Goal: Task Accomplishment & Management: Use online tool/utility

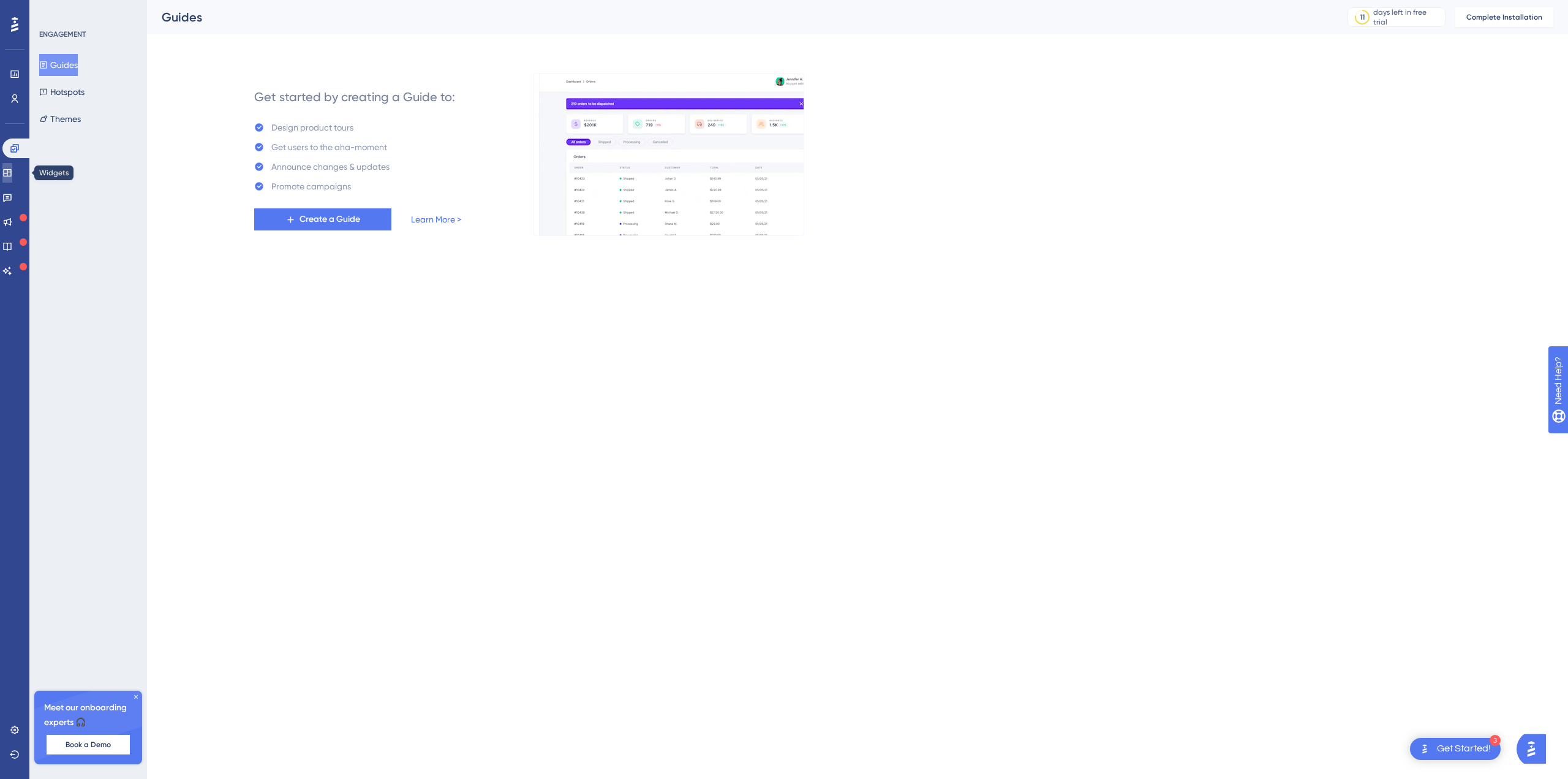
click at [12, 168] on icon at bounding box center [7, 172] width 10 height 10
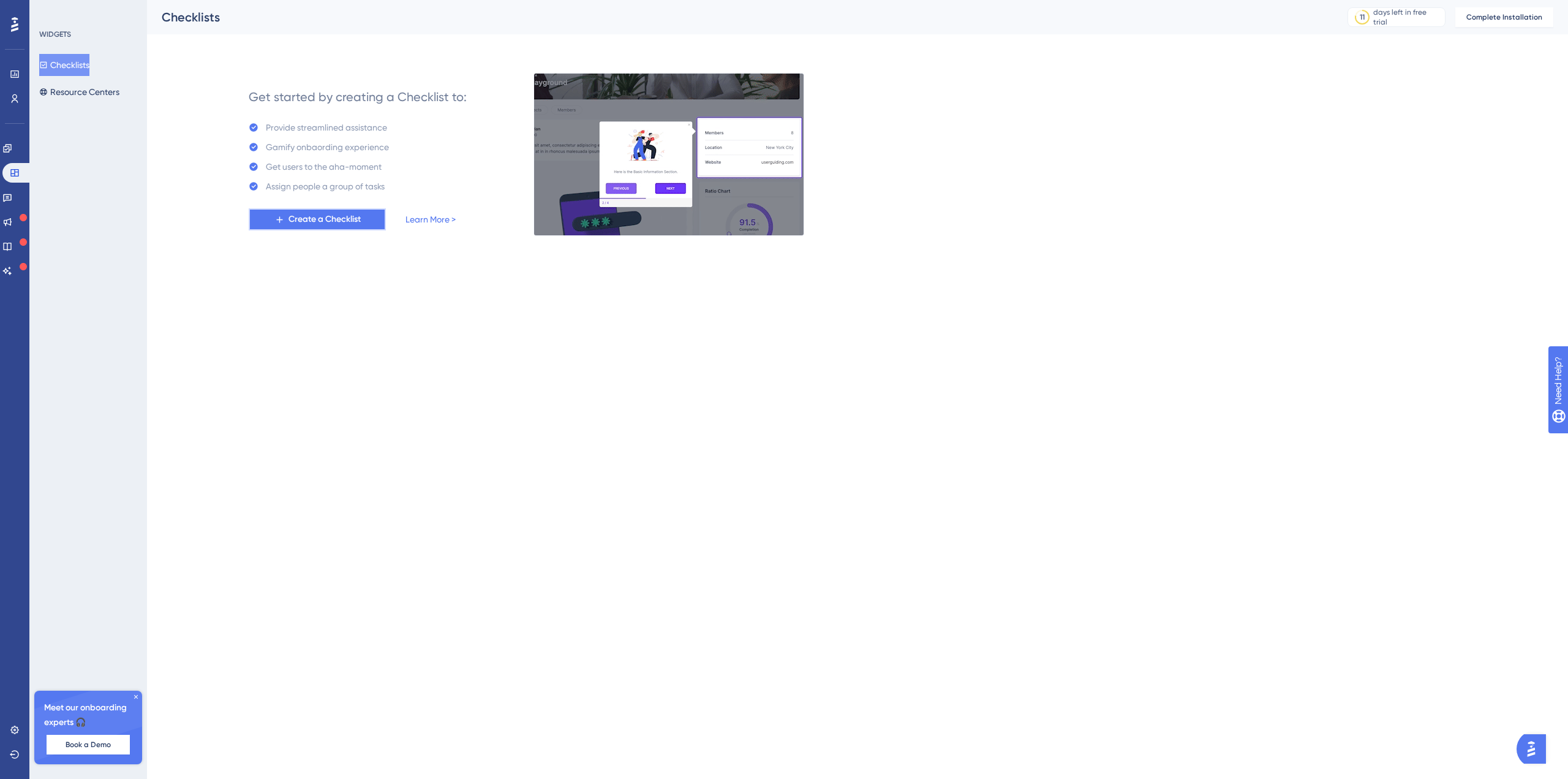
click at [310, 215] on span "Create a Checklist" at bounding box center [324, 219] width 73 height 15
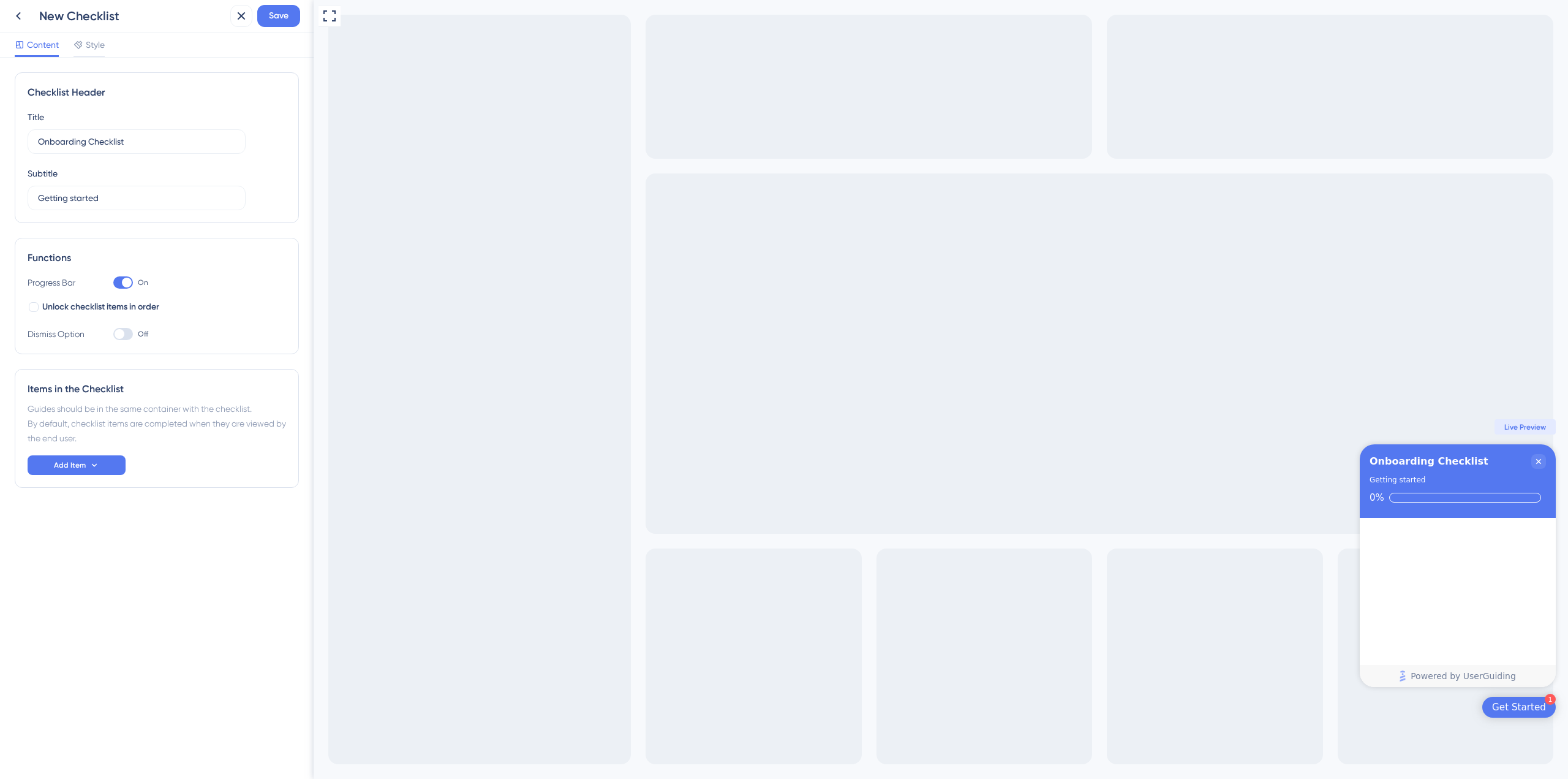
click at [69, 41] on div "Content Style" at bounding box center [60, 47] width 90 height 19
click at [78, 45] on icon at bounding box center [77, 45] width 8 height 8
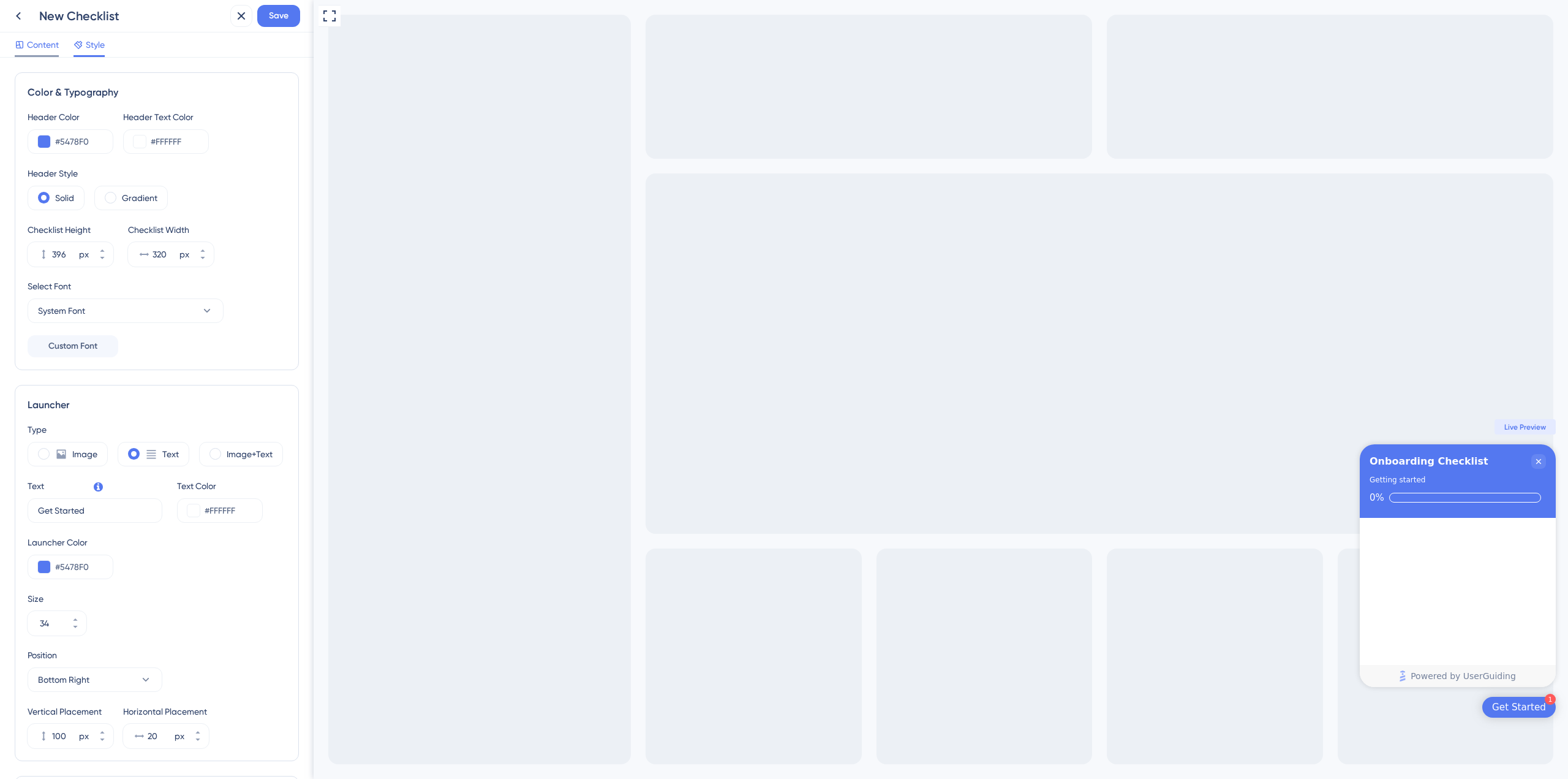
click at [36, 51] on span "Content" at bounding box center [42, 45] width 32 height 15
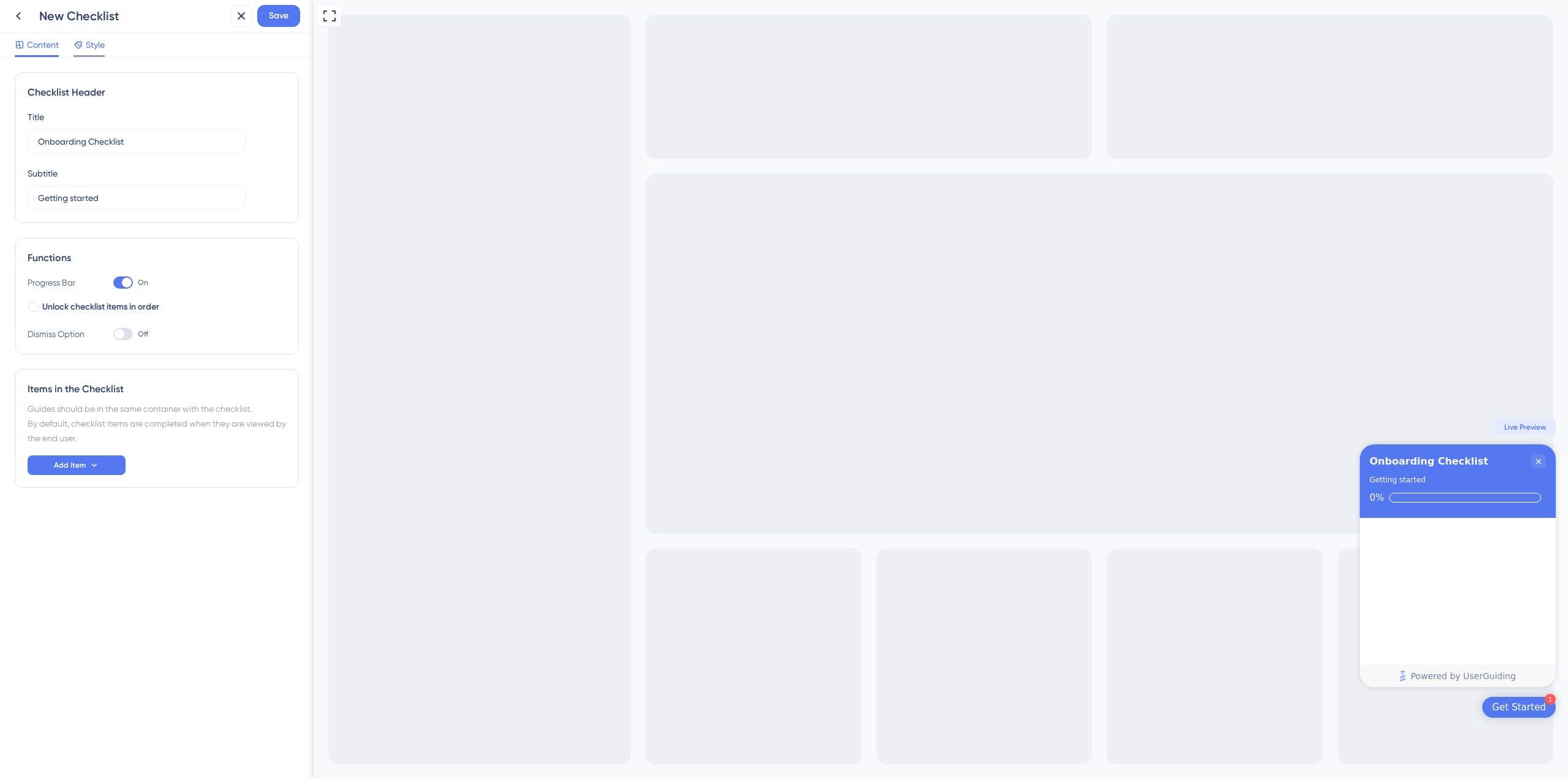
click at [87, 47] on span "Style" at bounding box center [95, 45] width 19 height 15
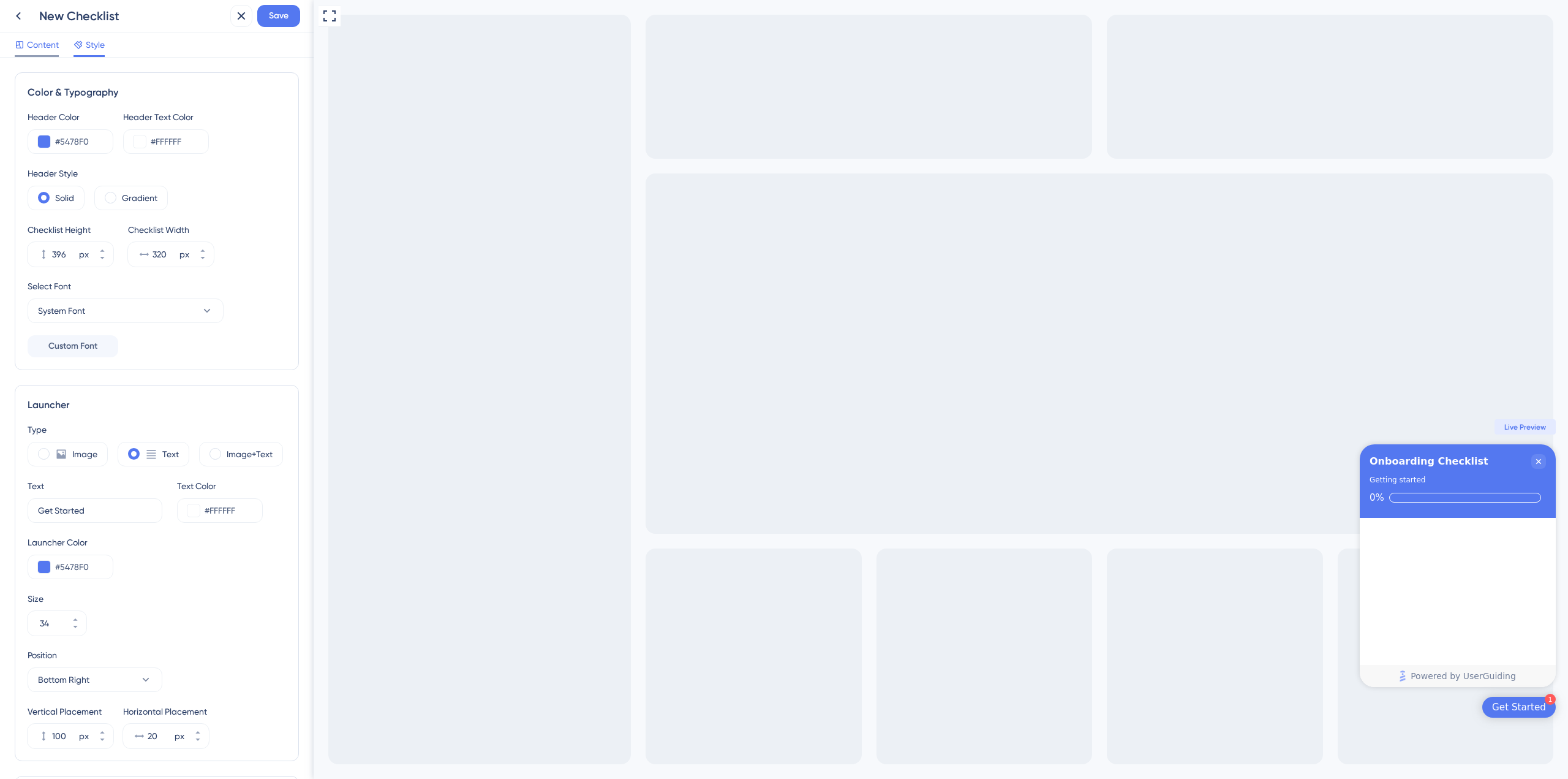
click at [56, 51] on span "Content" at bounding box center [42, 45] width 32 height 15
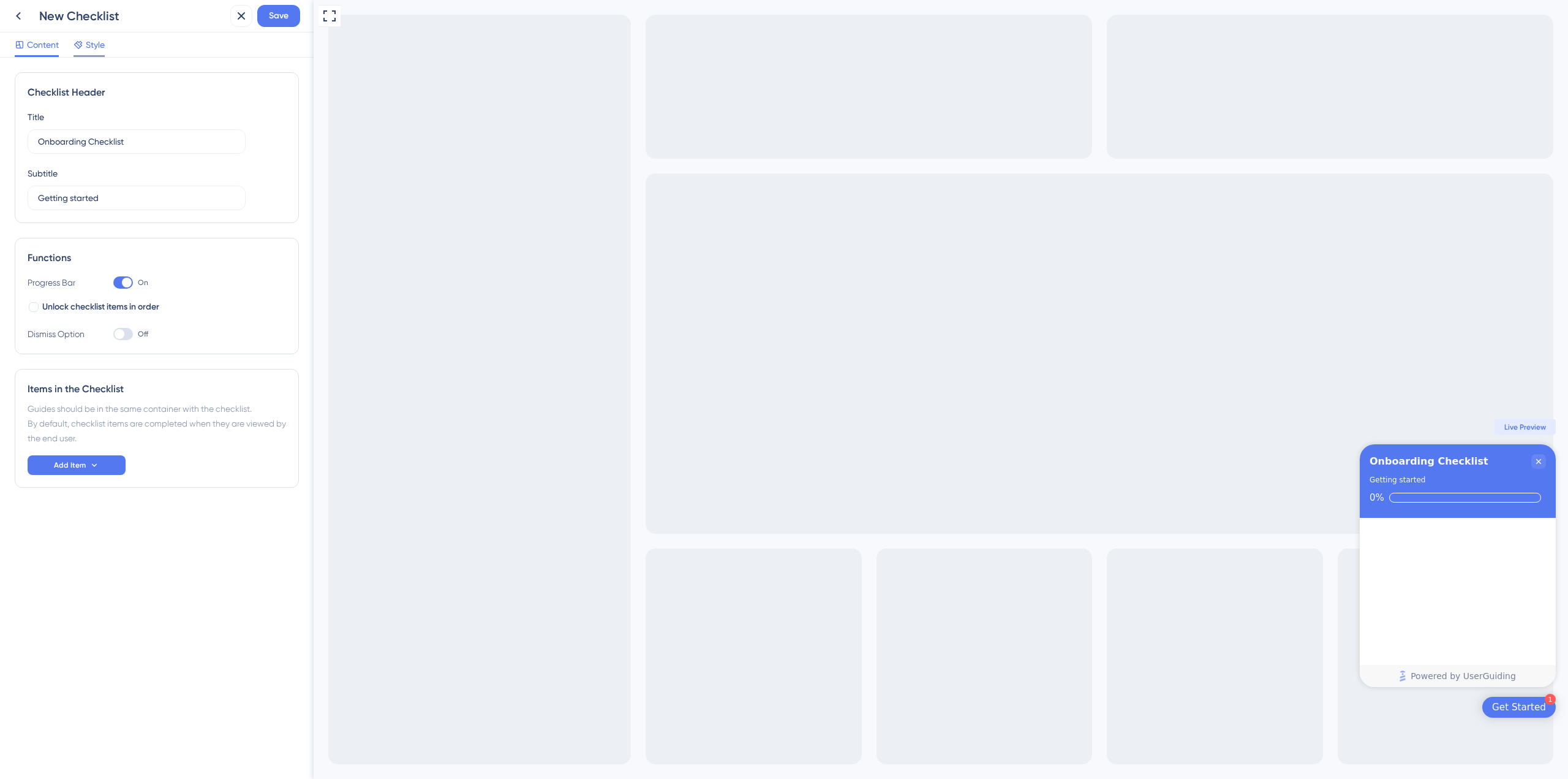
click at [95, 44] on span "Style" at bounding box center [95, 45] width 19 height 15
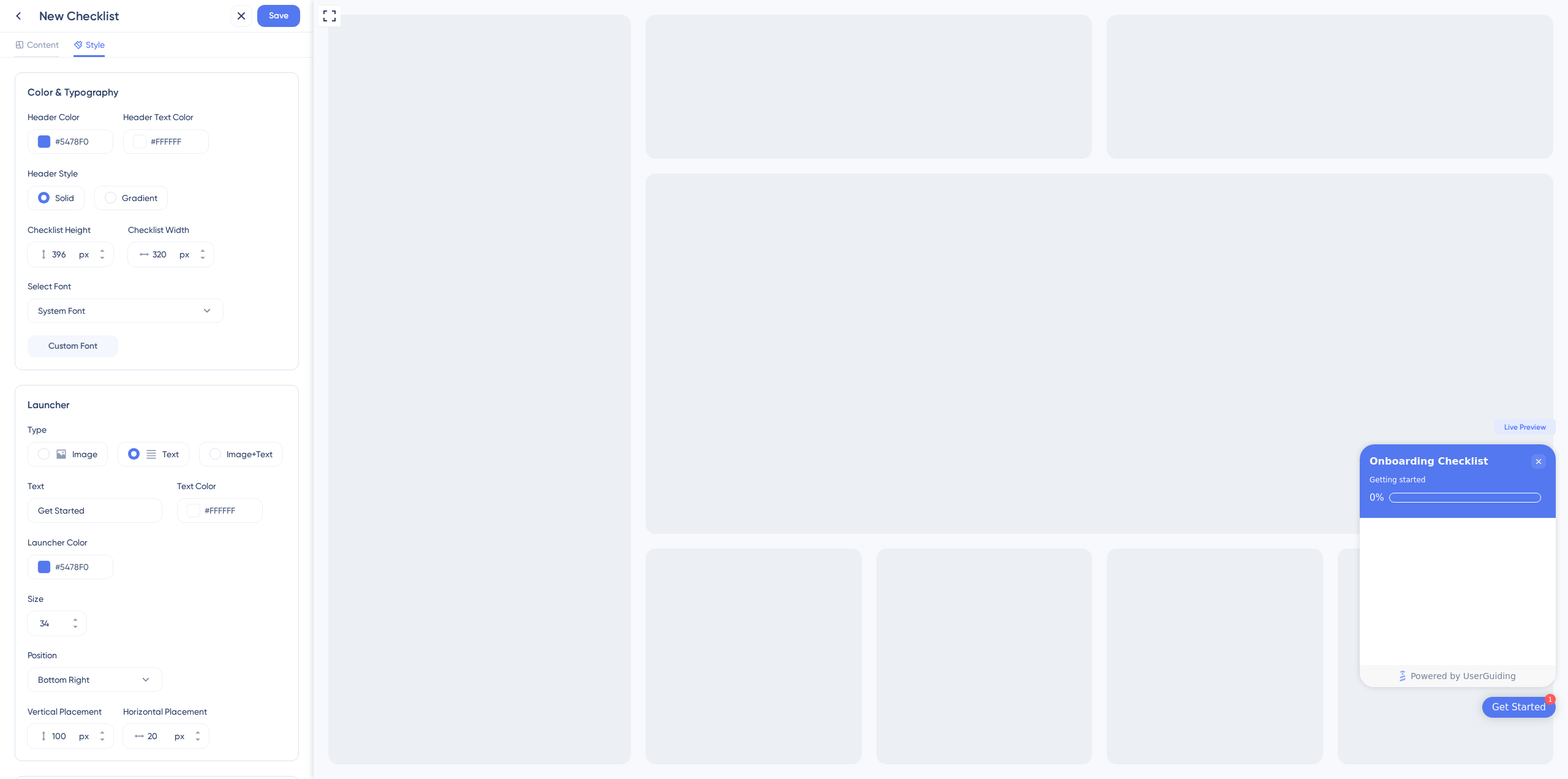
drag, startPoint x: 23, startPoint y: 49, endPoint x: 103, endPoint y: 52, distance: 80.1
click at [24, 49] on icon at bounding box center [19, 44] width 10 height 10
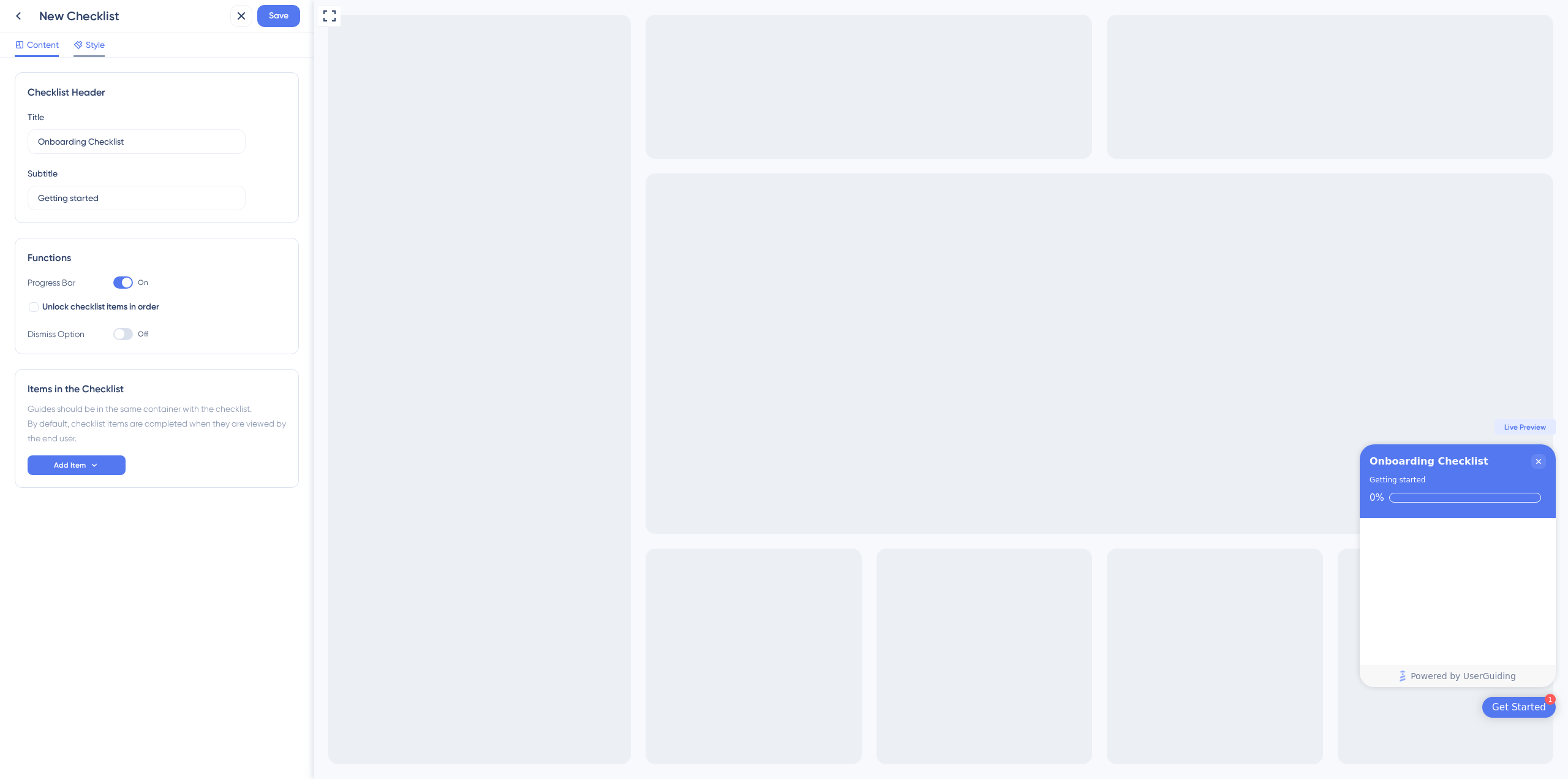
click at [103, 52] on div "Style" at bounding box center [89, 47] width 31 height 19
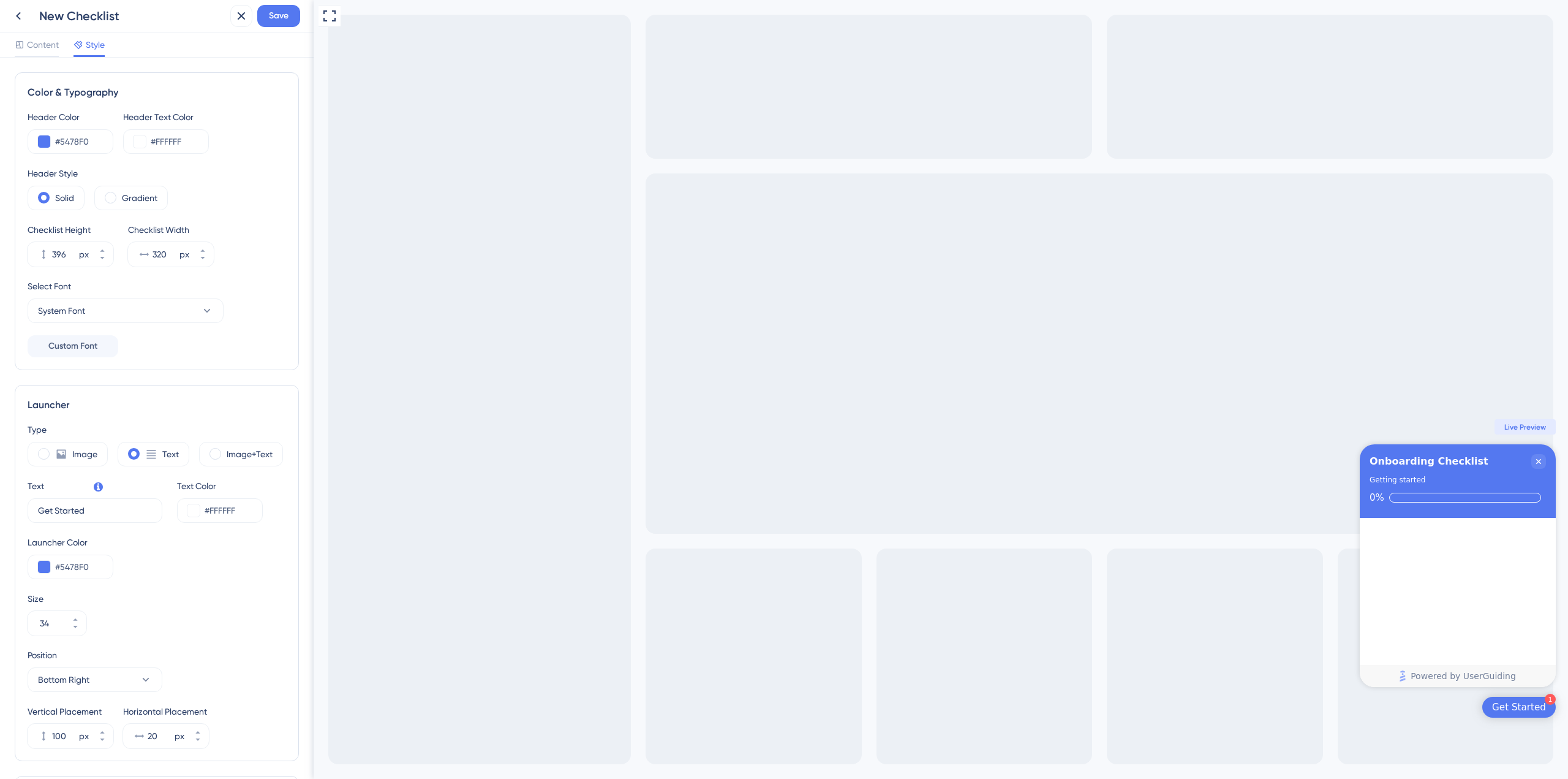
drag, startPoint x: 17, startPoint y: 50, endPoint x: 75, endPoint y: 52, distance: 58.0
click at [17, 50] on div at bounding box center [19, 45] width 10 height 15
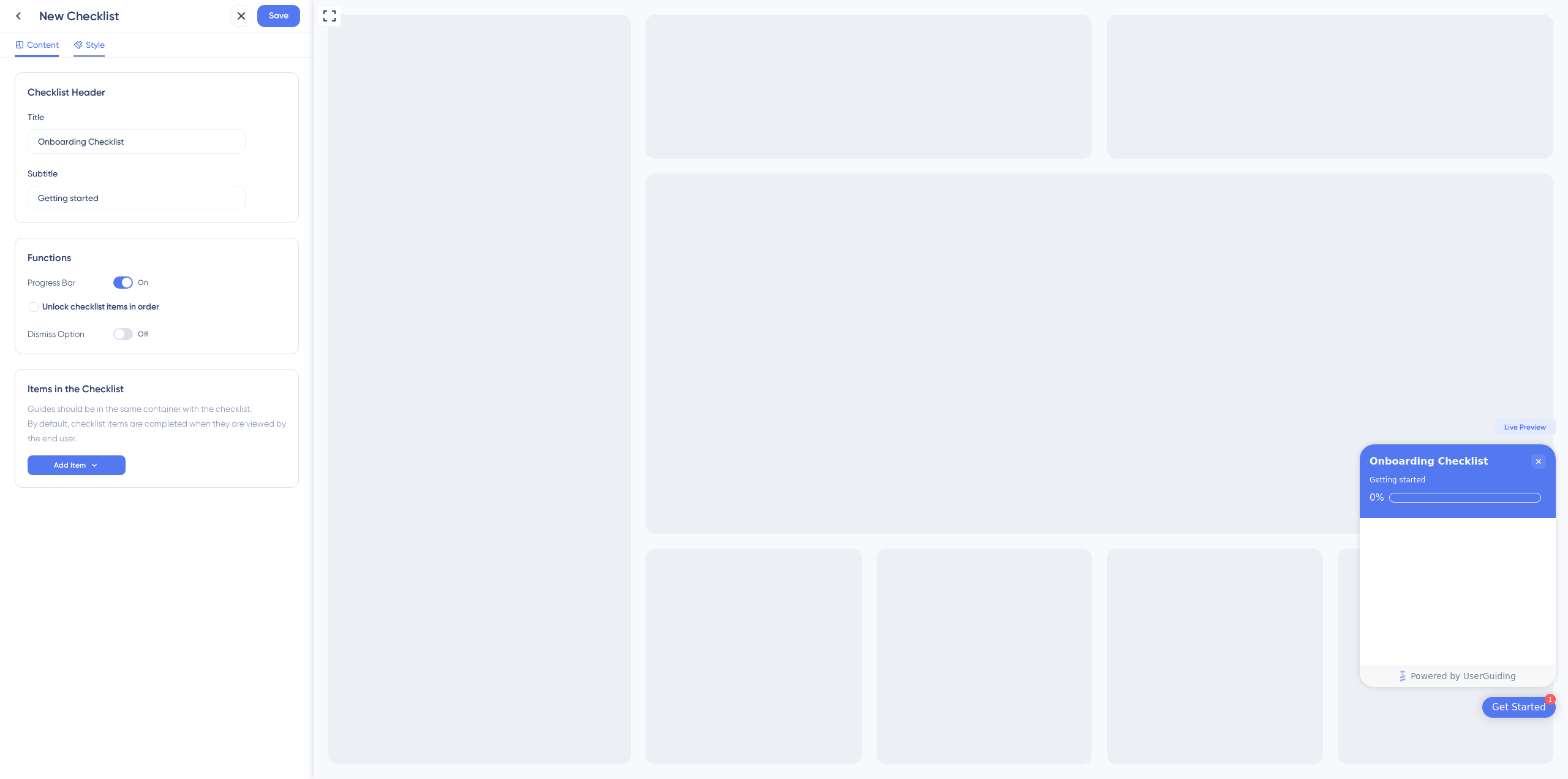
click at [88, 52] on div "Style" at bounding box center [89, 47] width 31 height 19
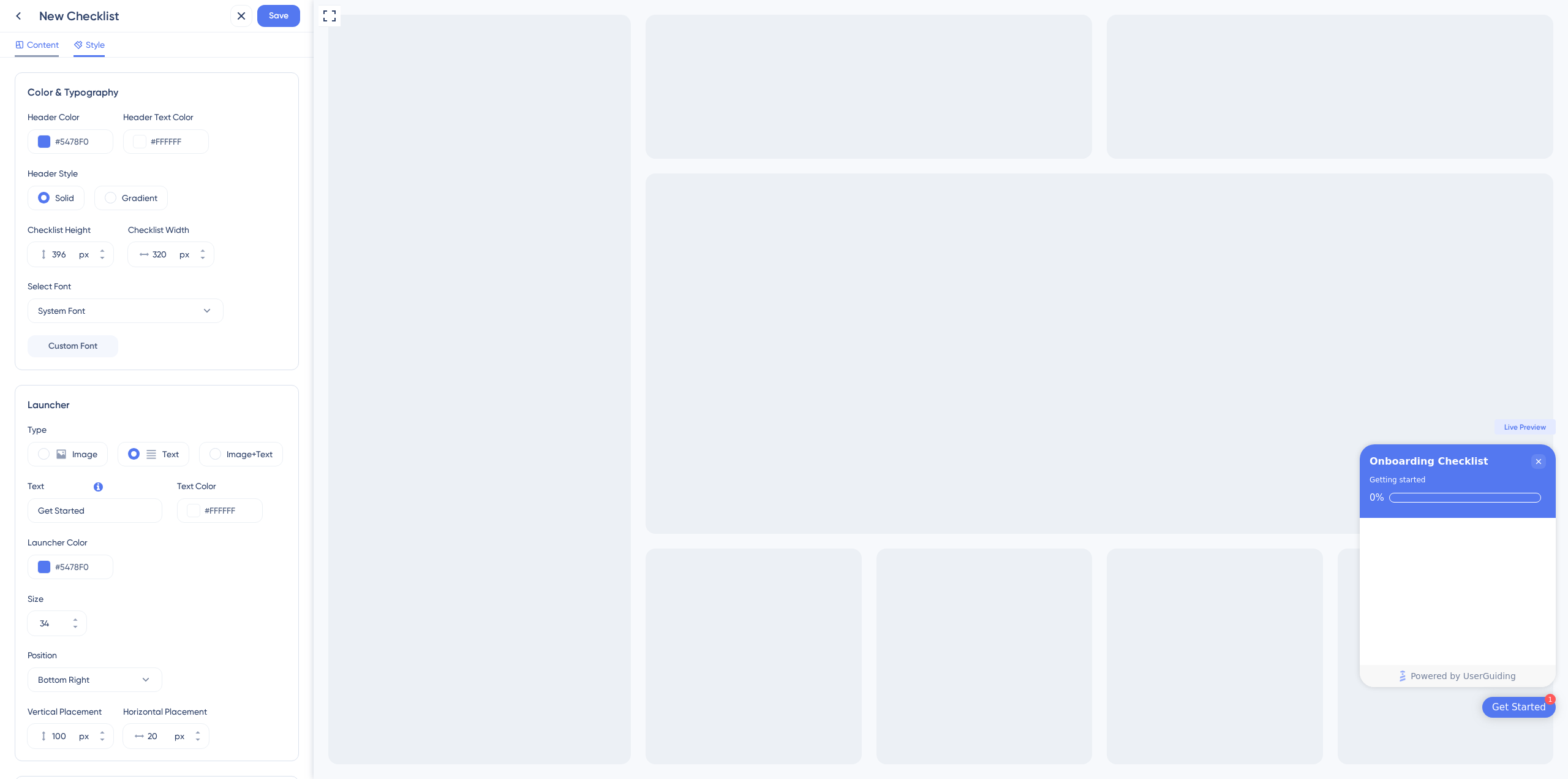
click at [42, 46] on span "Content" at bounding box center [42, 45] width 32 height 15
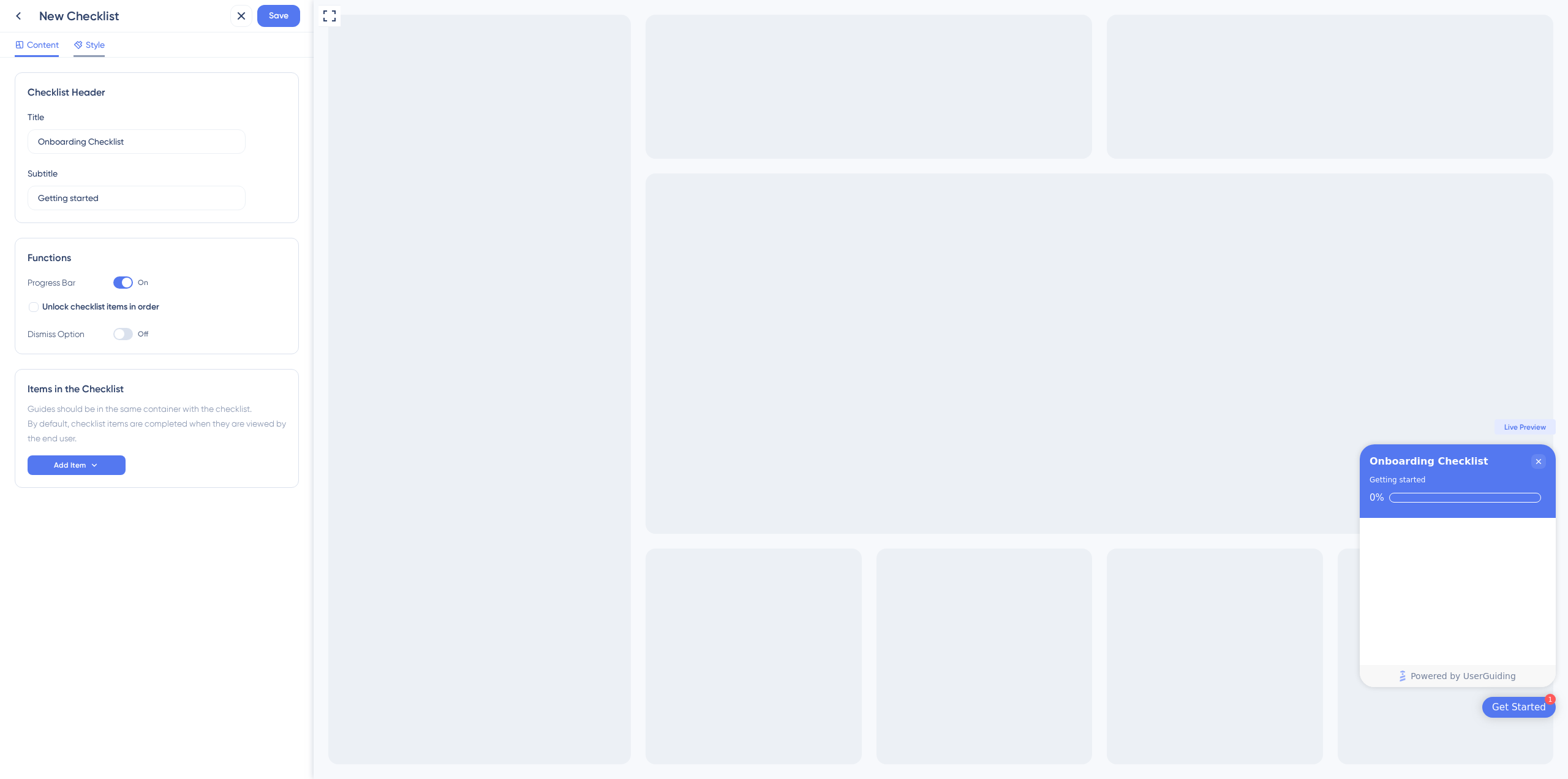
click at [81, 45] on icon at bounding box center [78, 44] width 10 height 10
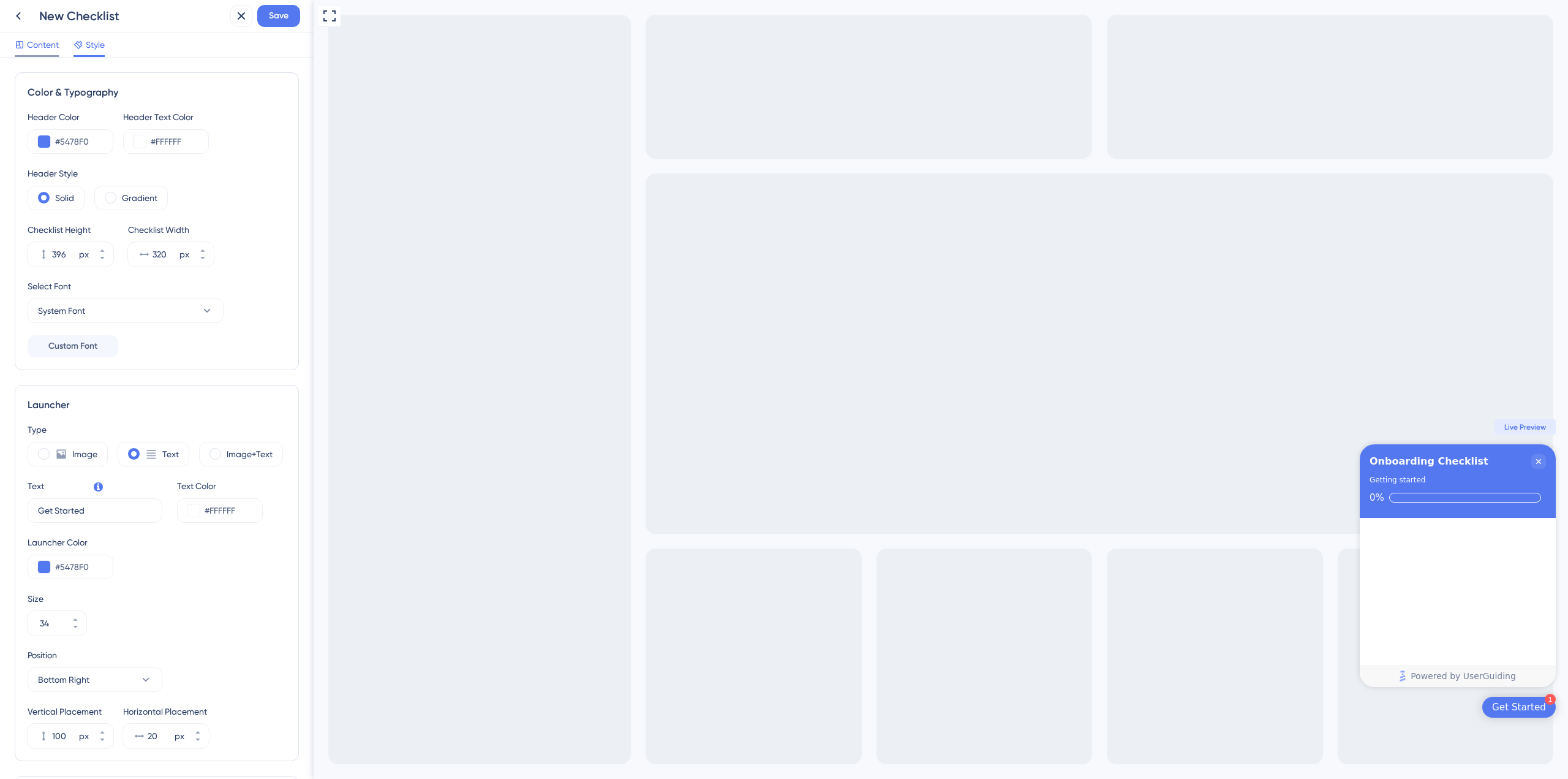
click at [33, 49] on span "Content" at bounding box center [42, 45] width 32 height 15
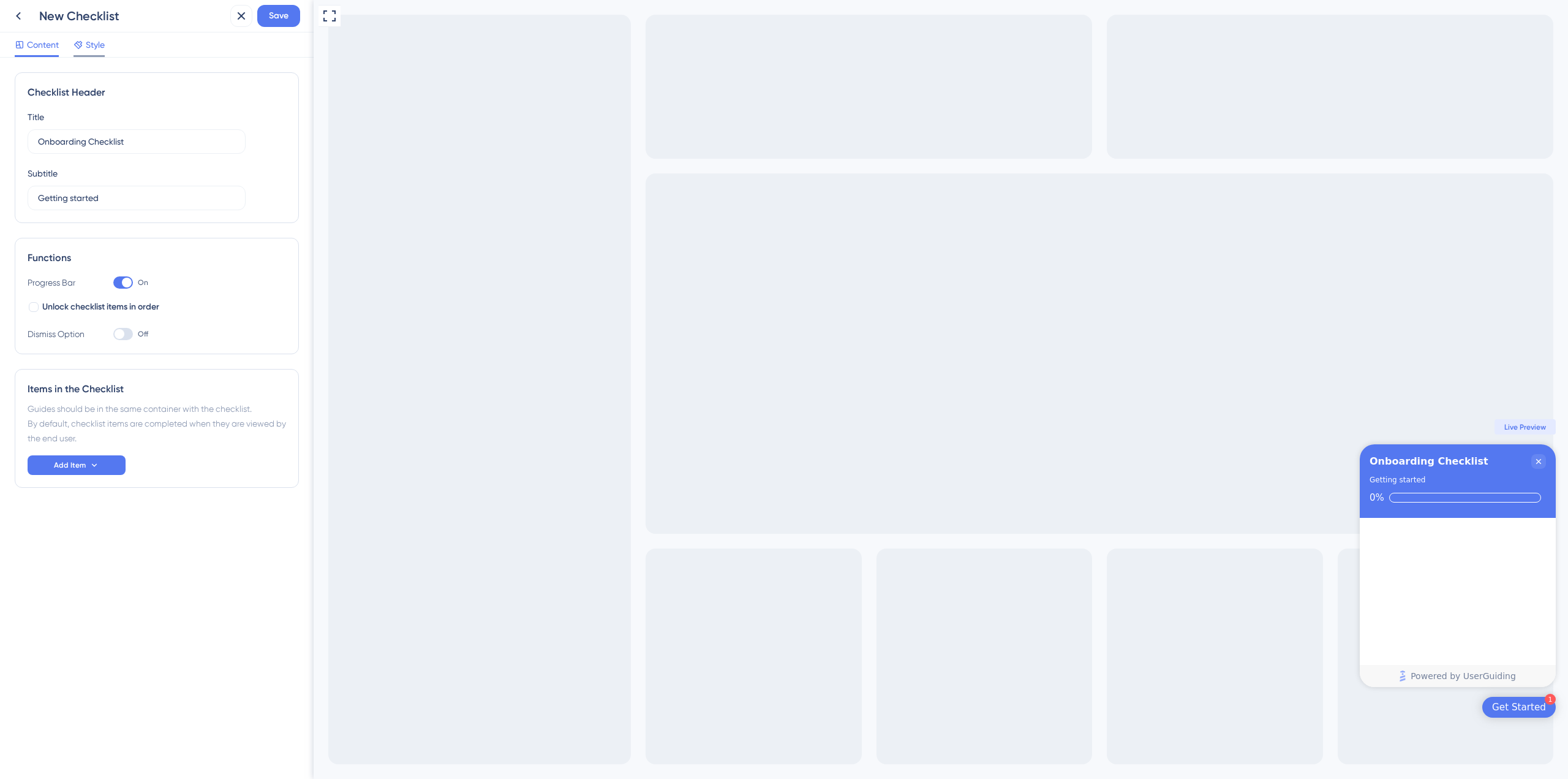
click at [97, 49] on span "Style" at bounding box center [95, 45] width 19 height 15
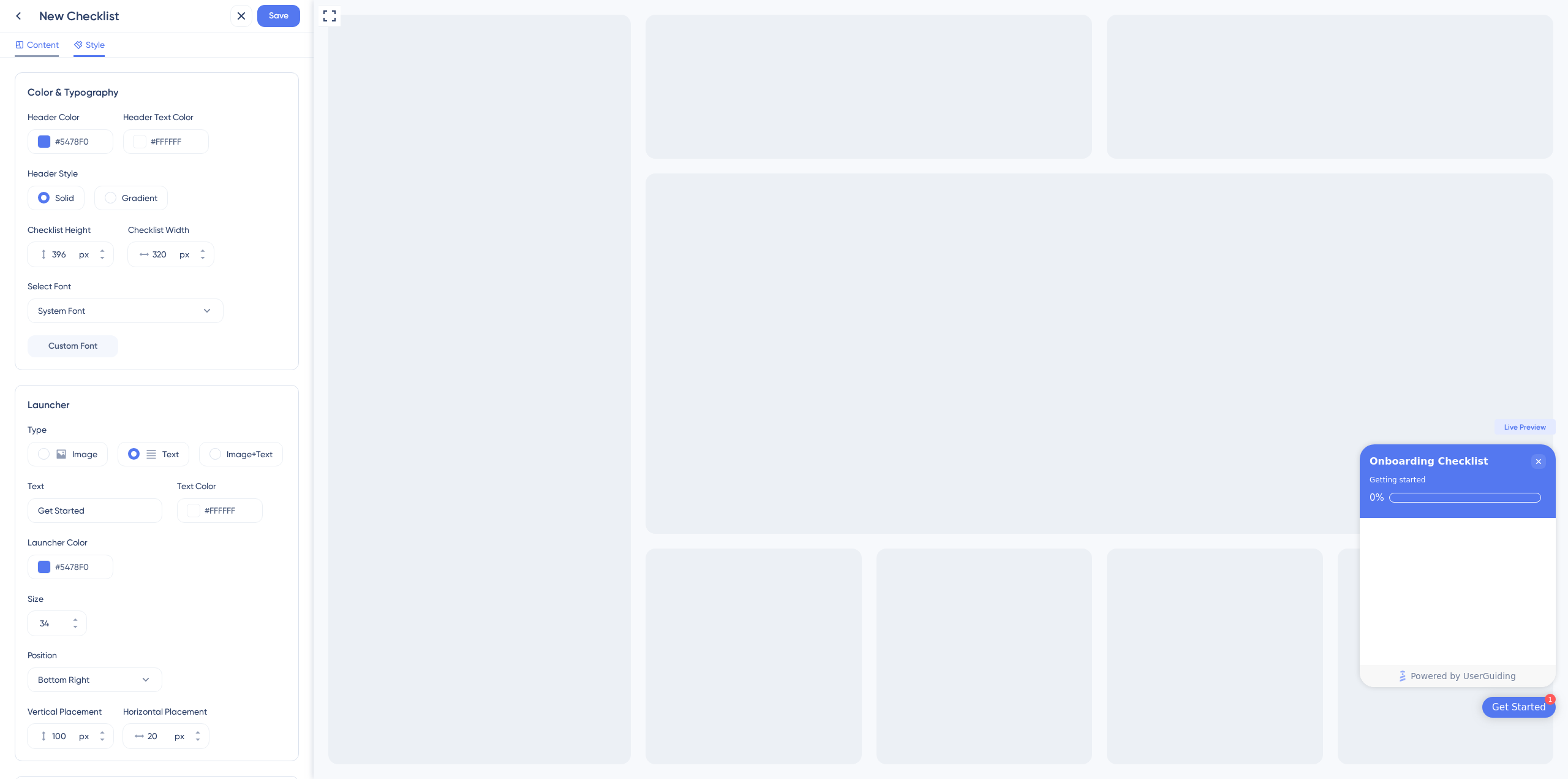
click at [34, 44] on span "Content" at bounding box center [42, 45] width 32 height 15
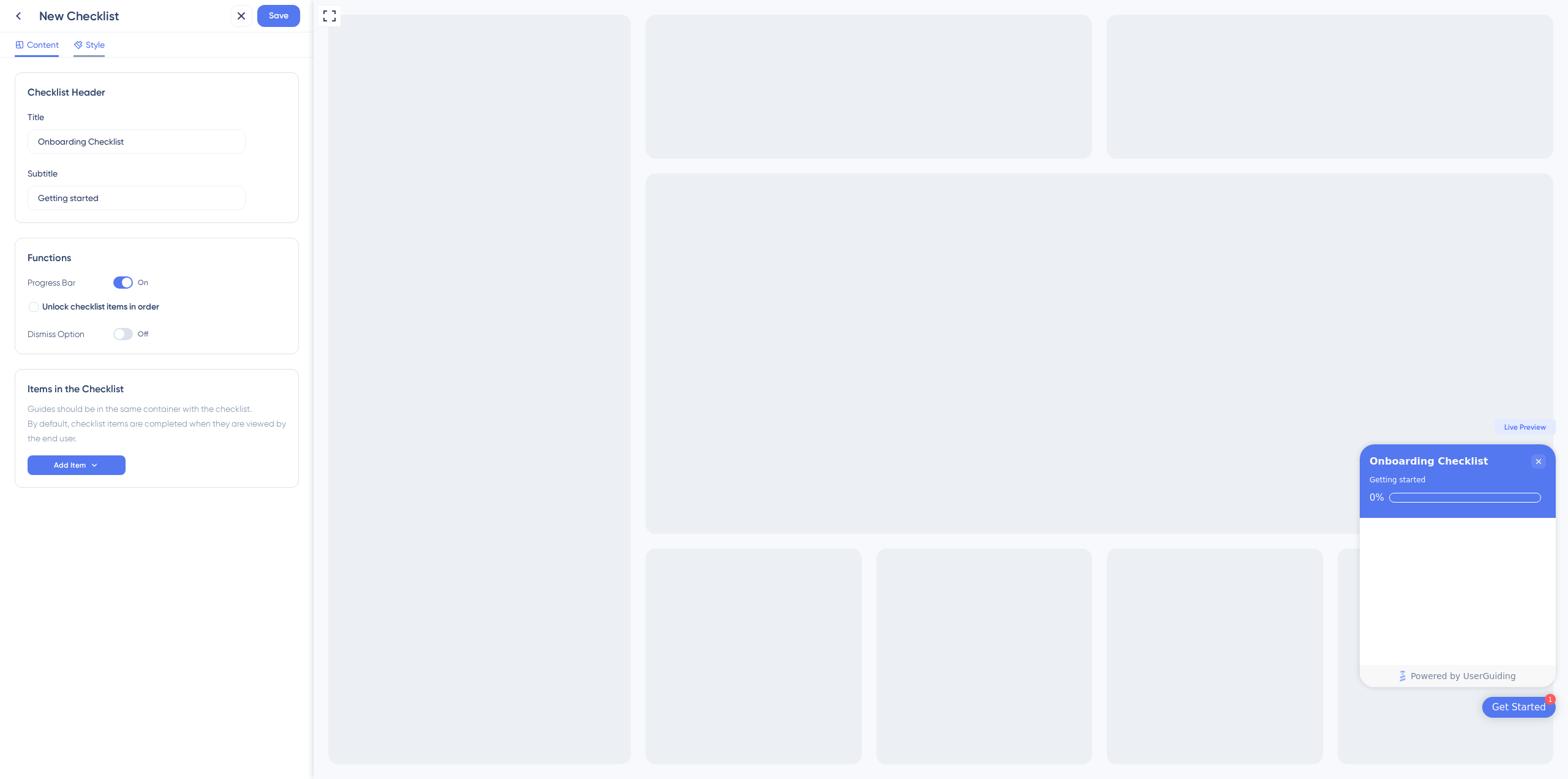
click at [88, 47] on span "Style" at bounding box center [95, 45] width 19 height 15
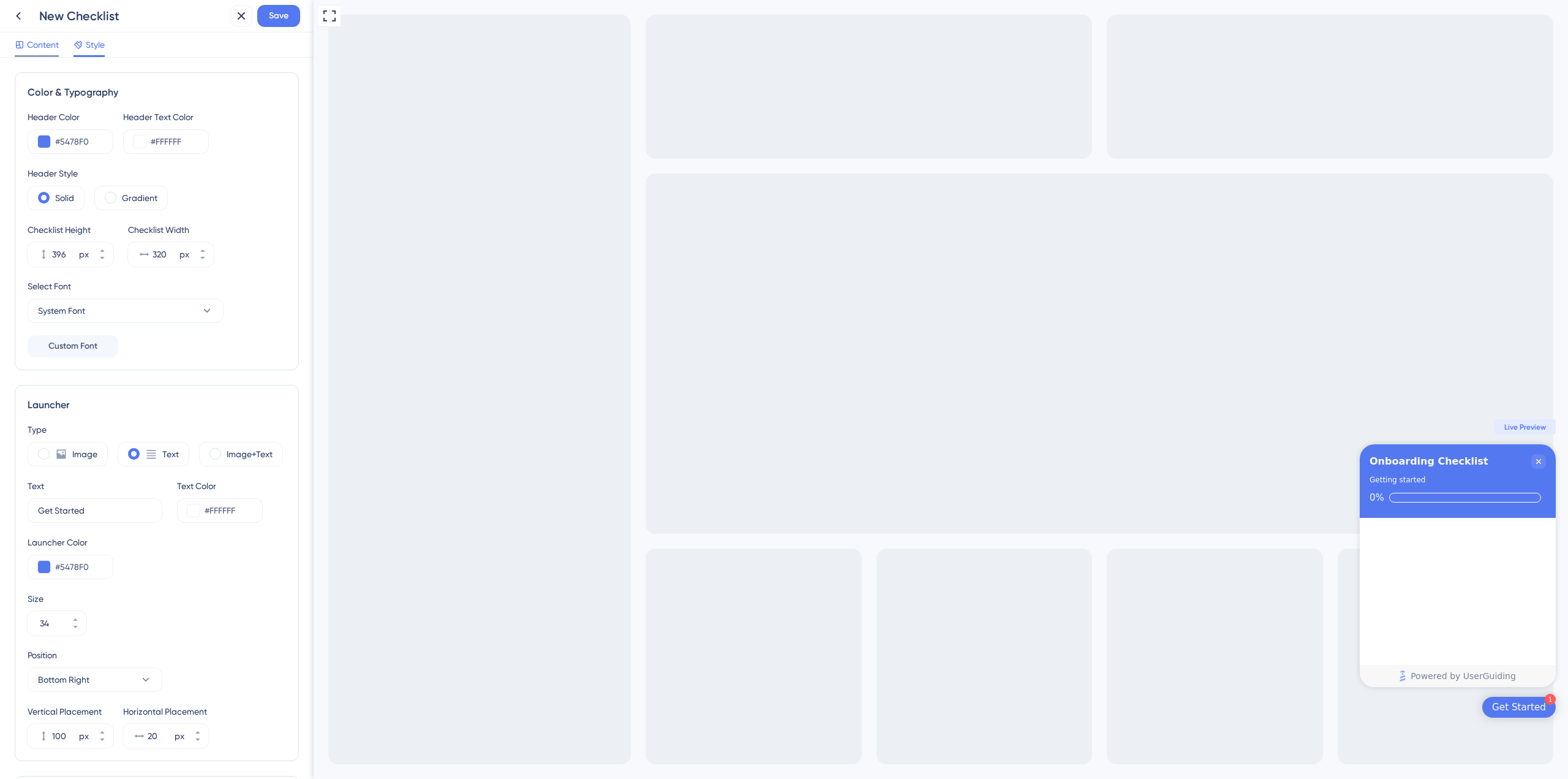
click at [26, 43] on div "Content" at bounding box center [37, 45] width 44 height 15
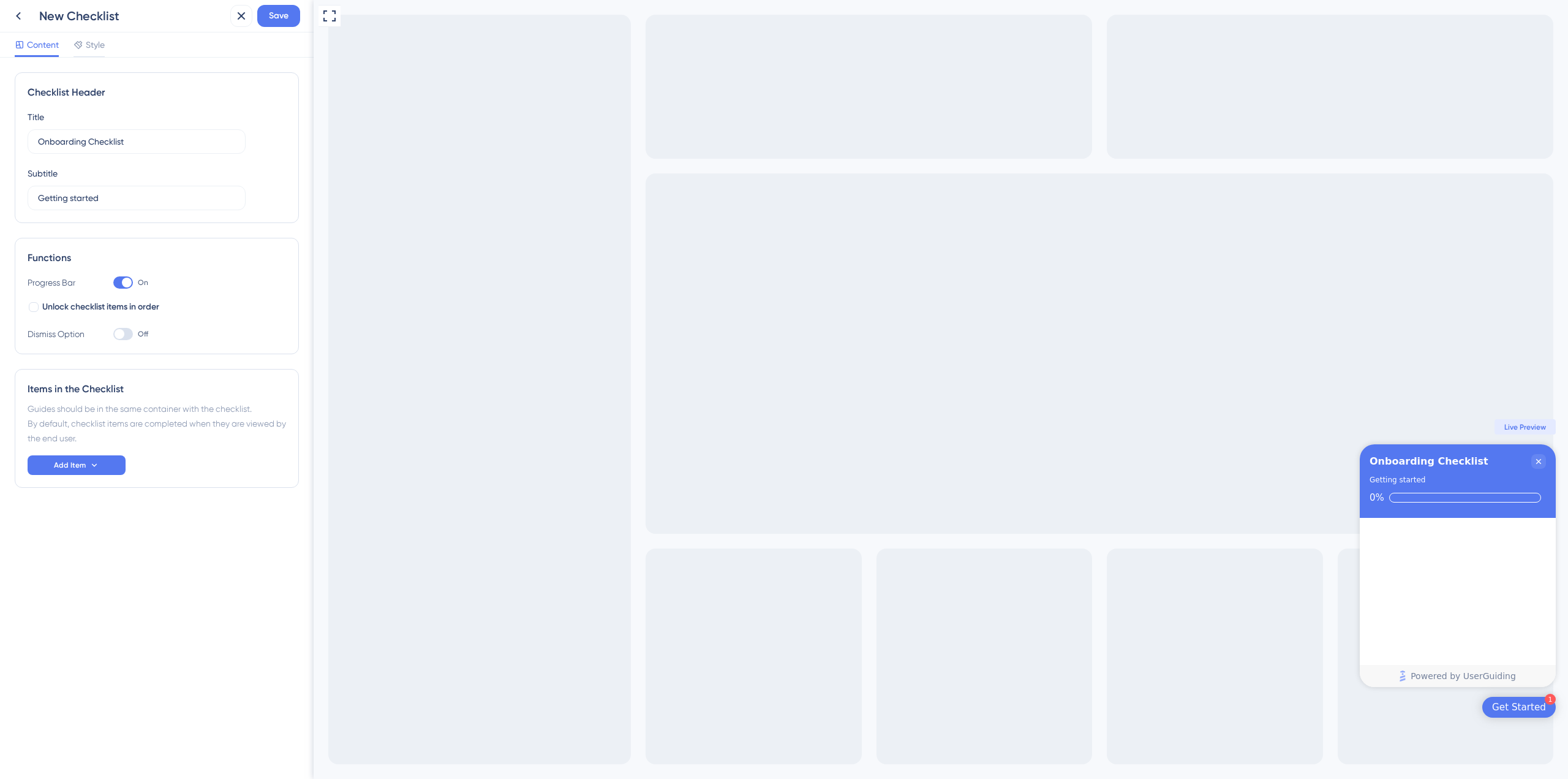
drag, startPoint x: 87, startPoint y: 42, endPoint x: 30, endPoint y: 47, distance: 57.2
click at [87, 41] on span "Style" at bounding box center [95, 45] width 19 height 15
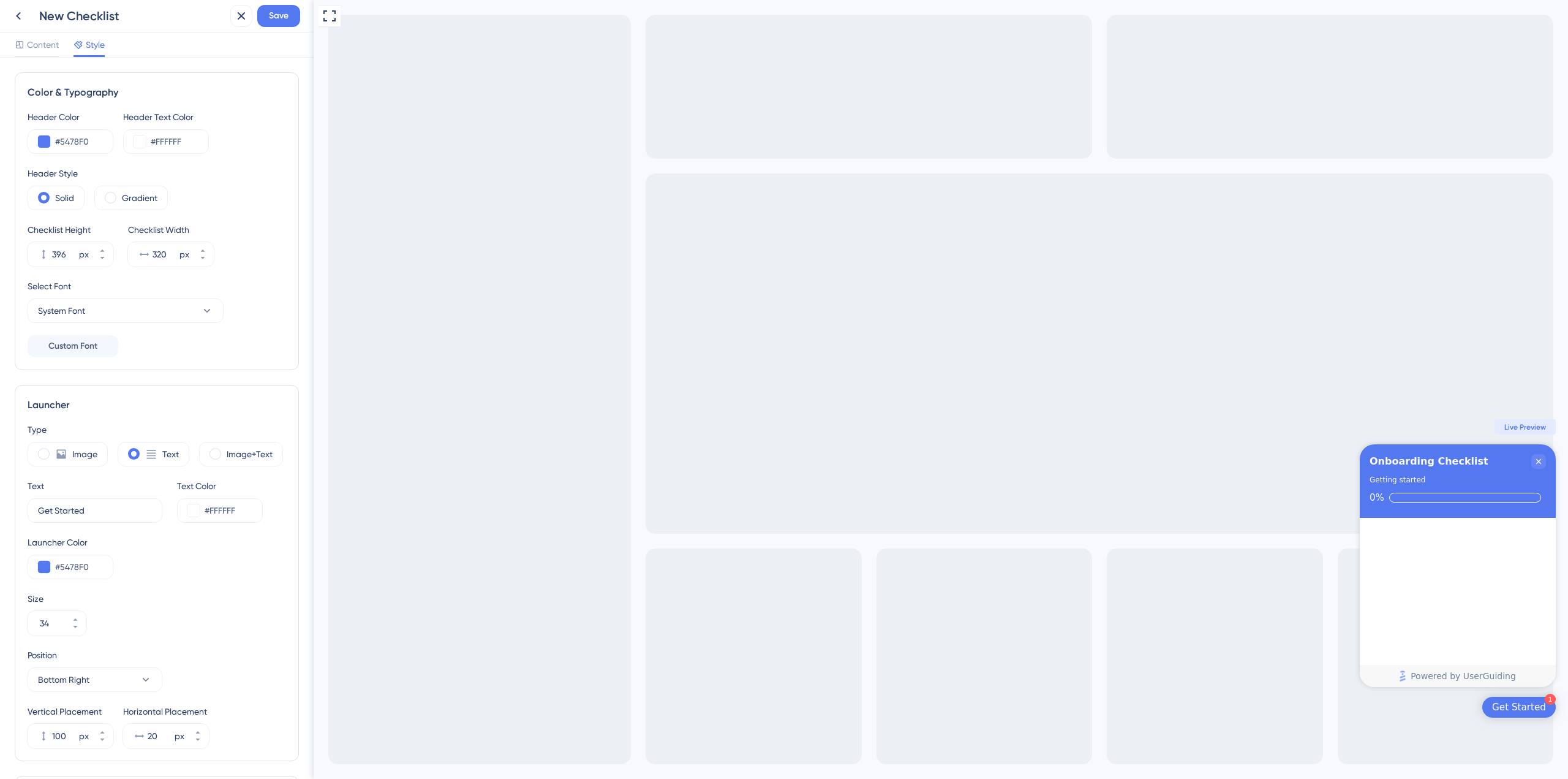
drag, startPoint x: 30, startPoint y: 47, endPoint x: 129, endPoint y: 61, distance: 100.0
click at [30, 46] on span "Content" at bounding box center [42, 45] width 32 height 15
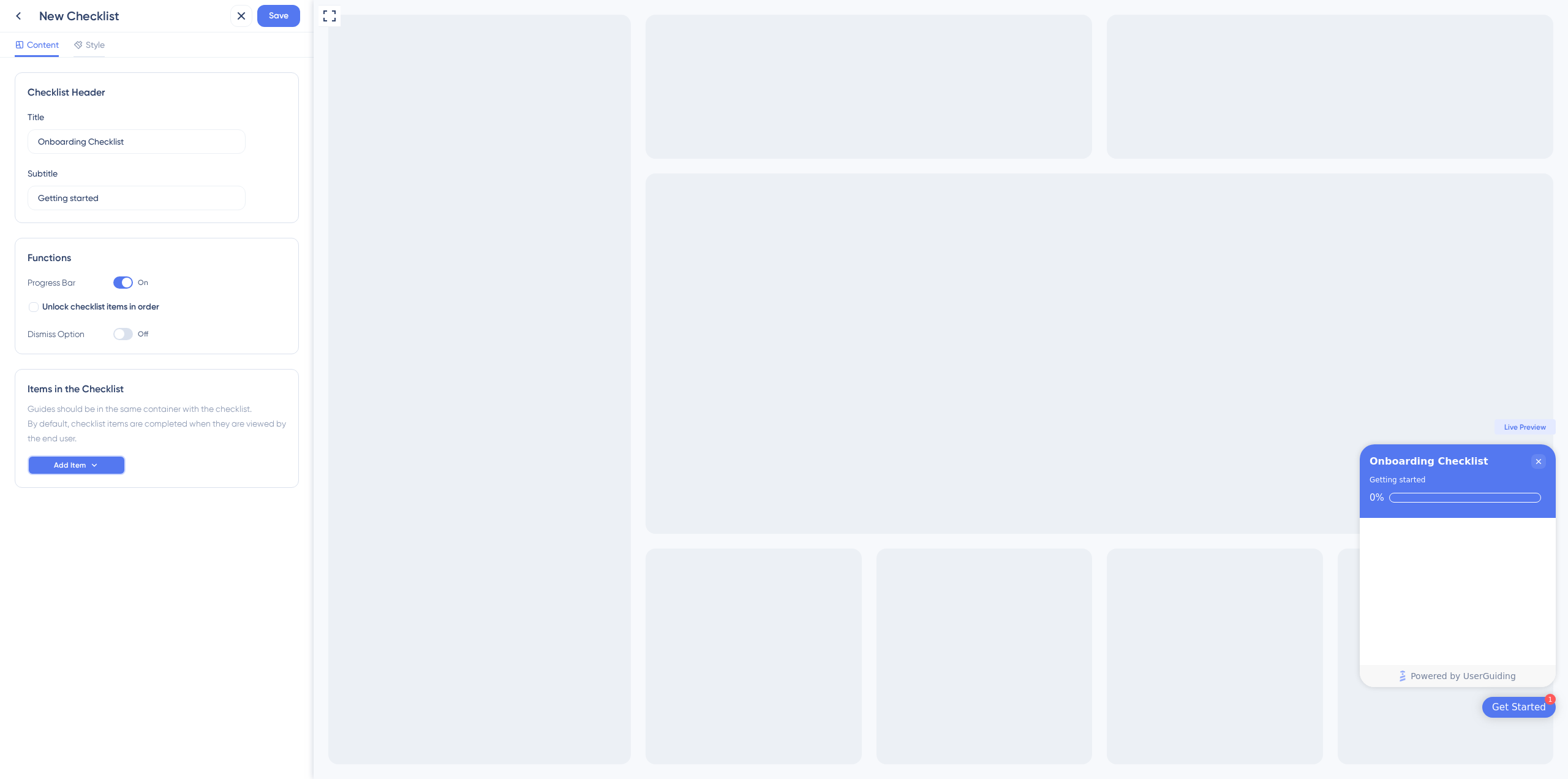
click at [108, 466] on button "Add Item" at bounding box center [76, 464] width 98 height 19
click at [131, 325] on div "Progress Bar On Unlock checklist items in order Dismiss Option Off" at bounding box center [157, 308] width 259 height 66
click at [123, 336] on div at bounding box center [119, 333] width 10 height 10
click at [113, 334] on input "Off" at bounding box center [112, 334] width 1 height 1
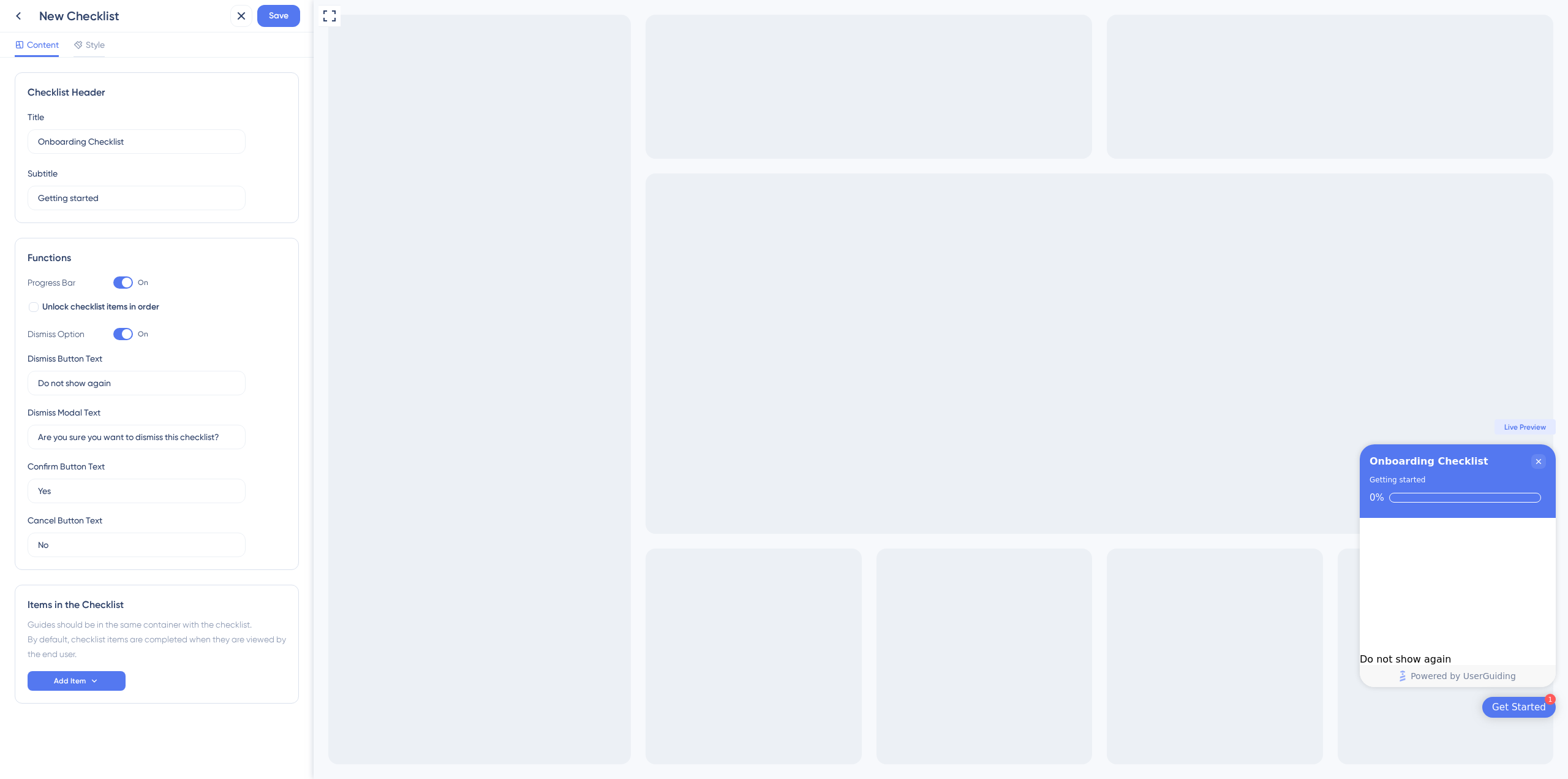
click at [123, 336] on div at bounding box center [126, 333] width 10 height 10
click at [113, 334] on input "On" at bounding box center [112, 334] width 1 height 1
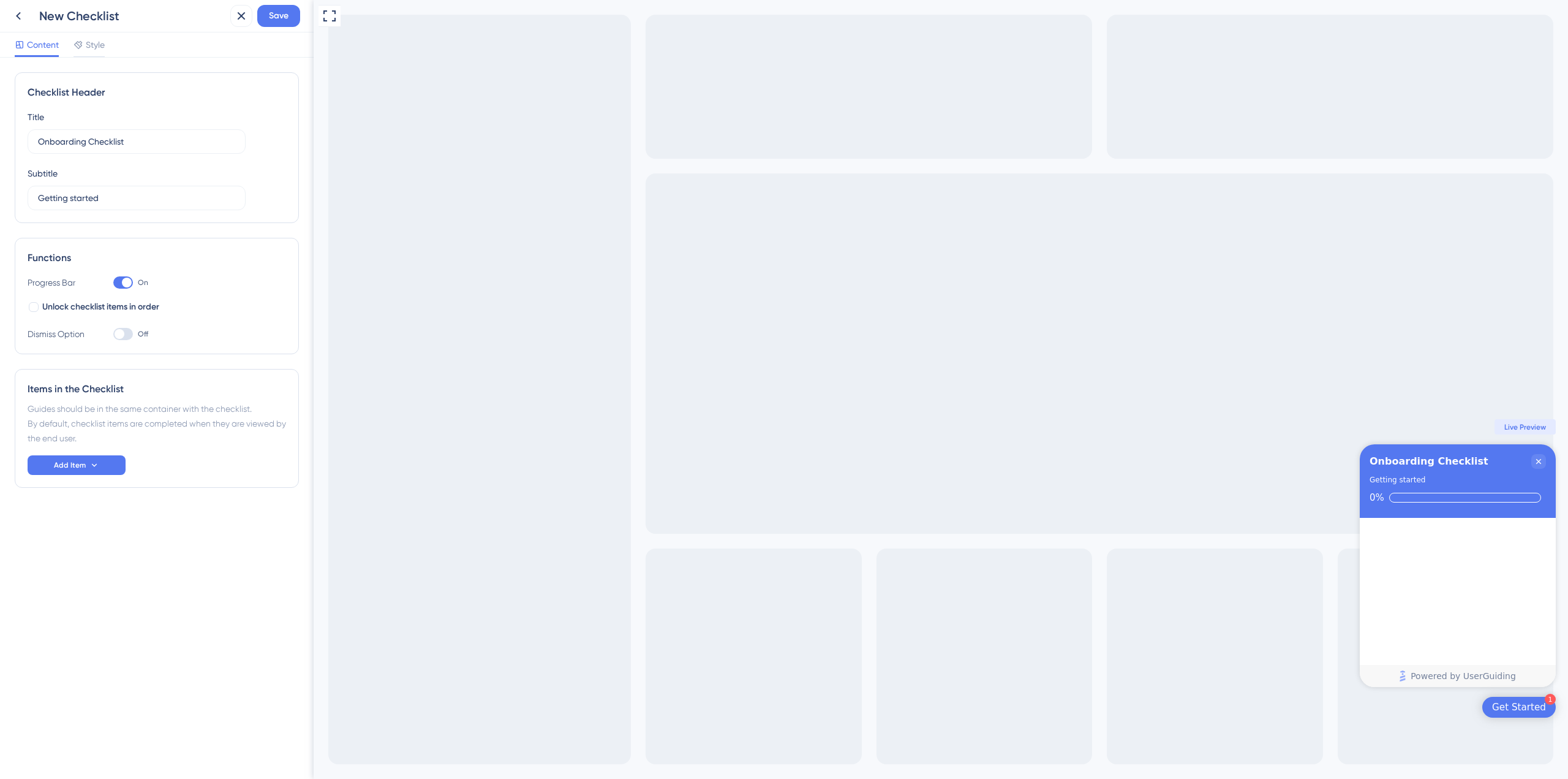
click at [123, 336] on div at bounding box center [119, 333] width 10 height 10
click at [113, 334] on input "Off" at bounding box center [112, 334] width 1 height 1
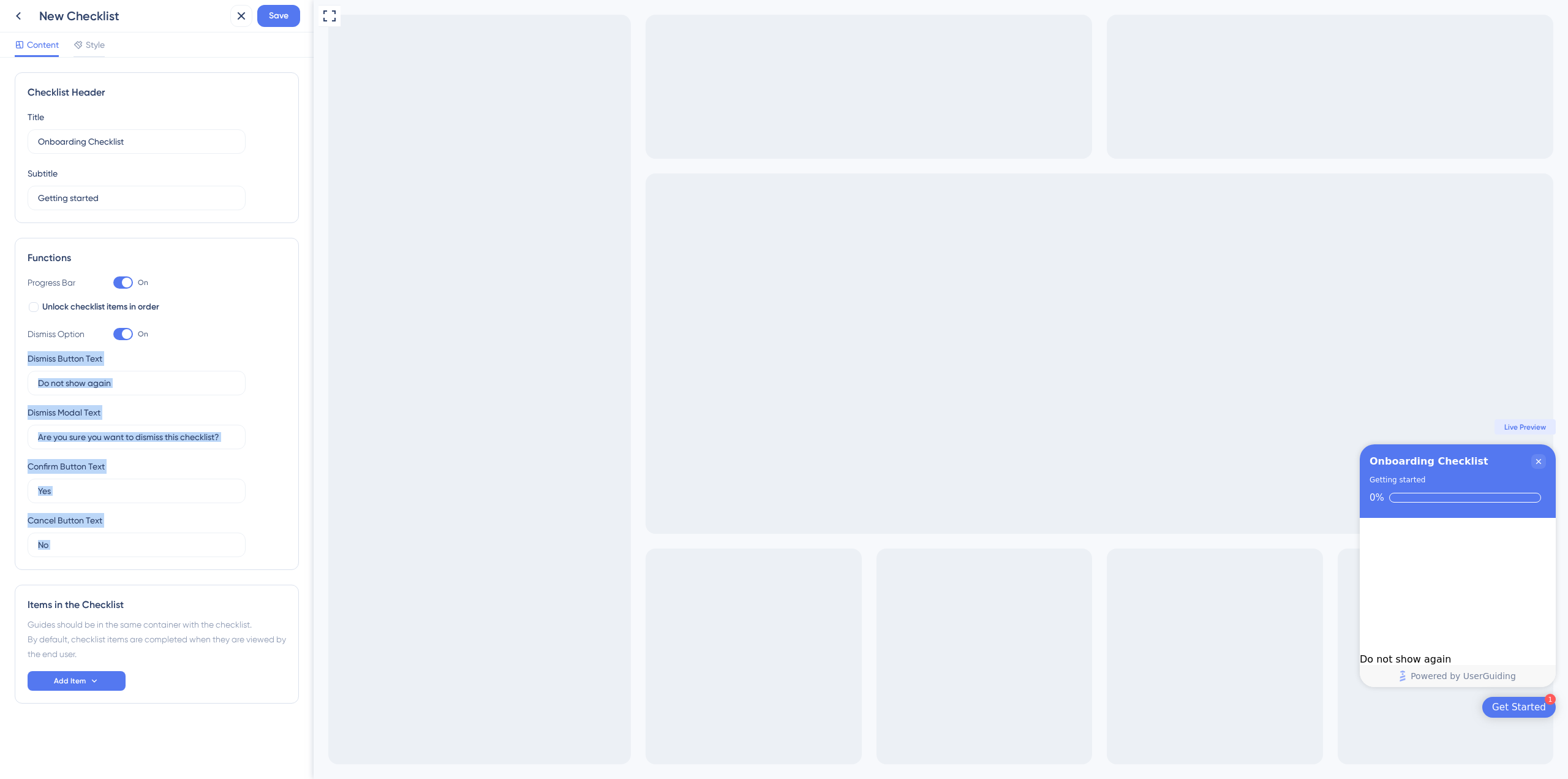
click at [123, 336] on div at bounding box center [126, 333] width 10 height 10
click at [113, 334] on input "On" at bounding box center [112, 334] width 1 height 1
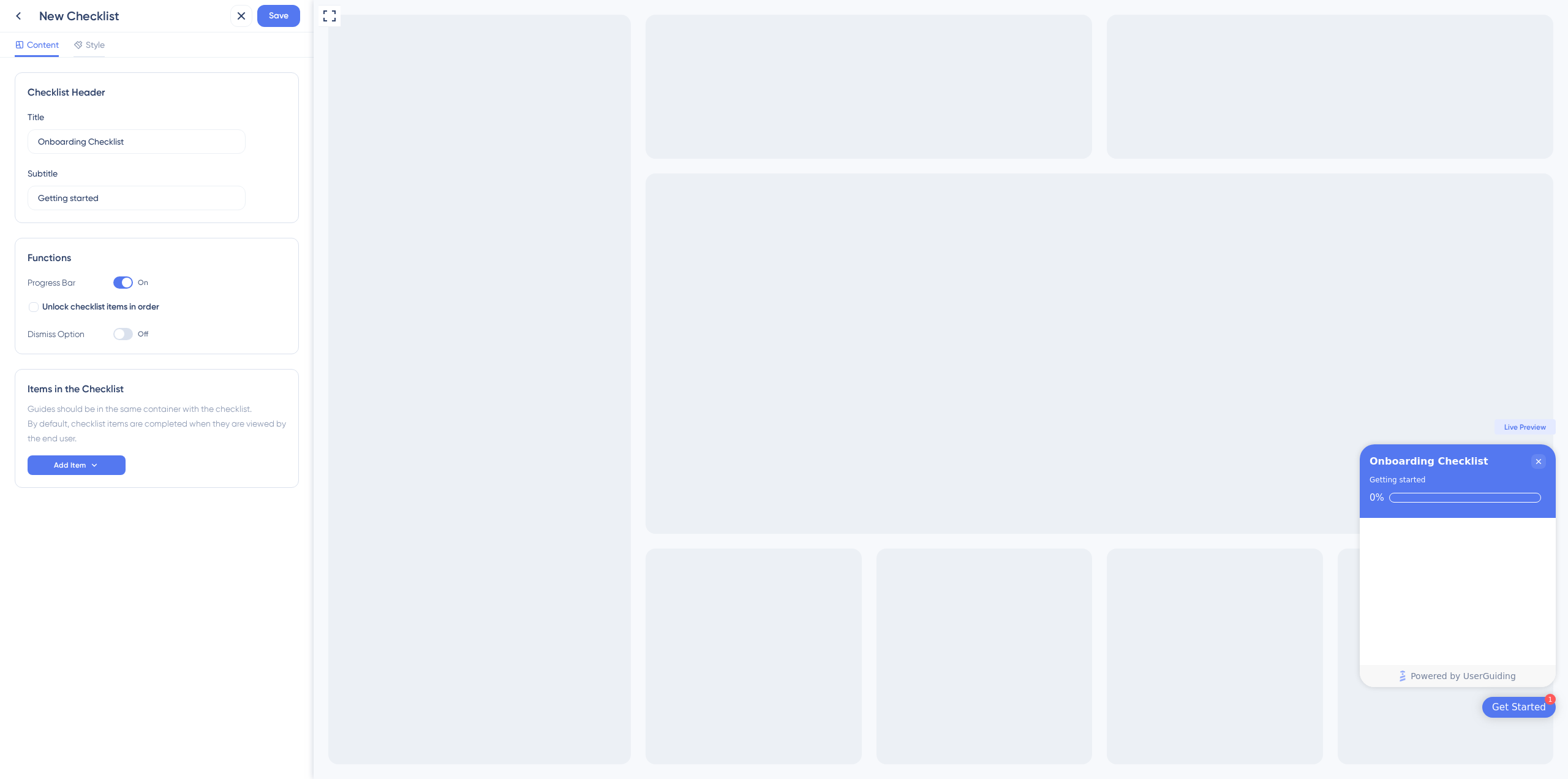
click at [173, 334] on div "Dismiss Option Off" at bounding box center [157, 334] width 259 height 15
click at [108, 331] on div "Dismiss Option Off" at bounding box center [157, 334] width 259 height 15
click at [127, 330] on div at bounding box center [122, 333] width 19 height 12
click at [113, 334] on input "Off" at bounding box center [112, 334] width 1 height 1
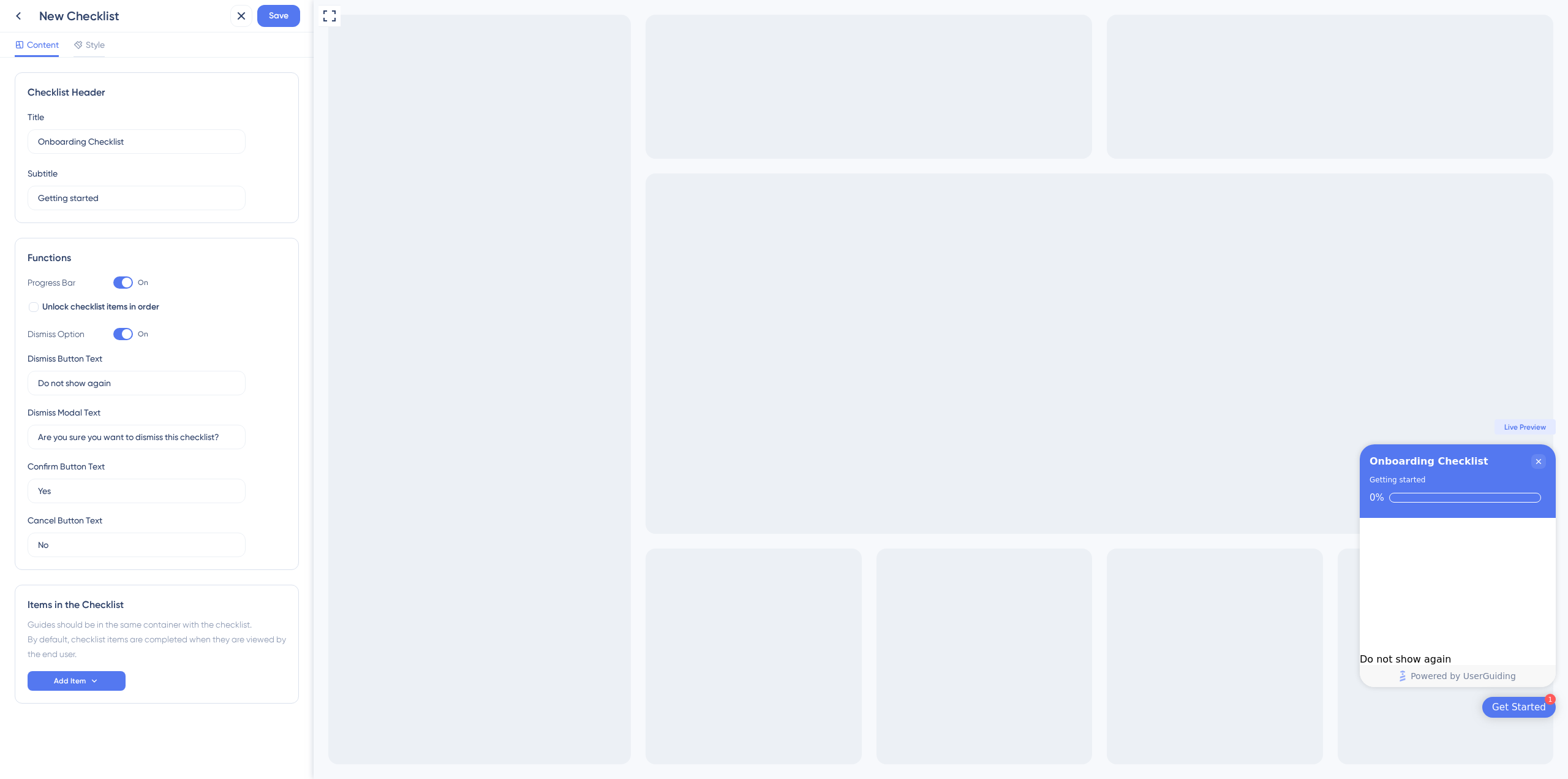
click at [134, 336] on label "On" at bounding box center [131, 334] width 35 height 15
click at [113, 334] on input "On" at bounding box center [112, 334] width 1 height 1
checkbox input "false"
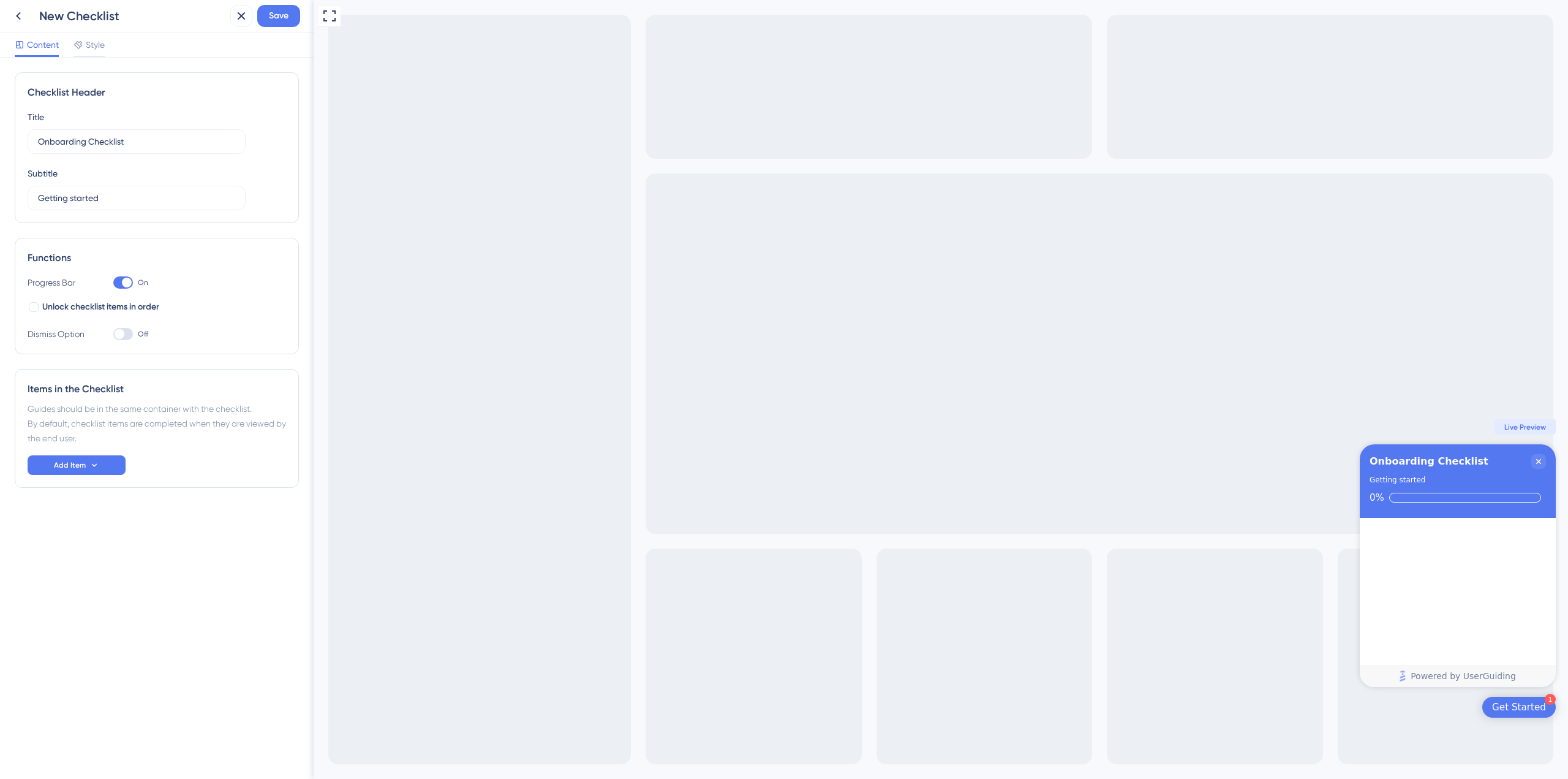
click at [127, 286] on div at bounding box center [126, 282] width 10 height 10
click at [113, 283] on input "On" at bounding box center [112, 283] width 1 height 1
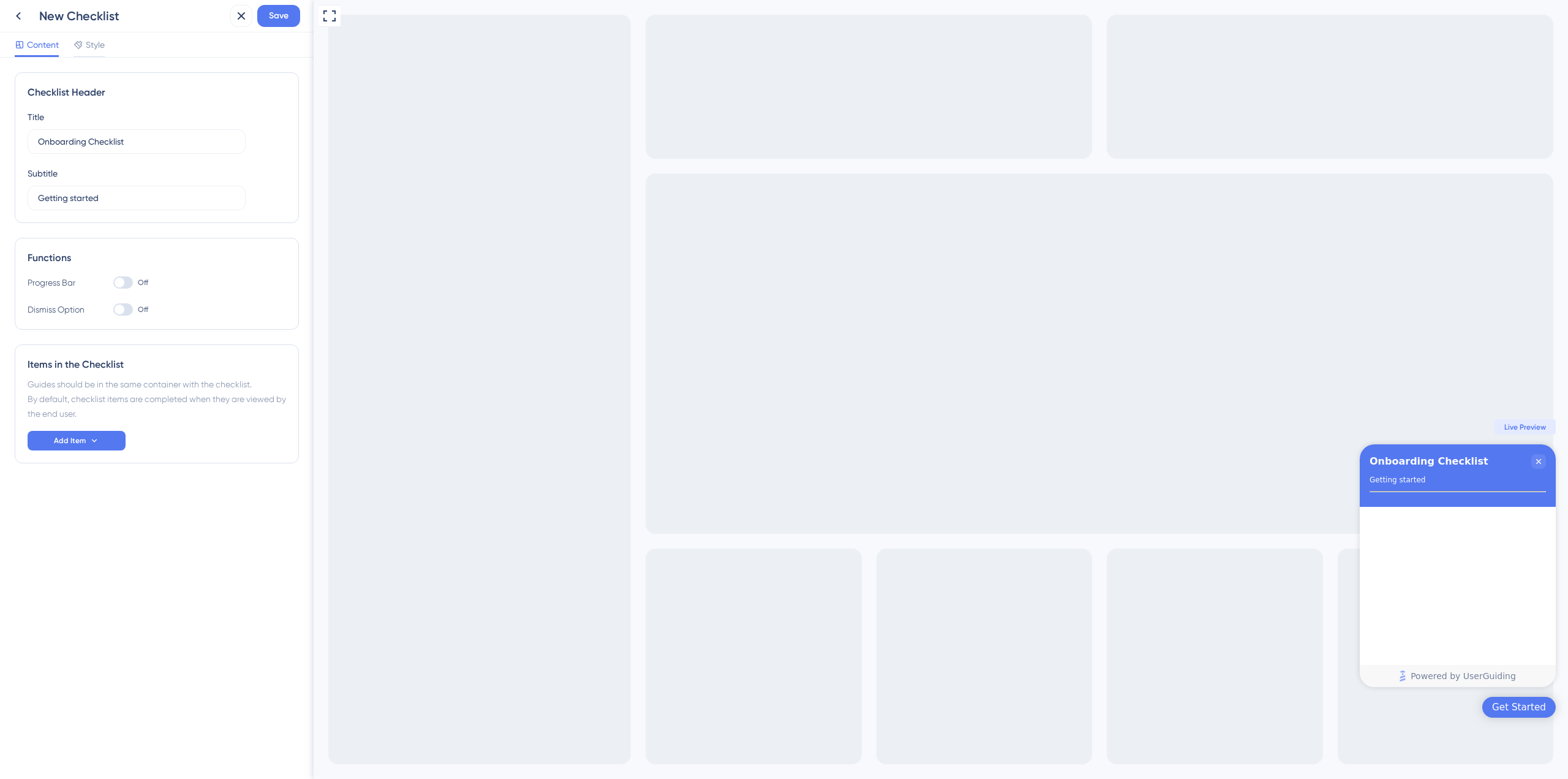
click at [126, 285] on div at bounding box center [122, 282] width 19 height 12
click at [113, 283] on input "Off" at bounding box center [112, 283] width 1 height 1
checkbox input "true"
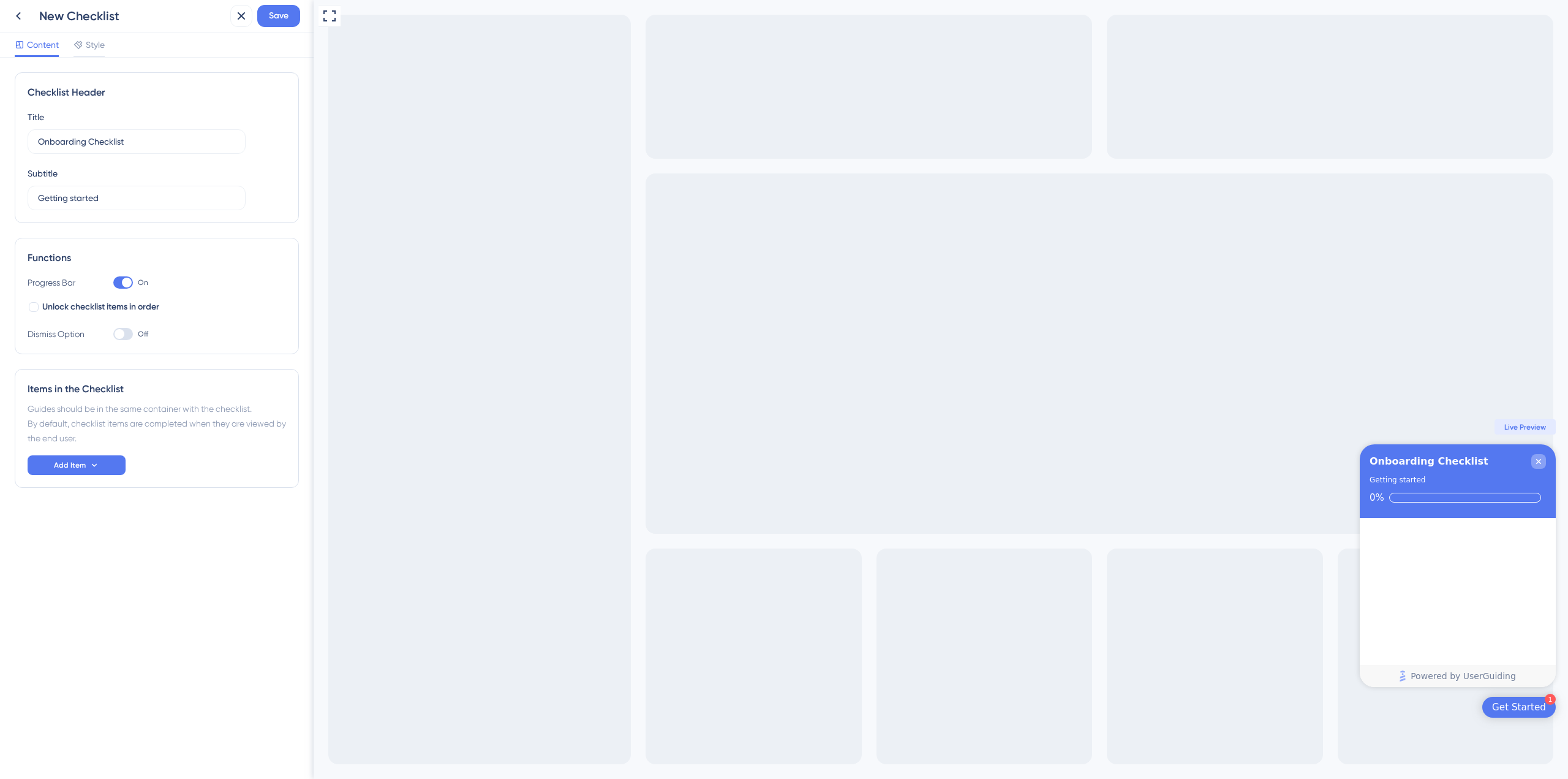
click at [1532, 460] on div "Close Checklist" at bounding box center [1539, 461] width 15 height 15
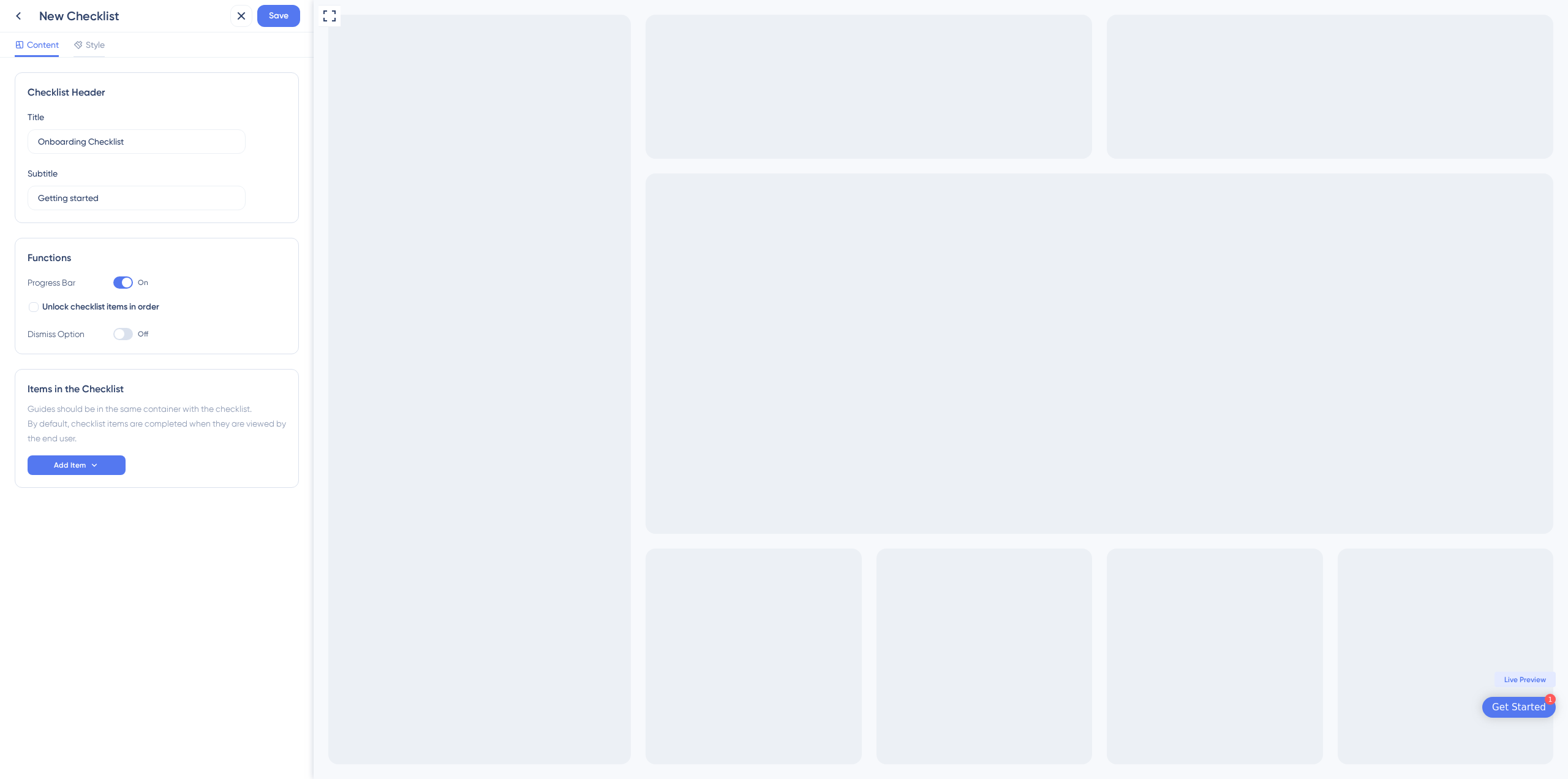
click at [1508, 677] on span "Live Preview" at bounding box center [1525, 679] width 41 height 10
click at [1516, 713] on div "Get Started" at bounding box center [1519, 706] width 54 height 12
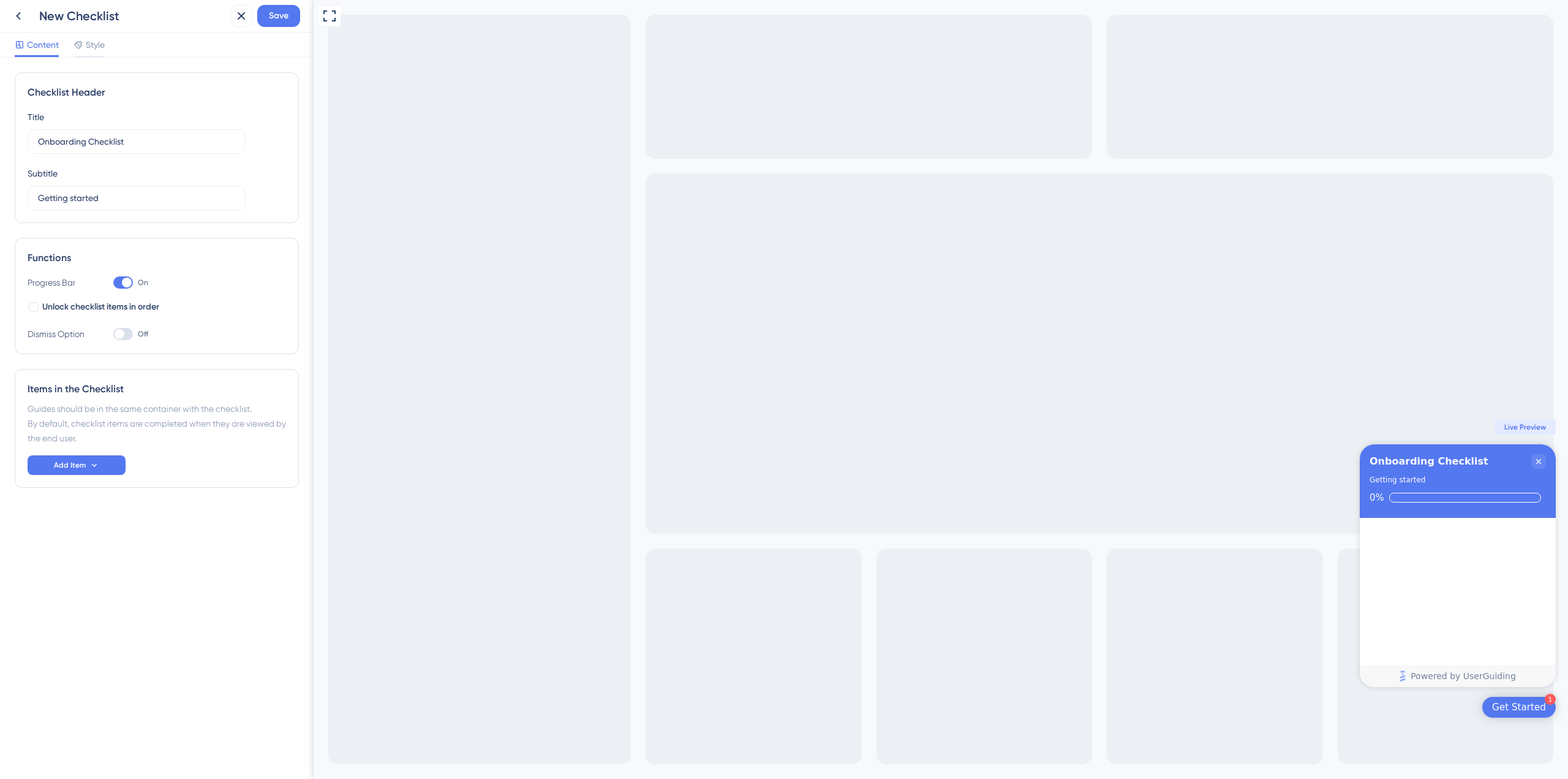
click at [1516, 713] on div "Get Started" at bounding box center [1519, 706] width 54 height 12
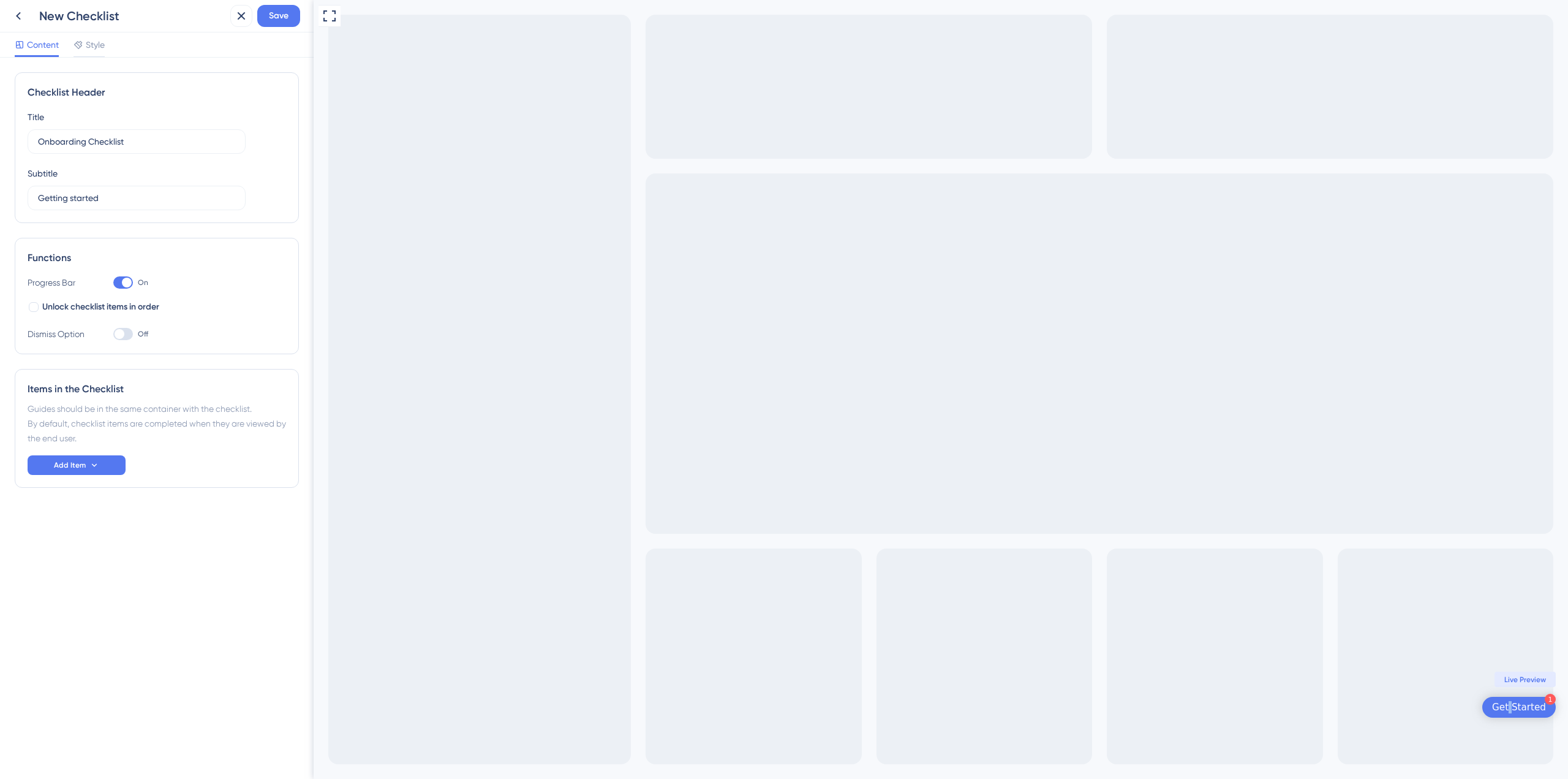
click at [1516, 713] on div "Get Started" at bounding box center [1519, 706] width 54 height 12
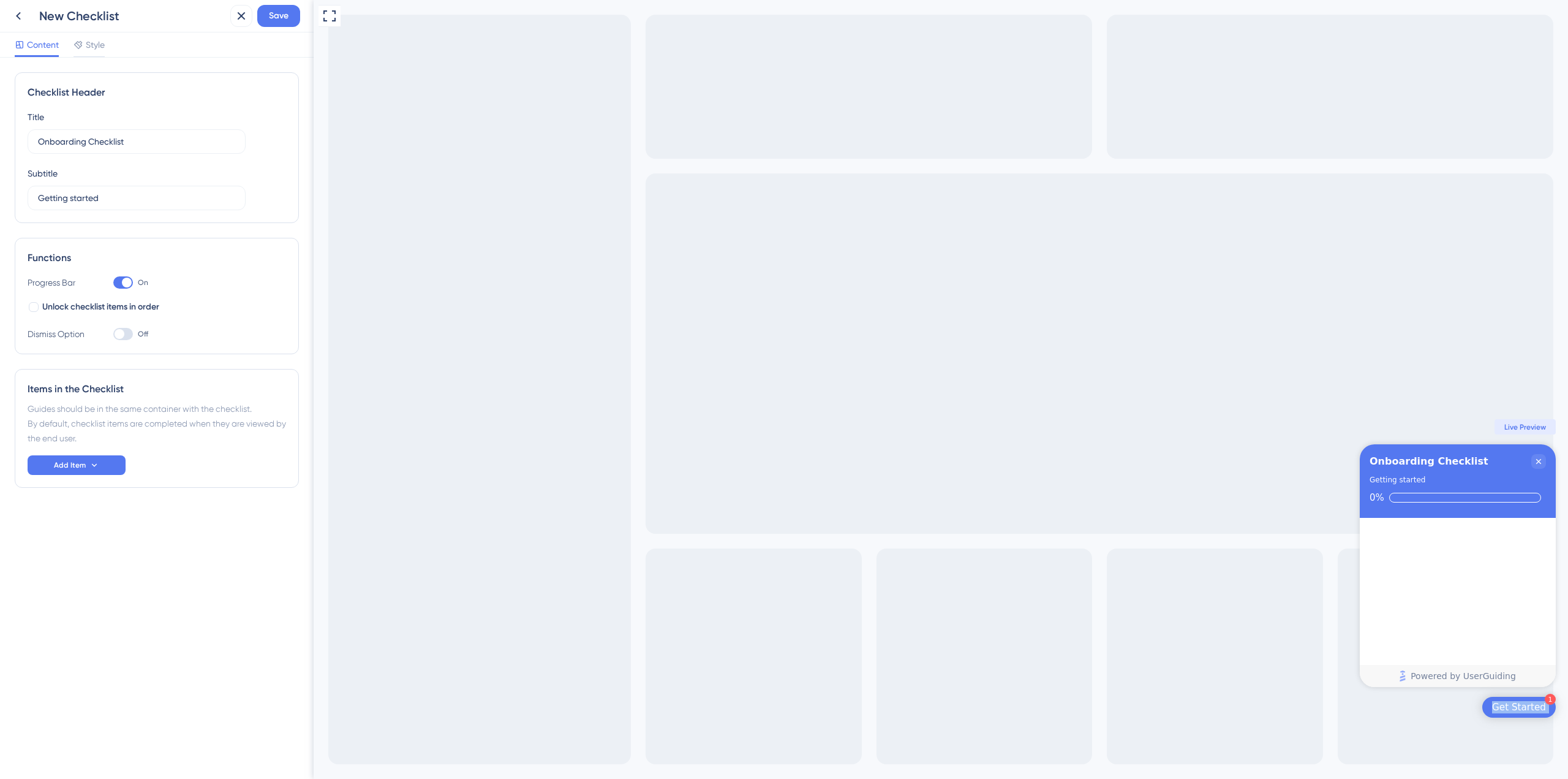
click at [1516, 713] on div "Get Started" at bounding box center [1519, 706] width 54 height 12
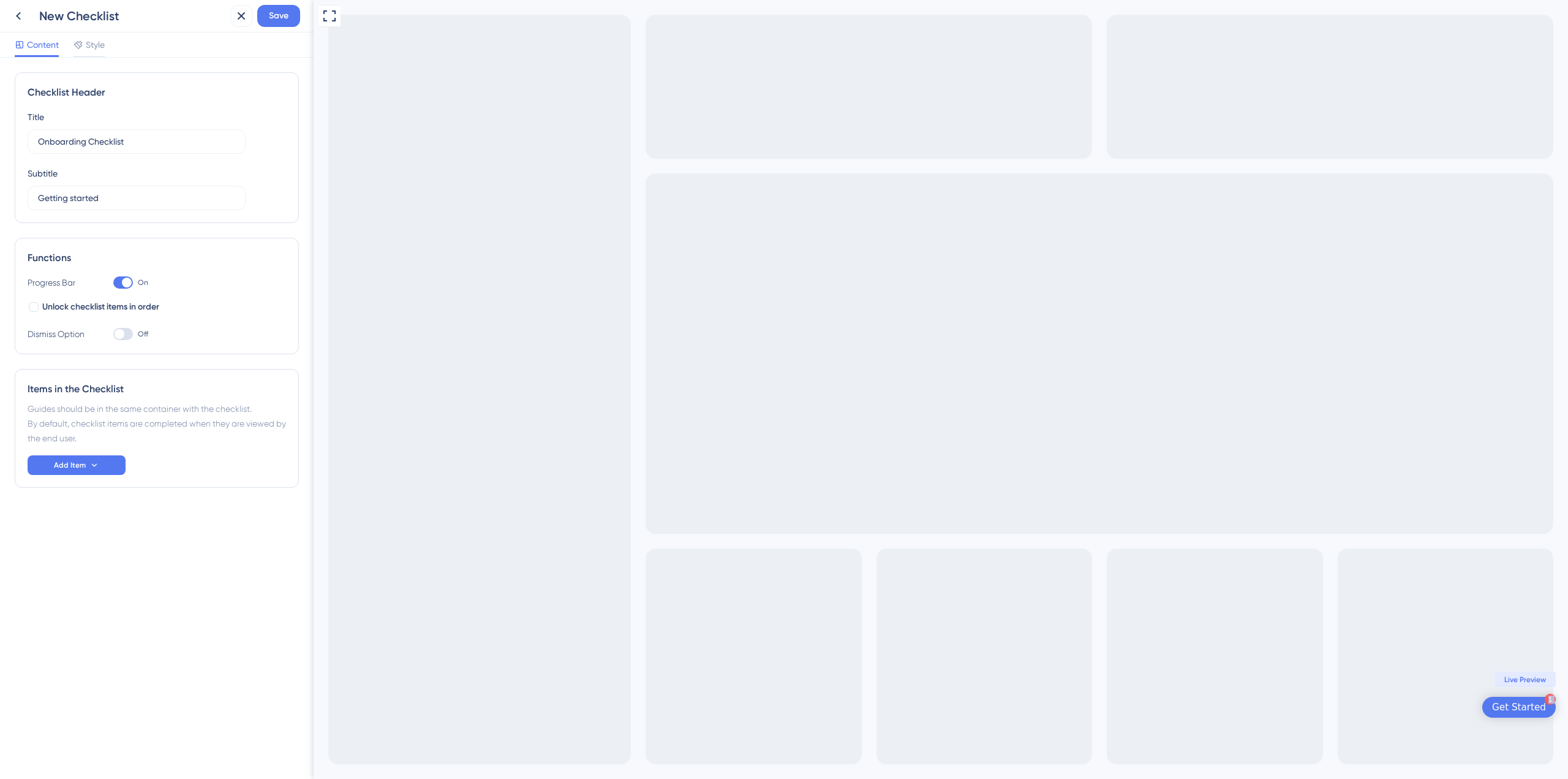
click at [1516, 713] on div "Get Started" at bounding box center [1519, 706] width 54 height 12
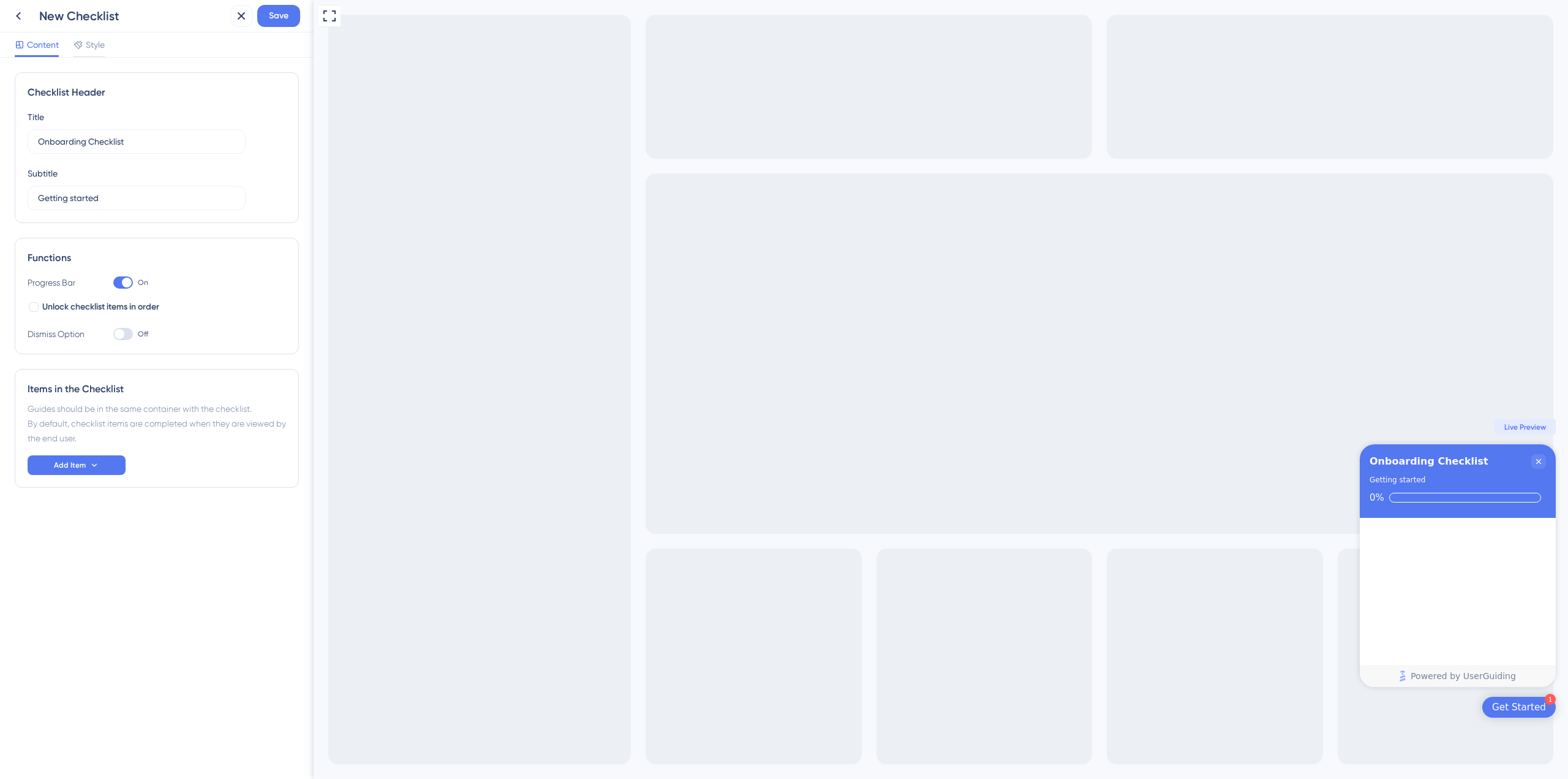
click at [1458, 716] on div "Full Screen Preview 1 Get Started Onboarding Checklist Getting started 0% Congr…" at bounding box center [941, 390] width 1254 height 779
click at [119, 475] on div "Items in the Checklist Guides should be in the same container with the checklis…" at bounding box center [157, 427] width 285 height 119
click at [99, 462] on button "Add Item" at bounding box center [76, 464] width 98 height 19
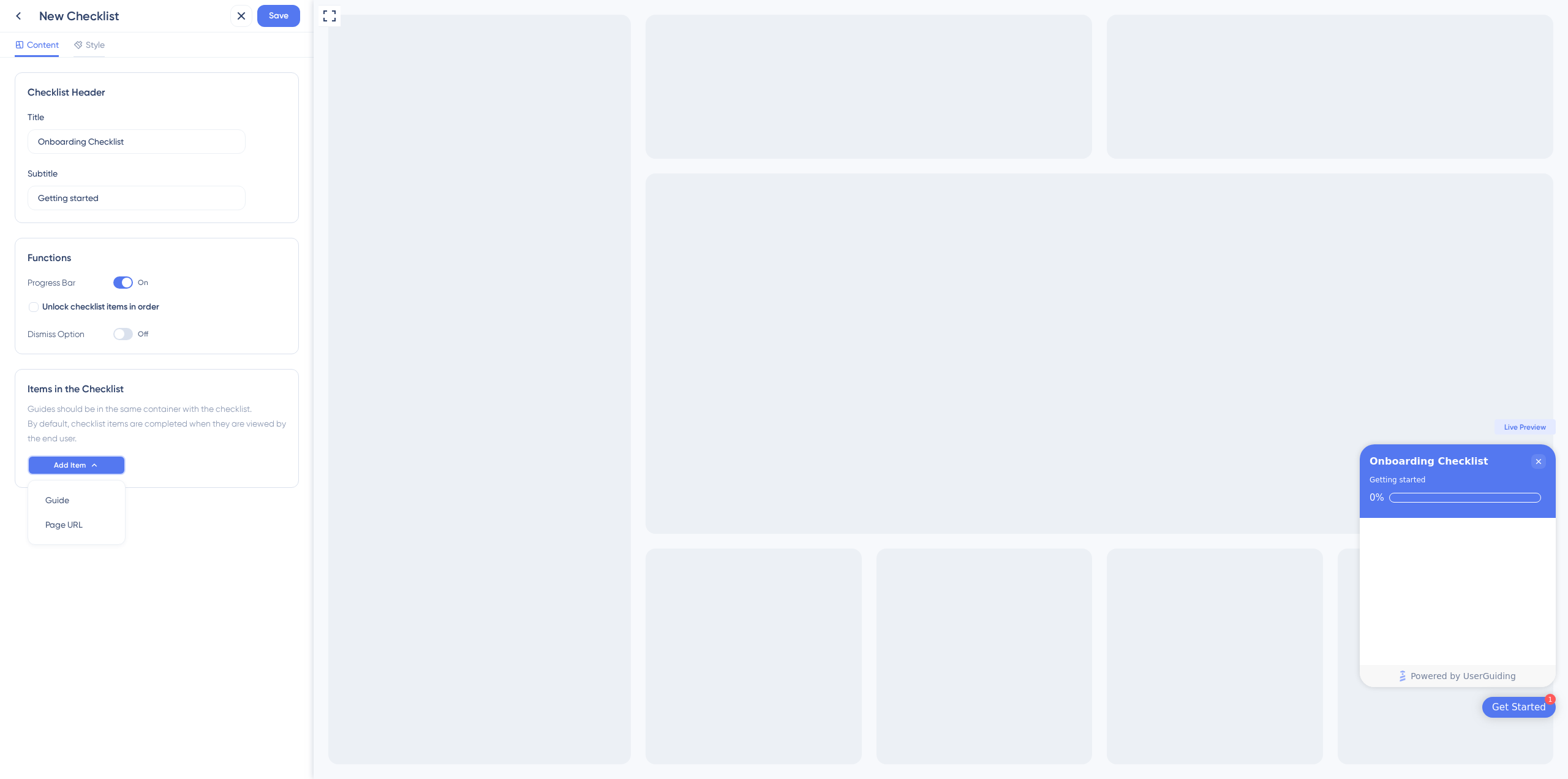
click at [99, 462] on button "Add Item" at bounding box center [76, 464] width 98 height 19
click at [94, 464] on icon at bounding box center [94, 464] width 5 height 3
click at [94, 464] on icon at bounding box center [94, 465] width 10 height 10
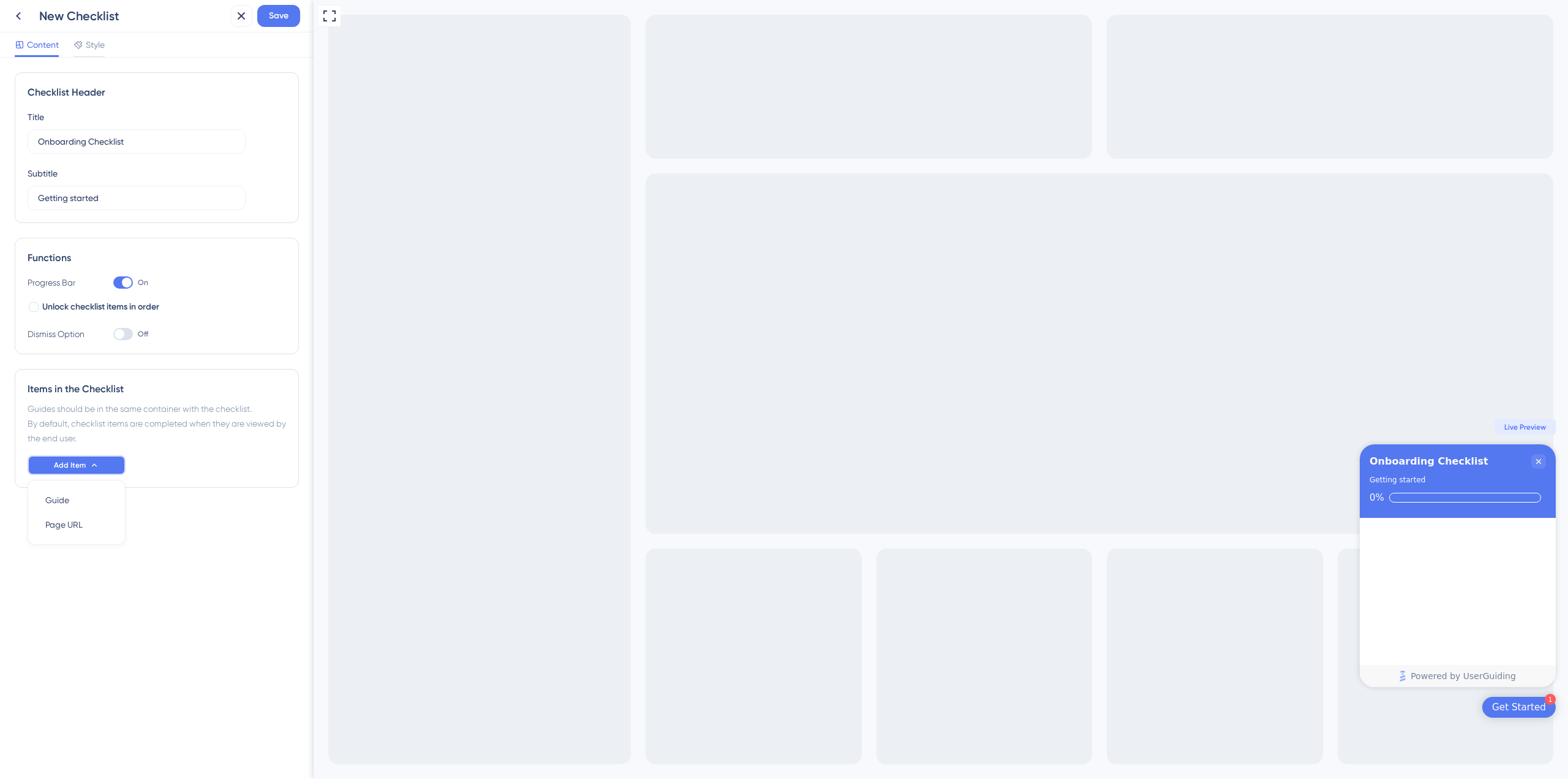
click at [94, 464] on icon at bounding box center [94, 465] width 10 height 10
click at [201, 435] on div "Guides should be in the same container with the checklist. By default, checklis…" at bounding box center [157, 424] width 259 height 44
click at [122, 459] on button "Add Item" at bounding box center [76, 464] width 98 height 19
click at [99, 504] on div "Guide Guide" at bounding box center [76, 500] width 63 height 25
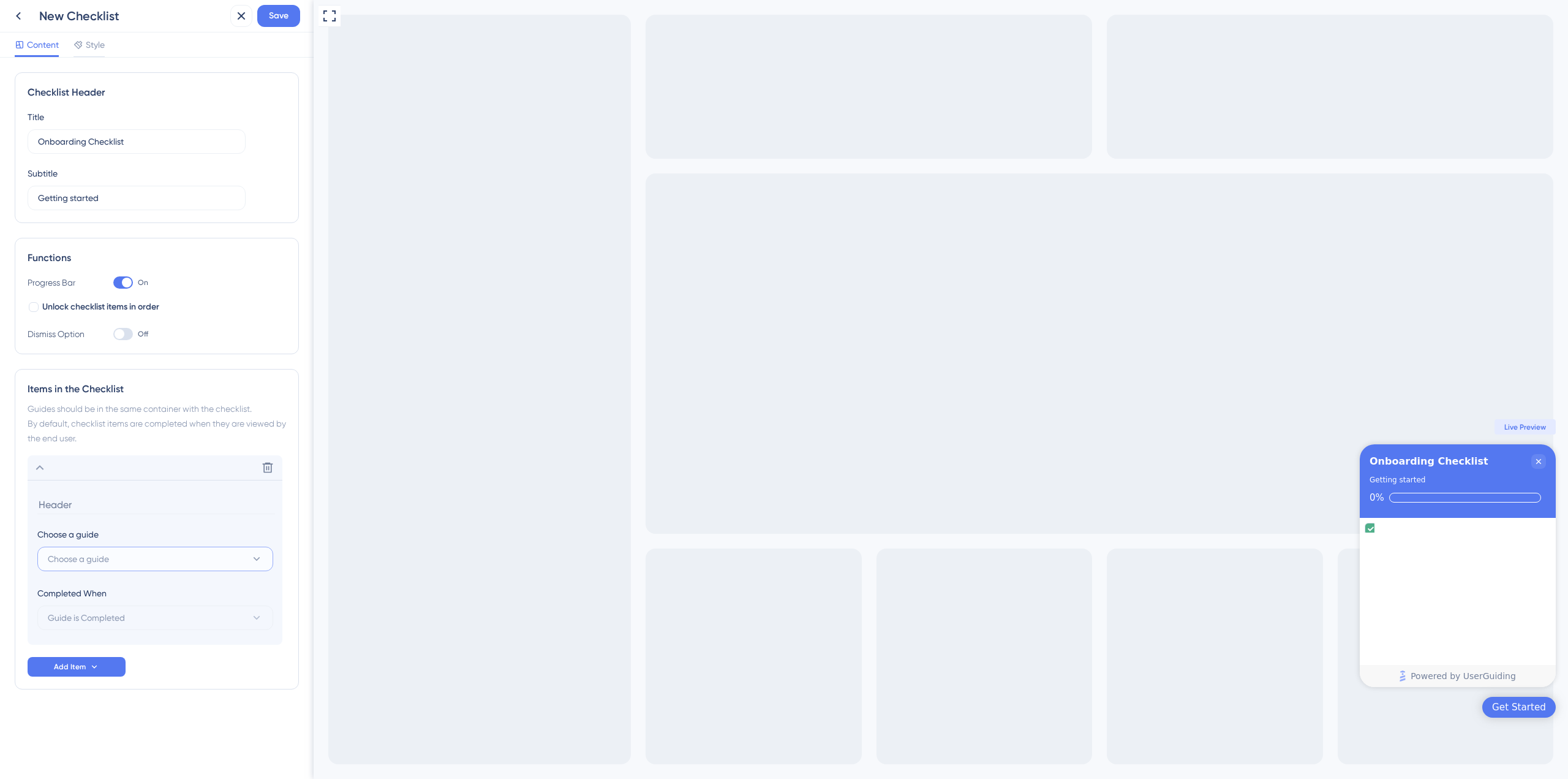
click at [211, 552] on button "Choose a guide" at bounding box center [156, 558] width 236 height 25
click at [217, 566] on button "Choose a guide" at bounding box center [156, 558] width 236 height 25
click at [266, 628] on section "Choose a guide Choose a guide Completed When Guide is Completed" at bounding box center [155, 562] width 255 height 165
click at [160, 555] on button "Choose a guide" at bounding box center [156, 558] width 236 height 25
click at [146, 603] on label at bounding box center [155, 595] width 220 height 22
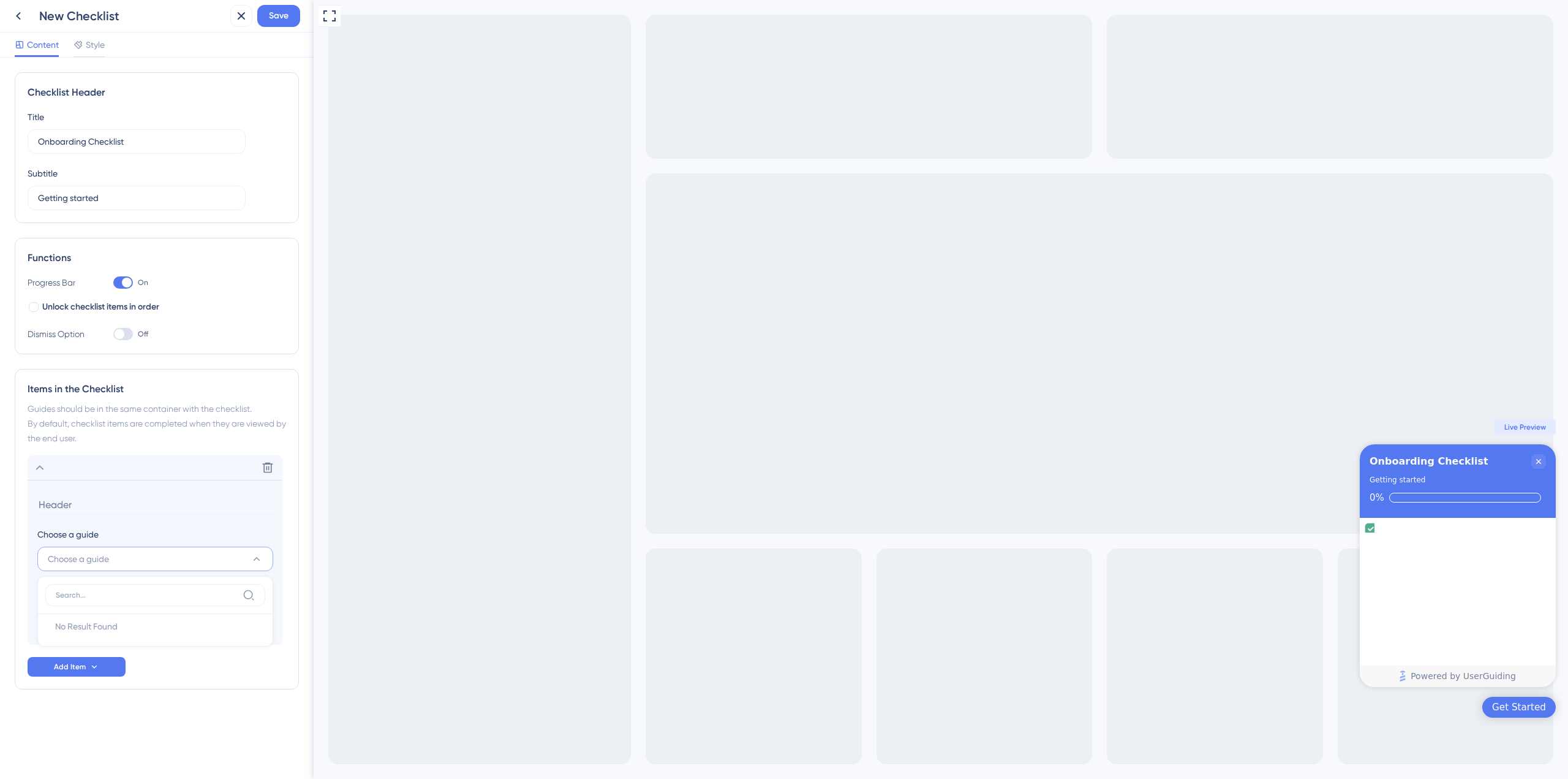
click at [146, 599] on input at bounding box center [147, 595] width 182 height 10
click at [1382, 535] on div "undefined is complete." at bounding box center [1458, 528] width 186 height 12
click at [1532, 541] on div "undefined is complete." at bounding box center [1458, 534] width 186 height 25
click at [43, 19] on div "New Checklist" at bounding box center [133, 16] width 186 height 17
click at [23, 16] on icon at bounding box center [18, 16] width 15 height 15
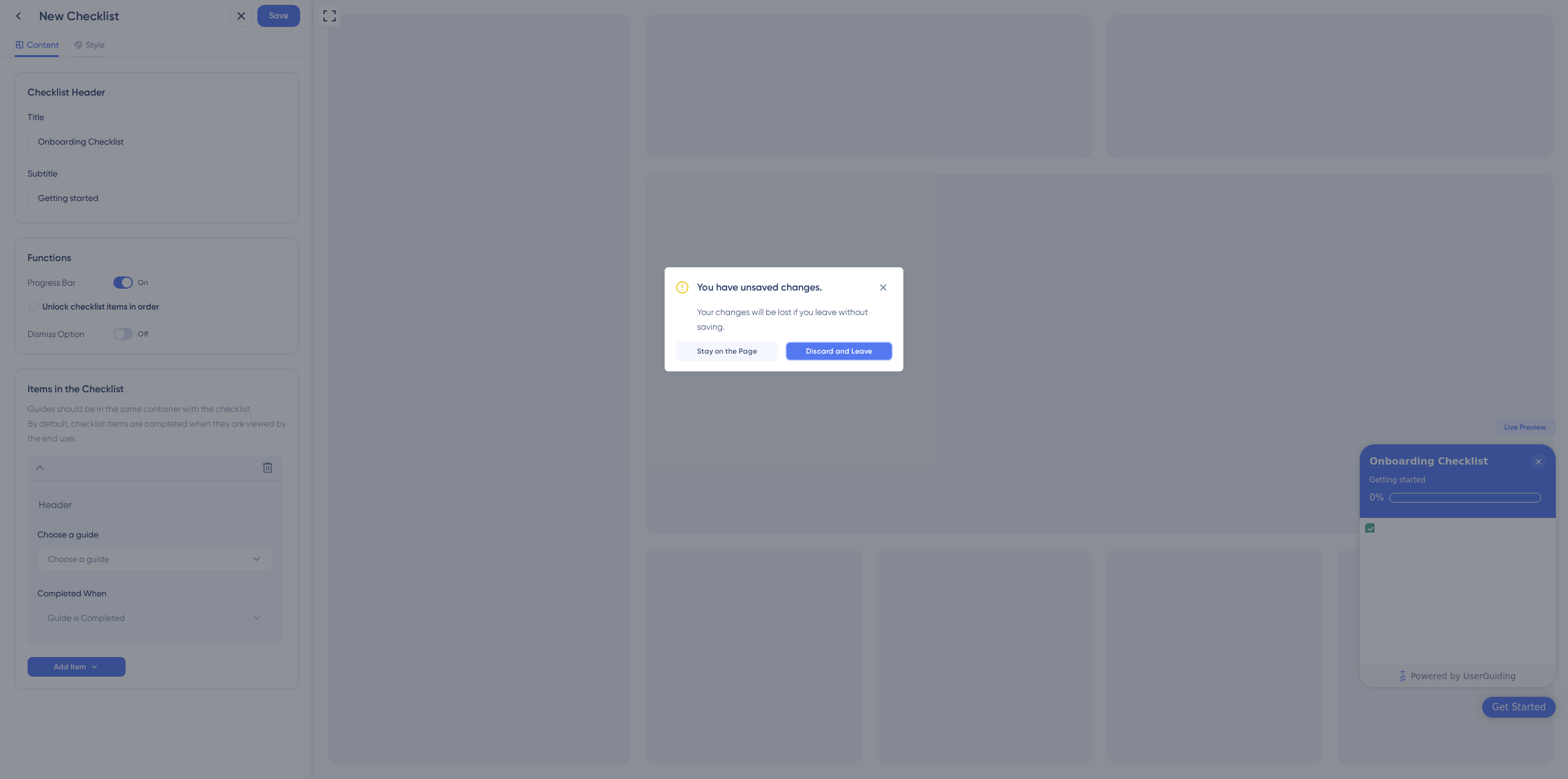
click at [857, 355] on span "Discard and Leave" at bounding box center [839, 351] width 66 height 10
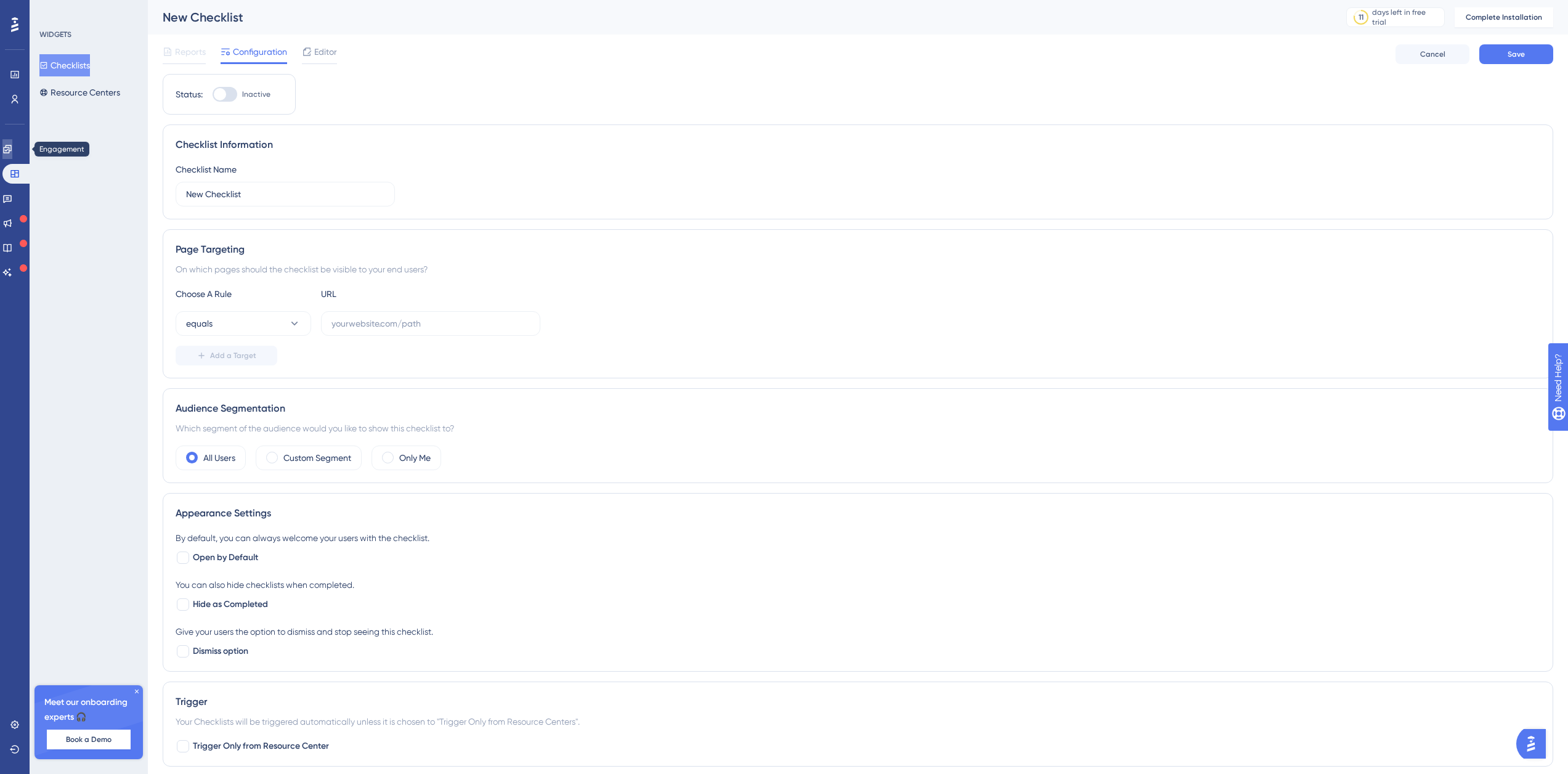
click at [12, 151] on link at bounding box center [7, 148] width 10 height 19
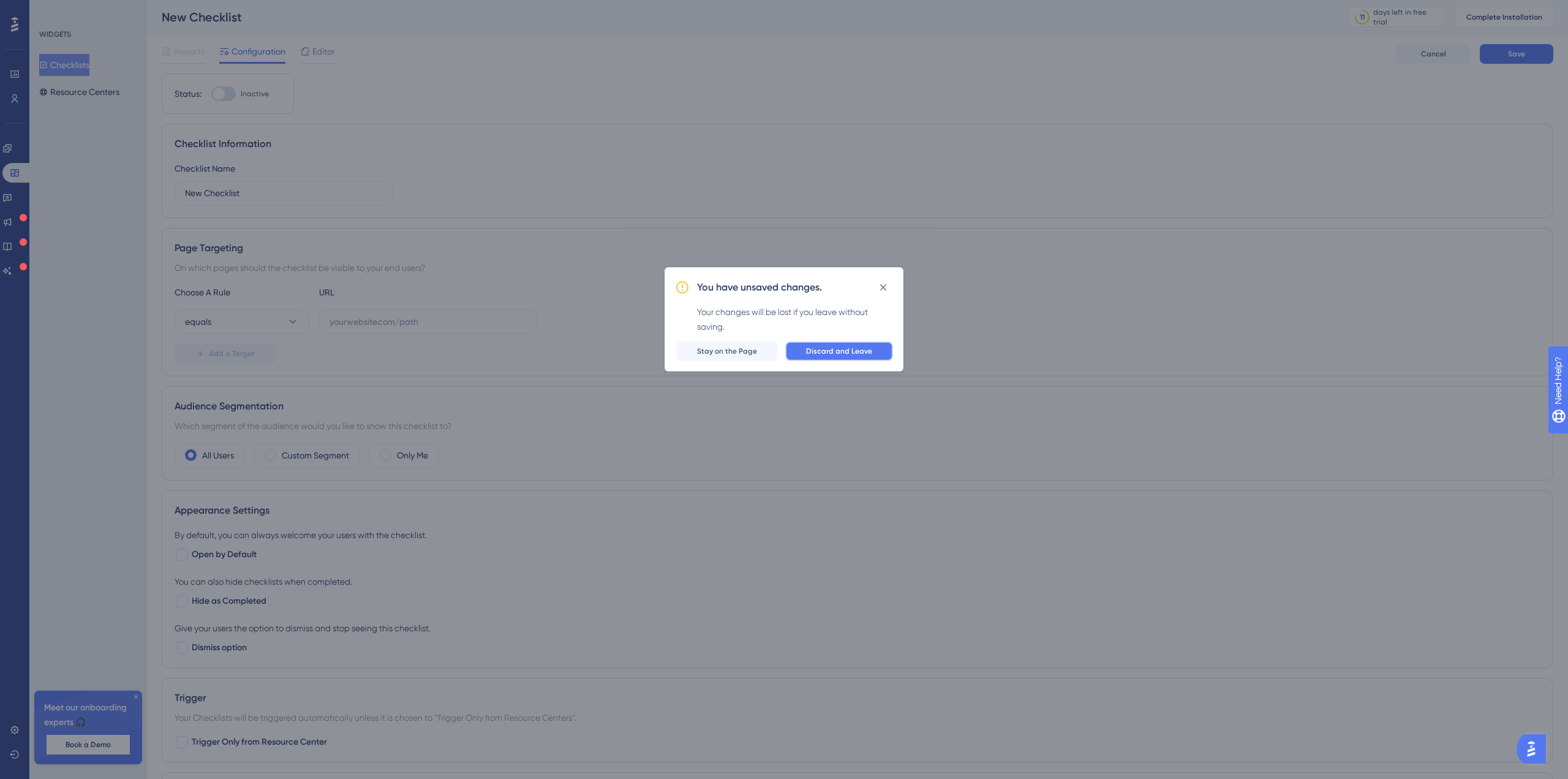
click at [837, 354] on span "Discard and Leave" at bounding box center [839, 351] width 66 height 10
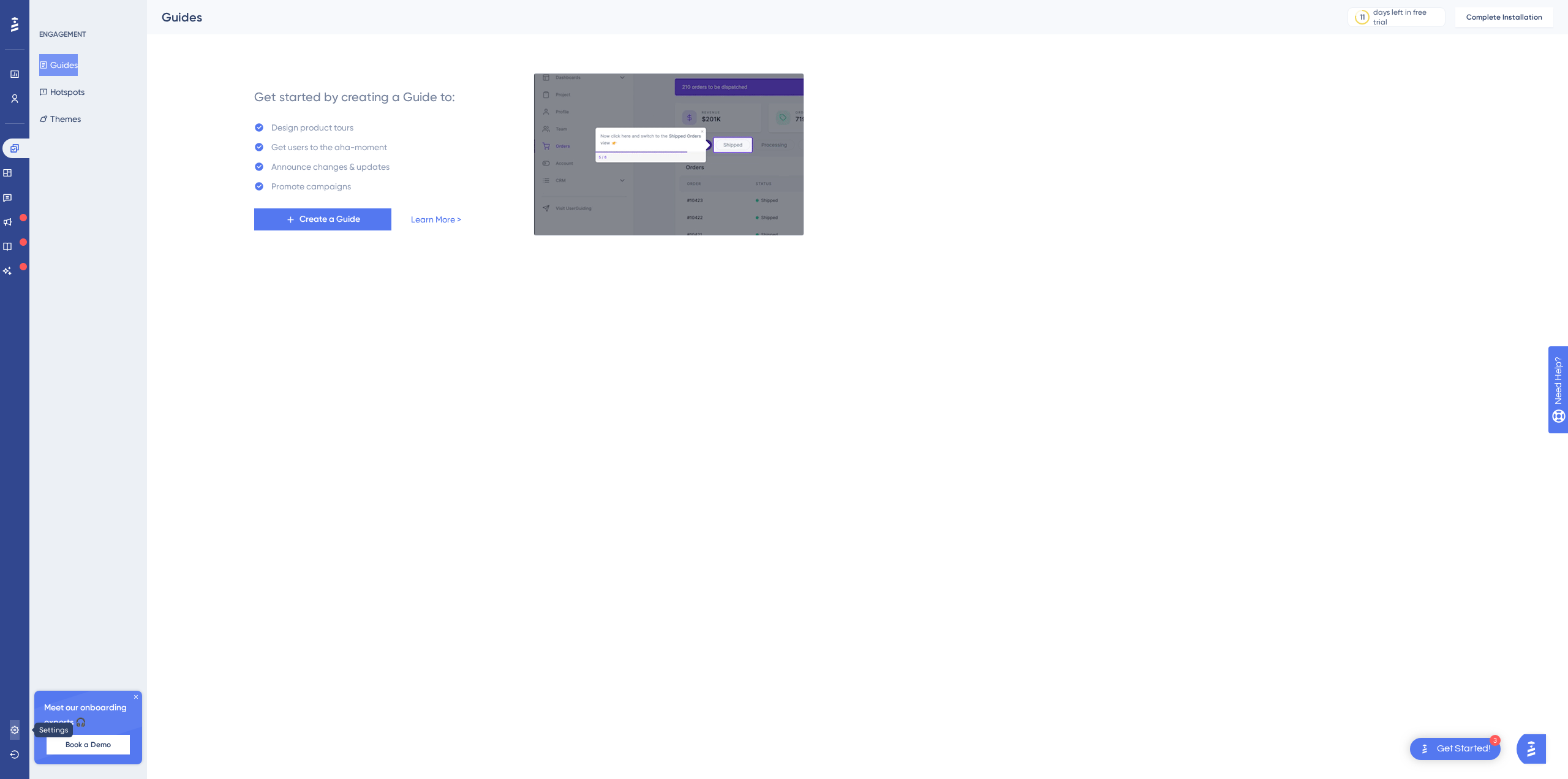
click at [14, 735] on link at bounding box center [15, 729] width 10 height 19
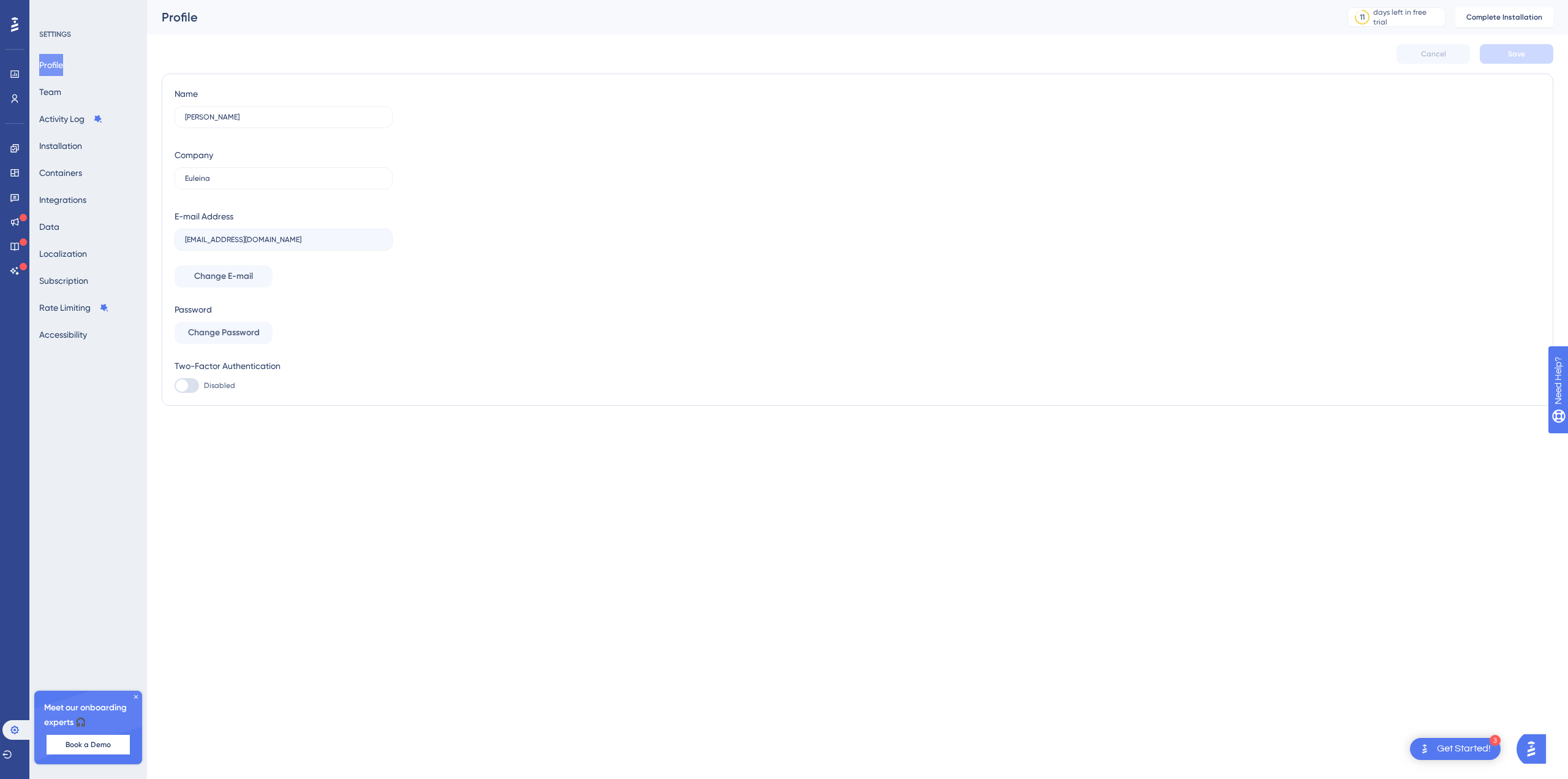
click at [175, 240] on label "[EMAIL_ADDRESS][DOMAIN_NAME]" at bounding box center [284, 239] width 218 height 22
click at [212, 243] on label "[EMAIL_ADDRESS][DOMAIN_NAME]" at bounding box center [284, 239] width 218 height 22
click at [1498, 17] on span "Complete Installation" at bounding box center [1504, 17] width 75 height 10
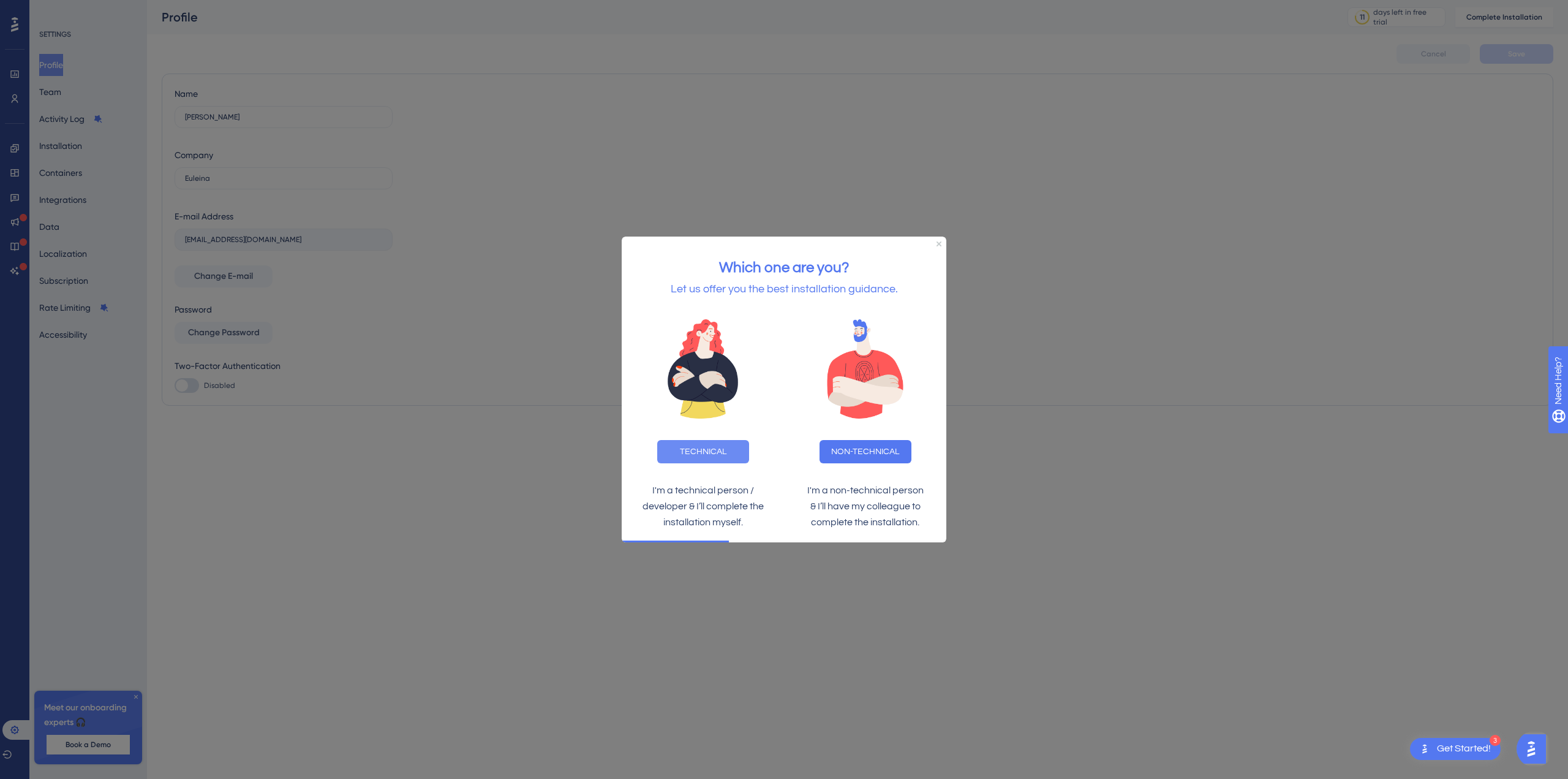
drag, startPoint x: 730, startPoint y: 453, endPoint x: 1436, endPoint y: 654, distance: 734.1
click at [730, 453] on button "TECHNICAL" at bounding box center [703, 451] width 92 height 23
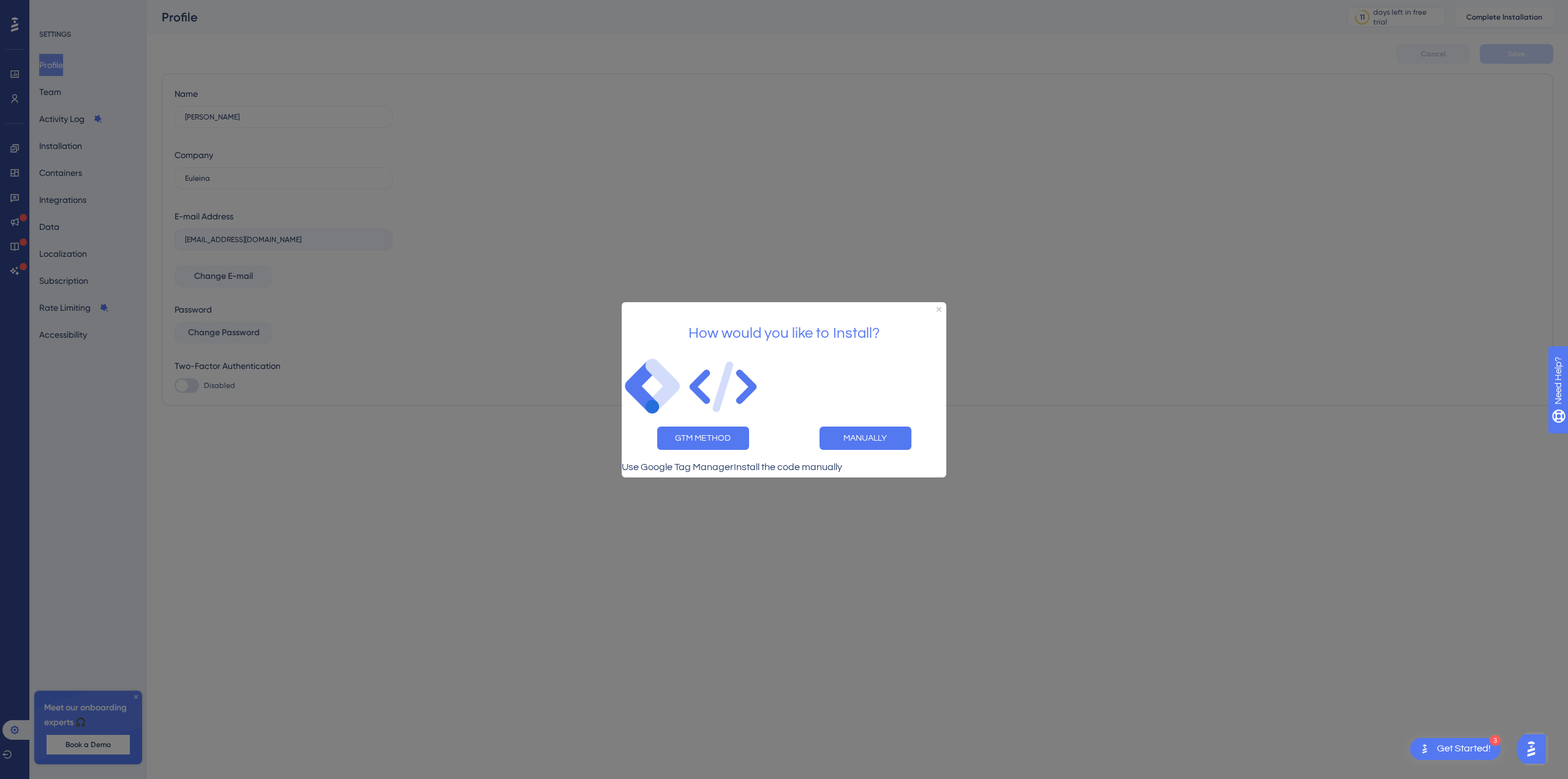
click at [1089, 271] on div at bounding box center [784, 390] width 1568 height 779
click at [940, 307] on icon "Close Preview" at bounding box center [938, 308] width 5 height 5
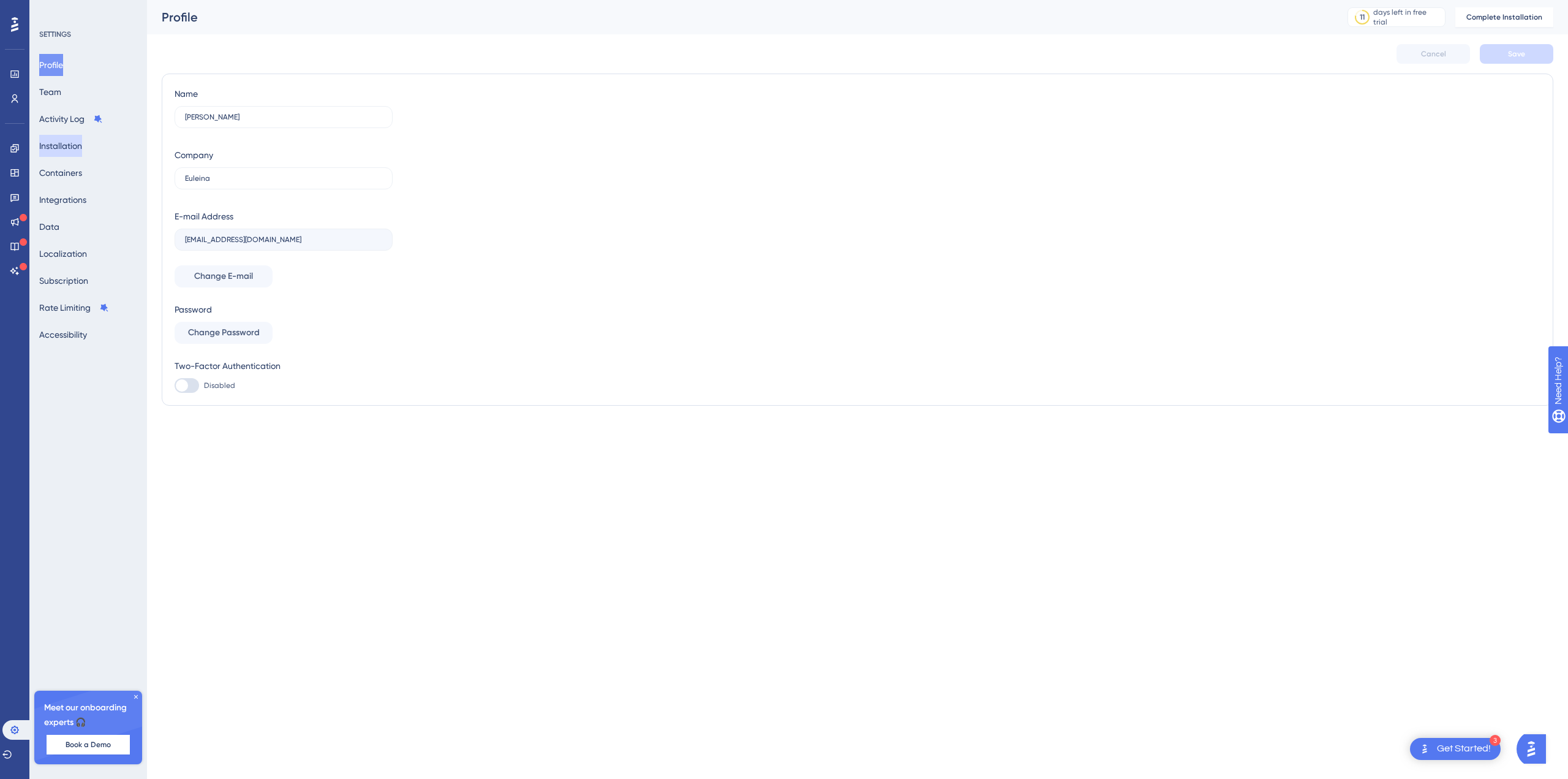
click at [79, 150] on button "Installation" at bounding box center [61, 145] width 43 height 22
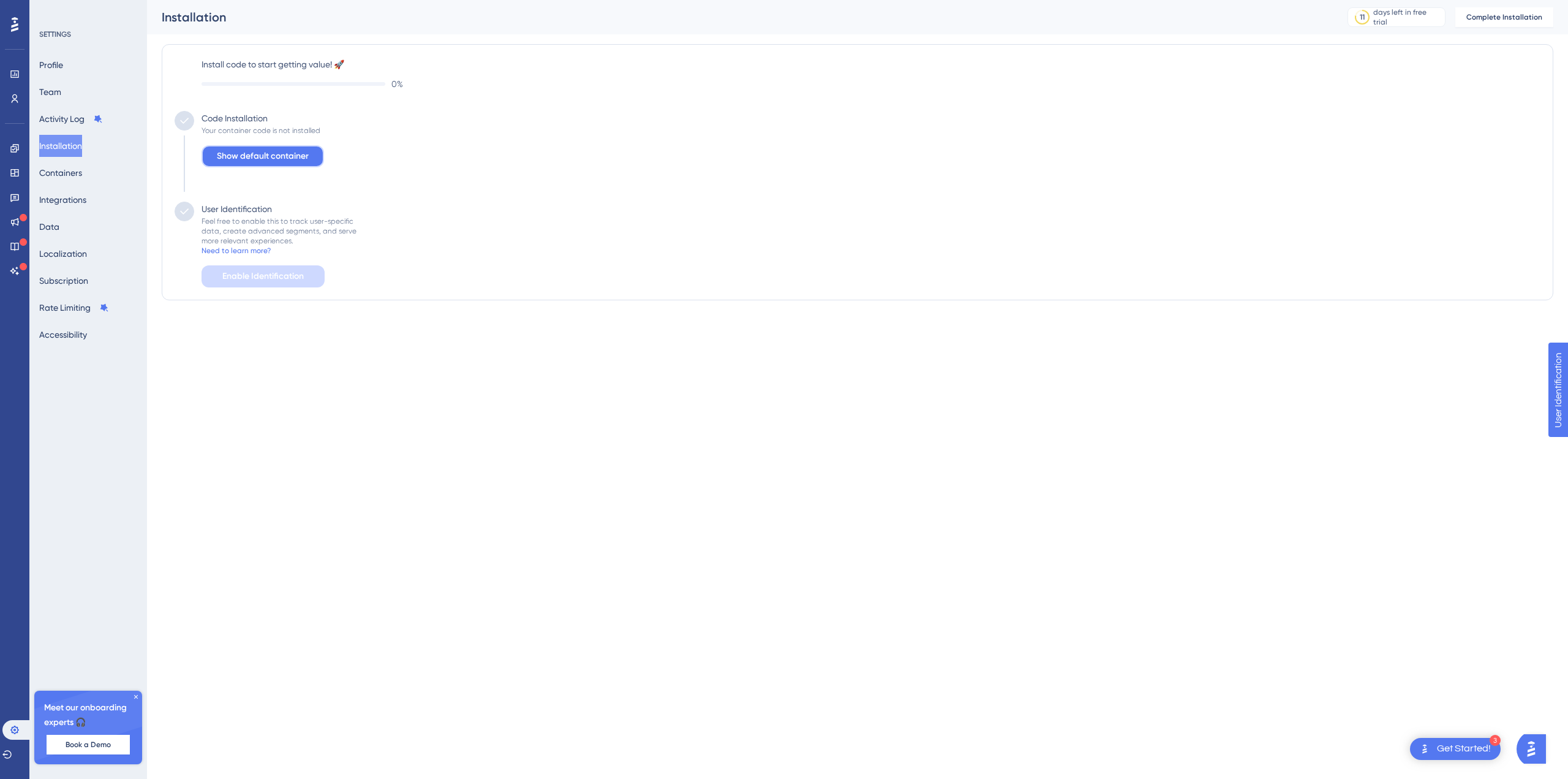
click at [270, 150] on span "Show default container" at bounding box center [263, 157] width 92 height 15
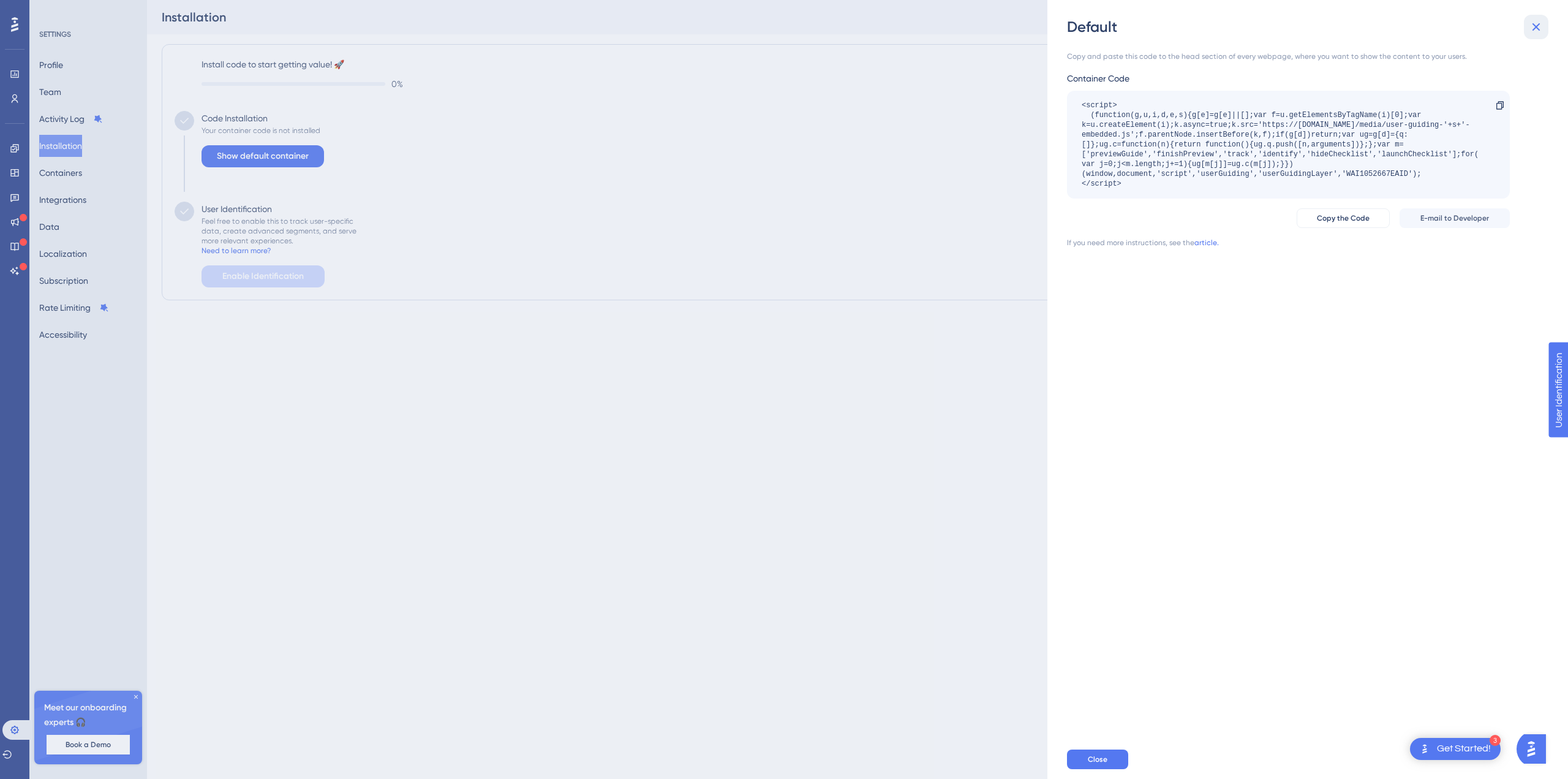
click at [1537, 21] on icon at bounding box center [1537, 27] width 15 height 15
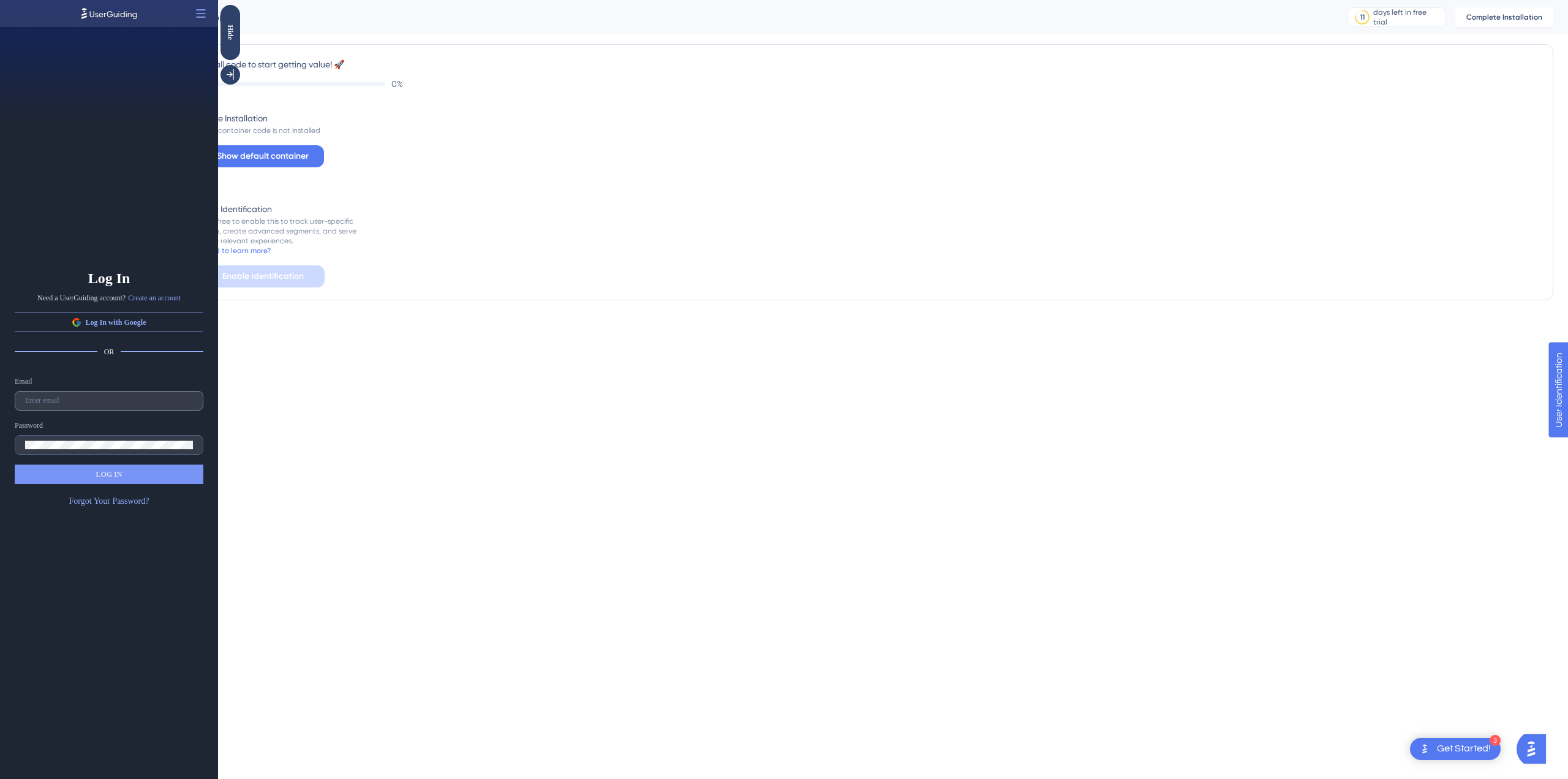
click at [141, 391] on label at bounding box center [109, 400] width 189 height 19
click at [141, 396] on input "text" at bounding box center [109, 400] width 168 height 8
click at [870, 0] on html "3 Get Started! Performance Users Engagement Widgets Feedback Product Updates Kn…" at bounding box center [784, 0] width 1568 height 0
click at [642, 295] on div "Install code to start getting value! 🚀 0 % Code Installation Your container cod…" at bounding box center [857, 172] width 1391 height 256
click at [240, 37] on div "Install code to start getting value! 🚀 0 % Code Installation Your container cod…" at bounding box center [857, 171] width 1391 height 275
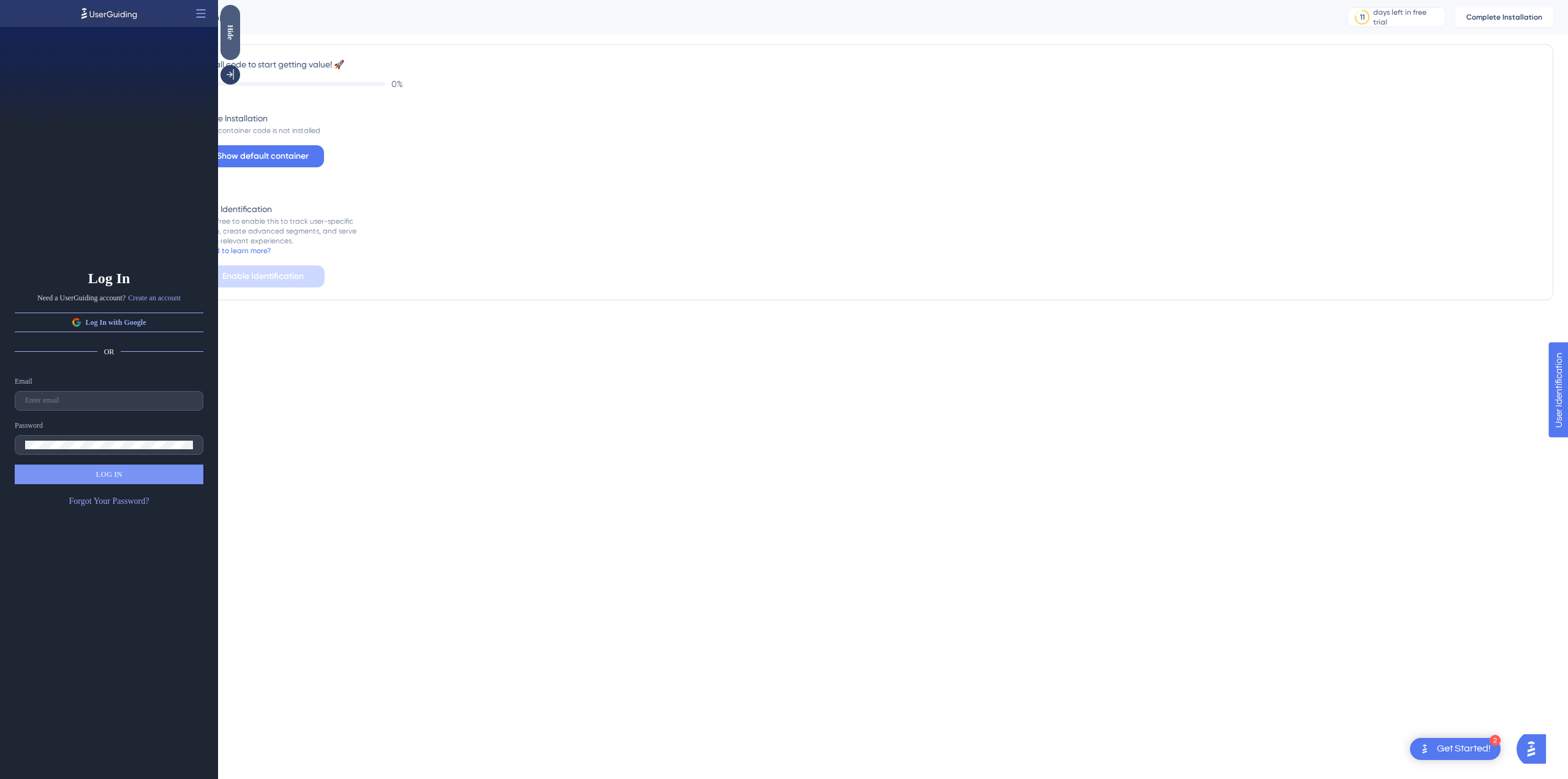
click at [233, 36] on div "Hide" at bounding box center [229, 32] width 19 height 16
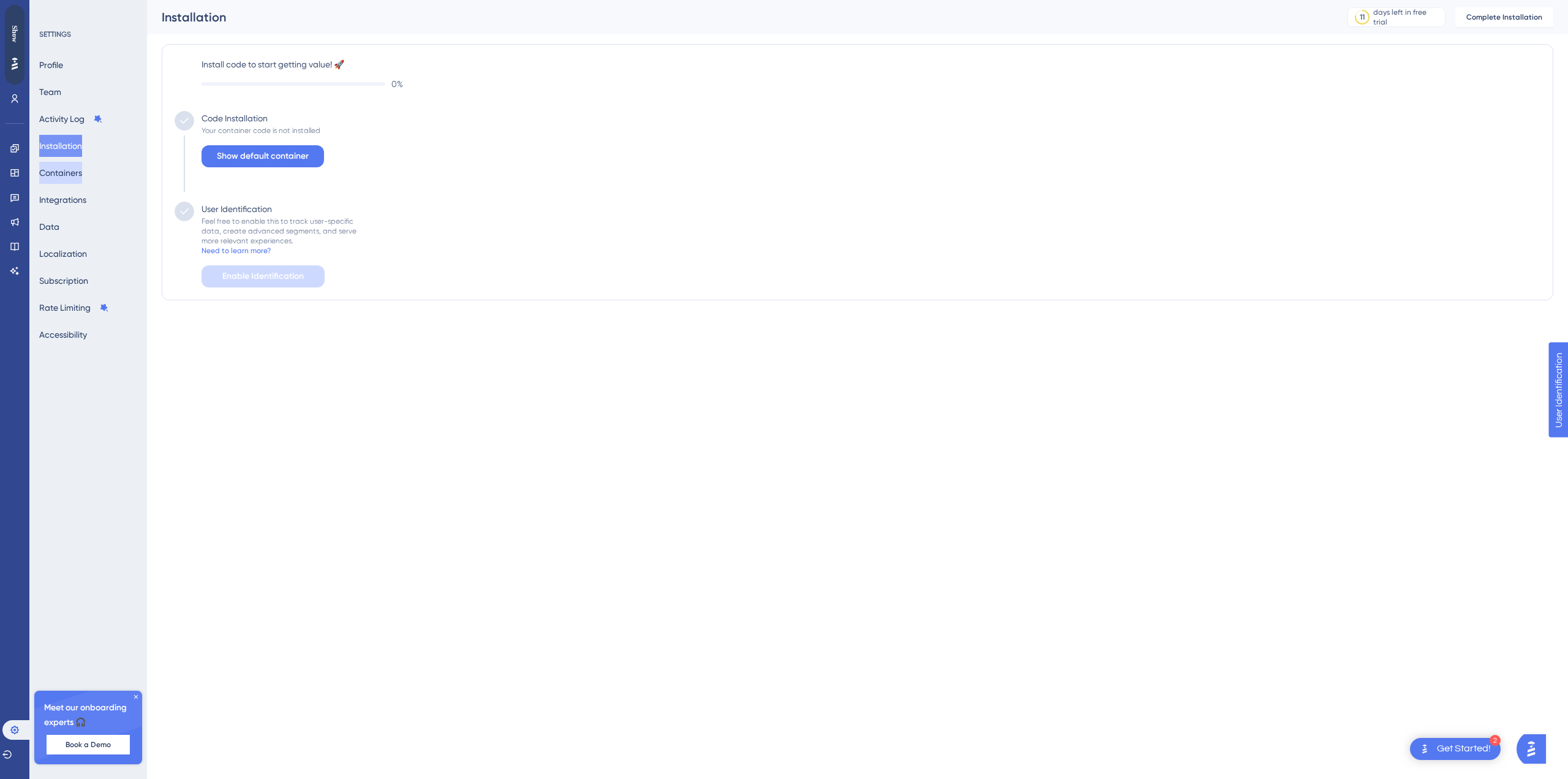
click at [82, 164] on button "Containers" at bounding box center [61, 173] width 43 height 22
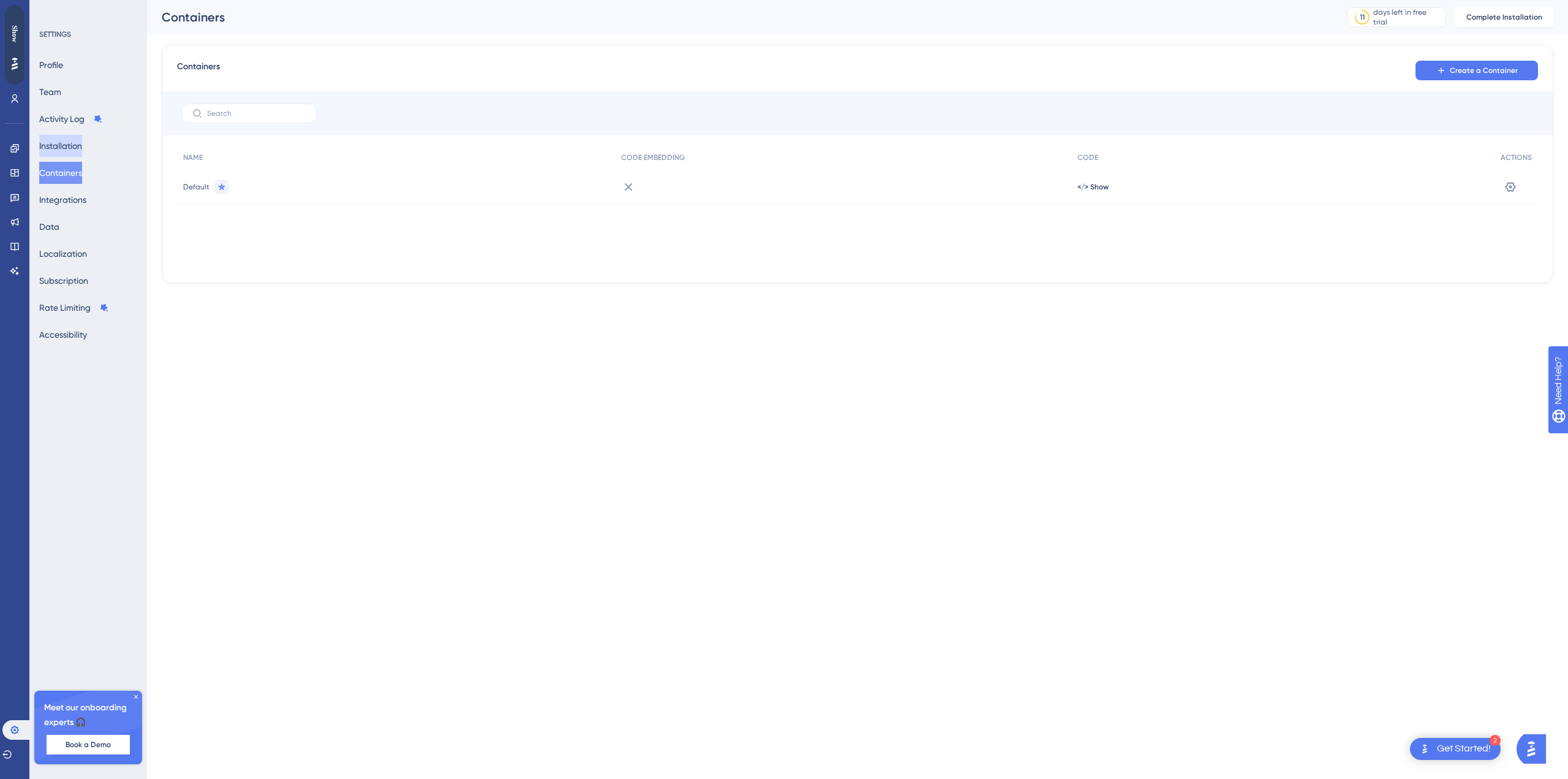
click at [76, 141] on button "Installation" at bounding box center [61, 145] width 43 height 22
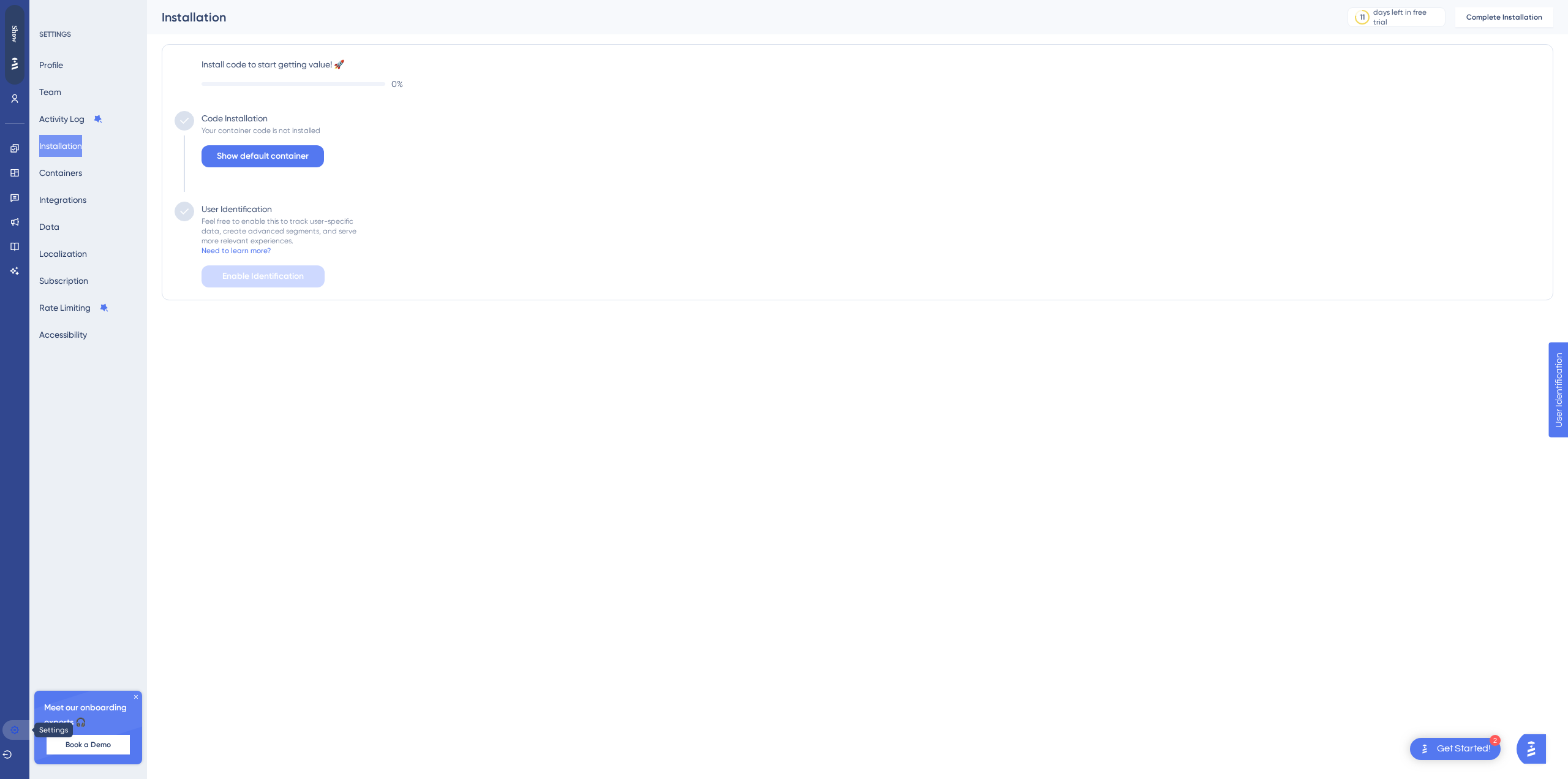
click at [13, 737] on link at bounding box center [17, 729] width 29 height 19
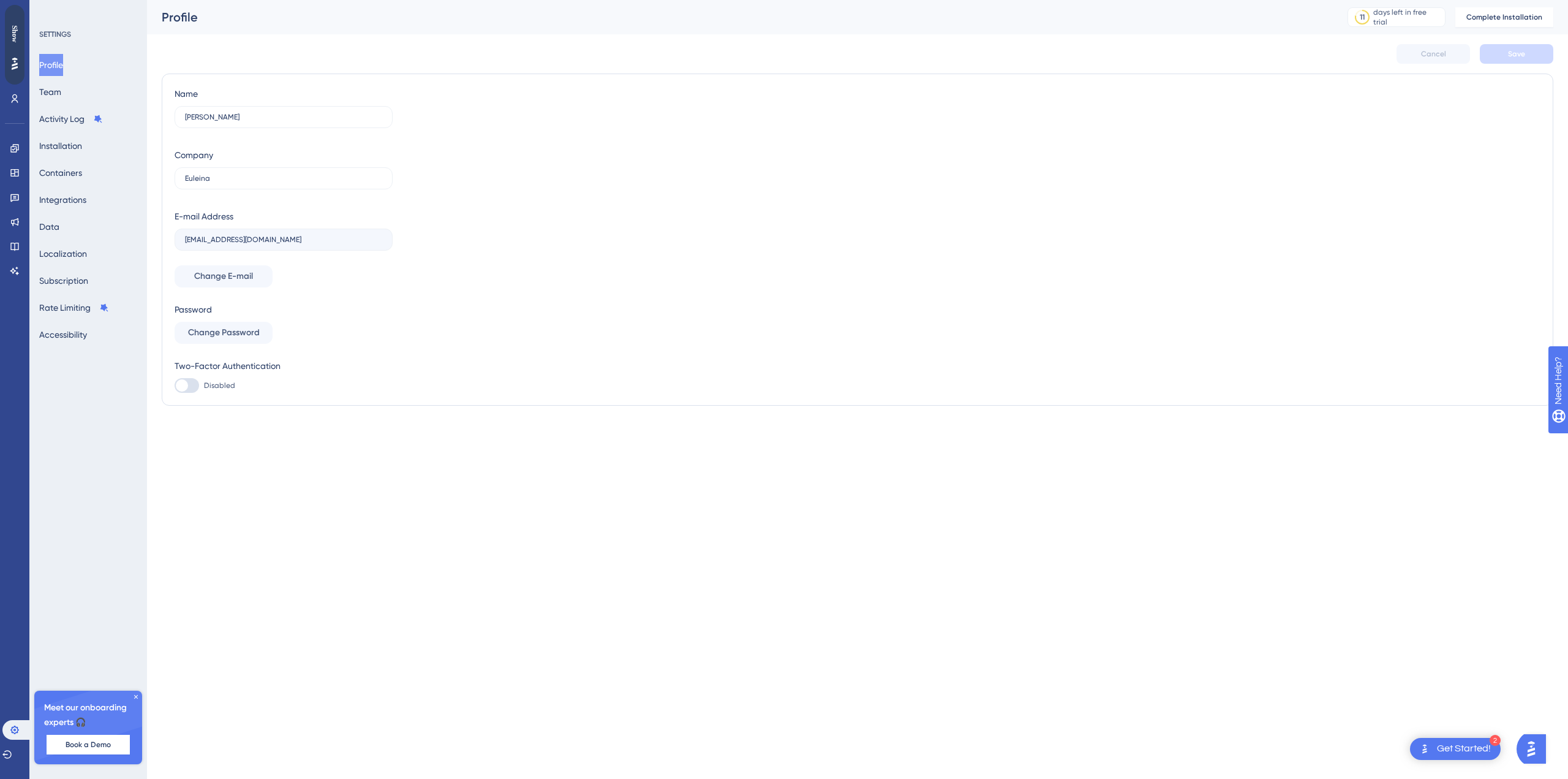
click at [208, 239] on label "[EMAIL_ADDRESS][DOMAIN_NAME]" at bounding box center [284, 239] width 218 height 22
drag, startPoint x: 272, startPoint y: 240, endPoint x: 173, endPoint y: 235, distance: 99.1
click at [173, 235] on div "Name Wahomar Euleina Company Euleina E-mail Address [EMAIL_ADDRESS][DOMAIN_NAME…" at bounding box center [857, 239] width 1391 height 332
click at [19, 147] on link at bounding box center [15, 147] width 10 height 19
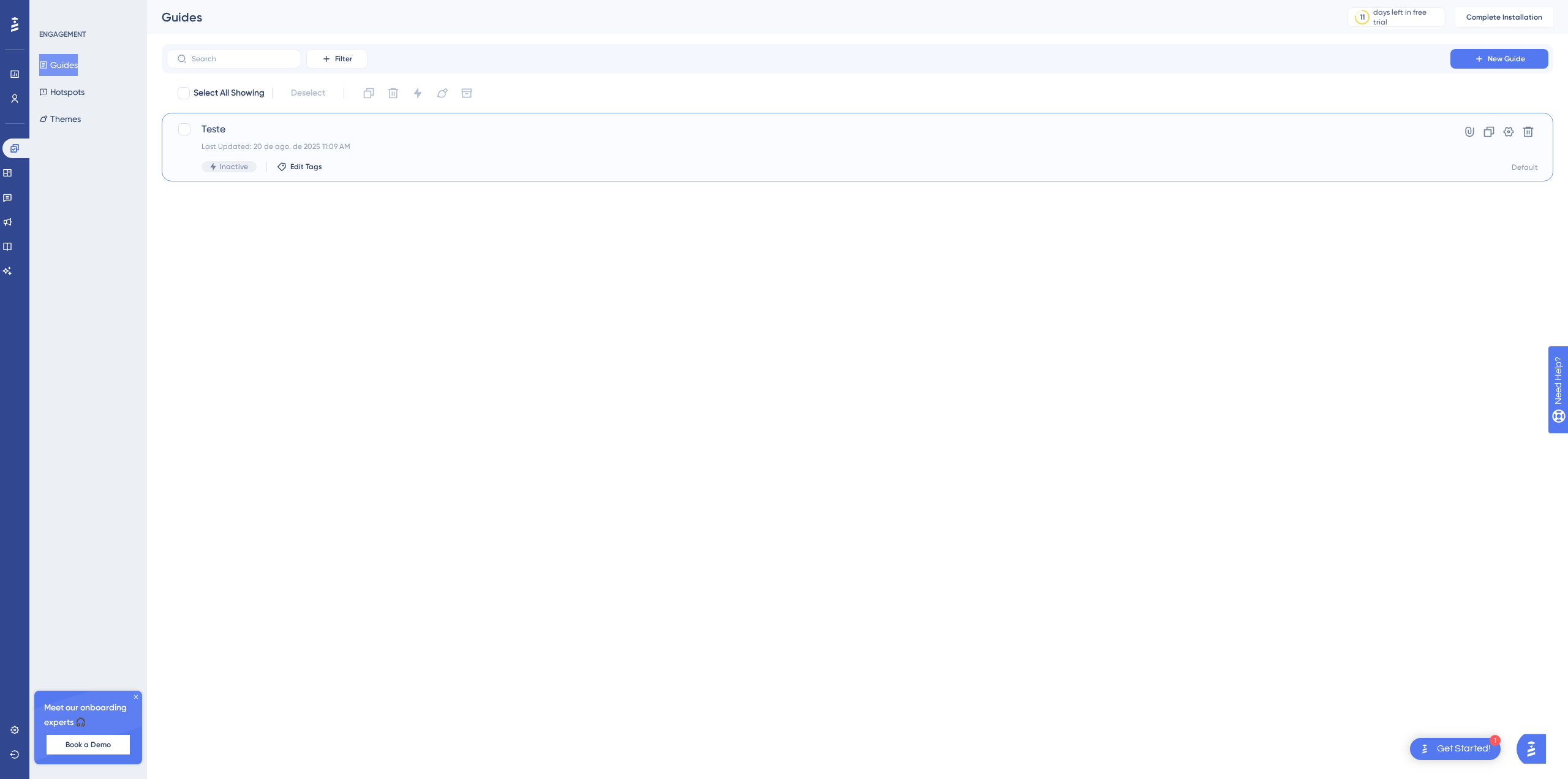
click at [357, 132] on span "Teste" at bounding box center [808, 129] width 1214 height 15
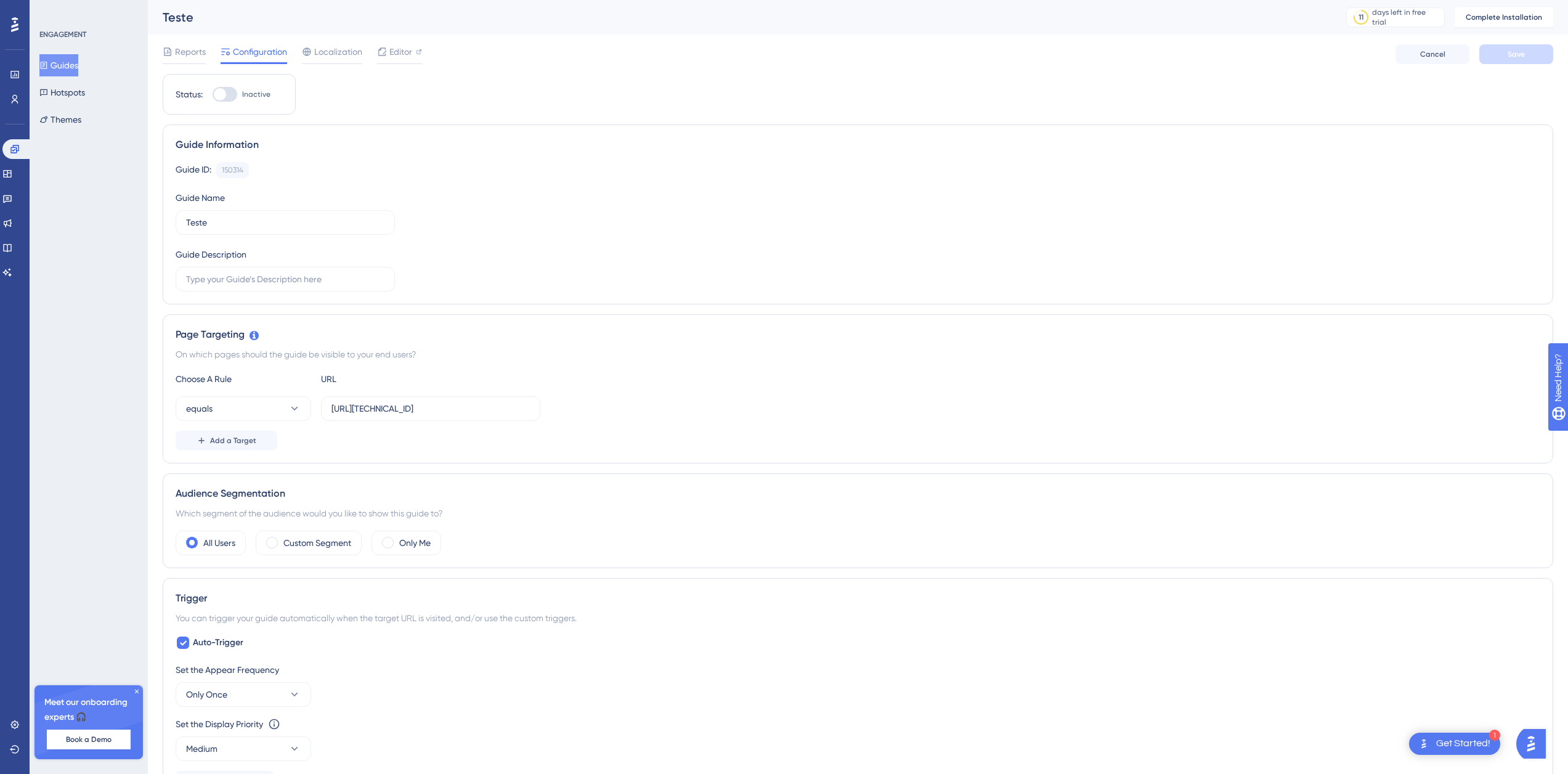
click at [239, 94] on label "Inactive" at bounding box center [242, 94] width 58 height 15
click at [213, 94] on input "Inactive" at bounding box center [212, 94] width 1 height 1
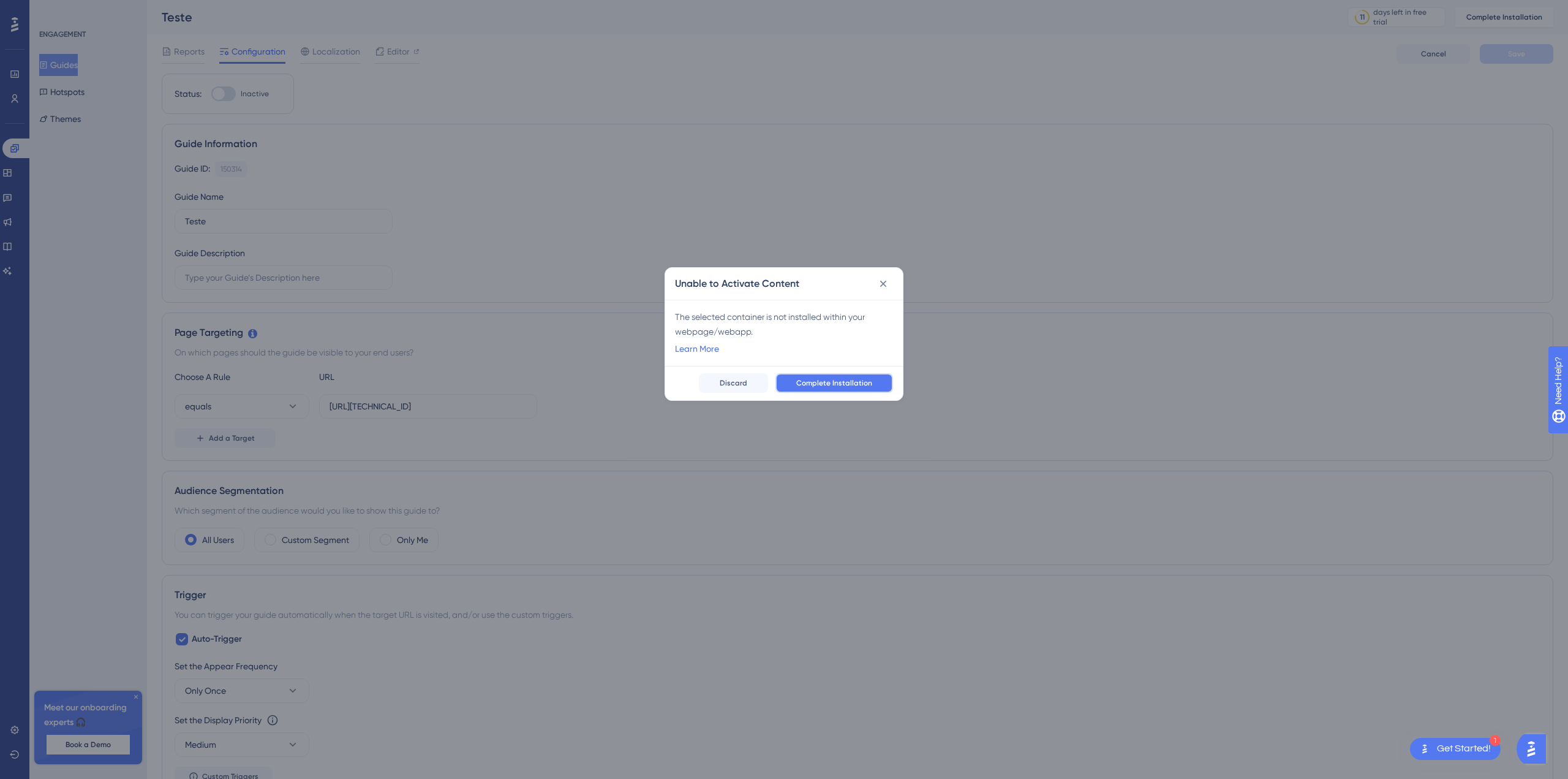
click at [858, 384] on span "Complete Installation" at bounding box center [834, 382] width 75 height 10
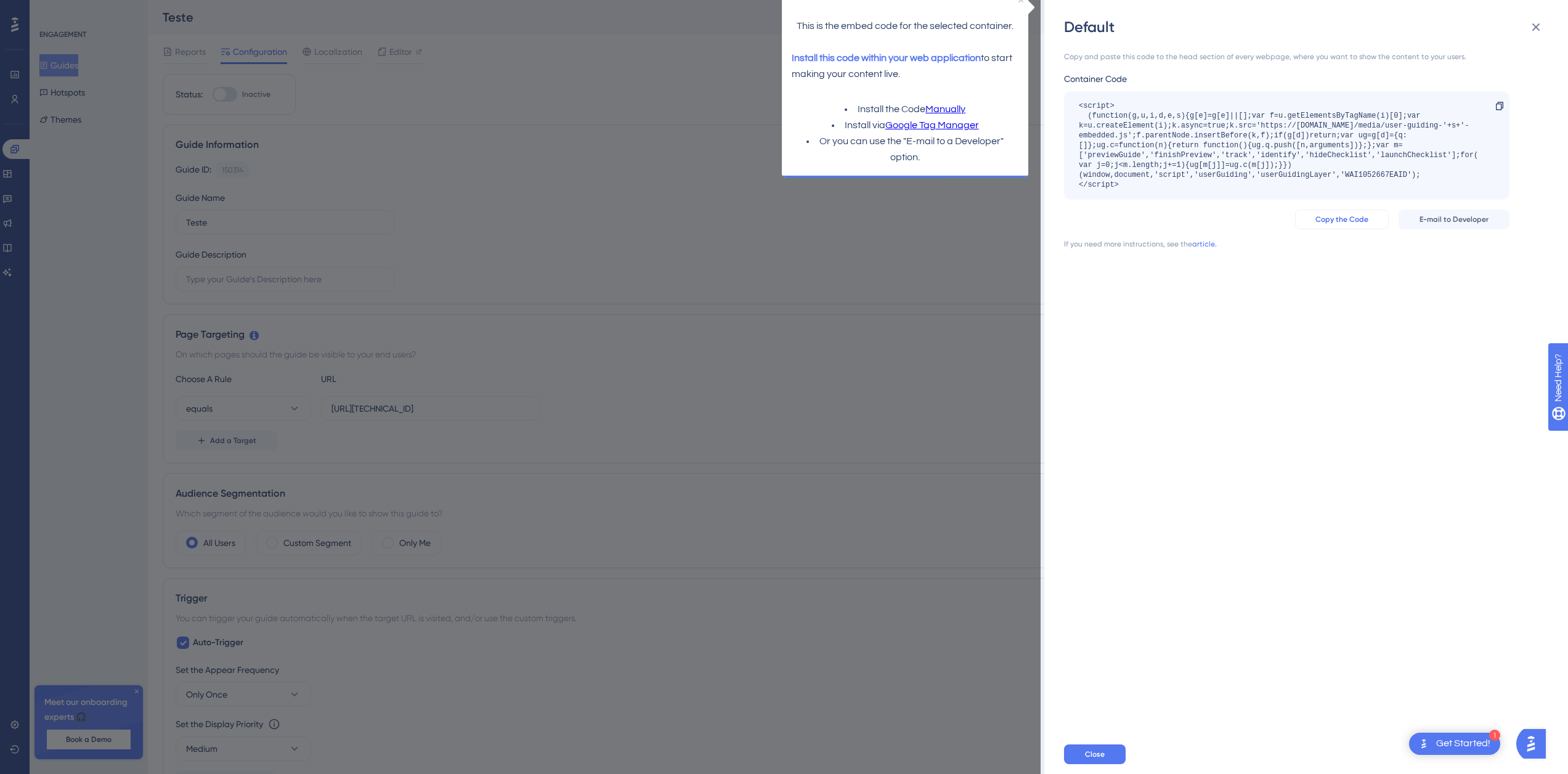
click at [1352, 222] on span "Copy the Code" at bounding box center [1341, 219] width 53 height 10
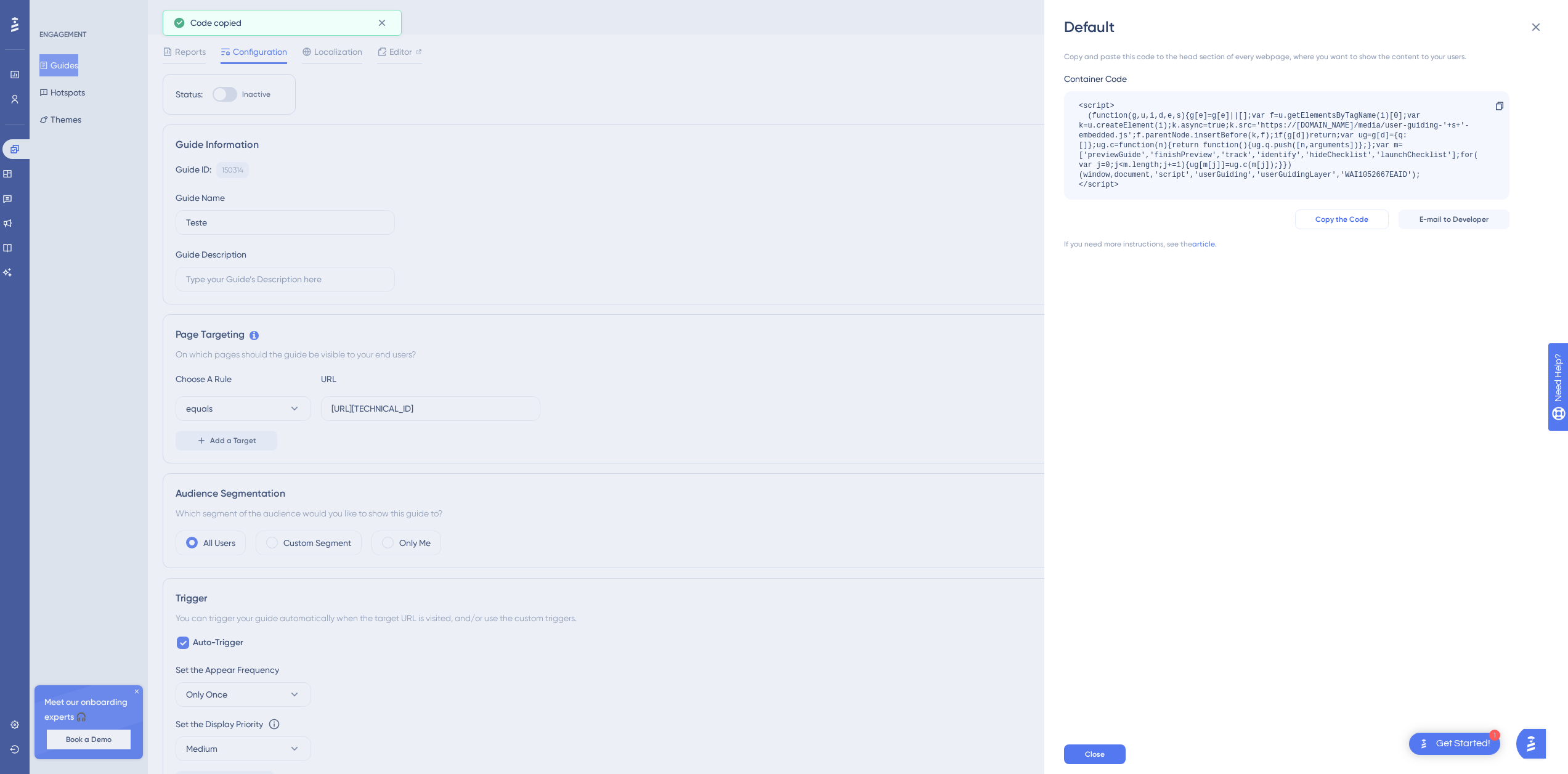
click at [1330, 219] on span "Copy the Code" at bounding box center [1341, 219] width 53 height 10
click at [1540, 29] on icon at bounding box center [1537, 27] width 15 height 15
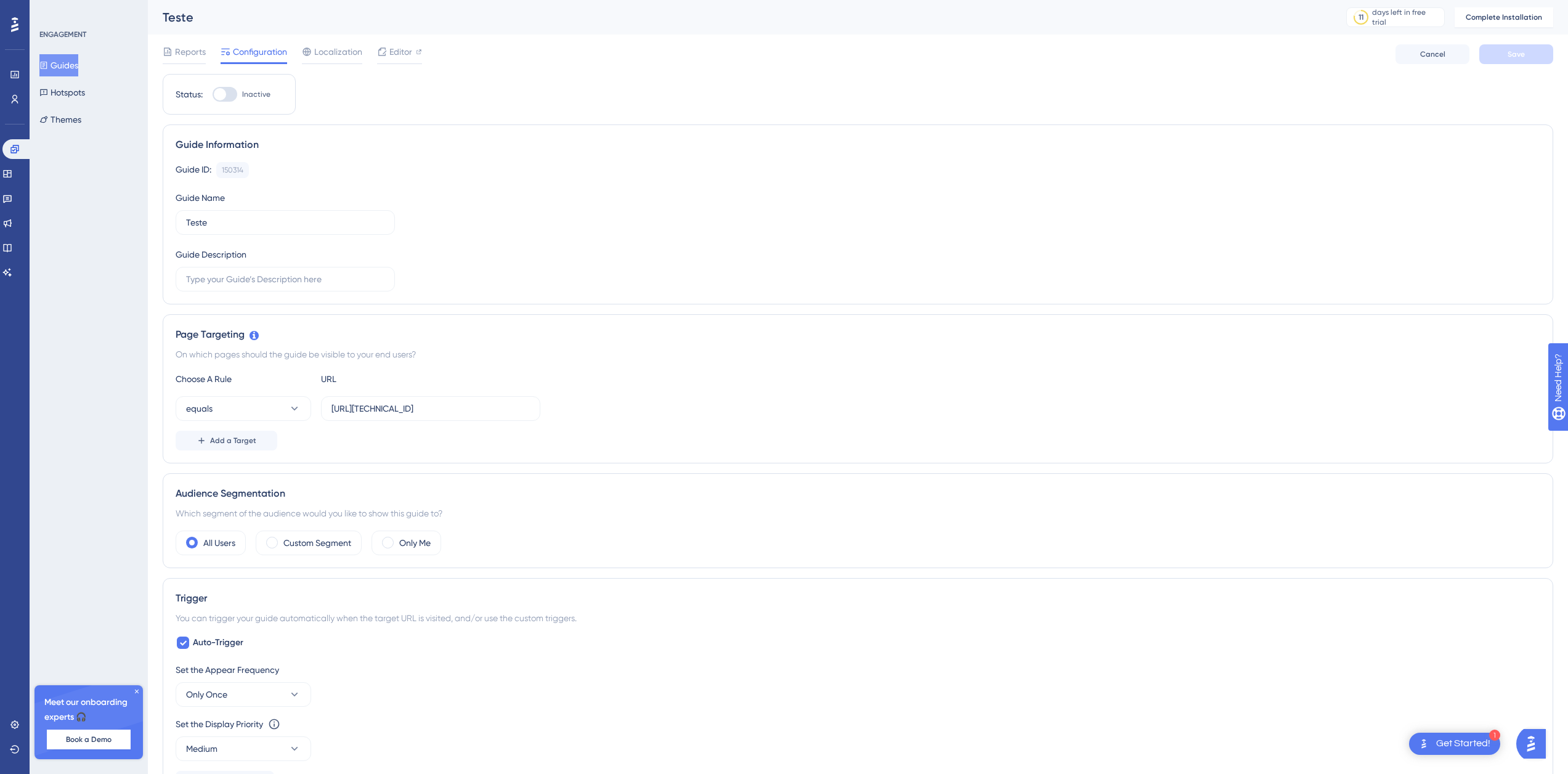
click at [227, 94] on div at bounding box center [225, 94] width 25 height 15
click at [213, 94] on input "Inactive" at bounding box center [212, 94] width 1 height 1
checkbox input "false"
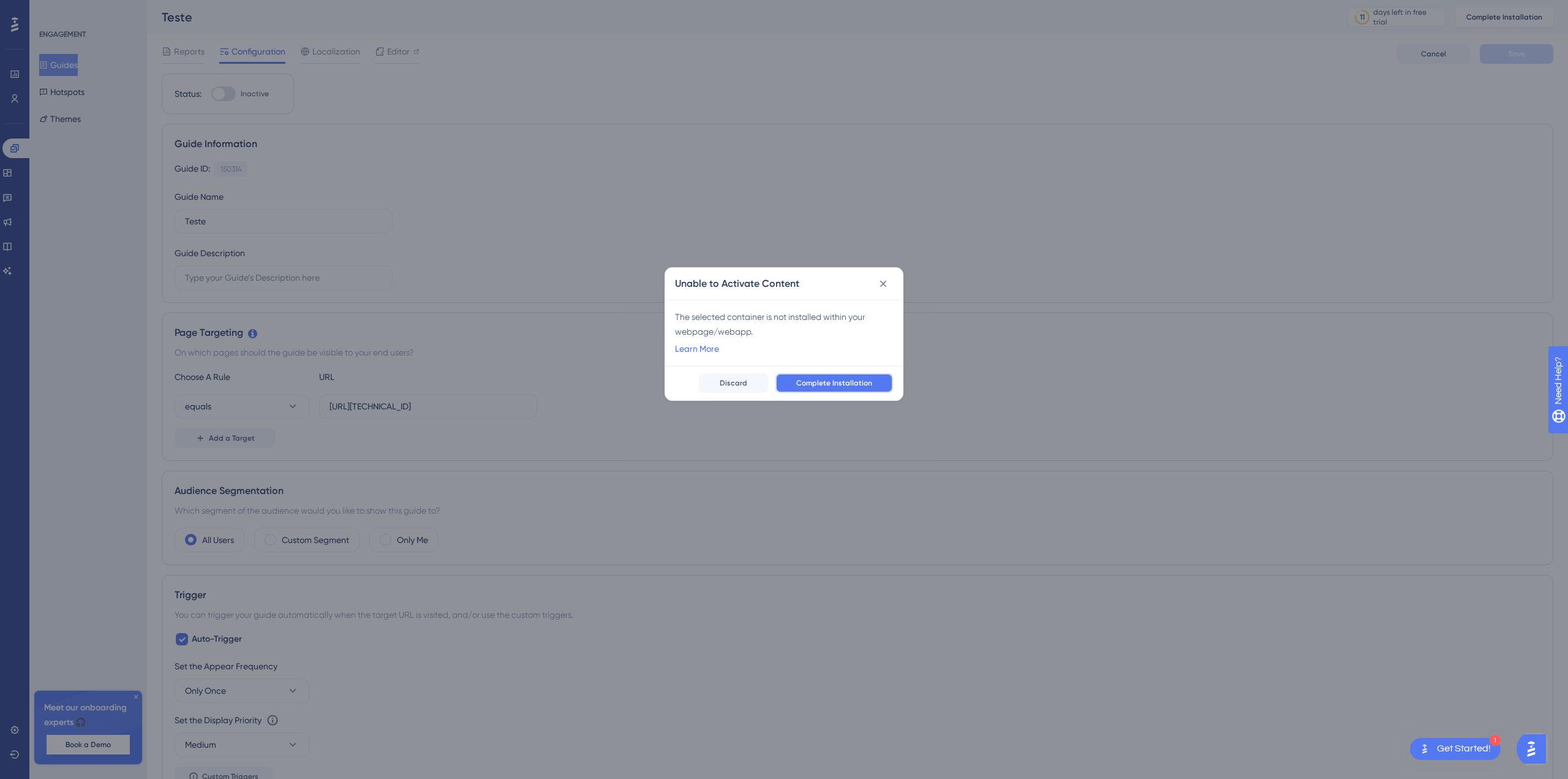
click at [842, 387] on span "Complete Installation" at bounding box center [834, 382] width 75 height 10
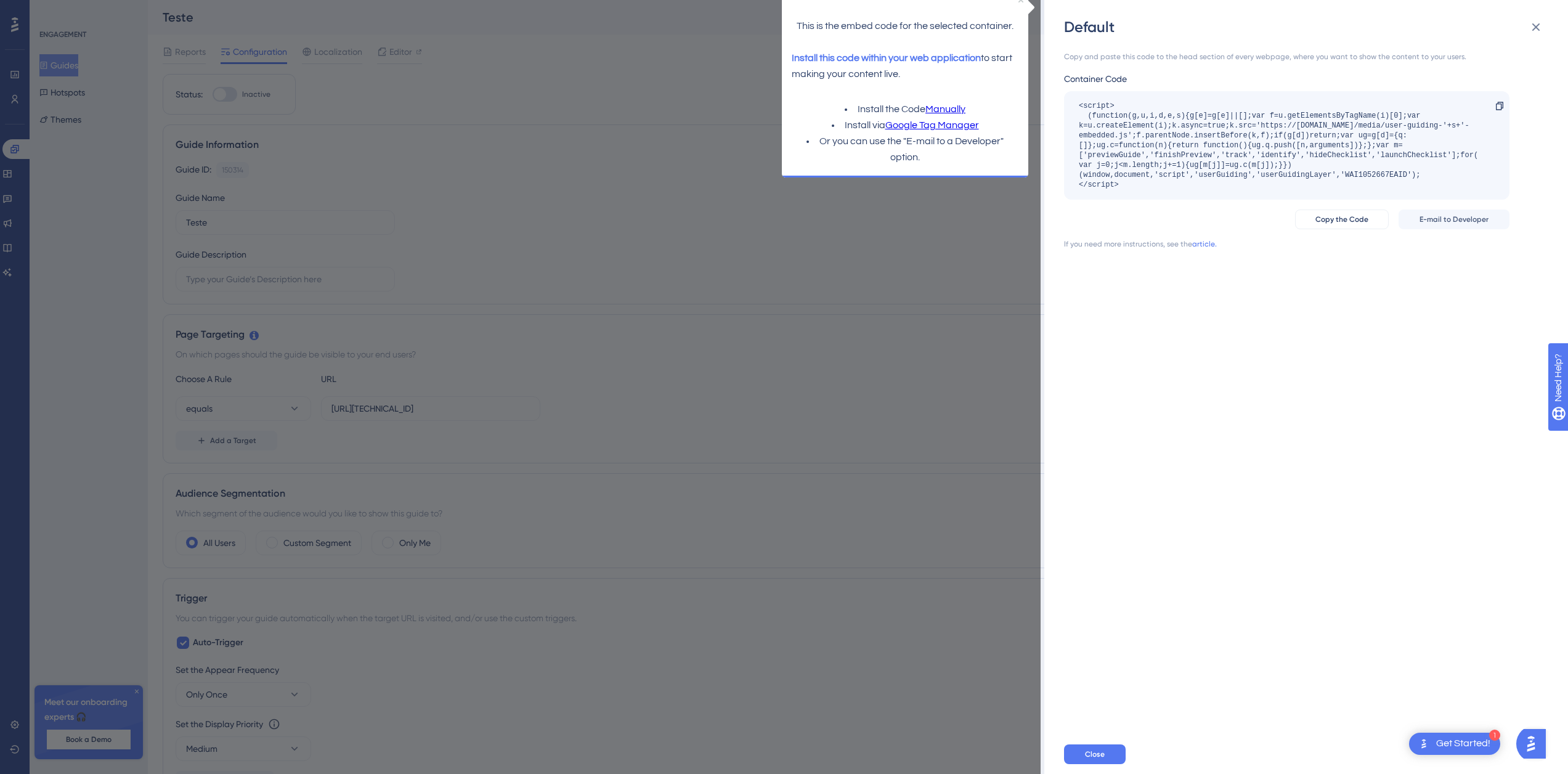
click at [814, 264] on div "Default Copy and paste this code to the head section of every webpage, where yo…" at bounding box center [784, 387] width 1568 height 774
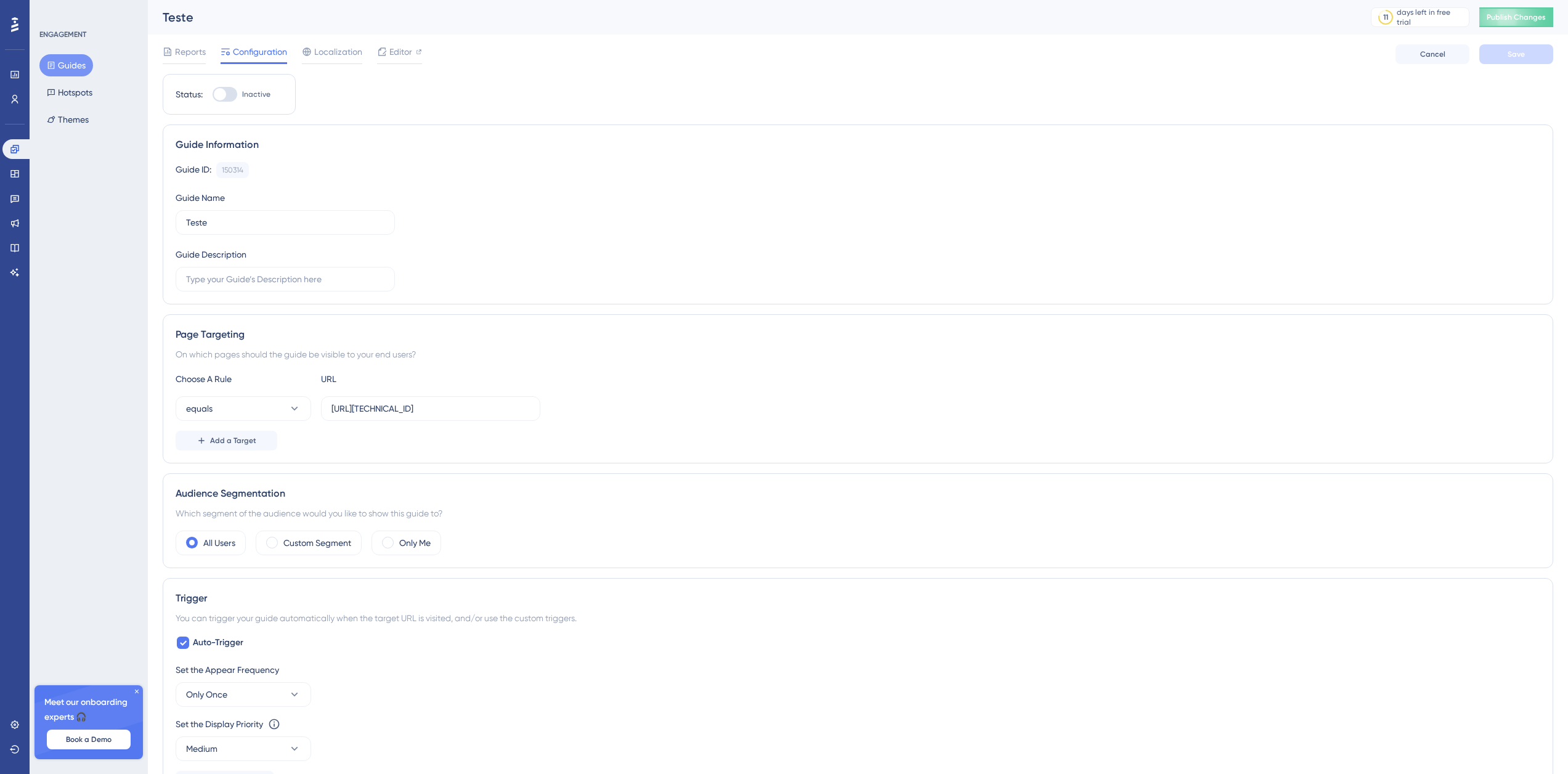
click at [416, 106] on div "Status: Inactive Guide Information Guide ID: 150314 Copy Guide Name Teste Guide…" at bounding box center [859, 670] width 1391 height 1193
click at [232, 94] on div at bounding box center [225, 94] width 25 height 15
click at [213, 94] on input "Inactive" at bounding box center [212, 94] width 1 height 1
click at [830, 232] on div "Guide ID: 150314 Copy Guide Name Teste Guide Description" at bounding box center [859, 227] width 1365 height 130
click at [1526, 58] on button "Save" at bounding box center [1516, 54] width 74 height 19
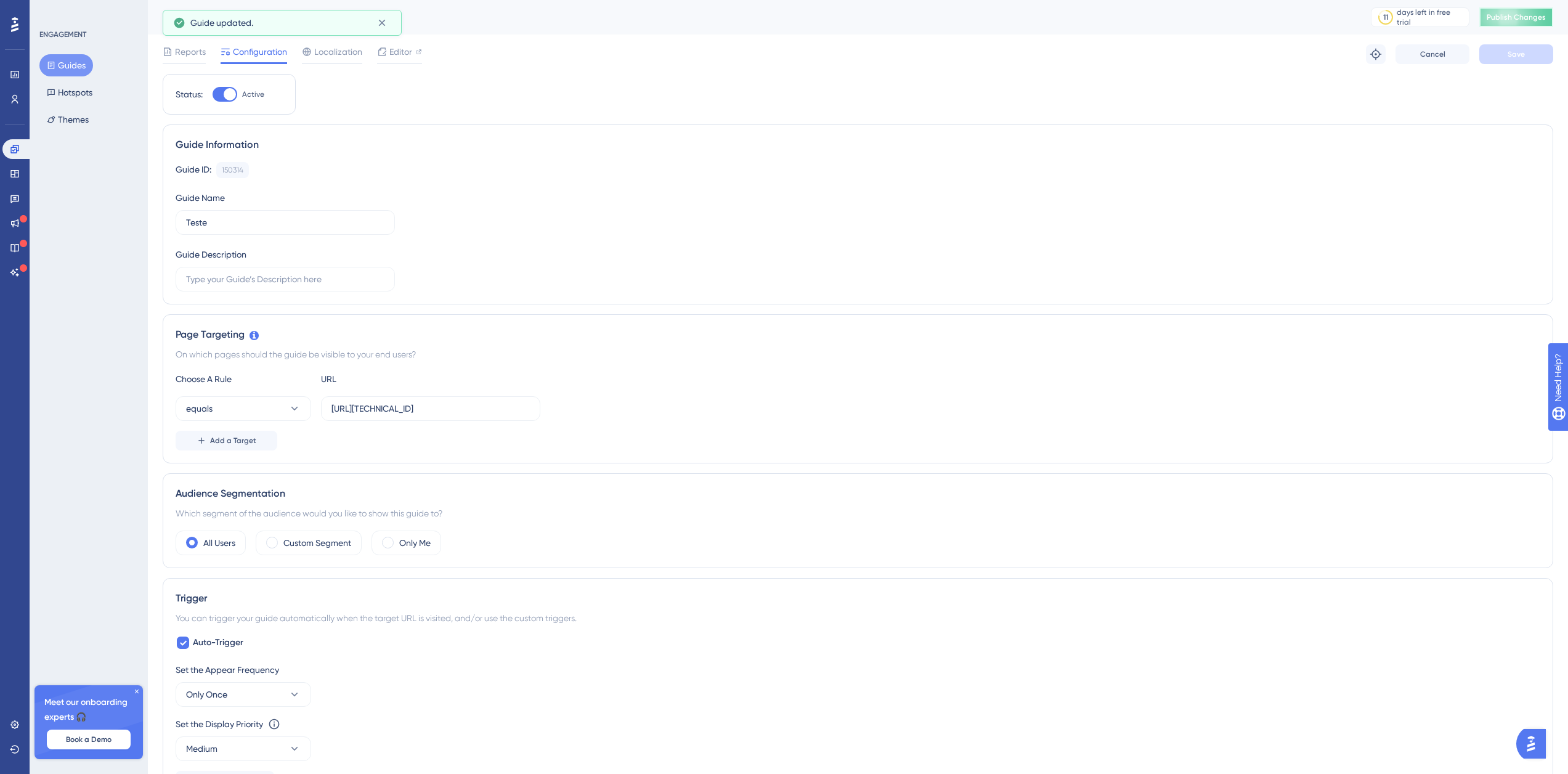
click at [1536, 23] on button "Publish Changes" at bounding box center [1516, 17] width 74 height 19
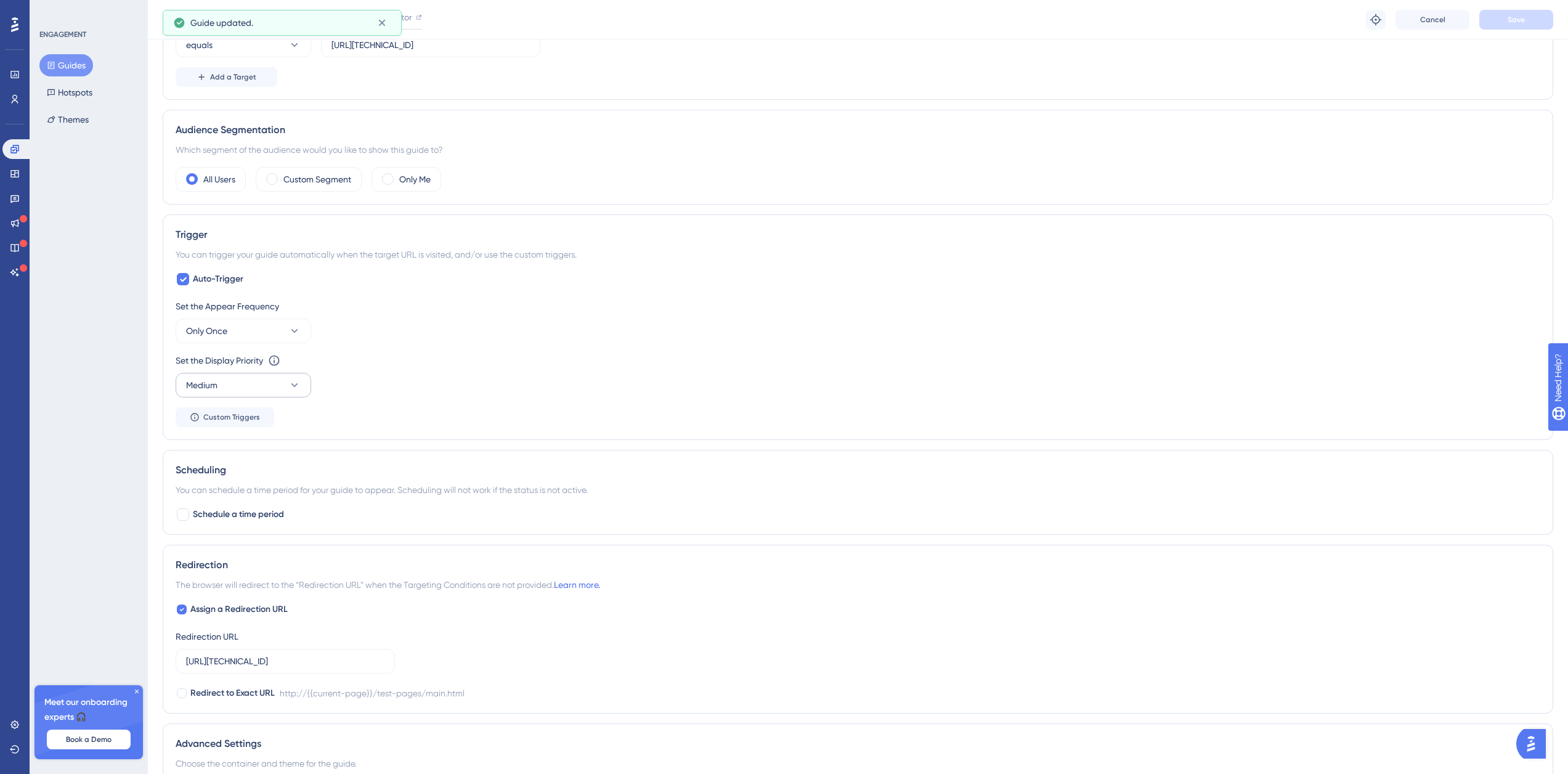
scroll to position [369, 0]
click at [253, 333] on button "Only Once" at bounding box center [244, 330] width 135 height 25
click at [242, 504] on div "Always Always" at bounding box center [244, 515] width 100 height 25
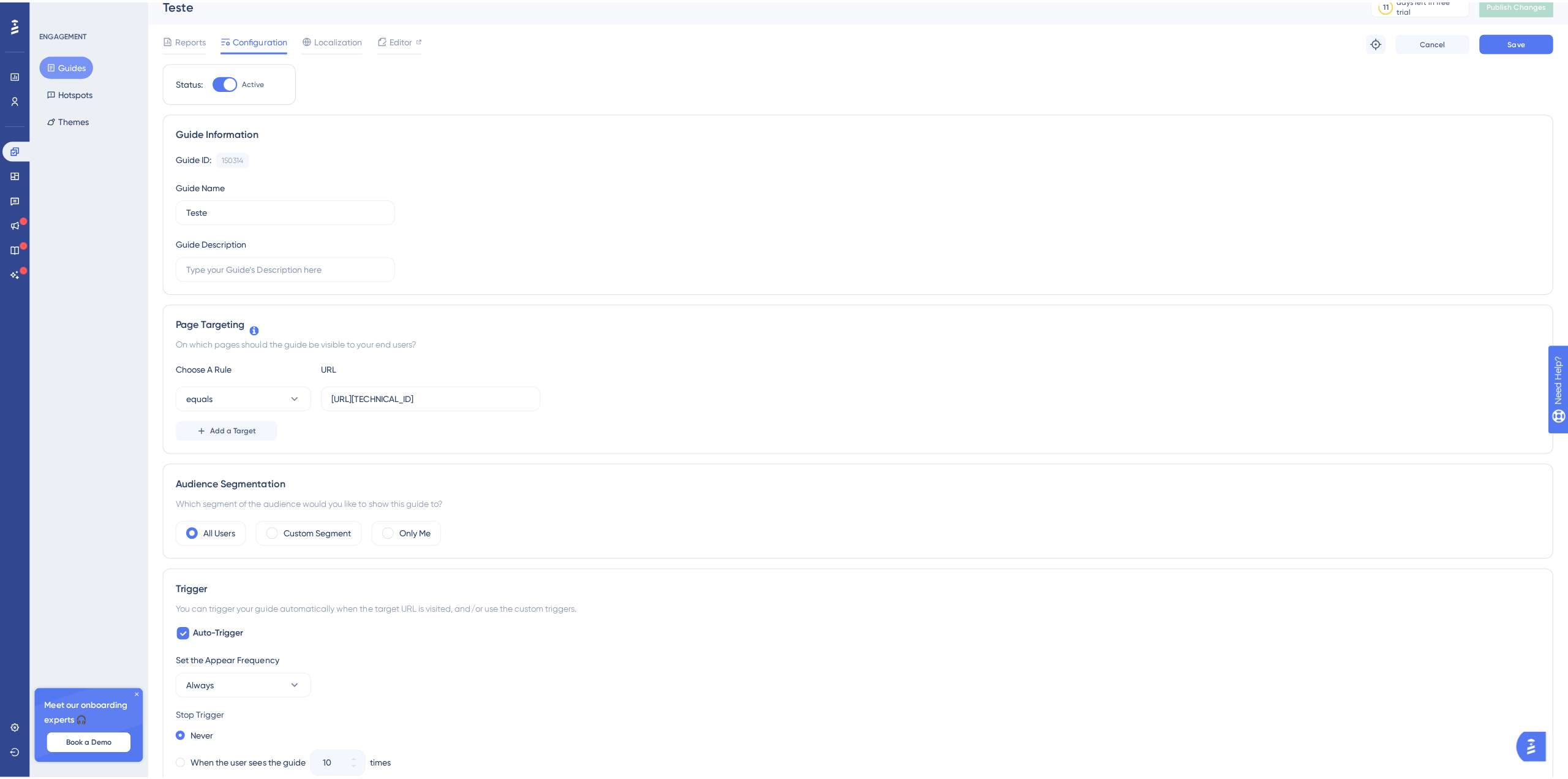
scroll to position [0, 0]
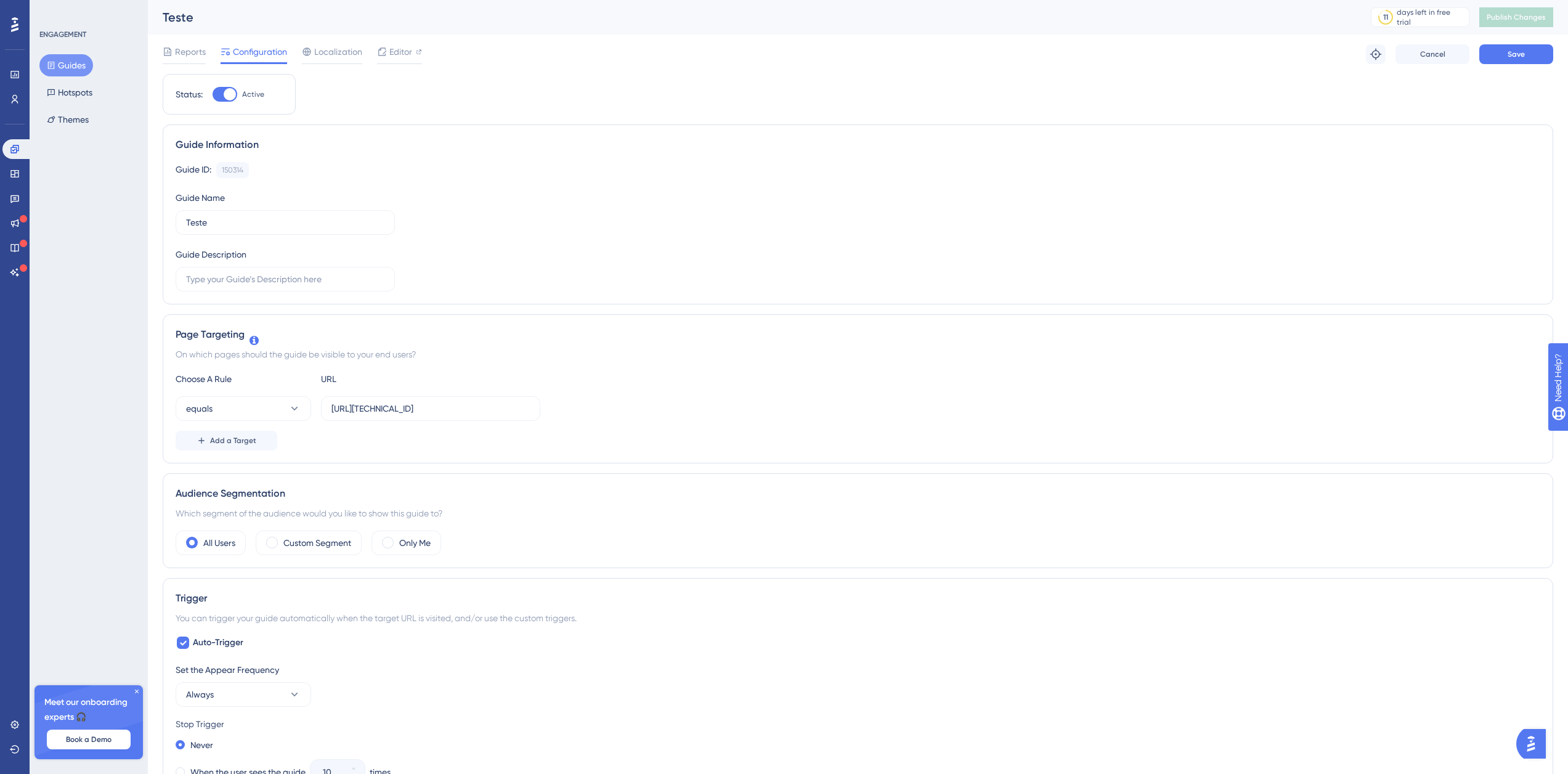
click at [229, 90] on div at bounding box center [229, 94] width 12 height 12
click at [213, 94] on input "Active" at bounding box center [212, 94] width 1 height 1
checkbox input "false"
click at [1534, 49] on button "Save" at bounding box center [1516, 54] width 74 height 19
click at [12, 176] on icon at bounding box center [15, 173] width 10 height 10
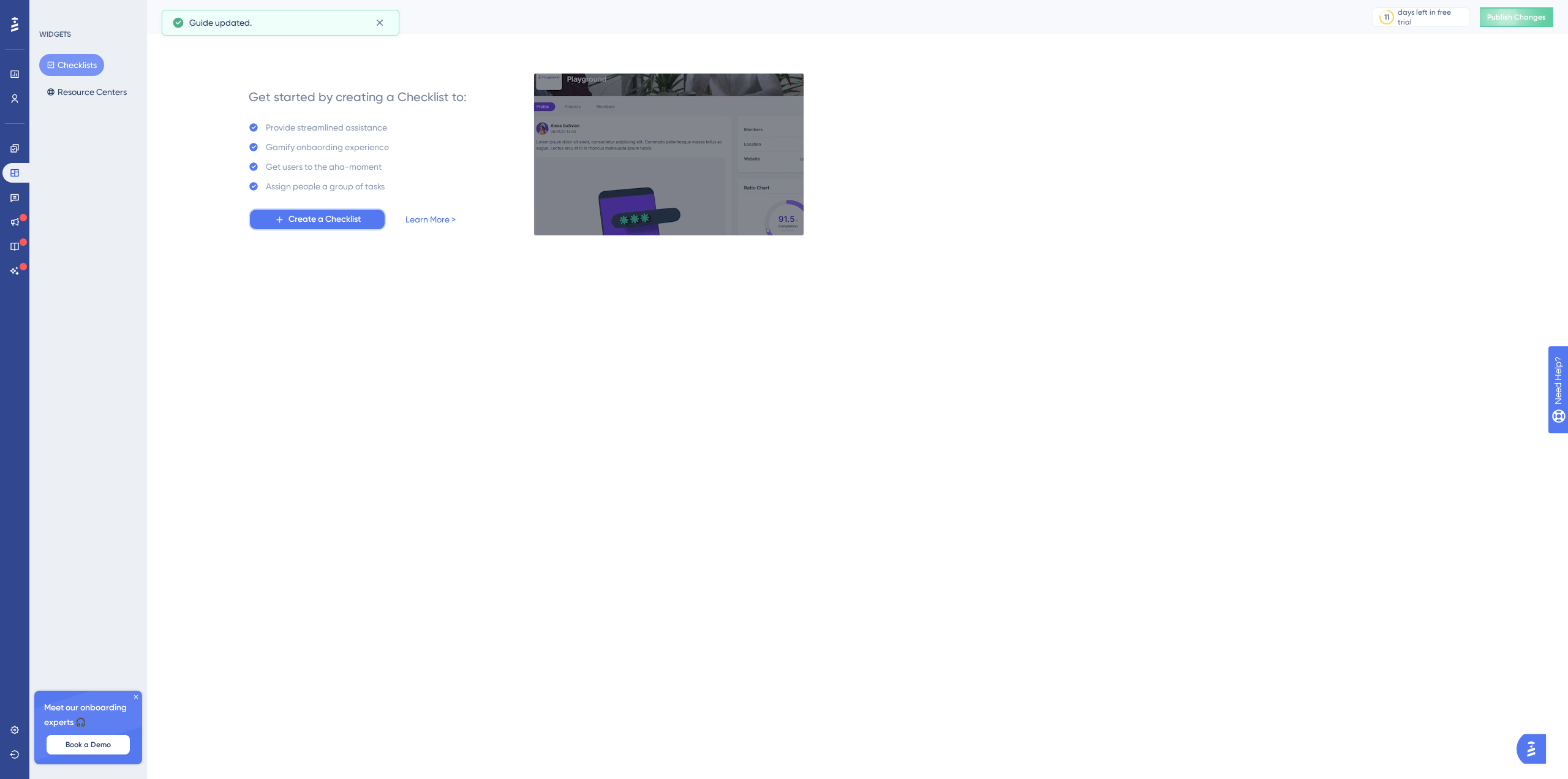
click at [351, 223] on span "Create a Checklist" at bounding box center [324, 219] width 73 height 15
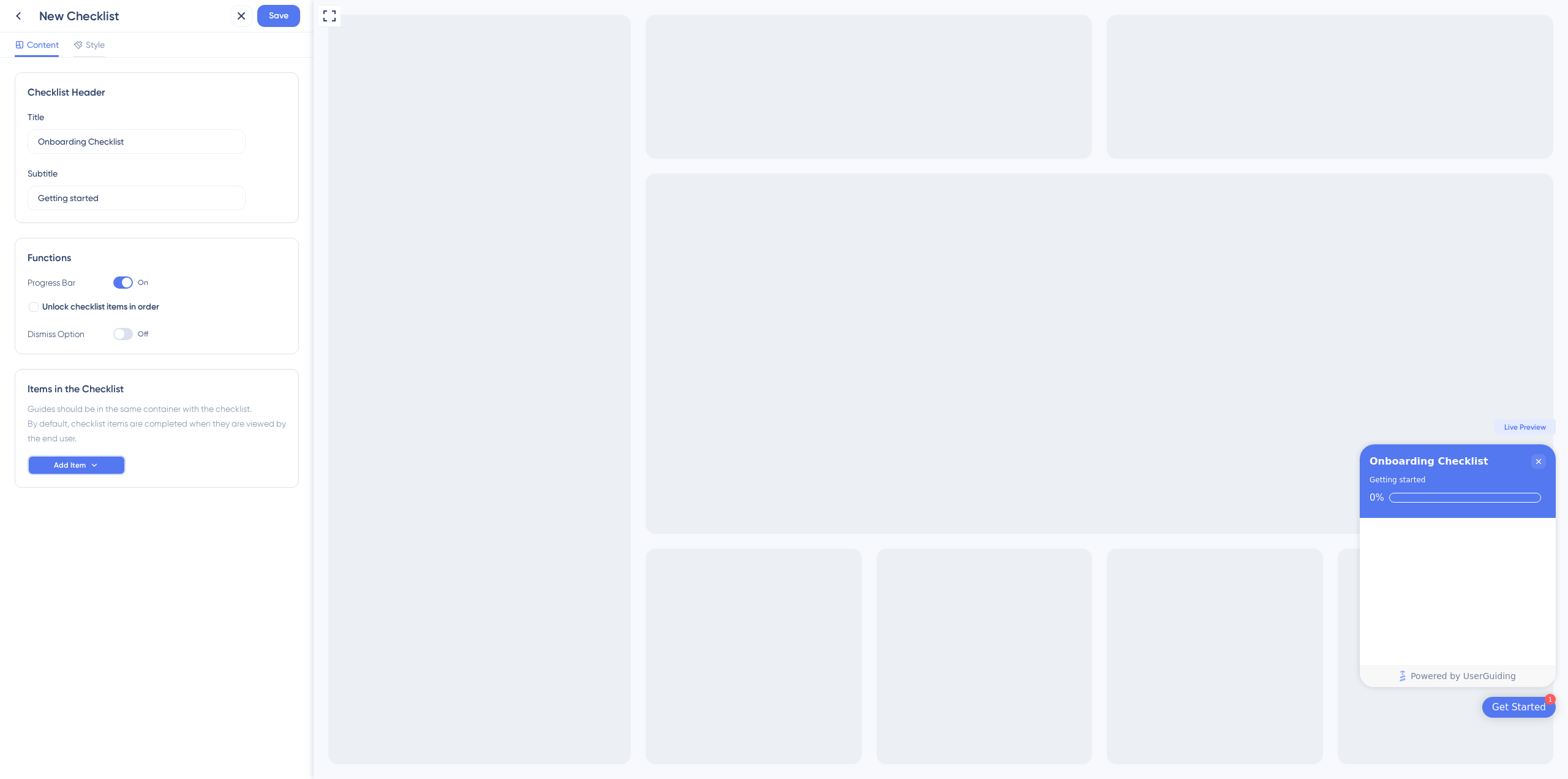
click at [105, 470] on button "Add Item" at bounding box center [76, 464] width 98 height 19
click at [98, 503] on div "Guide Guide" at bounding box center [76, 500] width 63 height 25
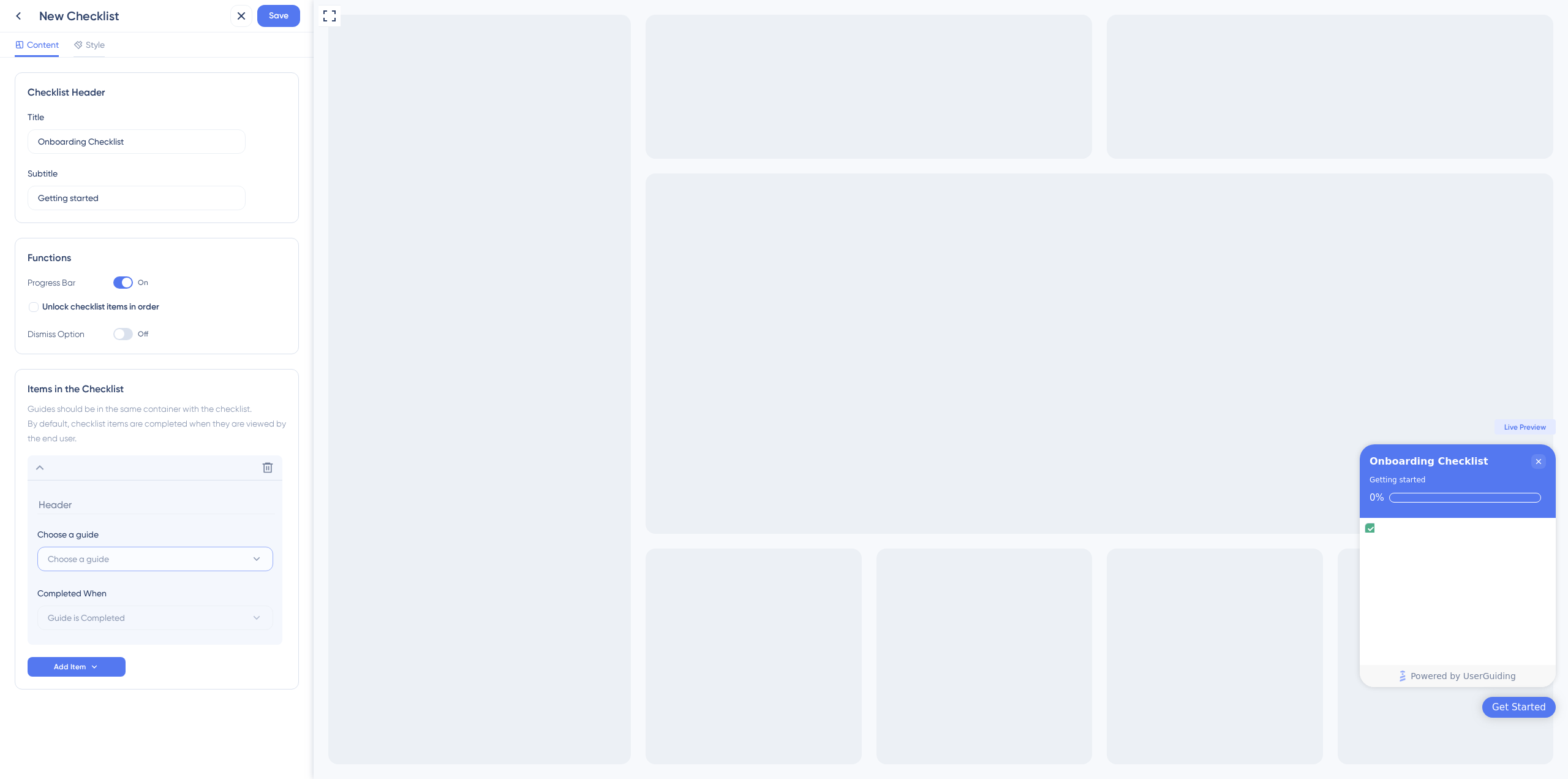
click at [178, 564] on button "Choose a guide" at bounding box center [156, 558] width 236 height 25
click at [185, 633] on div "Teste Teste" at bounding box center [156, 634] width 201 height 25
type input "Teste"
click at [471, 587] on div "Full Screen Preview Get Started Onboarding Checklist Getting started 100% Teste…" at bounding box center [941, 390] width 1254 height 779
click at [241, 557] on icon at bounding box center [239, 558] width 10 height 10
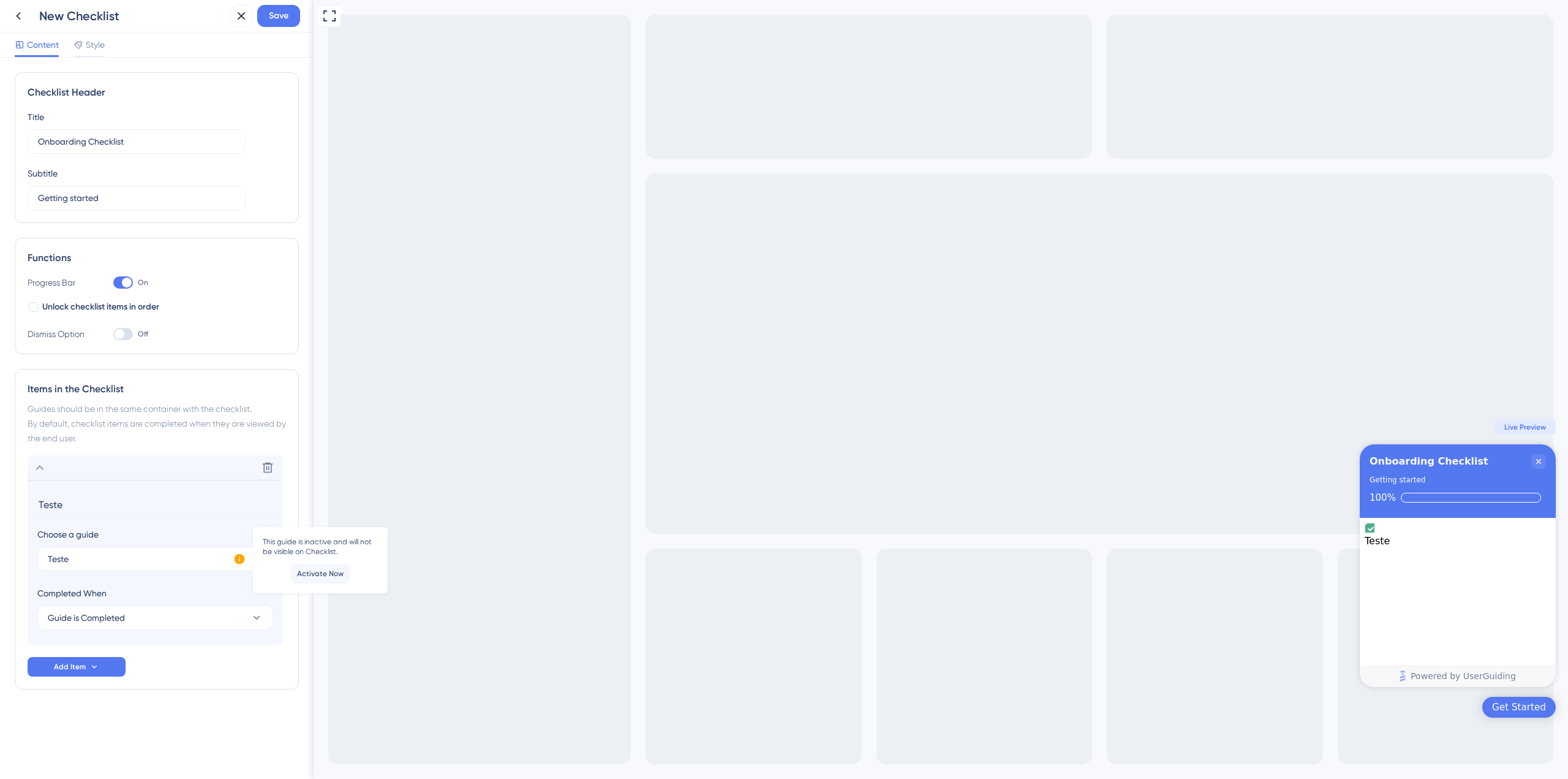
drag, startPoint x: 645, startPoint y: 423, endPoint x: 481, endPoint y: 383, distance: 168.8
click at [646, 423] on div "Full Screen Preview Get Started Onboarding Checklist Getting started 100% Teste…" at bounding box center [941, 390] width 1254 height 779
click at [321, 579] on button "Activate Now" at bounding box center [320, 573] width 59 height 19
click at [236, 559] on button "Teste" at bounding box center [156, 558] width 236 height 25
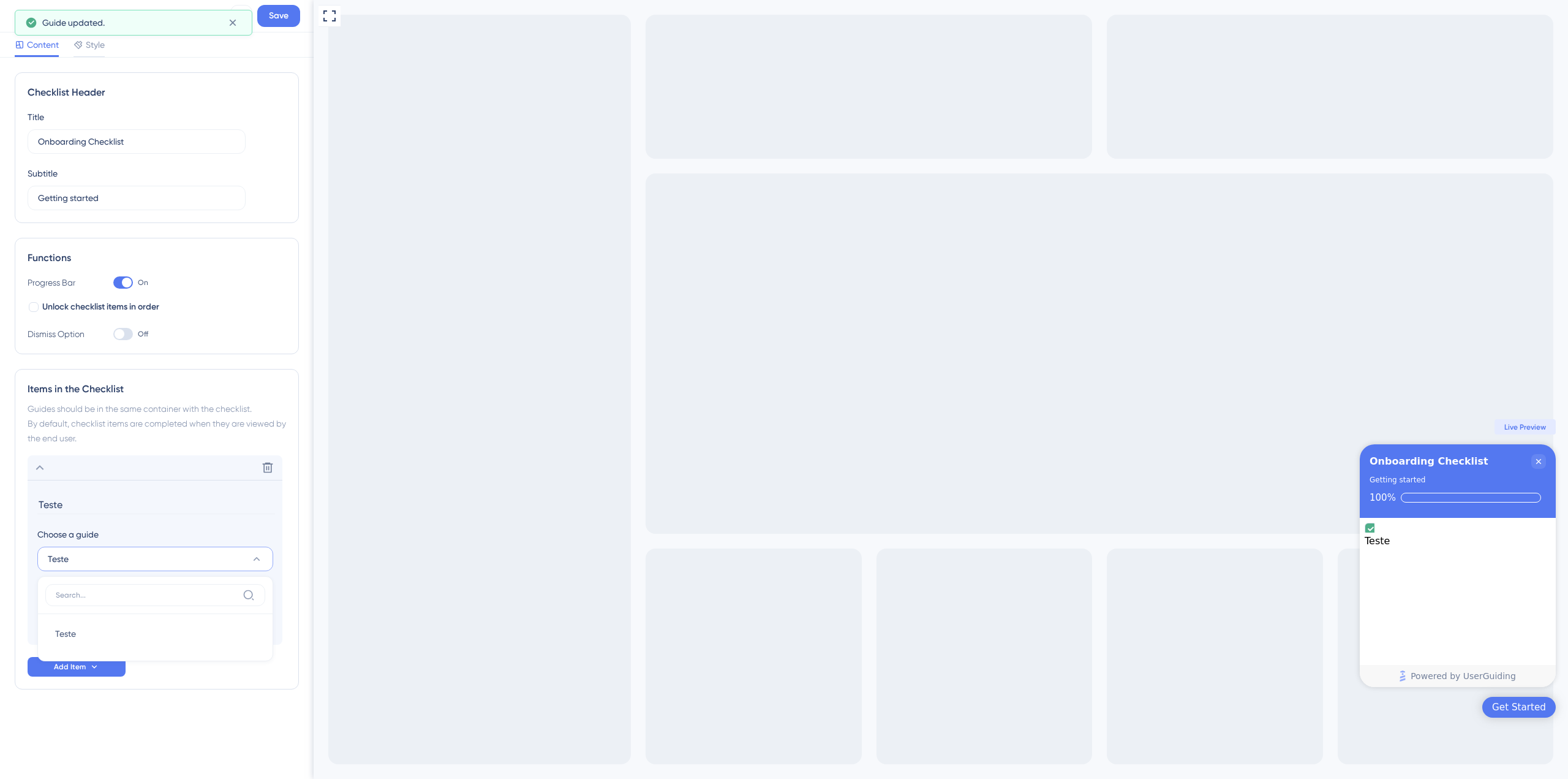
click at [214, 555] on button "Teste" at bounding box center [156, 558] width 236 height 25
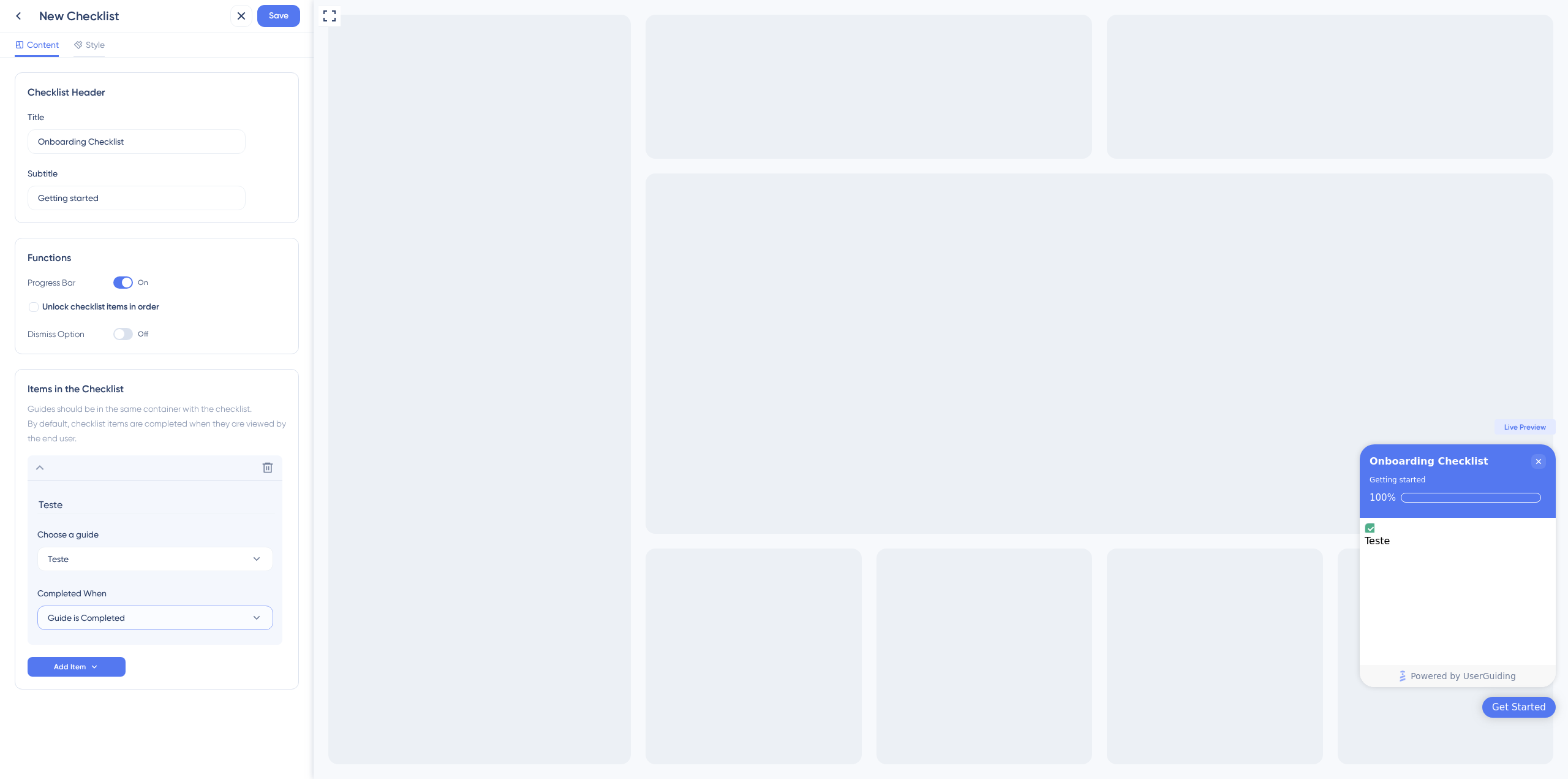
click at [226, 616] on button "Guide is Completed" at bounding box center [156, 617] width 236 height 25
click at [226, 614] on button "Guide is Completed" at bounding box center [156, 617] width 236 height 25
click at [199, 617] on button "Guide is Completed" at bounding box center [156, 617] width 236 height 25
click at [205, 614] on button "Guide is Completed" at bounding box center [156, 617] width 236 height 25
click at [225, 618] on button "Guide is Completed" at bounding box center [156, 617] width 236 height 25
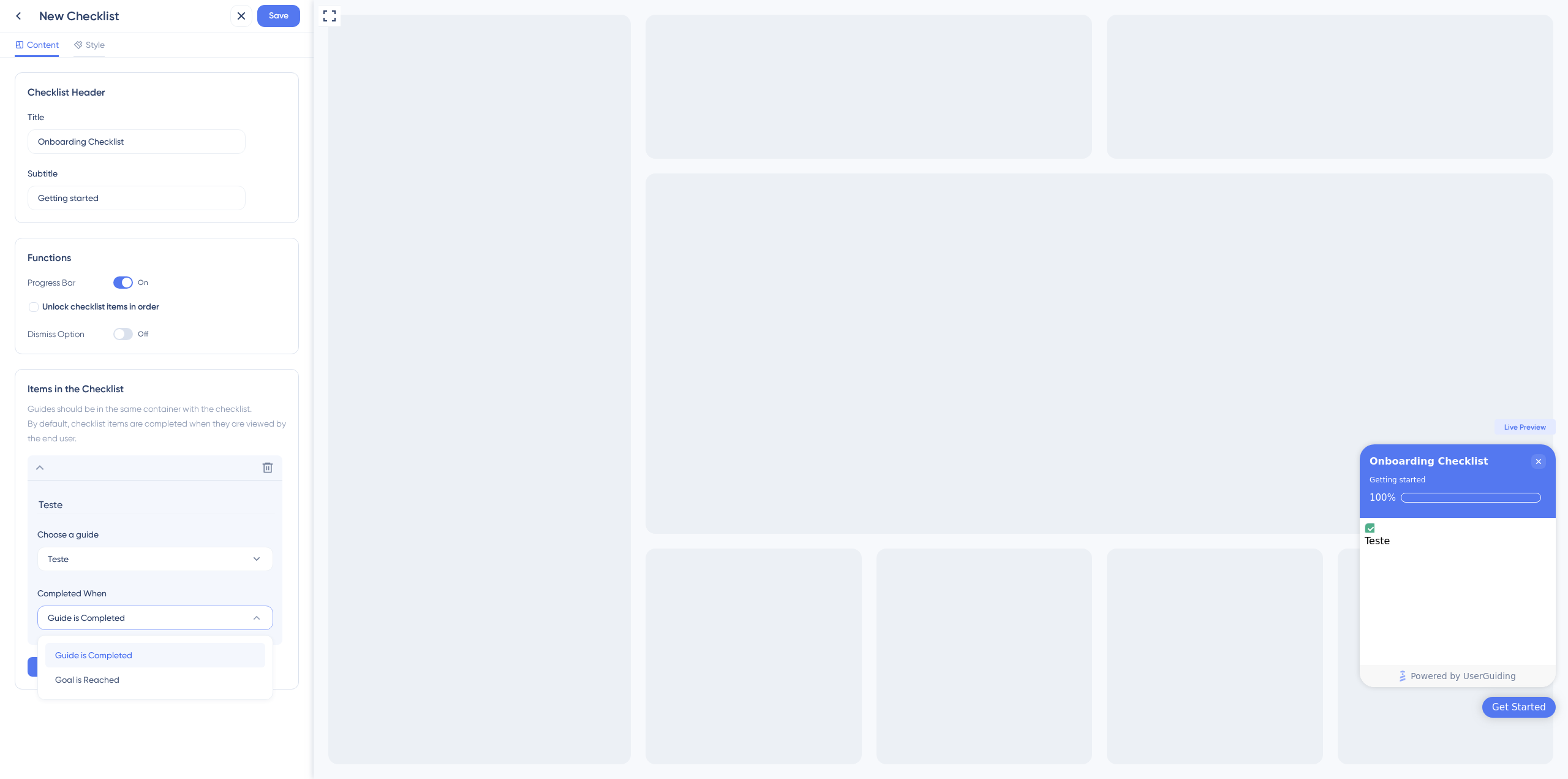
click at [166, 649] on div "Guide is Completed Guide is Completed" at bounding box center [156, 655] width 201 height 25
click at [194, 622] on button "Guide is Completed" at bounding box center [156, 617] width 236 height 25
click at [173, 683] on div "Goal is Reached Goal is Reached" at bounding box center [156, 679] width 201 height 25
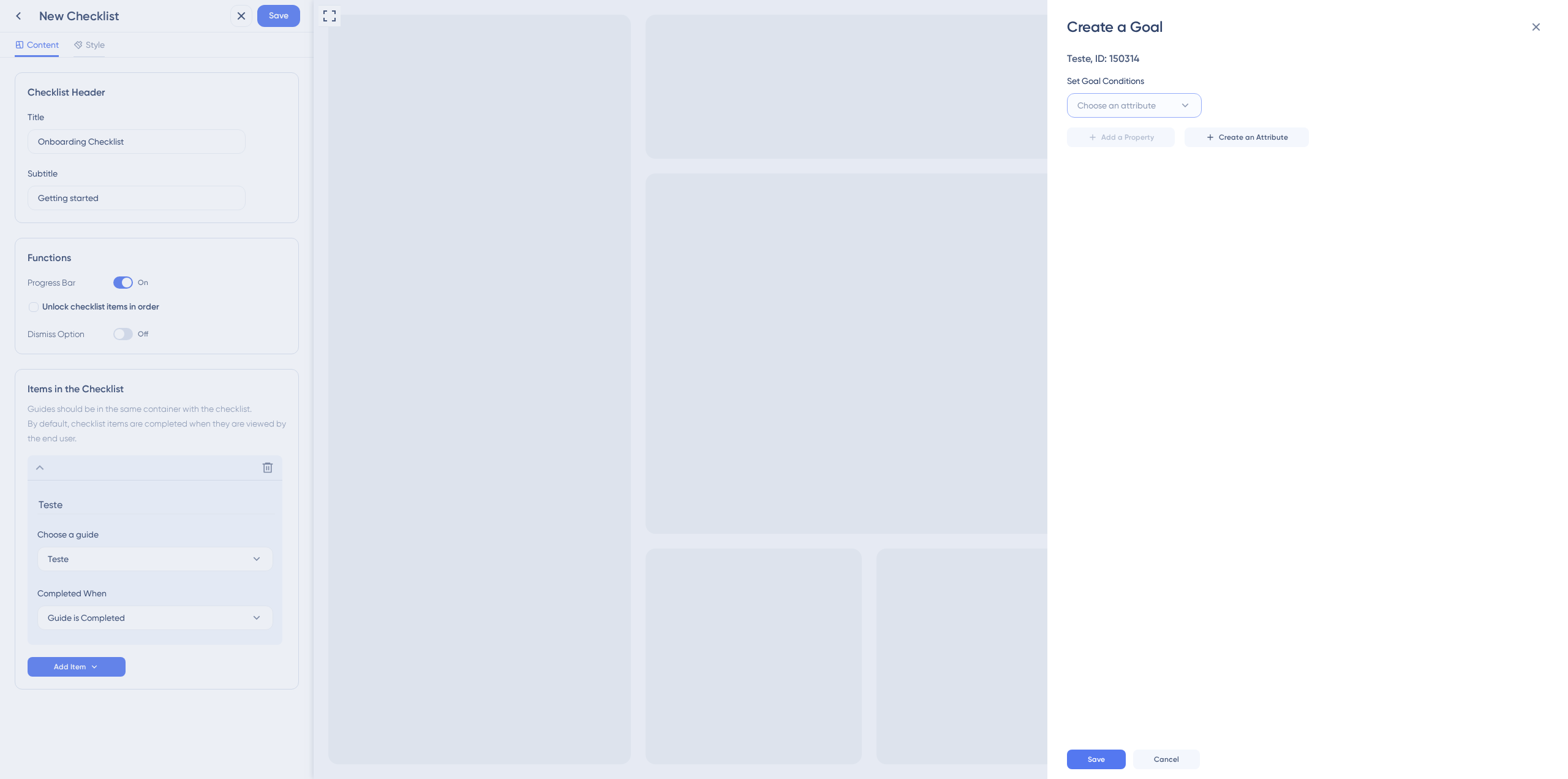
click at [1176, 104] on button "Choose an attribute" at bounding box center [1134, 105] width 134 height 25
click at [1293, 74] on div "Set Goal Conditions" at bounding box center [1304, 81] width 474 height 15
click at [1530, 34] on button at bounding box center [1536, 27] width 25 height 25
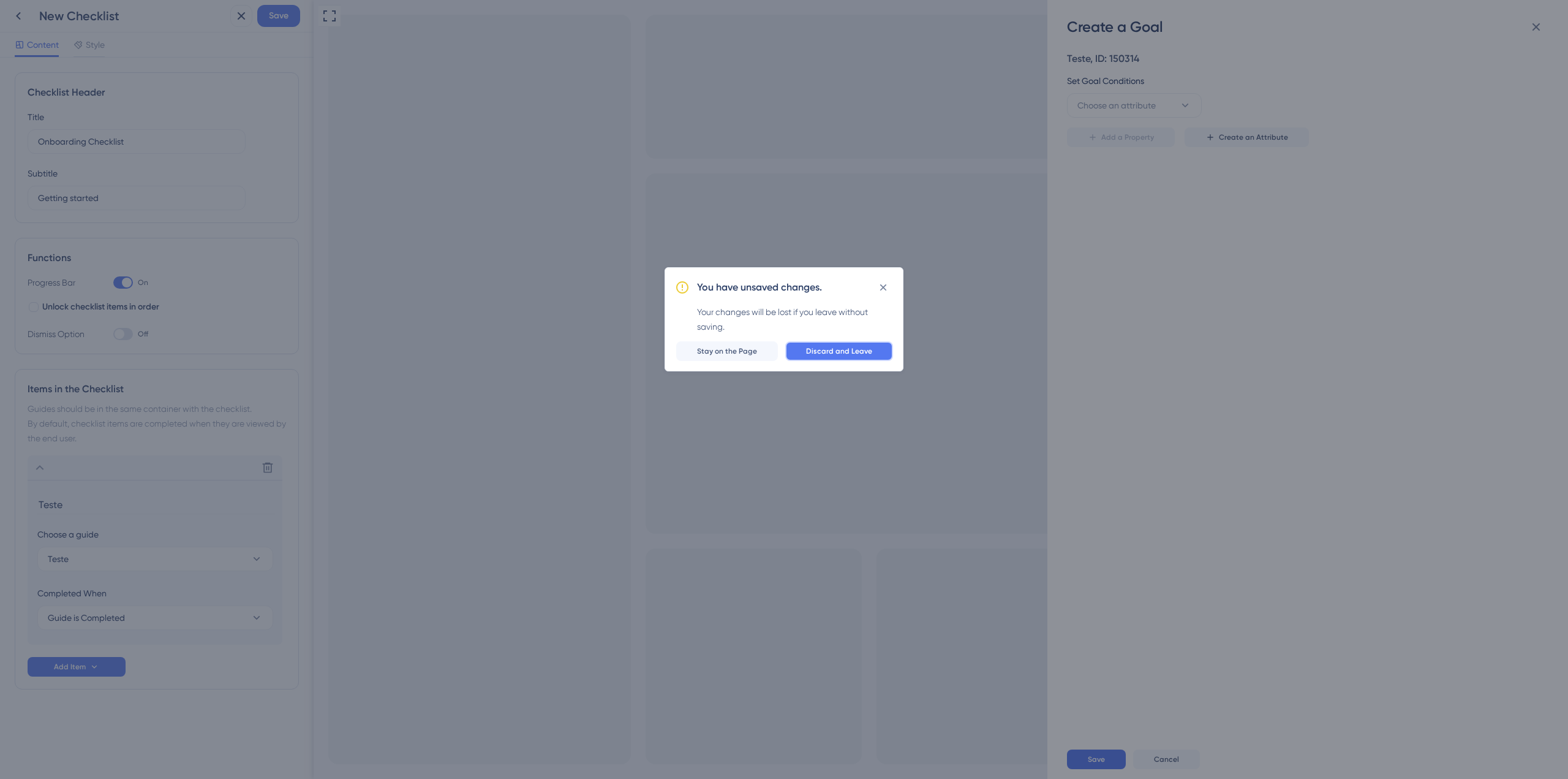
click at [842, 351] on span "Discard and Leave" at bounding box center [839, 351] width 66 height 10
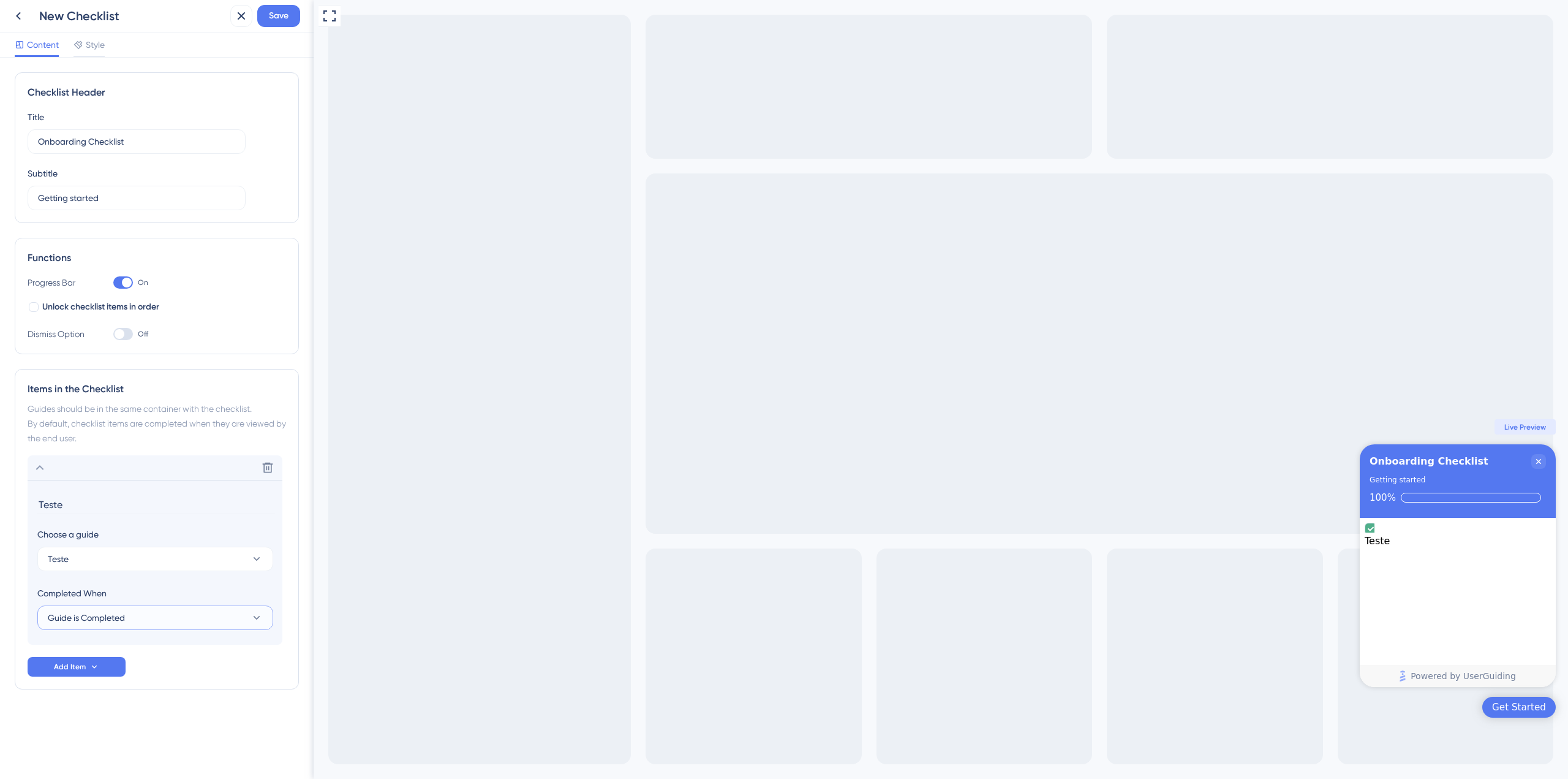
click at [158, 621] on button "Guide is Completed" at bounding box center [156, 617] width 236 height 25
click at [153, 683] on div "Goal is Reached Goal is Reached" at bounding box center [156, 679] width 201 height 25
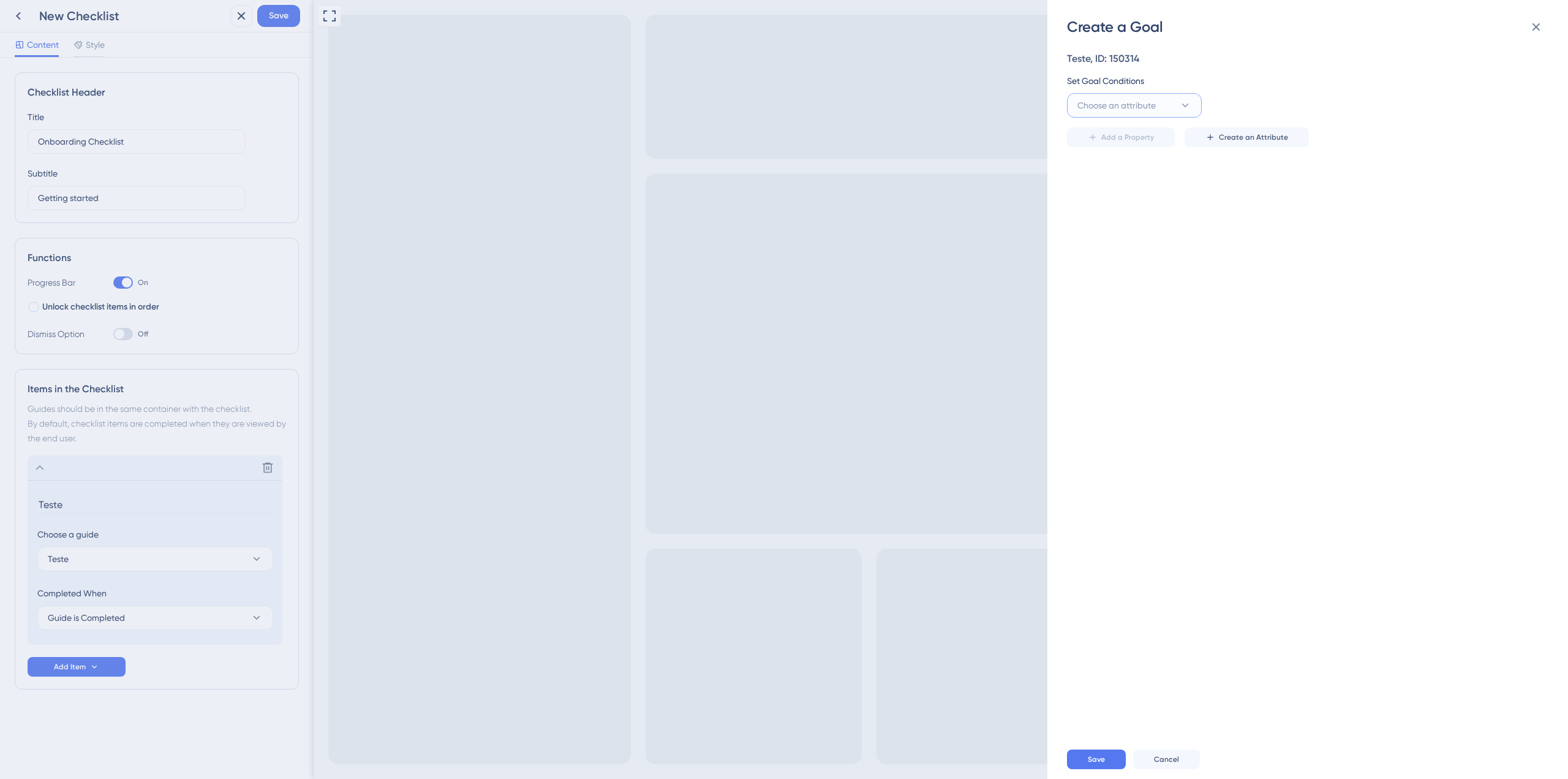
click at [1150, 110] on span "Choose an attribute" at bounding box center [1116, 105] width 78 height 15
click at [1505, 43] on div "Teste, ID: 150314 Set Goal Conditions Choose an attribute Visited Page Visited …" at bounding box center [1314, 388] width 494 height 703
click at [1539, 23] on icon at bounding box center [1537, 27] width 15 height 15
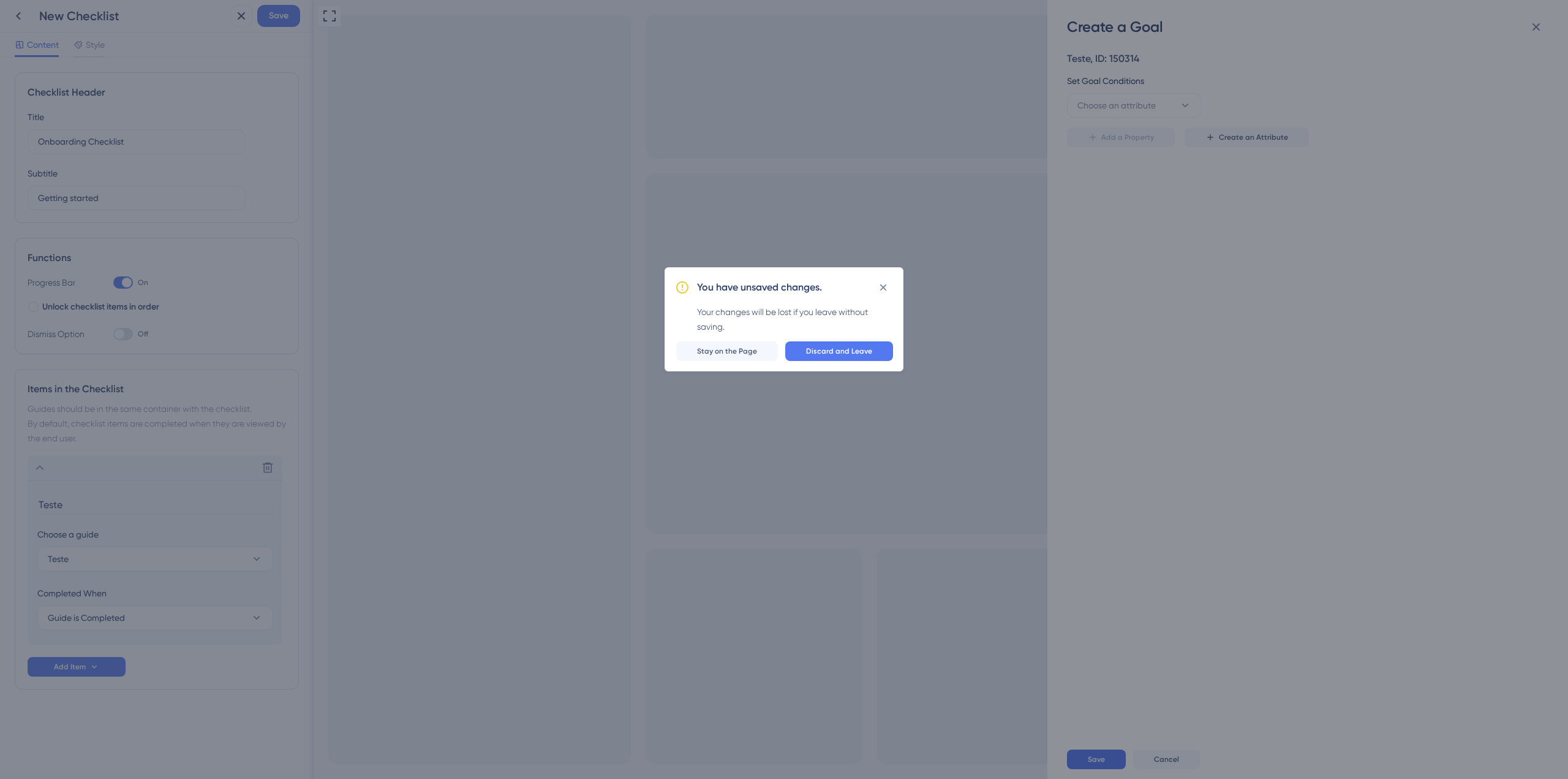
click at [860, 343] on button "Discard and Leave" at bounding box center [839, 351] width 108 height 19
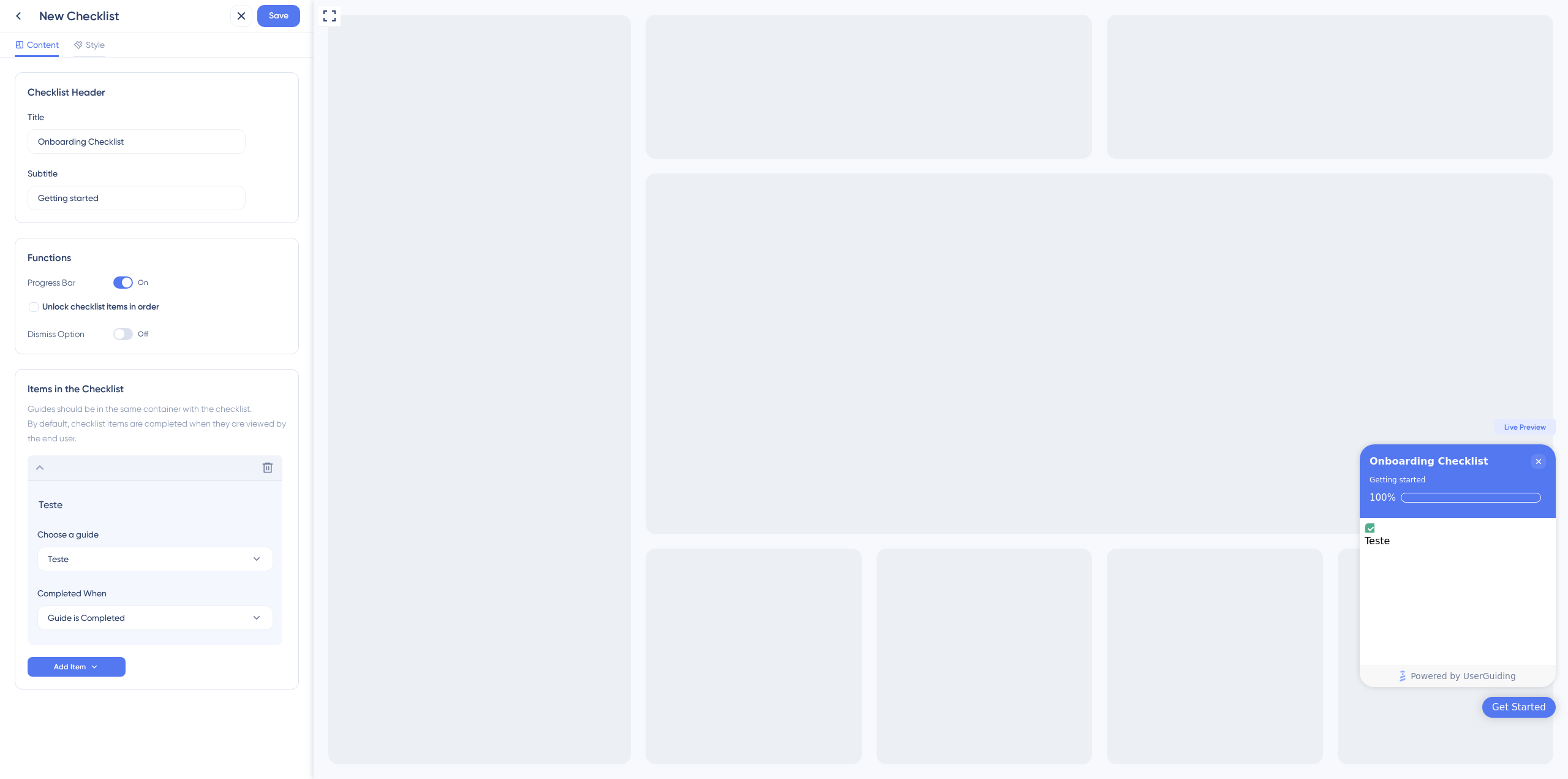
click at [48, 464] on div "Delete" at bounding box center [155, 467] width 255 height 25
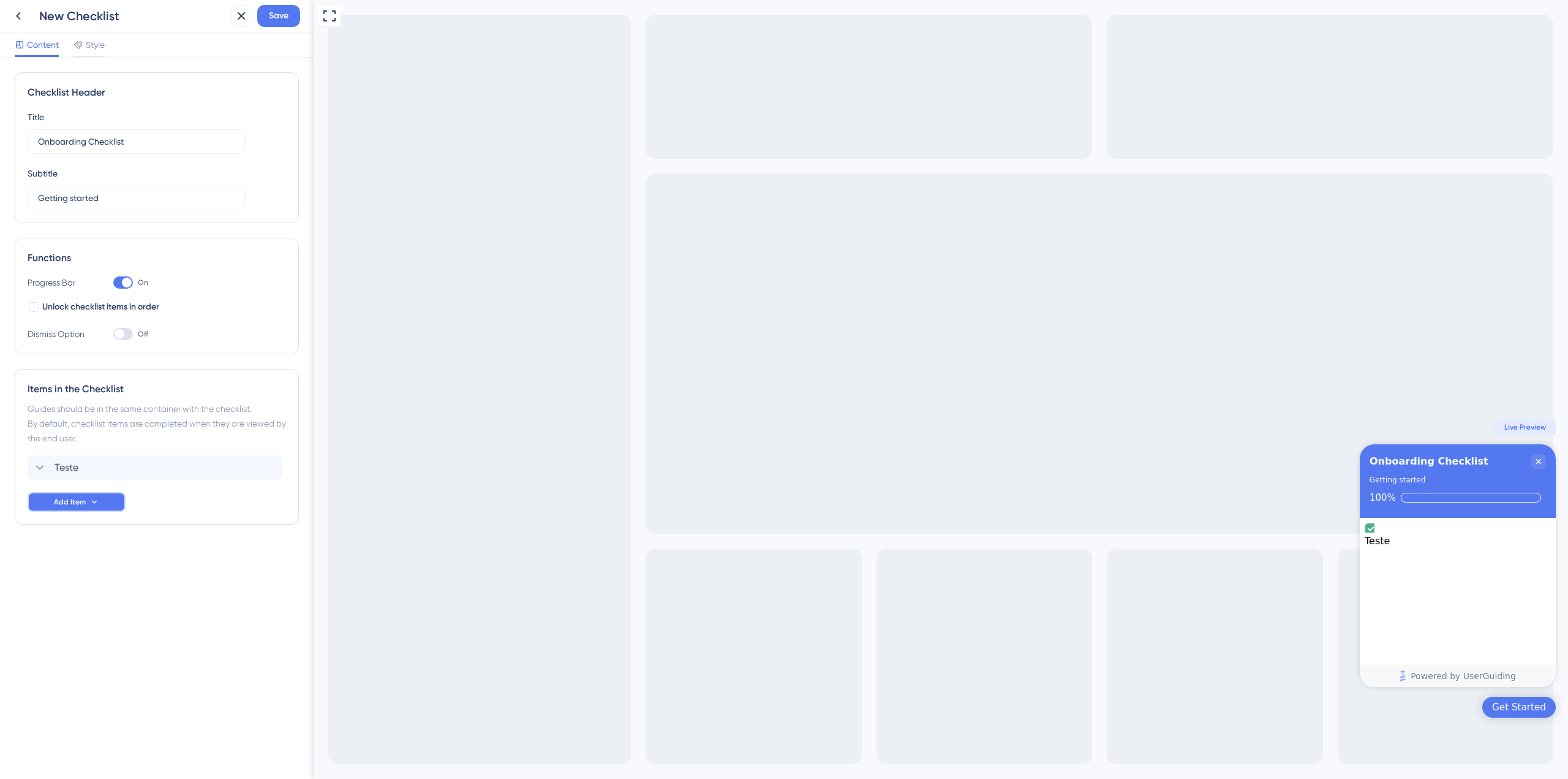
click at [85, 506] on span "Add Item" at bounding box center [70, 502] width 32 height 10
click at [91, 561] on div "Page URL Page URL" at bounding box center [76, 561] width 63 height 25
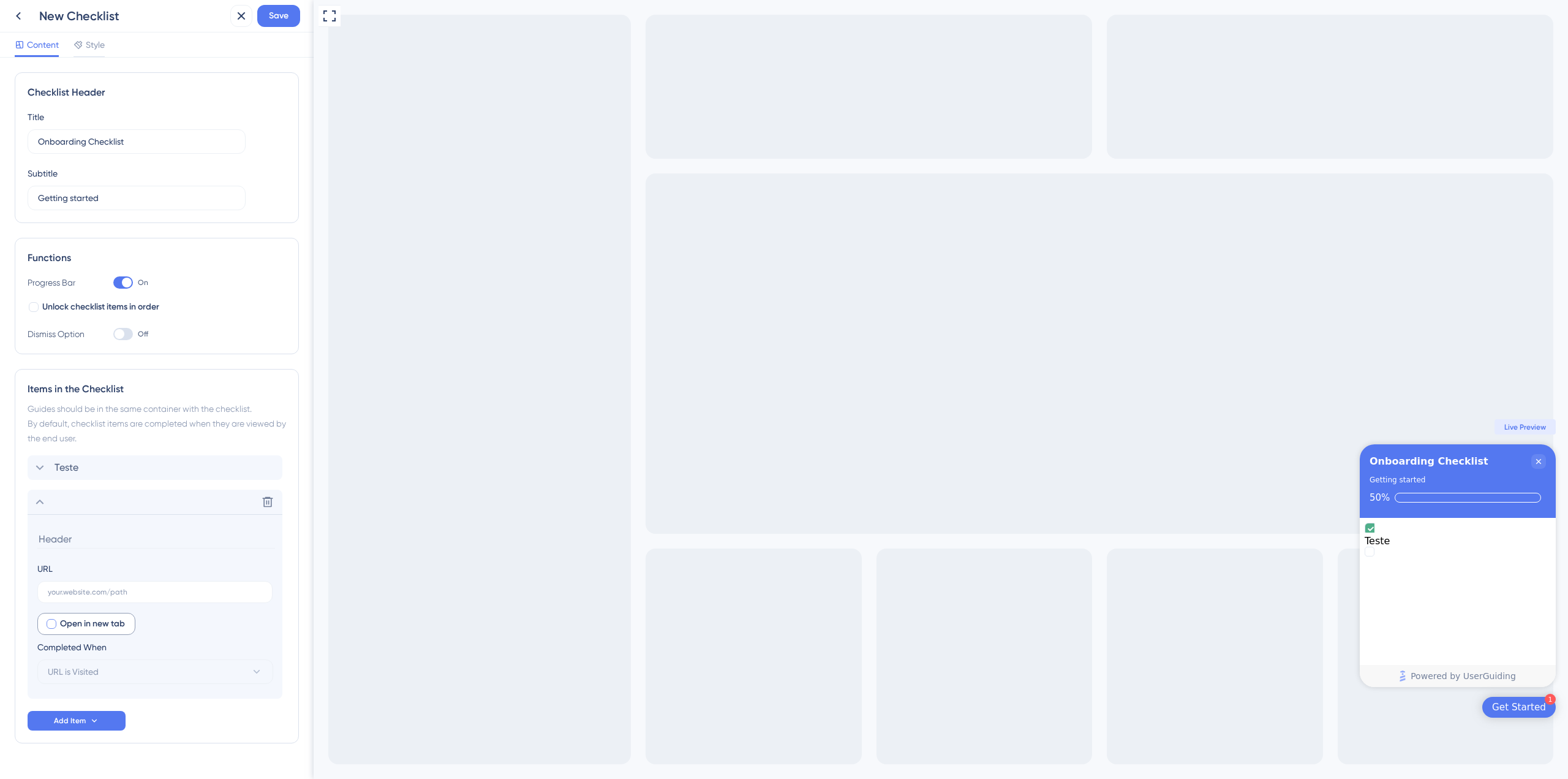
scroll to position [29, 0]
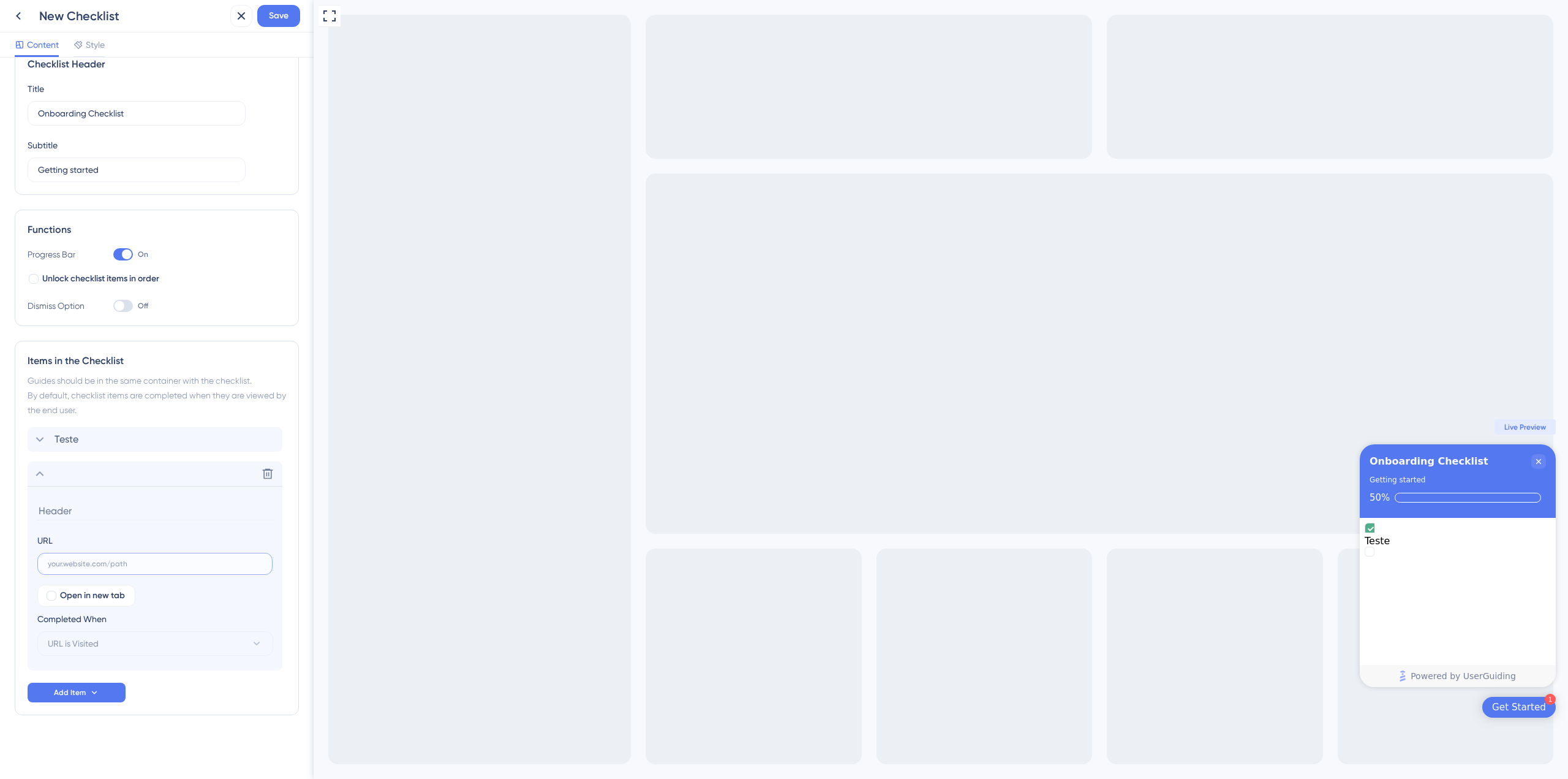
click at [170, 563] on input "text" at bounding box center [155, 563] width 215 height 8
click at [112, 596] on span "Open in new tab" at bounding box center [92, 596] width 65 height 15
click at [112, 595] on span "Open in new tab" at bounding box center [92, 596] width 65 height 15
checkbox input "false"
click at [114, 566] on input "text" at bounding box center [155, 563] width 215 height 8
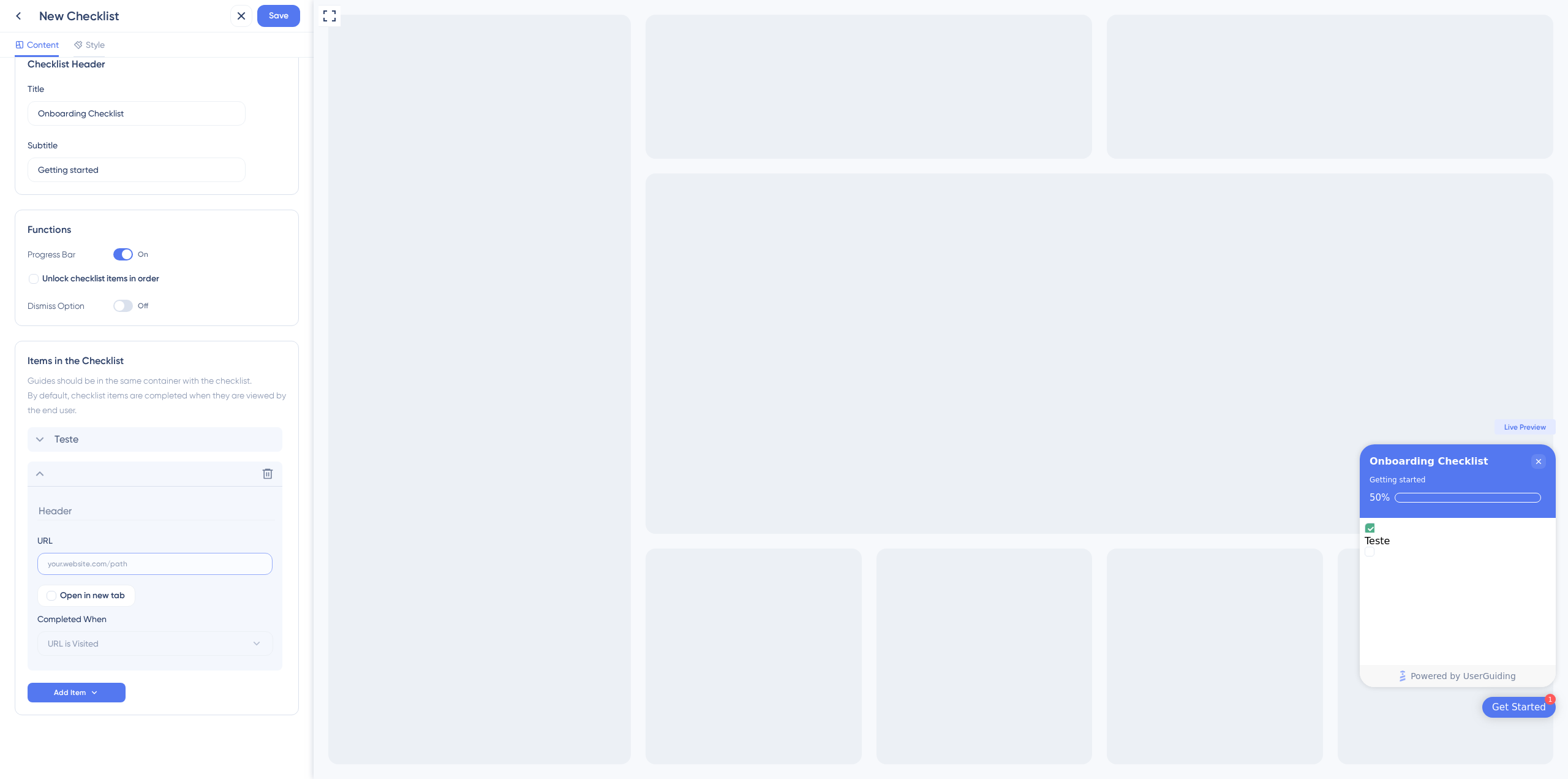
paste input "[URL][TECHNICAL_ID]"
type input "[URL][TECHNICAL_ID]"
click at [165, 631] on div "Completed When URL is Visited" at bounding box center [156, 634] width 236 height 44
click at [167, 645] on button "URL is Visited" at bounding box center [156, 643] width 236 height 25
click at [173, 645] on button "URL is Visited" at bounding box center [156, 643] width 236 height 25
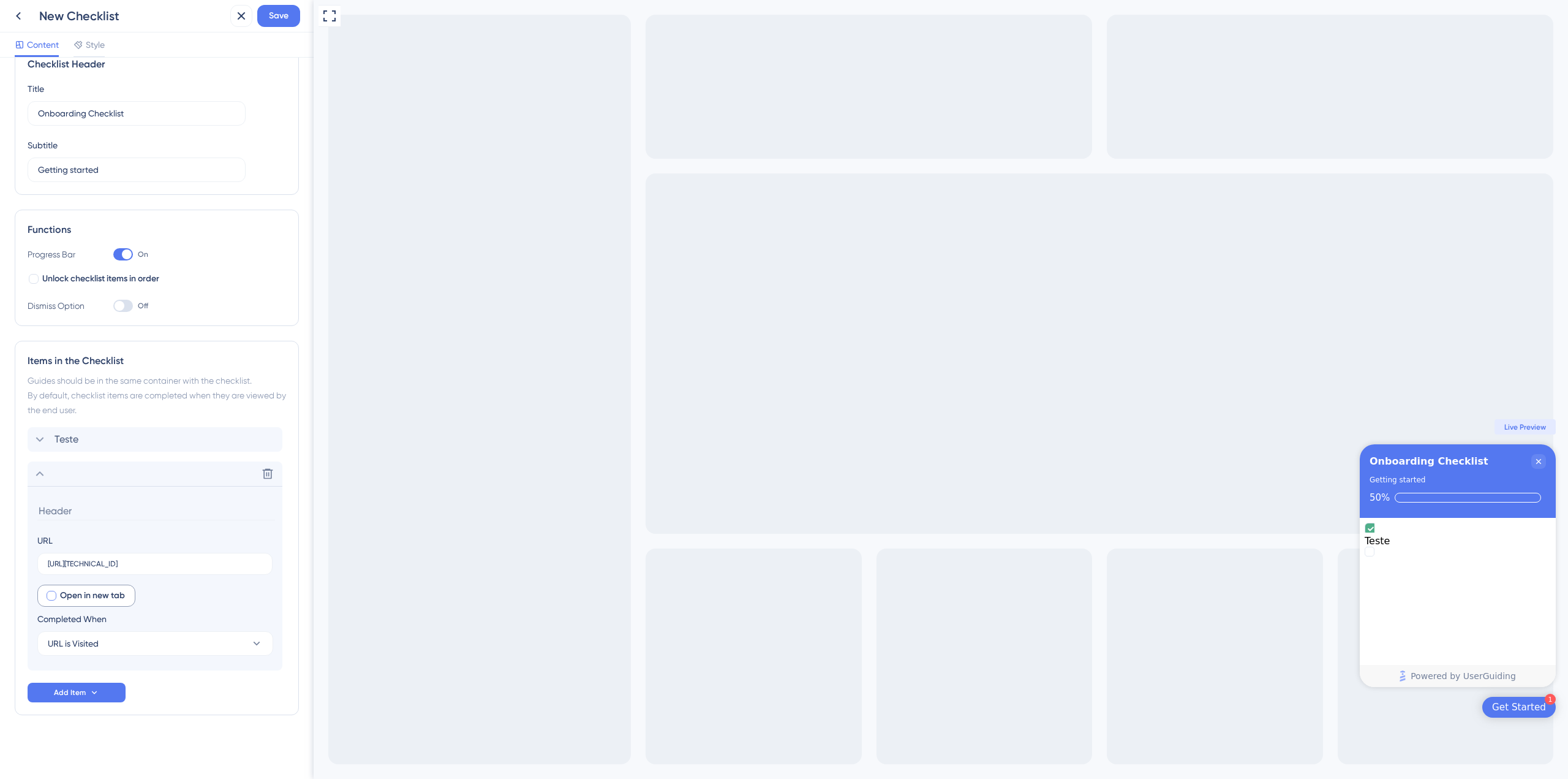
click at [98, 598] on span "Open in new tab" at bounding box center [92, 596] width 65 height 15
click at [101, 598] on span "Open in new tab" at bounding box center [92, 596] width 65 height 15
checkbox input "false"
click at [114, 581] on div "URL http://127.0.0.1:5500/test-pages/main.html Open in new tab Completed When U…" at bounding box center [155, 594] width 235 height 122
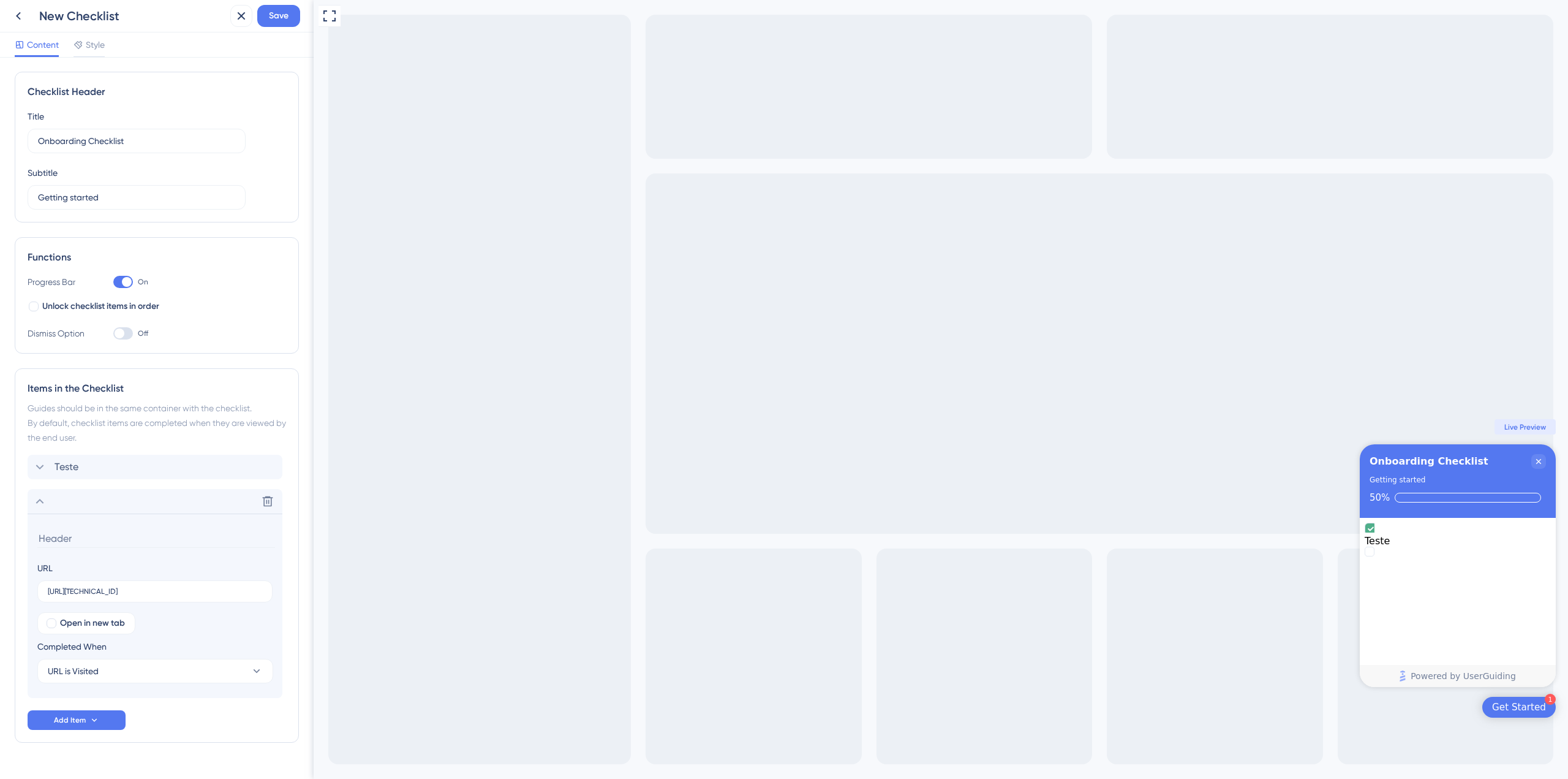
scroll to position [0, 0]
click at [133, 305] on span "Unlock checklist items in order" at bounding box center [100, 307] width 117 height 15
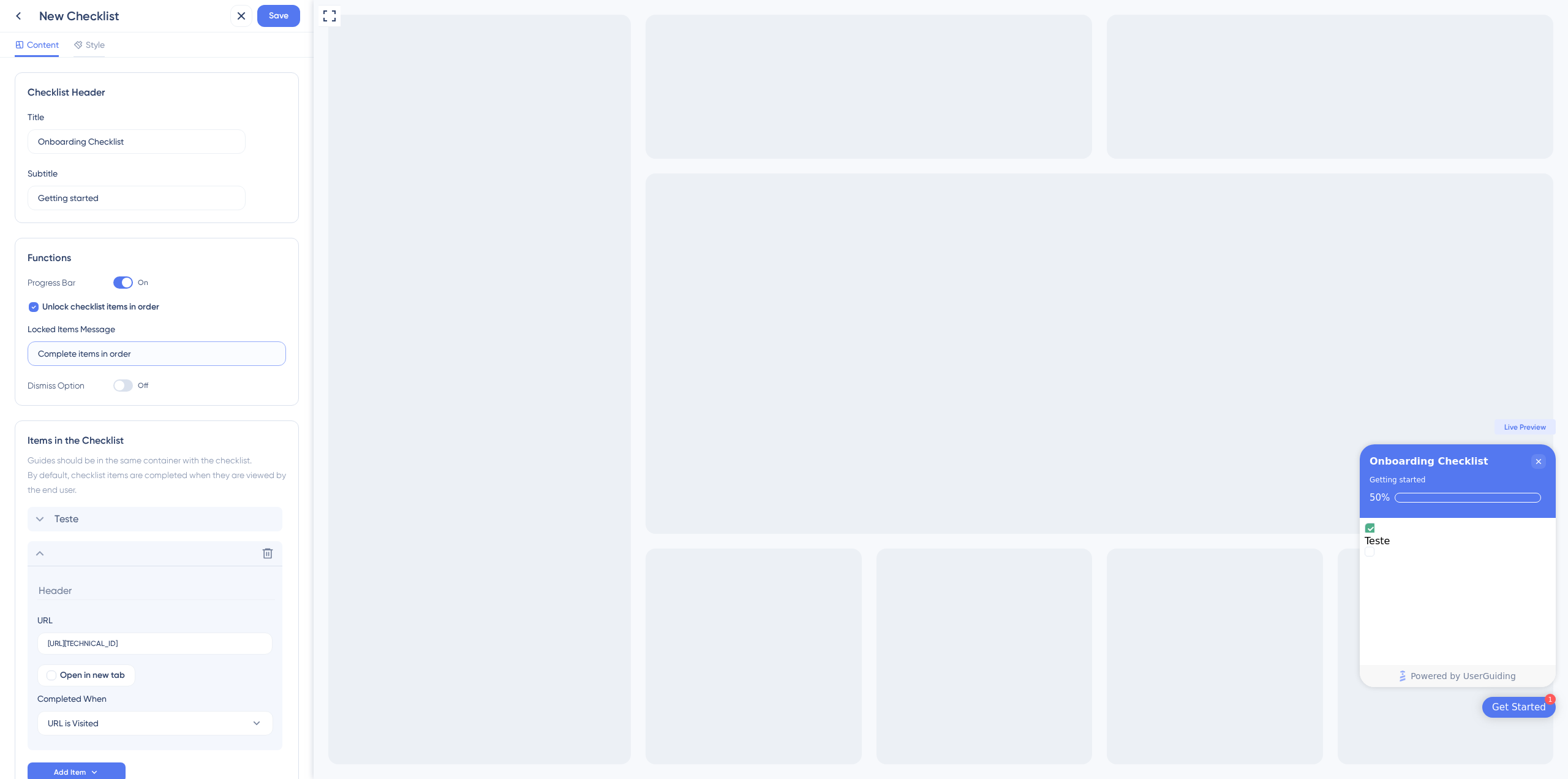
click at [175, 355] on input "Complete items in order" at bounding box center [157, 354] width 238 height 14
drag, startPoint x: 204, startPoint y: 521, endPoint x: 186, endPoint y: 570, distance: 52.2
click at [188, 571] on div "Teste Delete URL http://127.0.0.1:5500/test-pages/main.html Open in new tab Com…" at bounding box center [157, 628] width 259 height 243
click at [39, 555] on icon at bounding box center [40, 553] width 15 height 15
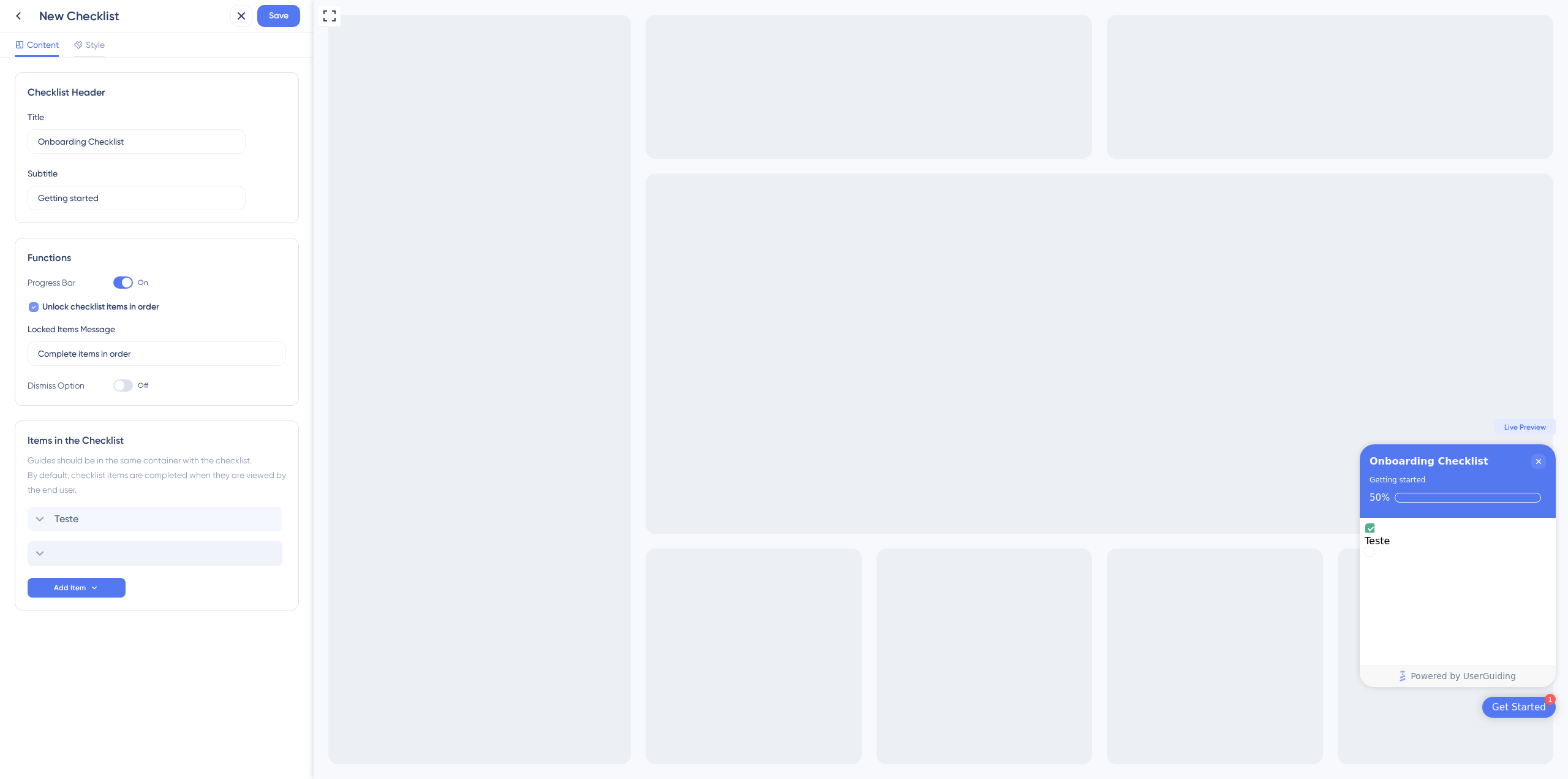
drag, startPoint x: 94, startPoint y: 307, endPoint x: 121, endPoint y: 307, distance: 27.0
click at [94, 307] on span "Unlock checklist items in order" at bounding box center [100, 307] width 117 height 15
checkbox input "false"
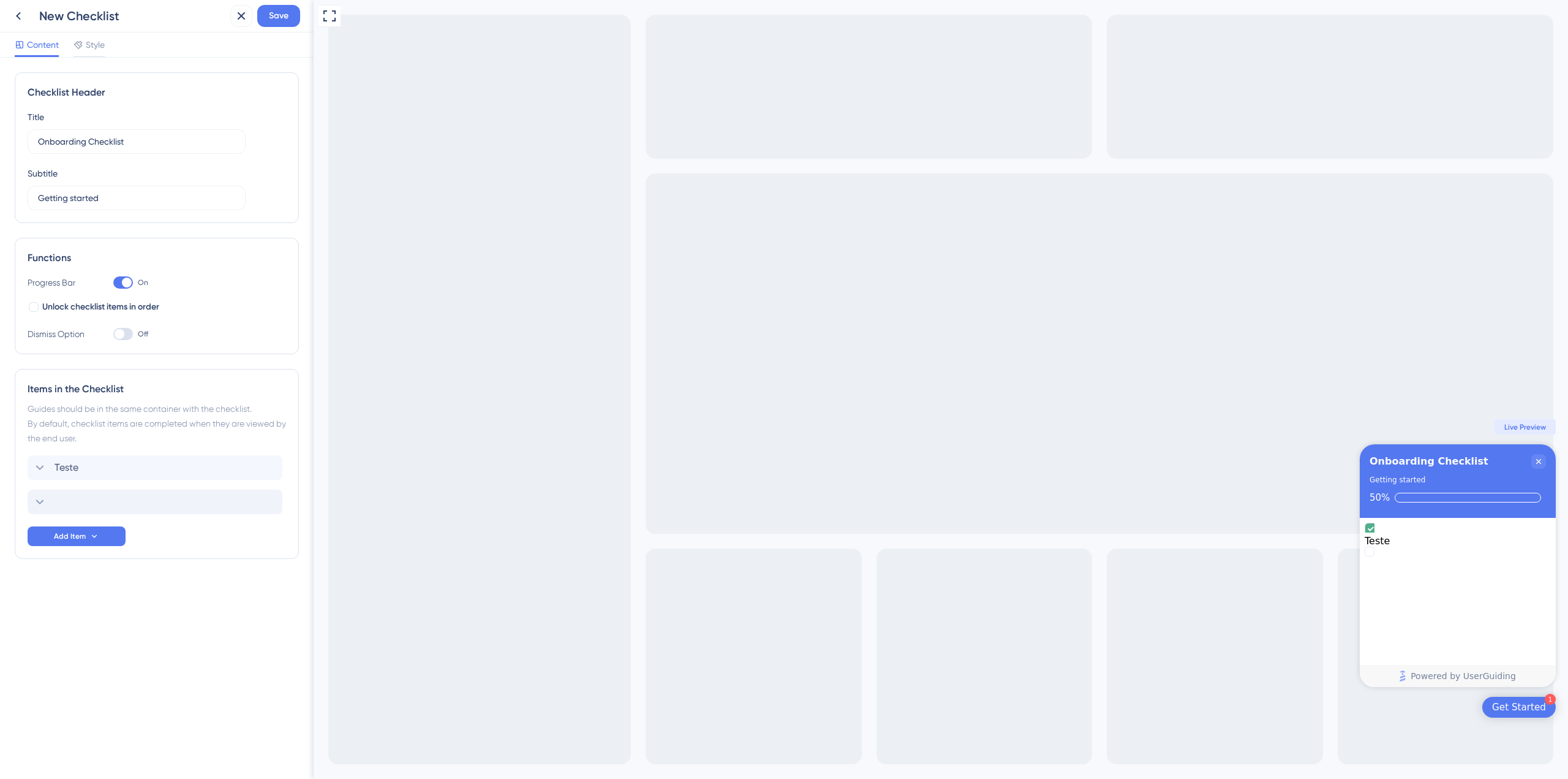
click at [136, 332] on label "Off" at bounding box center [131, 334] width 35 height 15
click at [113, 334] on input "Off" at bounding box center [112, 334] width 1 height 1
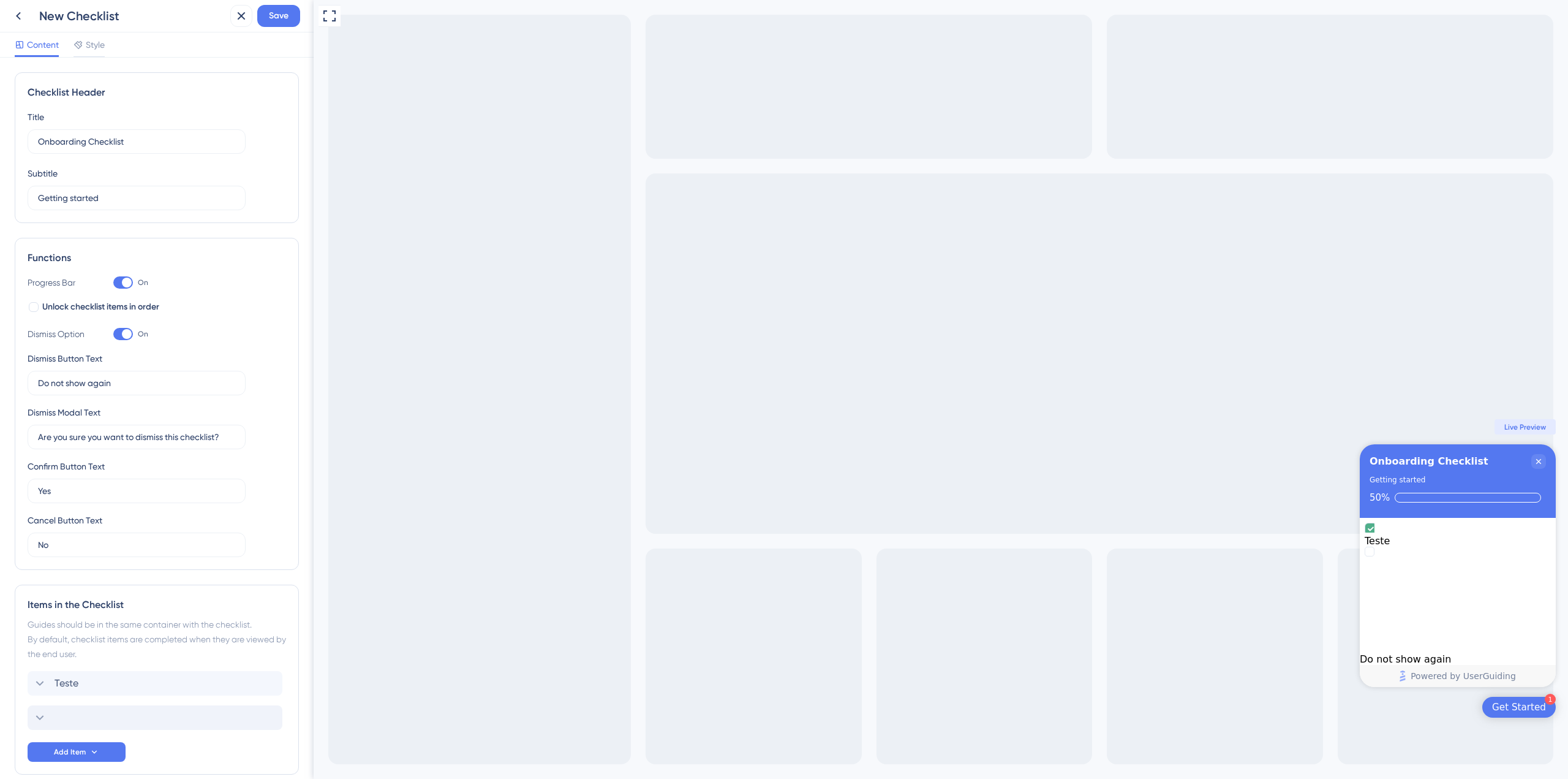
click at [132, 336] on div at bounding box center [122, 333] width 19 height 12
click at [113, 334] on input "On" at bounding box center [112, 334] width 1 height 1
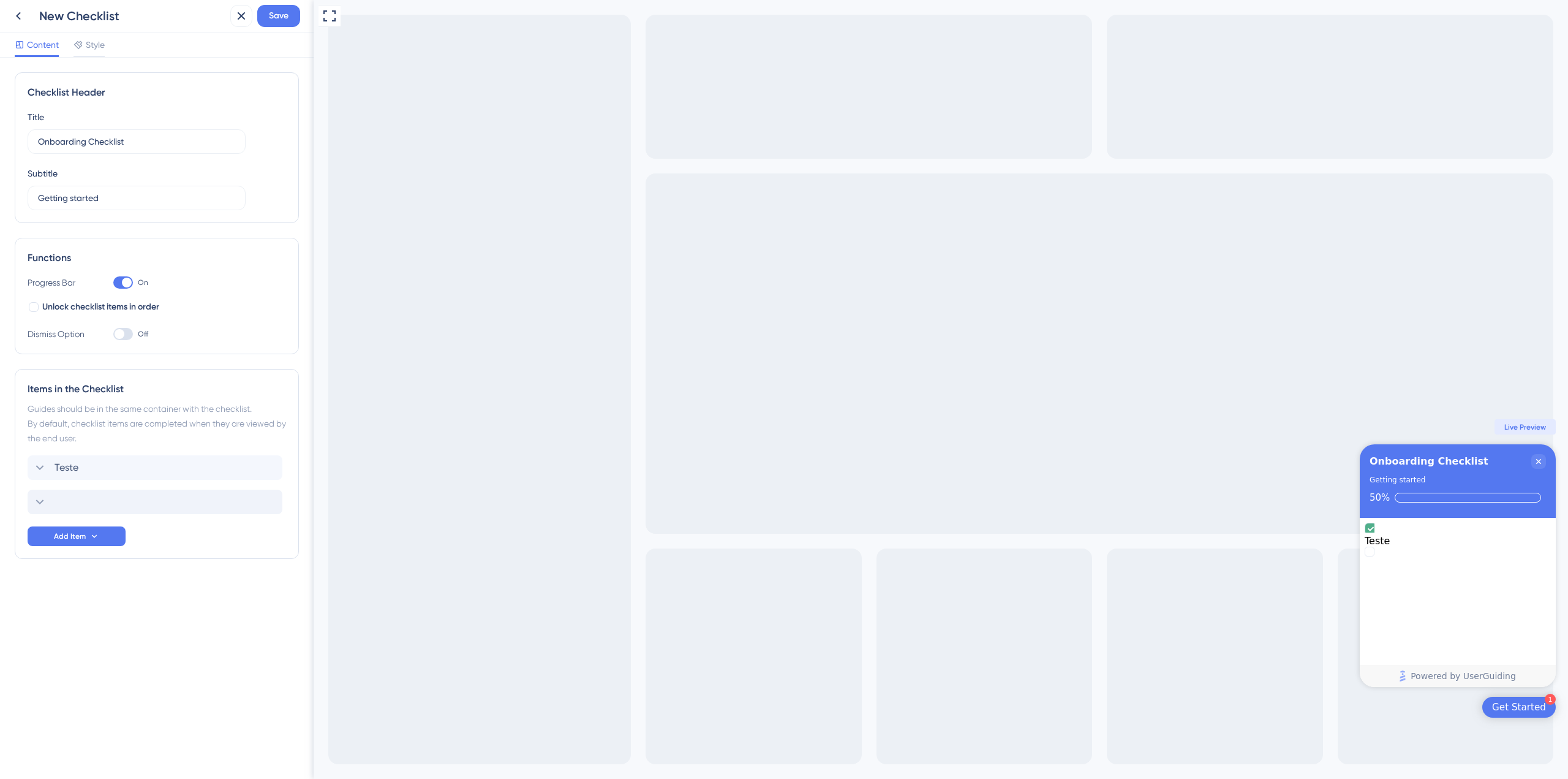
click at [124, 332] on div at bounding box center [122, 333] width 19 height 12
click at [113, 334] on input "Off" at bounding box center [112, 334] width 1 height 1
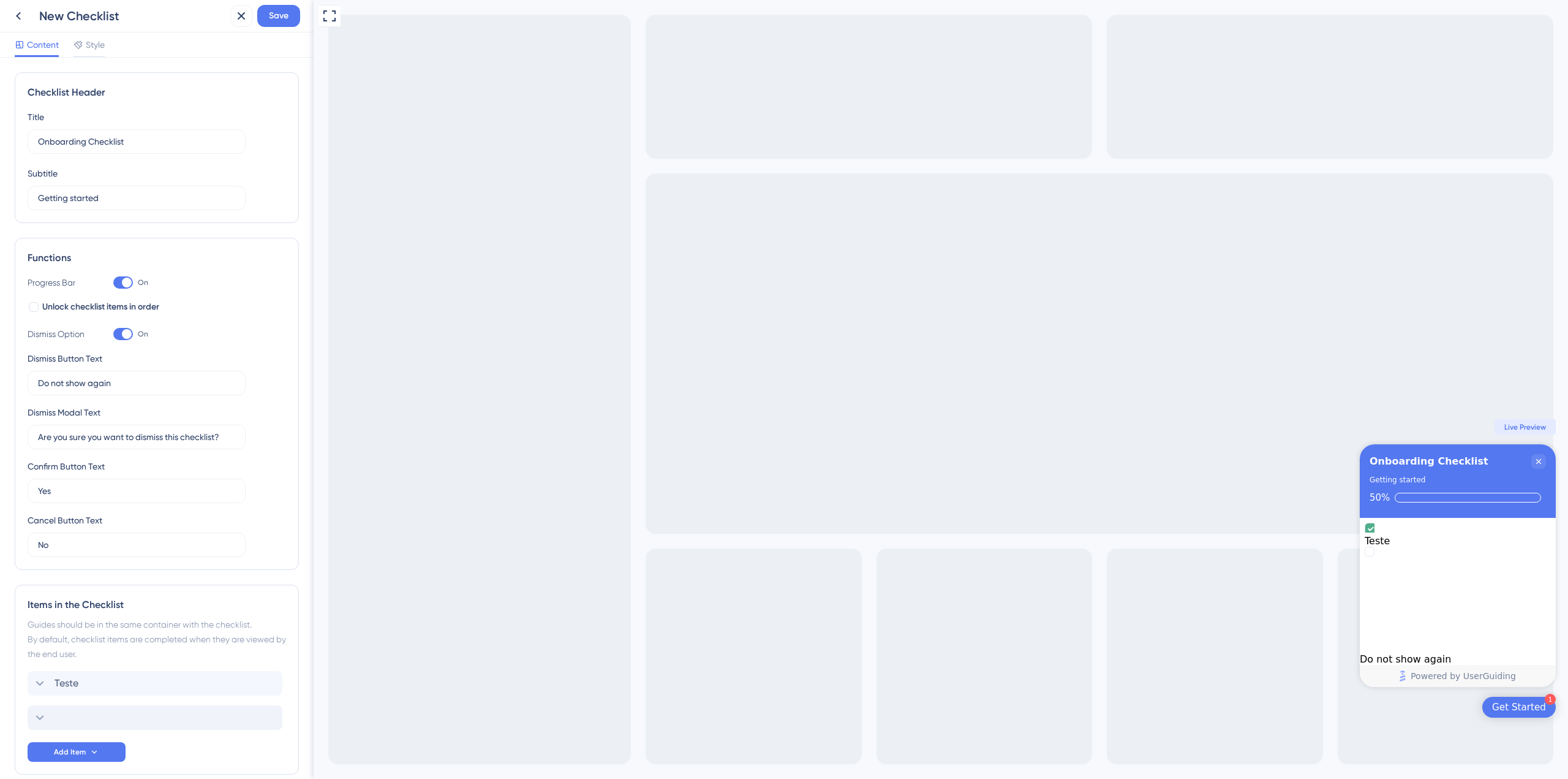
click at [124, 332] on div at bounding box center [126, 333] width 10 height 10
click at [113, 334] on input "On" at bounding box center [112, 334] width 1 height 1
checkbox input "false"
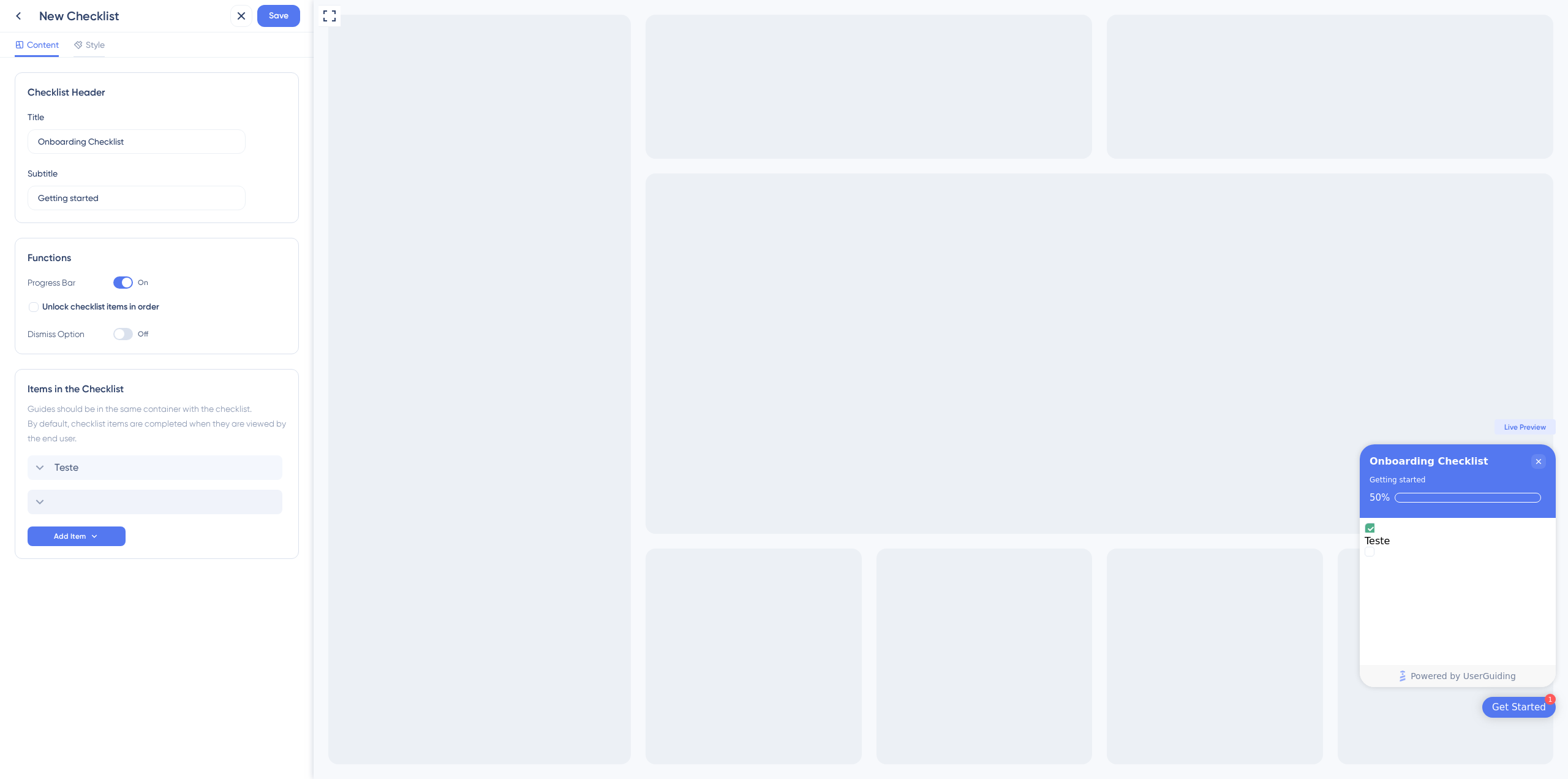
click at [110, 47] on div "Content Style" at bounding box center [157, 44] width 314 height 25
click at [103, 49] on span "Style" at bounding box center [95, 45] width 19 height 15
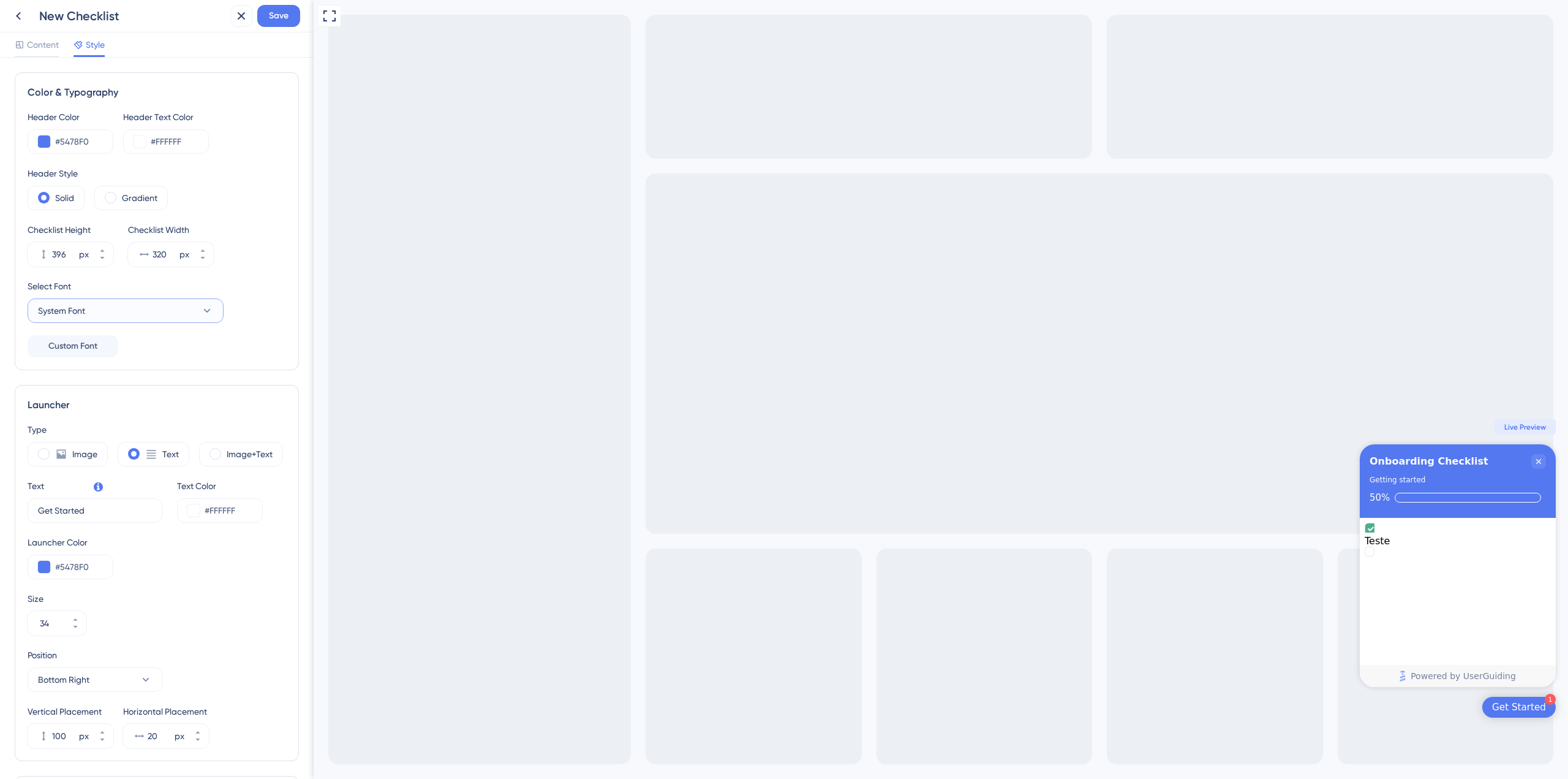
click at [182, 308] on button "System Font" at bounding box center [125, 310] width 196 height 25
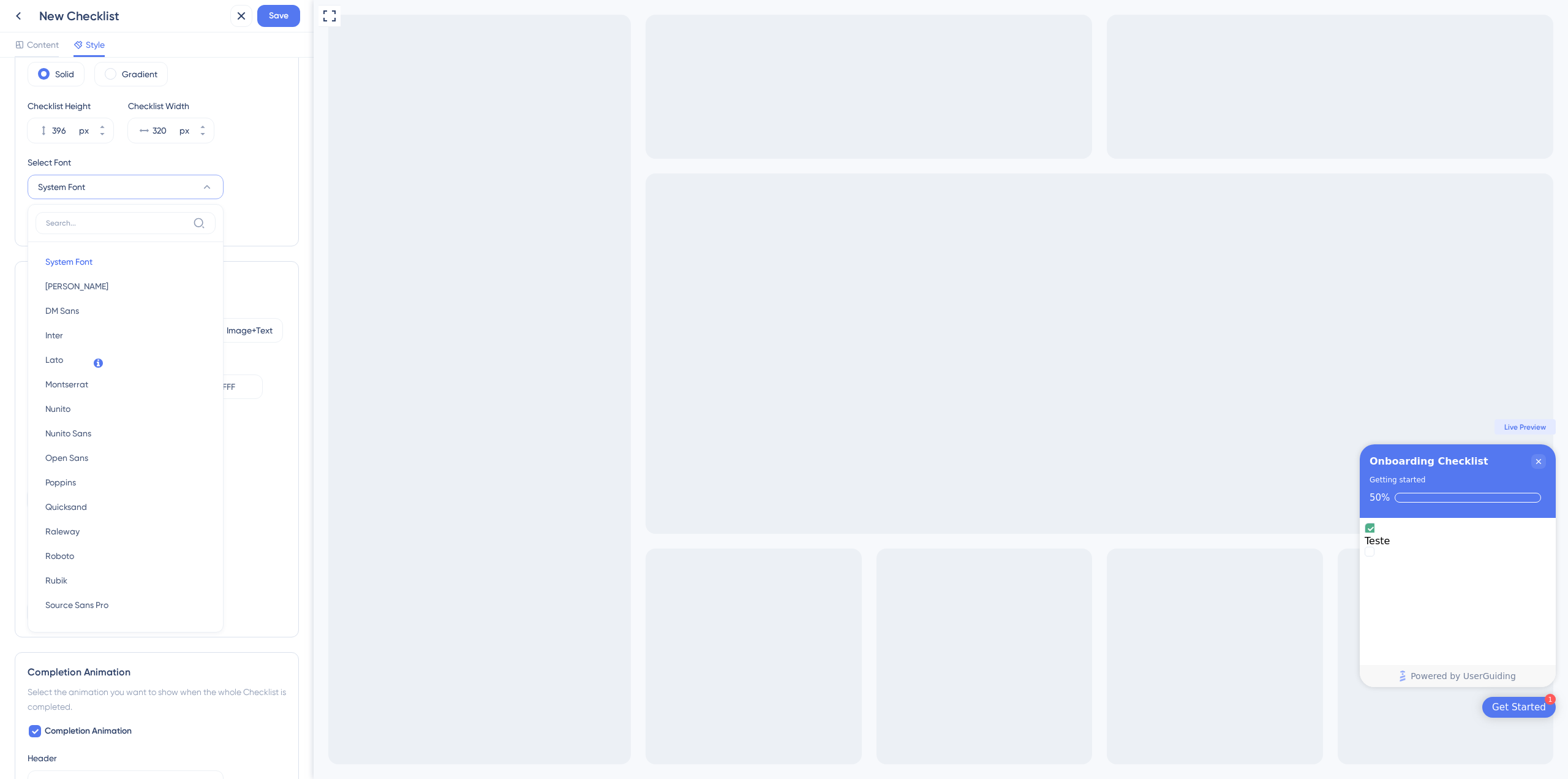
click at [198, 176] on button "System Font" at bounding box center [125, 187] width 196 height 25
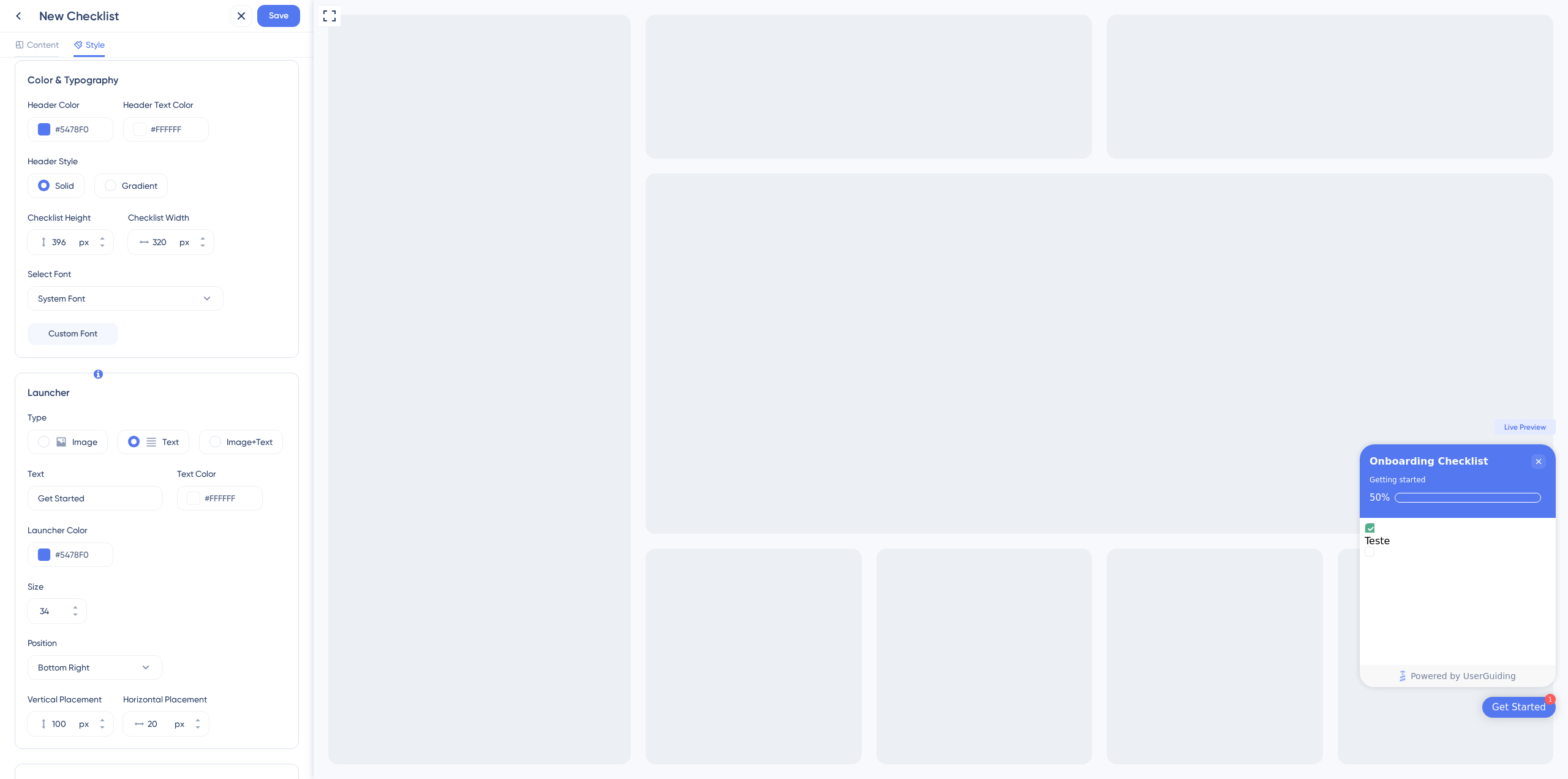
scroll to position [0, 0]
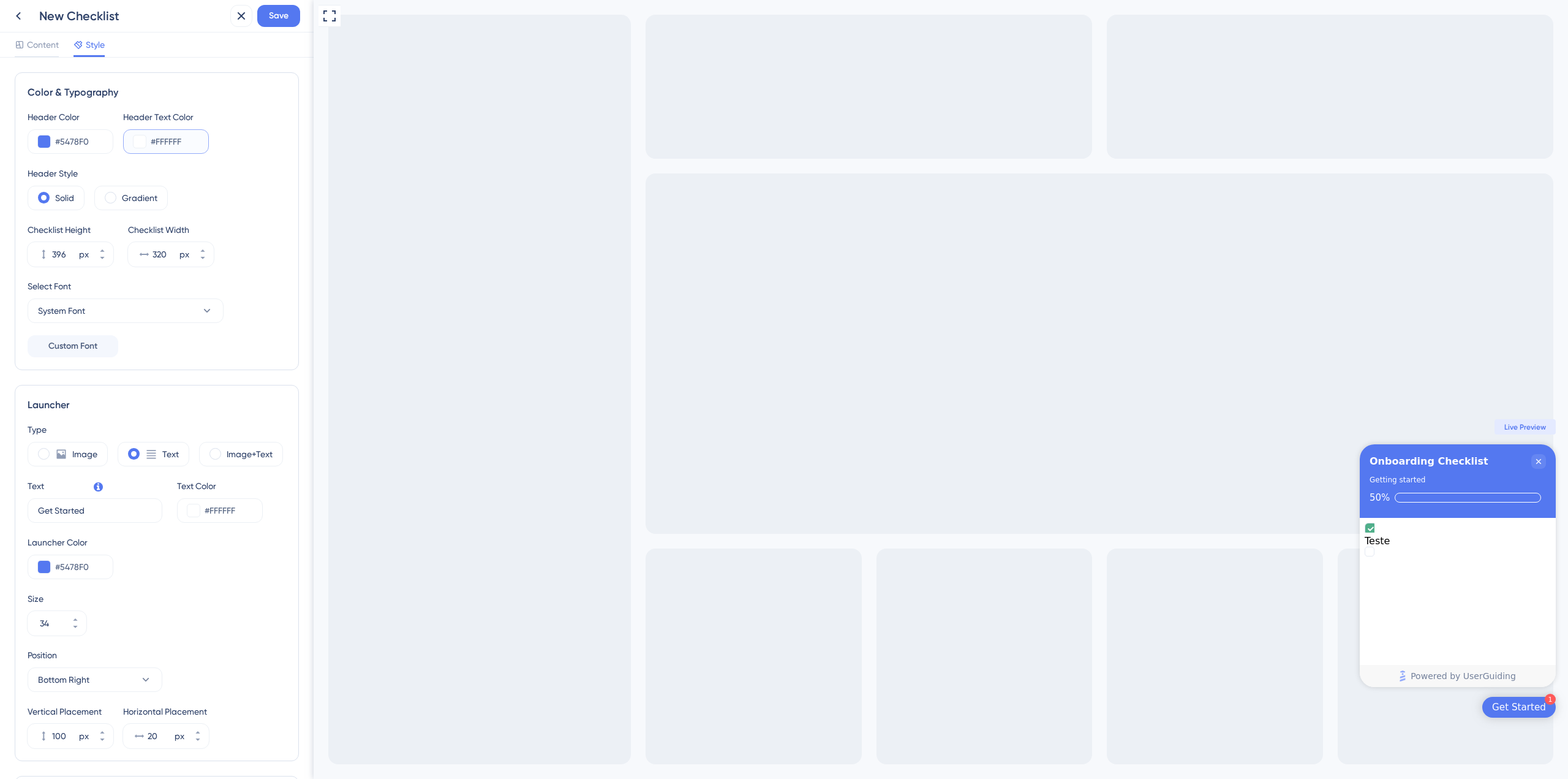
click at [160, 144] on input "#FFFFFF" at bounding box center [175, 142] width 48 height 15
drag, startPoint x: 133, startPoint y: 149, endPoint x: 147, endPoint y: 135, distance: 19.8
click at [133, 148] on div "#FFFFFF" at bounding box center [166, 141] width 86 height 25
click at [147, 135] on div "#FFFFFF" at bounding box center [166, 141] width 86 height 25
click at [142, 140] on button at bounding box center [139, 141] width 12 height 12
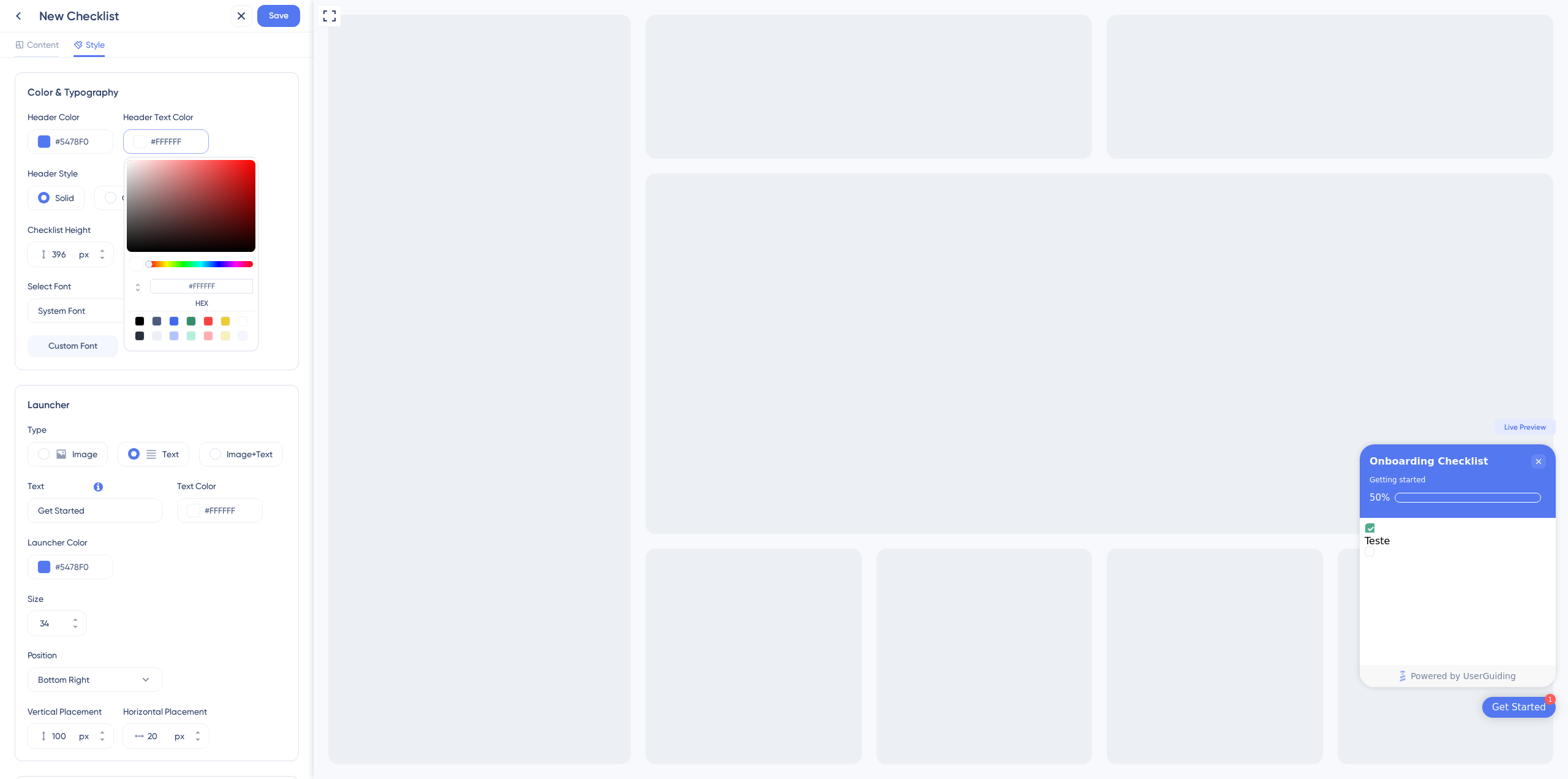
click at [142, 140] on button at bounding box center [139, 141] width 12 height 12
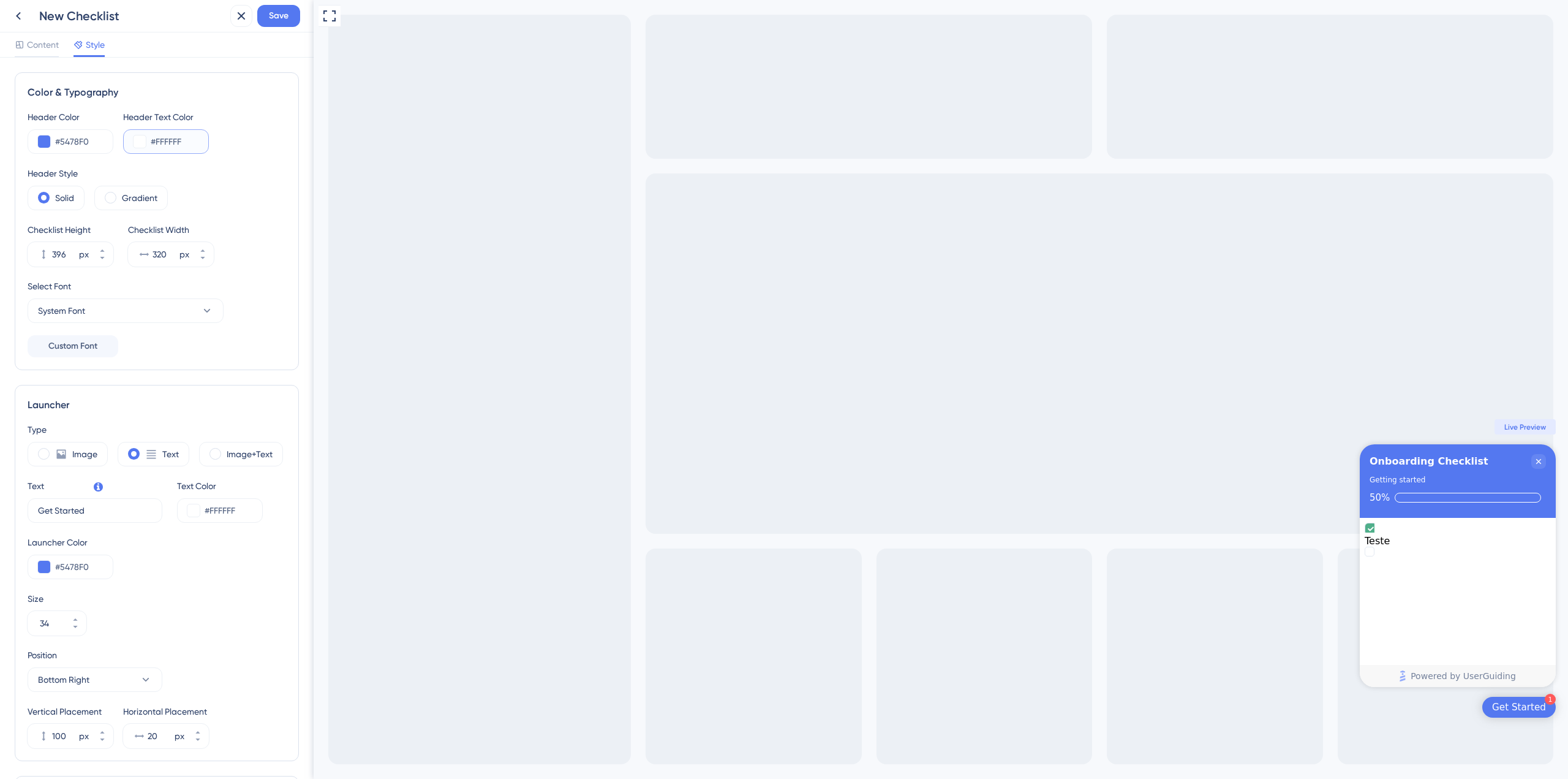
click at [142, 140] on button at bounding box center [139, 141] width 12 height 12
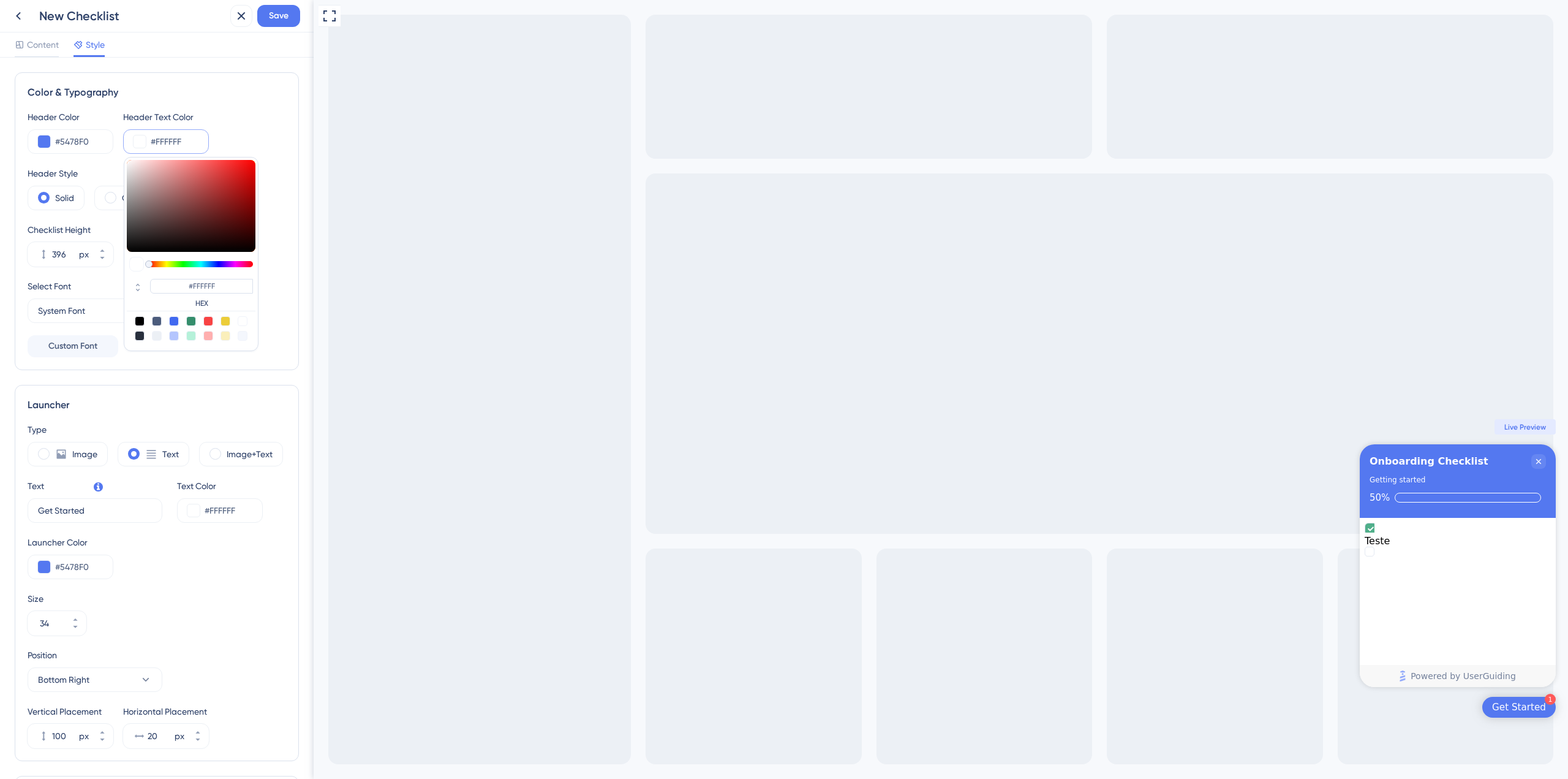
type input "#ad2424"
type input "#AD2424"
type input "#af2323"
type input "#AF2323"
type input "#d60707"
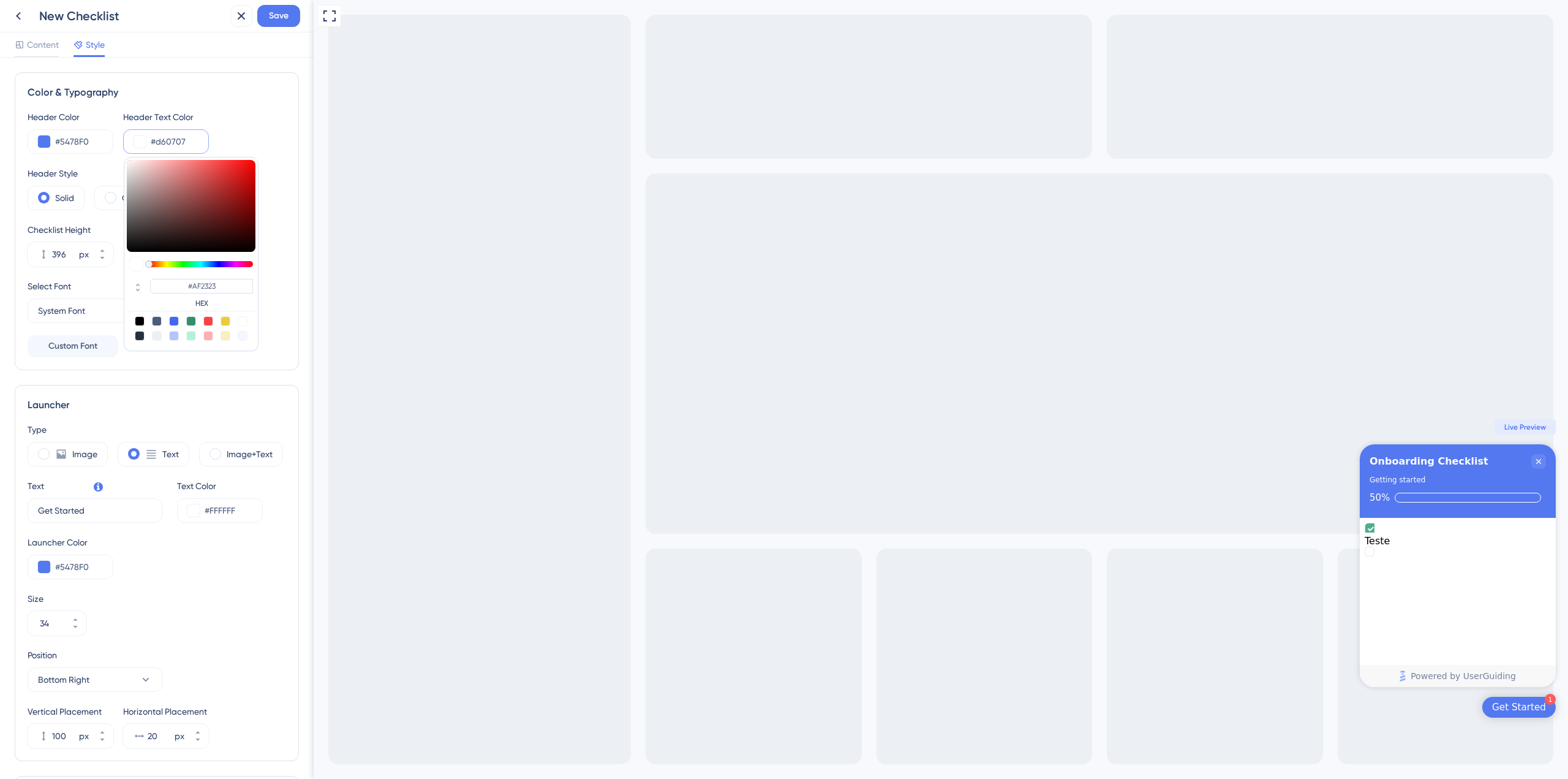
type input "#D60707"
type input "#e40b0b"
type input "#E40B0B"
type input "#db3c3c"
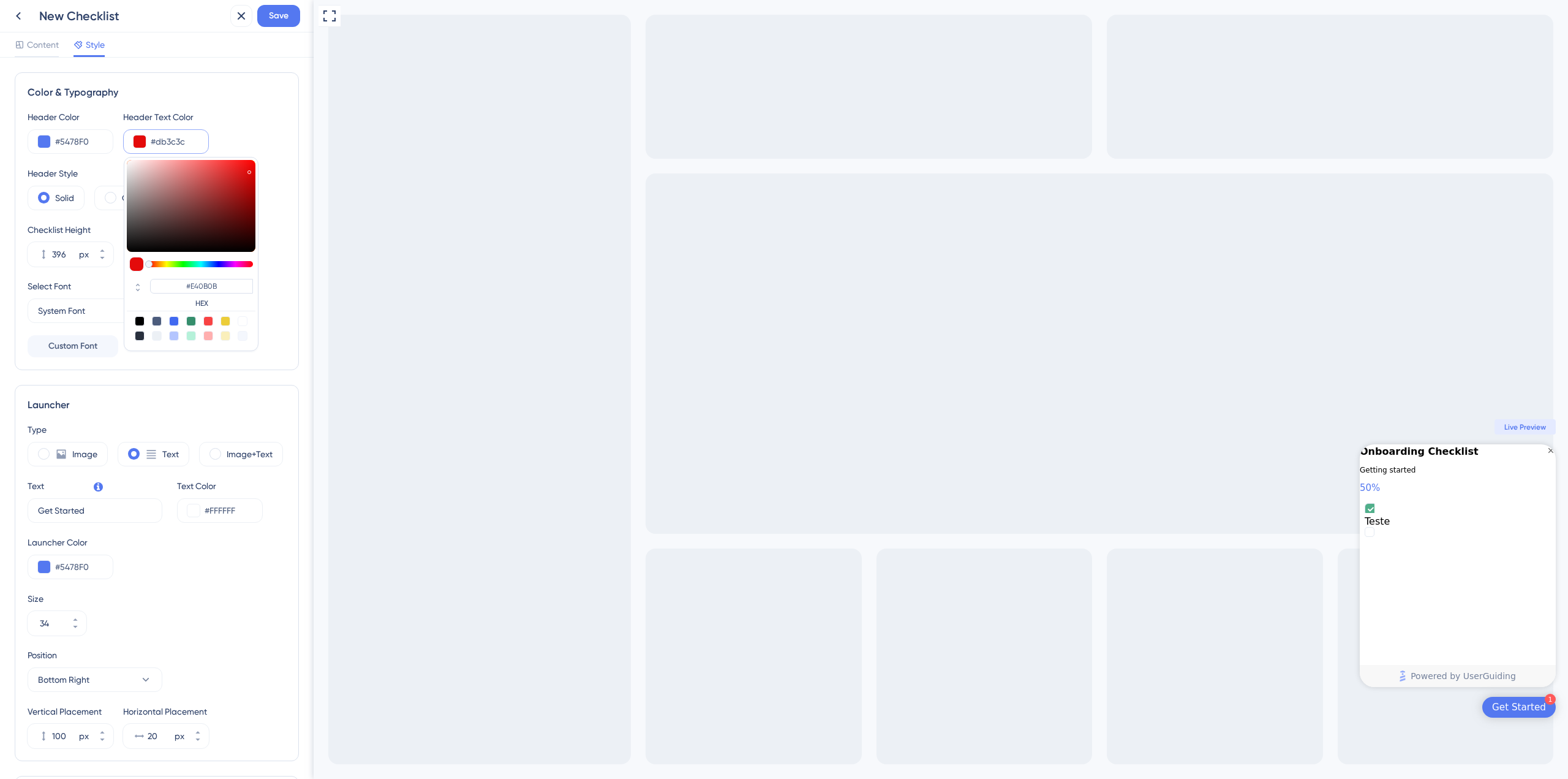
type input "#DB3C3C"
type input "#c54343"
type input "#C54343"
type input "#bd0000"
type input "#BD0000"
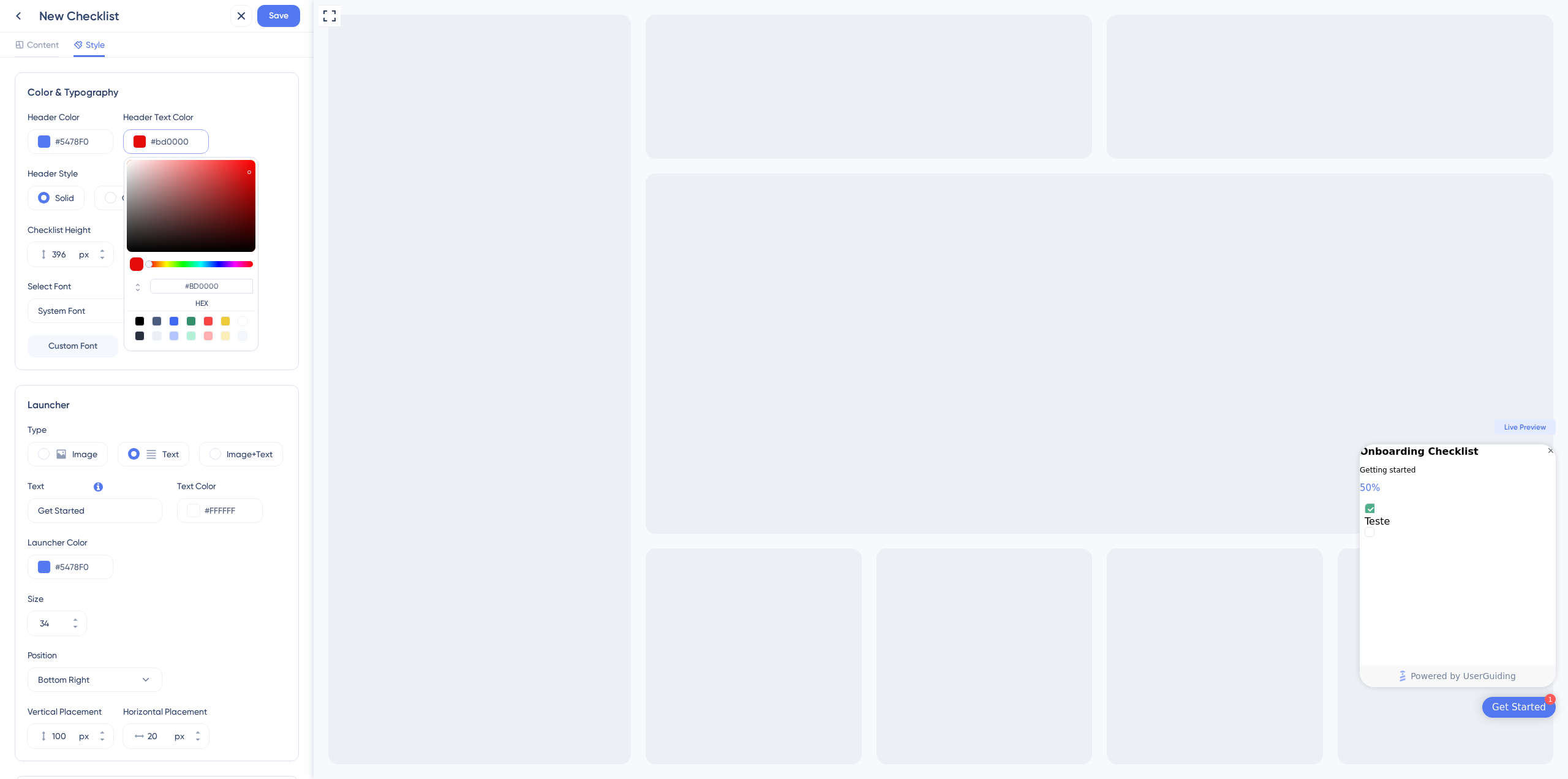
type input "#ce0808"
type input "#CE0808"
type input "#e65555"
type input "#E65555"
type input "#da2828"
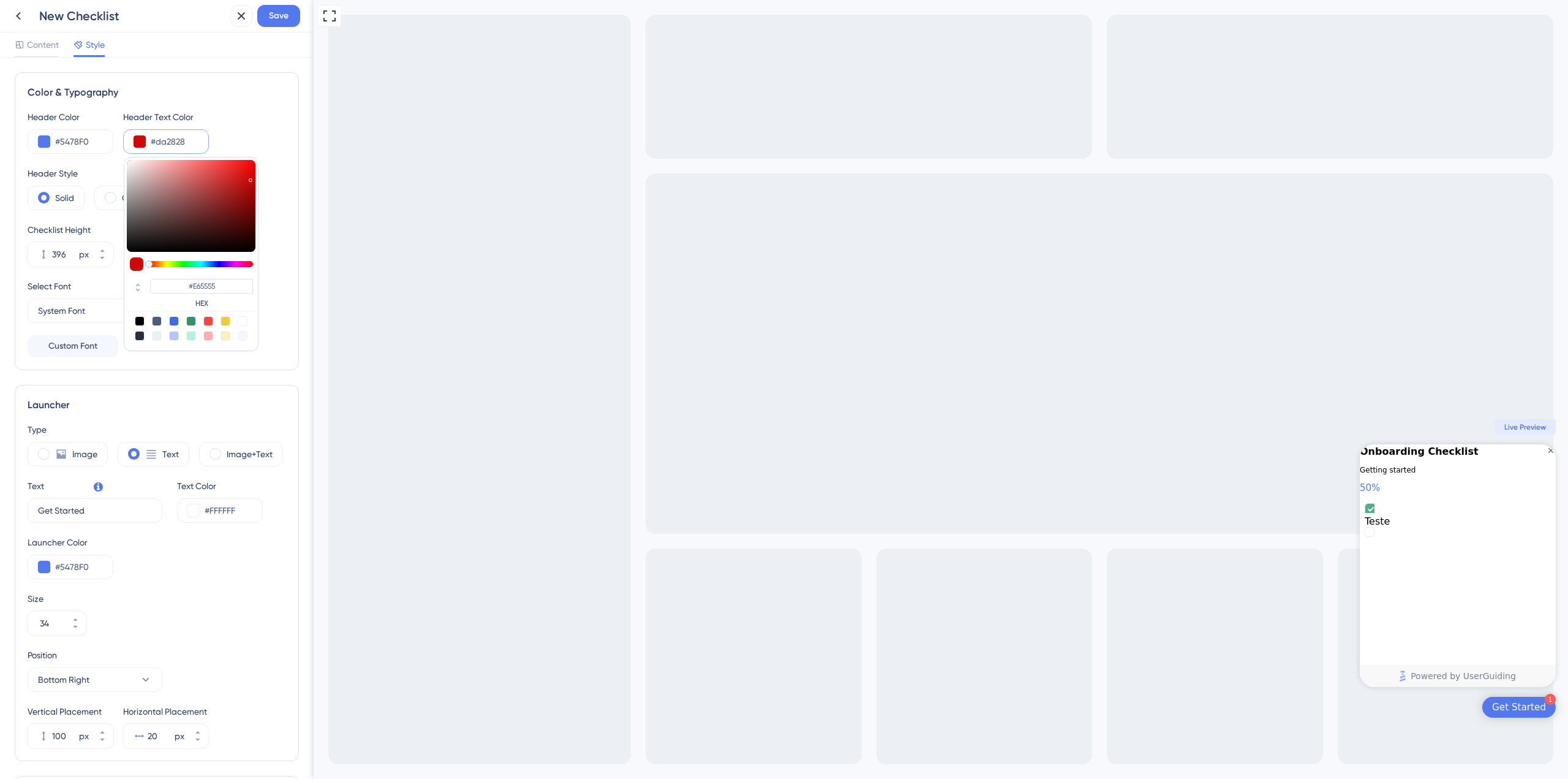
type input "#DA2828"
type input "#da2626"
type input "#DA2626"
type input "#d82727"
type input "#D82727"
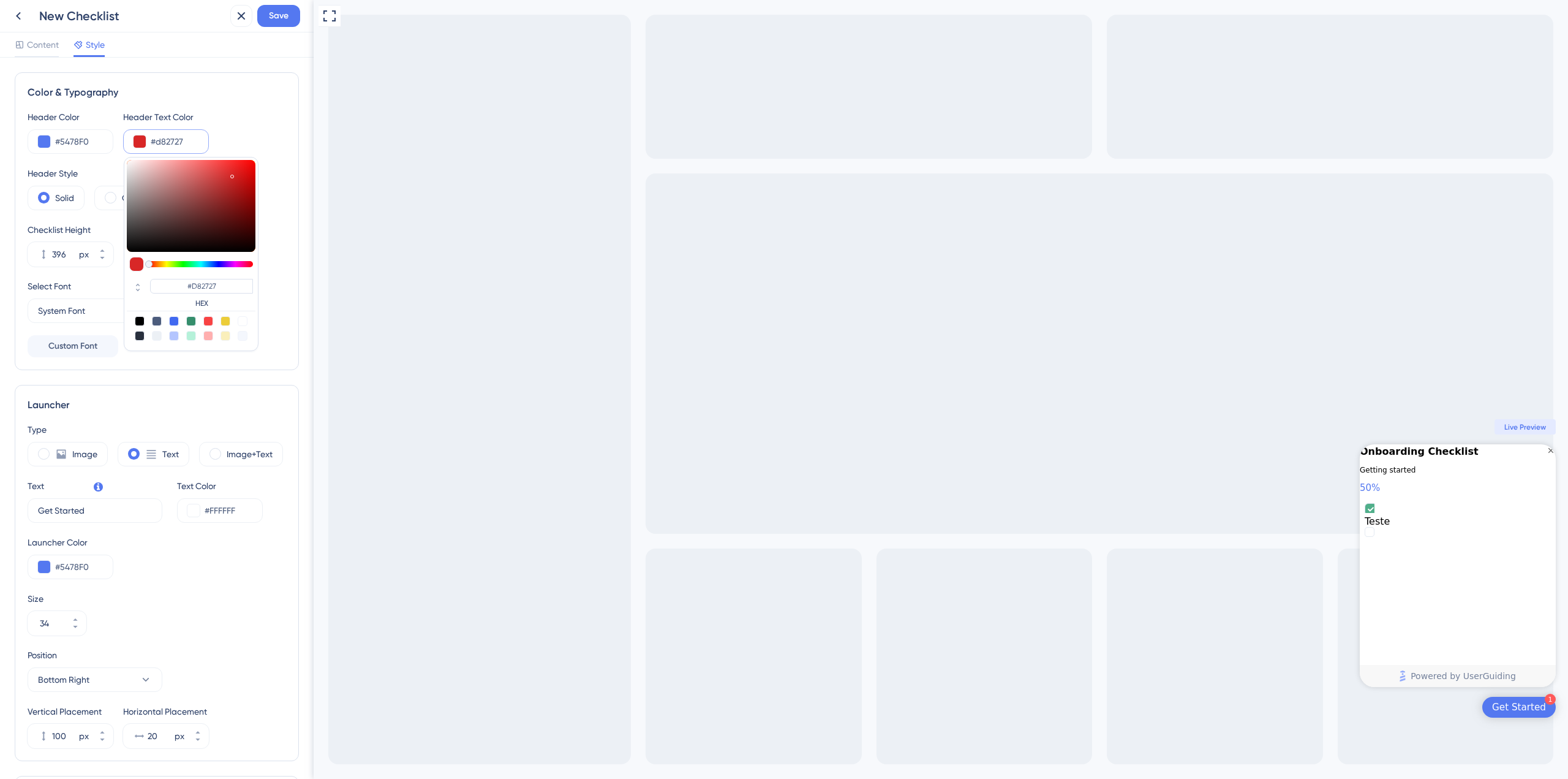
type input "#d64949"
type input "#D64949"
type input "#d65b5b"
type input "#D65B5B"
type input "#d65c5c"
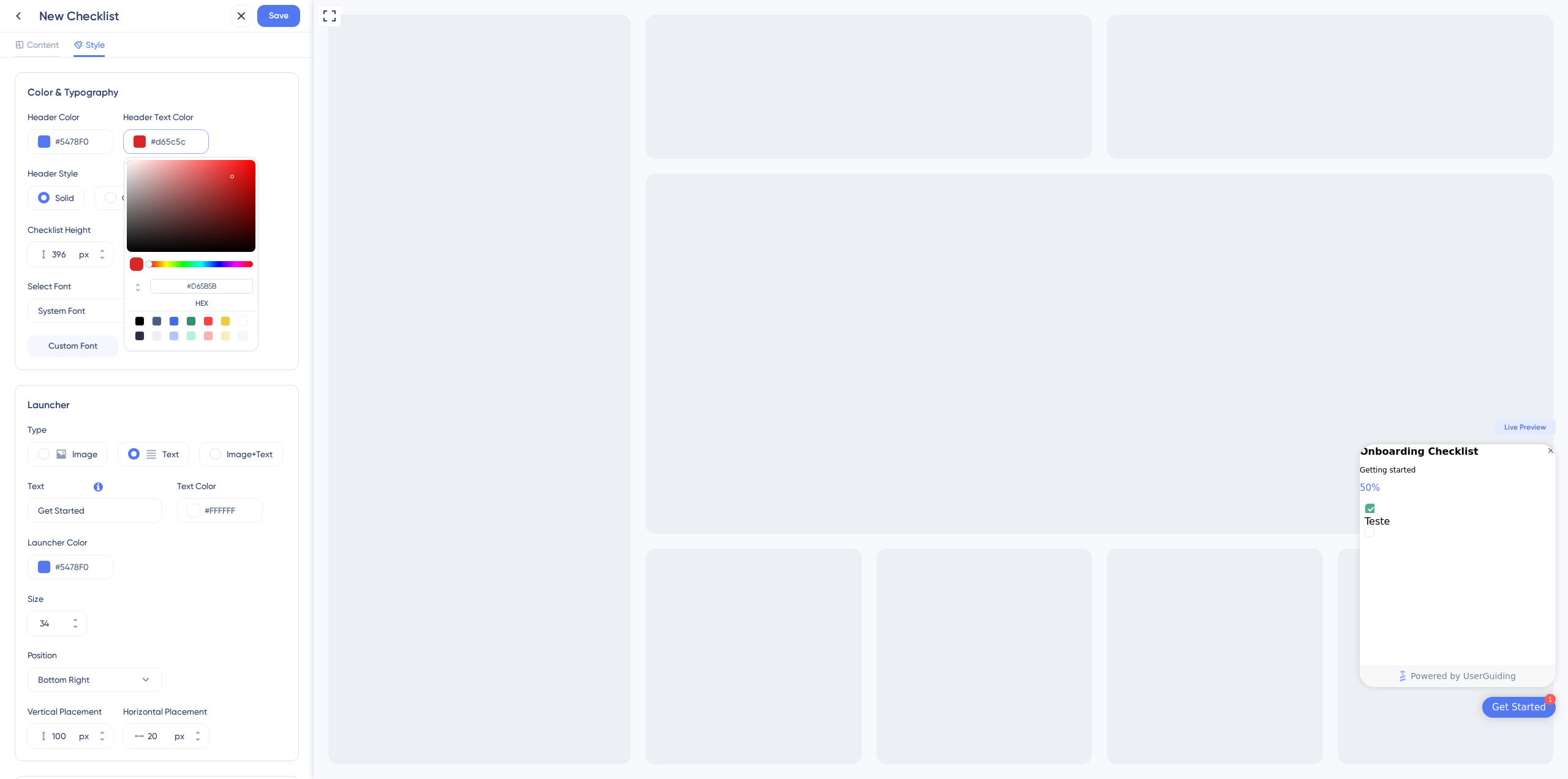
type input "#D65C5C"
type input "#f0b0b0"
type input "#F0B0B0"
type input "#ffffff"
type input "#FFFFFF"
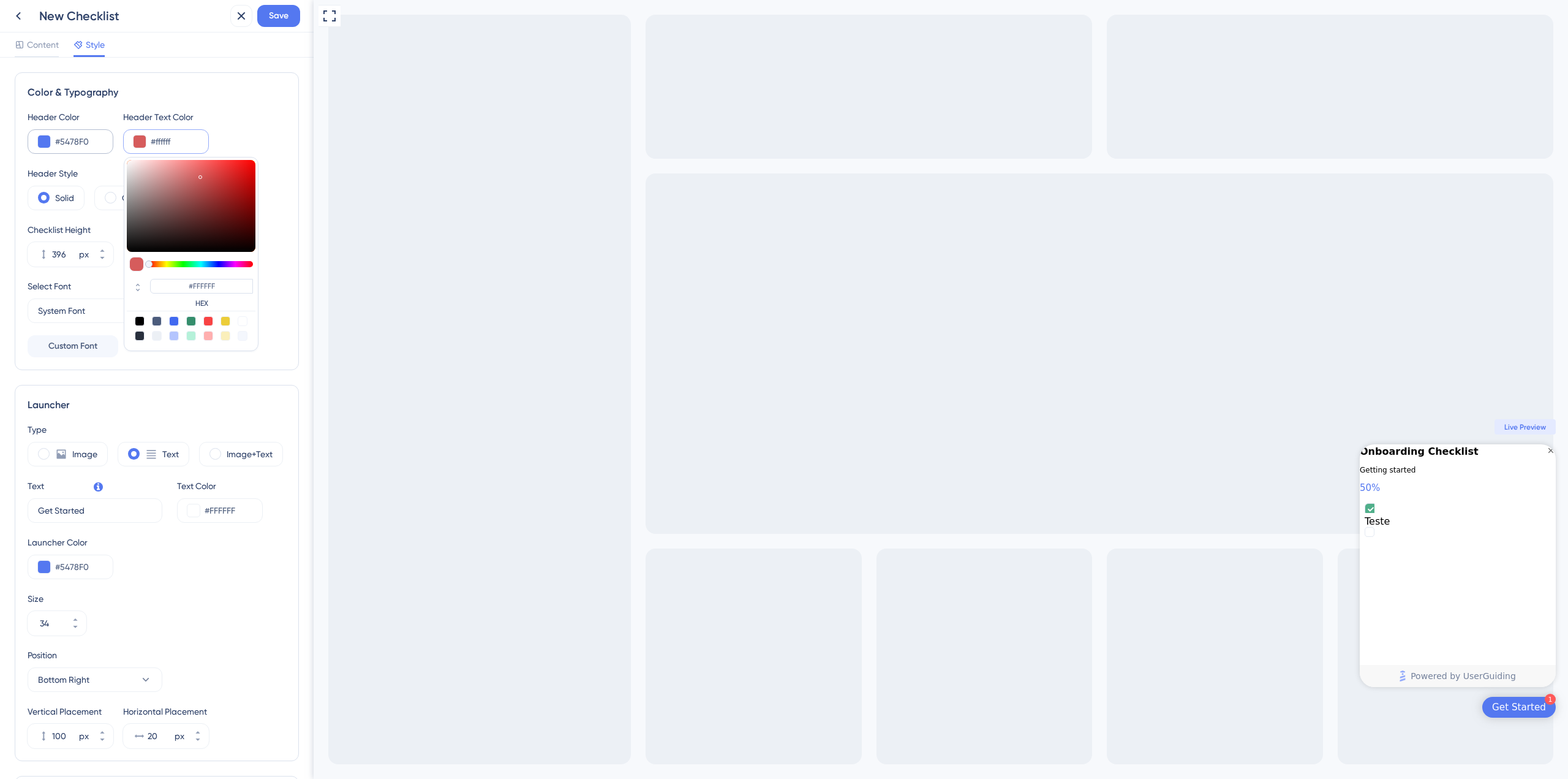
drag, startPoint x: 228, startPoint y: 190, endPoint x: 87, endPoint y: 152, distance: 146.0
click at [87, 152] on div "Header Color #5478F0 Header Text Color #ffffff #FFFFFF HEX" at bounding box center [157, 132] width 259 height 44
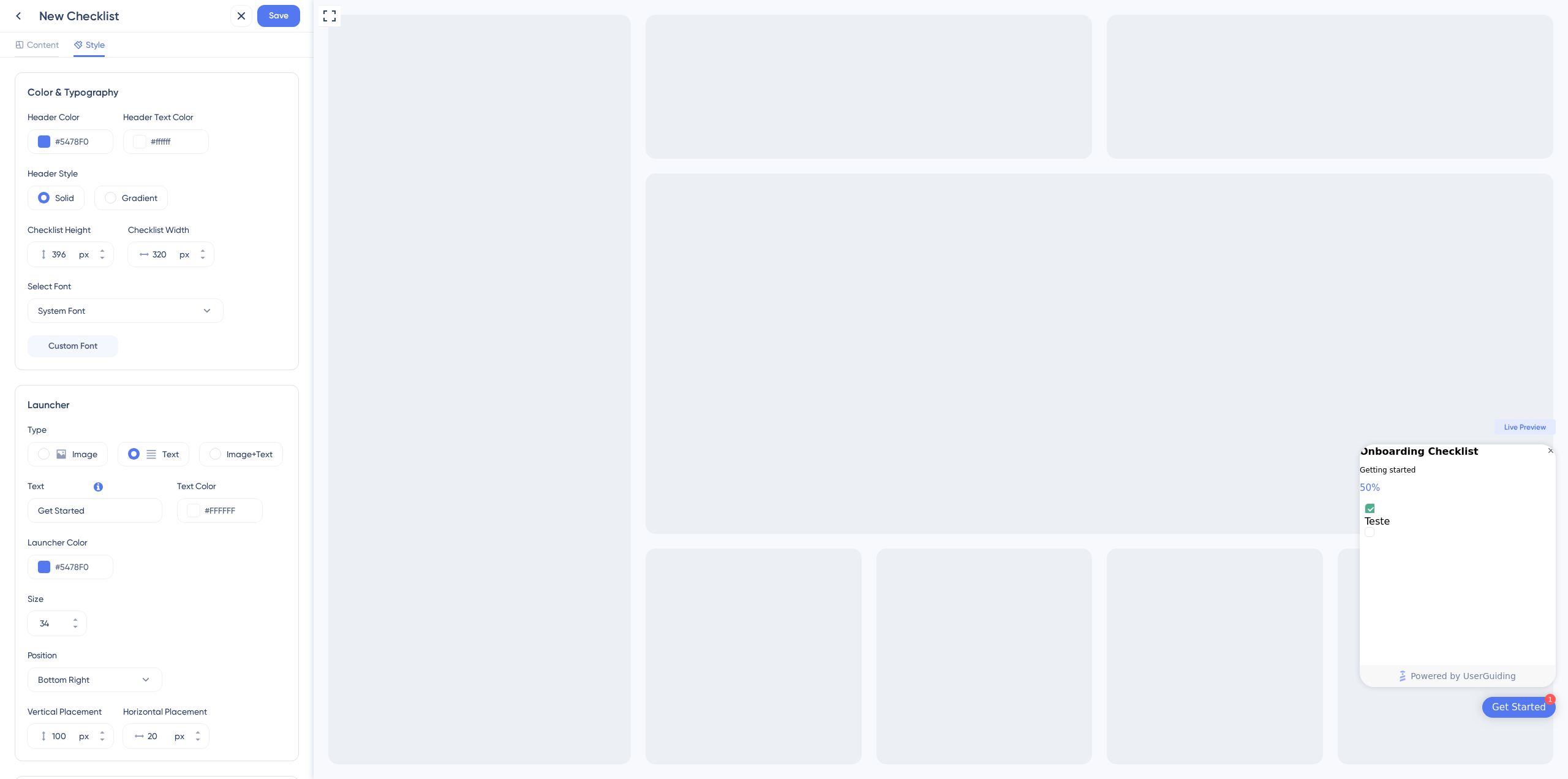
drag, startPoint x: 257, startPoint y: 107, endPoint x: 73, endPoint y: 137, distance: 186.4
click at [257, 107] on div "Color & Typography Header Color #5478F0 Header Text Color #ffffff Header Style …" at bounding box center [157, 221] width 285 height 297
click at [65, 139] on input "#5478F0" at bounding box center [79, 142] width 48 height 15
click at [49, 142] on button at bounding box center [43, 141] width 12 height 12
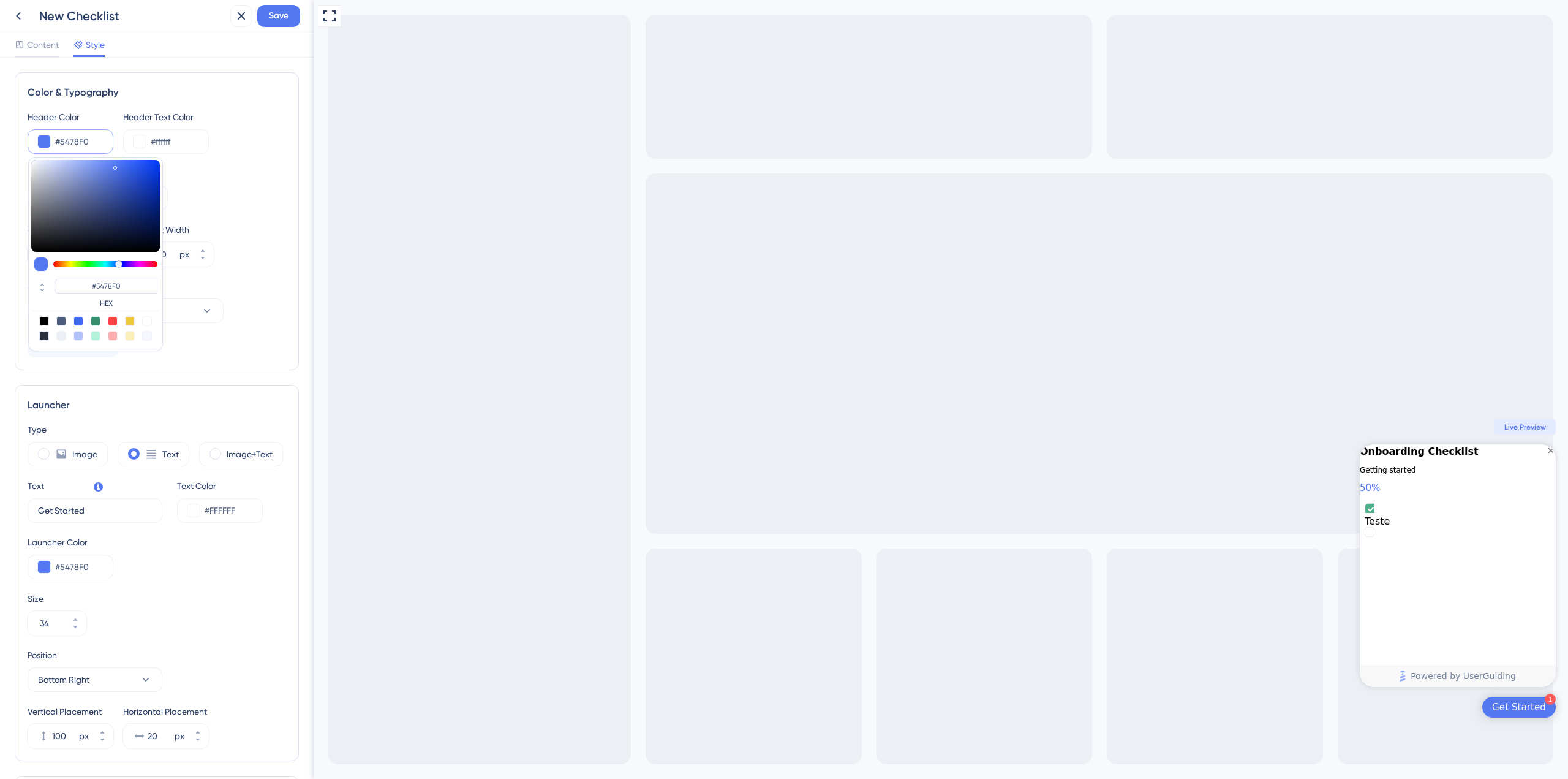
type input "#5b73c2"
type input "#5B73C2"
type input "#7b8abd"
type input "#7B8ABD"
type input "#d6d6d6"
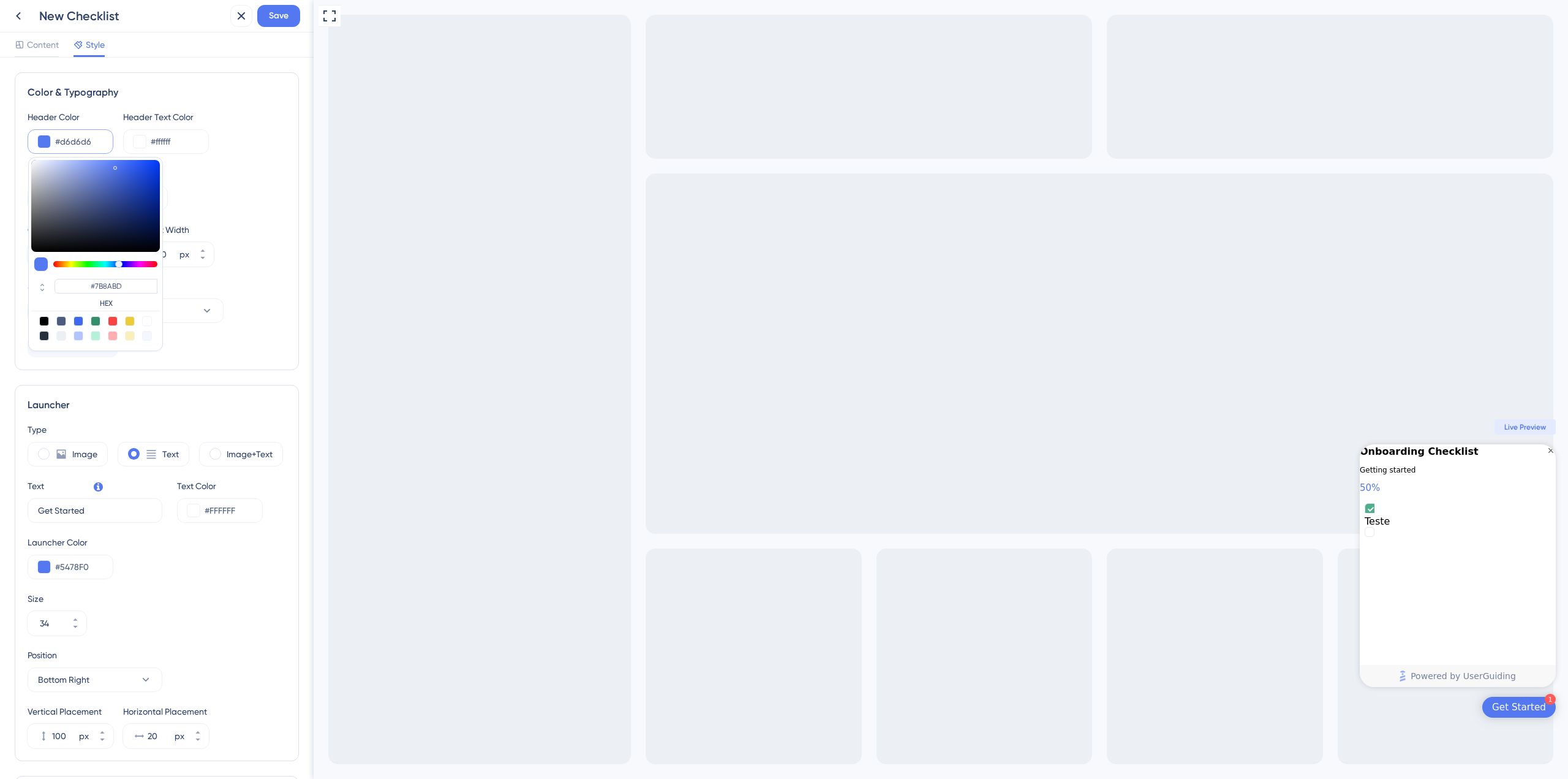
type input "#D6D6D6"
type input "#e2e2e2"
type input "#E2E2E2"
type input "#4c5d97"
type input "#4C5D97"
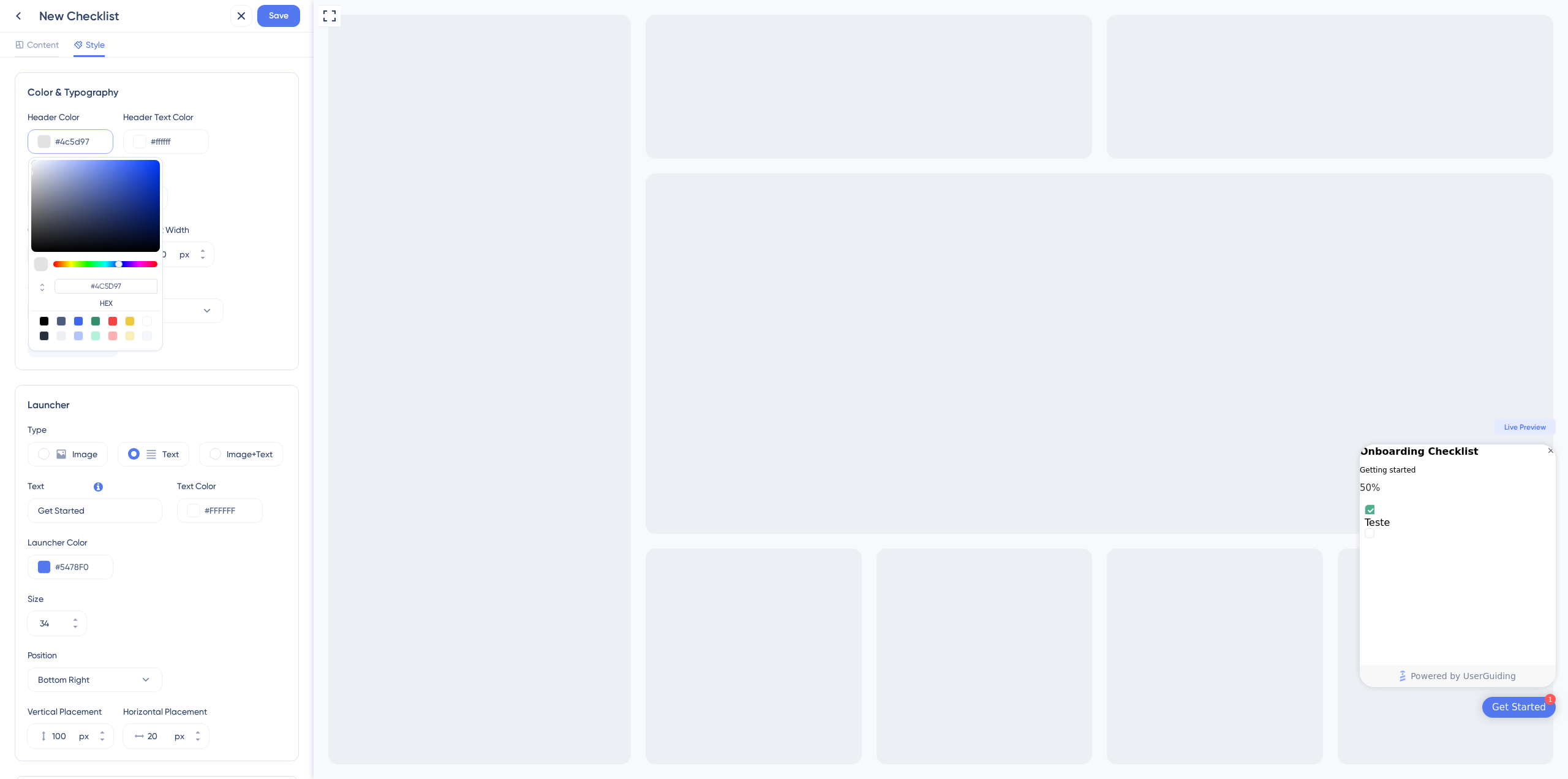
type input "#24315a"
type input "#24315A"
type input "#272f49"
type input "#272F49"
type input "#151d38"
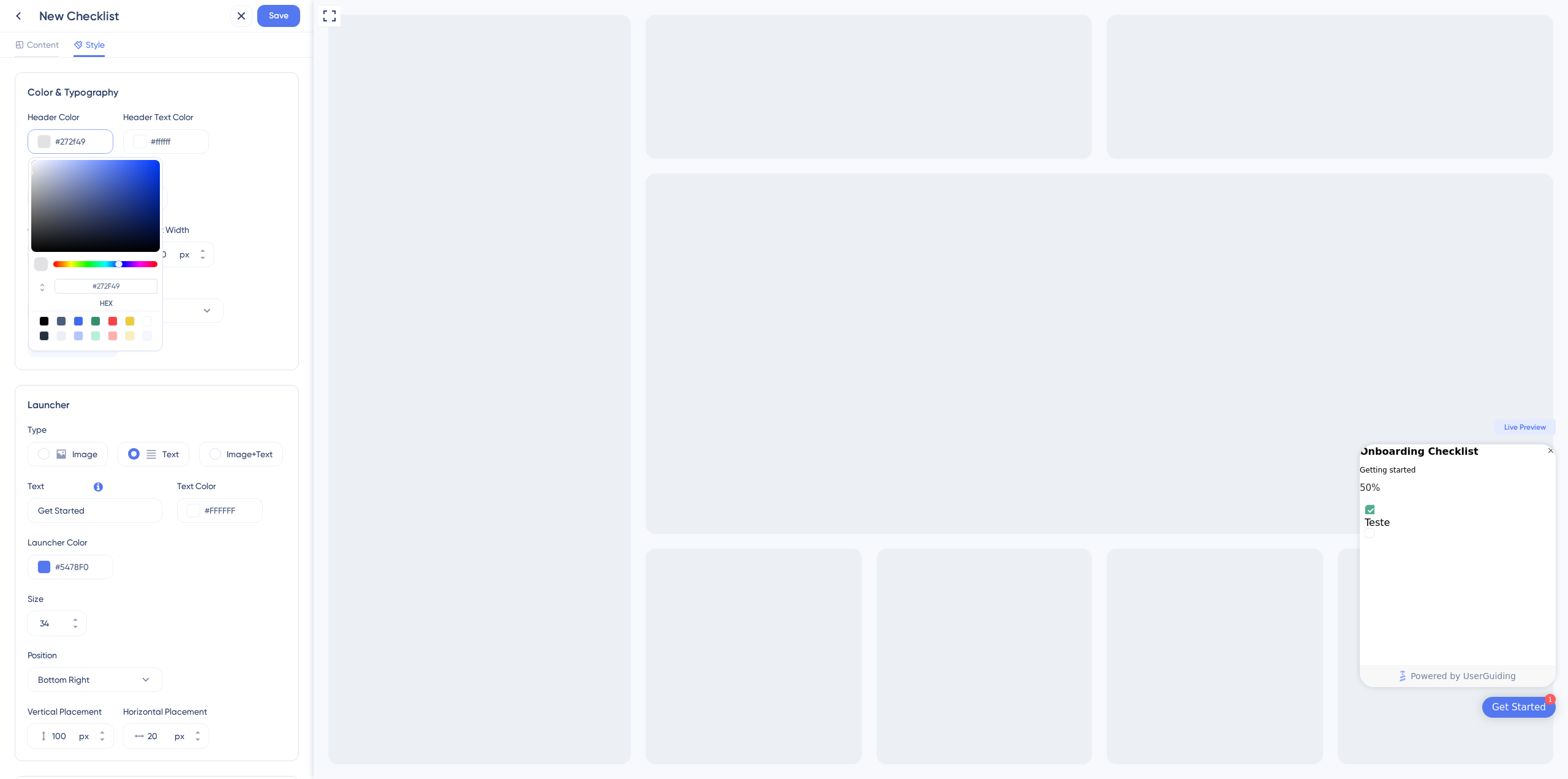
type input "#151D38"
type input "#080d1f"
type input "#080D1F"
type input "#000000"
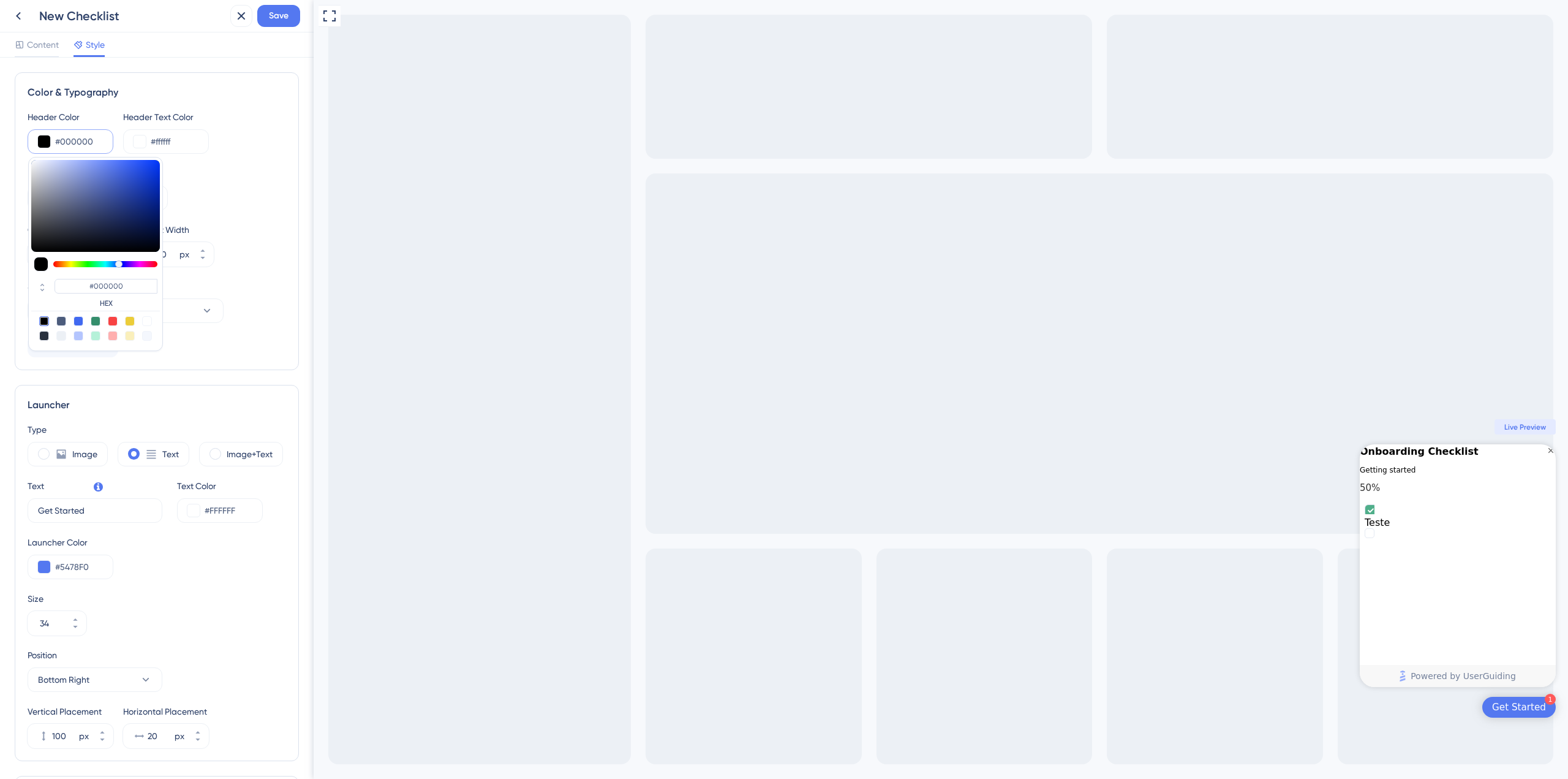
type input "#002dd1"
type input "#002DD1"
type input "#e3e9ff"
type input "#E3E9FF"
type input "#ffffff"
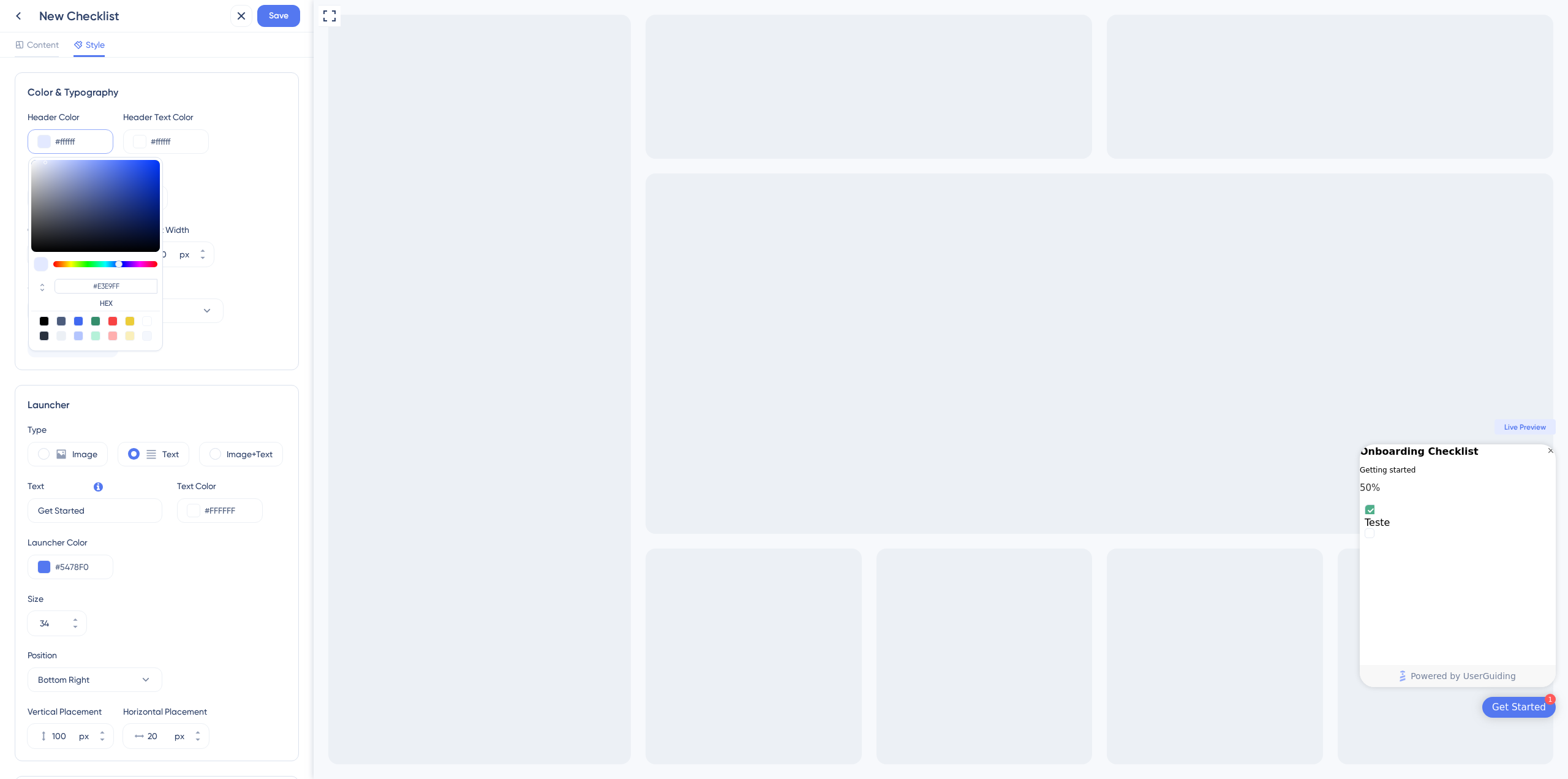
type input "#FFFFFF"
type input "#7585be"
type input "#7585BE"
type input "#3150be"
type input "#3150BE"
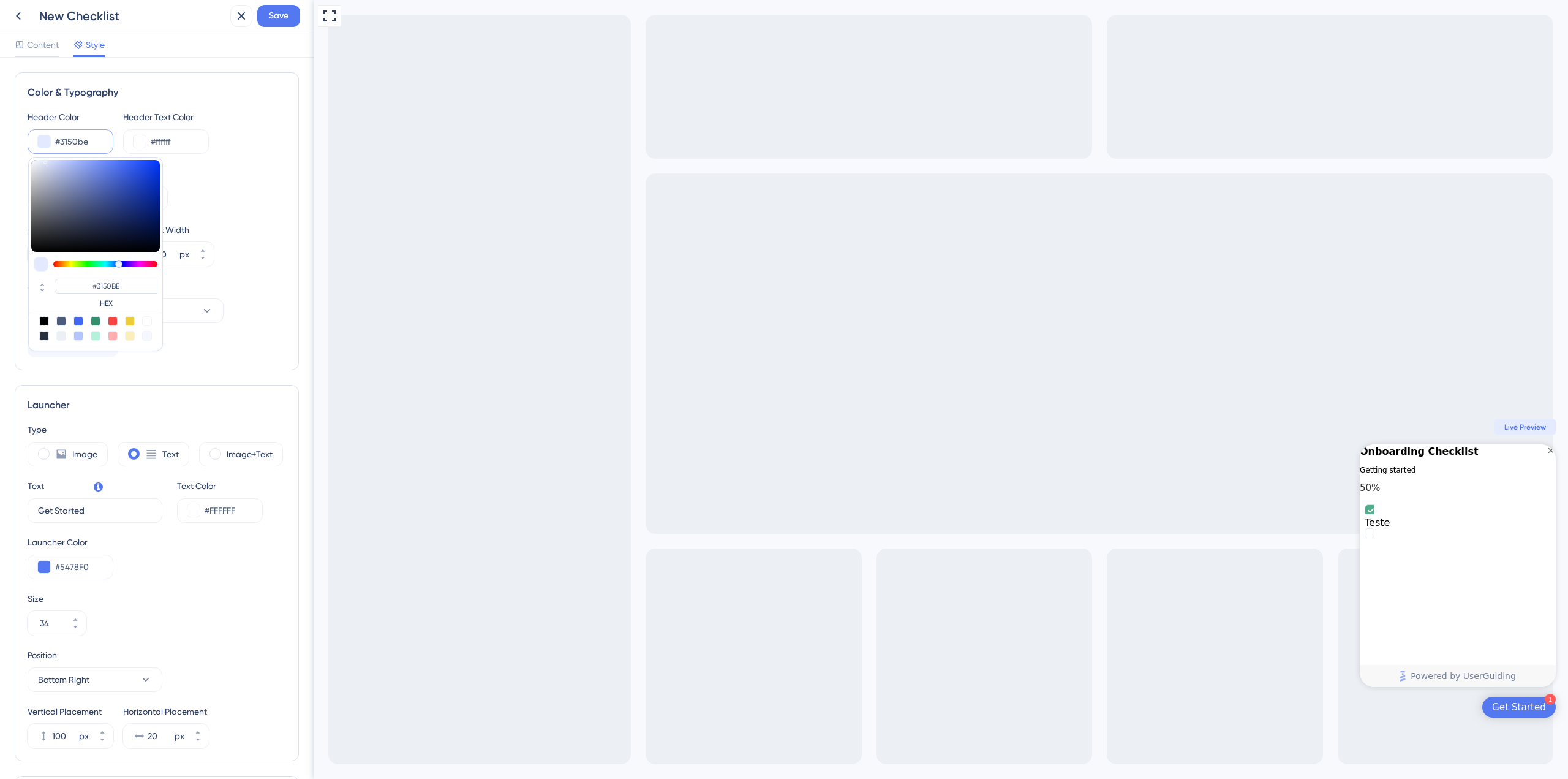
type input "#cccccc"
type input "#CCCCCC"
type input "#a8a8a8"
type input "#A8A8A8"
type input "#001049"
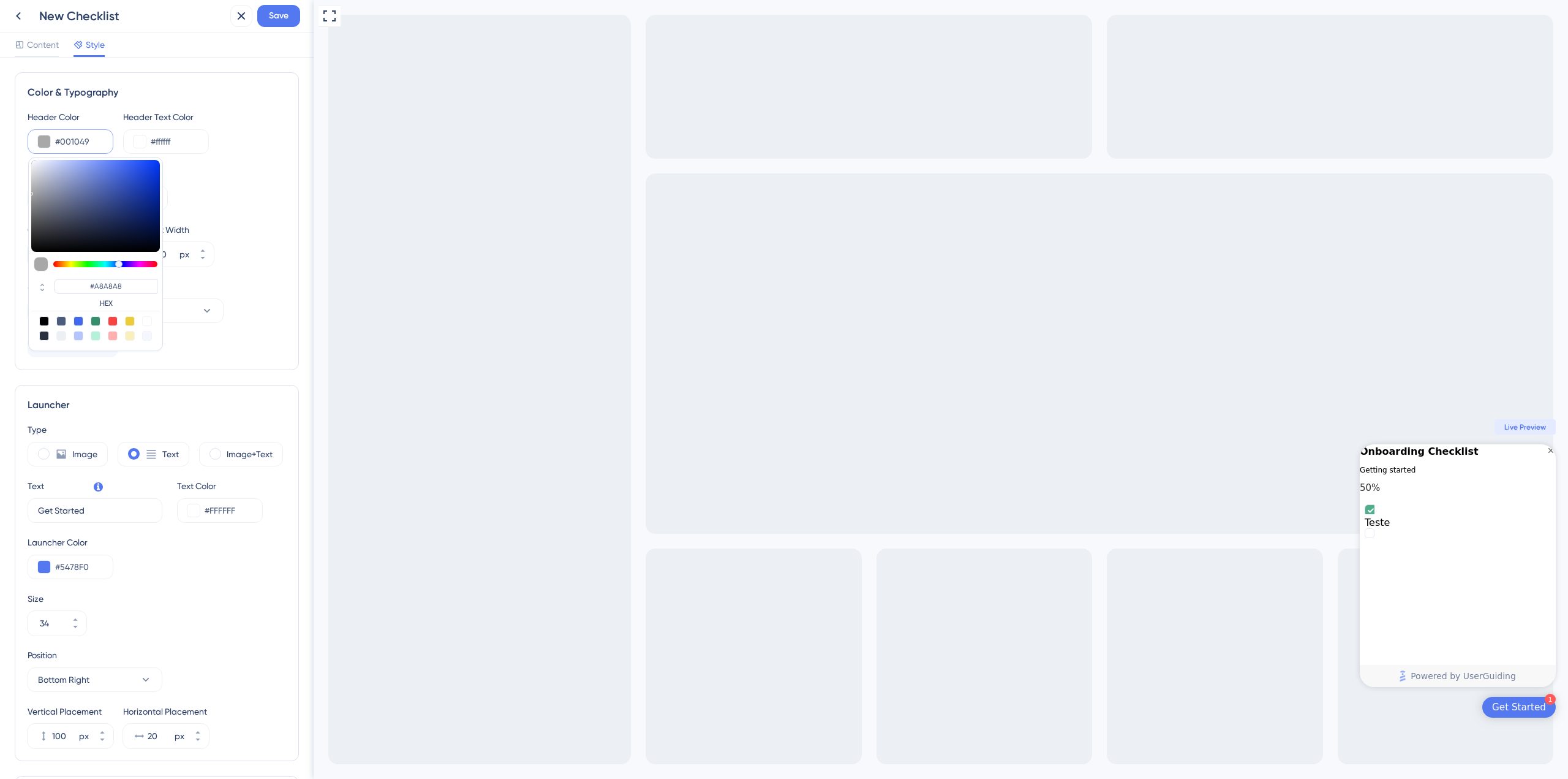
type input "#001049"
type input "#001663"
type input "#e0e2e9"
type input "#E0E2E9"
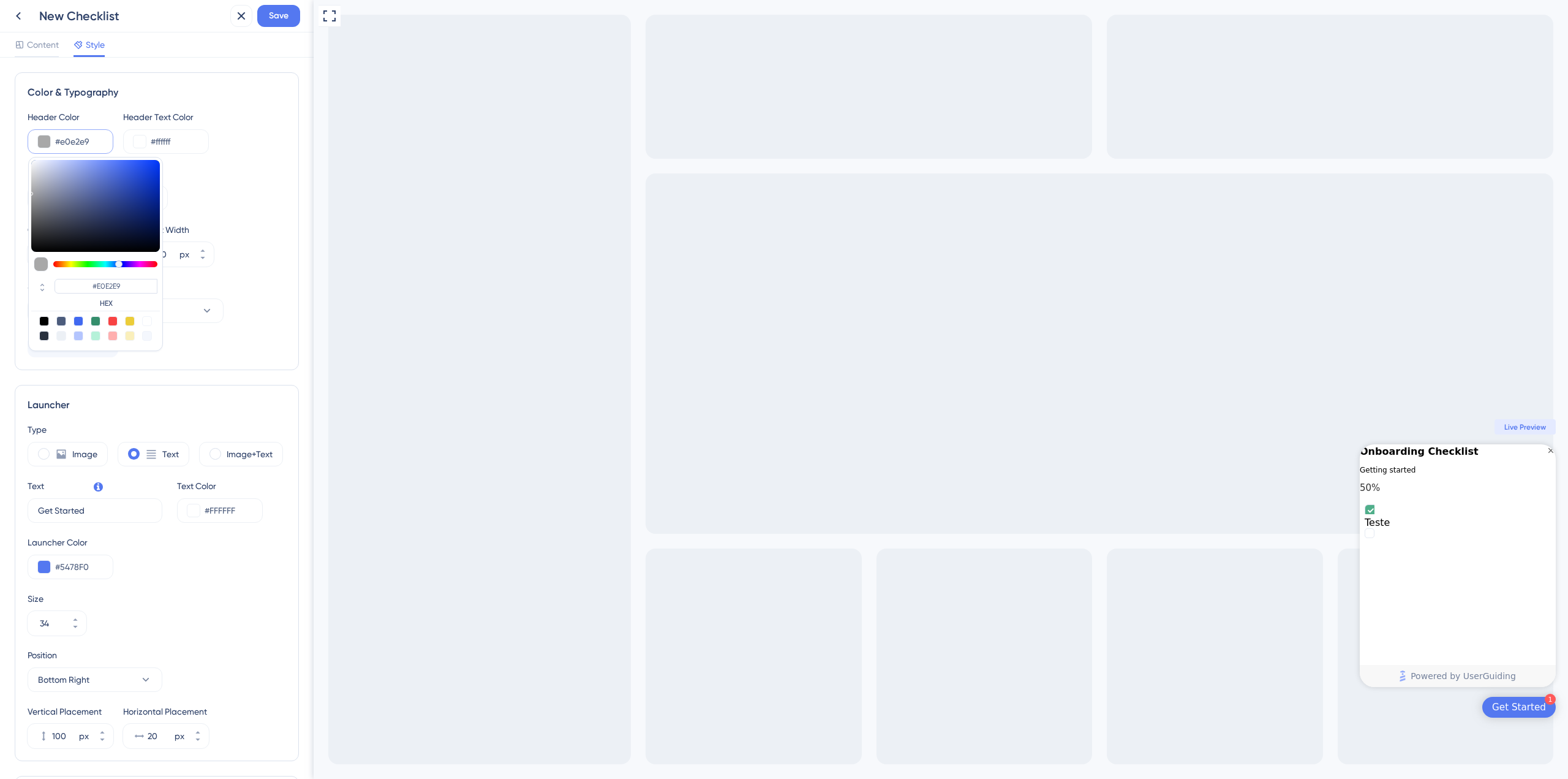
type input "#d3d3d3"
type input "#D3D3D3"
type input "#000e3d"
type input "#000E3D"
type input "#000000"
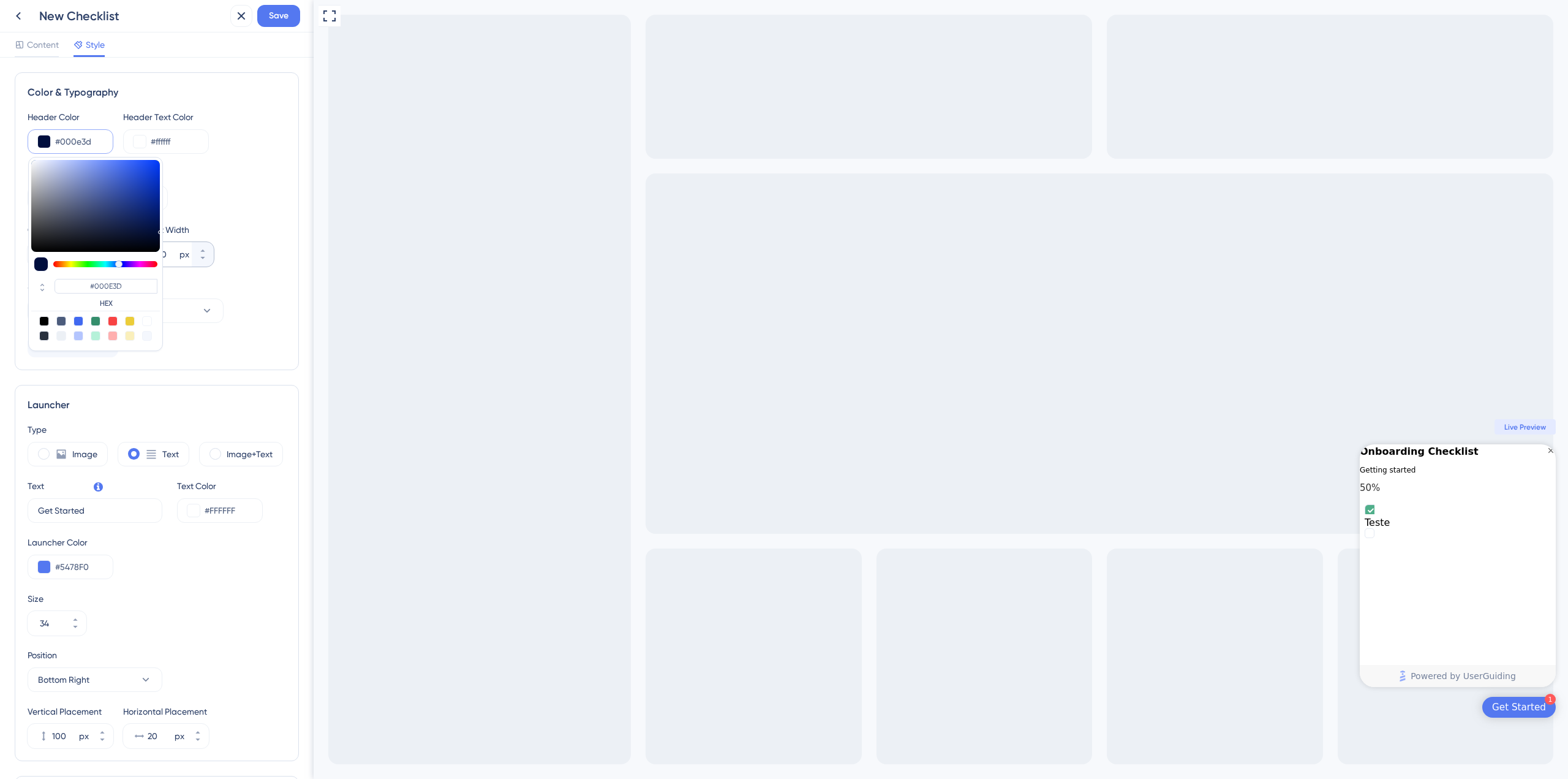
type input "#000000"
type input "#000105"
type input "#1a1d2a"
type input "#1A1D2A"
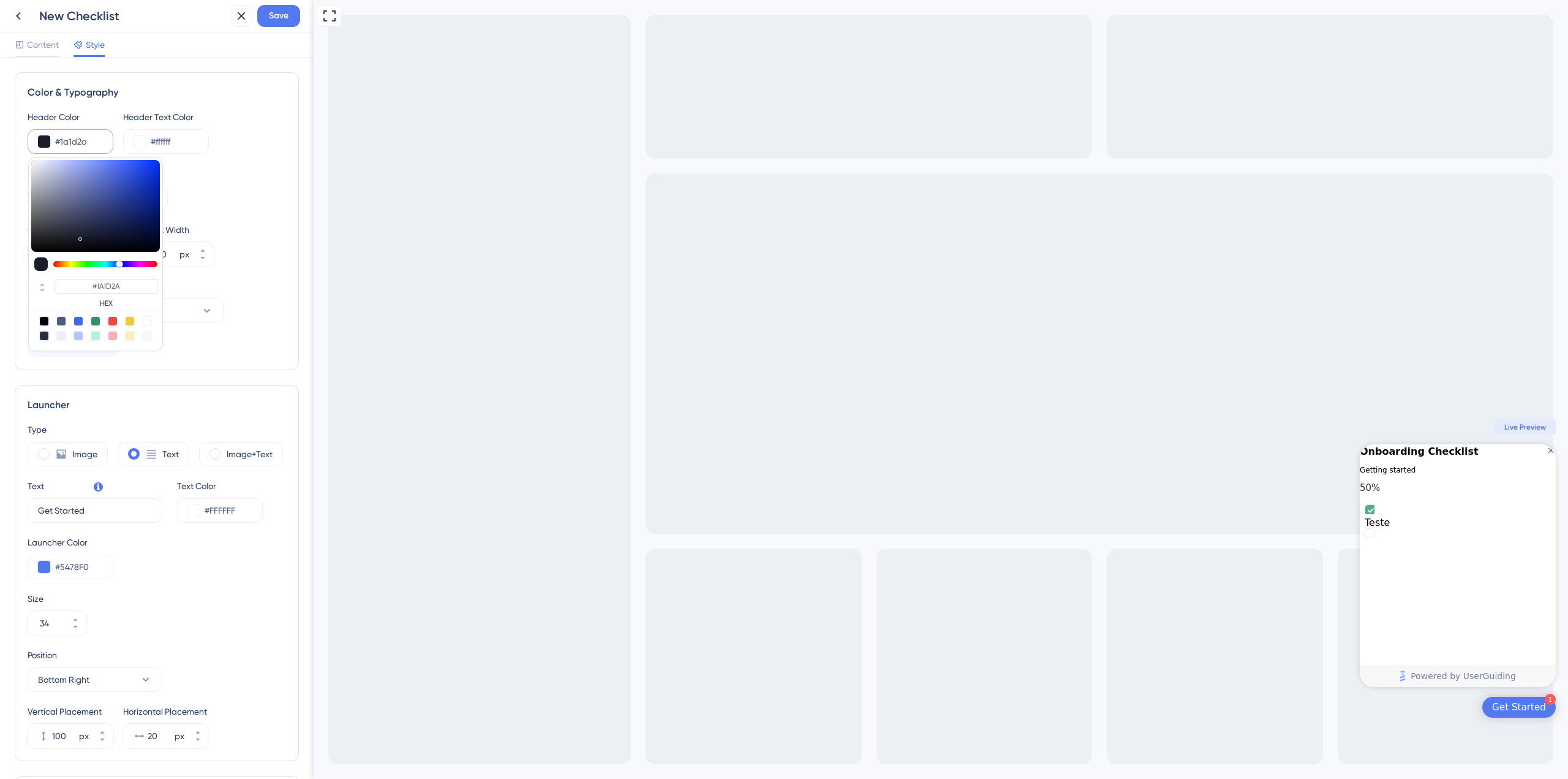
type input "#5c5c5c"
type input "#5C5C5C"
type input "#686e8b"
type input "#686E8B"
type input "#002cff"
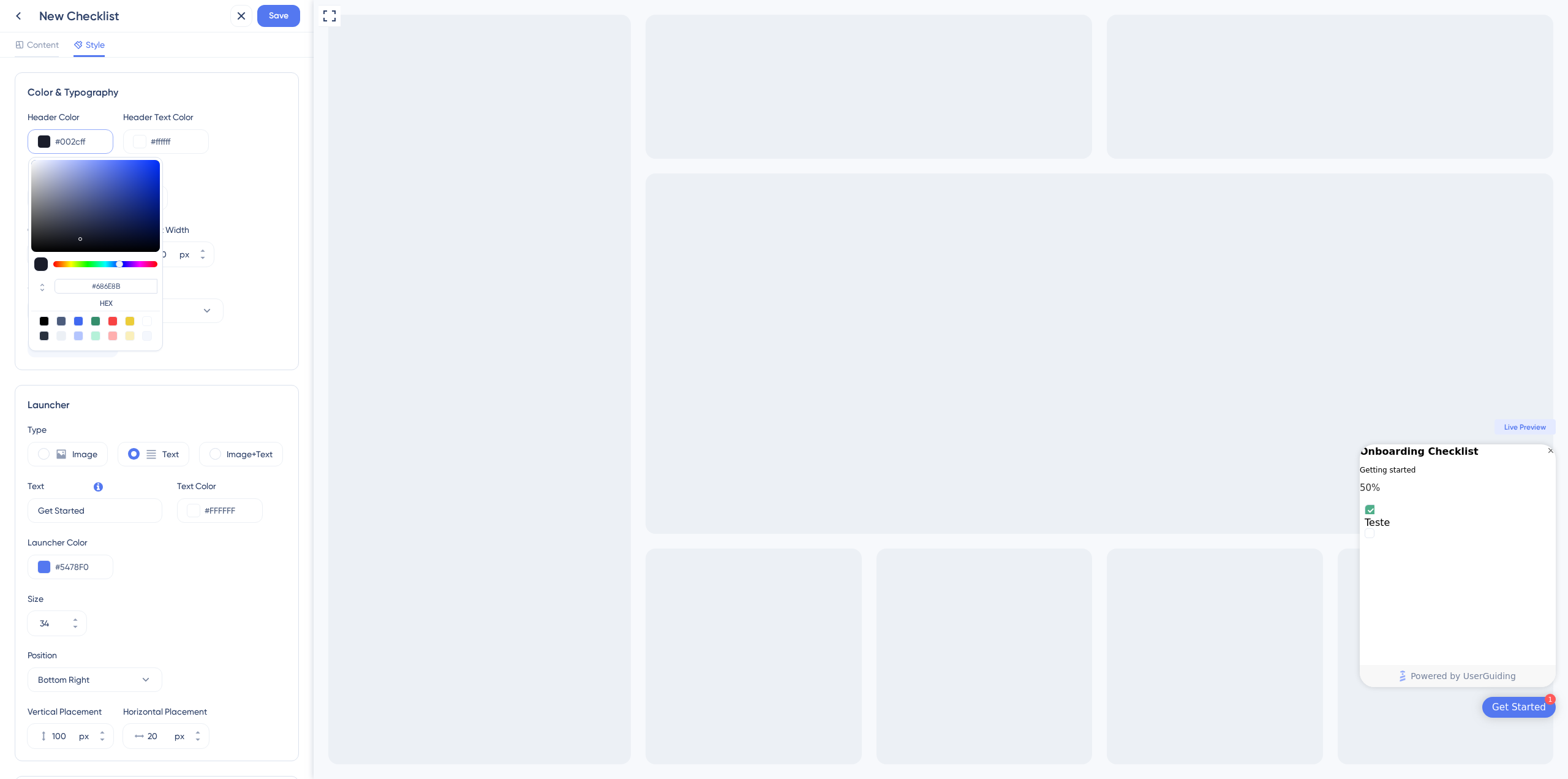
type input "#002CFF"
type input "#98aaff"
type input "#98AAFF"
type input "#8499f8"
type input "#8499F8"
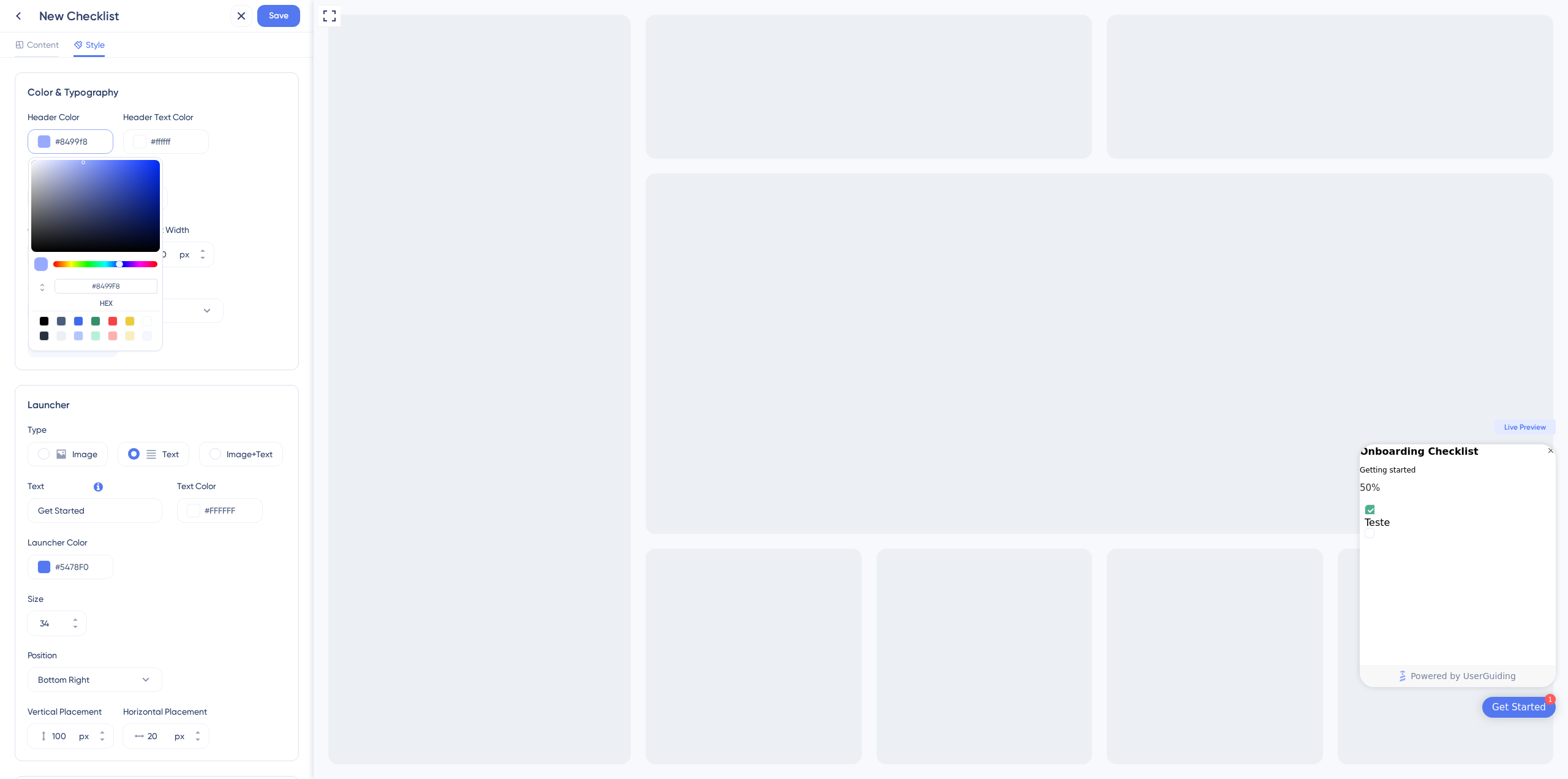
type input "#00105a"
type input "#00105A"
type input "#000f52"
type input "#000F52"
type input "#00082e"
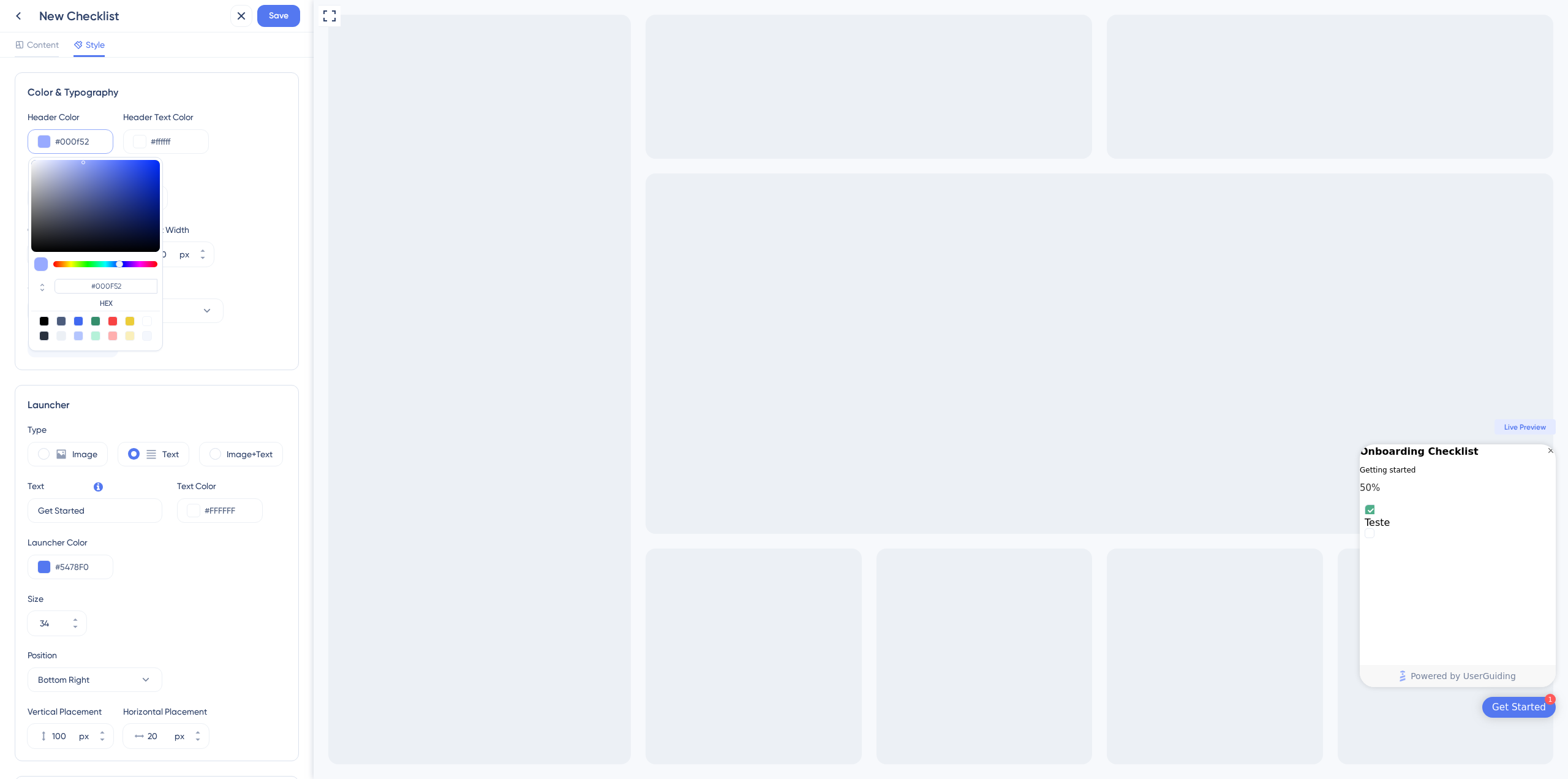
type input "#00082E"
type input "#000000"
type input "#33353b"
type input "#33353B"
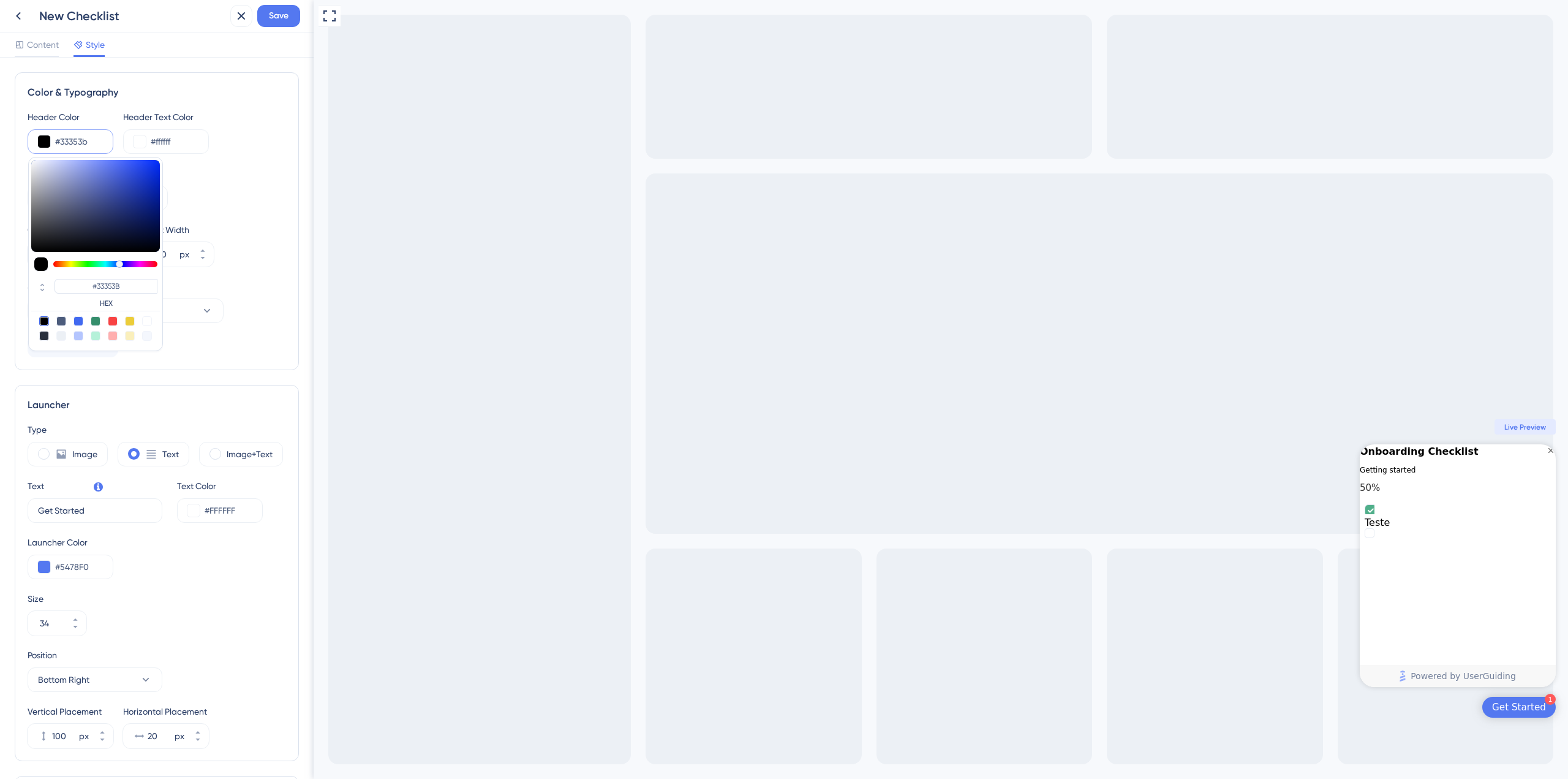
type input "#3e3f42"
type input "#3E3F42"
type input "#666d83"
type input "#666D83"
type input "#90a5e6"
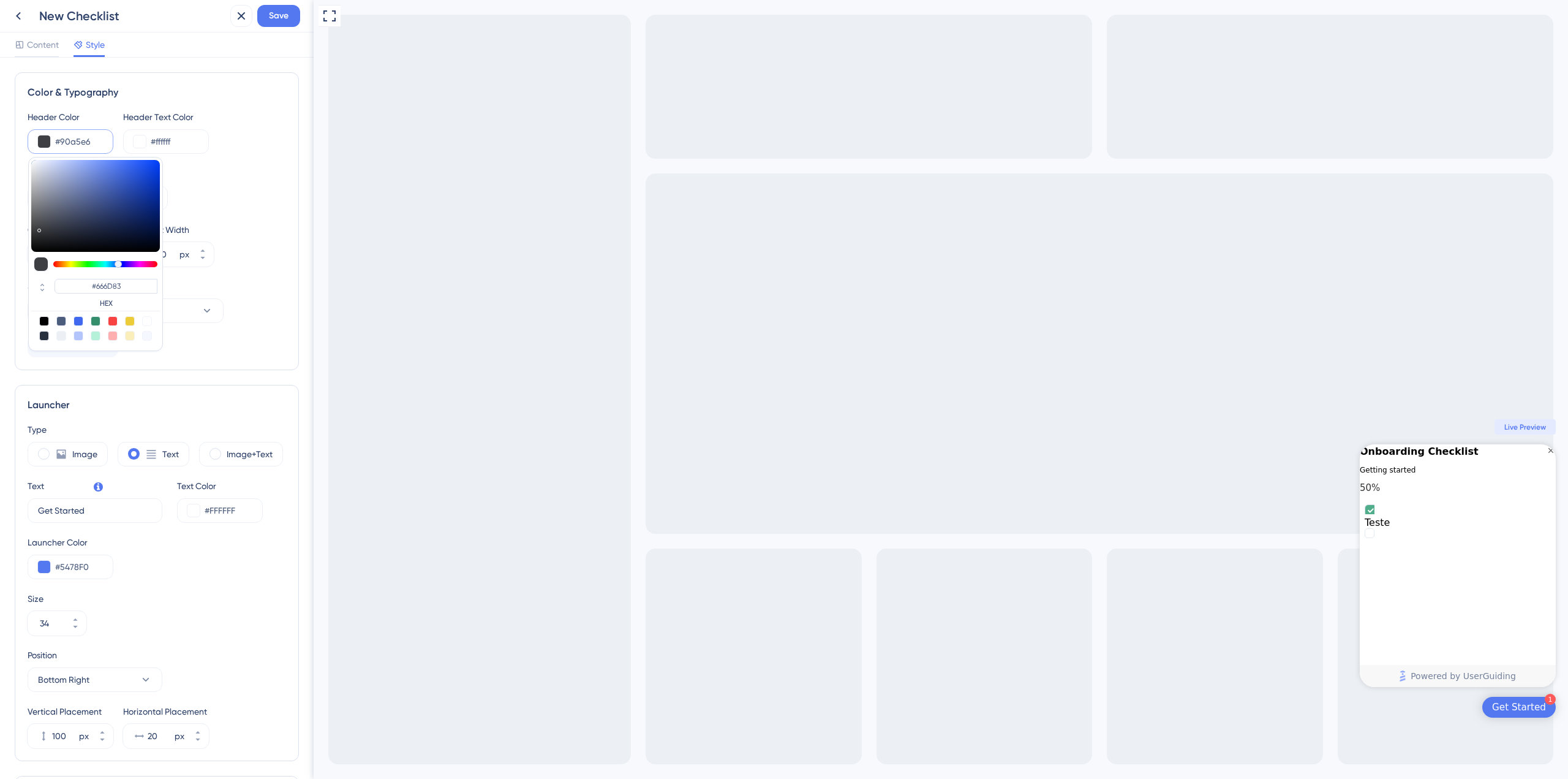
type input "#90A5E6"
type input "#84a2ff"
type input "#84A2FF"
type input "#799aff"
type input "#799AFF"
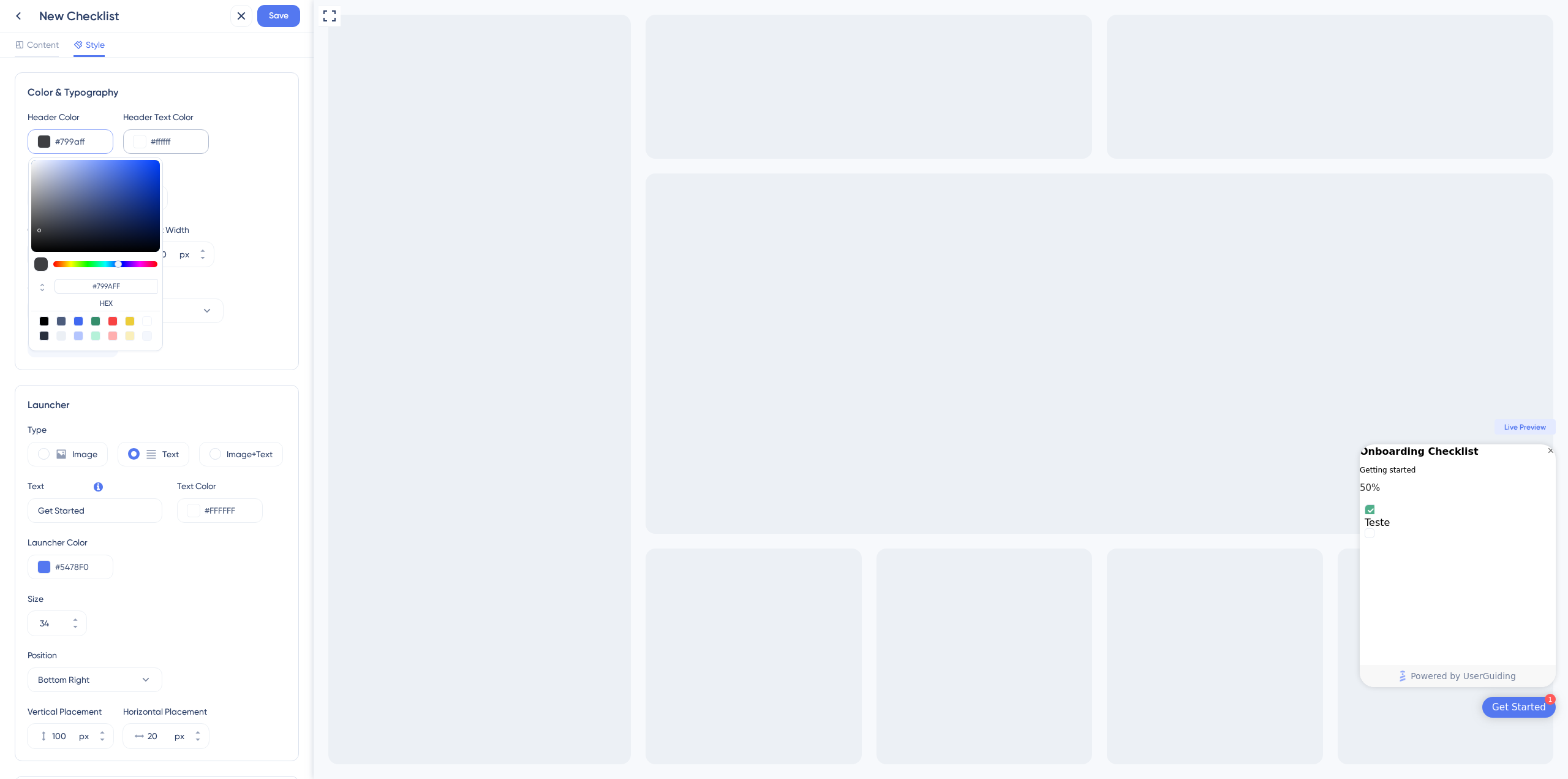
type input "#7899ff"
type input "#7899FF"
type input "#517cff"
type input "#517CFF"
type input "#1b53ff"
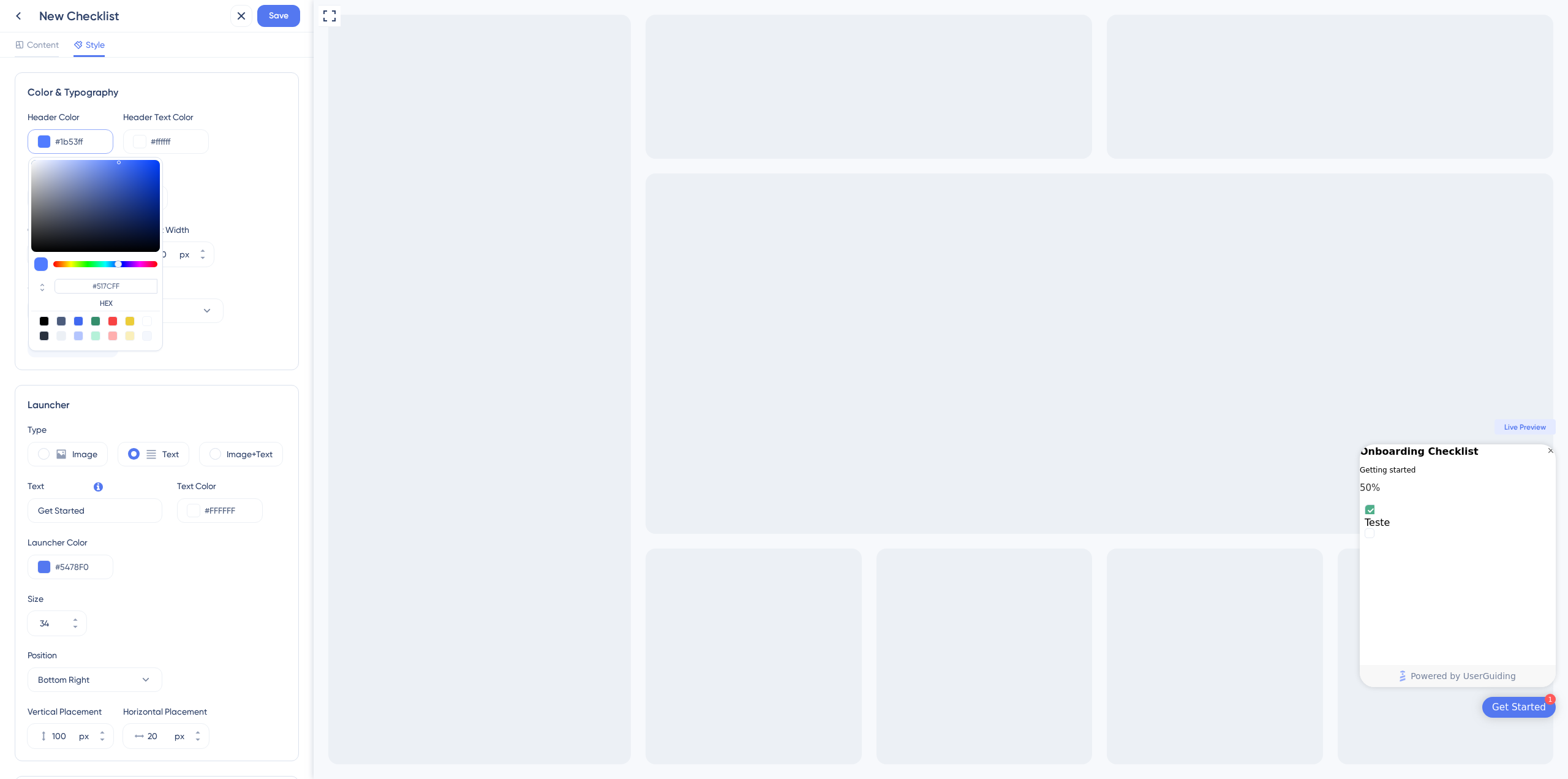
type input "#1B53FF"
type input "#003fff"
type input "#003FFF"
type input "#2e62ff"
type input "#2E62FF"
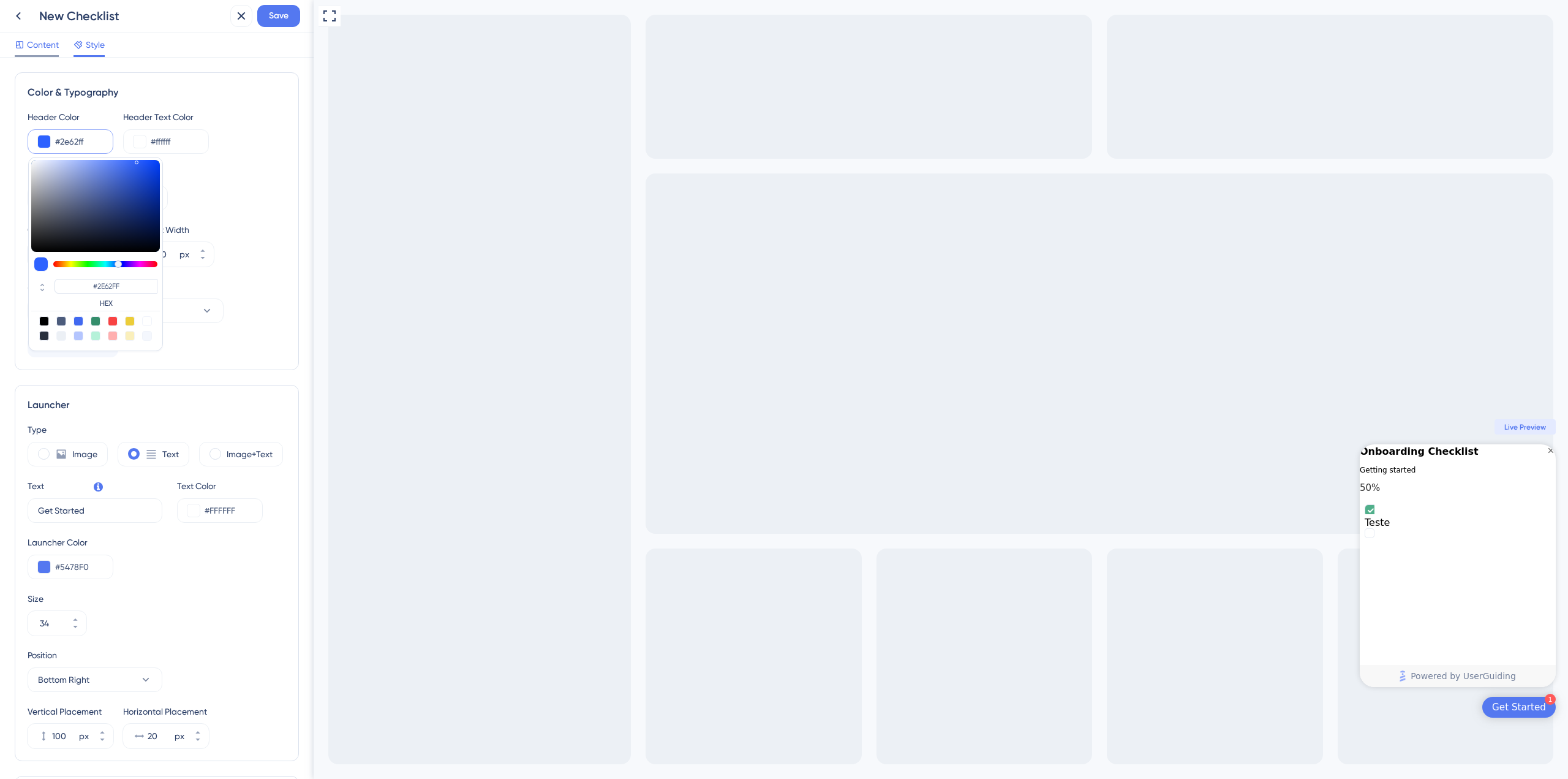
type input "#bdceff"
type input "#BDCEFF"
type input "#ffffff"
type input "#FFFFFF"
drag, startPoint x: 16, startPoint y: 171, endPoint x: 21, endPoint y: 34, distance: 137.1
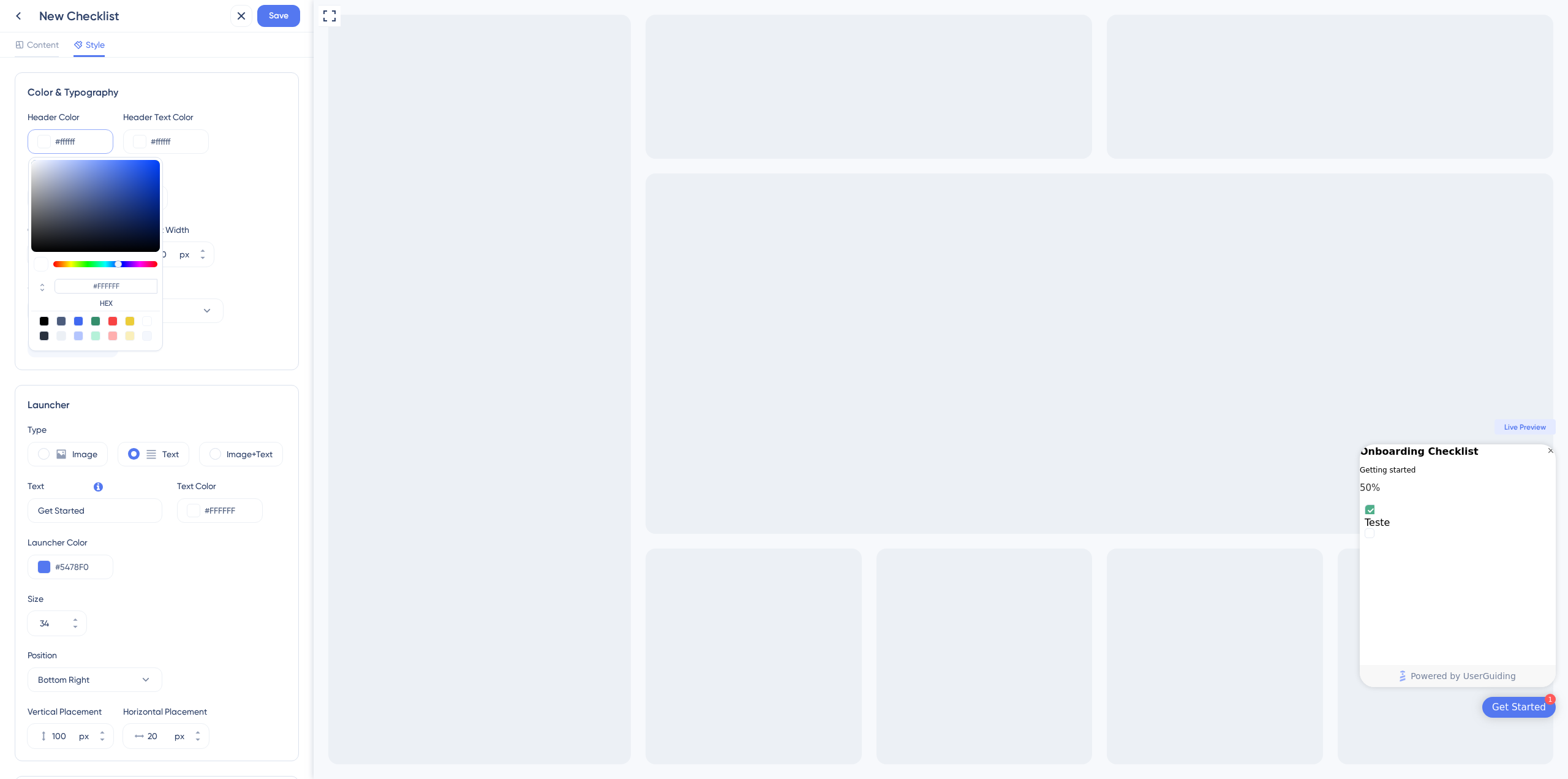
click at [21, 34] on div "New Checklist Save Content Style Color & Typography Header Color #ffffff #FFFFF…" at bounding box center [157, 390] width 314 height 779
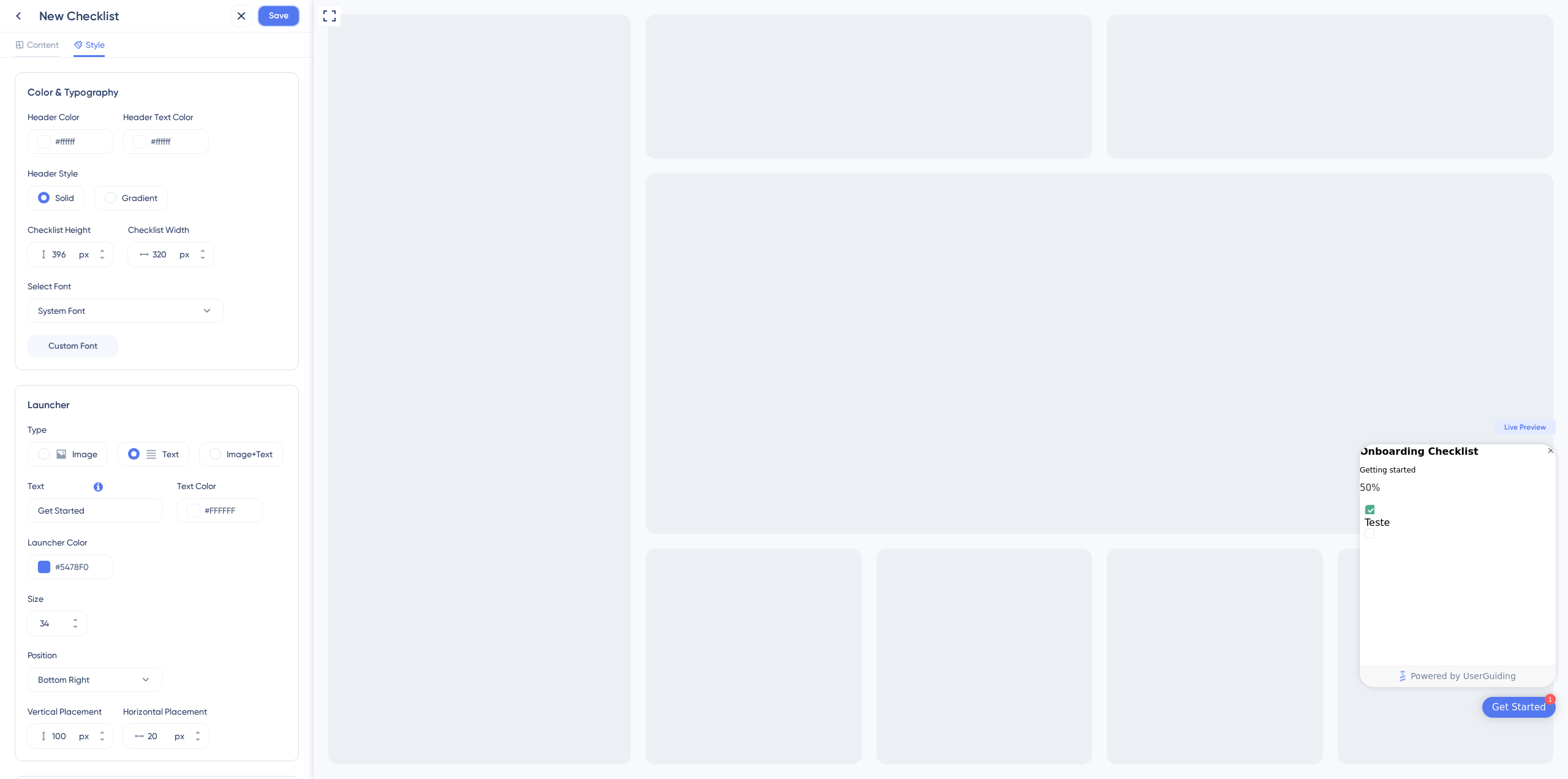
click at [281, 19] on span "Save" at bounding box center [278, 16] width 19 height 15
drag, startPoint x: 71, startPoint y: 145, endPoint x: 43, endPoint y: 148, distance: 28.2
click at [68, 145] on input "#ffffff" at bounding box center [79, 142] width 48 height 15
click at [55, 145] on input "#ffffff" at bounding box center [79, 142] width 48 height 15
click at [49, 144] on button at bounding box center [43, 141] width 12 height 12
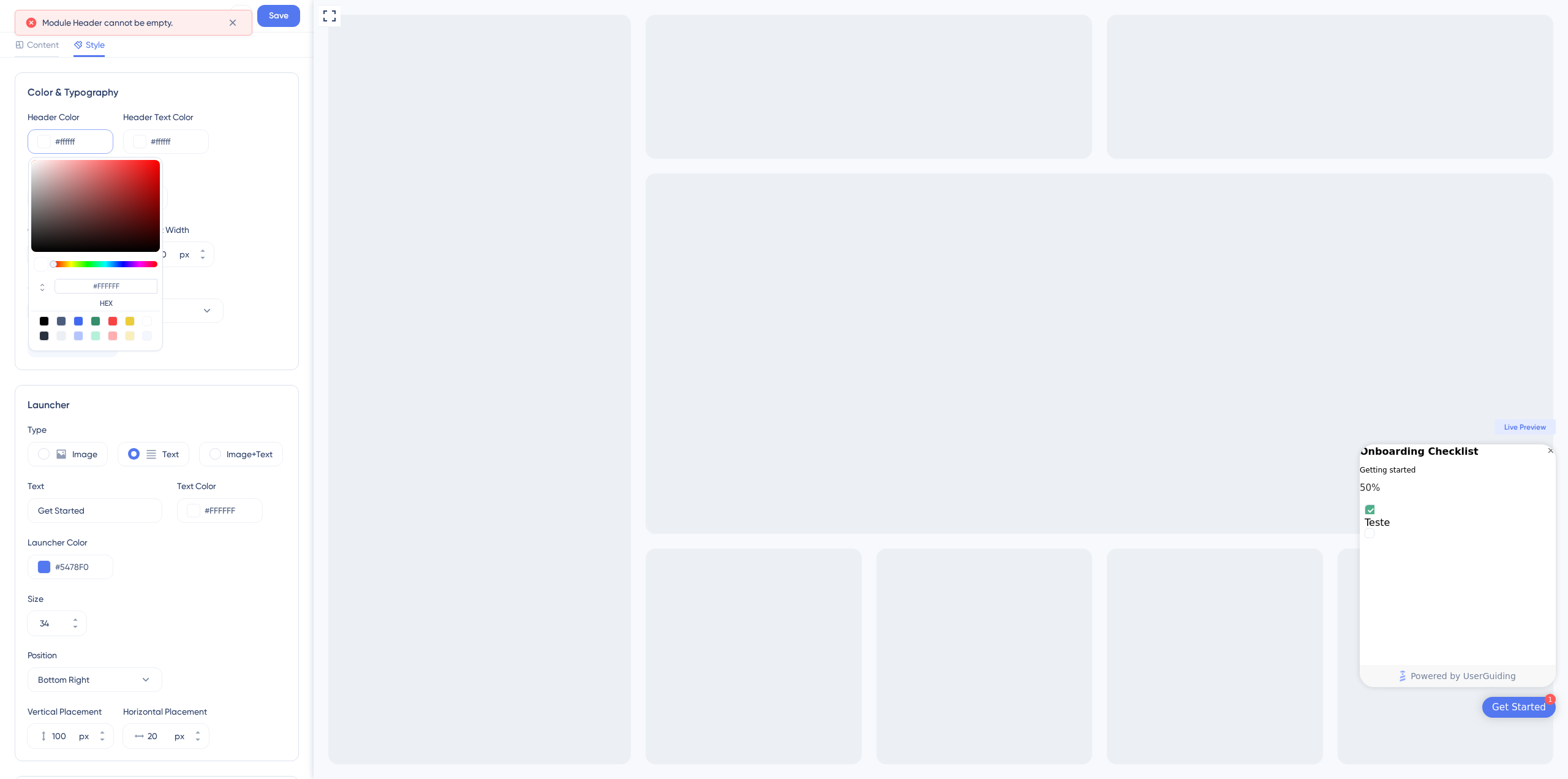
type input "#904848"
type input "#995555"
type input "#a77070"
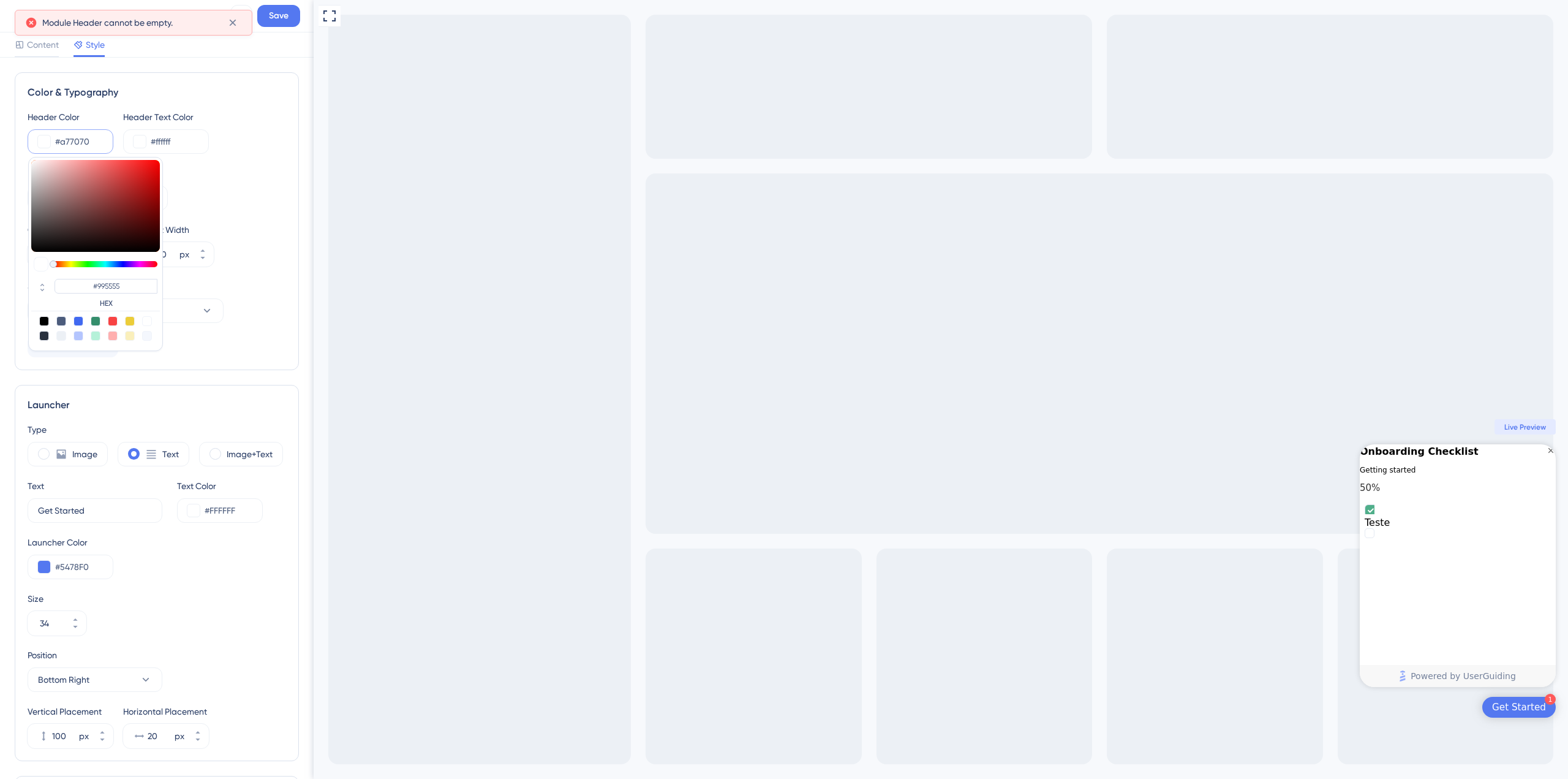
type input "#A77070"
type input "#c9adad"
type input "#C9ADAD"
type input "#eeeeee"
type input "#EEEEEE"
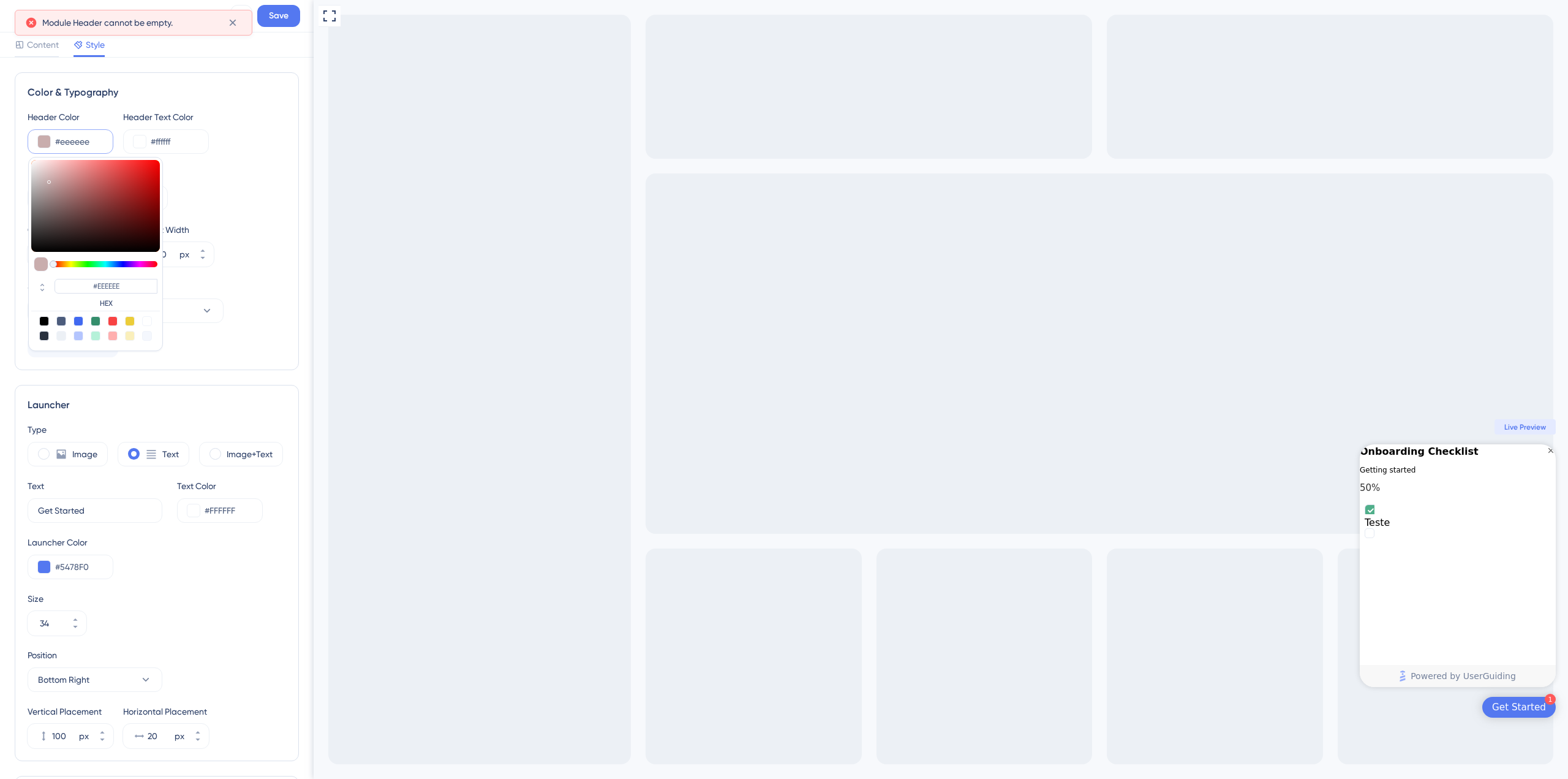
type input "#fafafa"
type input "#FAFAFA"
type input "#cfb6b6"
type input "#CFB6B6"
type input "#b37f7f"
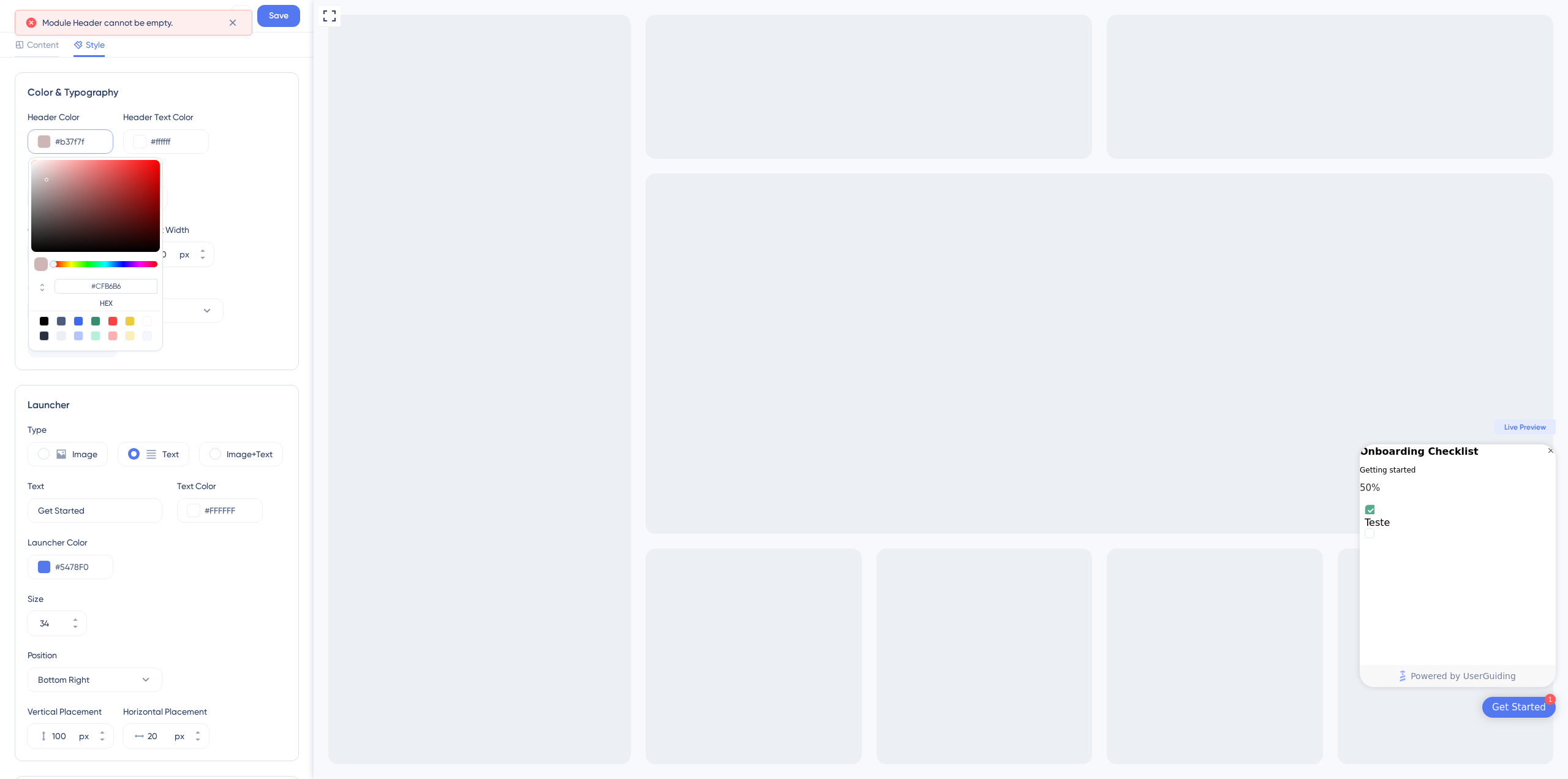
type input "#B37F7F"
type input "#9b5353"
type input "#9B5353"
type input "#974444"
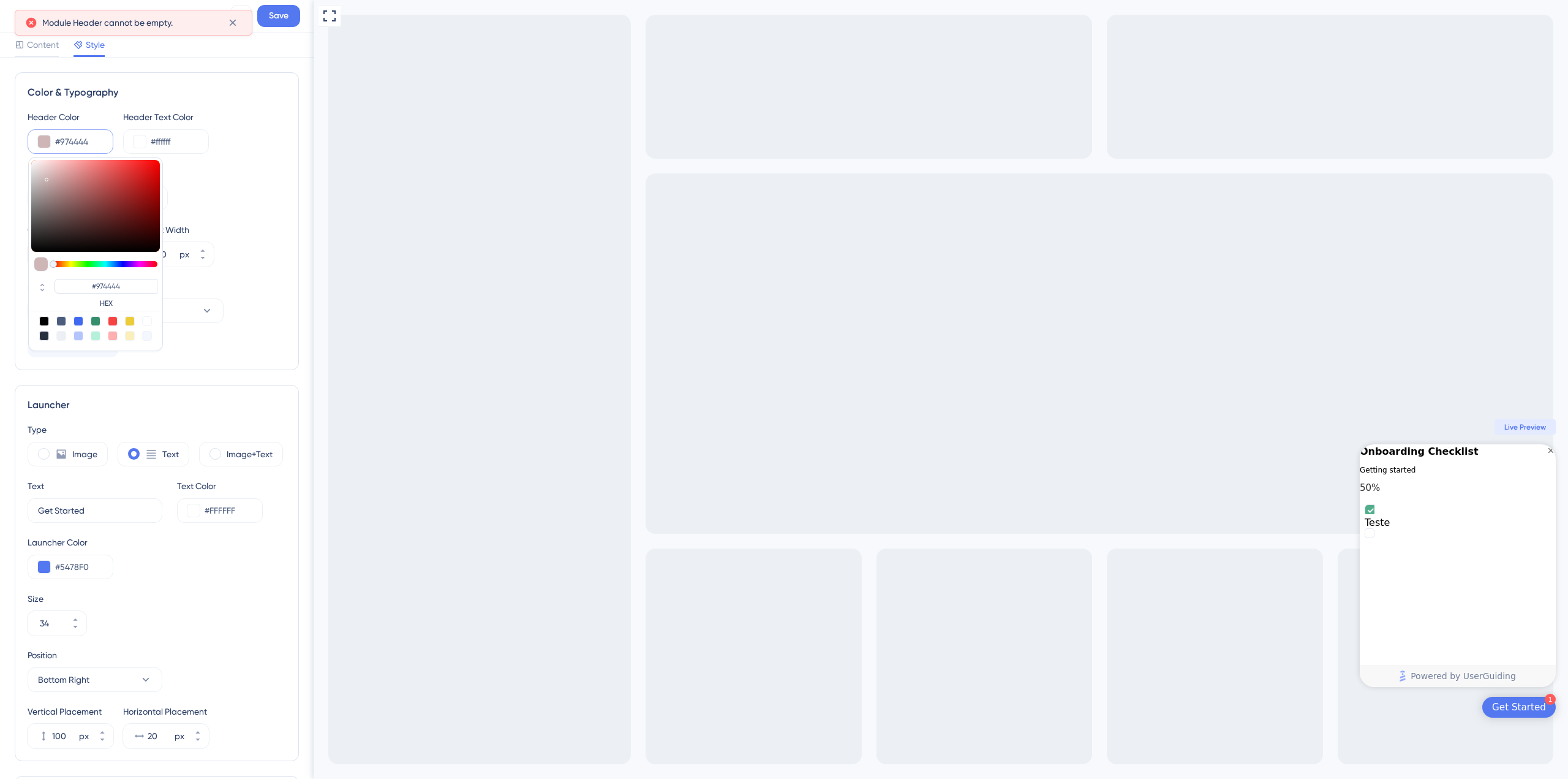
type input "#973838"
type input "#b10000"
type input "#B10000"
type input "#c50000"
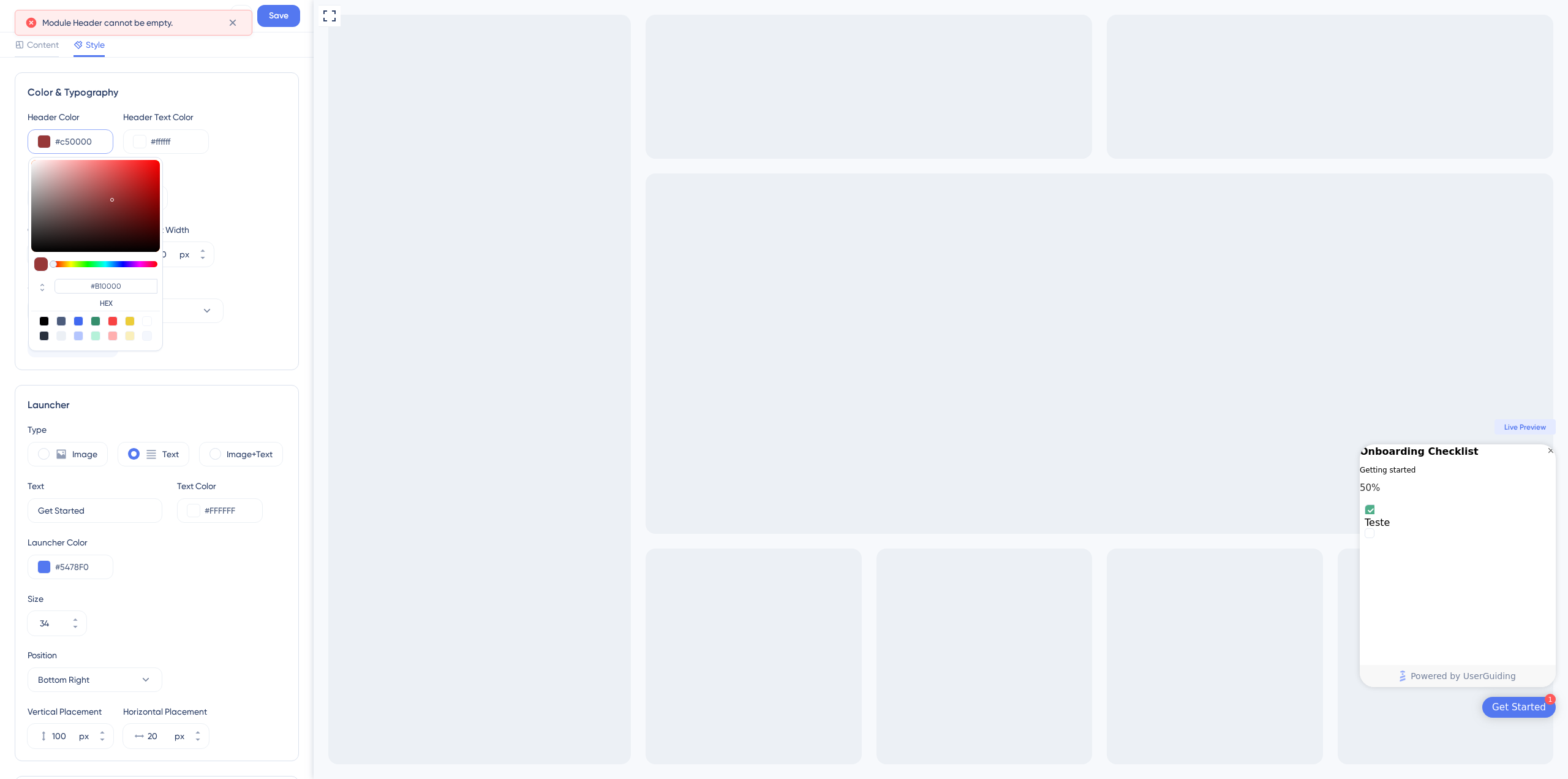
type input "#C50000"
type input "#dd0000"
type input "#DD0000"
type input "#e90000"
type input "#E90000"
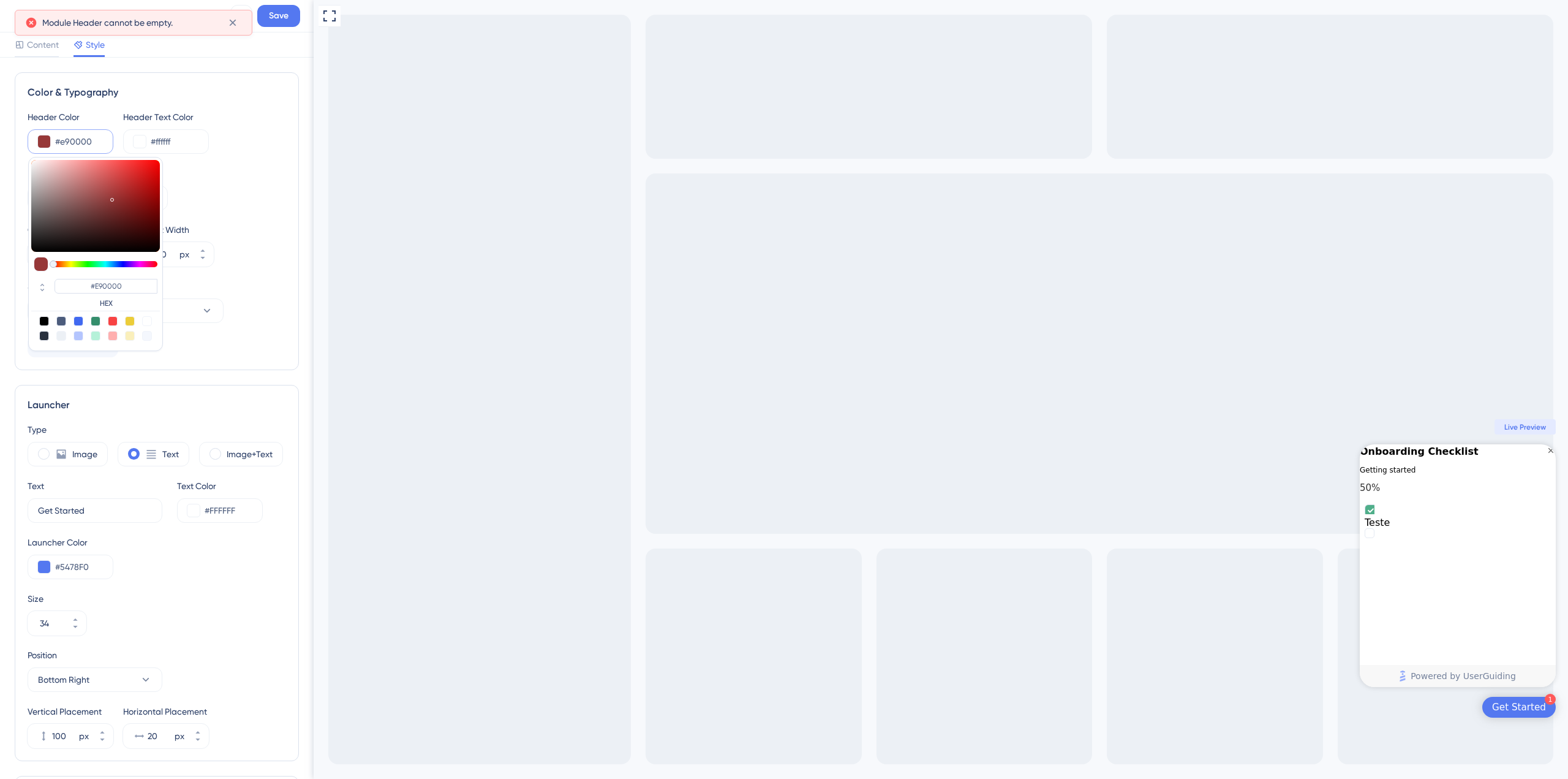
type input "#f50000"
type input "#F50000"
type input "#f80000"
type input "#F80000"
drag, startPoint x: 85, startPoint y: 195, endPoint x: 285, endPoint y: 162, distance: 202.7
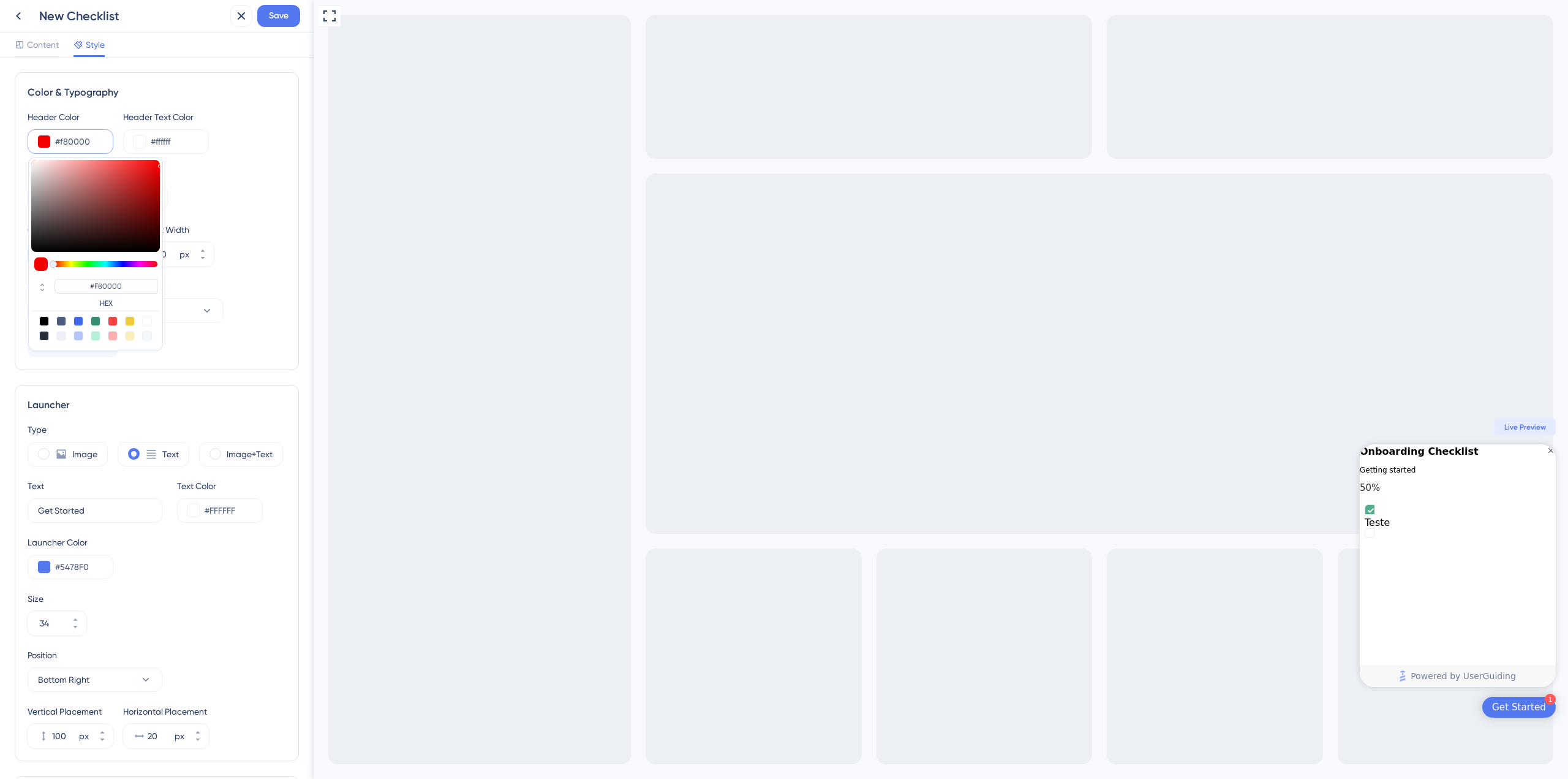
click at [285, 162] on div "Color & Typography Header Color #f80000 #F80000 HEX Header Text Color #ffffff H…" at bounding box center [157, 221] width 285 height 297
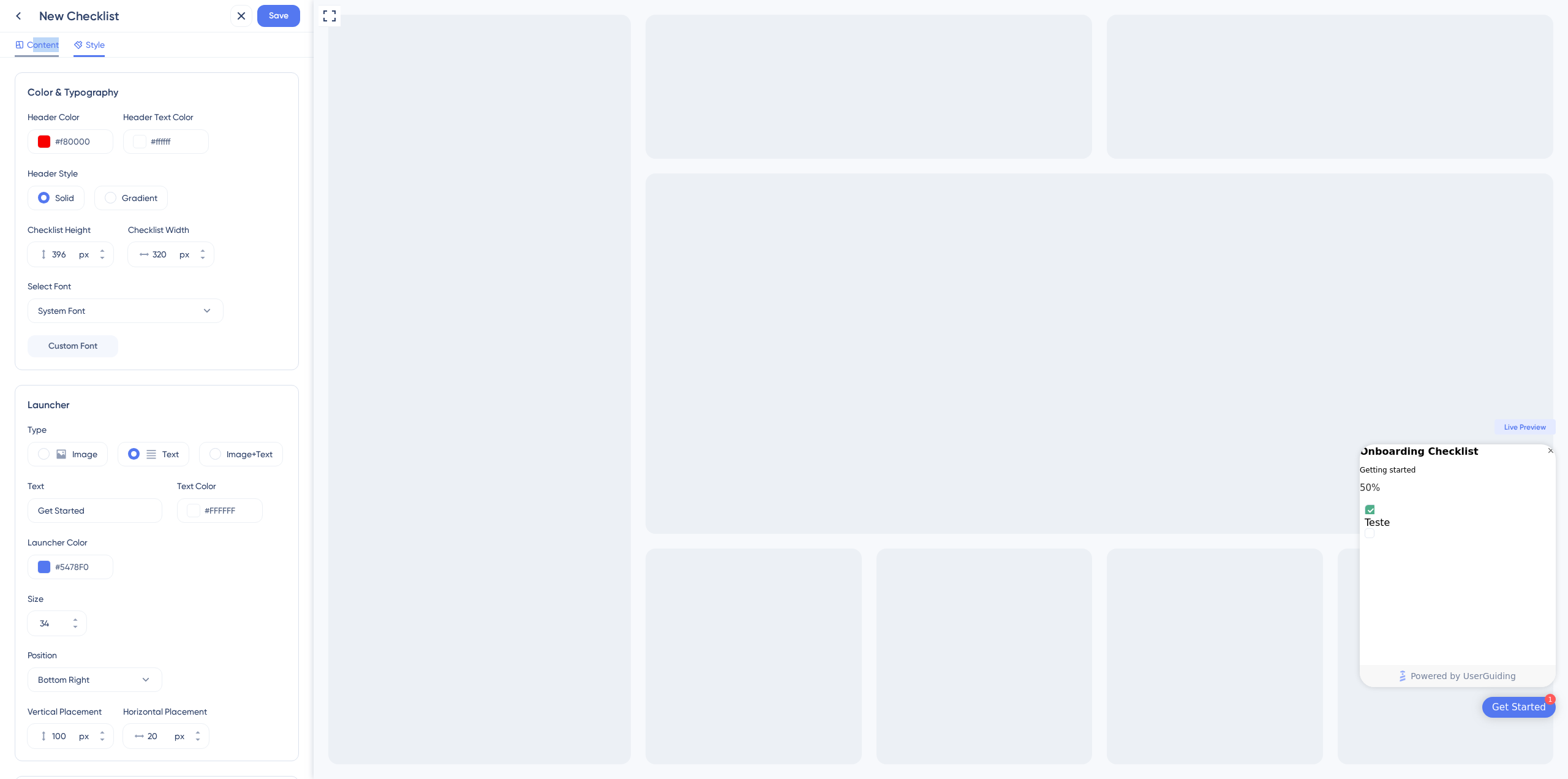
click at [29, 55] on div "Content" at bounding box center [37, 47] width 44 height 19
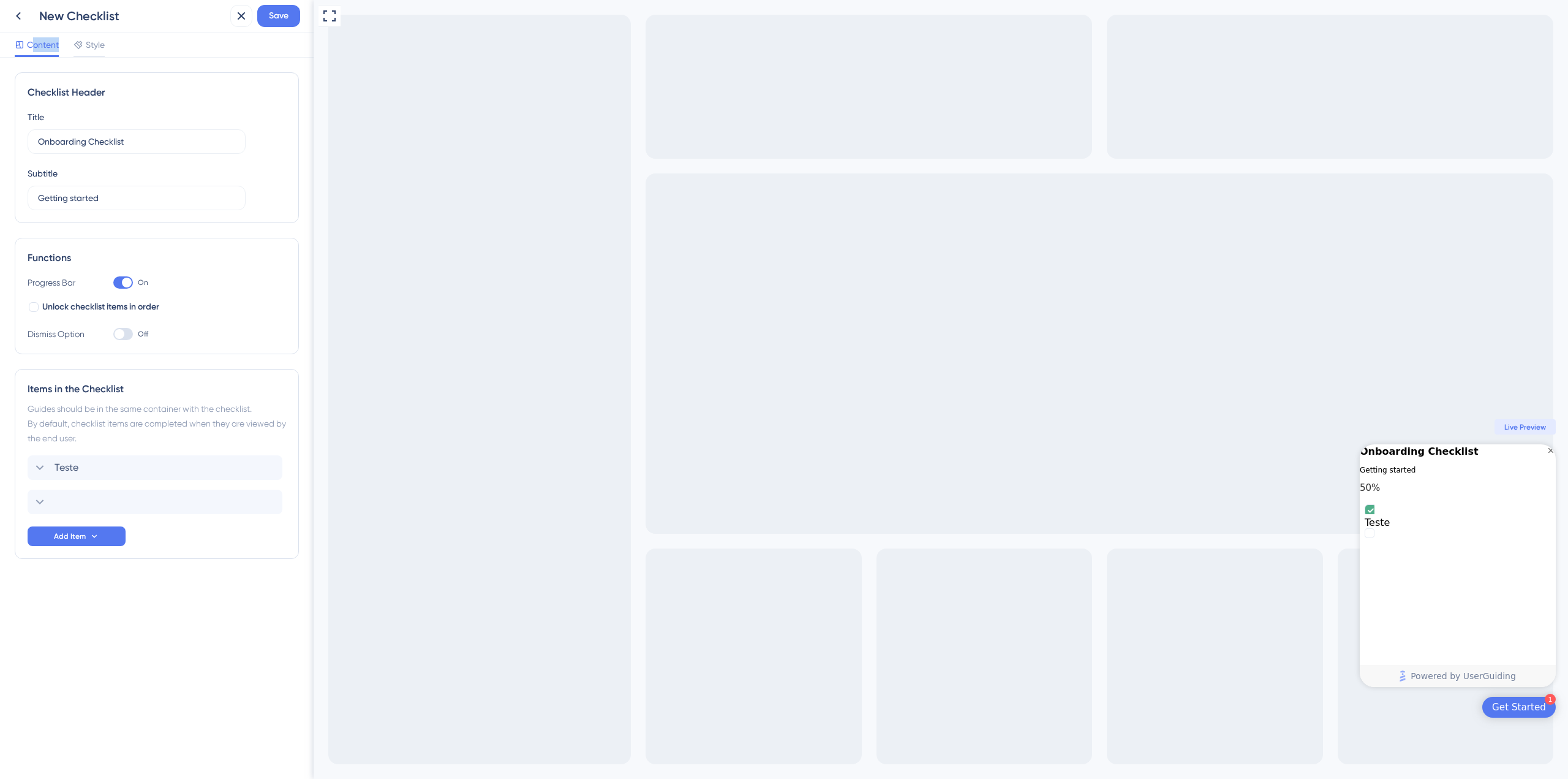
click at [35, 52] on div "Content" at bounding box center [37, 47] width 44 height 19
click at [160, 499] on div "Delete" at bounding box center [155, 502] width 255 height 25
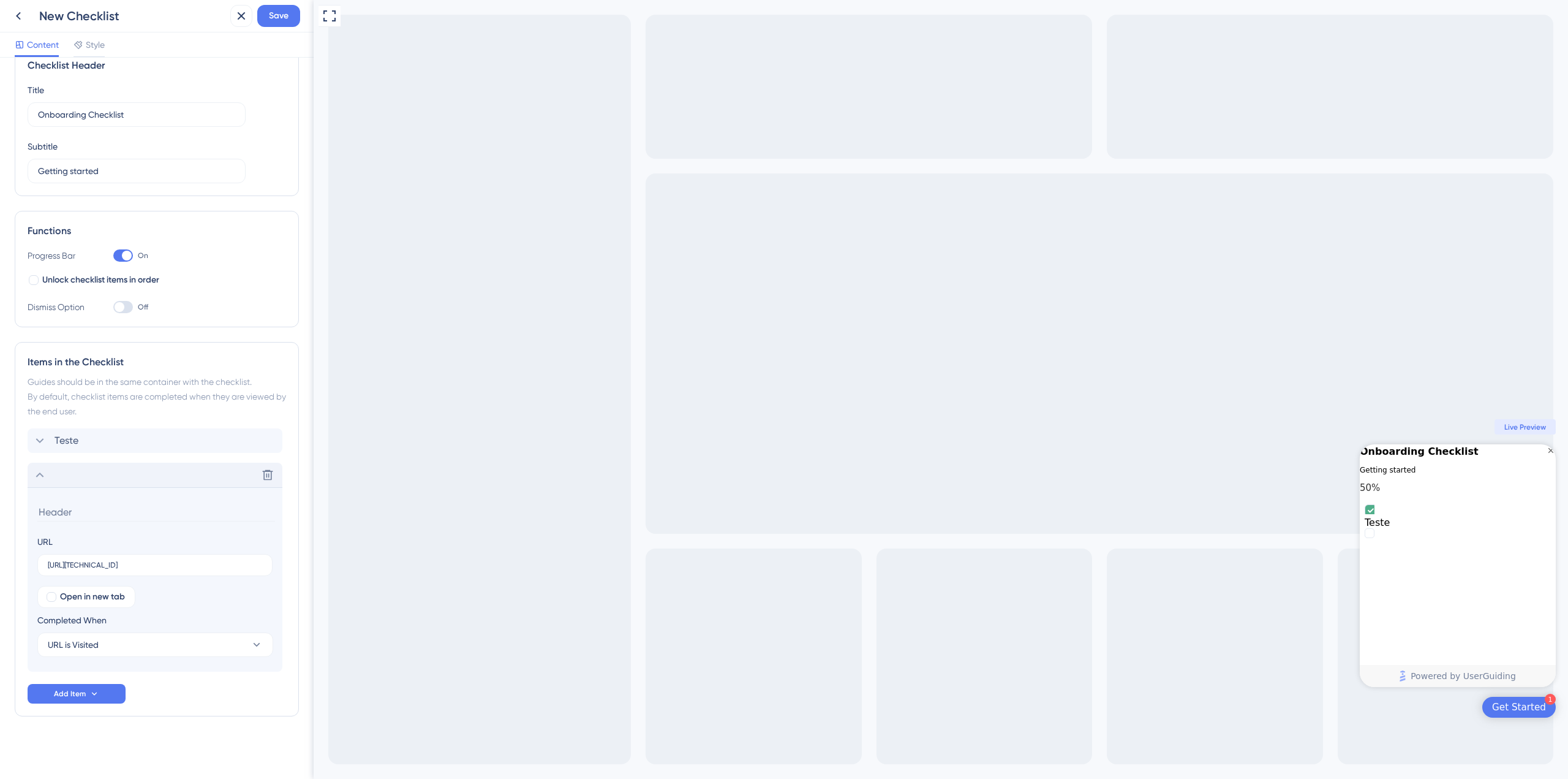
scroll to position [29, 0]
click at [129, 514] on input at bounding box center [157, 510] width 238 height 19
type input "Visualizar"
click at [81, 440] on div "Teste" at bounding box center [155, 439] width 255 height 25
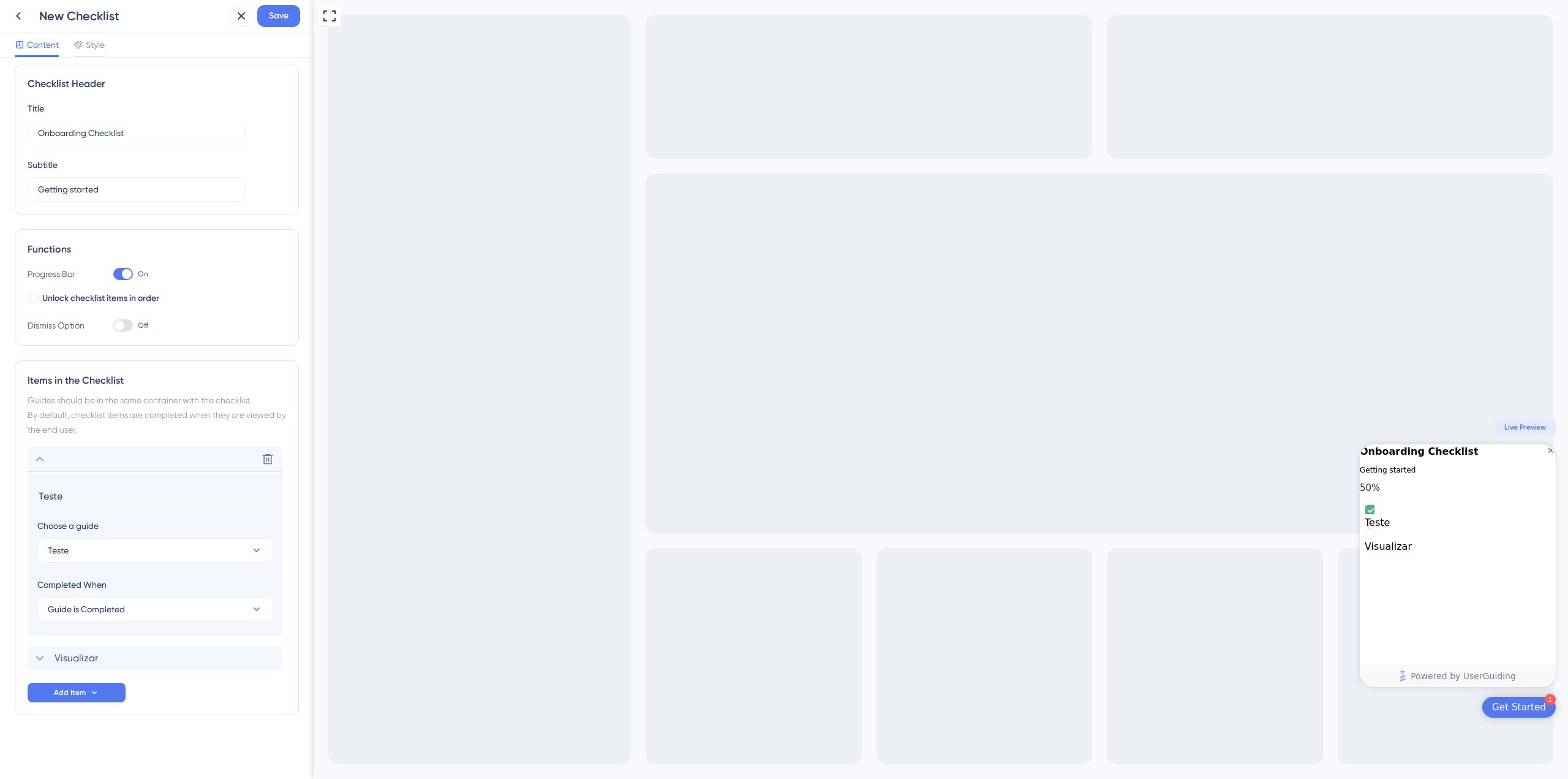
scroll to position [8, 0]
click at [77, 497] on input "Teste" at bounding box center [157, 495] width 238 height 19
drag, startPoint x: 26, startPoint y: 491, endPoint x: 17, endPoint y: 491, distance: 9.0
click at [17, 491] on div "Items in the Checklist Guides should be in the same container with the checklis…" at bounding box center [157, 537] width 285 height 355
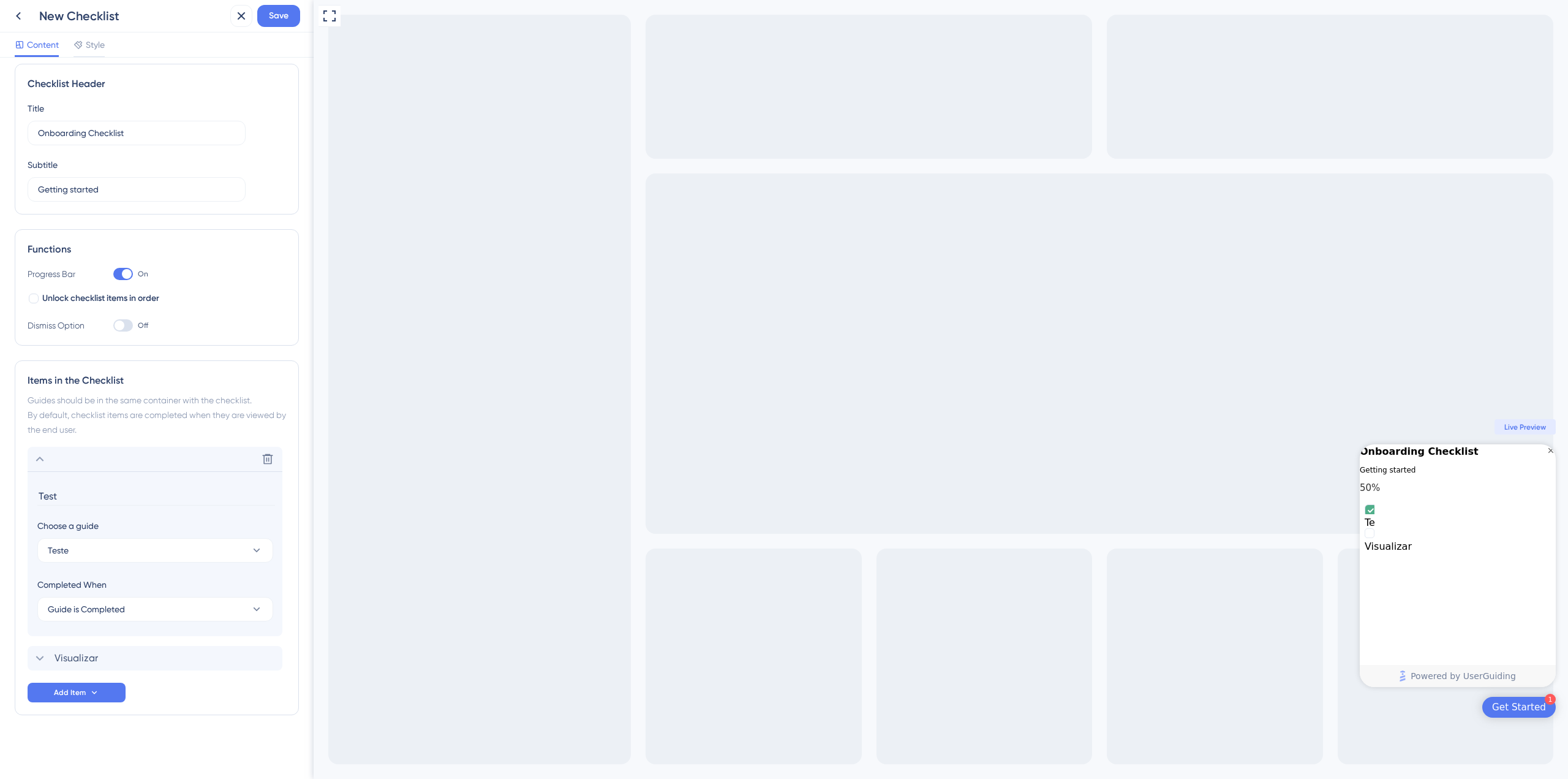
type input "Teste"
click at [215, 421] on div "Guides should be in the same container with the checklist. By default, checklis…" at bounding box center [157, 414] width 259 height 44
click at [203, 436] on div "Guides should be in the same container with the checklist. By default, checklis…" at bounding box center [157, 414] width 259 height 44
click at [87, 451] on div "Delete" at bounding box center [155, 459] width 255 height 25
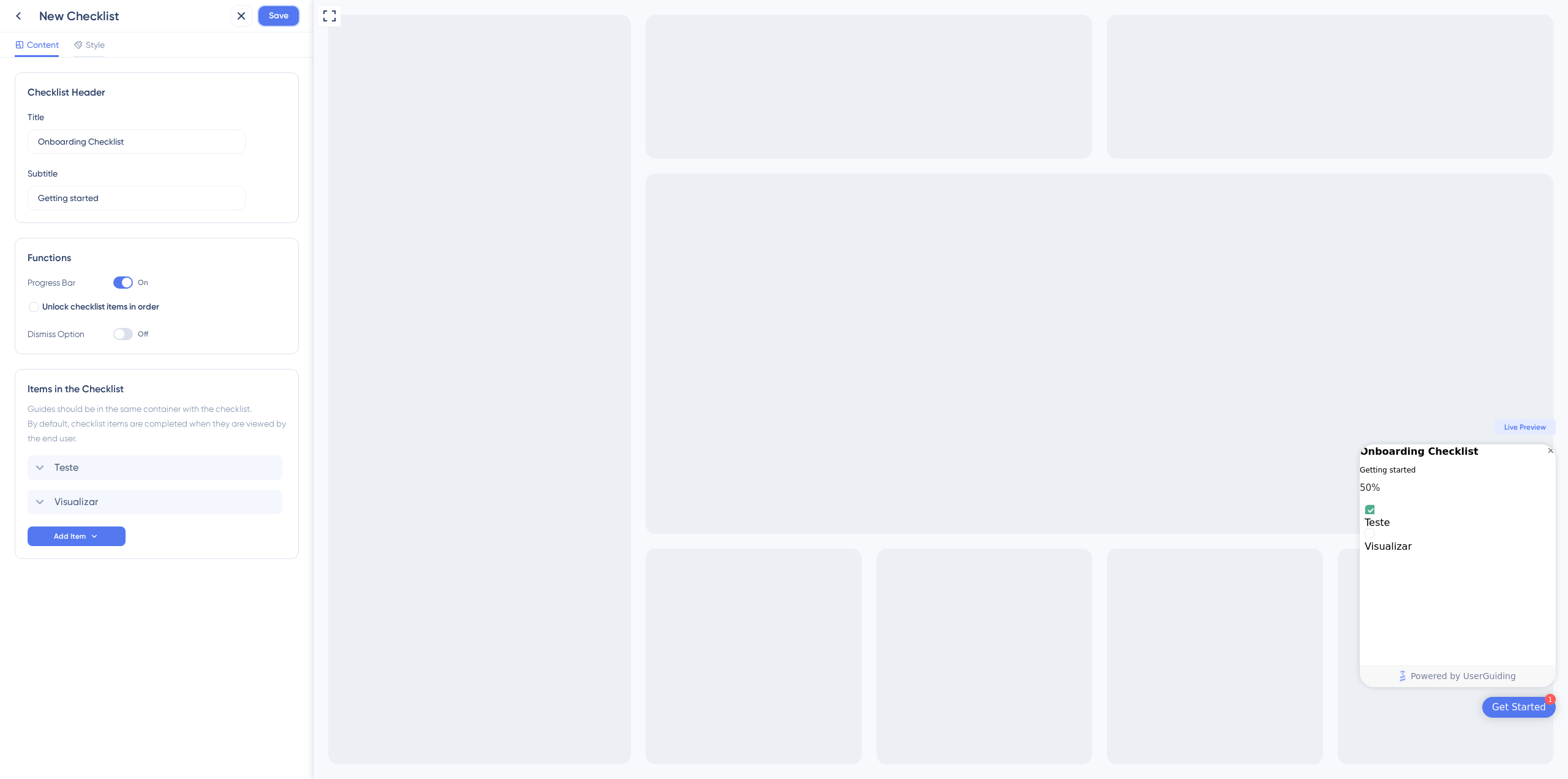
click at [280, 21] on span "Save" at bounding box center [278, 16] width 19 height 15
click at [235, 21] on icon at bounding box center [232, 22] width 6 height 6
click at [21, 23] on button at bounding box center [18, 16] width 22 height 22
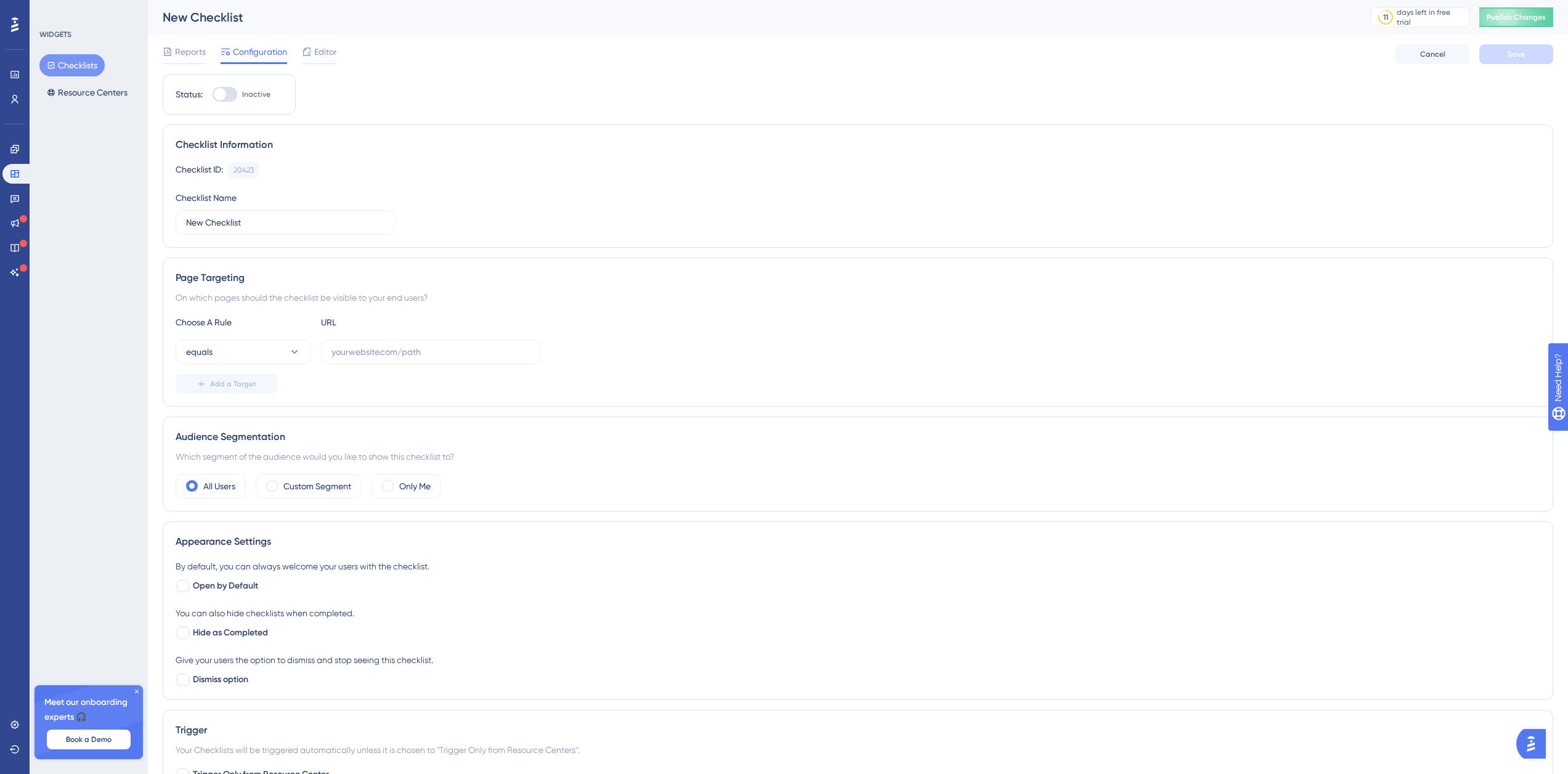
click at [89, 64] on button "Checklists" at bounding box center [72, 66] width 66 height 22
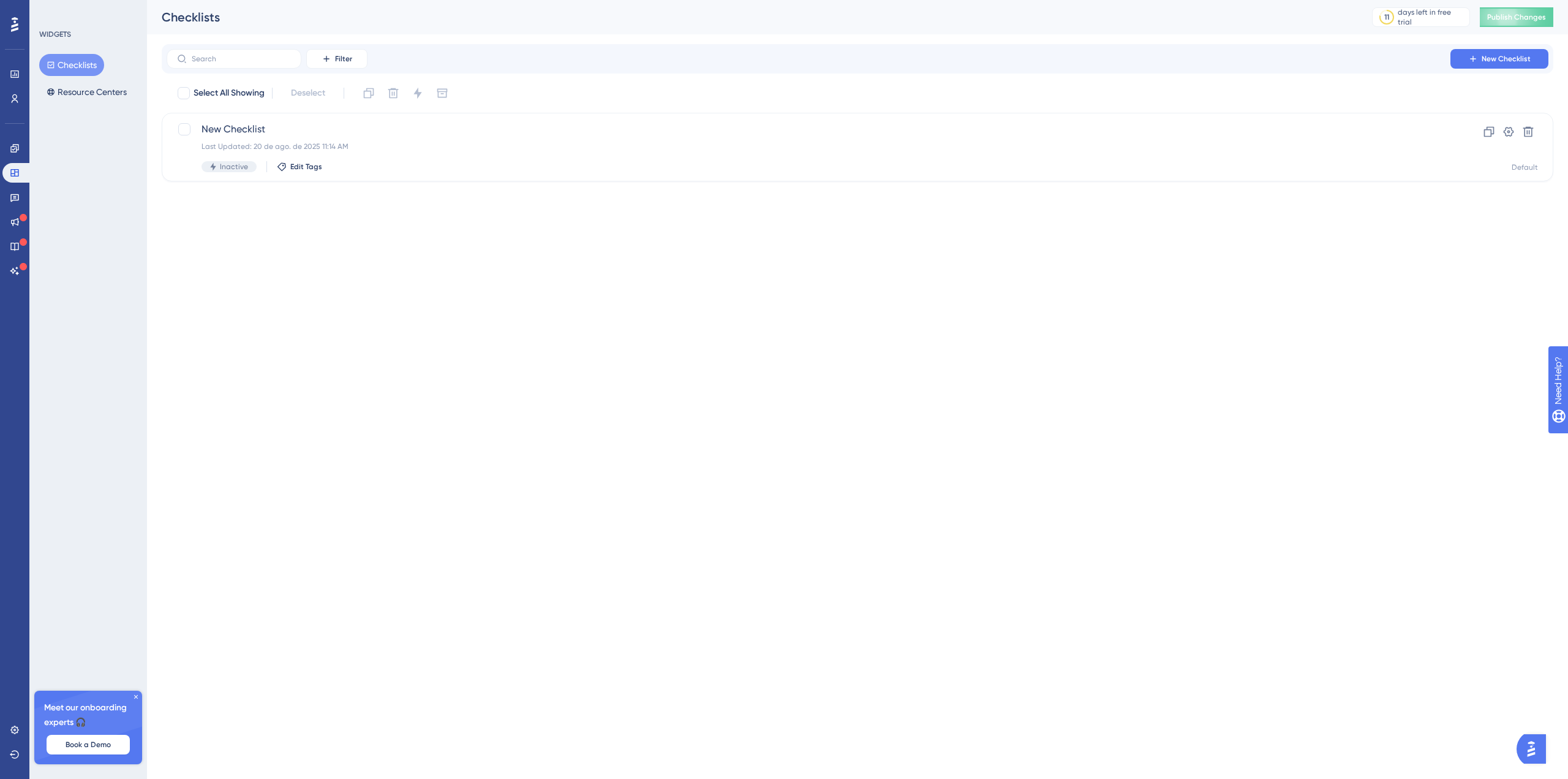
click at [88, 63] on button "Checklists" at bounding box center [72, 65] width 65 height 22
click at [244, 135] on span "New Checklist" at bounding box center [808, 129] width 1214 height 15
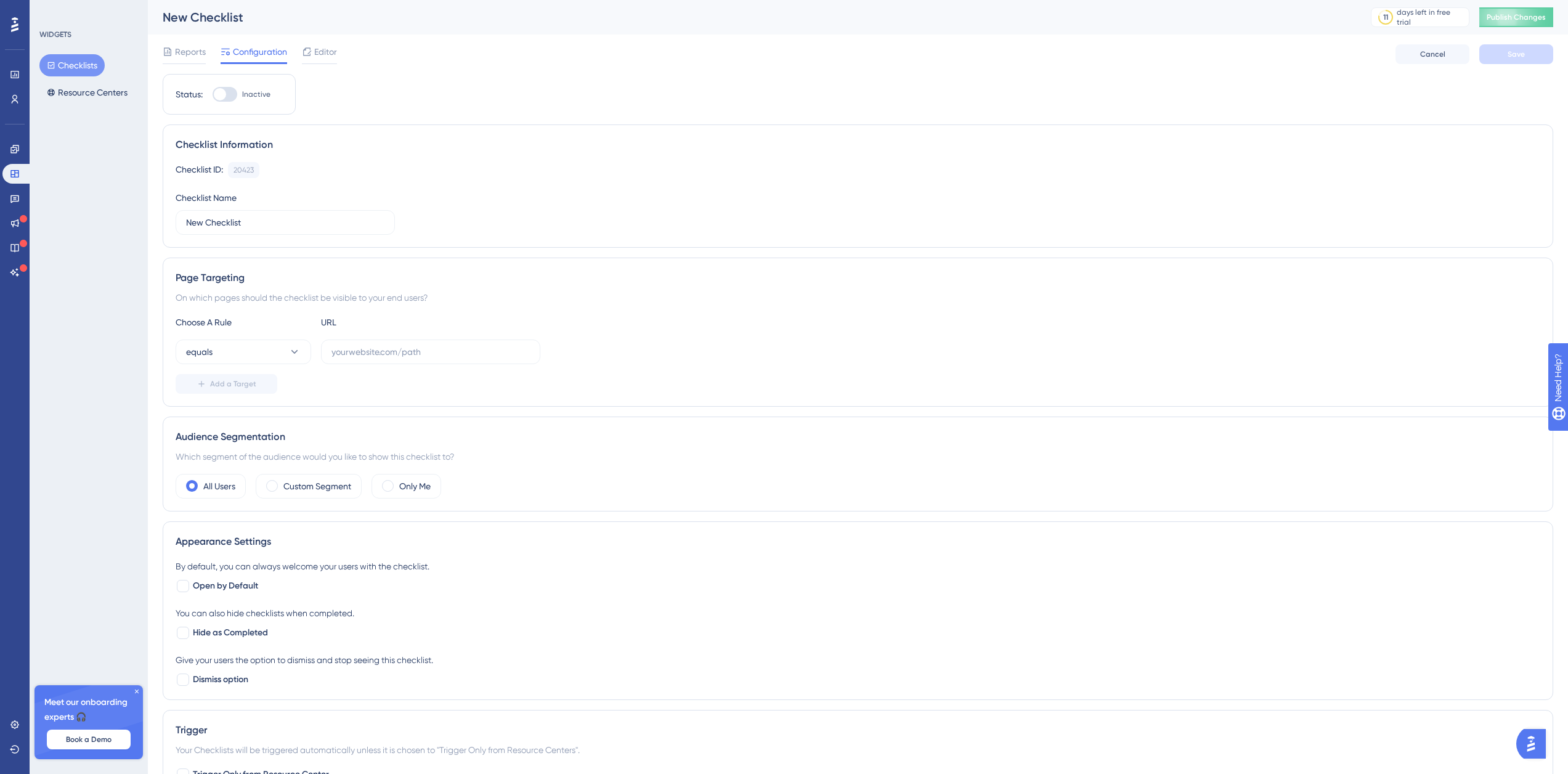
click at [238, 93] on label "Inactive" at bounding box center [242, 94] width 58 height 15
click at [213, 94] on input "Inactive" at bounding box center [212, 94] width 1 height 1
click at [225, 94] on div at bounding box center [220, 94] width 12 height 12
click at [213, 94] on input "Inactive" at bounding box center [212, 94] width 1 height 1
checkbox input "false"
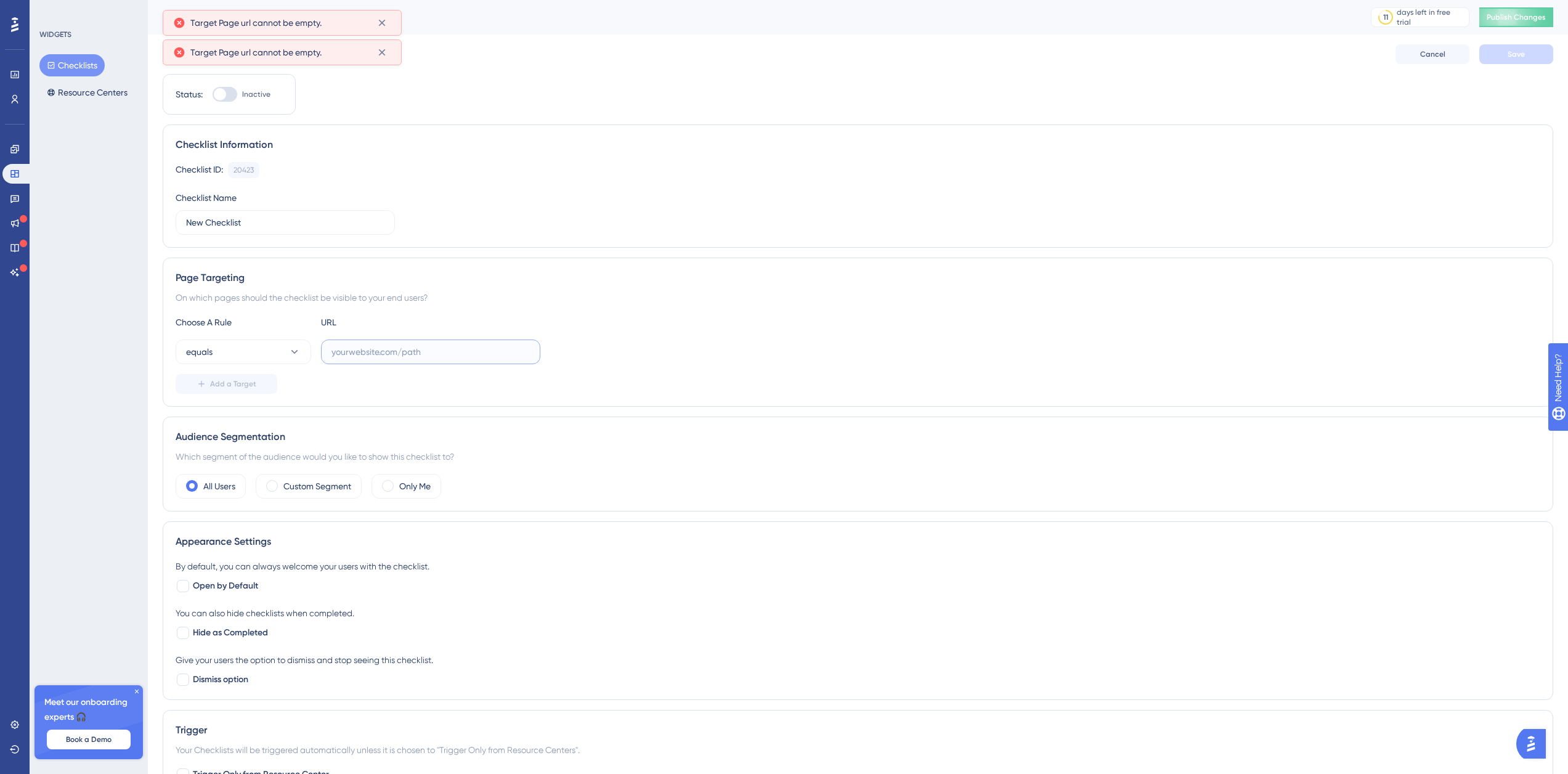
click at [414, 356] on input "text" at bounding box center [431, 352] width 198 height 14
click at [439, 356] on input "text" at bounding box center [431, 352] width 198 height 14
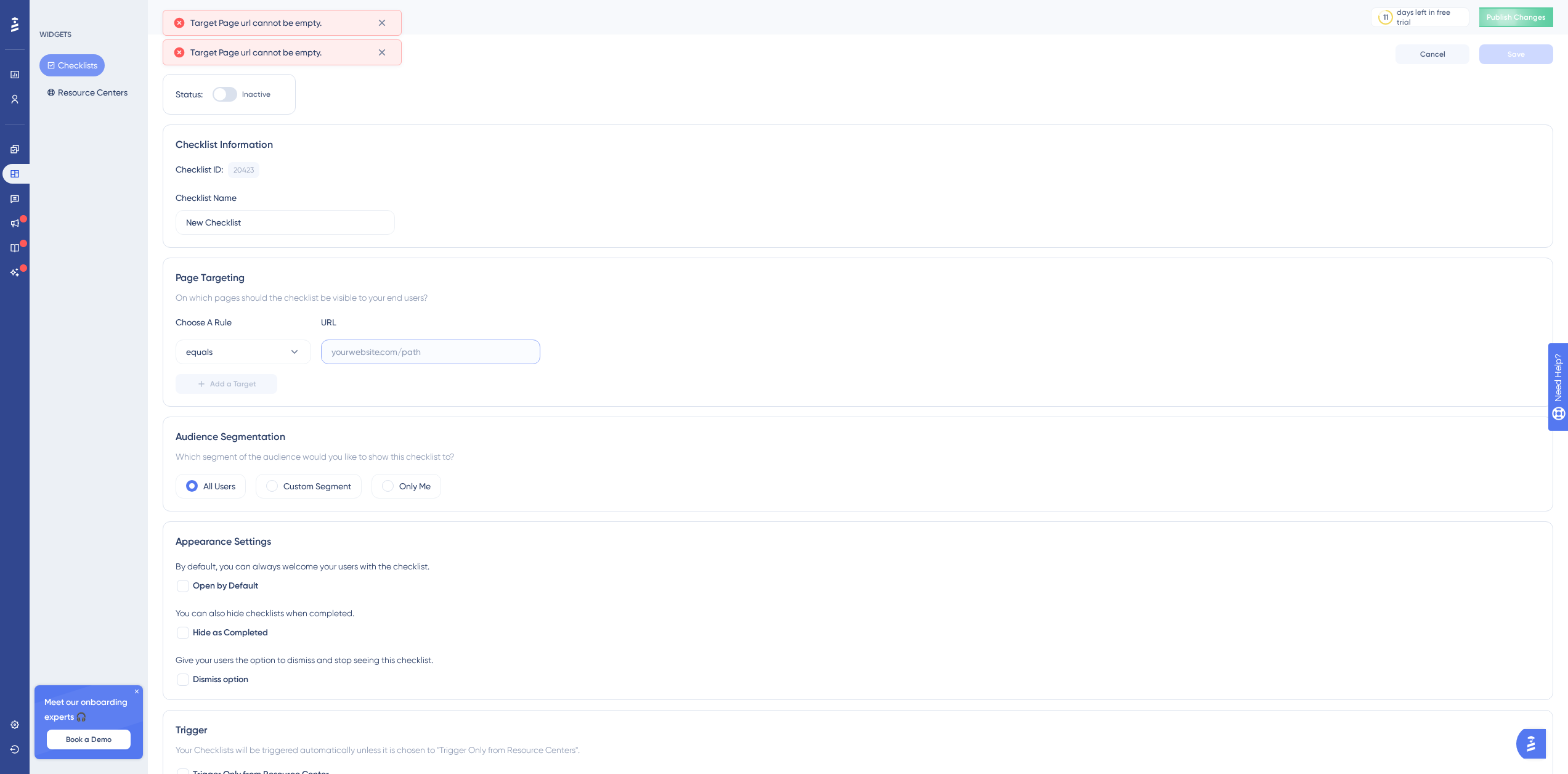
click at [439, 356] on input "text" at bounding box center [431, 352] width 198 height 14
paste input "[URL][TECHNICAL_ID]"
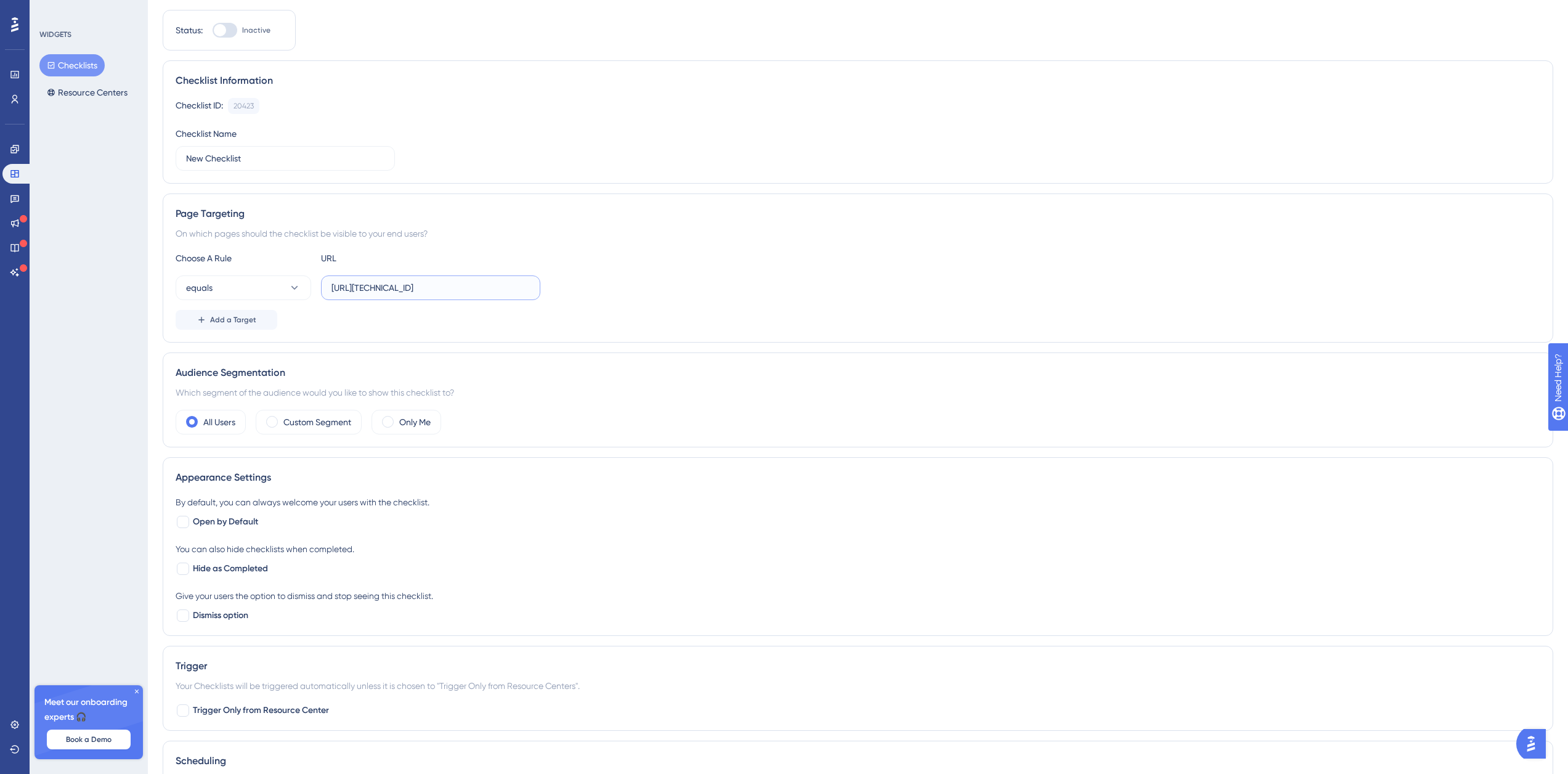
scroll to position [185, 0]
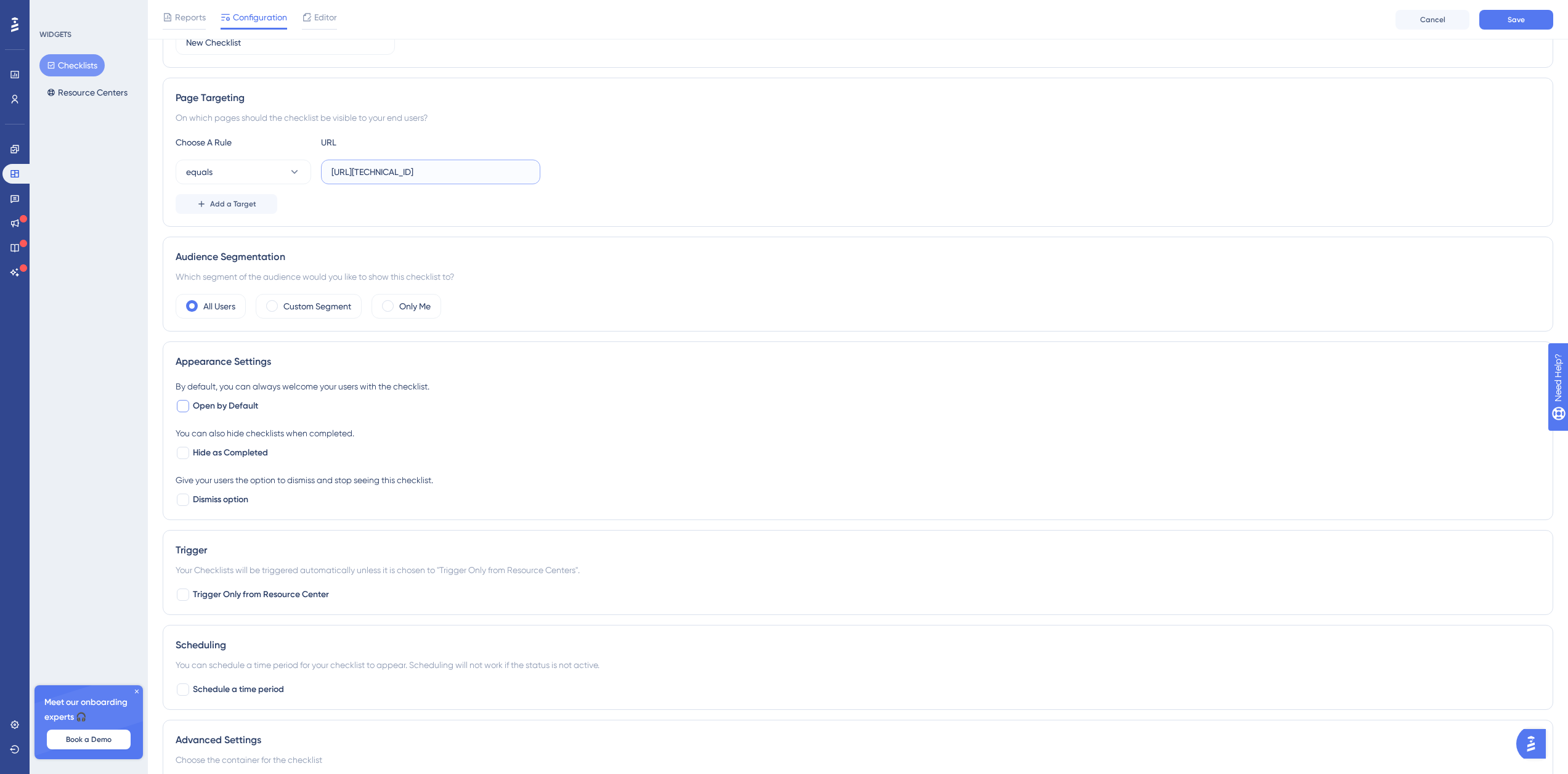
type input "[URL][TECHNICAL_ID]"
click at [248, 403] on span "Open by Default" at bounding box center [225, 406] width 66 height 15
click at [231, 402] on span "Open by Default" at bounding box center [225, 406] width 66 height 15
checkbox input "true"
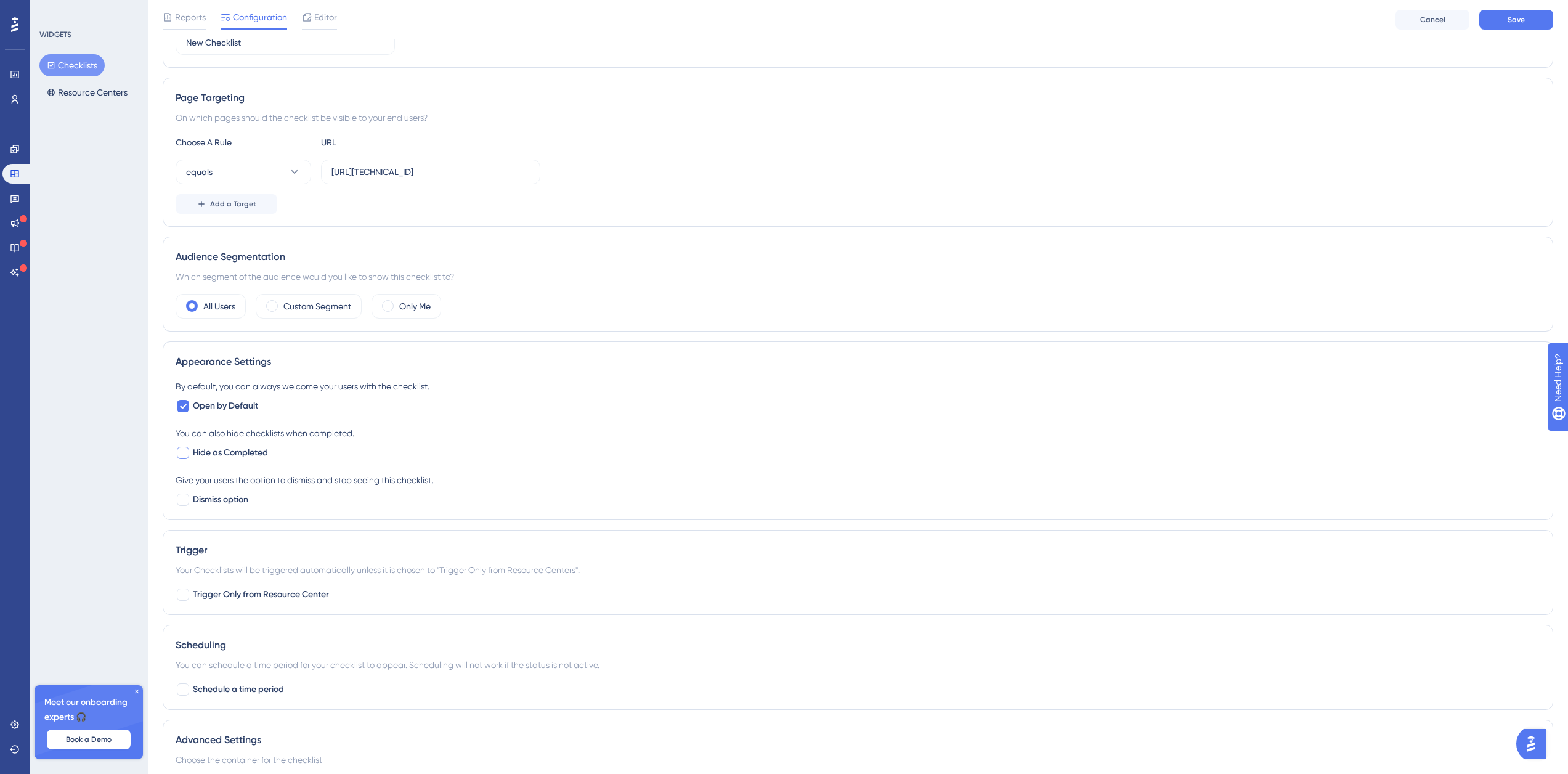
click at [236, 455] on span "Hide as Completed" at bounding box center [230, 453] width 75 height 15
checkbox input "true"
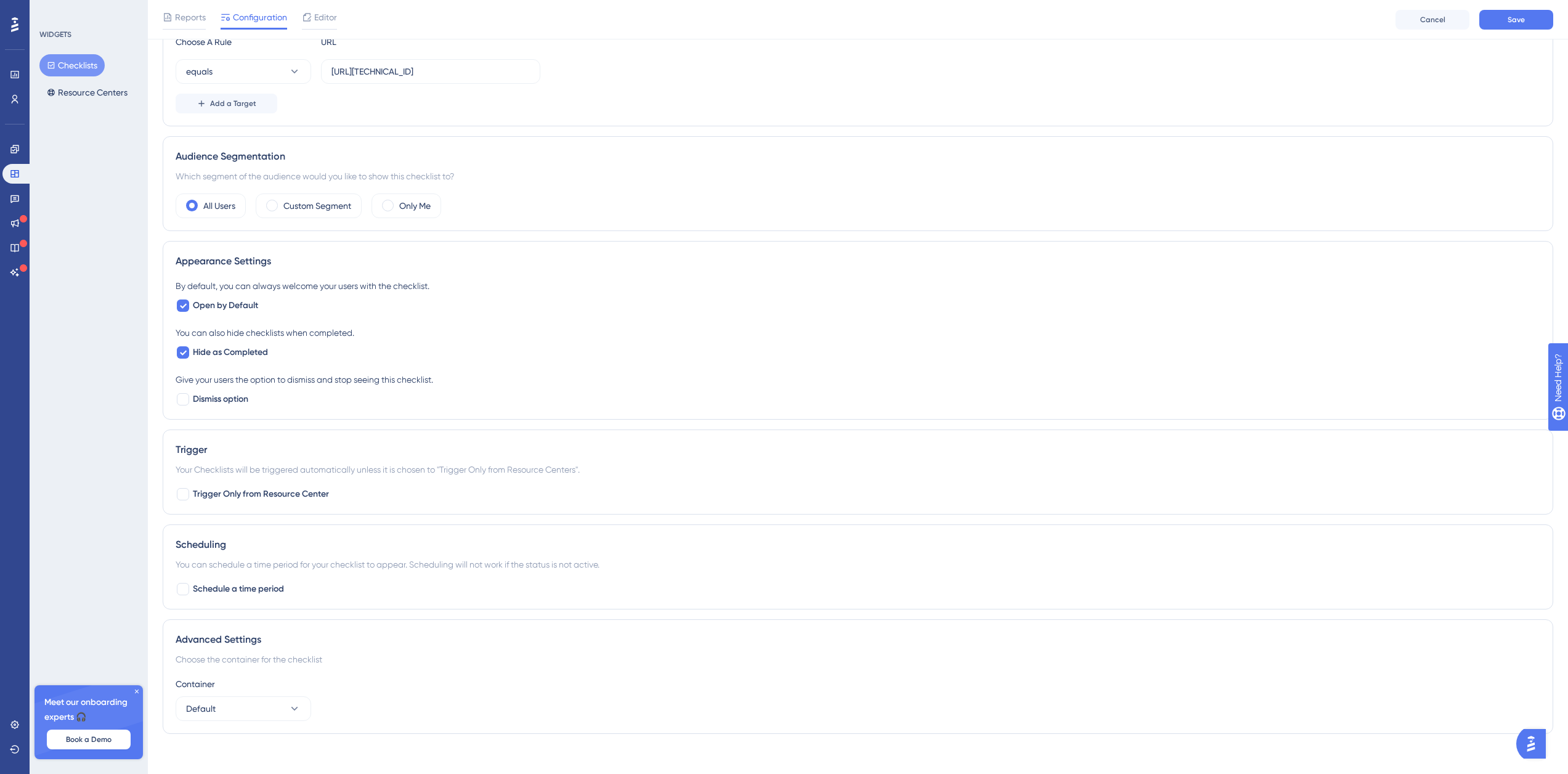
scroll to position [294, 0]
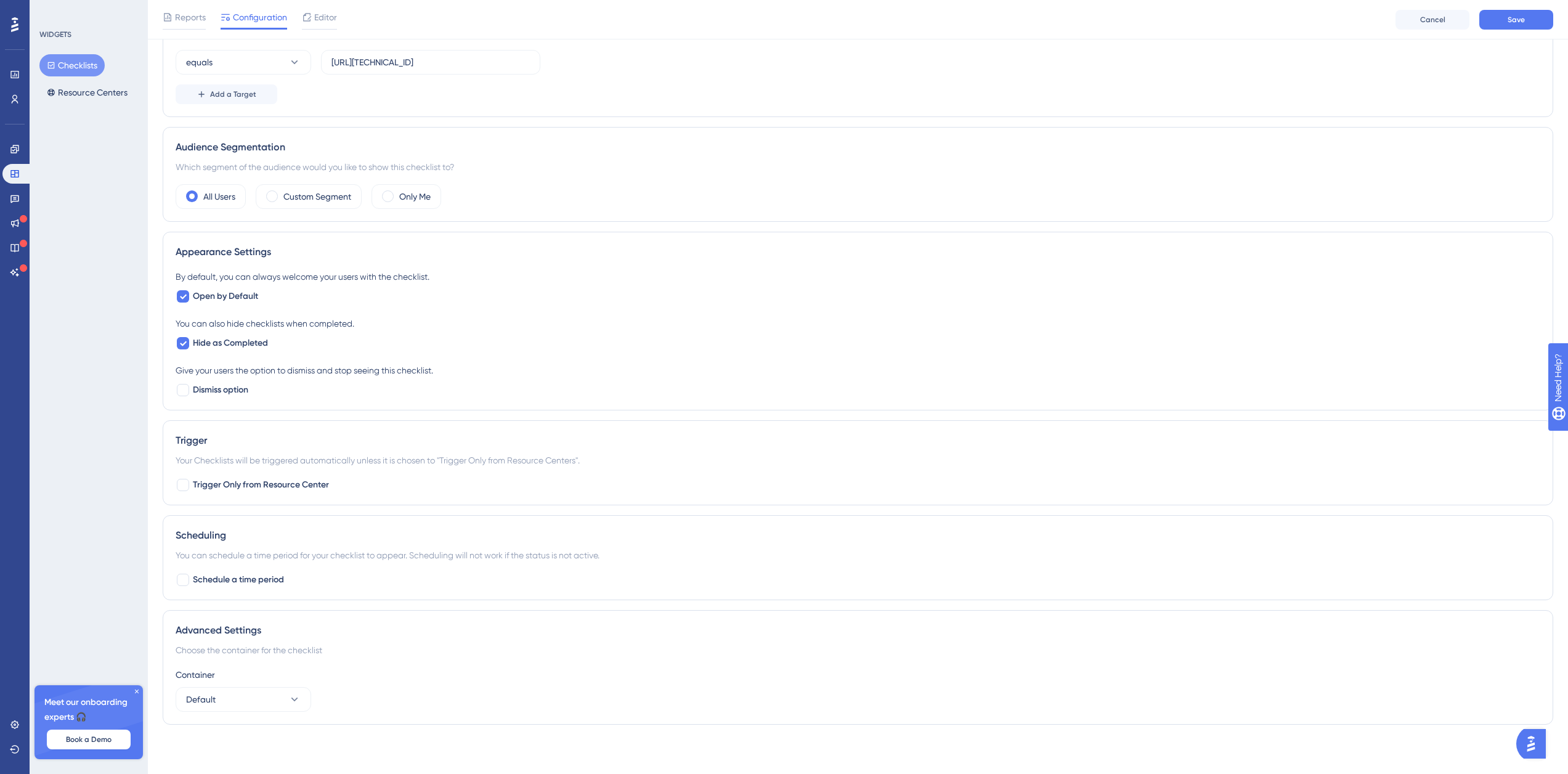
click at [135, 691] on icon at bounding box center [137, 691] width 7 height 7
click at [258, 702] on button "Default" at bounding box center [244, 699] width 135 height 25
click at [266, 700] on button "Default" at bounding box center [244, 699] width 135 height 25
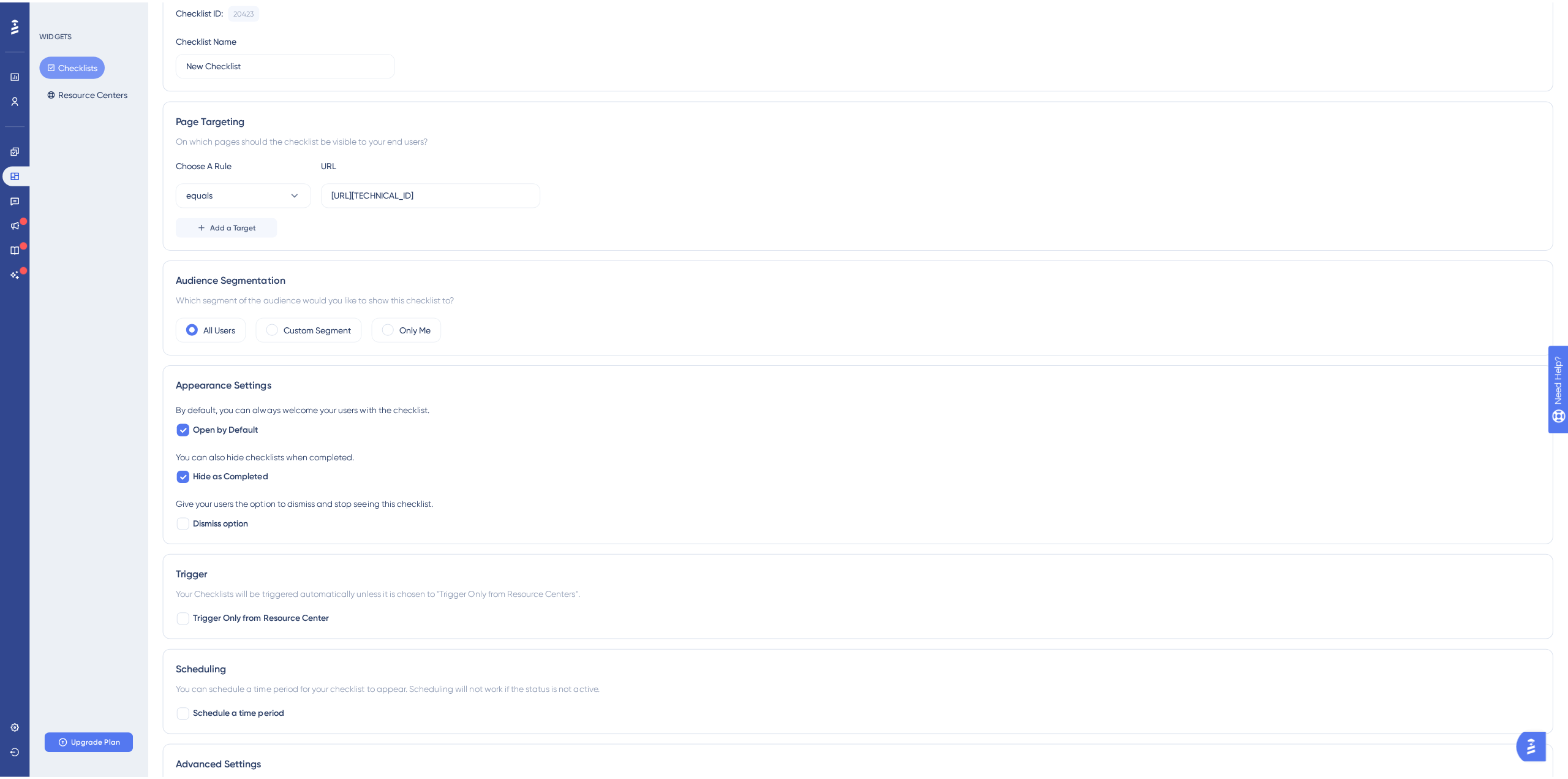
scroll to position [0, 0]
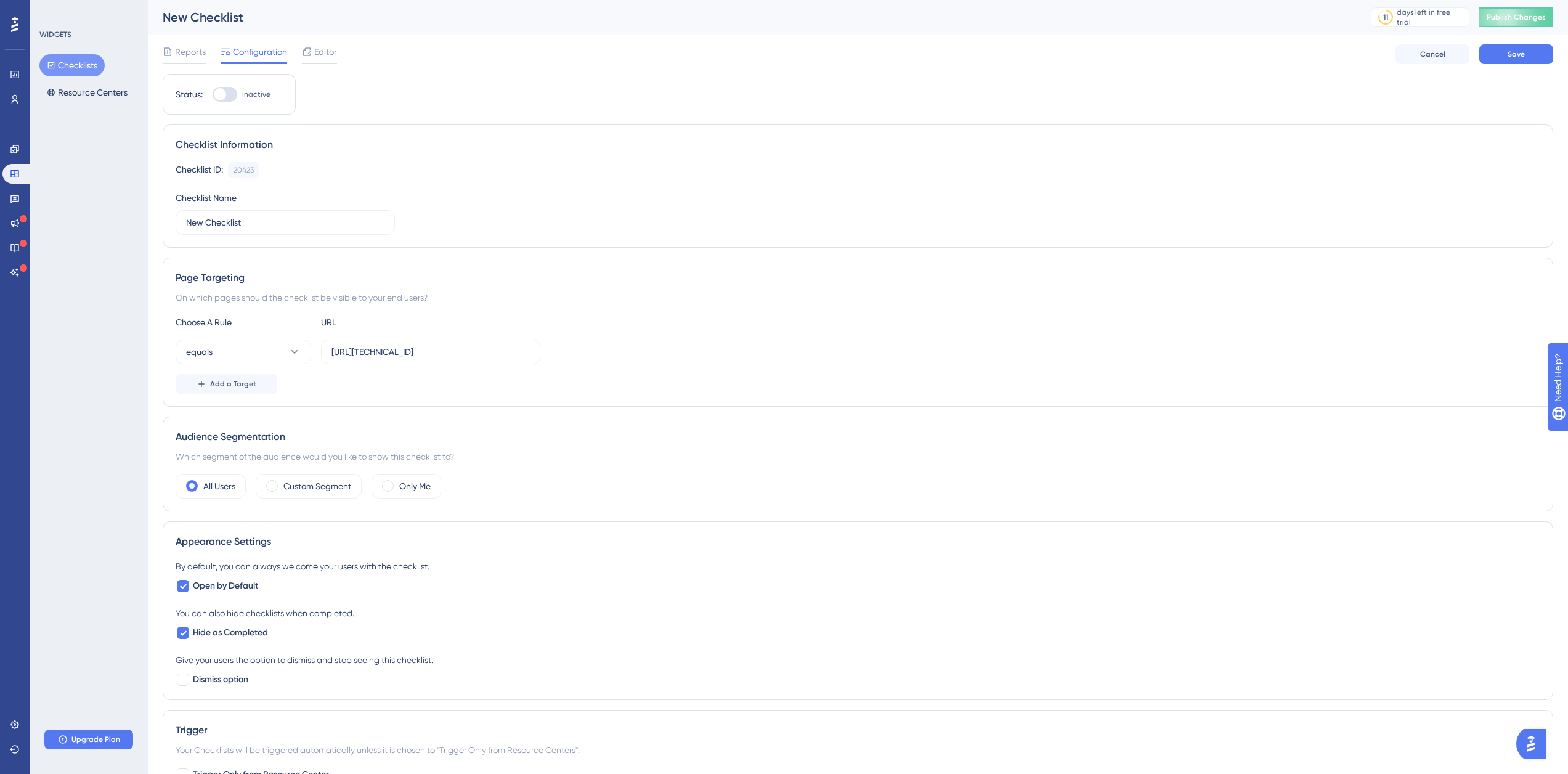
click at [235, 99] on div at bounding box center [225, 94] width 25 height 15
click at [213, 94] on input "Inactive" at bounding box center [212, 94] width 1 height 1
checkbox input "true"
click at [1518, 52] on span "Save" at bounding box center [1516, 54] width 18 height 10
click at [1526, 16] on span "Publish Changes" at bounding box center [1516, 17] width 59 height 10
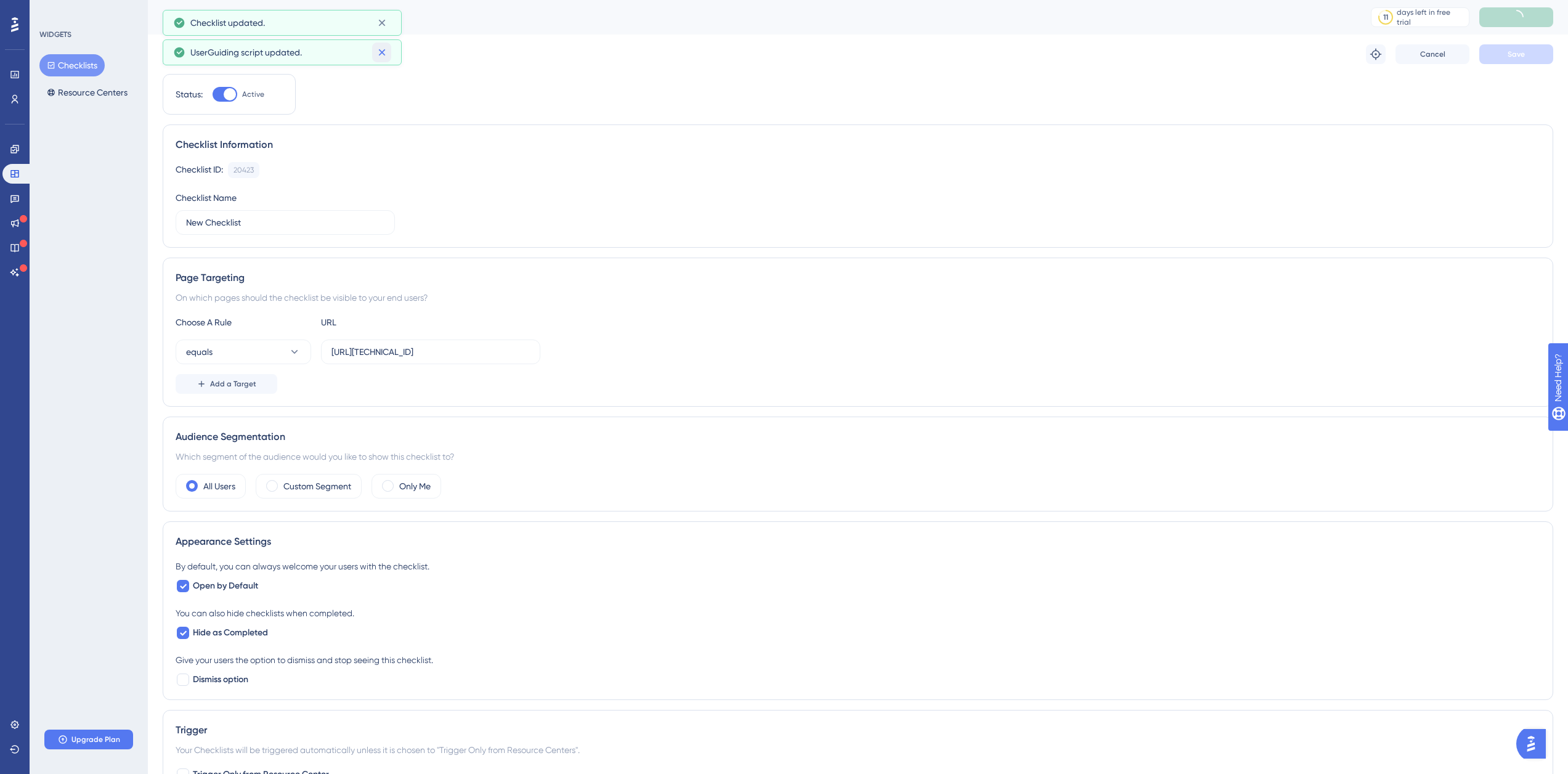
click at [382, 0] on div "Performance Users Engagement Widgets Feedback Product Updates Knowledge Base AI…" at bounding box center [784, 0] width 1568 height 0
click at [384, 23] on icon at bounding box center [382, 22] width 12 height 12
click at [82, 51] on div "WIDGETS Checklists Resource Centers" at bounding box center [90, 67] width 100 height 74
click at [76, 58] on button "Checklists" at bounding box center [72, 66] width 66 height 22
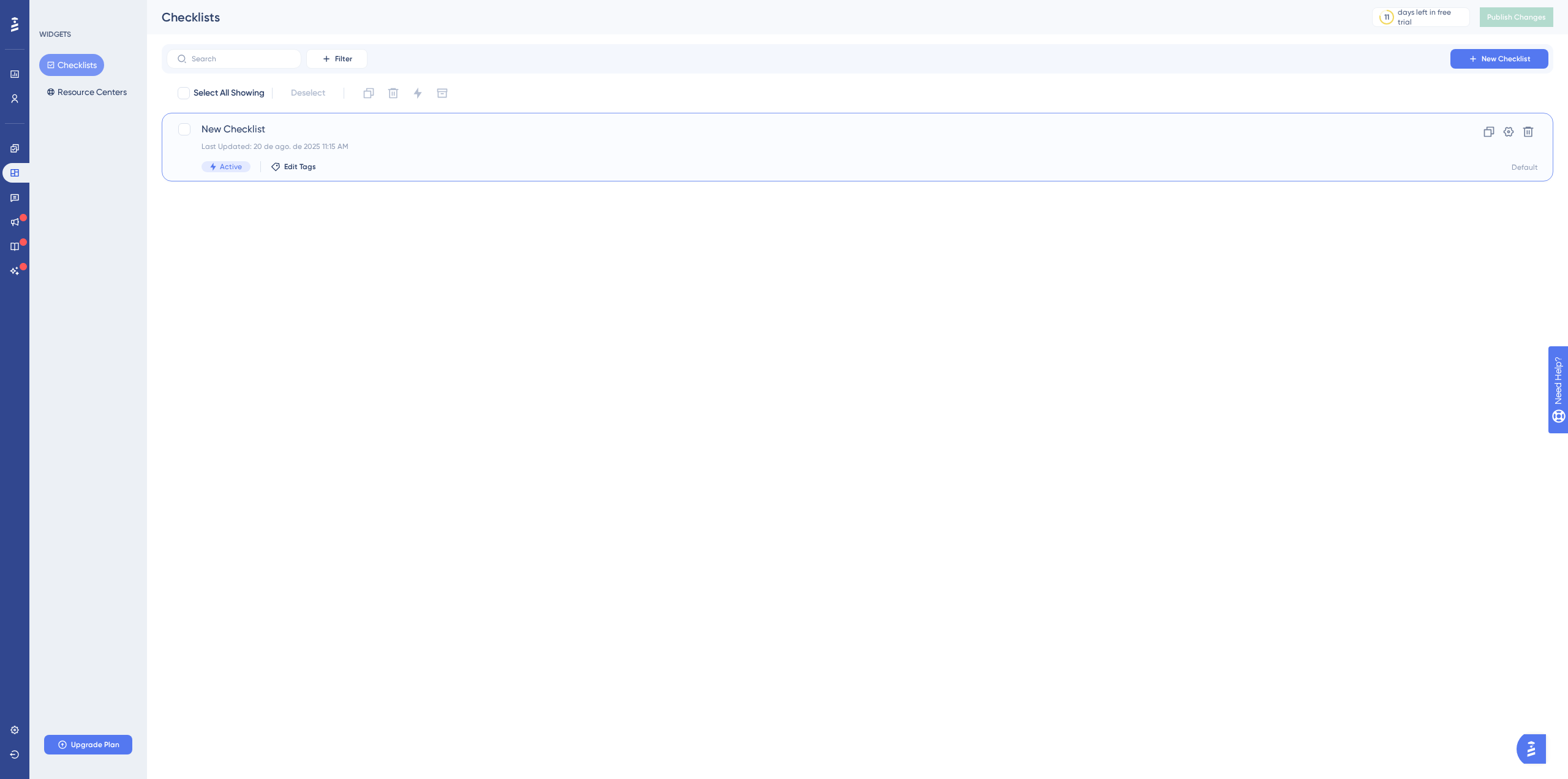
click at [231, 123] on span "New Checklist" at bounding box center [808, 129] width 1214 height 15
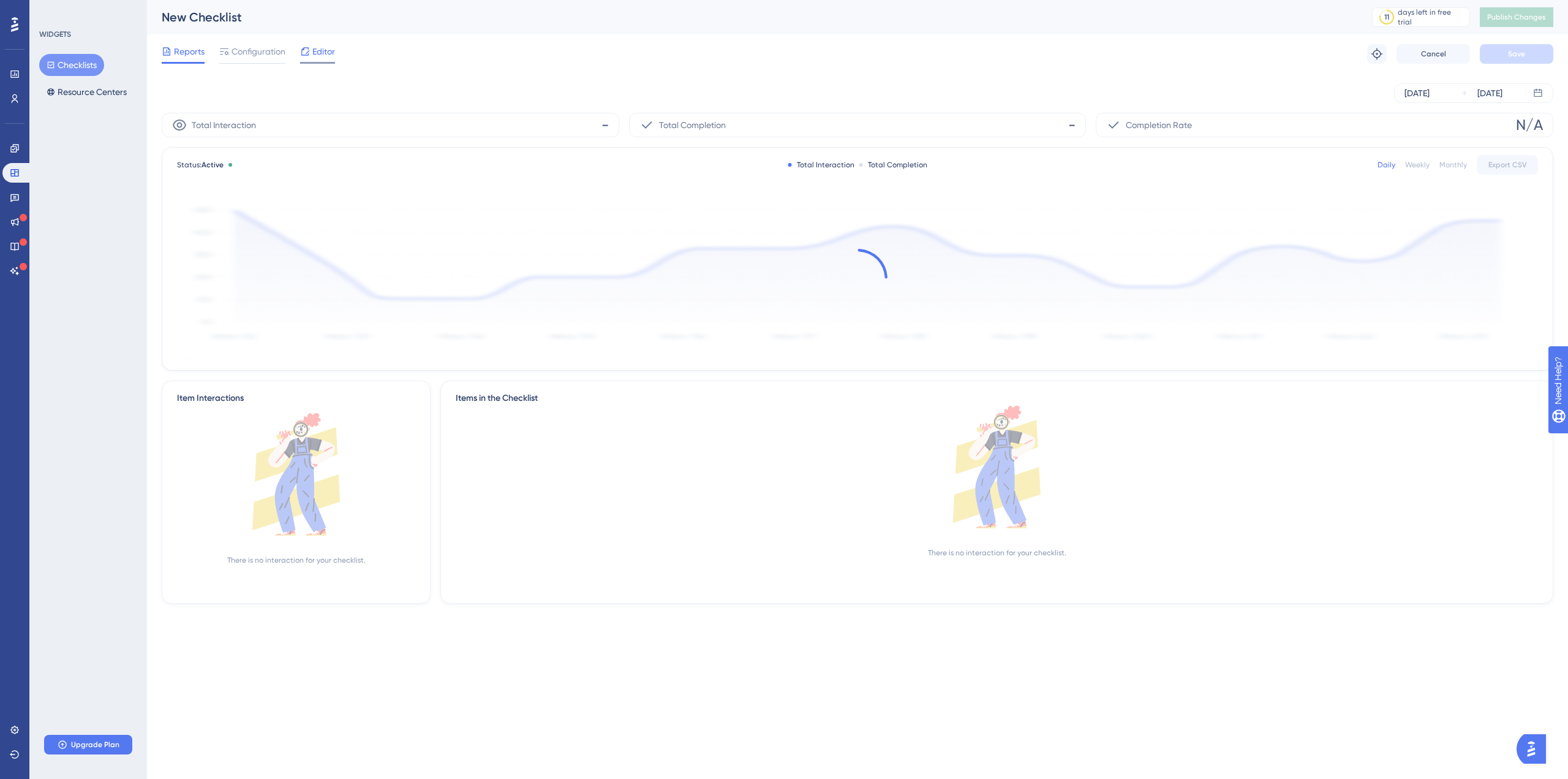
click at [313, 52] on span "Editor" at bounding box center [323, 52] width 23 height 15
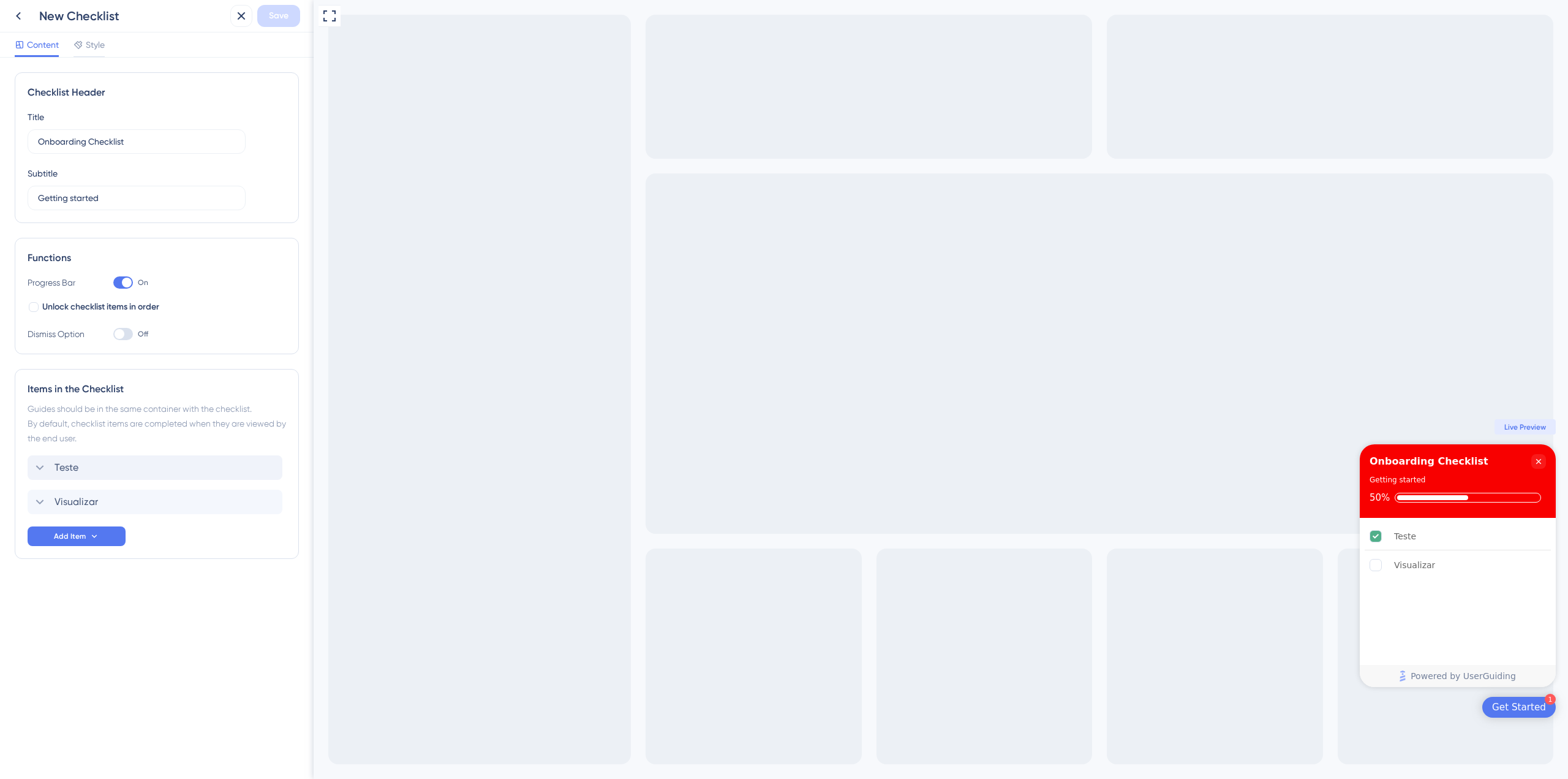
click at [160, 475] on div "Teste" at bounding box center [155, 467] width 255 height 25
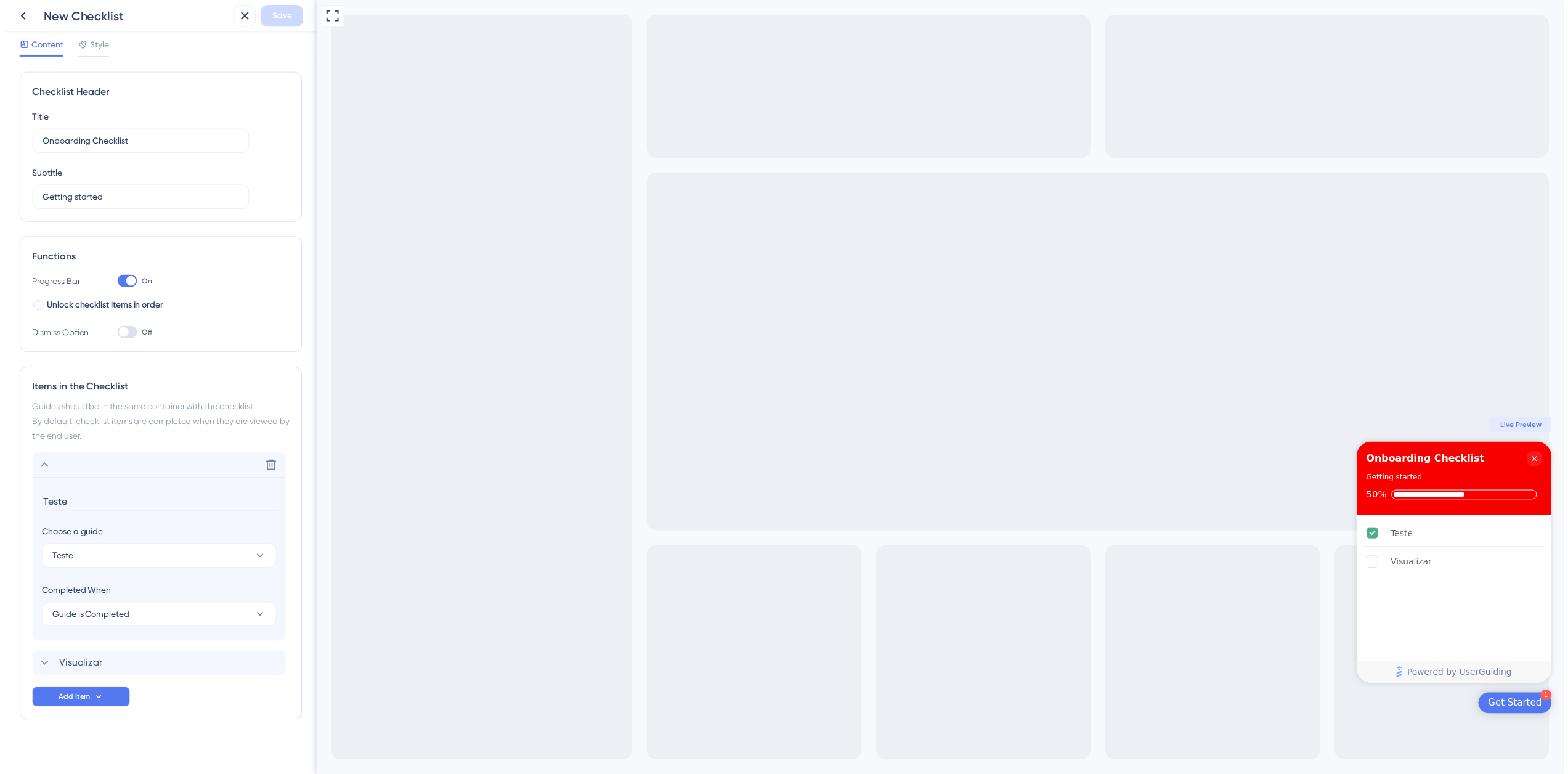
scroll to position [8, 0]
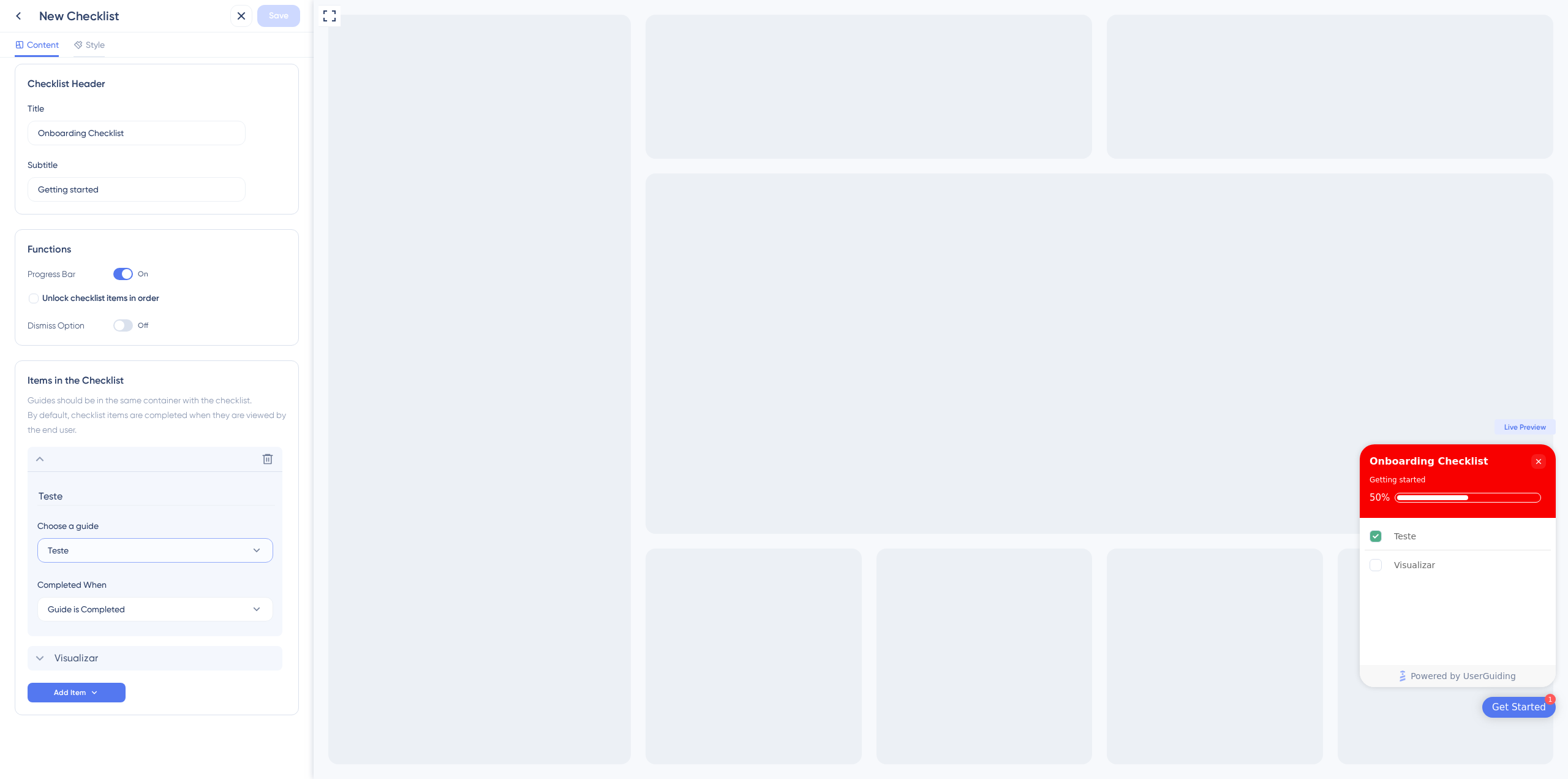
click at [222, 554] on button "Teste" at bounding box center [156, 550] width 236 height 25
click at [219, 552] on button "Teste" at bounding box center [156, 550] width 236 height 25
click at [15, 13] on icon at bounding box center [18, 16] width 15 height 15
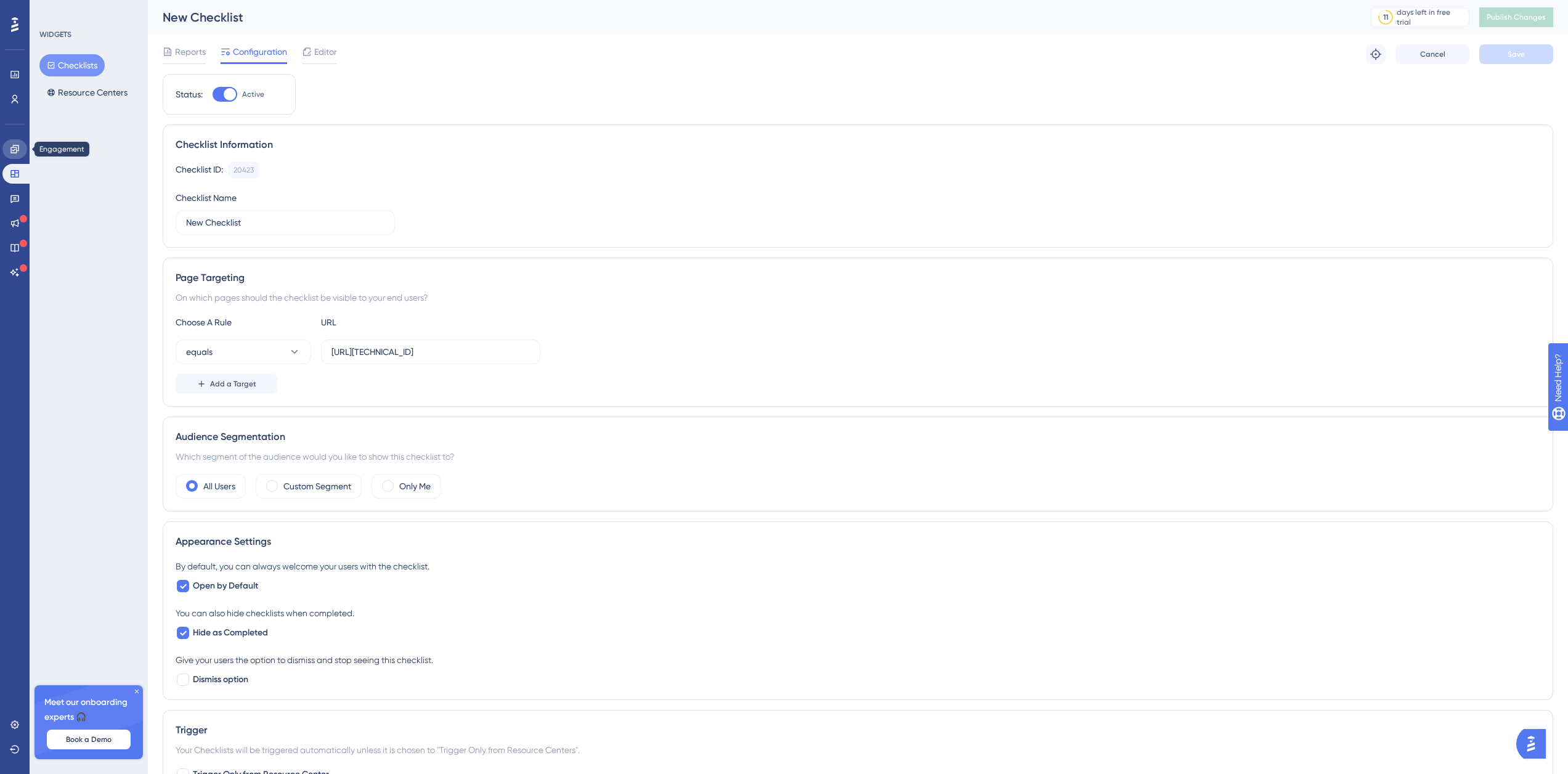
click at [12, 150] on icon at bounding box center [15, 149] width 10 height 10
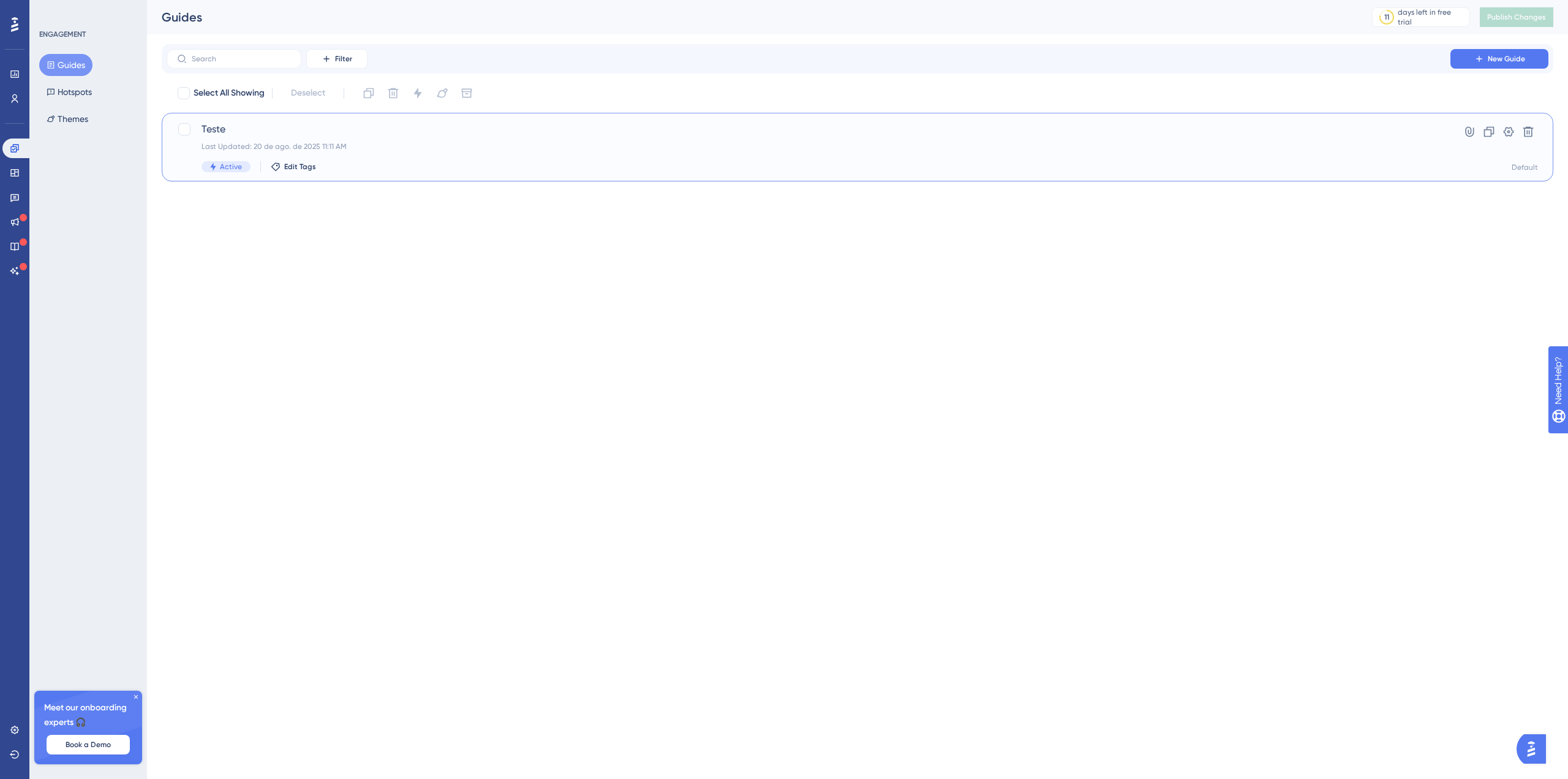
click at [236, 135] on span "Teste" at bounding box center [808, 129] width 1214 height 15
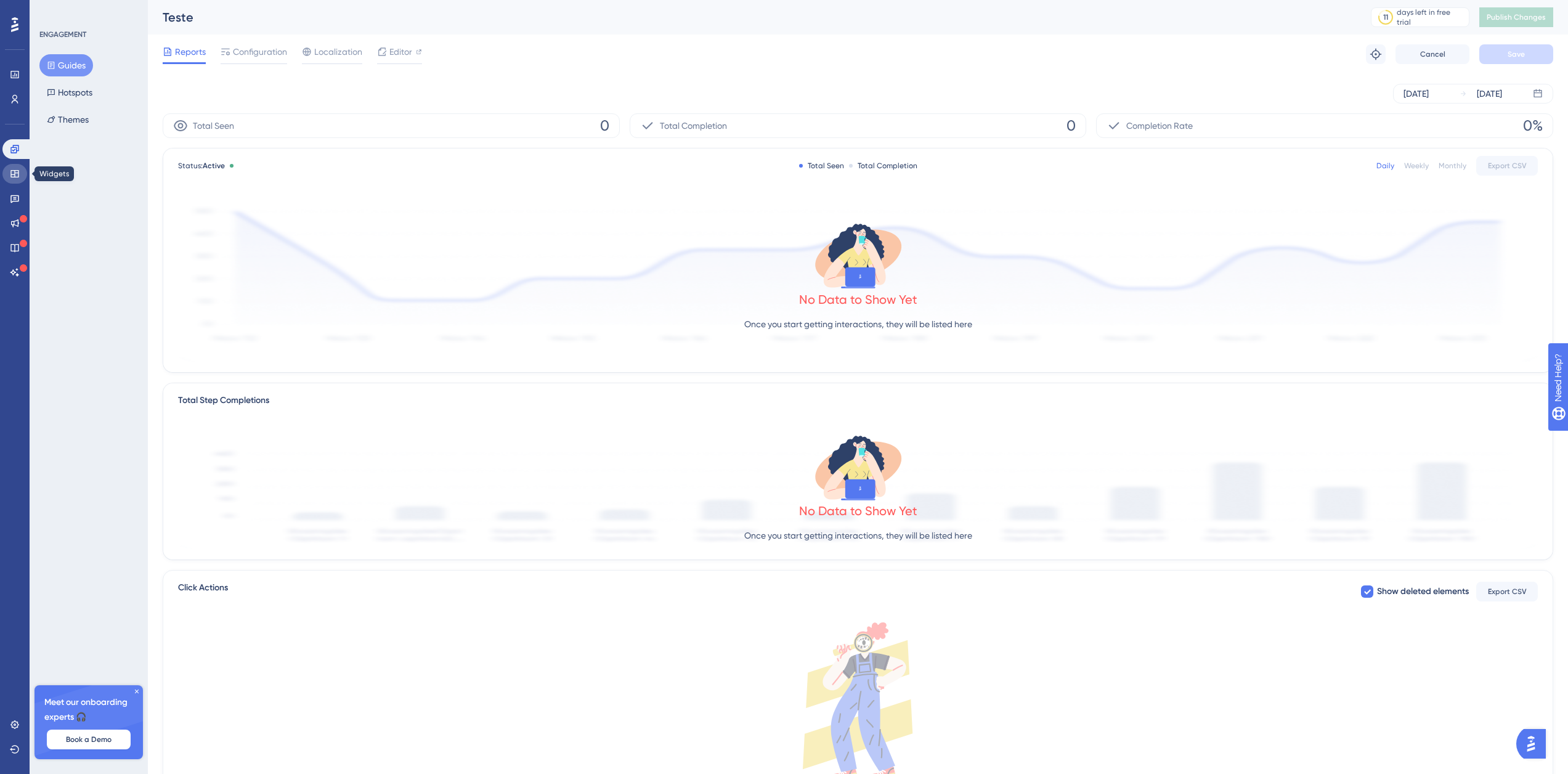
click at [16, 178] on icon at bounding box center [15, 173] width 10 height 10
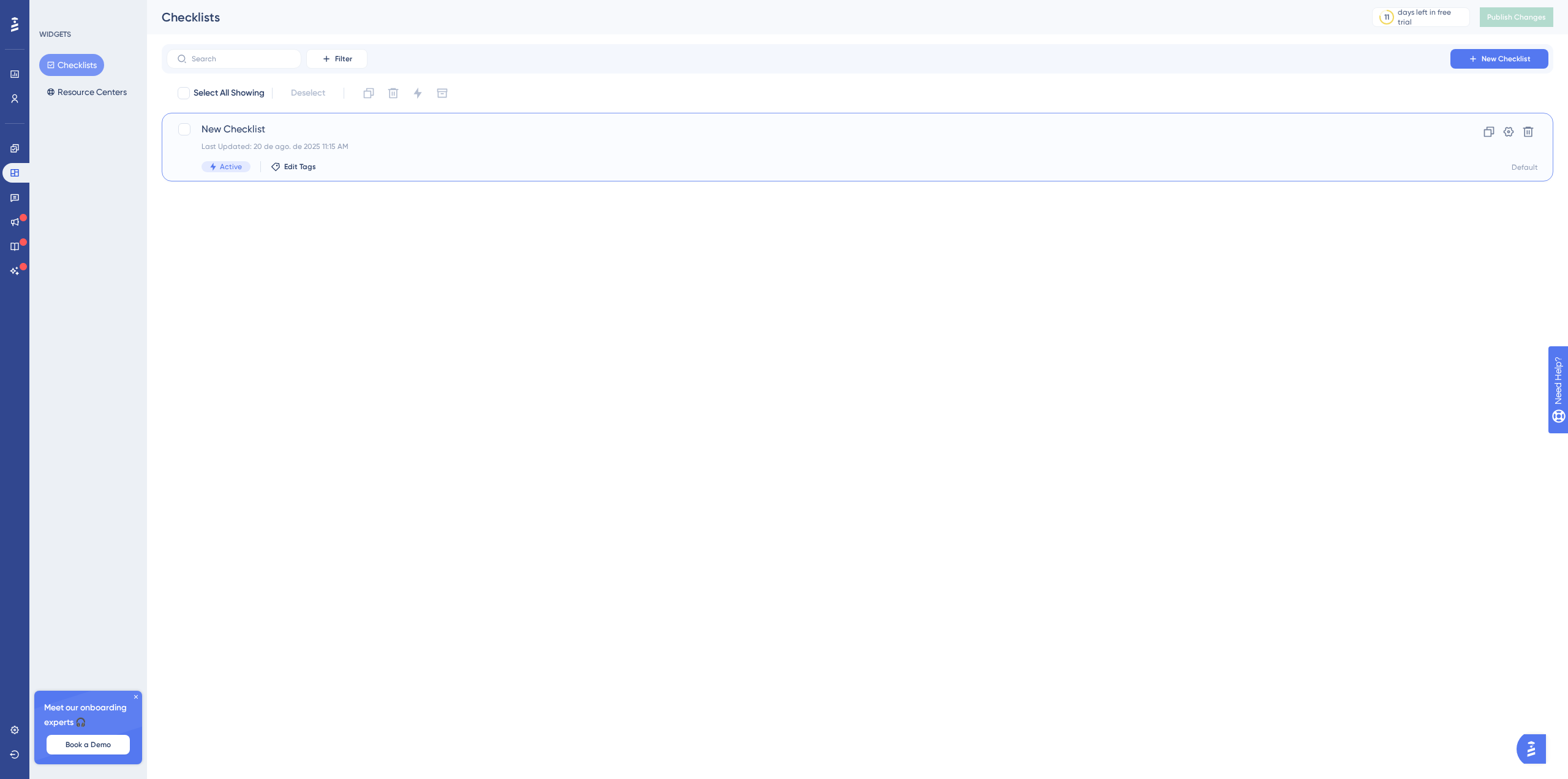
click at [253, 130] on span "New Checklist" at bounding box center [808, 129] width 1214 height 15
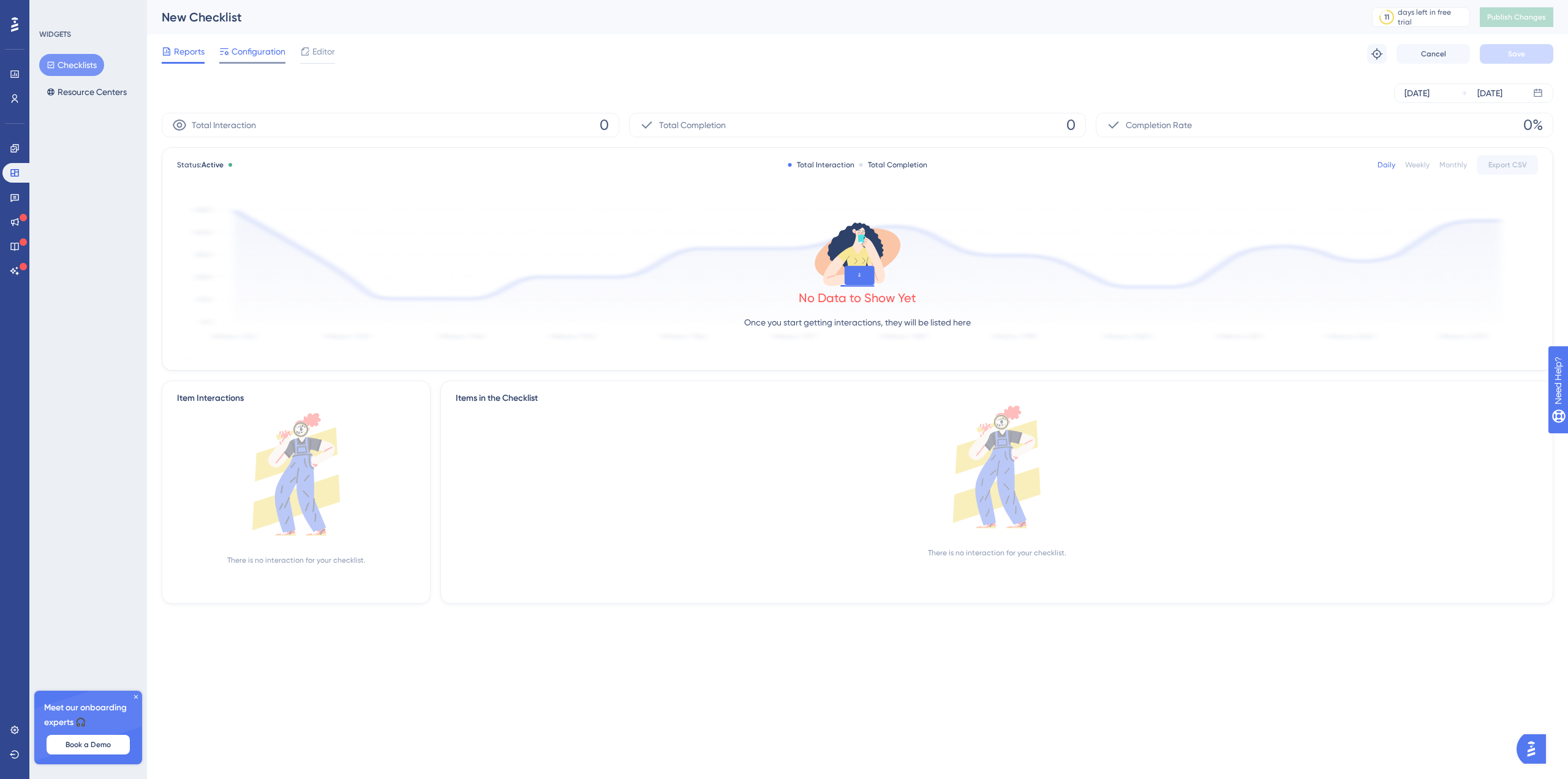
click at [242, 60] on div "Configuration" at bounding box center [252, 53] width 66 height 19
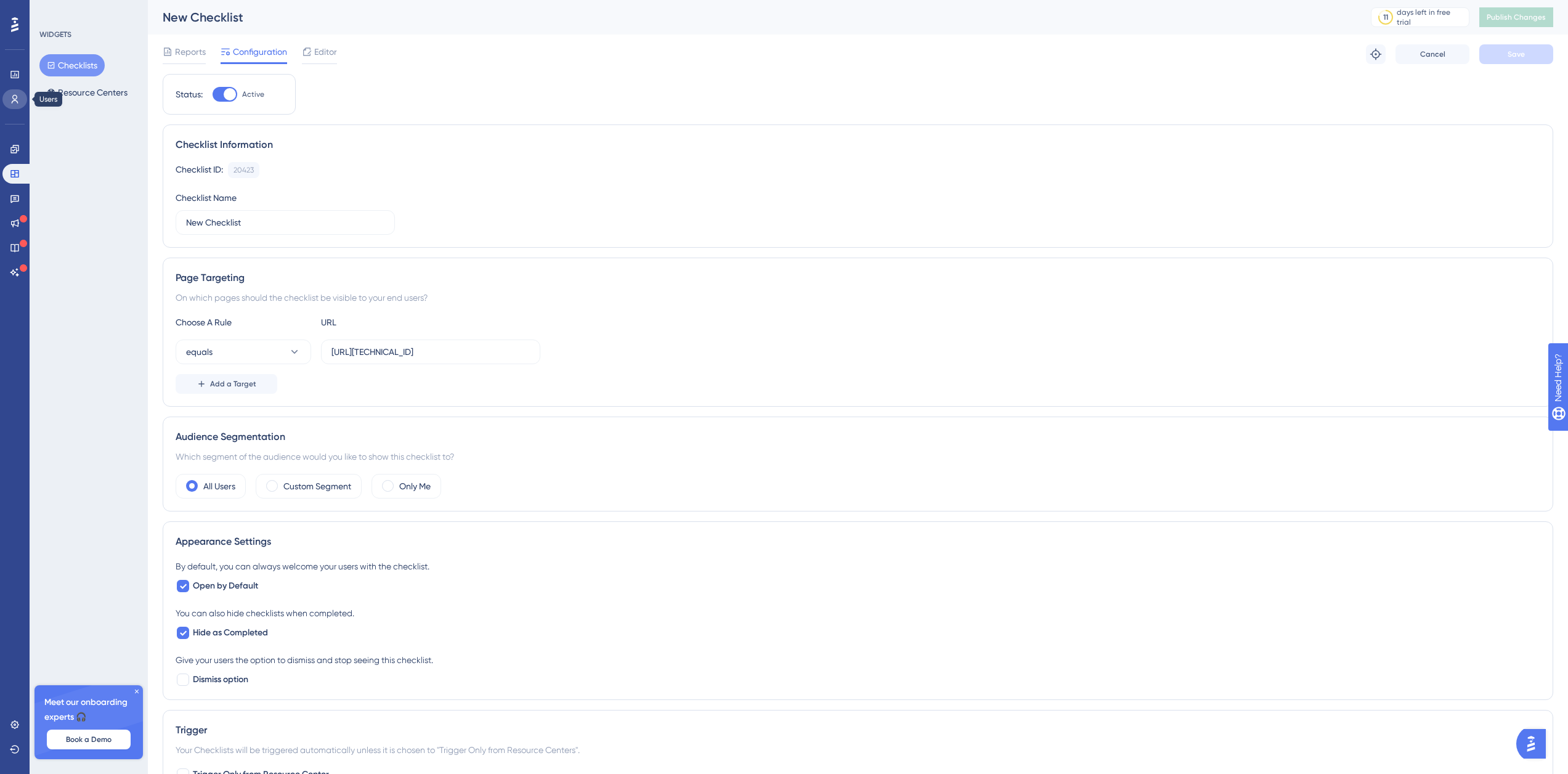
click at [19, 94] on icon at bounding box center [15, 99] width 10 height 10
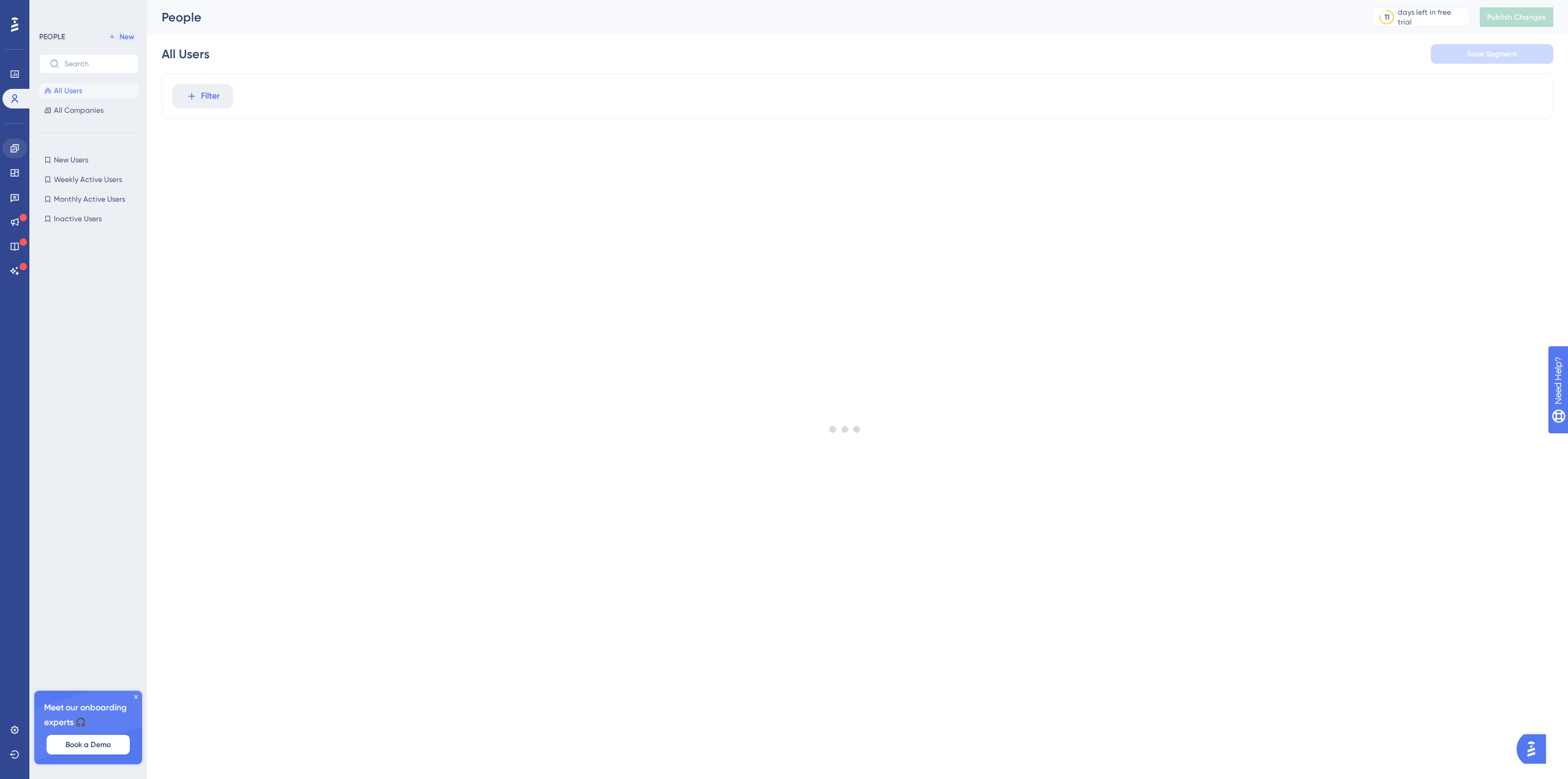
drag, startPoint x: 21, startPoint y: 162, endPoint x: 16, endPoint y: 157, distance: 7.1
click at [0, 0] on html "Welcome to your Users page 🥳 You can dive deeper into what users are doing in y…" at bounding box center [0, 0] width 0 height 0
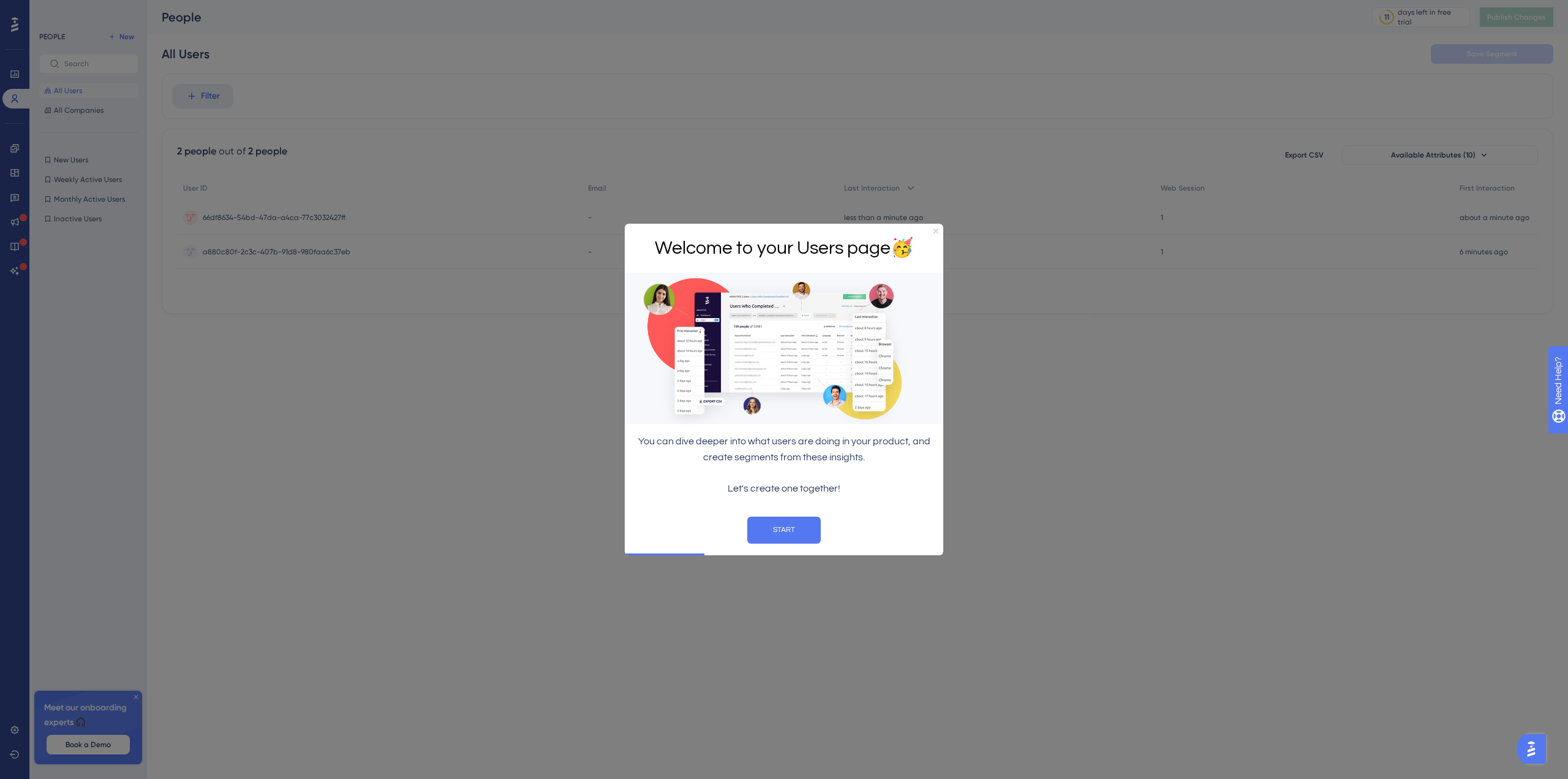
click at [935, 228] on icon "Close Preview" at bounding box center [935, 229] width 5 height 5
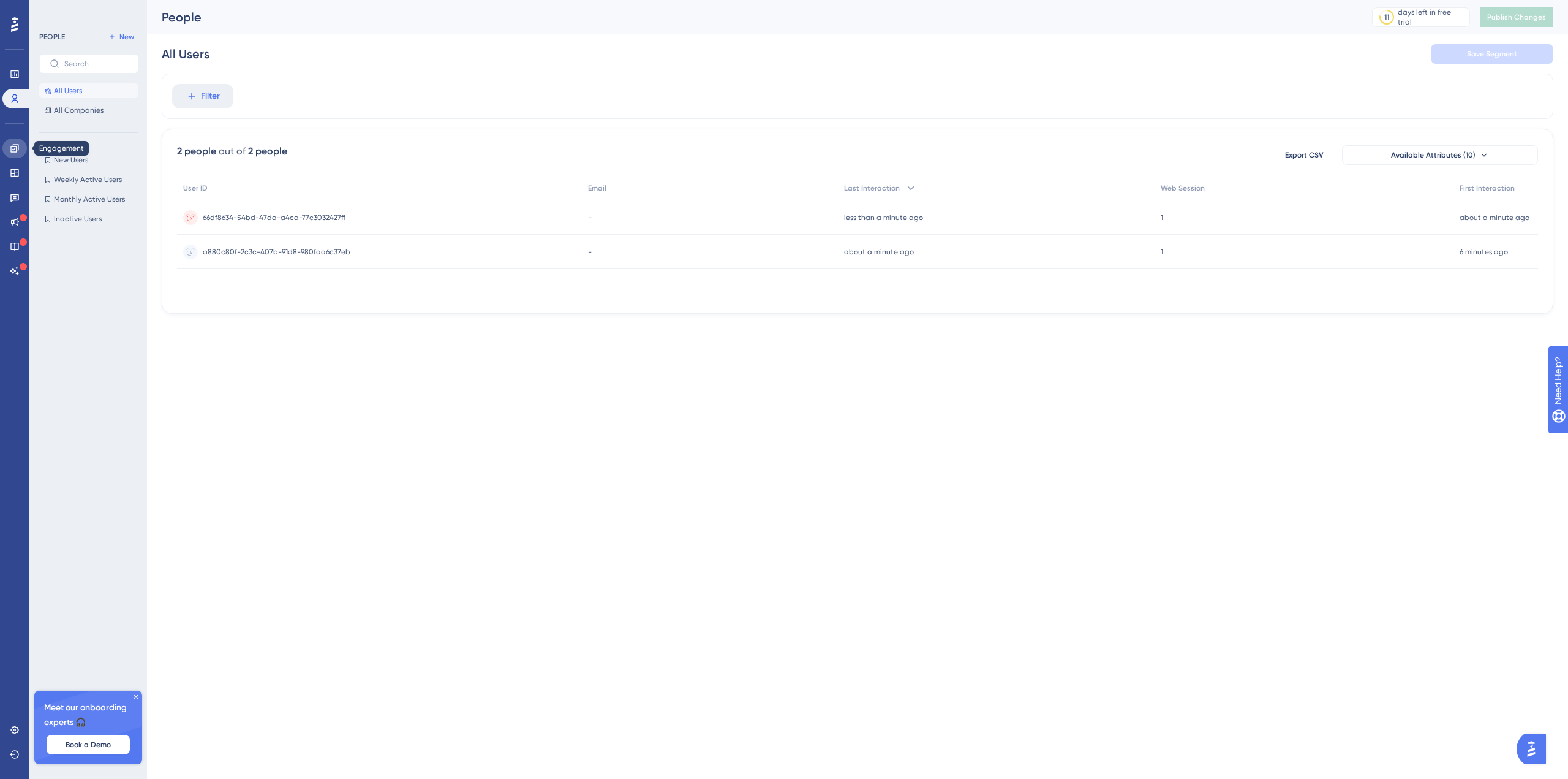
click at [17, 149] on icon at bounding box center [14, 147] width 8 height 8
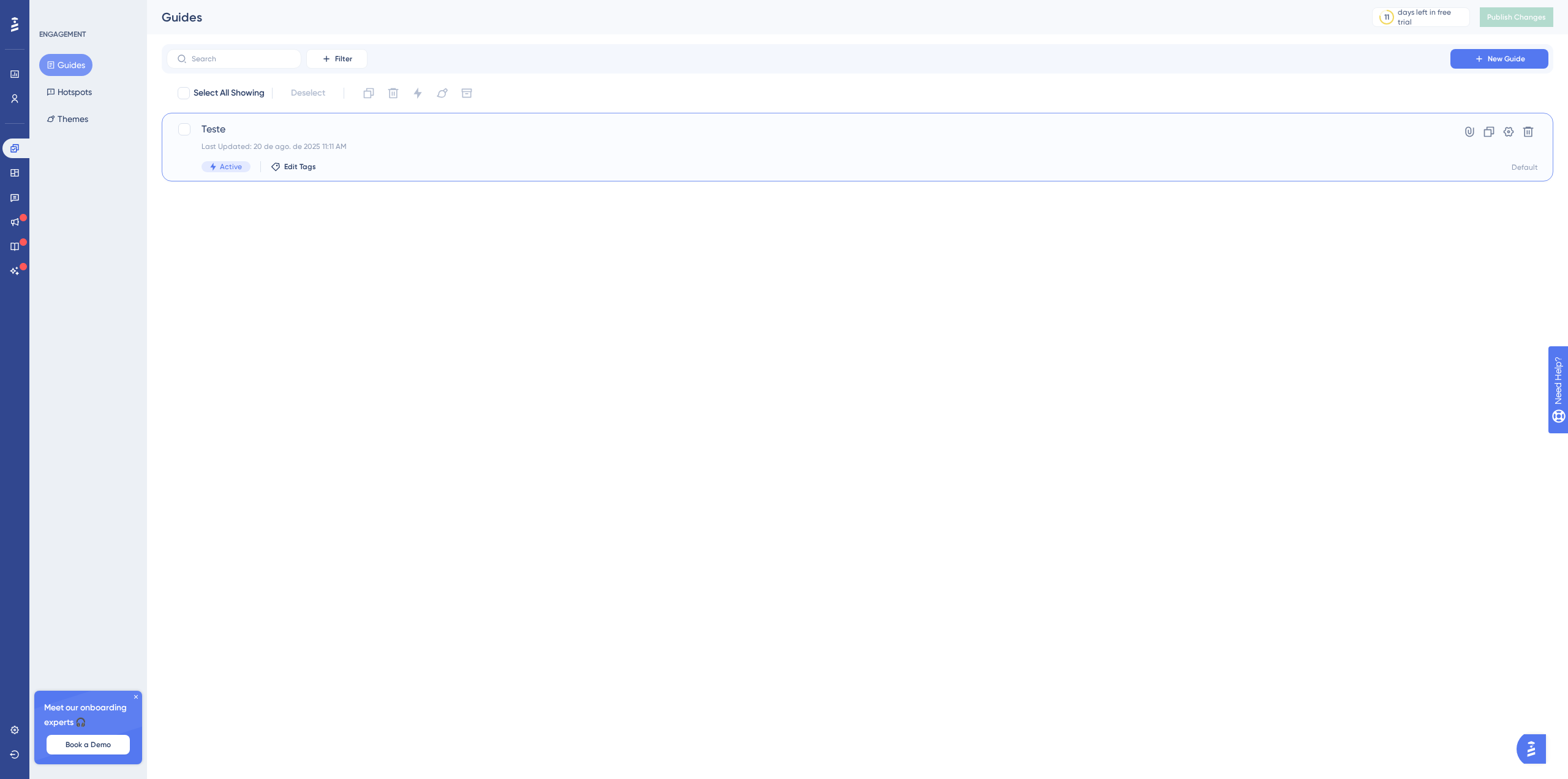
click at [275, 134] on span "Teste" at bounding box center [808, 129] width 1214 height 15
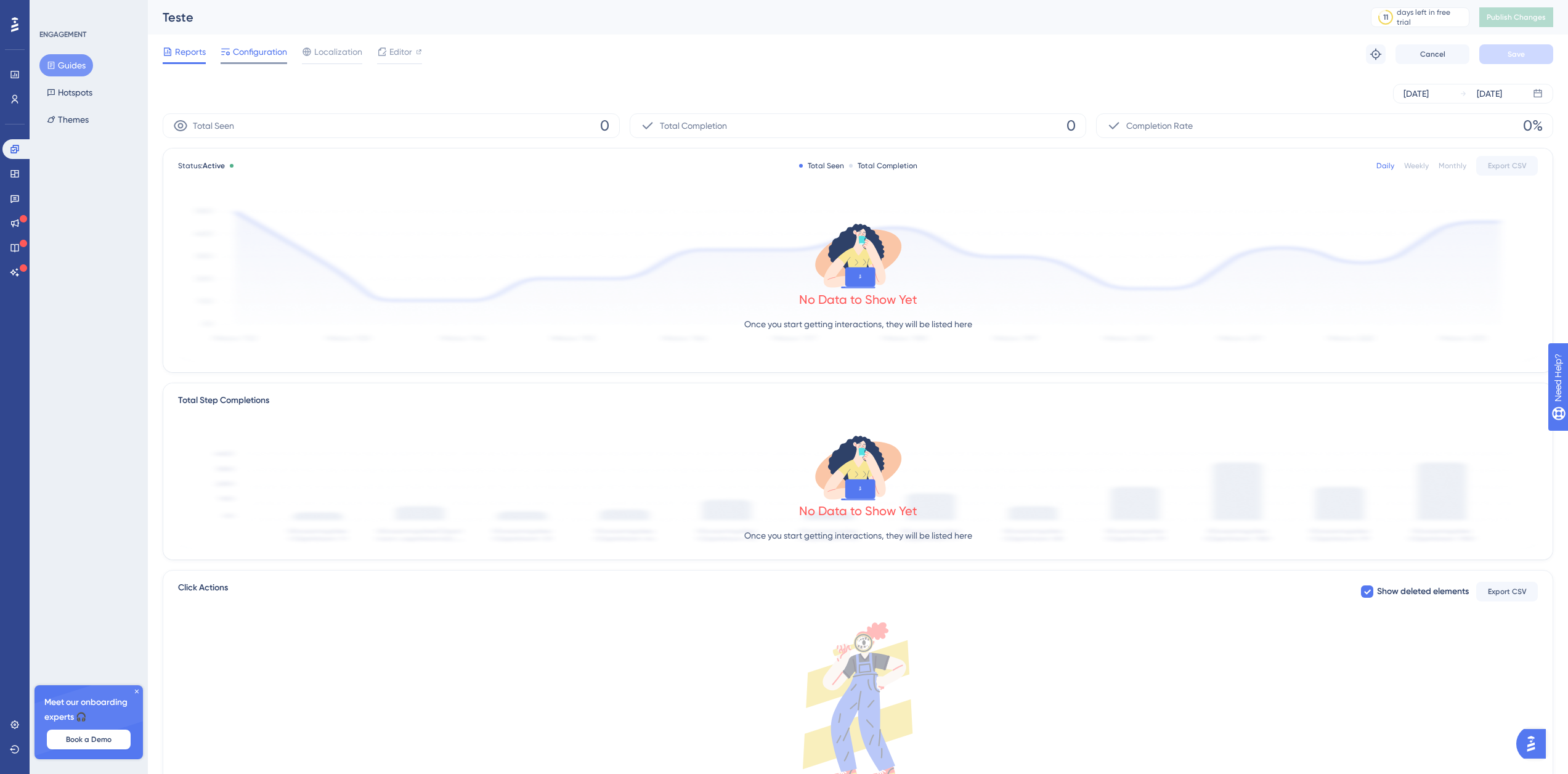
click at [264, 52] on span "Configuration" at bounding box center [259, 52] width 55 height 15
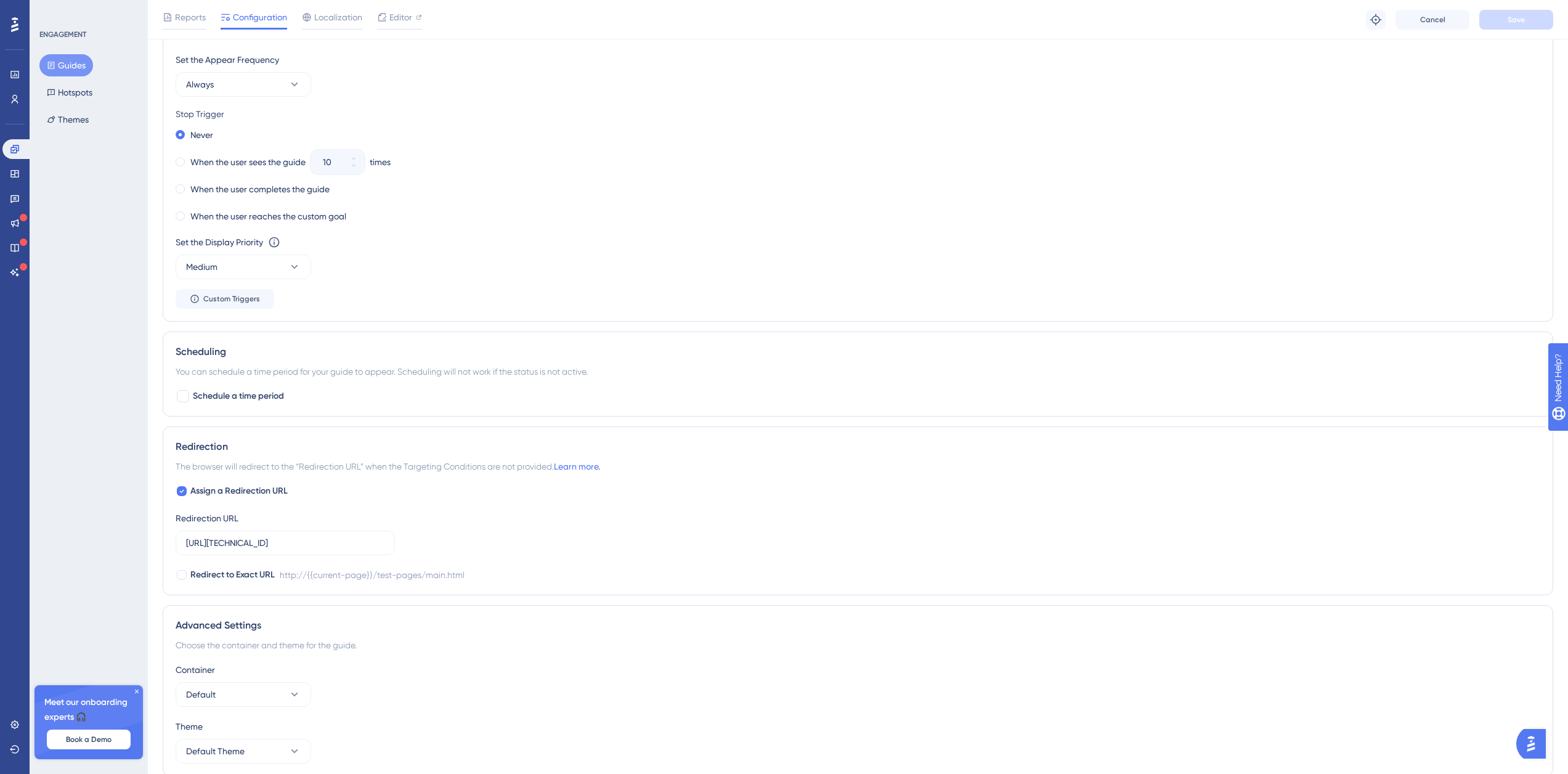
scroll to position [616, 0]
click at [12, 170] on icon at bounding box center [14, 174] width 8 height 7
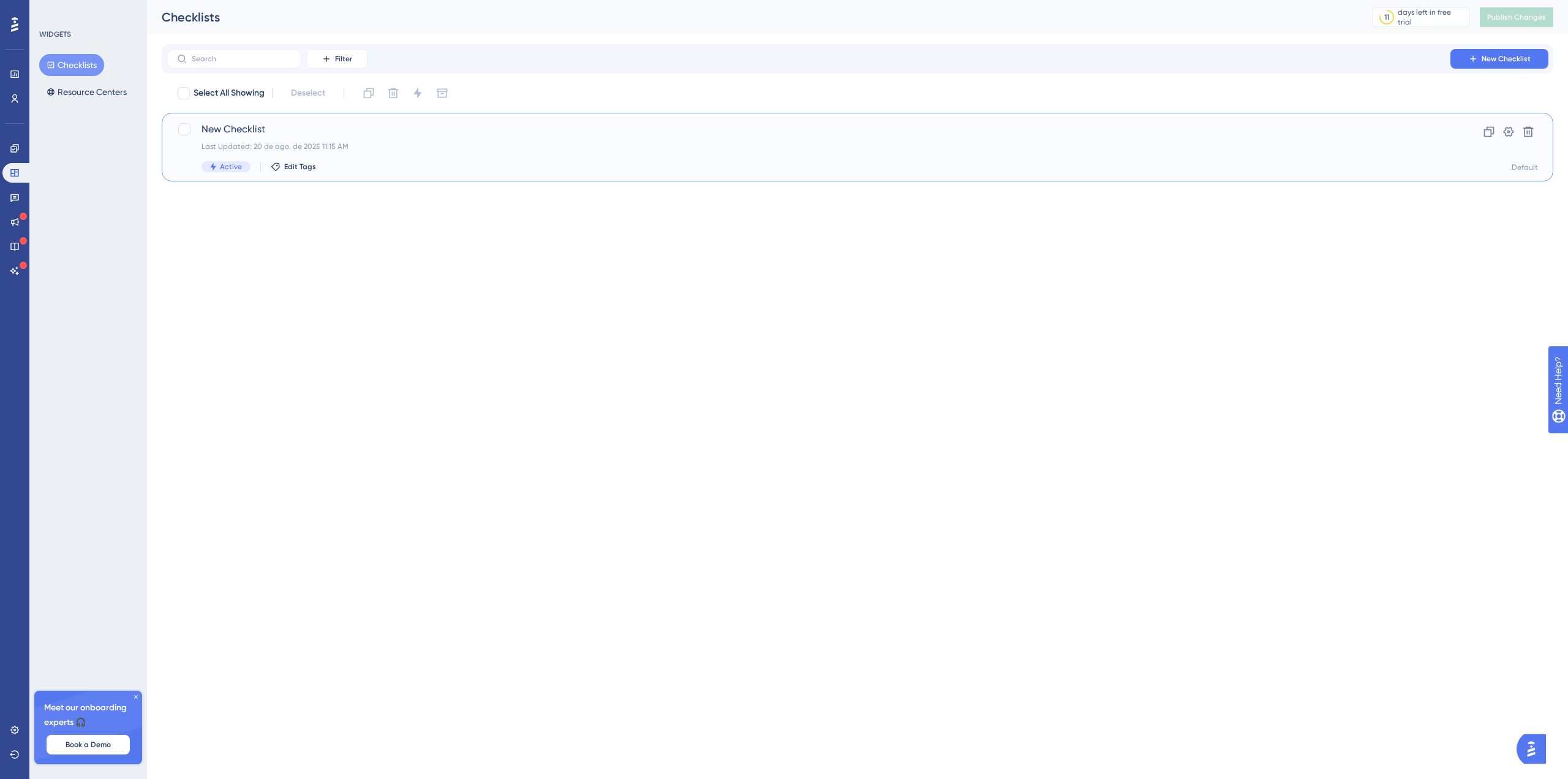
click at [297, 133] on span "New Checklist" at bounding box center [808, 129] width 1214 height 15
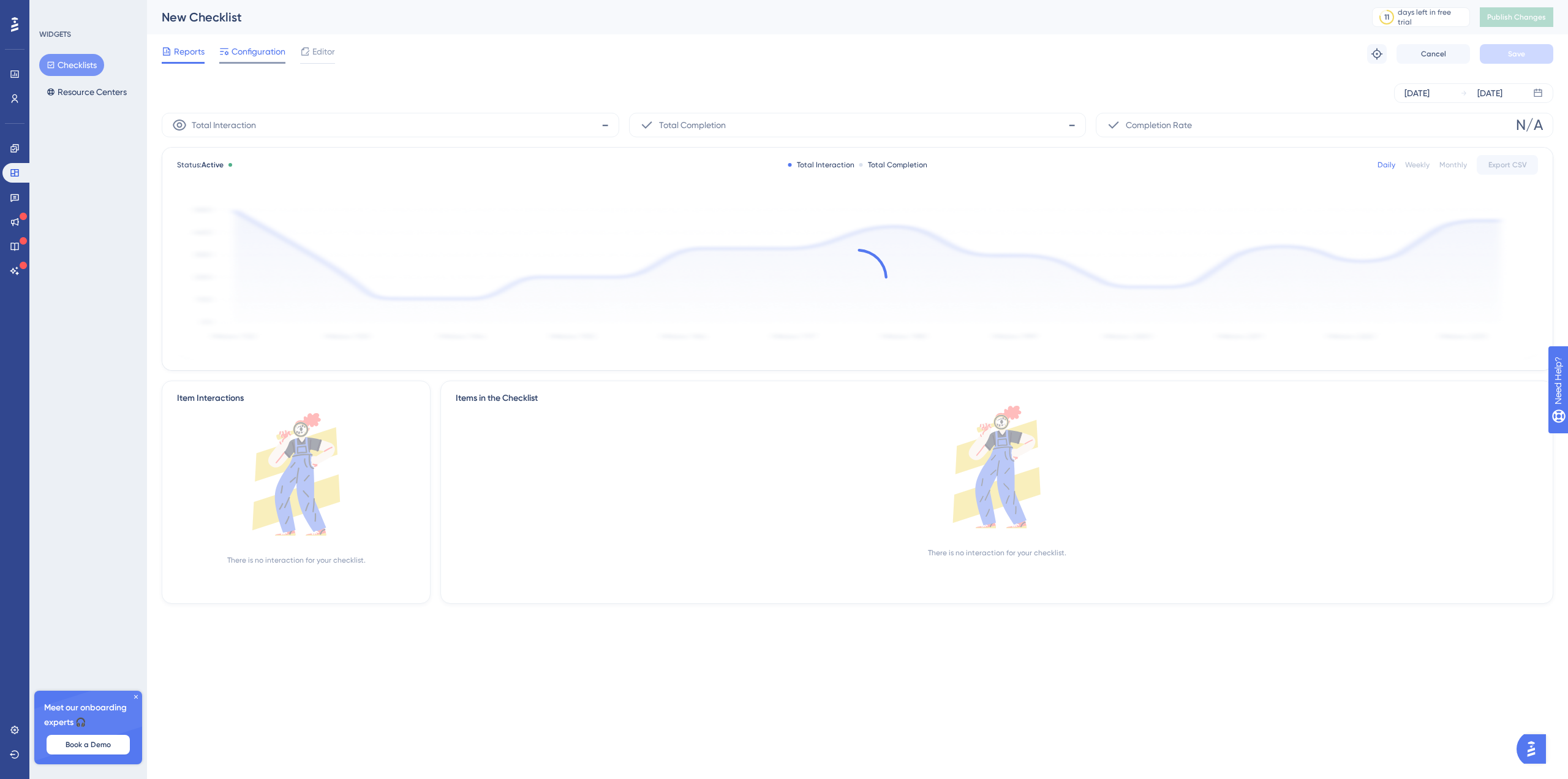
click at [254, 49] on span "Configuration" at bounding box center [258, 52] width 54 height 15
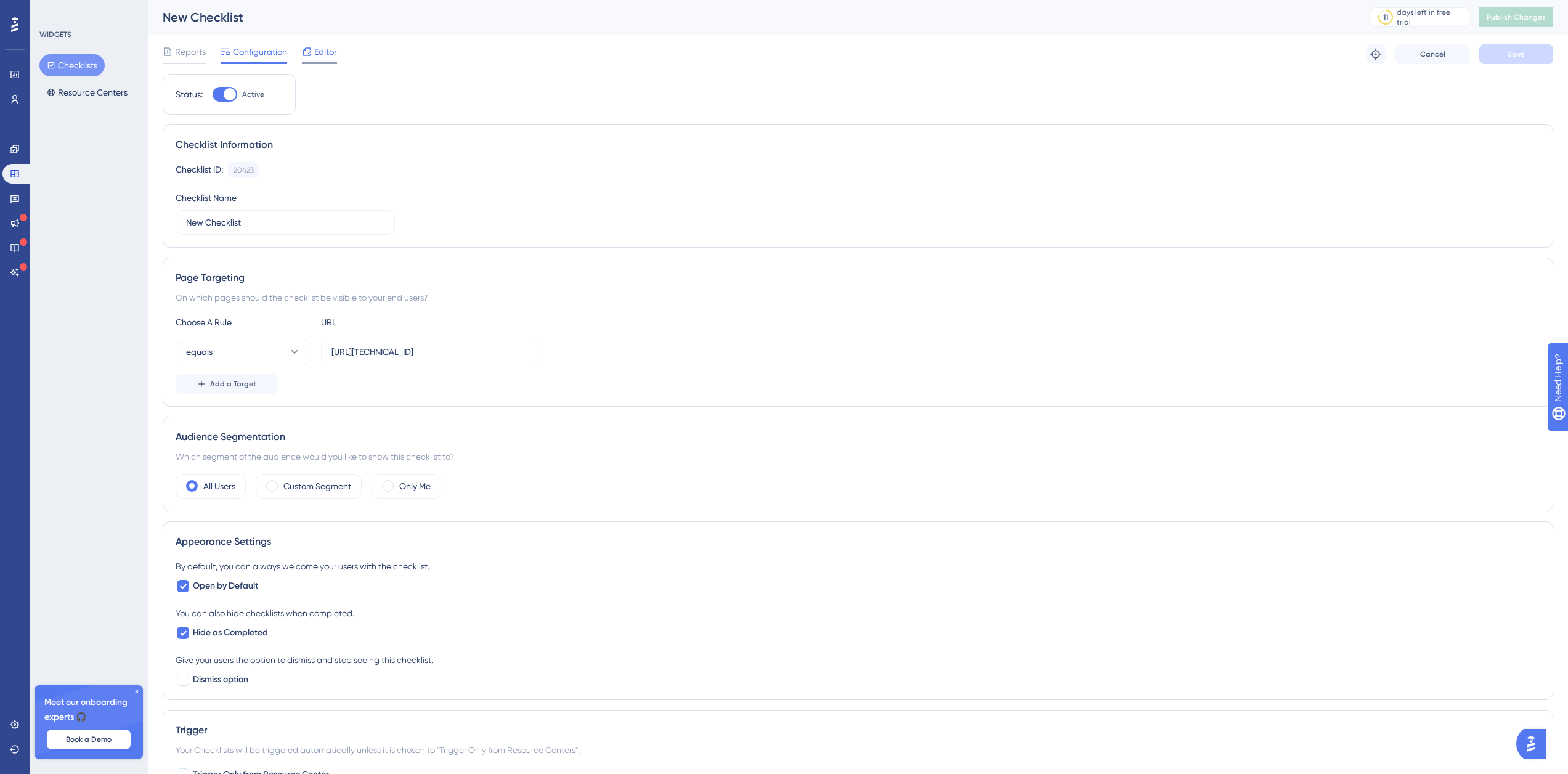
click at [328, 52] on span "Editor" at bounding box center [325, 52] width 23 height 15
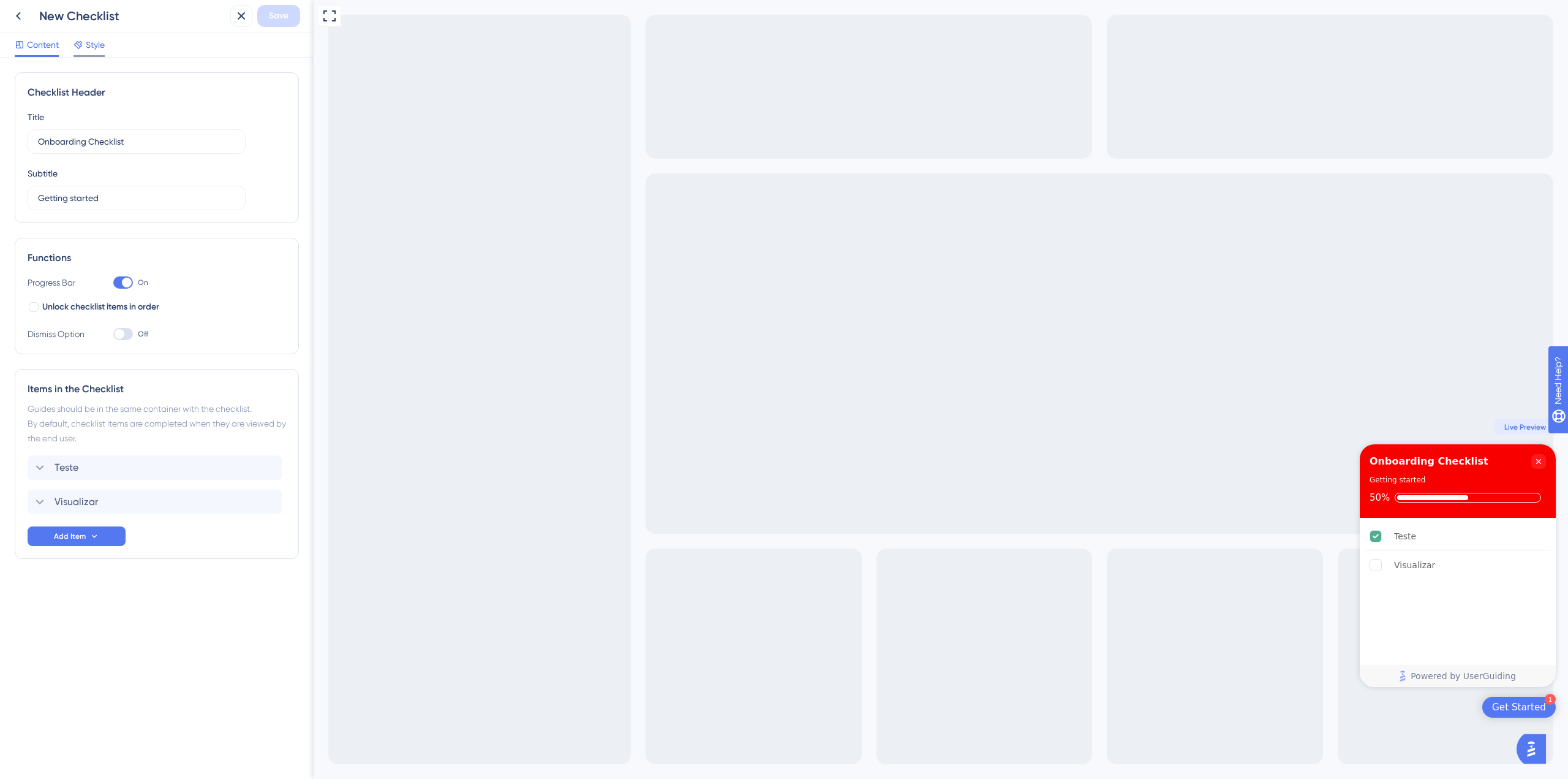
click at [98, 43] on span "Style" at bounding box center [95, 45] width 19 height 15
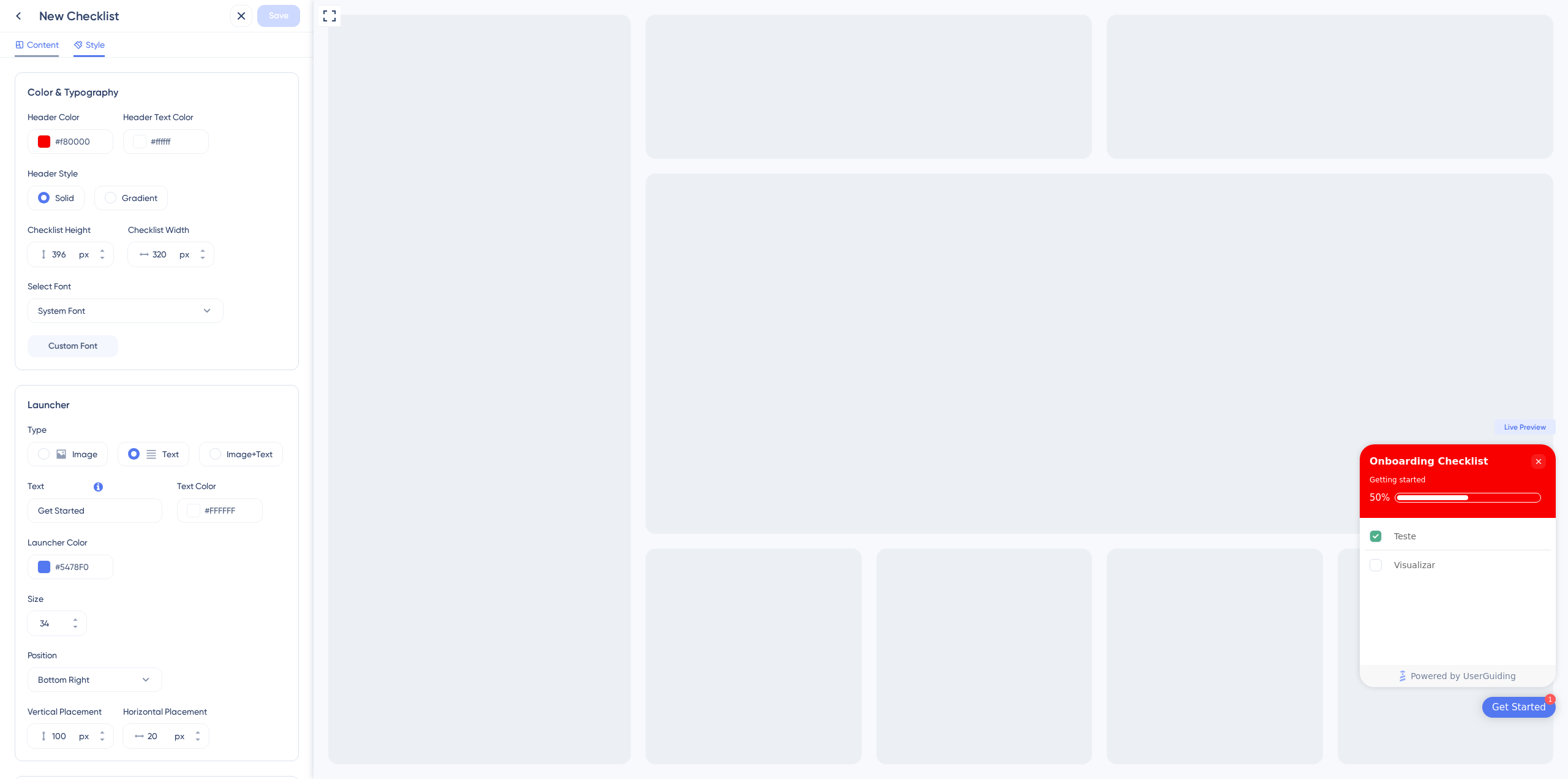
click at [24, 42] on icon at bounding box center [19, 44] width 10 height 10
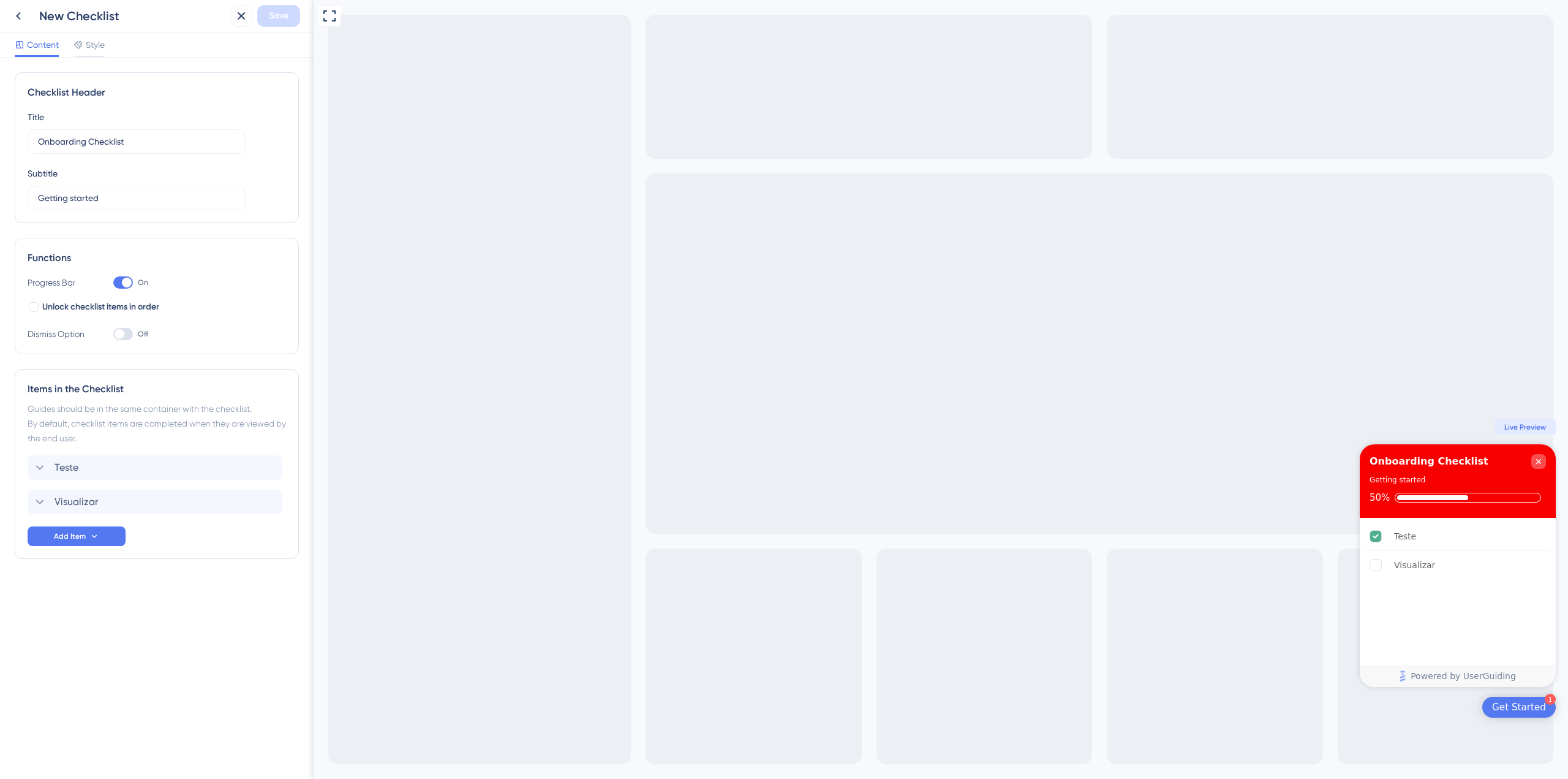
click at [1541, 459] on icon "Close Checklist" at bounding box center [1539, 460] width 5 height 5
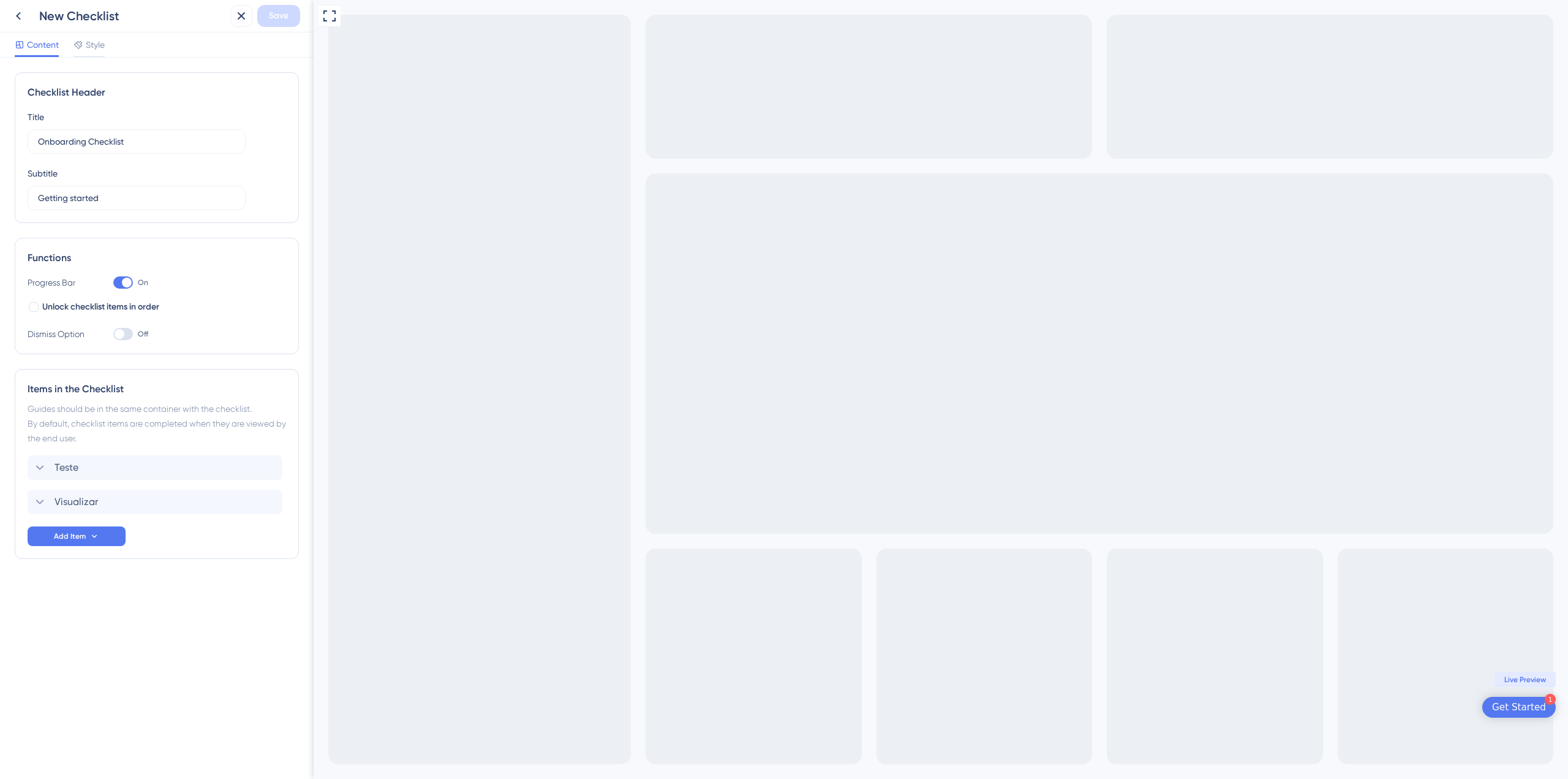
click at [1516, 707] on div "Get Started" at bounding box center [1519, 706] width 54 height 12
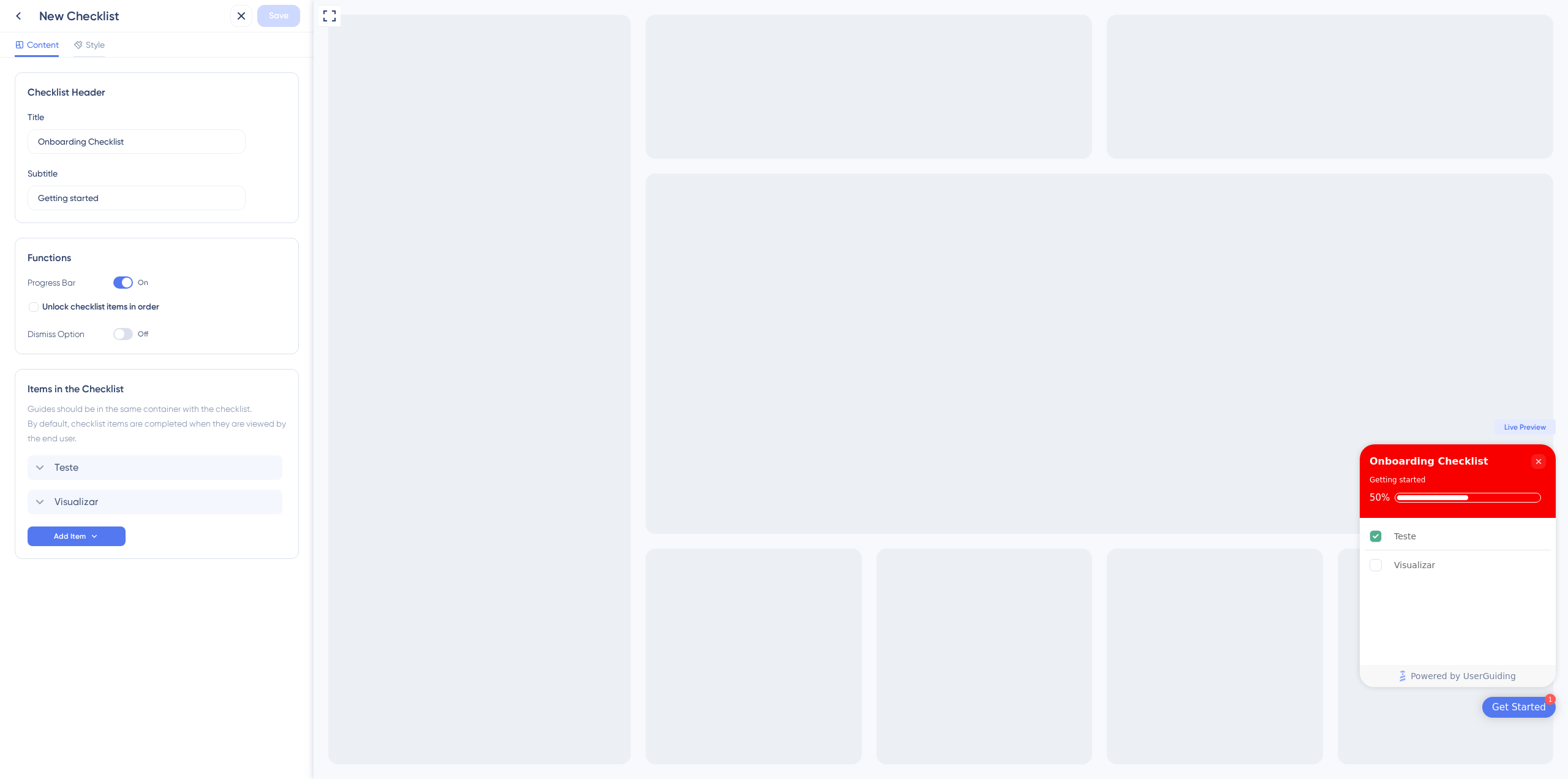
click at [126, 337] on div at bounding box center [122, 333] width 19 height 12
click at [113, 334] on input "Off" at bounding box center [112, 334] width 1 height 1
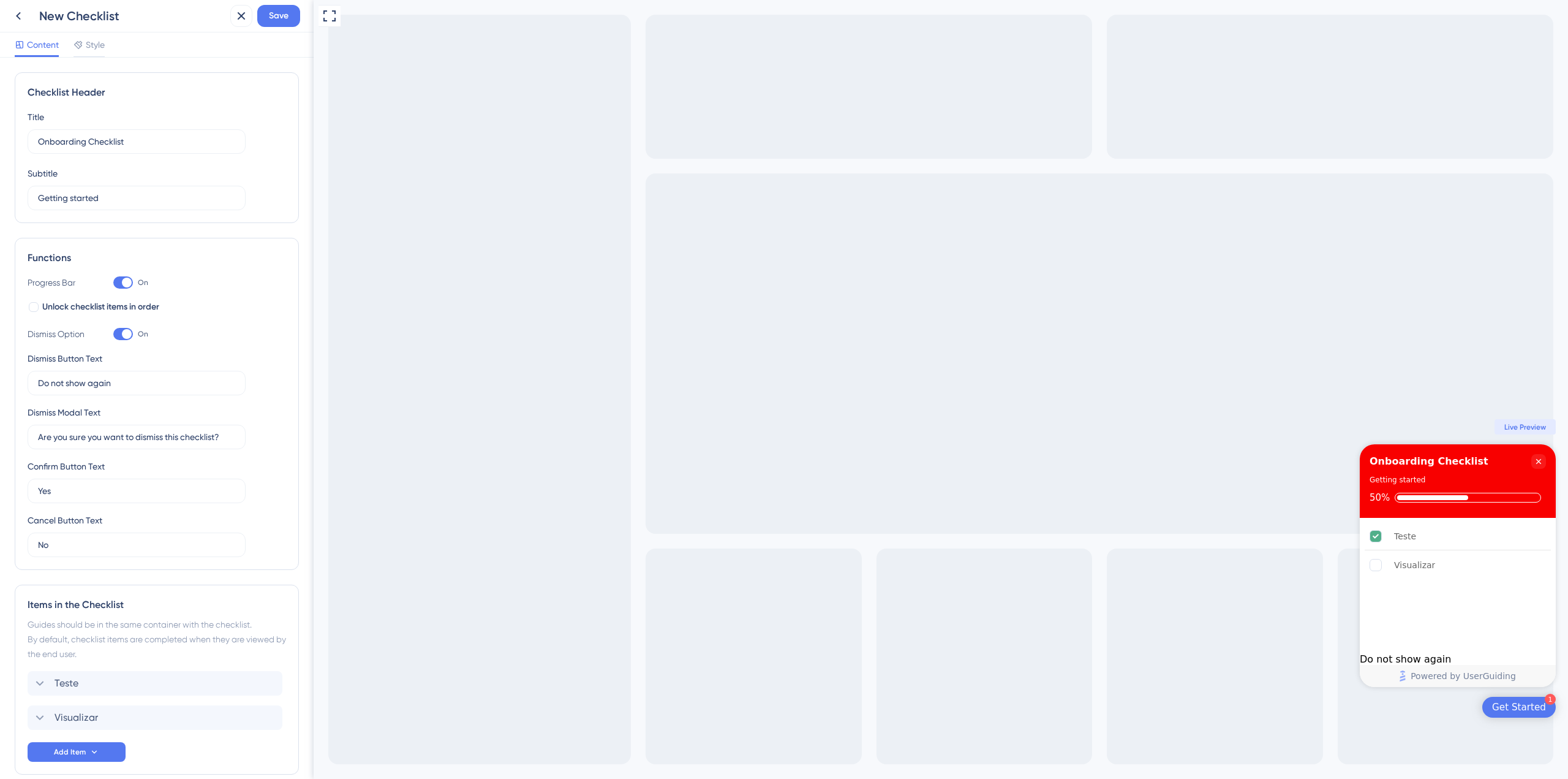
click at [1456, 656] on div "Do not show again" at bounding box center [1458, 658] width 196 height 12
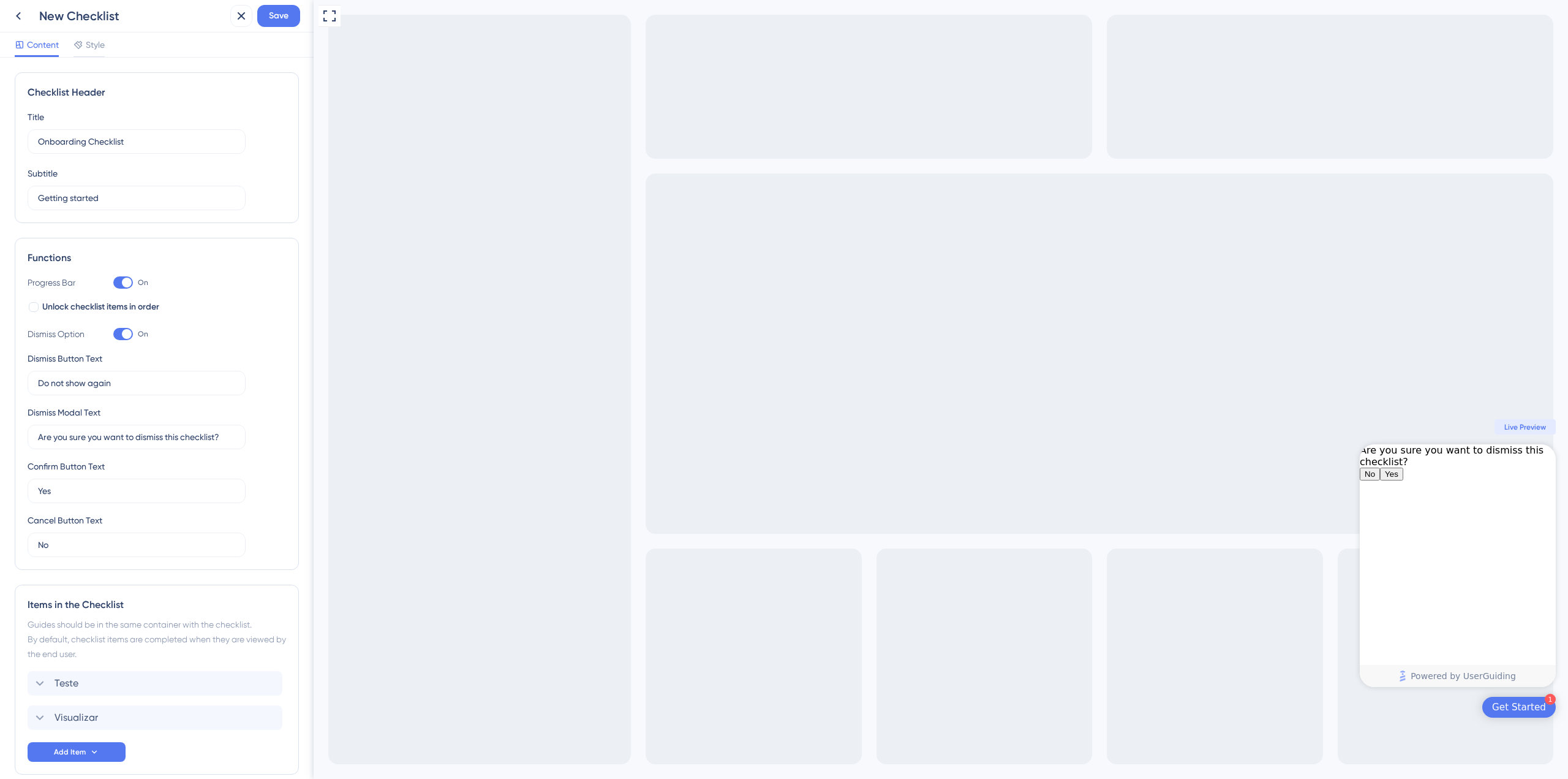
click at [1380, 481] on button "No" at bounding box center [1370, 474] width 20 height 13
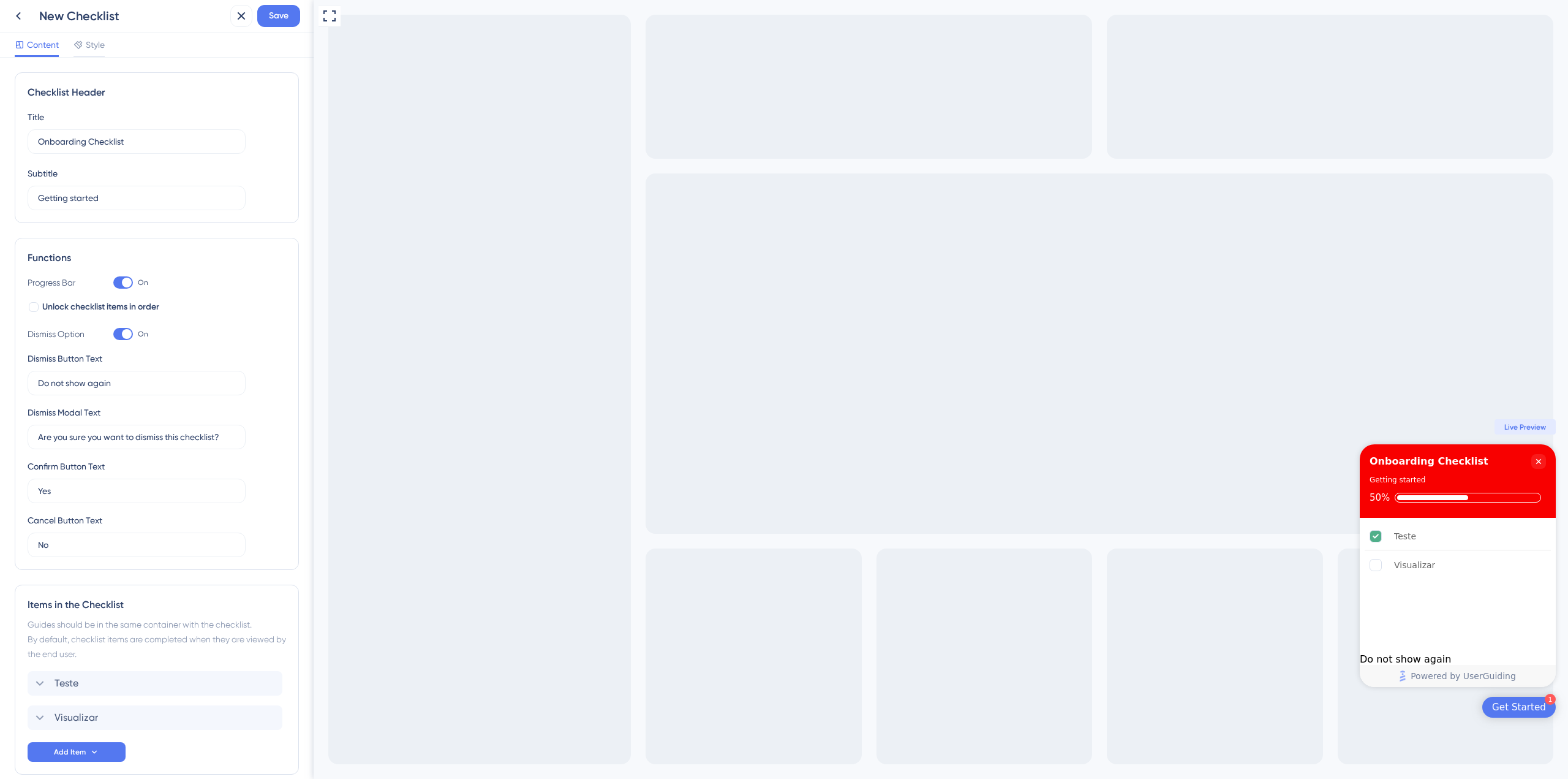
click at [122, 335] on div at bounding box center [122, 333] width 19 height 12
click at [122, 333] on div at bounding box center [126, 333] width 10 height 10
click at [113, 334] on input "On" at bounding box center [112, 334] width 1 height 1
checkbox input "false"
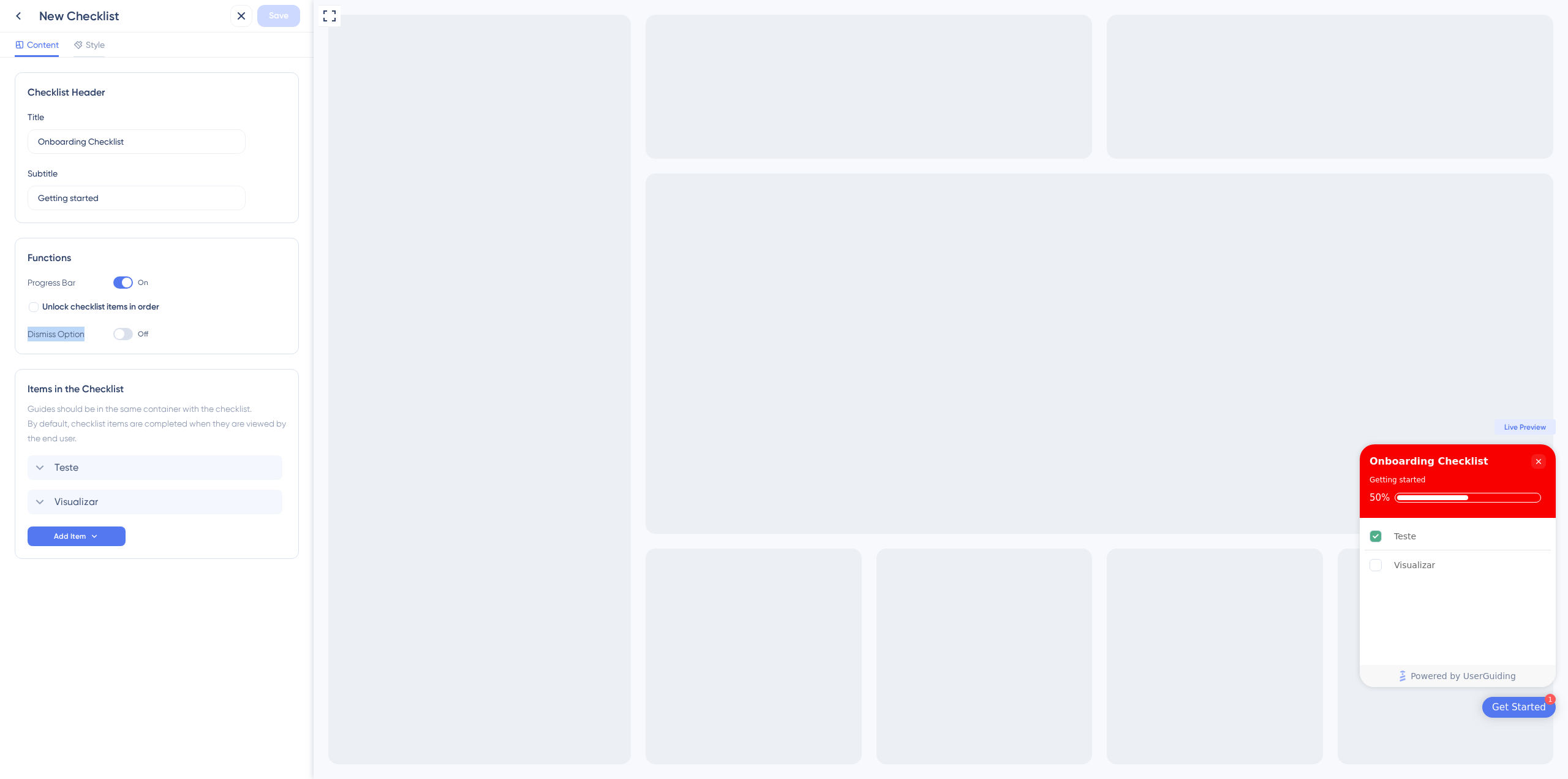
drag, startPoint x: 90, startPoint y: 336, endPoint x: 39, endPoint y: 338, distance: 51.0
click at [25, 331] on div "Functions Progress Bar On Unlock checklist items in order Dismiss Option Off" at bounding box center [157, 296] width 285 height 116
copy div "Dismiss Option"
click at [95, 49] on span "Style" at bounding box center [95, 45] width 19 height 15
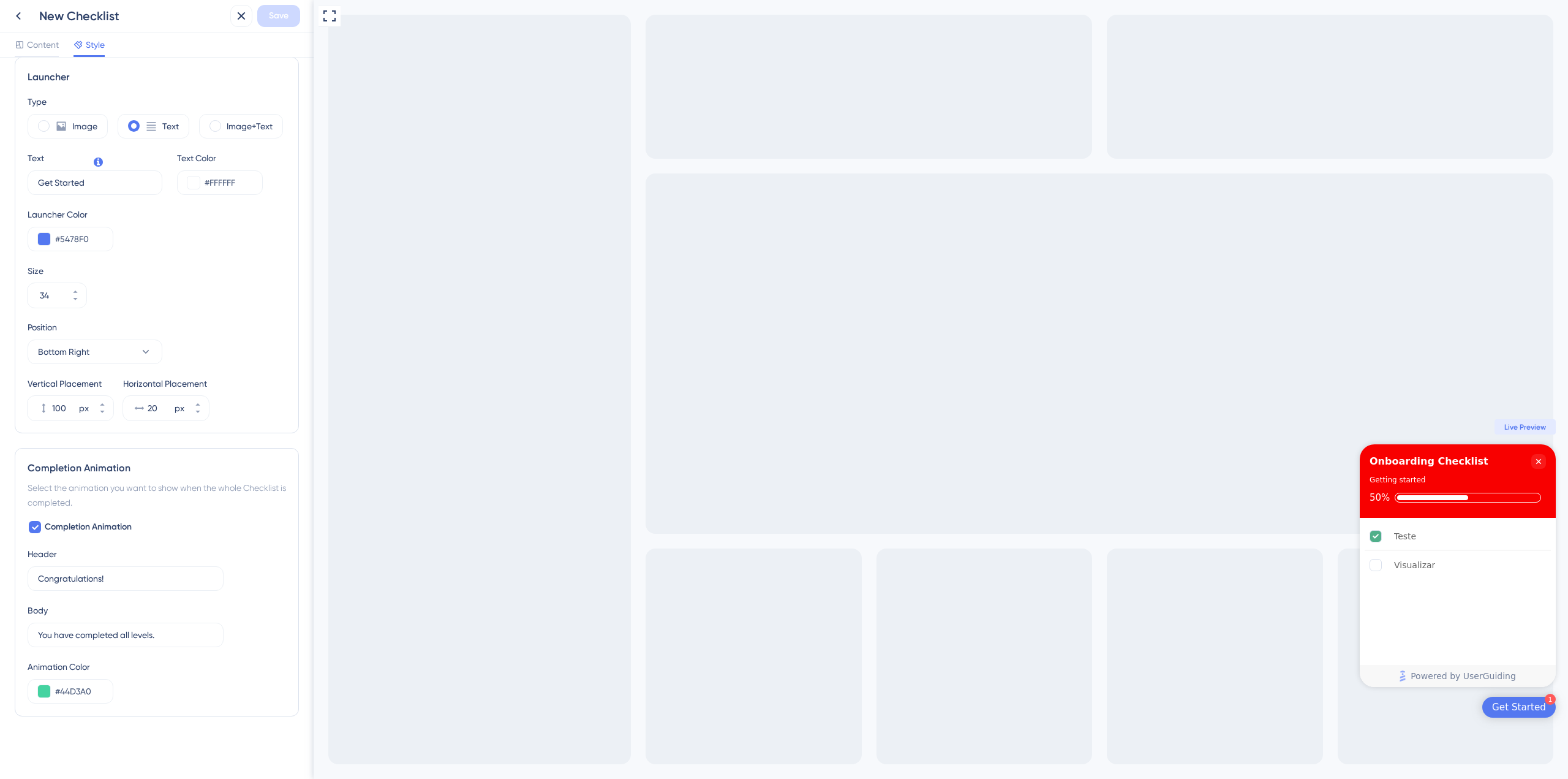
scroll to position [329, 0]
click at [118, 529] on span "Completion Animation" at bounding box center [88, 526] width 87 height 15
checkbox input "false"
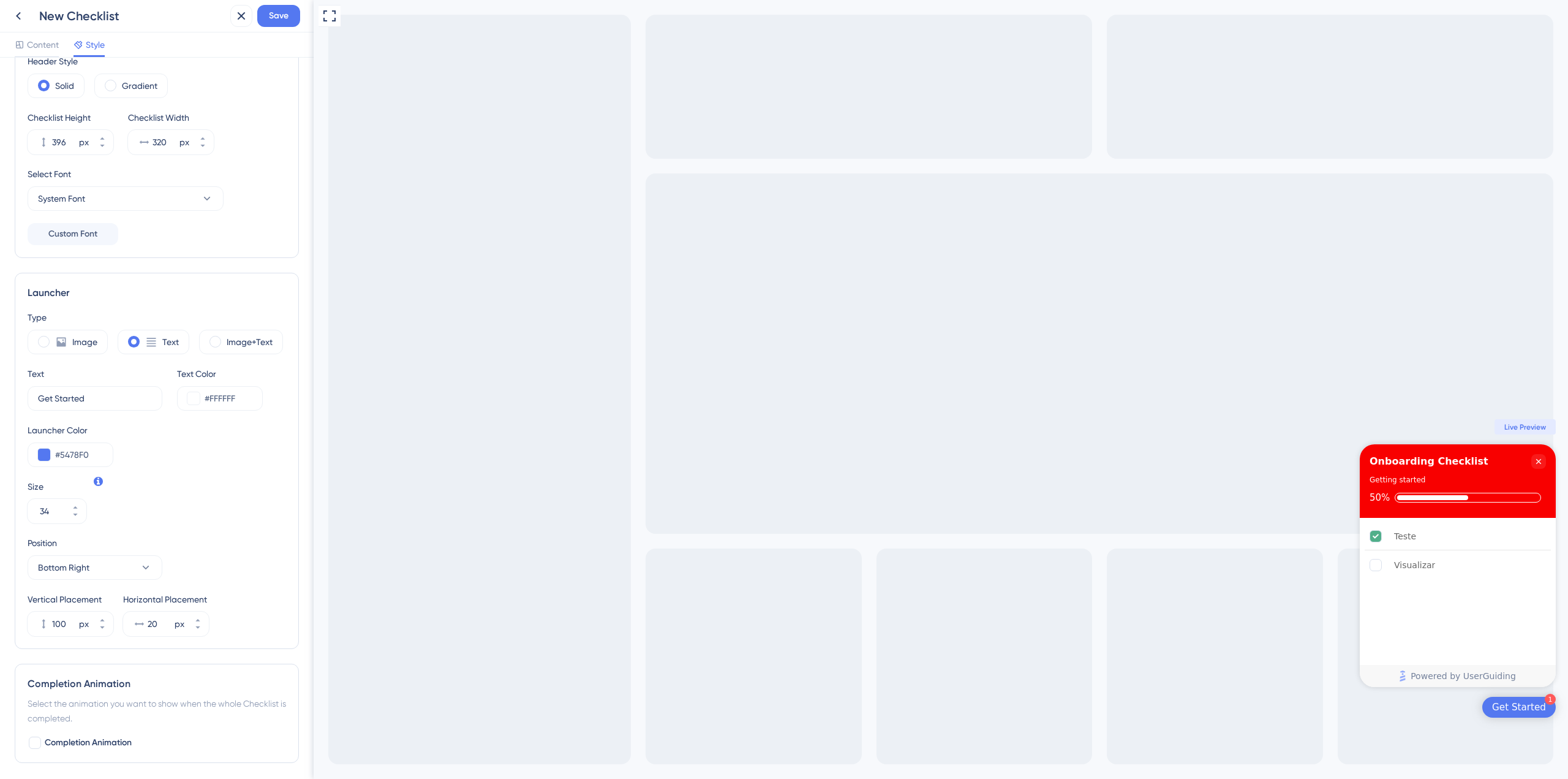
scroll to position [0, 0]
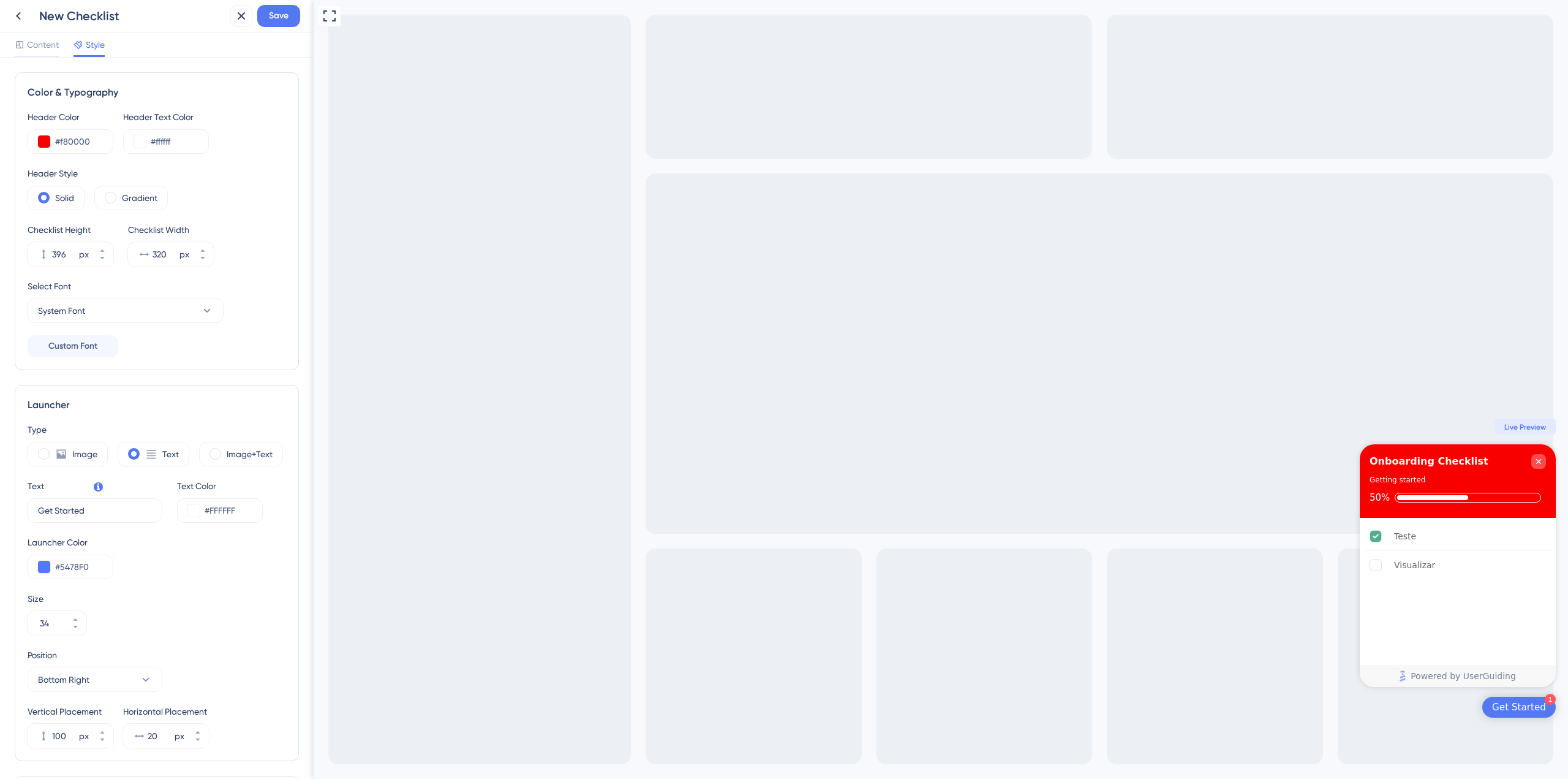
click at [1537, 460] on icon "Close Checklist" at bounding box center [1539, 461] width 10 height 10
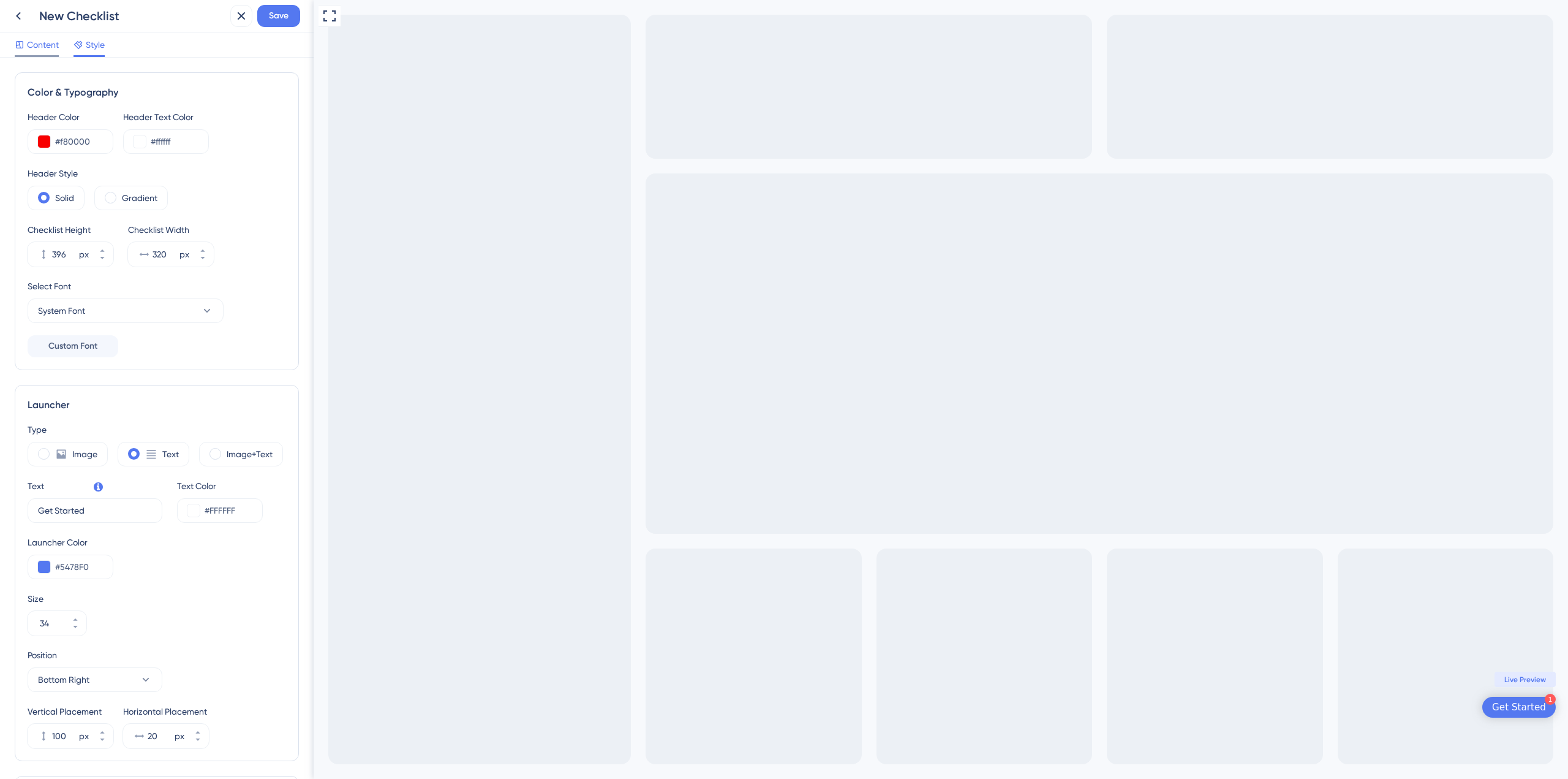
click at [27, 51] on div "Content" at bounding box center [37, 45] width 44 height 15
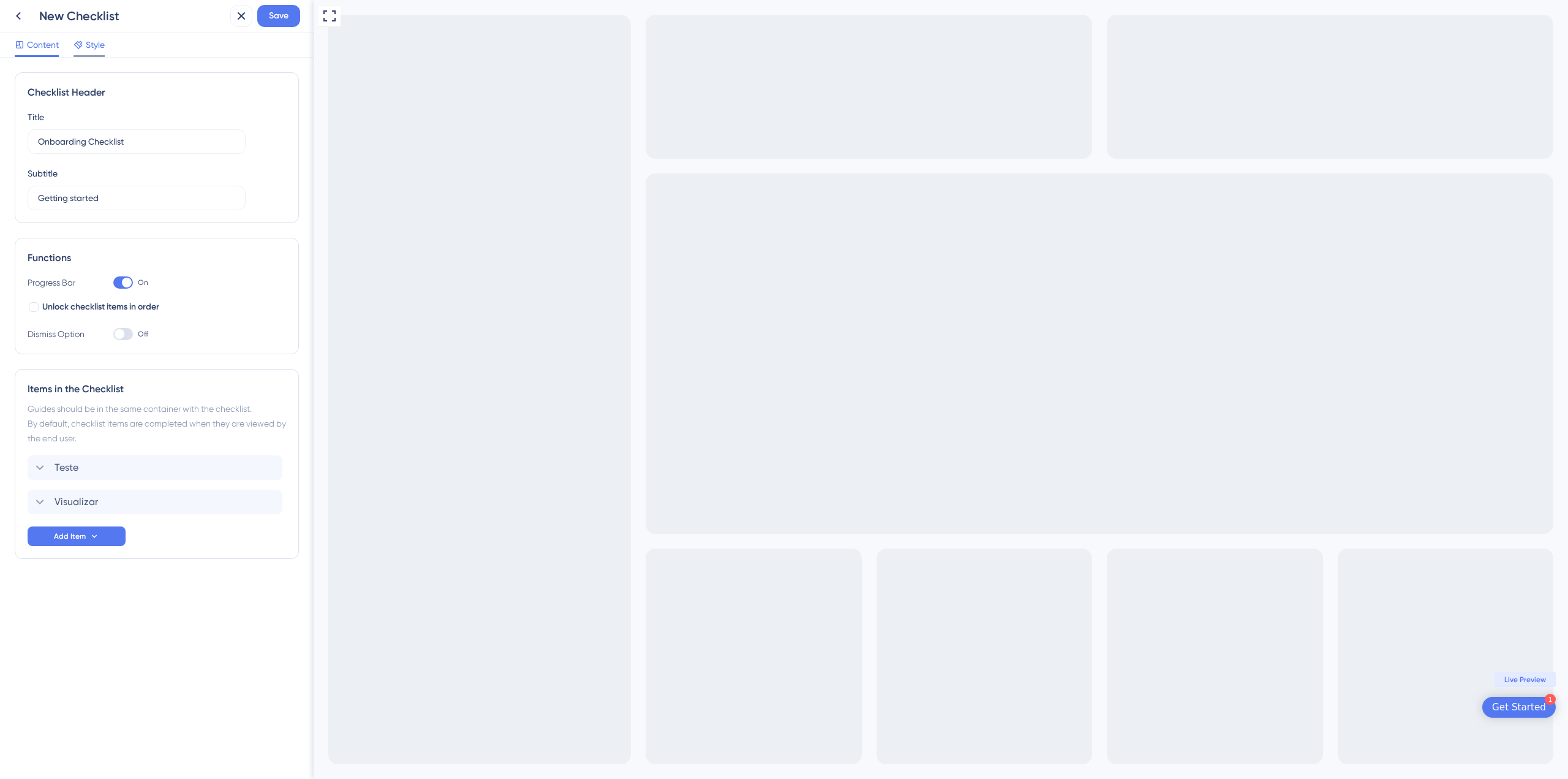
click at [92, 43] on span "Style" at bounding box center [95, 45] width 19 height 15
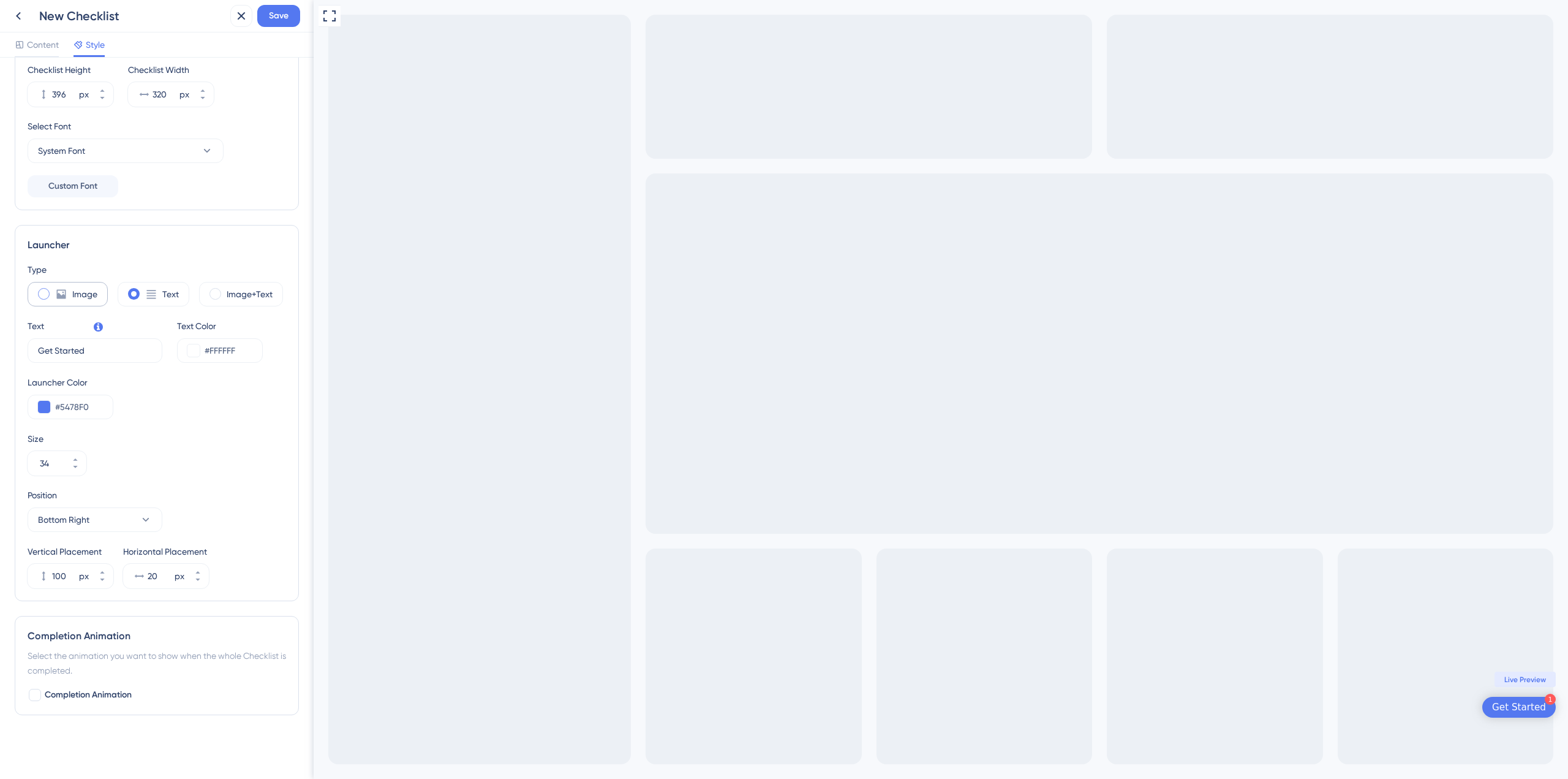
click at [94, 305] on div "Image" at bounding box center [67, 294] width 80 height 25
click at [87, 346] on span "Upload file" at bounding box center [77, 350] width 36 height 10
click at [96, 351] on input "Upload file" at bounding box center [96, 351] width 0 height 0
click at [145, 303] on div "Text" at bounding box center [154, 294] width 72 height 25
click at [259, 290] on label "Image+Text" at bounding box center [250, 294] width 46 height 15
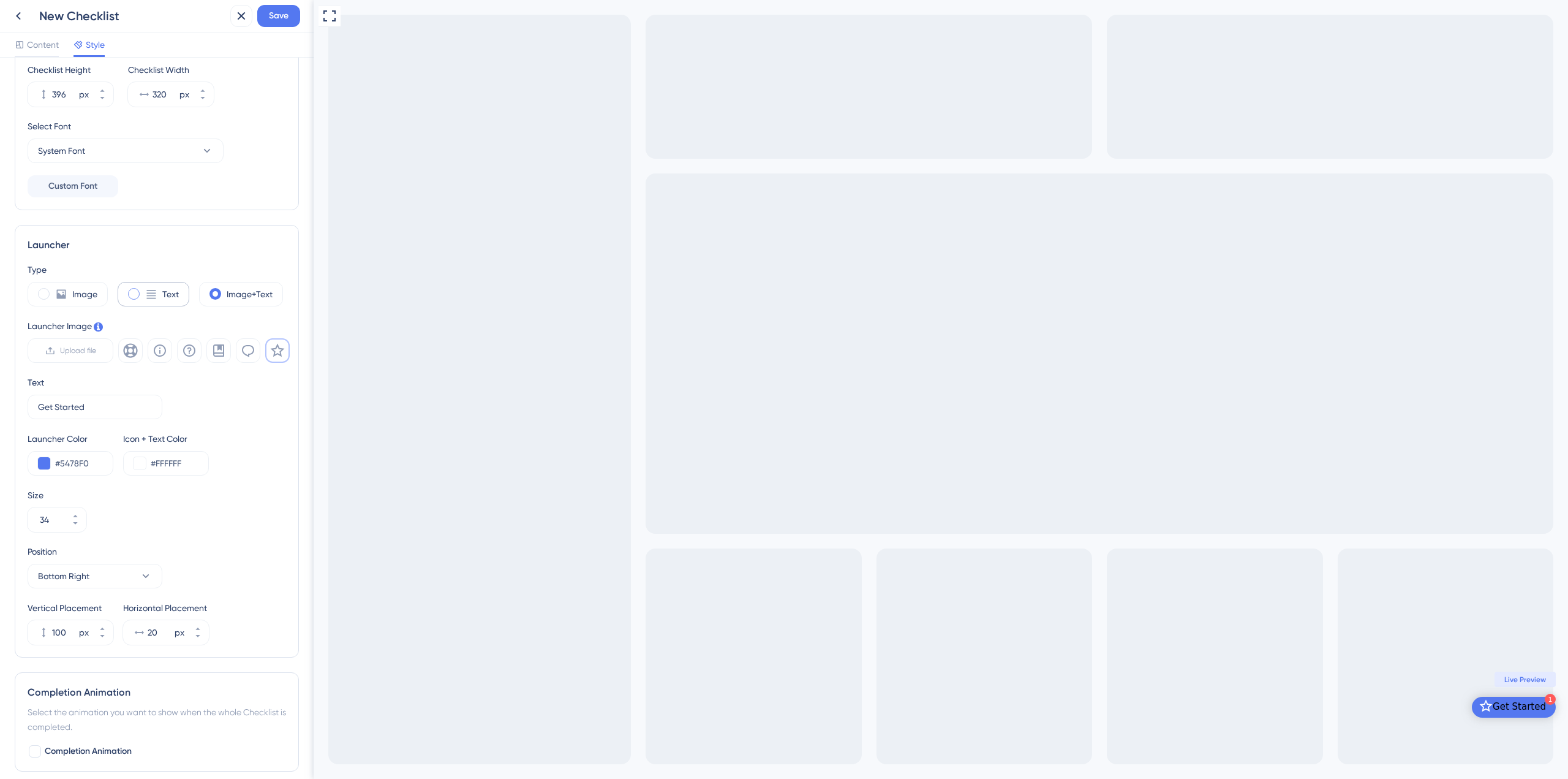
click at [157, 294] on icon at bounding box center [151, 294] width 12 height 12
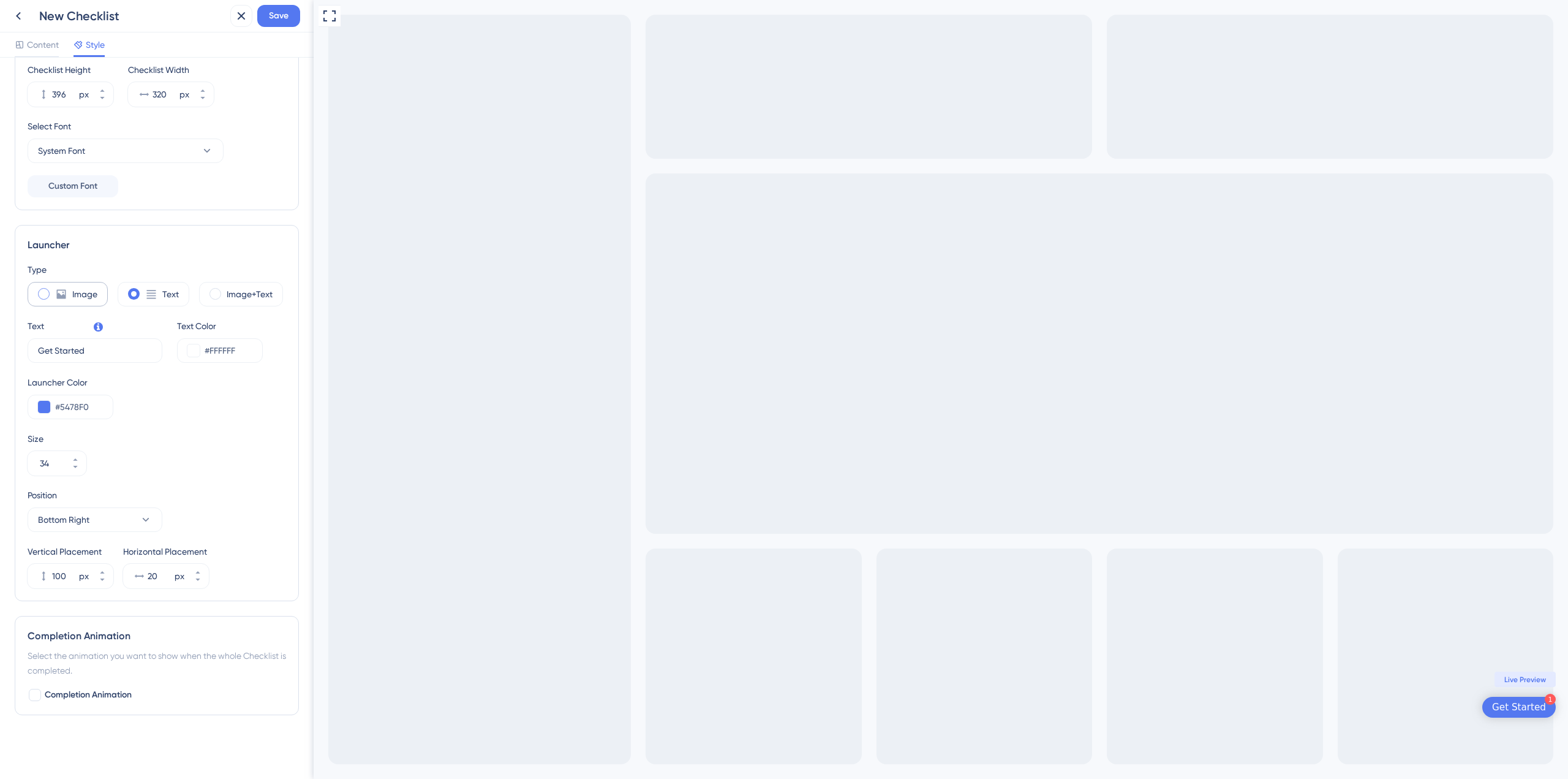
click at [87, 292] on label "Image" at bounding box center [85, 294] width 25 height 15
click at [182, 294] on div "Text" at bounding box center [154, 294] width 72 height 25
click at [252, 292] on label "Image+Text" at bounding box center [250, 294] width 46 height 15
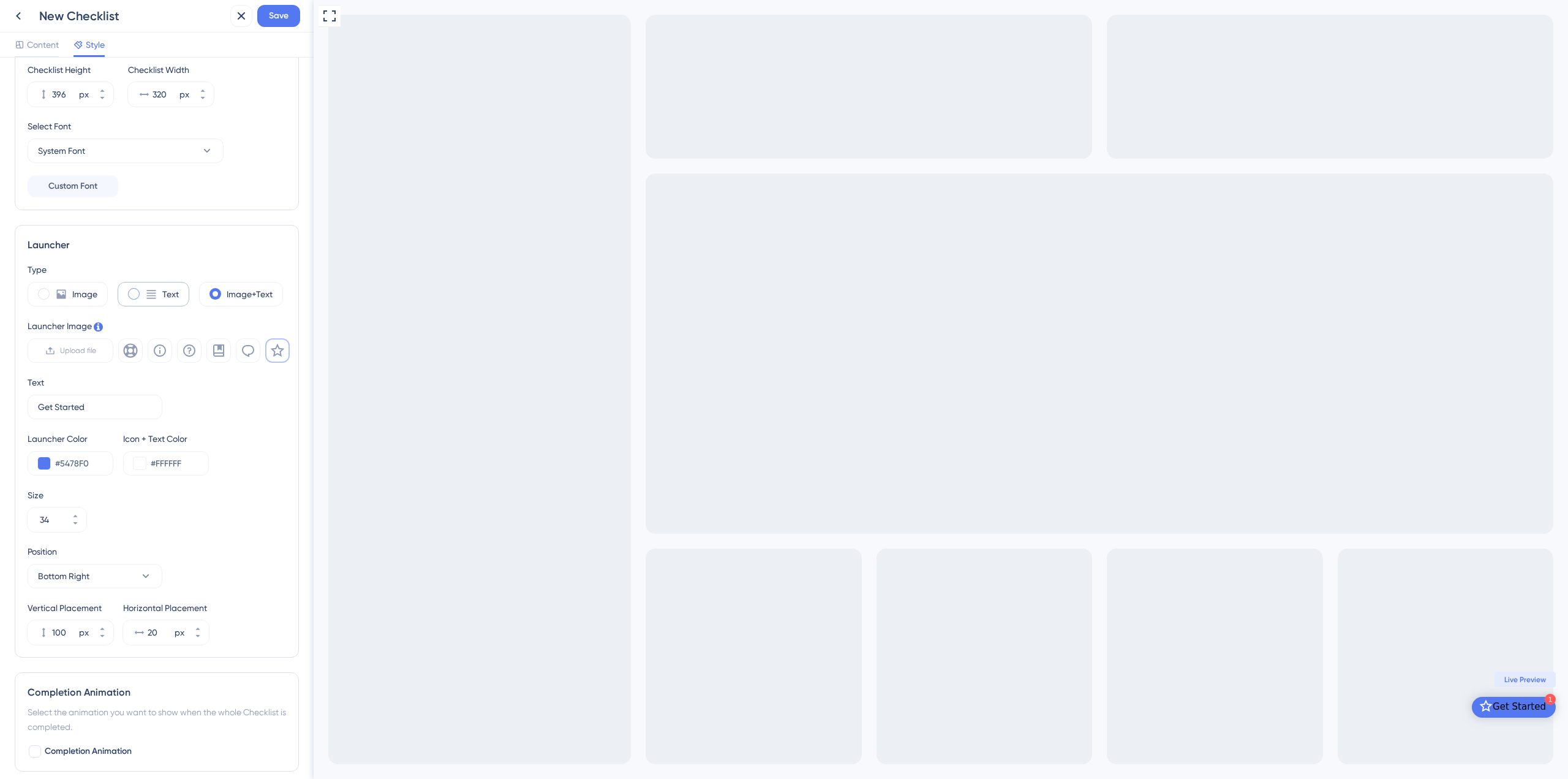
click at [149, 294] on icon at bounding box center [151, 294] width 12 height 12
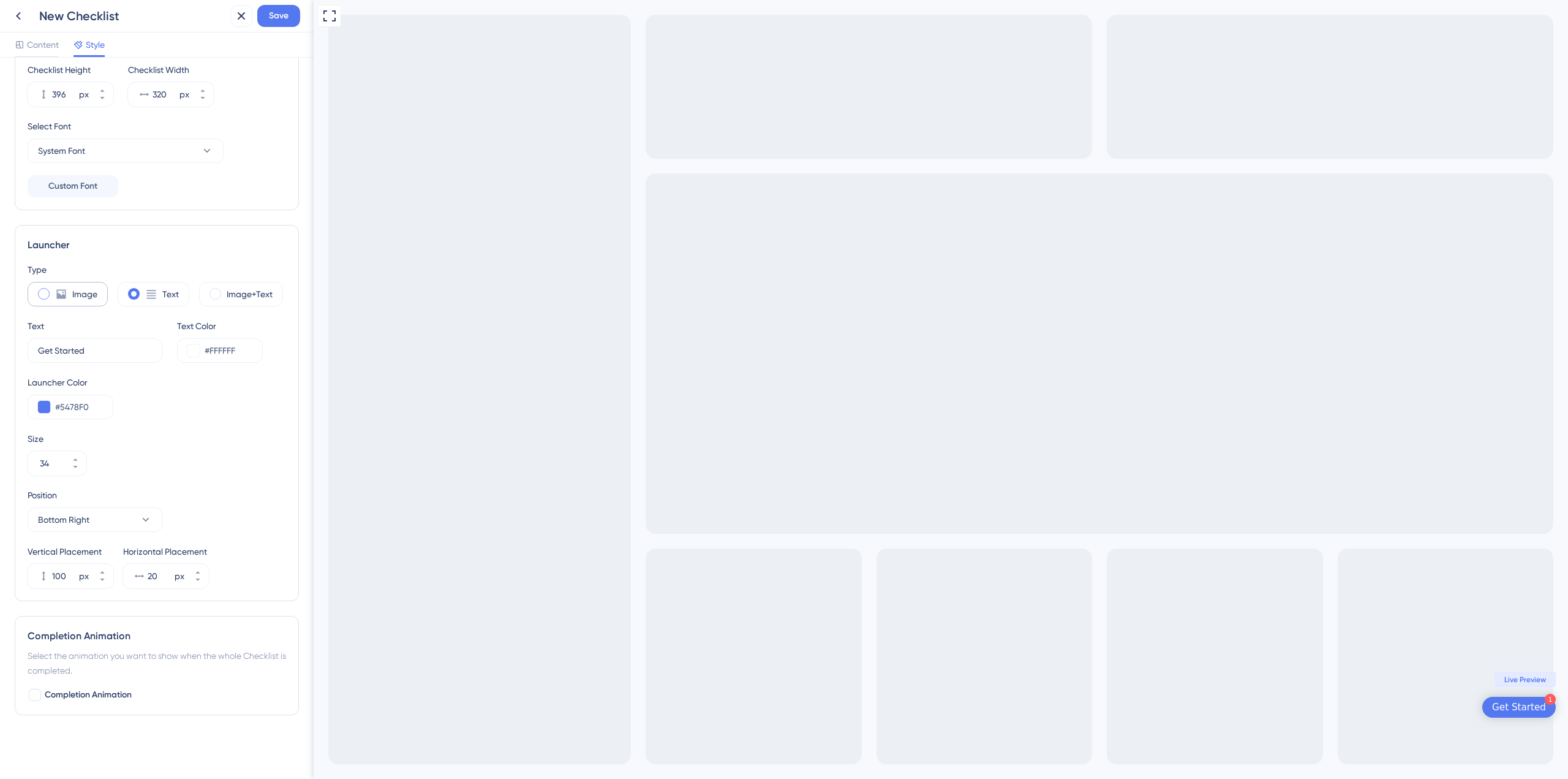
click at [56, 287] on div "Image" at bounding box center [67, 294] width 80 height 25
click at [172, 293] on label "Text" at bounding box center [170, 294] width 17 height 15
type input "34"
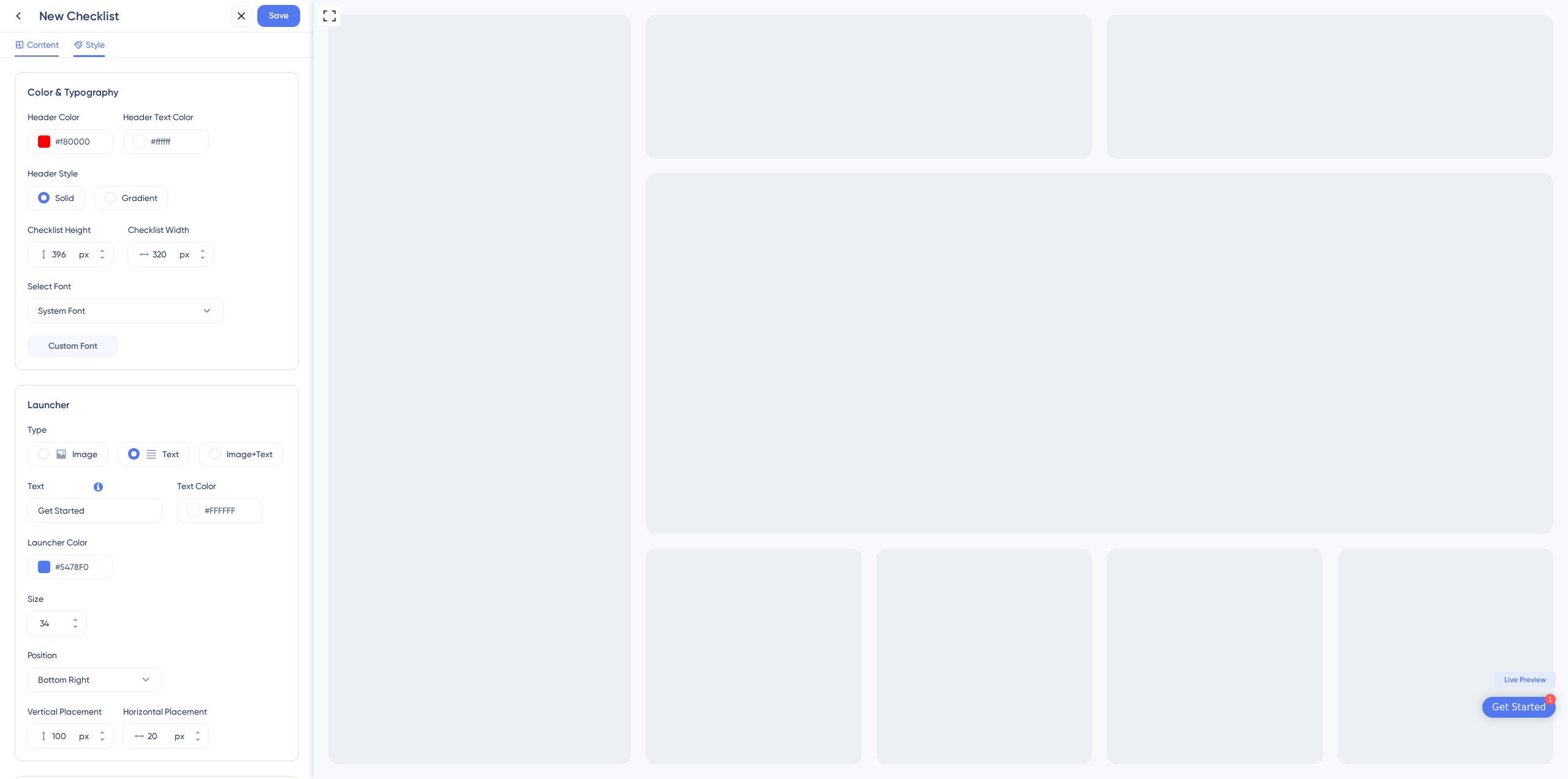
click at [23, 43] on icon at bounding box center [19, 44] width 6 height 6
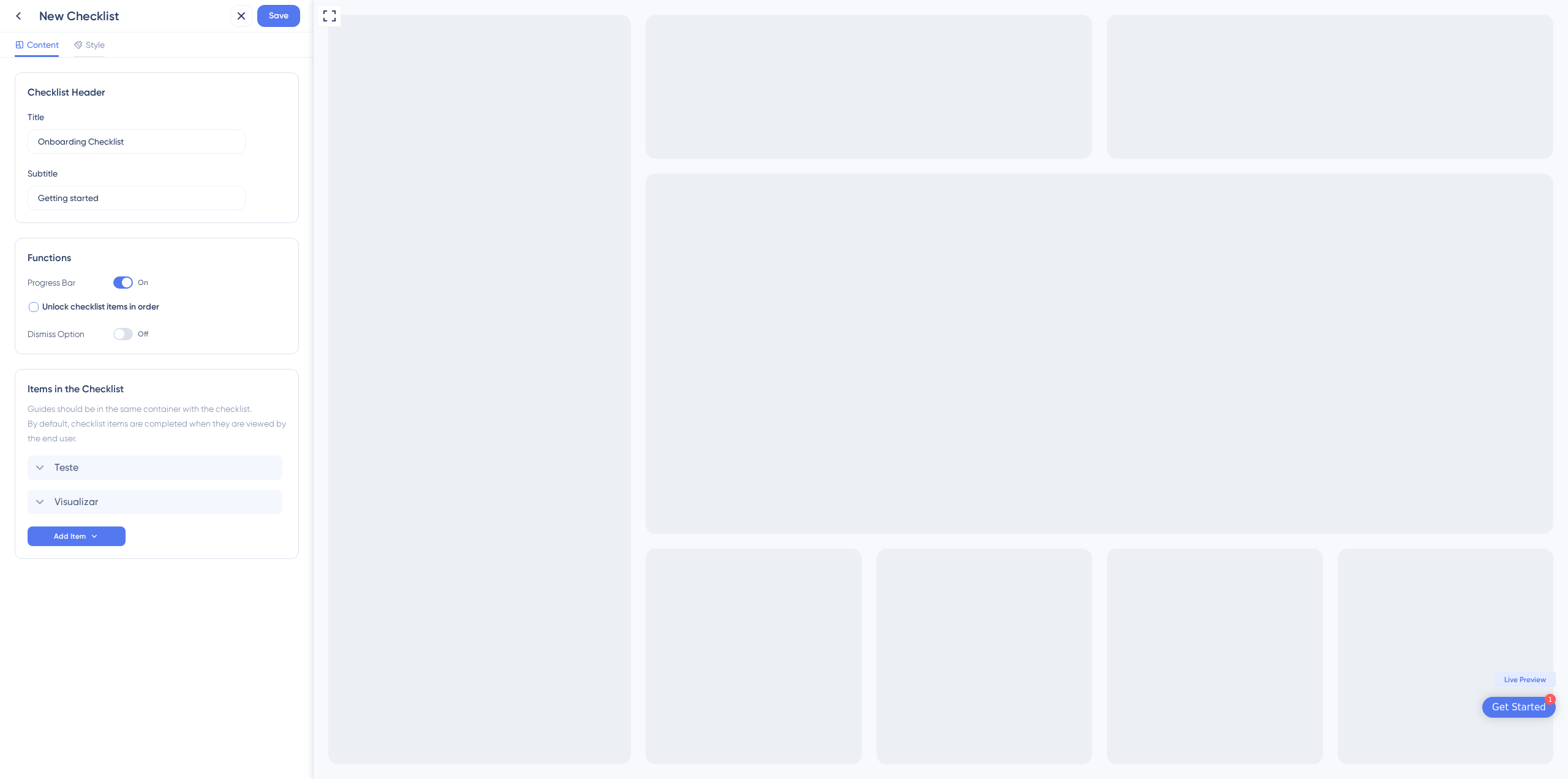
click at [75, 301] on span "Unlock checklist items in order" at bounding box center [100, 307] width 117 height 15
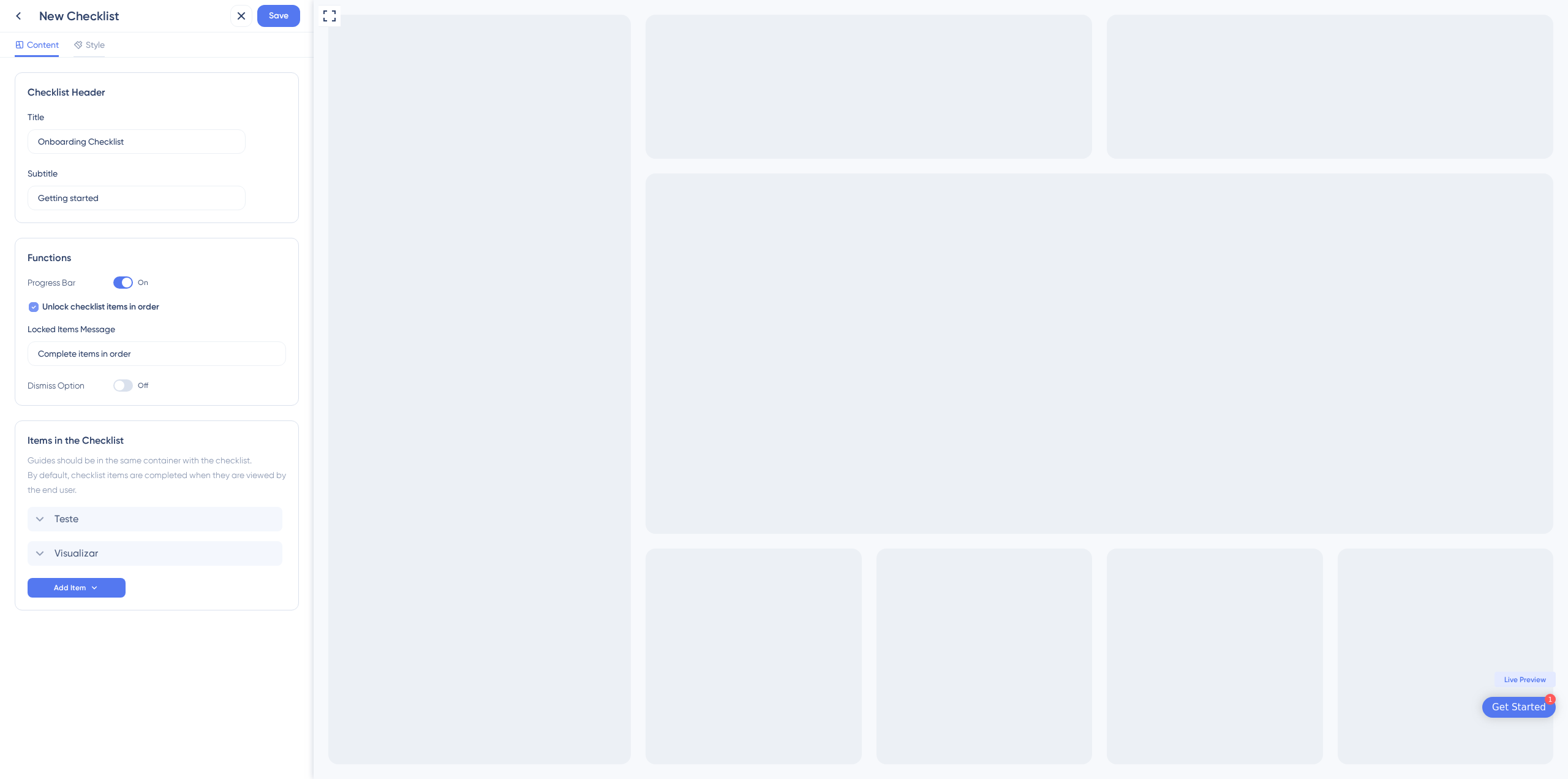
click at [77, 307] on span "Unlock checklist items in order" at bounding box center [100, 307] width 117 height 15
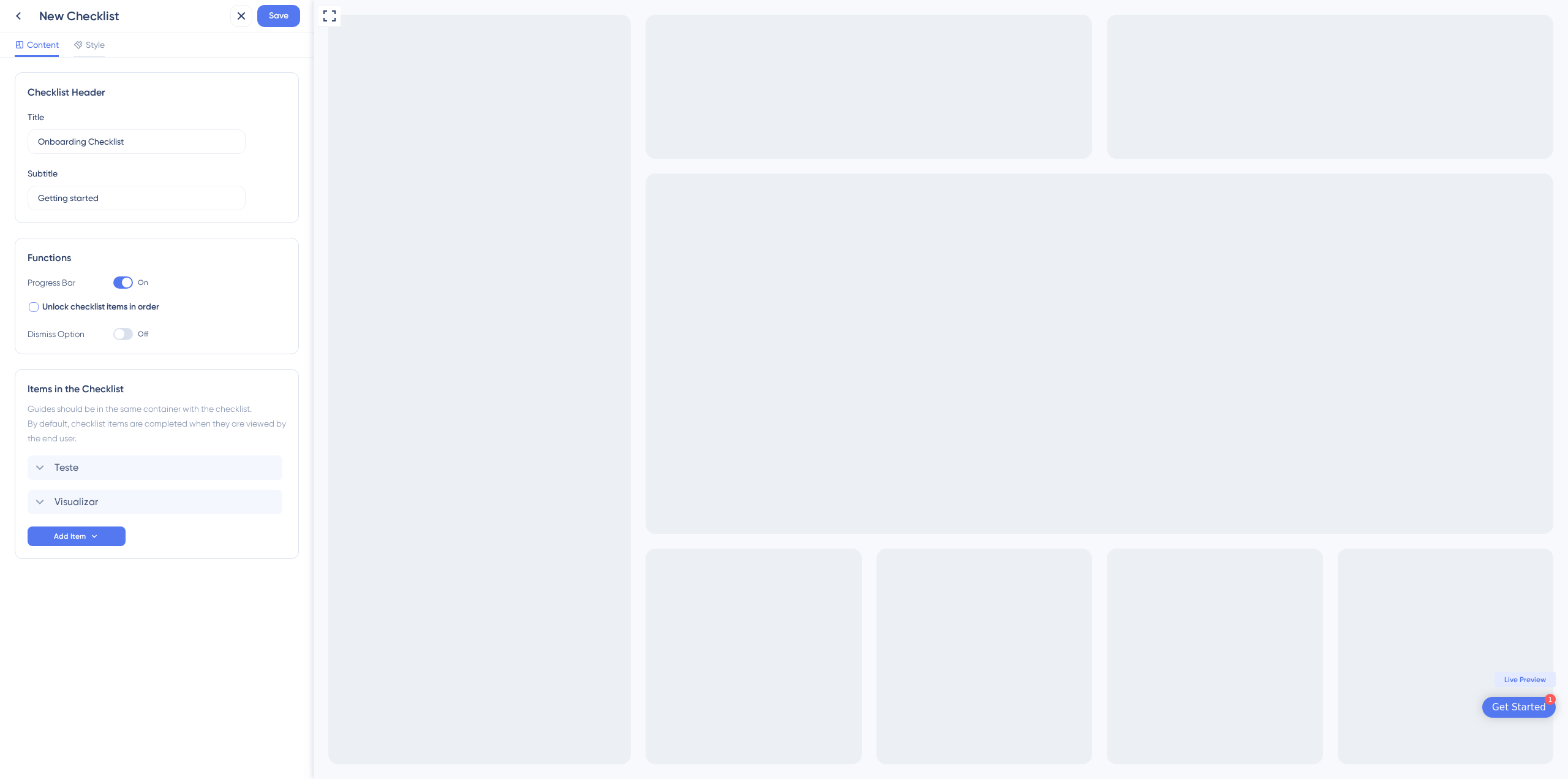
click at [88, 309] on span "Unlock checklist items in order" at bounding box center [100, 307] width 117 height 15
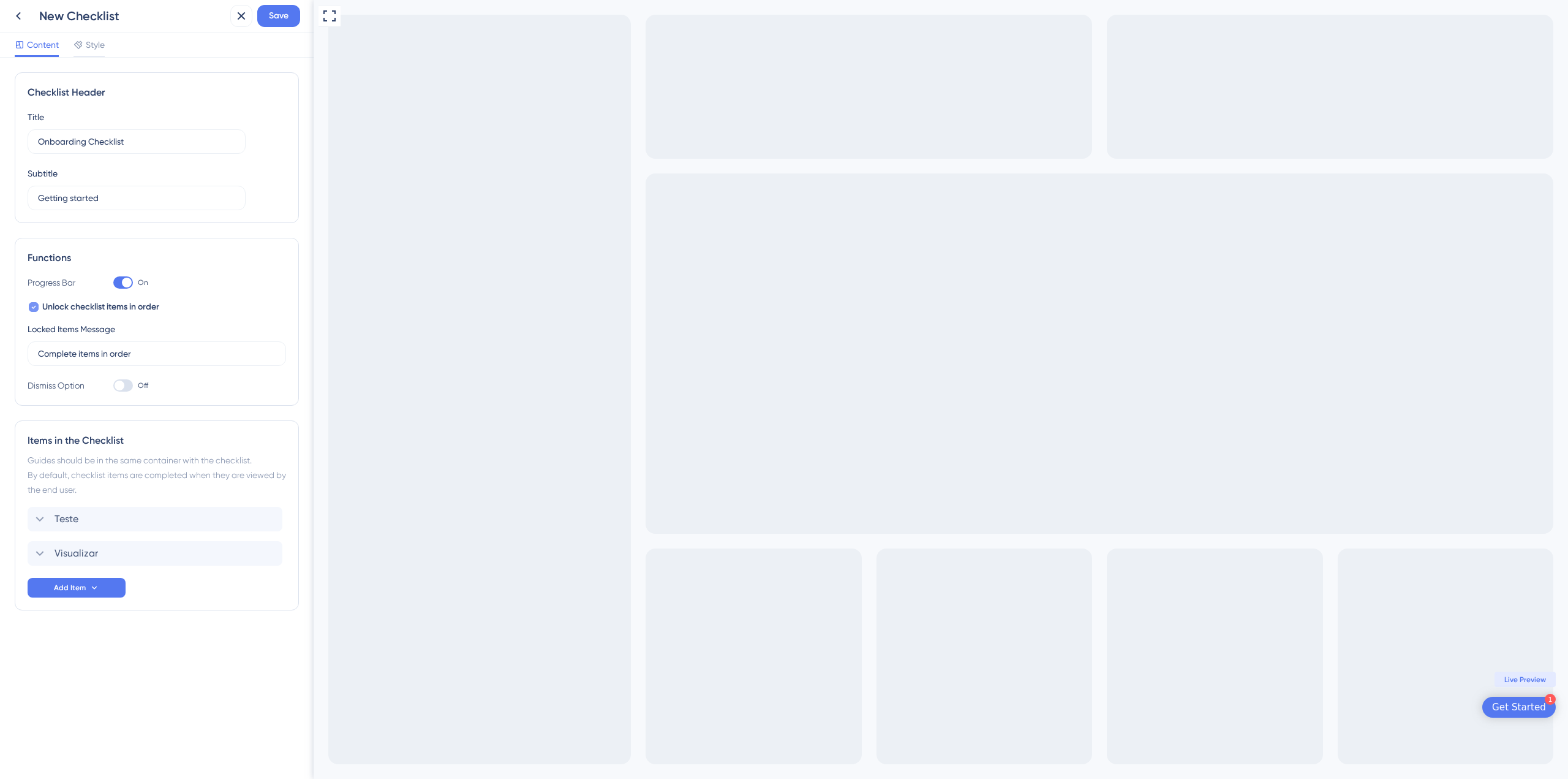
click at [88, 309] on span "Unlock checklist items in order" at bounding box center [100, 307] width 117 height 15
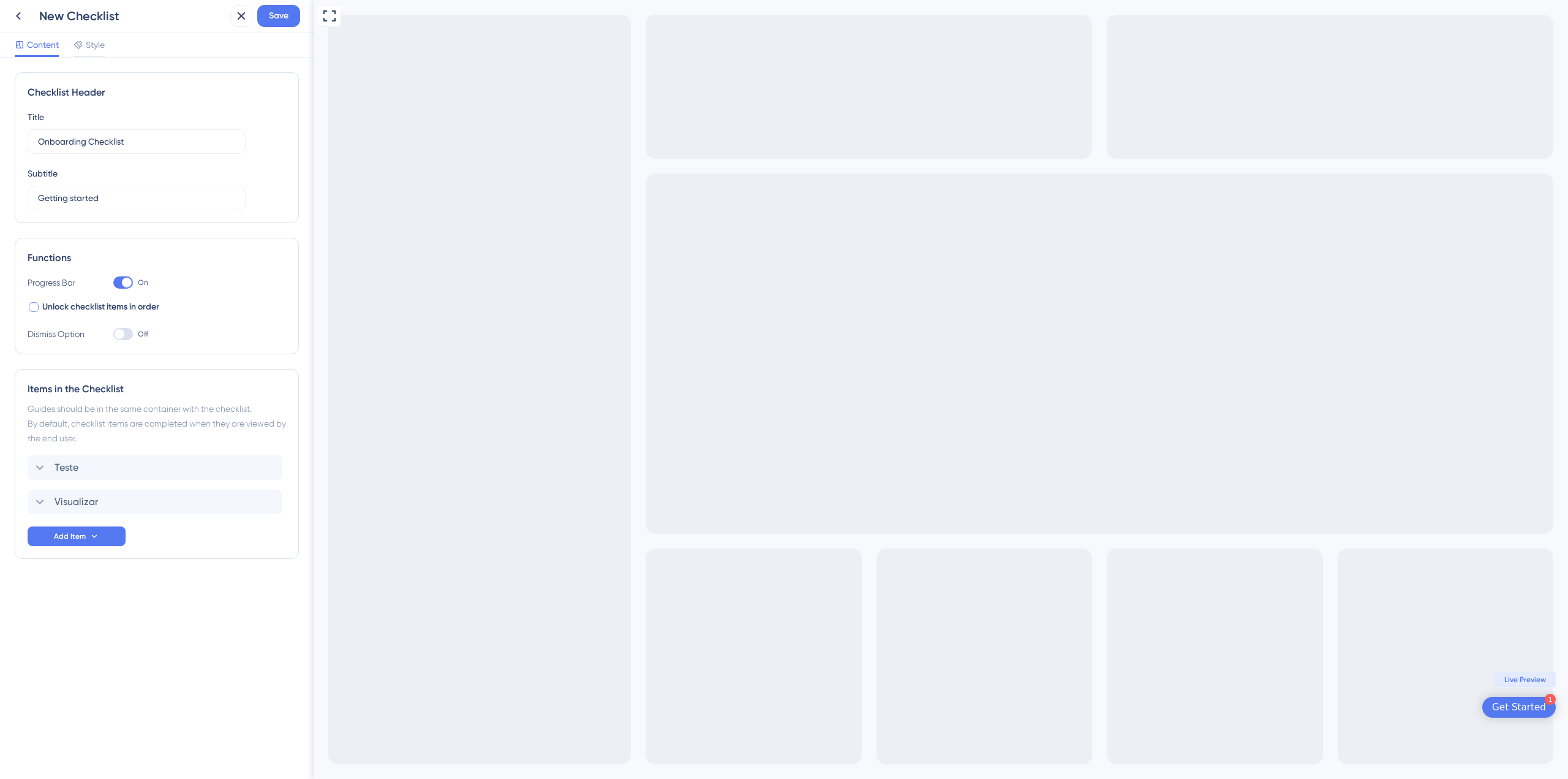
click at [110, 311] on span "Unlock checklist items in order" at bounding box center [100, 307] width 117 height 15
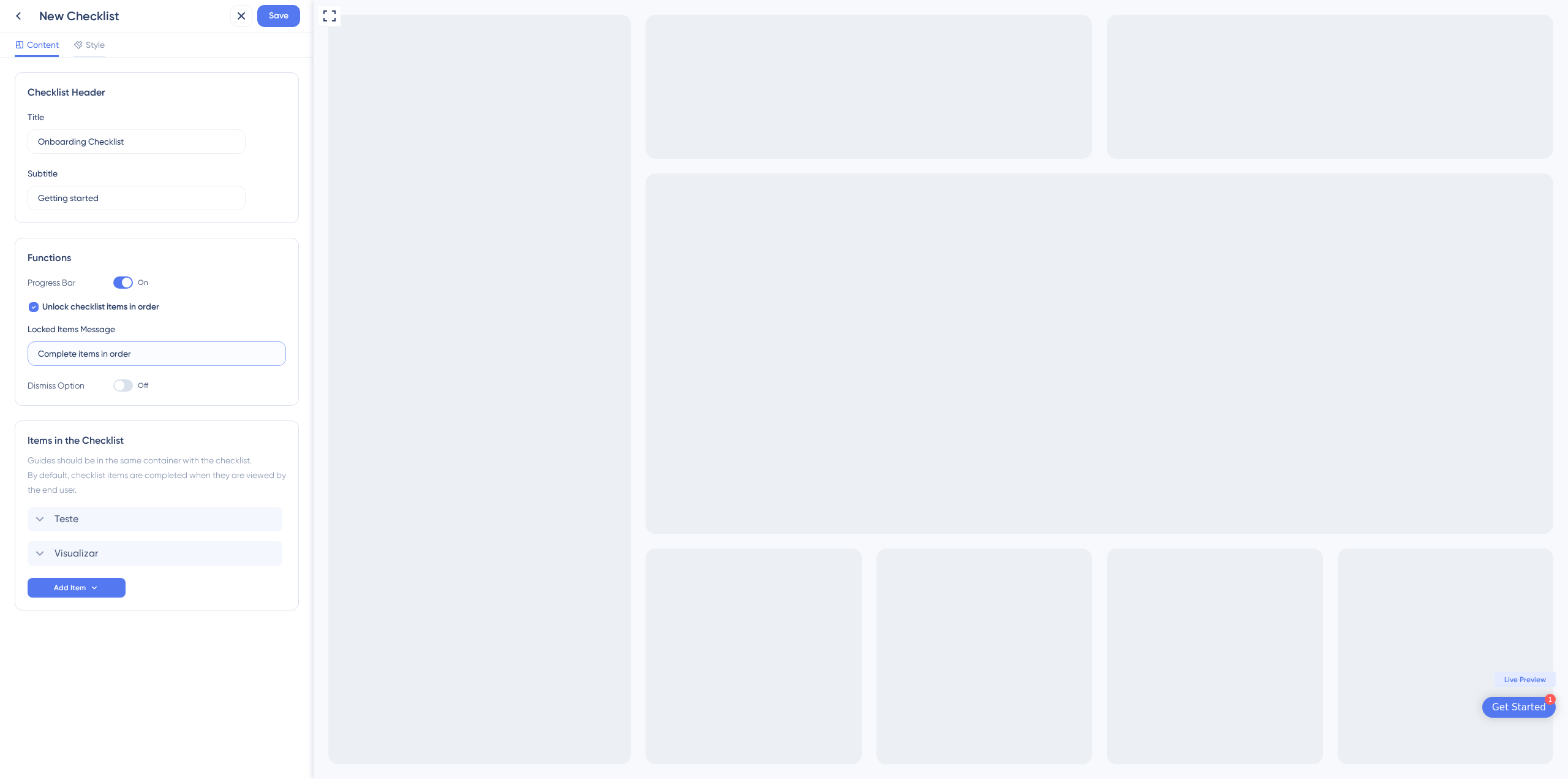
click at [125, 355] on input "Complete items in order" at bounding box center [157, 354] width 238 height 14
click at [152, 355] on input "Complete items in order" at bounding box center [157, 354] width 238 height 14
click at [122, 308] on span "Unlock checklist items in order" at bounding box center [100, 307] width 117 height 15
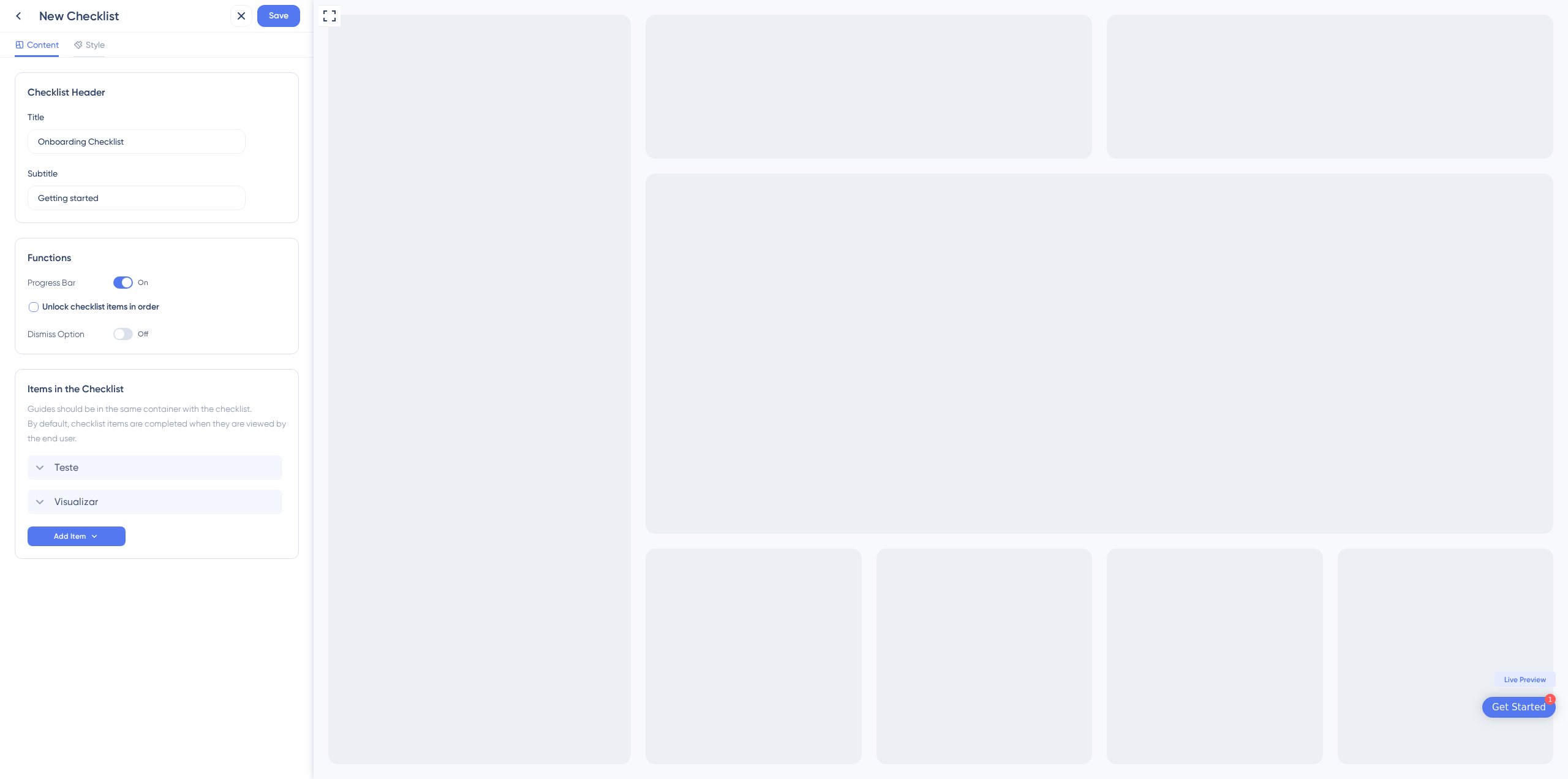
click at [122, 308] on span "Unlock checklist items in order" at bounding box center [100, 307] width 117 height 15
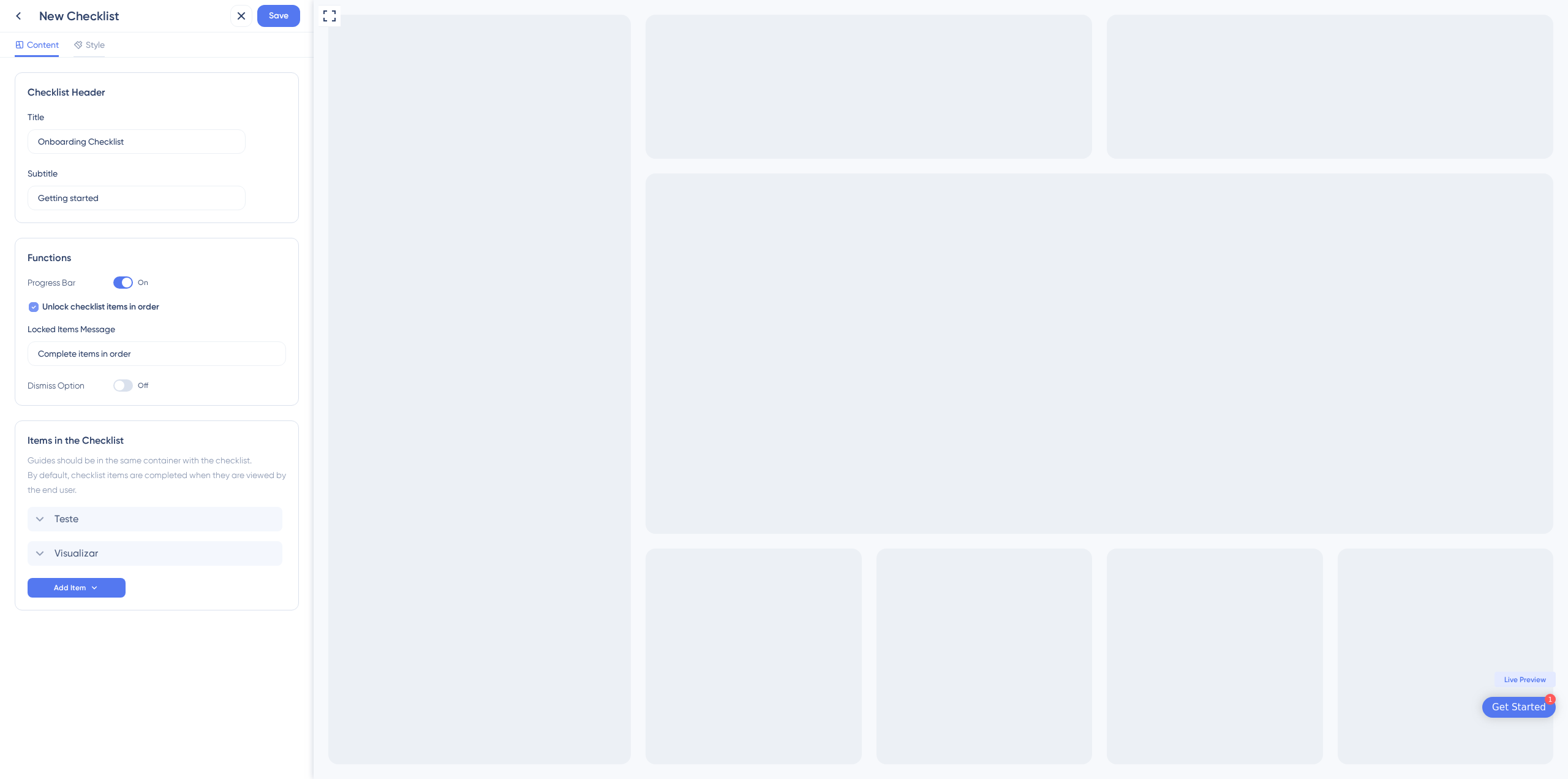
click at [122, 308] on span "Unlock checklist items in order" at bounding box center [100, 307] width 117 height 15
checkbox input "false"
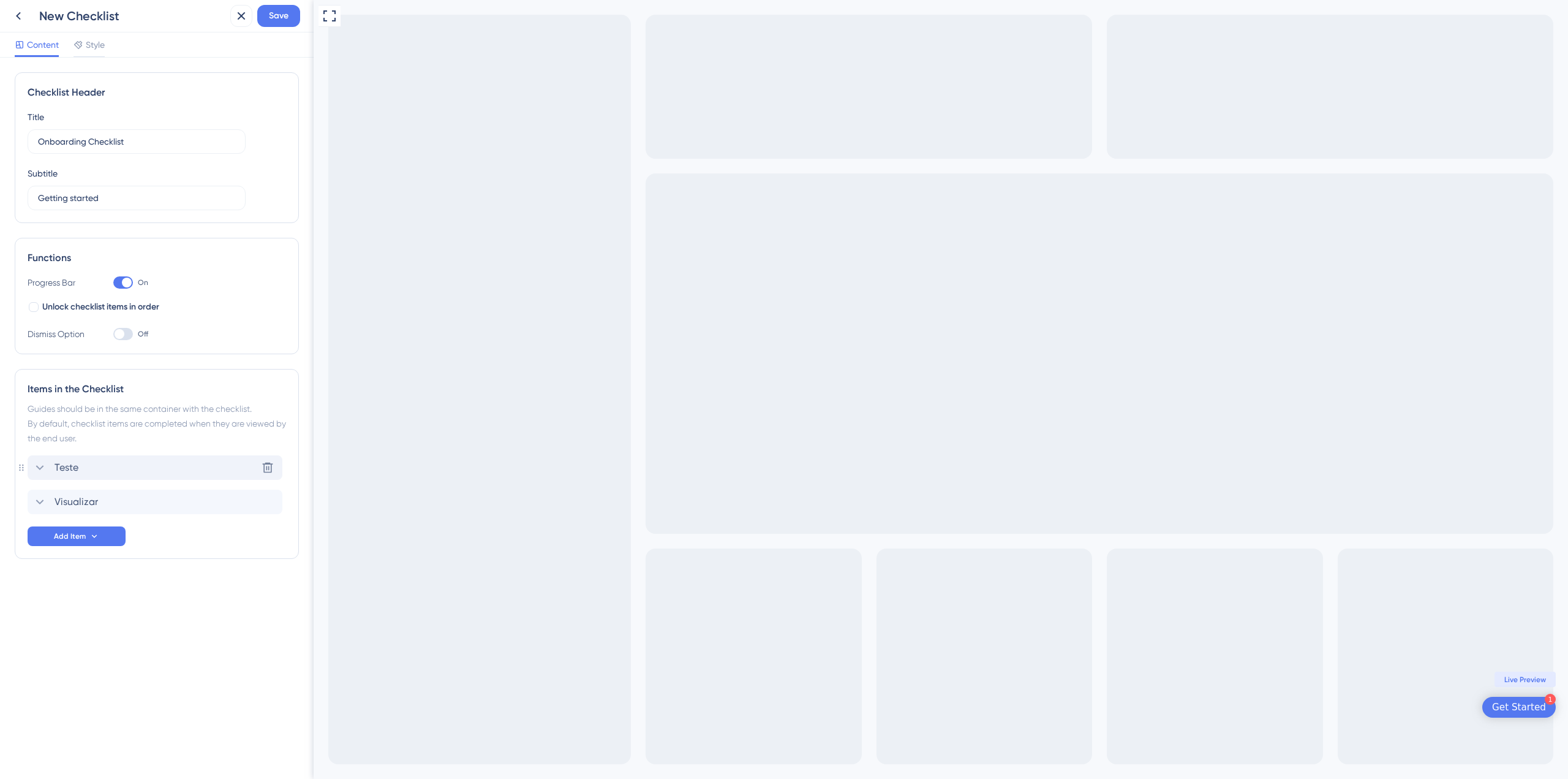
click at [113, 462] on div "Teste Delete" at bounding box center [155, 467] width 255 height 25
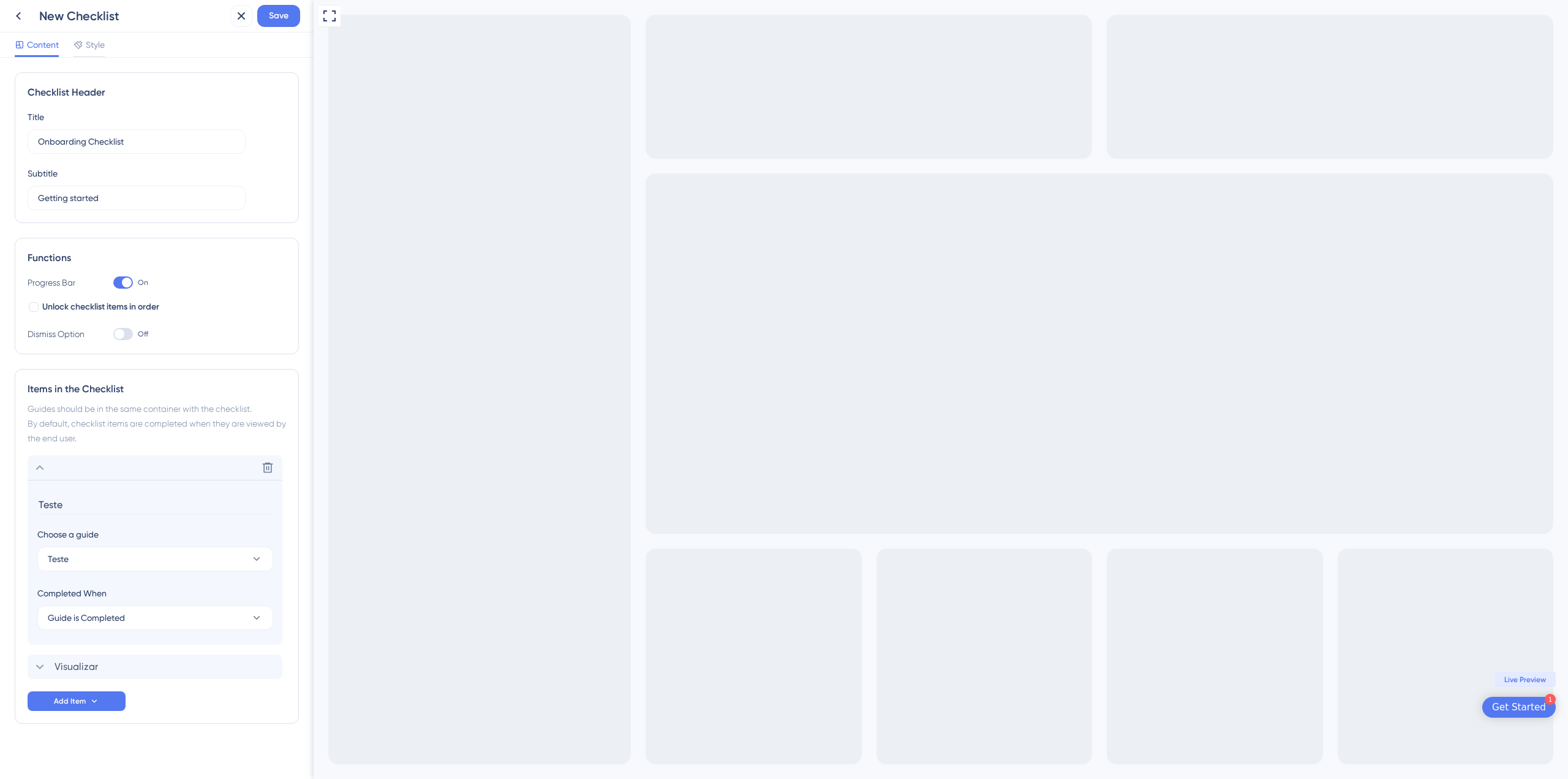
scroll to position [8, 0]
click at [272, 461] on icon at bounding box center [267, 459] width 12 height 12
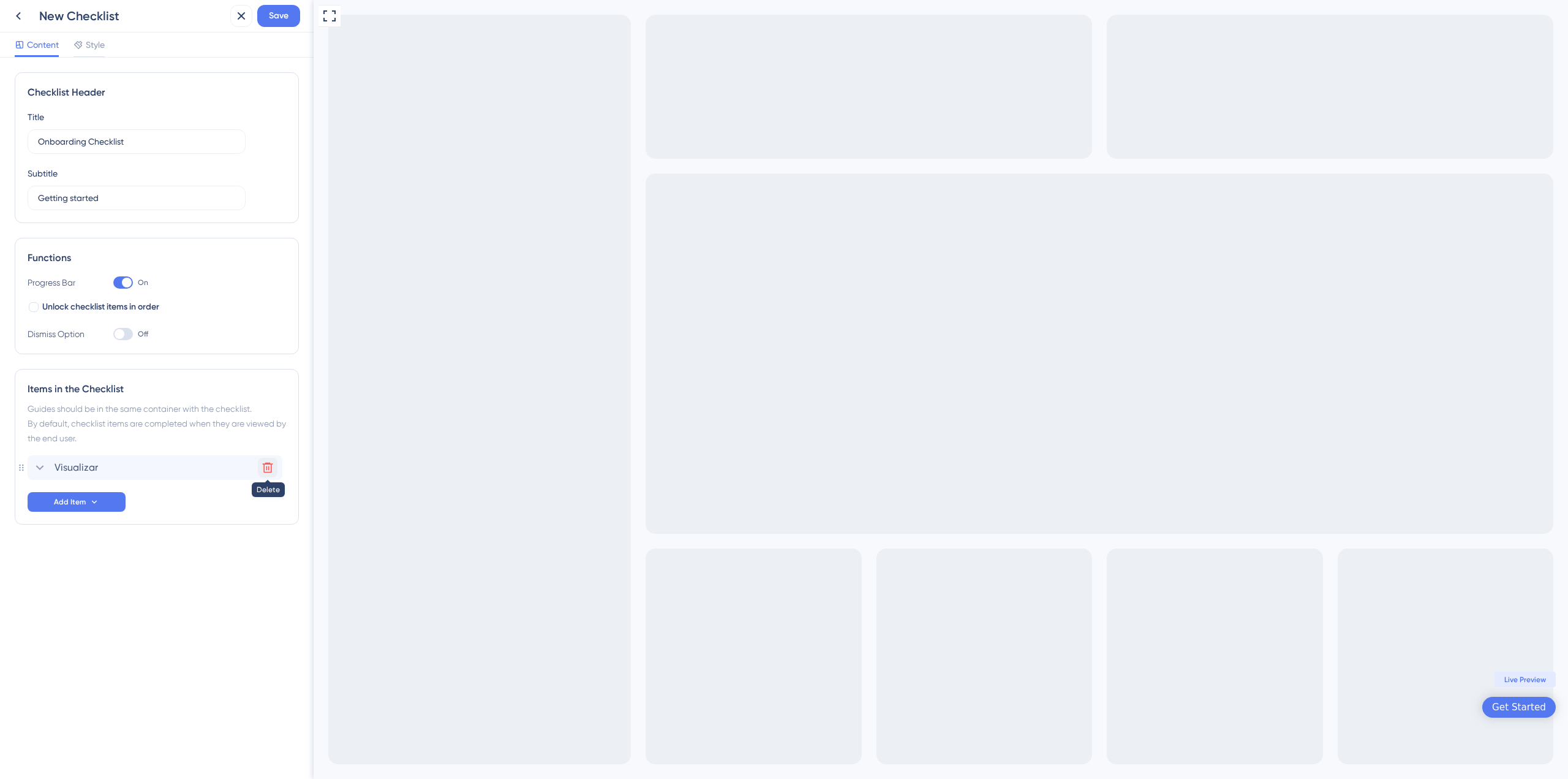
drag, startPoint x: 266, startPoint y: 477, endPoint x: 204, endPoint y: 483, distance: 62.3
click at [269, 464] on icon at bounding box center [267, 467] width 10 height 10
click at [95, 472] on button "Add Item" at bounding box center [76, 464] width 98 height 19
click at [88, 503] on div "Guide Guide" at bounding box center [76, 500] width 63 height 25
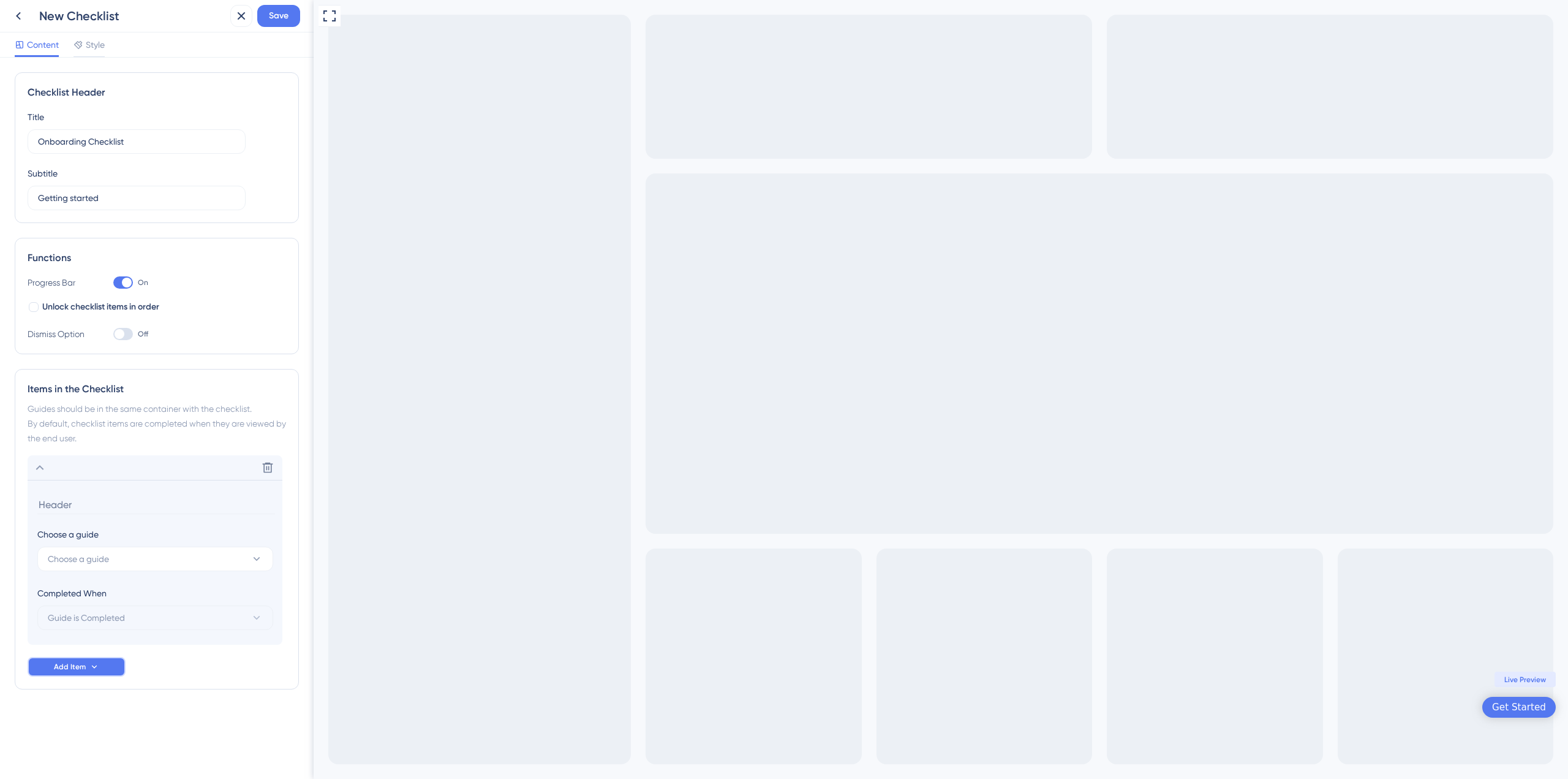
click at [98, 660] on button "Add Item" at bounding box center [76, 666] width 98 height 19
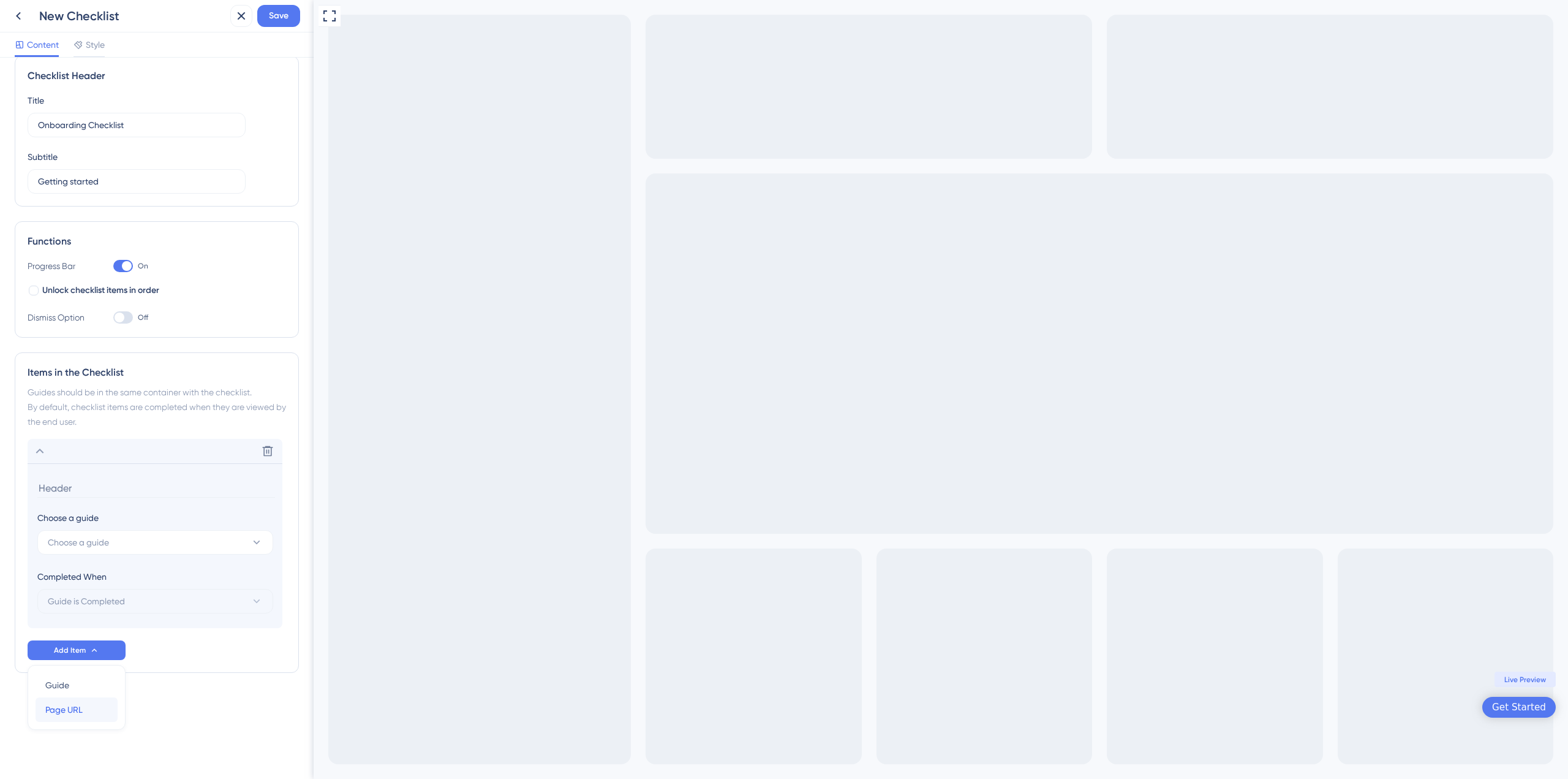
drag, startPoint x: 92, startPoint y: 714, endPoint x: 306, endPoint y: 633, distance: 228.8
click at [92, 713] on div "Page URL Page URL" at bounding box center [76, 709] width 63 height 25
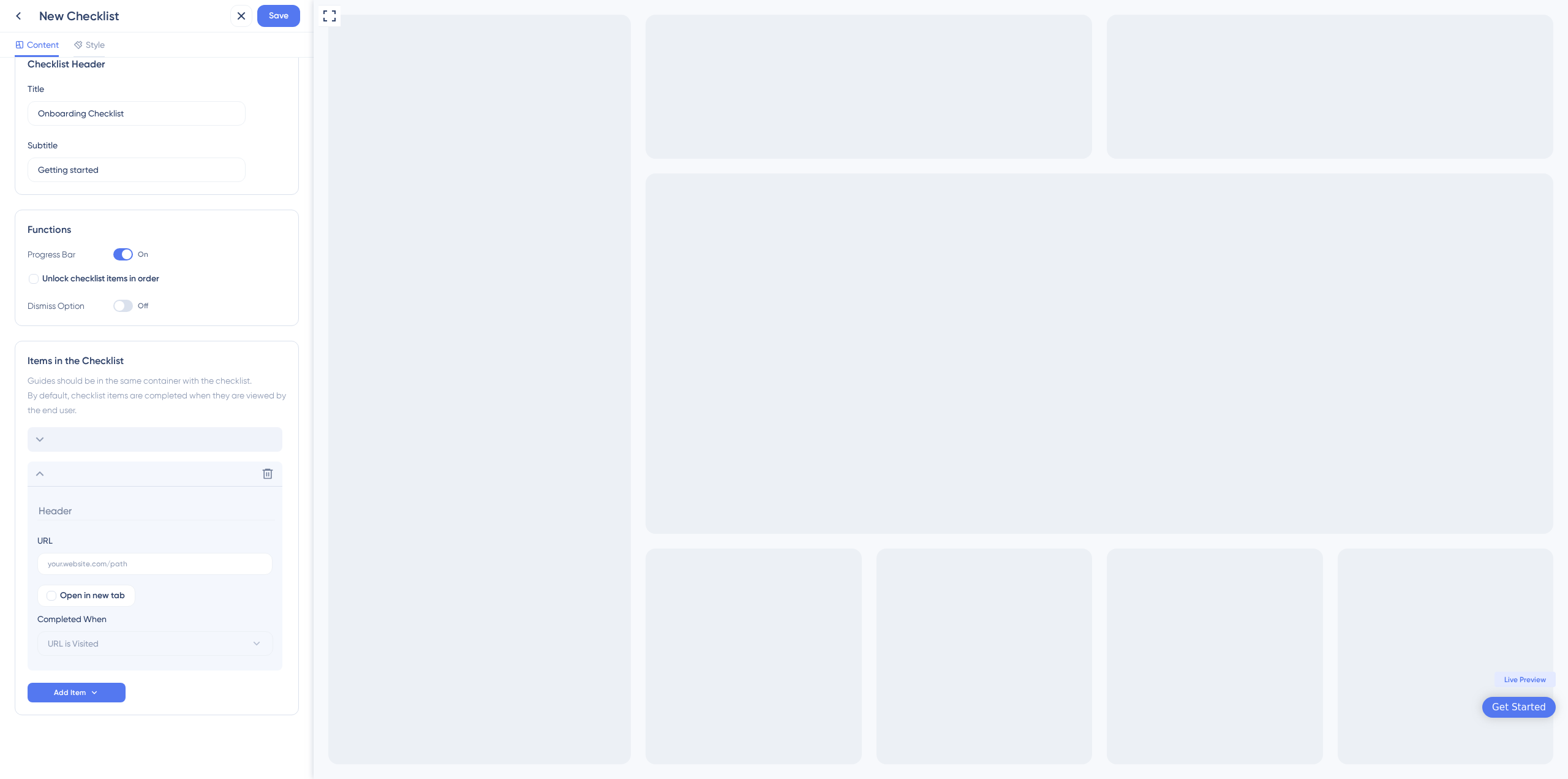
click at [168, 438] on div at bounding box center [155, 439] width 255 height 25
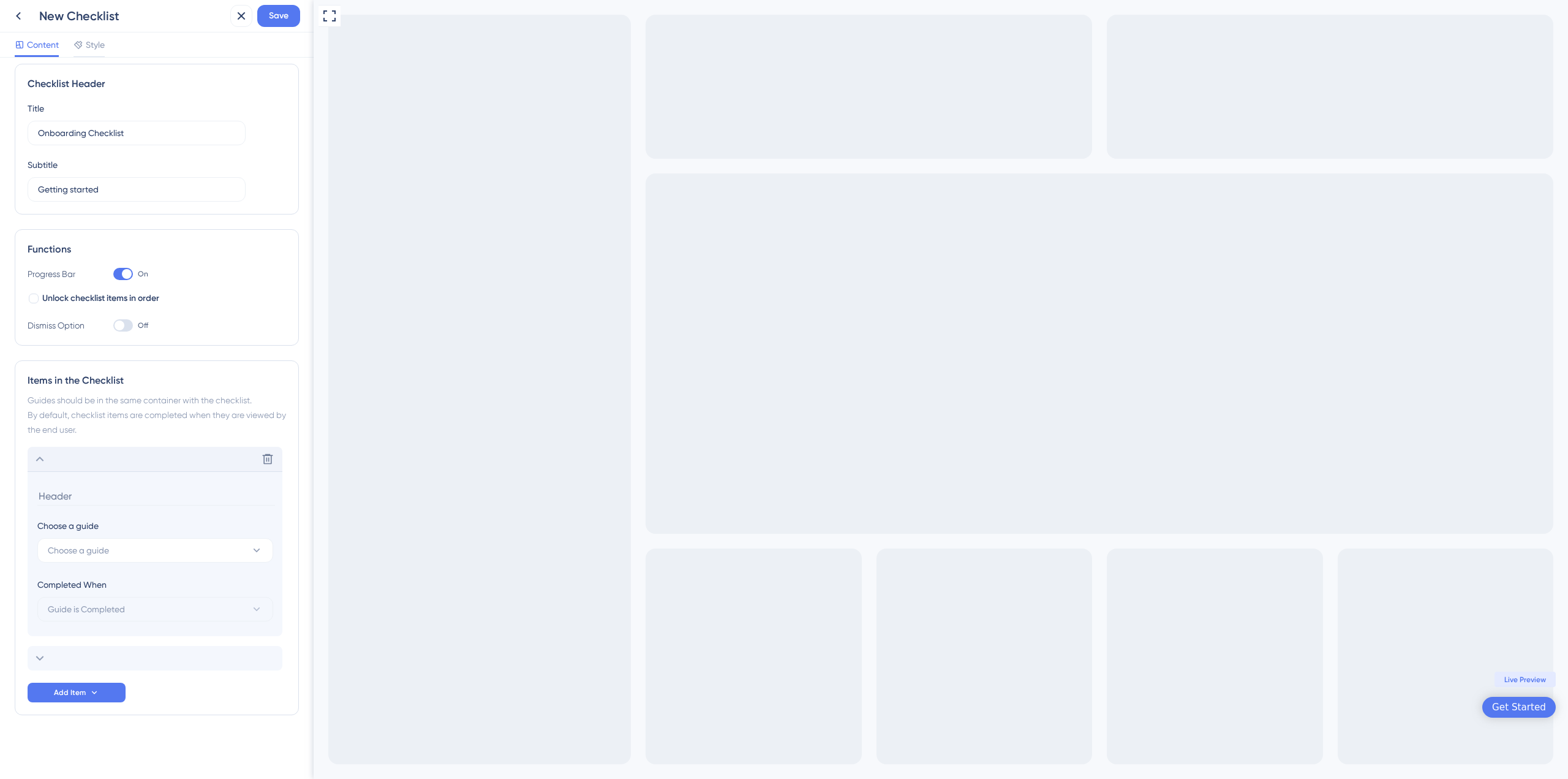
scroll to position [8, 0]
click at [81, 501] on input at bounding box center [157, 495] width 238 height 19
type input "Guia"
click at [124, 651] on div "Delete" at bounding box center [155, 657] width 255 height 25
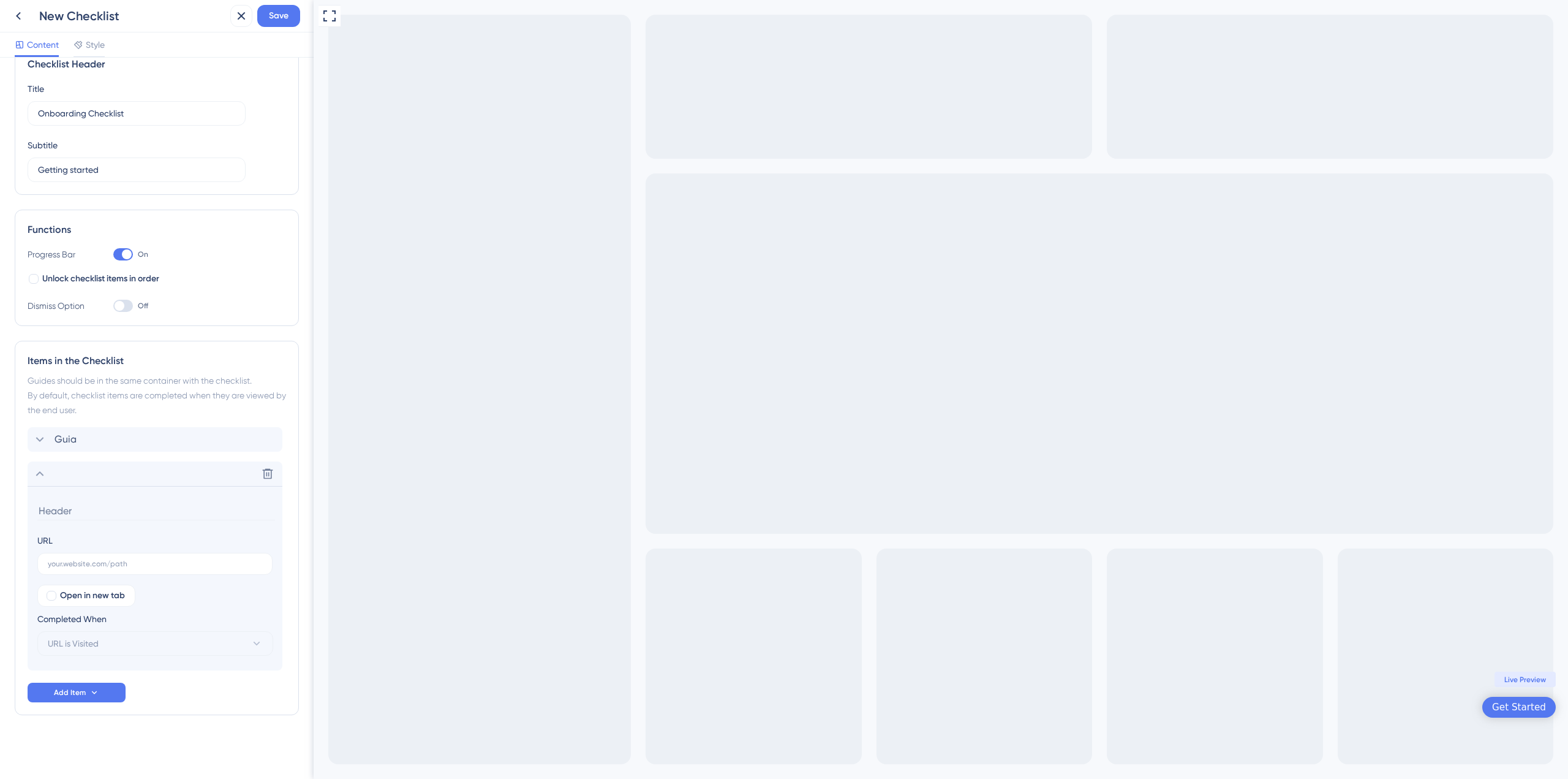
click at [71, 508] on input at bounding box center [157, 510] width 238 height 19
type input "Visualização de página"
click at [128, 443] on div "Guia Delete" at bounding box center [155, 439] width 255 height 25
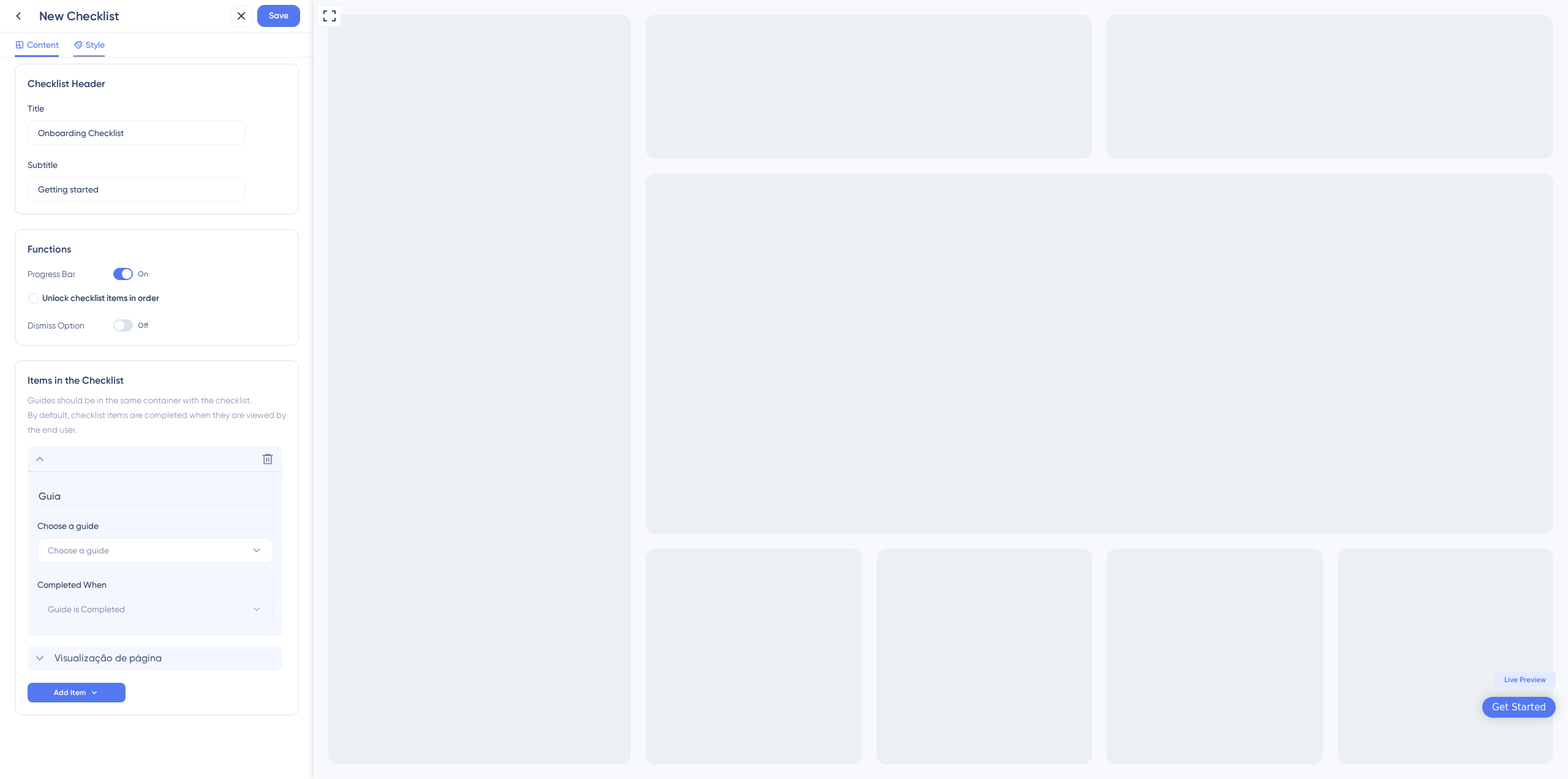
click at [76, 37] on div "Content Style" at bounding box center [157, 44] width 314 height 25
click at [83, 43] on icon at bounding box center [78, 44] width 10 height 10
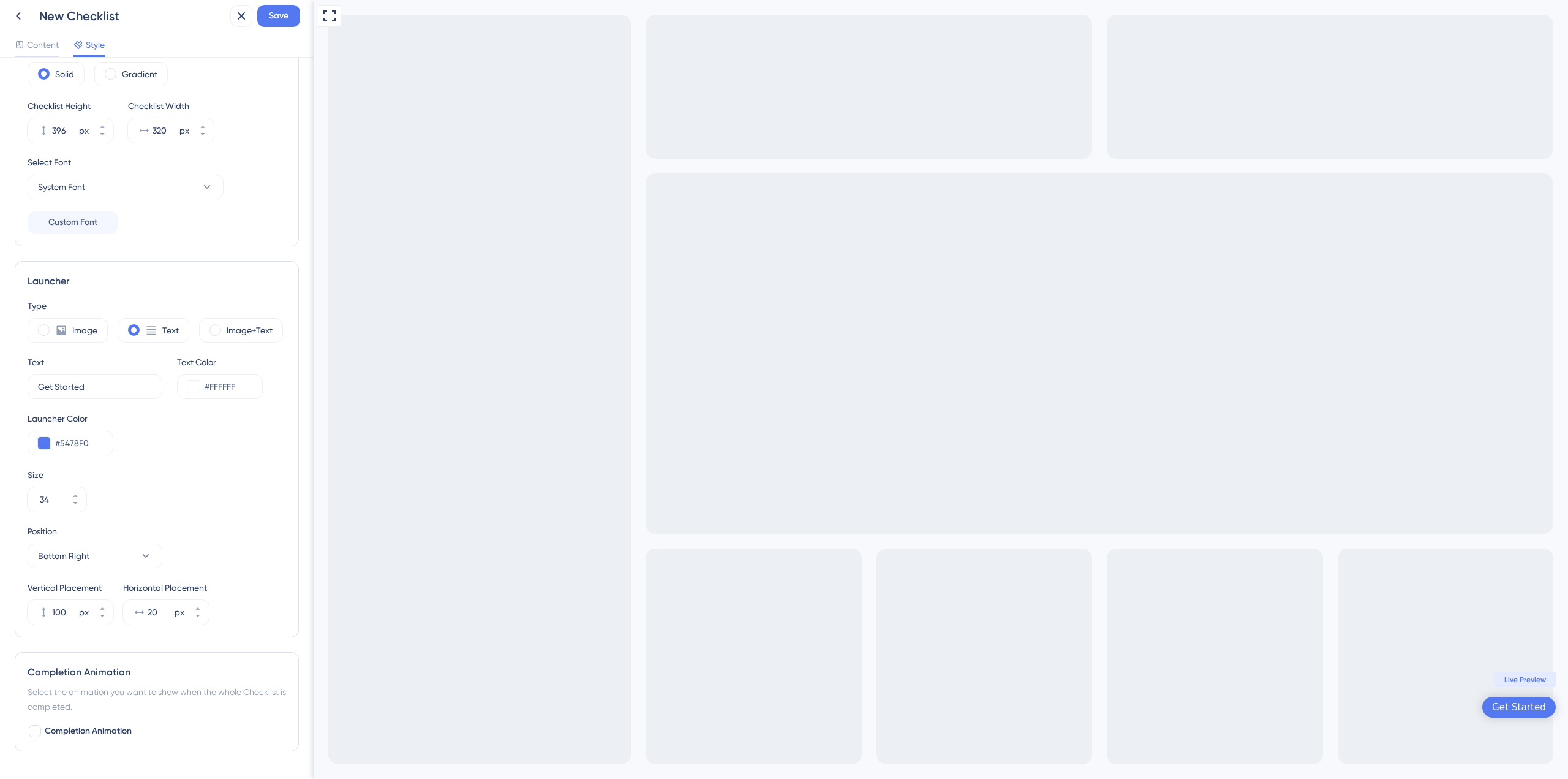
scroll to position [160, 0]
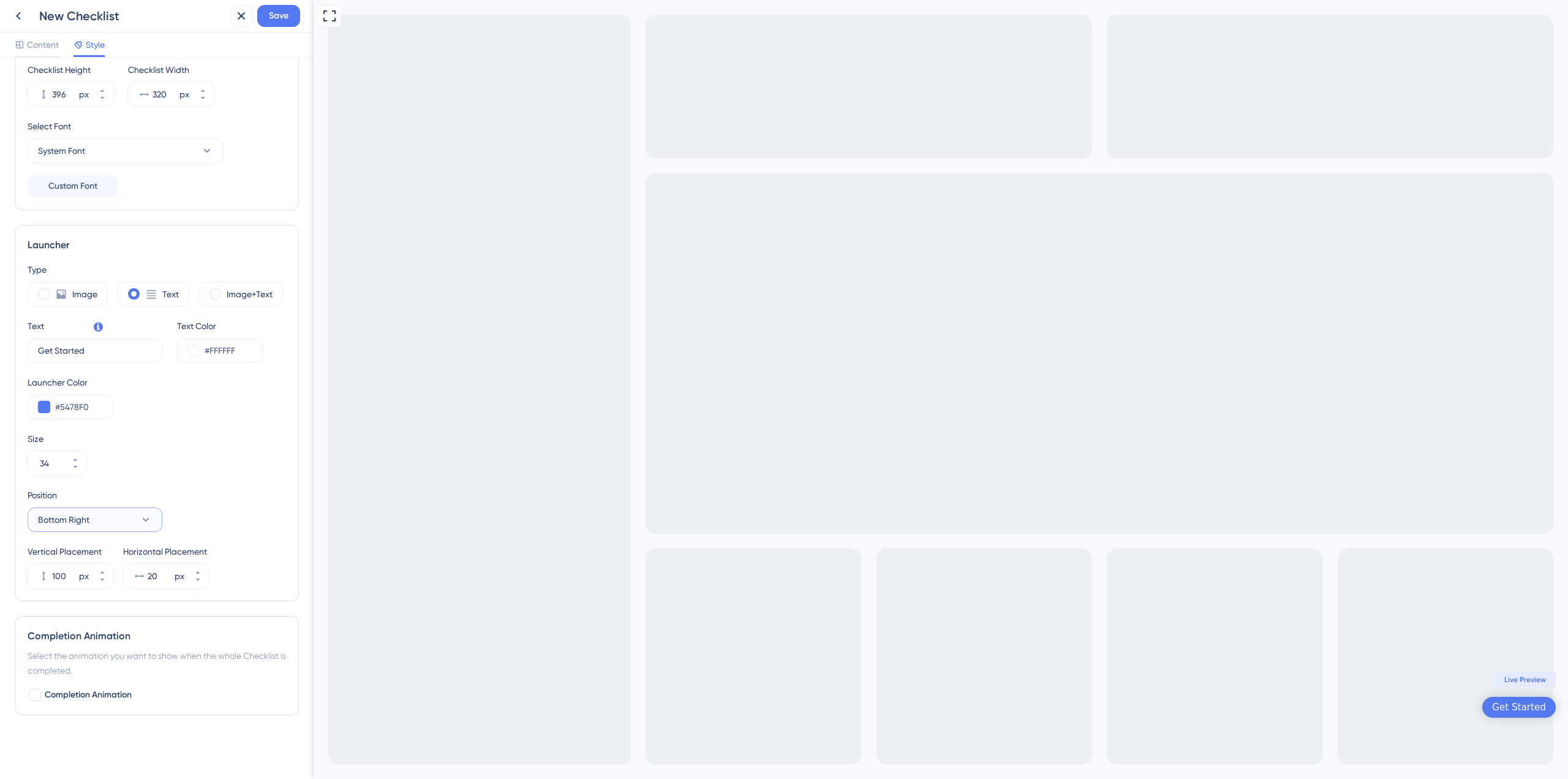
click at [115, 529] on button "Bottom Right" at bounding box center [95, 519] width 134 height 25
click at [99, 558] on div "Right Right" at bounding box center [95, 556] width 99 height 25
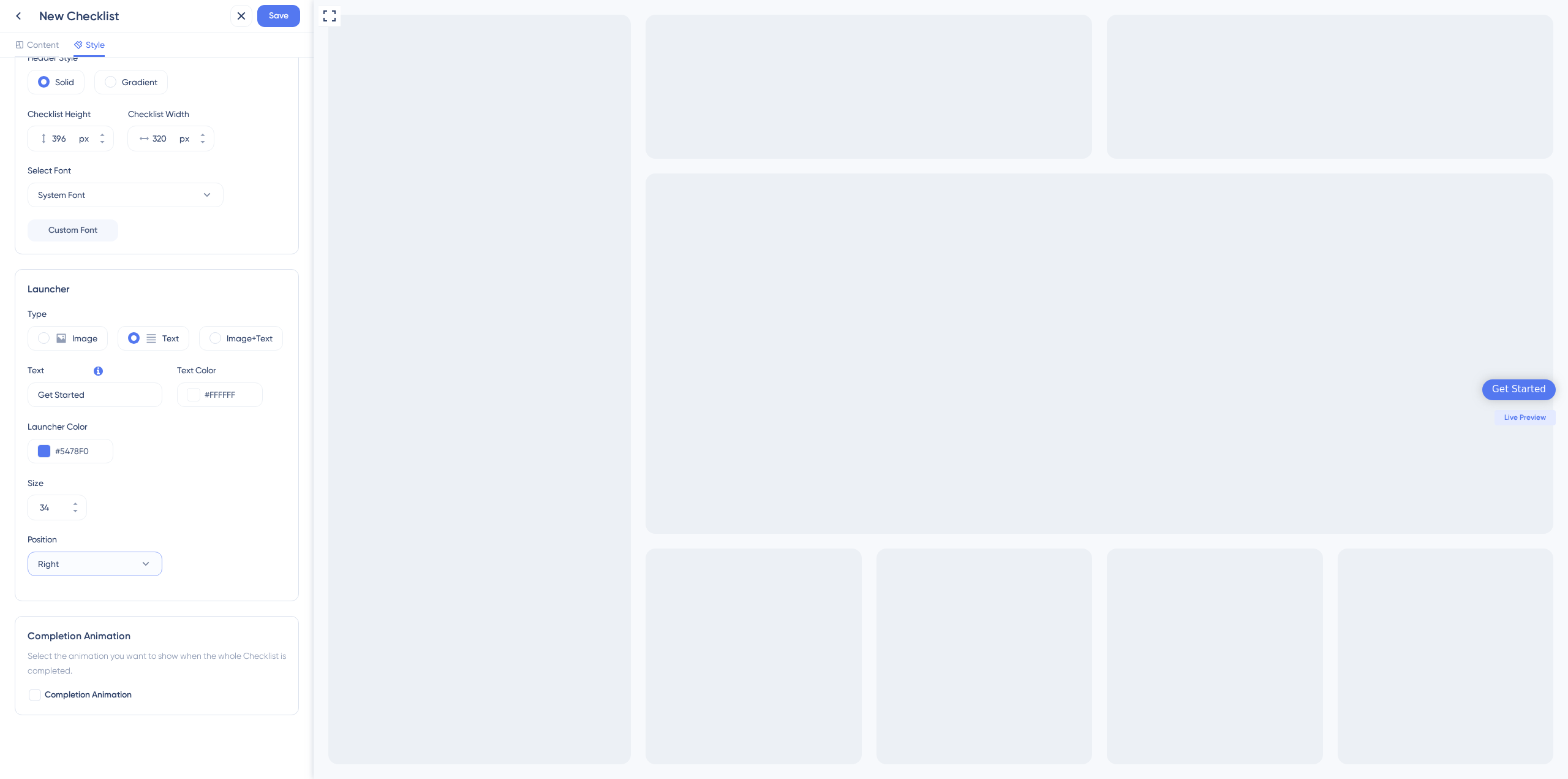
click at [86, 563] on button "Right" at bounding box center [95, 564] width 134 height 25
click at [101, 626] on div "Left Left" at bounding box center [95, 625] width 99 height 25
click at [107, 566] on button "Left" at bounding box center [95, 564] width 134 height 25
click at [116, 719] on div "Top Left Top Left" at bounding box center [95, 723] width 99 height 25
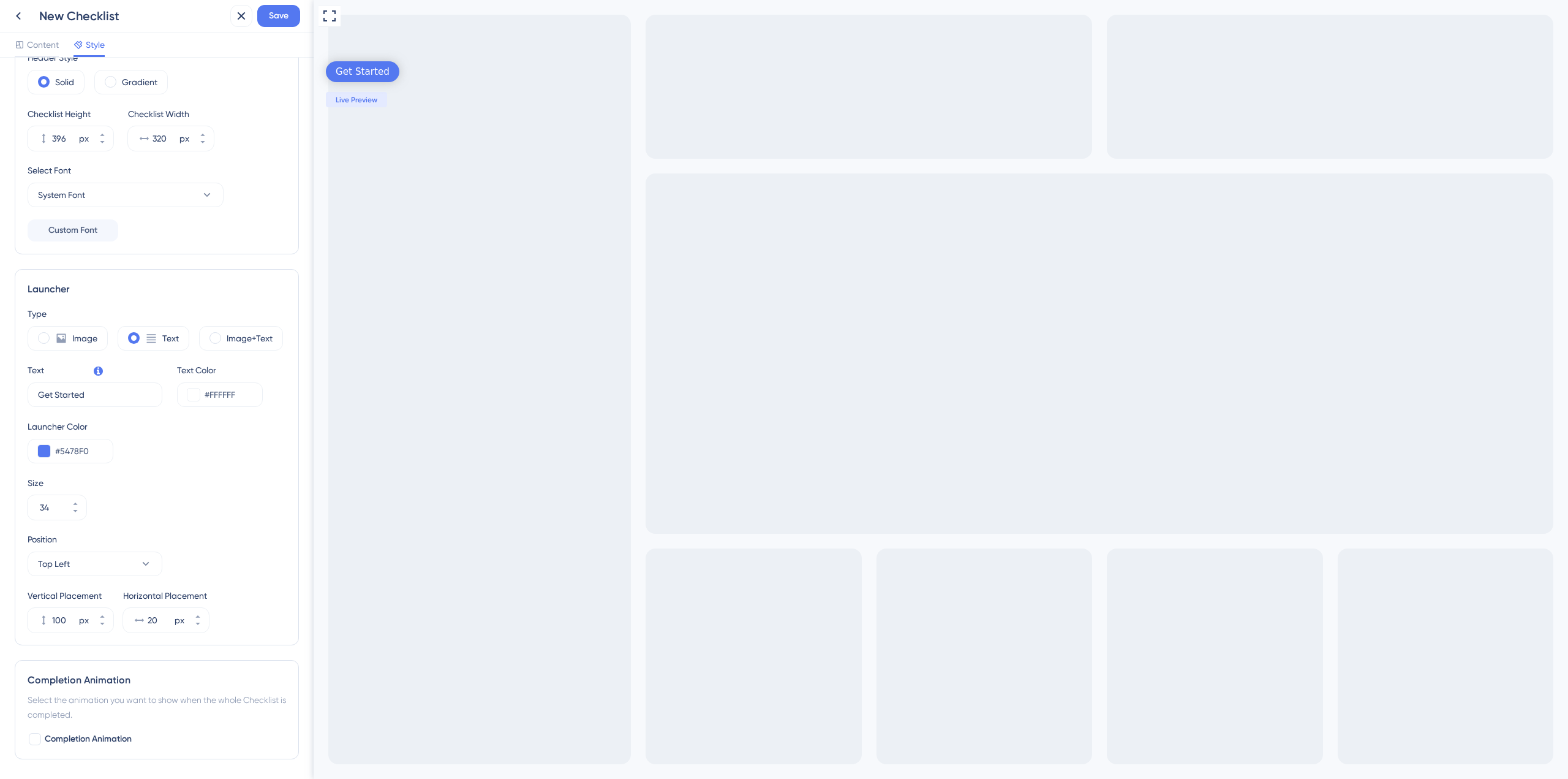
click at [364, 79] on div "Get Started" at bounding box center [363, 72] width 74 height 21
click at [369, 74] on div "Get Started" at bounding box center [363, 71] width 54 height 12
click at [368, 75] on div "Get Started" at bounding box center [363, 71] width 54 height 12
click at [368, 74] on div "Get Started" at bounding box center [363, 71] width 54 height 12
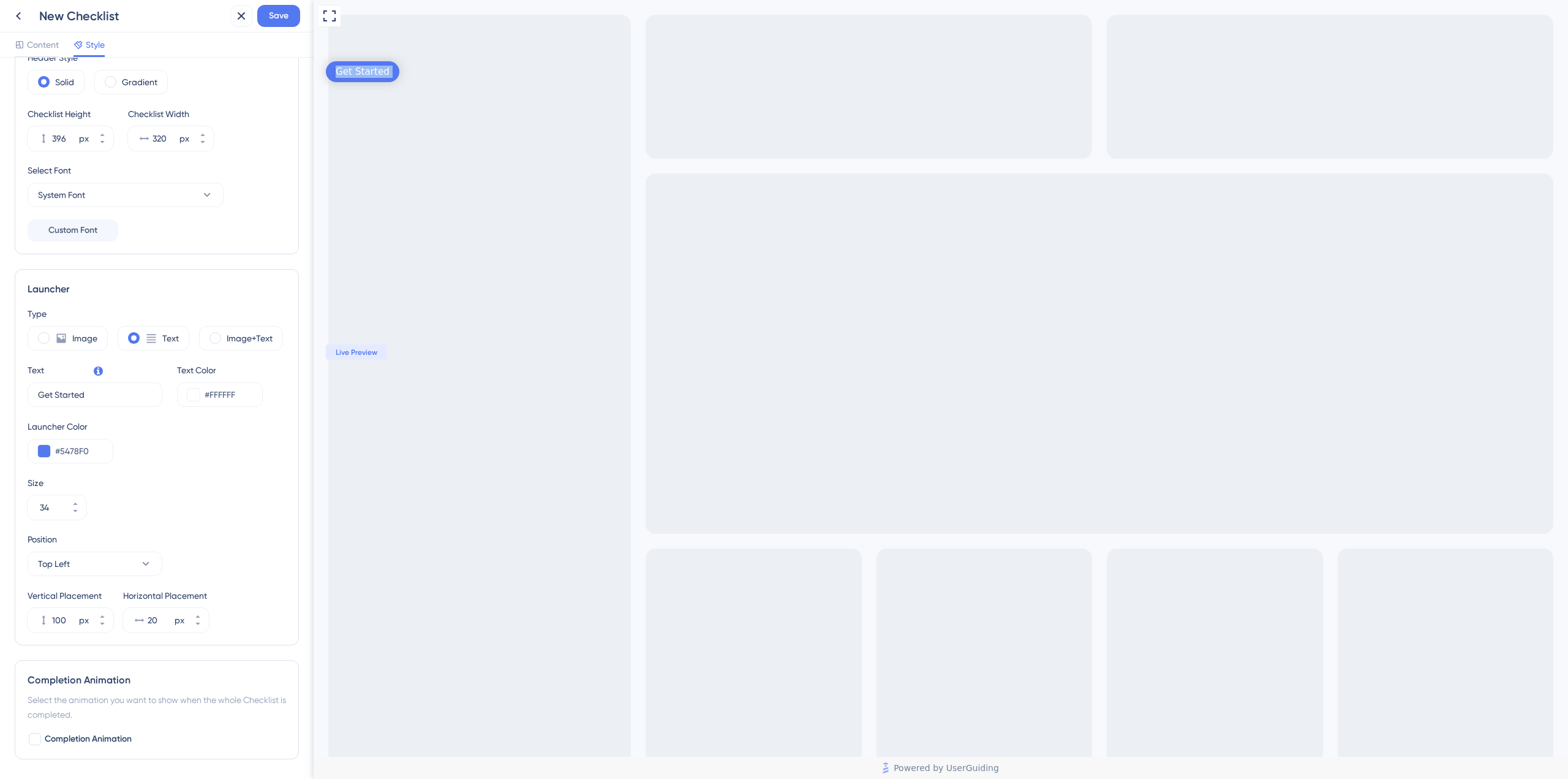
click at [368, 74] on div "Get Started" at bounding box center [363, 71] width 54 height 12
click at [585, 102] on div "Full Screen Preview Get Started Live Preview" at bounding box center [941, 390] width 1254 height 779
click at [342, 69] on div "Get Started" at bounding box center [363, 71] width 54 height 12
click at [352, 69] on div "Get Started" at bounding box center [363, 71] width 54 height 12
click at [534, 107] on div "Full Screen Preview Get Started Live Preview" at bounding box center [941, 390] width 1254 height 779
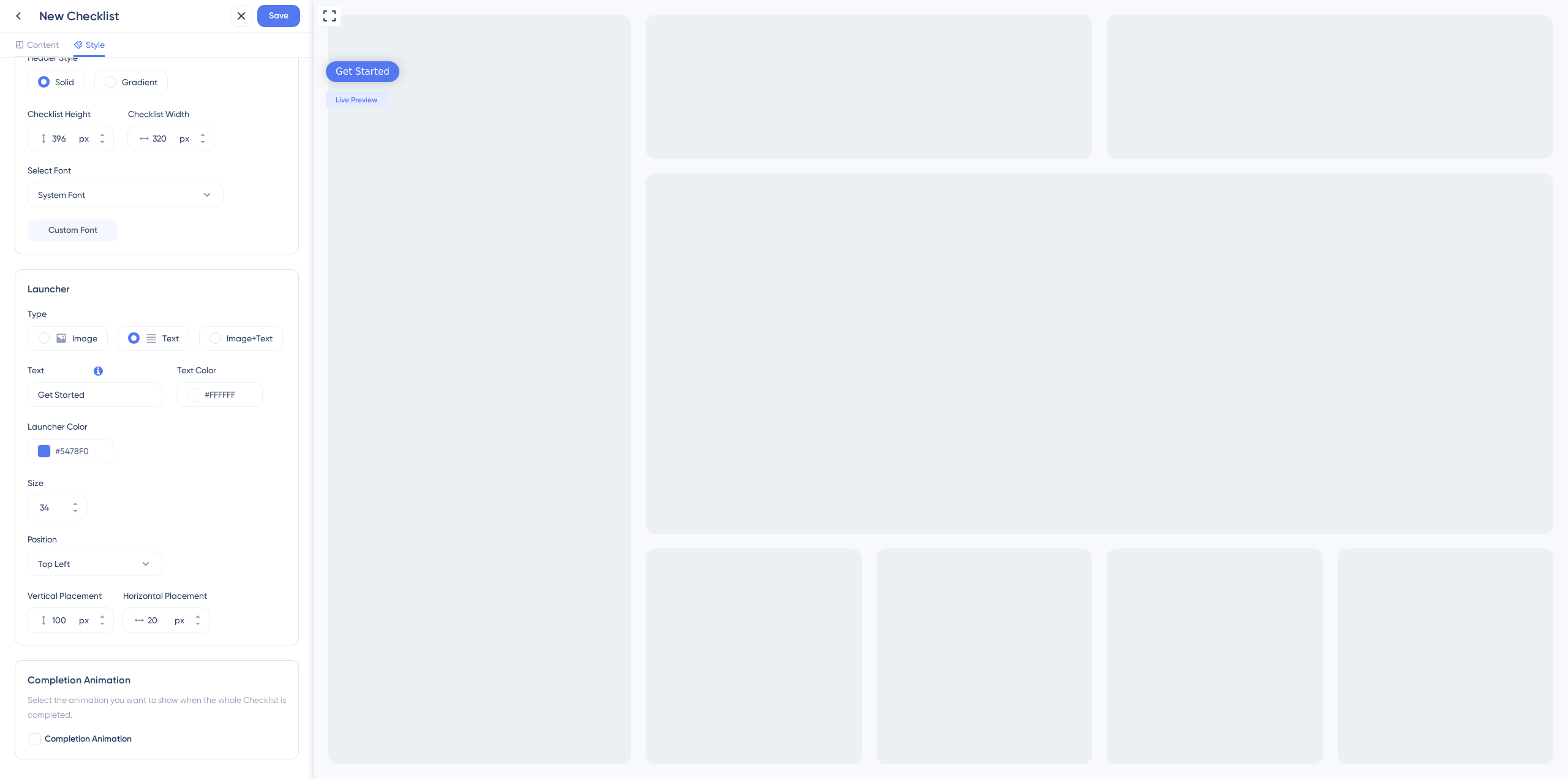
click at [362, 72] on div "Get Started" at bounding box center [363, 71] width 54 height 12
click at [491, 158] on div "Full Screen Preview Get Started Live Preview" at bounding box center [941, 390] width 1254 height 779
click at [381, 88] on div "Full Screen Preview Get Started Live Preview" at bounding box center [941, 390] width 1254 height 779
click at [374, 76] on div "Get Started" at bounding box center [363, 71] width 54 height 12
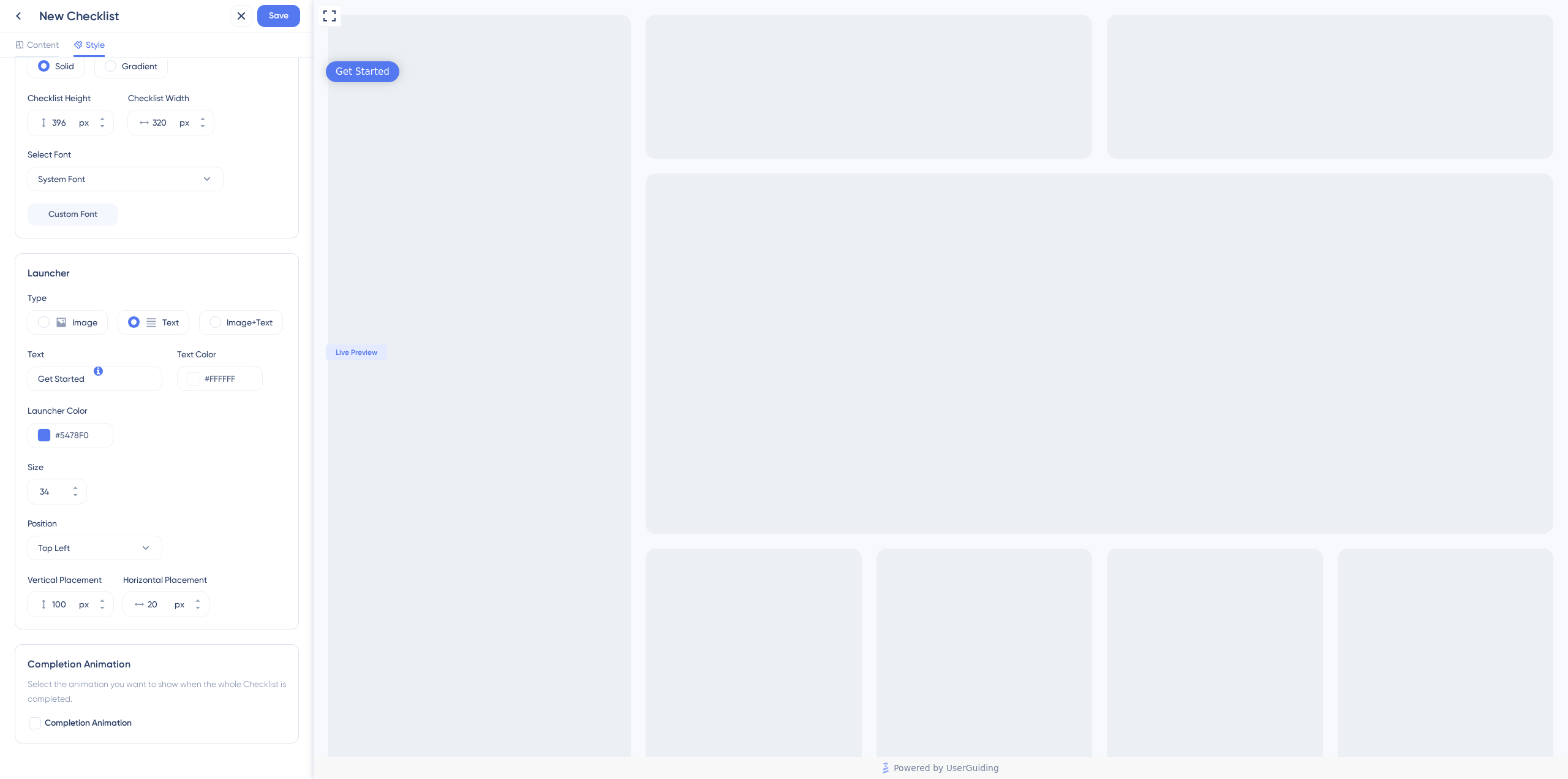
scroll to position [160, 0]
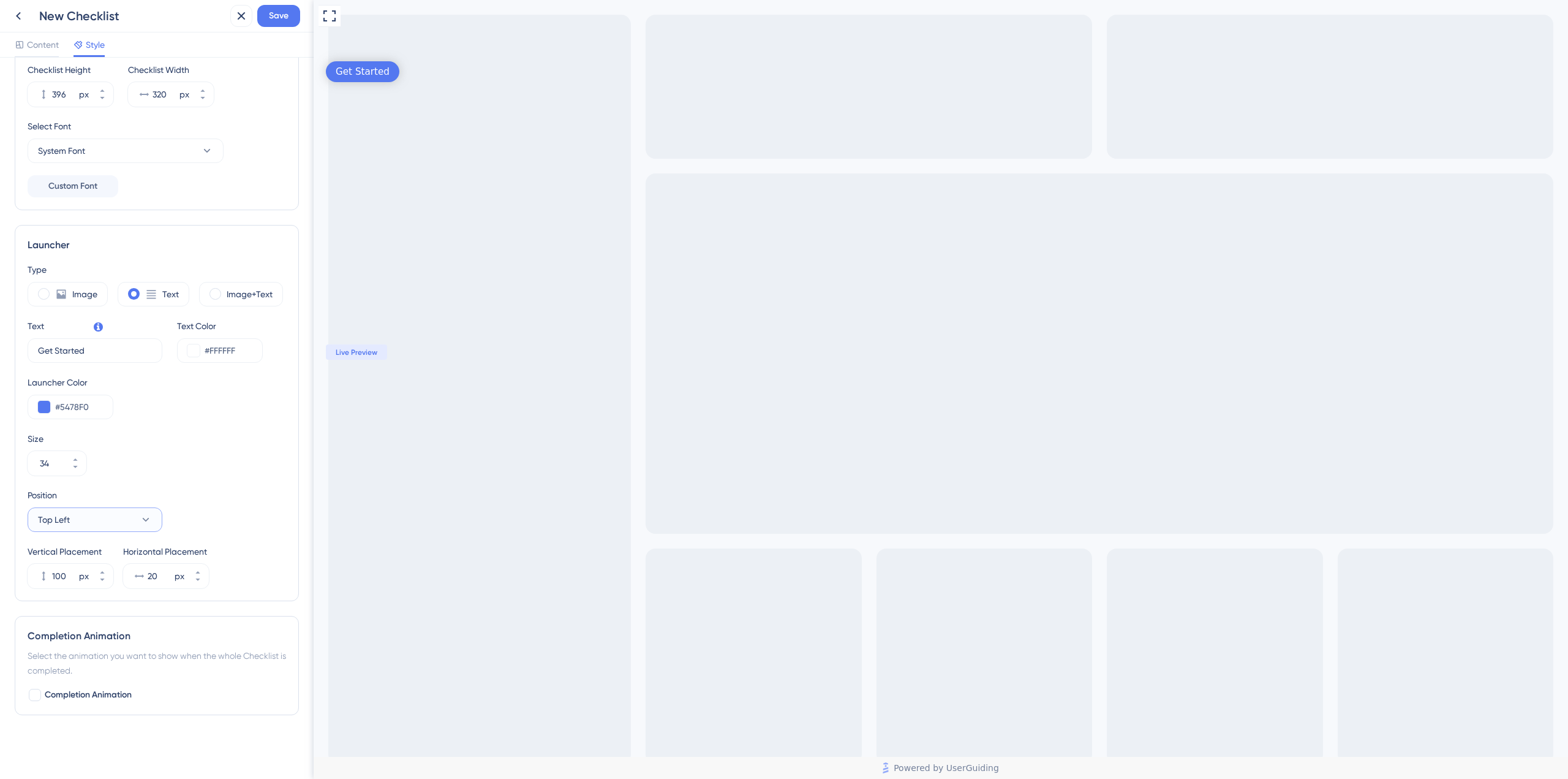
click at [102, 519] on button "Top Left" at bounding box center [95, 519] width 134 height 25
click at [98, 607] on div "Bottom Right Bottom Right" at bounding box center [95, 606] width 99 height 25
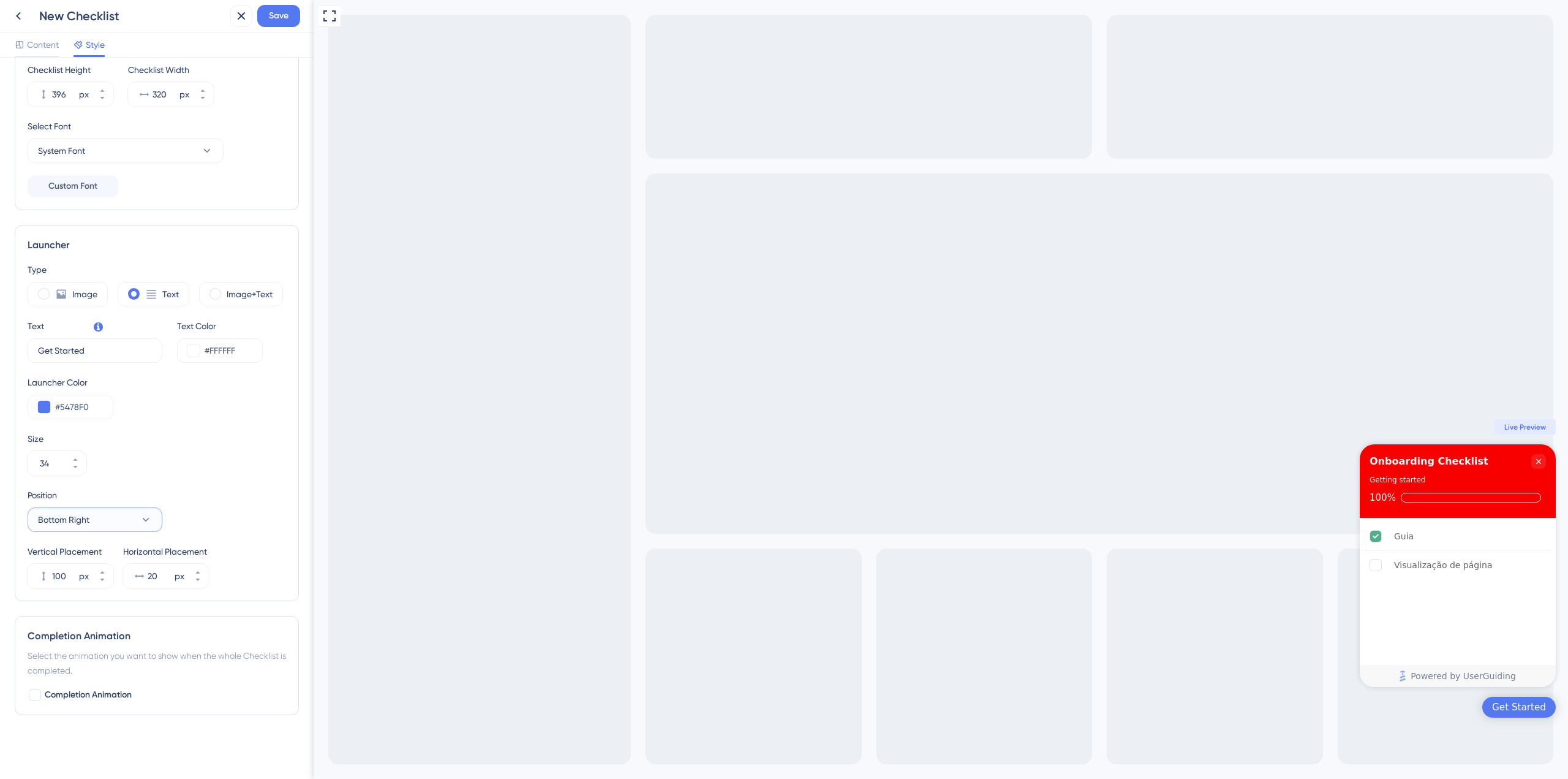
click at [97, 523] on button "Bottom Right" at bounding box center [95, 519] width 134 height 25
click at [92, 630] on div "Top Right Top Right" at bounding box center [95, 630] width 99 height 25
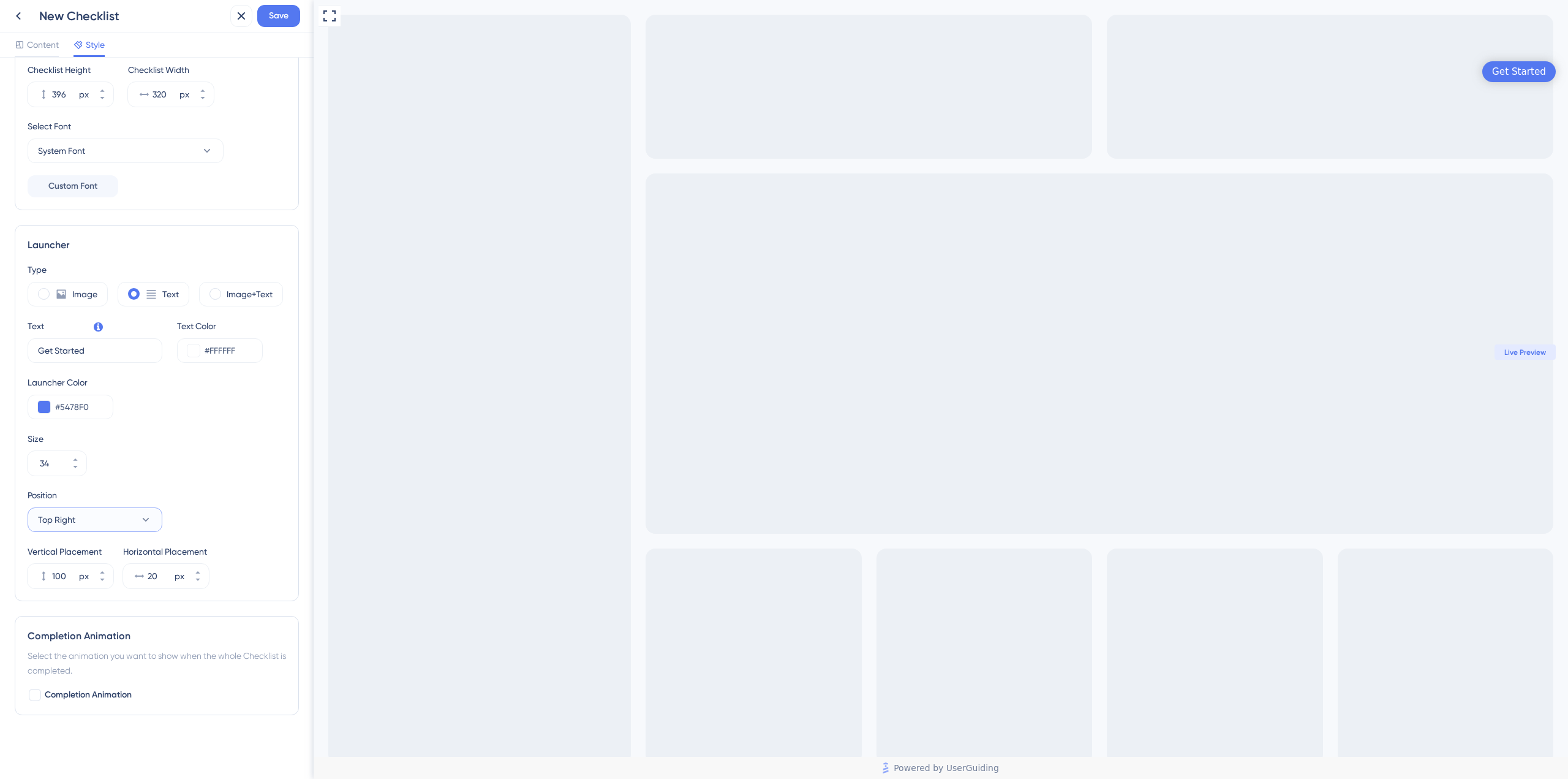
click at [87, 524] on button "Top Right" at bounding box center [95, 519] width 134 height 25
click at [87, 586] on div "Left Left" at bounding box center [95, 581] width 99 height 25
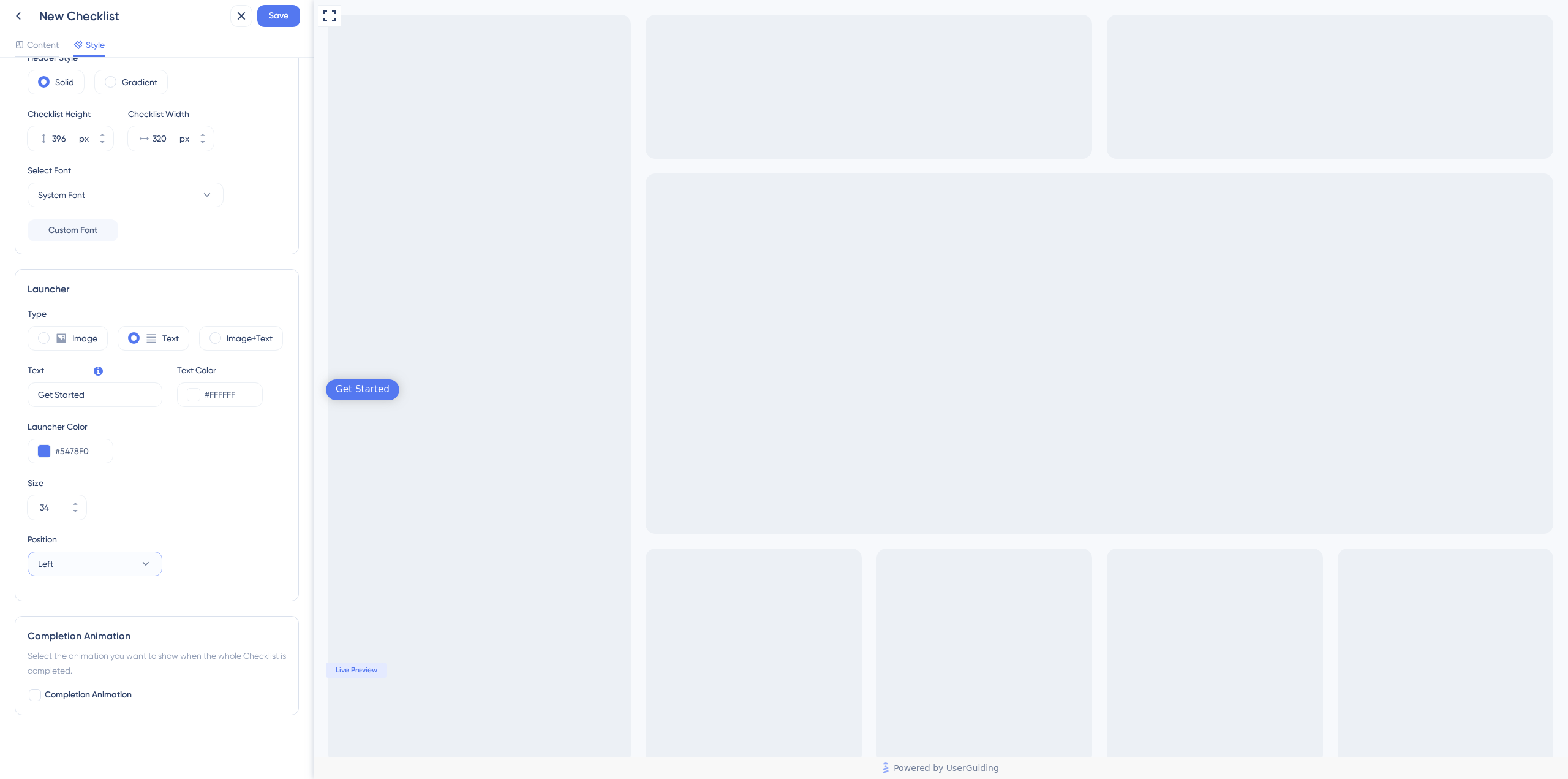
click at [79, 567] on button "Left" at bounding box center [95, 564] width 134 height 25
drag, startPoint x: 587, startPoint y: 281, endPoint x: 621, endPoint y: 233, distance: 58.8
click at [587, 281] on div "Full Screen Preview Get Started Onboarding Checklist Getting started 100% Guia …" at bounding box center [941, 499] width 1254 height 998
click at [102, 724] on div "Top Left Top Left" at bounding box center [95, 723] width 99 height 25
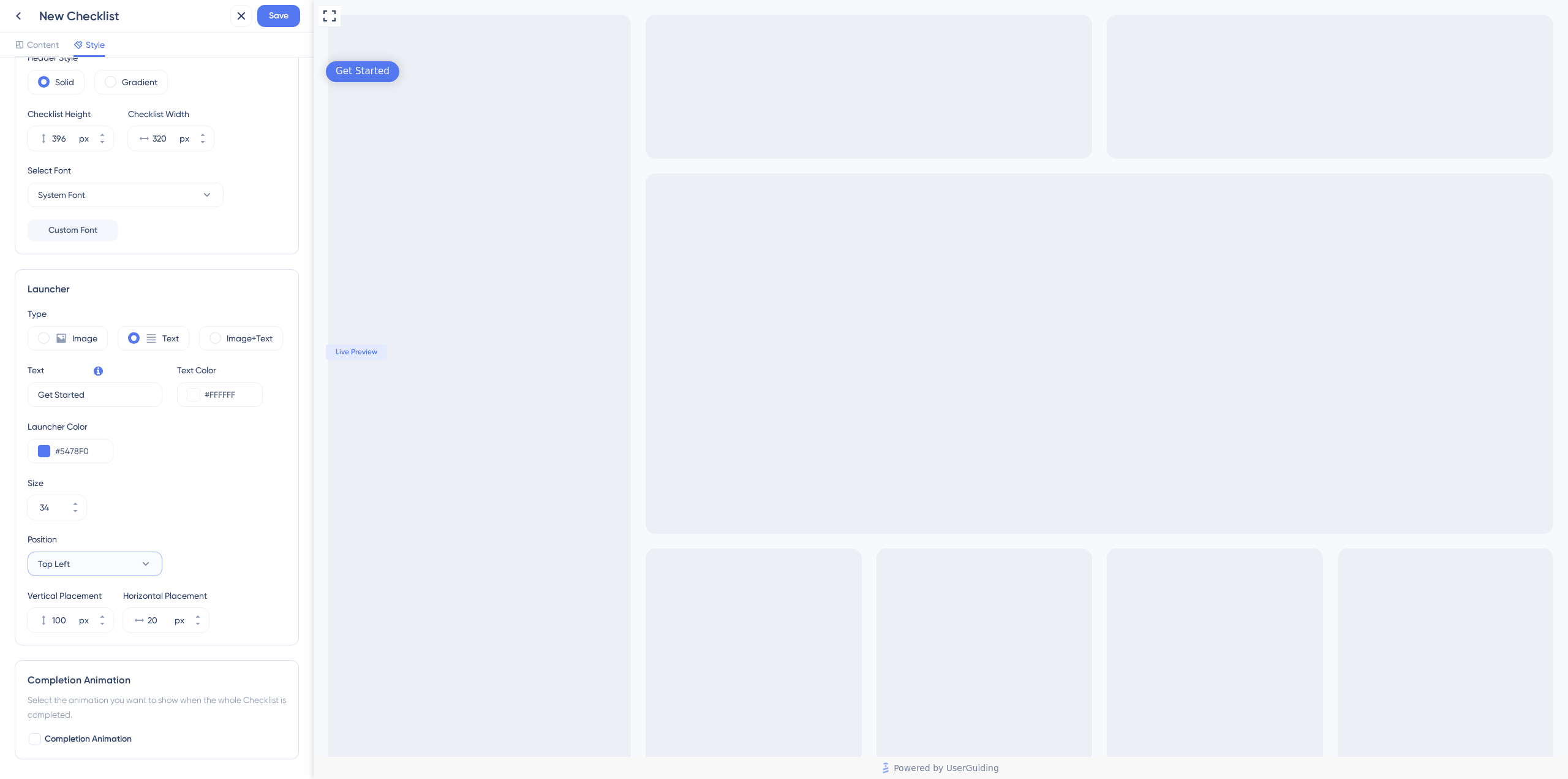
click at [90, 562] on button "Top Left" at bounding box center [95, 564] width 134 height 25
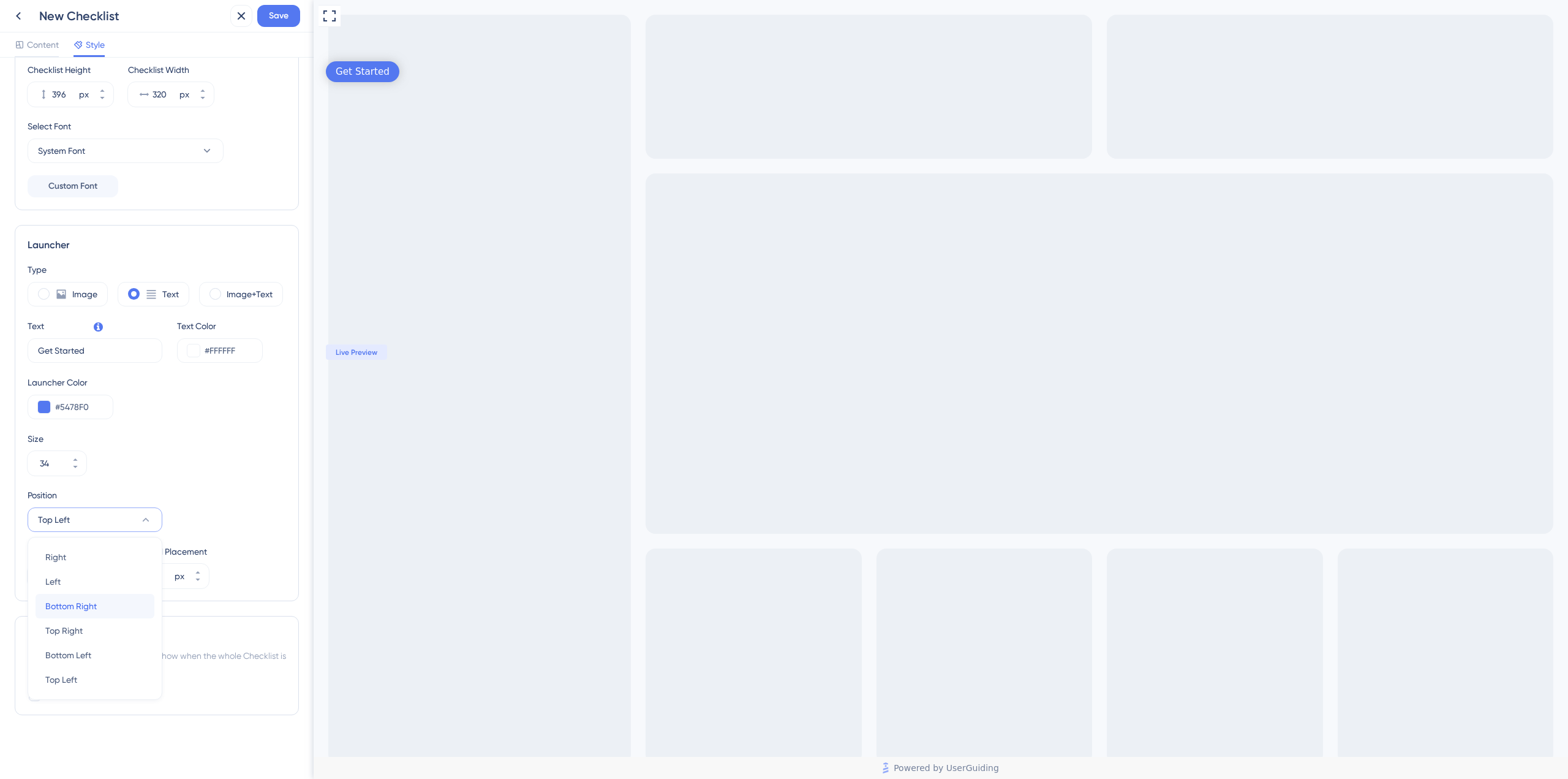
drag, startPoint x: 95, startPoint y: 614, endPoint x: 95, endPoint y: 597, distance: 17.0
click at [95, 616] on div "Bottom Right Bottom Right" at bounding box center [95, 606] width 99 height 25
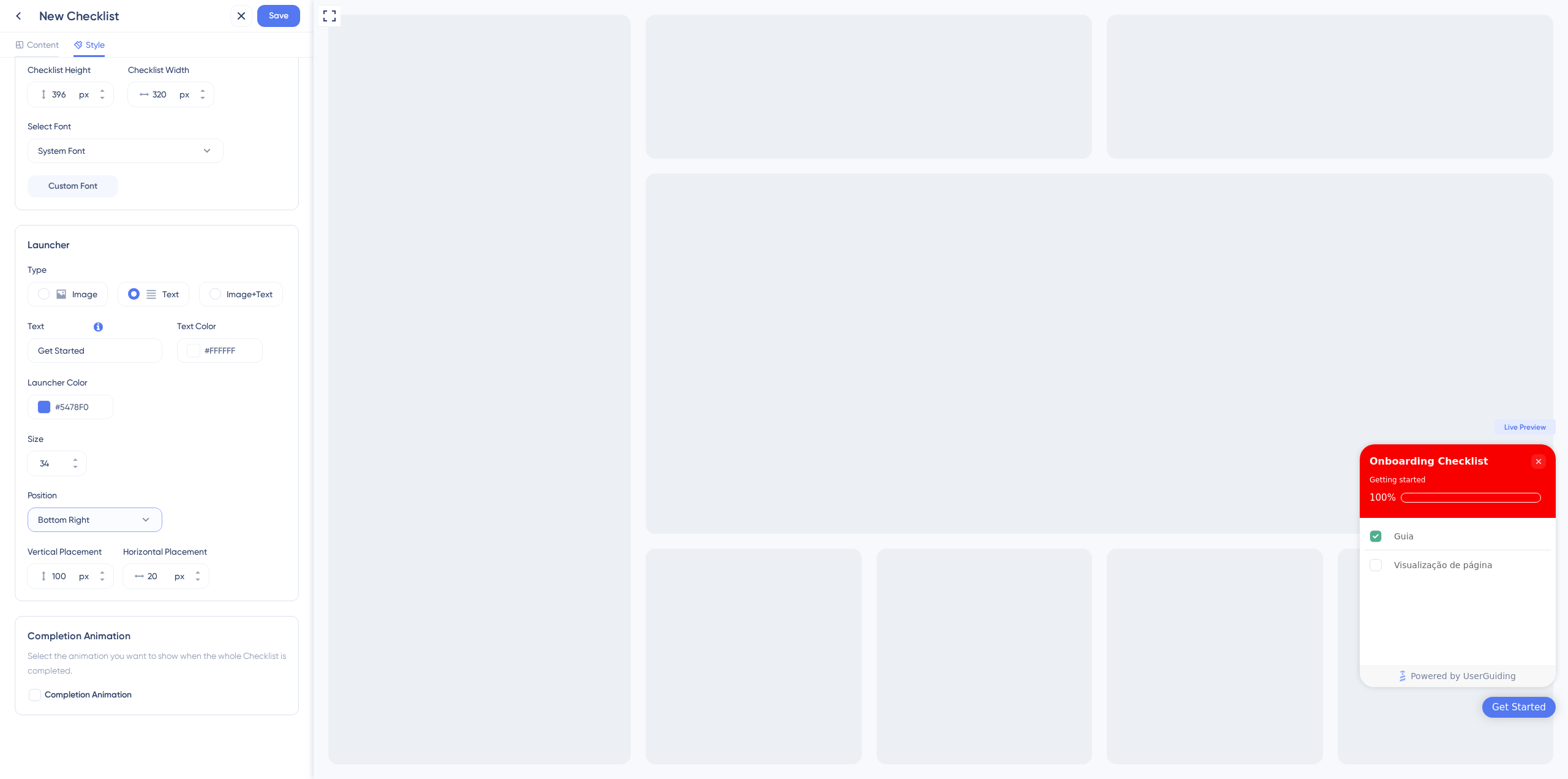
click at [107, 517] on button "Bottom Right" at bounding box center [95, 519] width 134 height 25
click at [103, 656] on div "Bottom Left Bottom Left" at bounding box center [95, 655] width 99 height 25
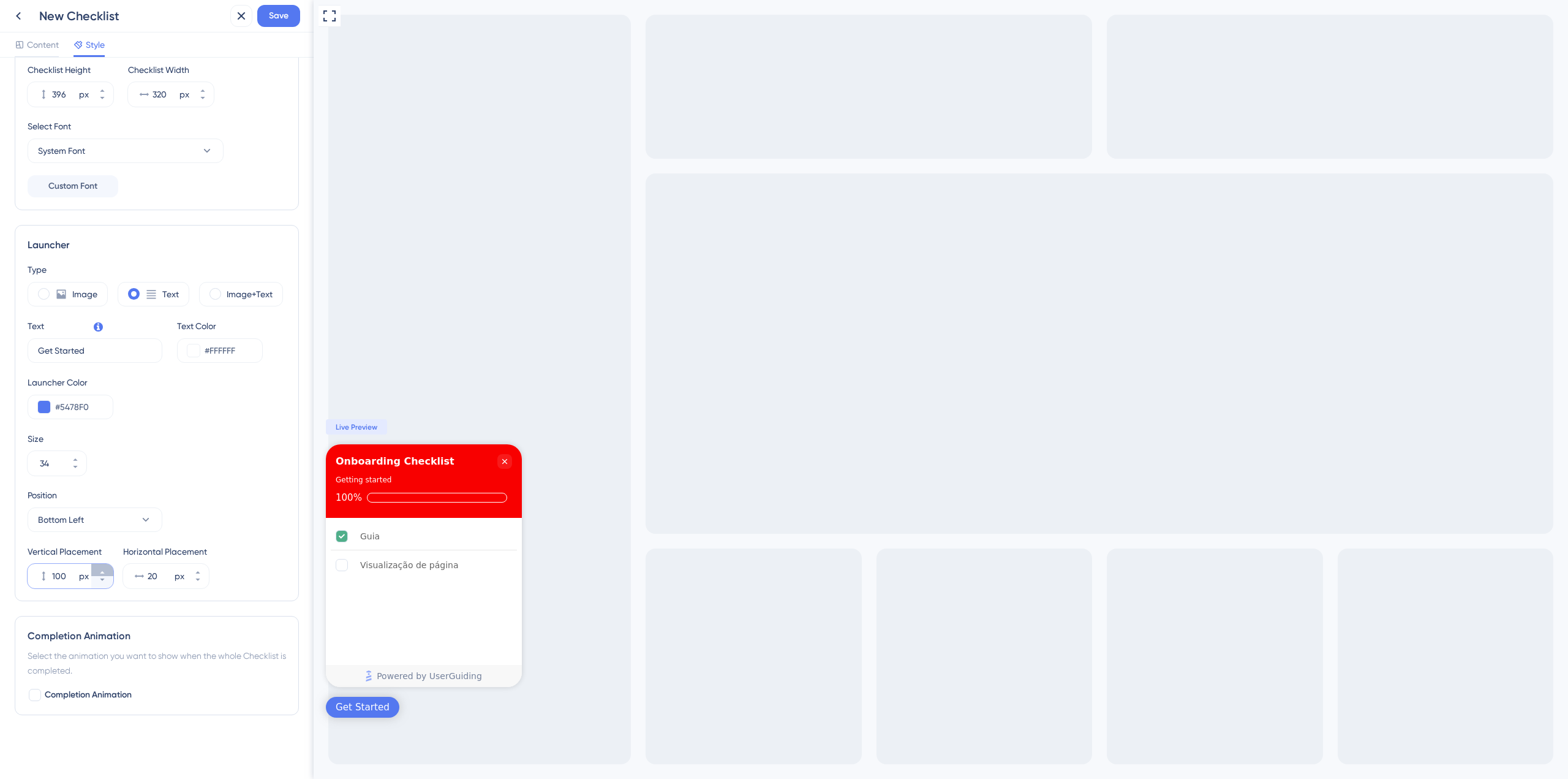
click at [101, 570] on icon at bounding box center [102, 572] width 7 height 7
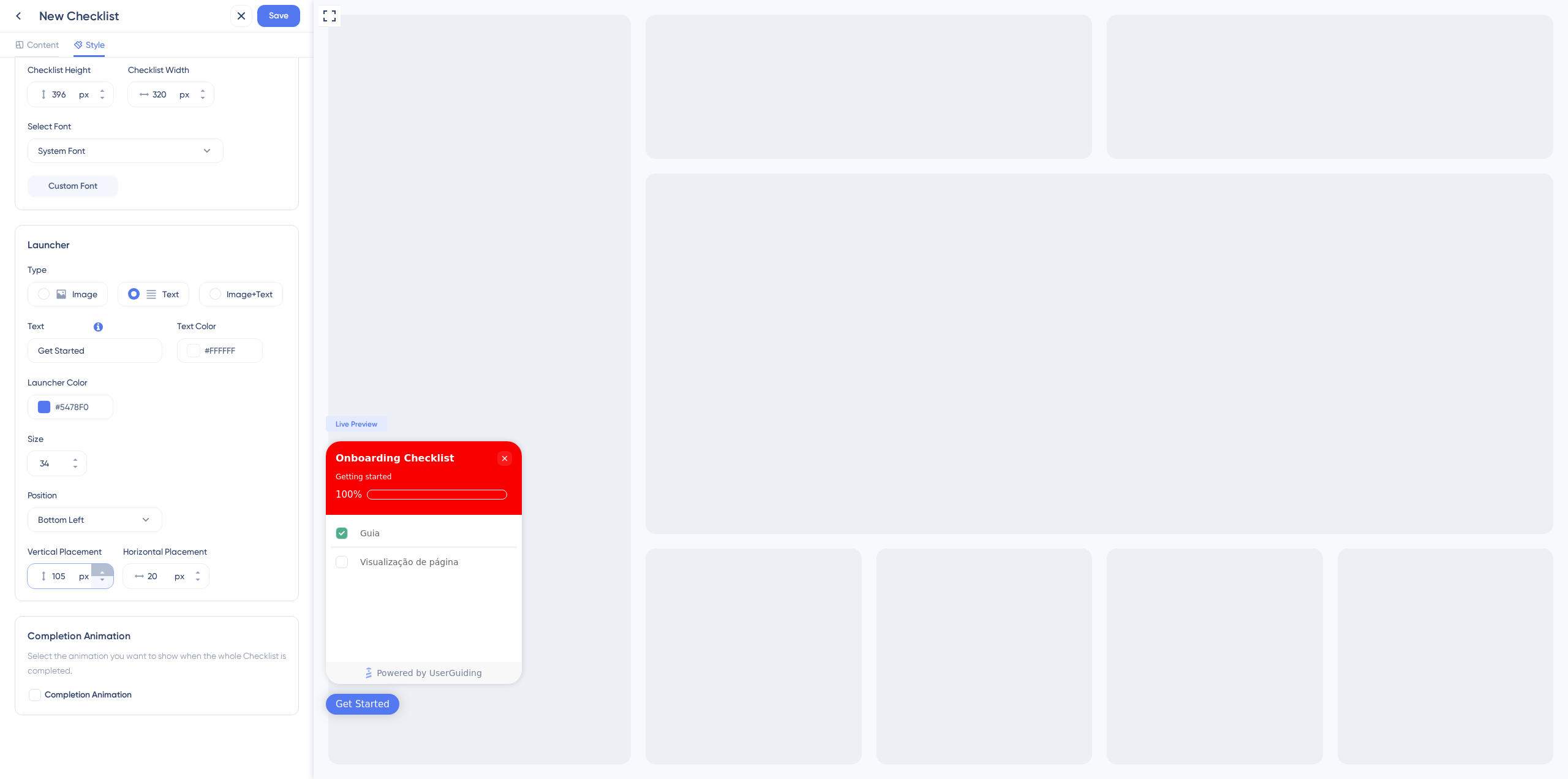
click at [101, 570] on icon at bounding box center [102, 572] width 7 height 7
click at [105, 583] on icon at bounding box center [102, 579] width 7 height 7
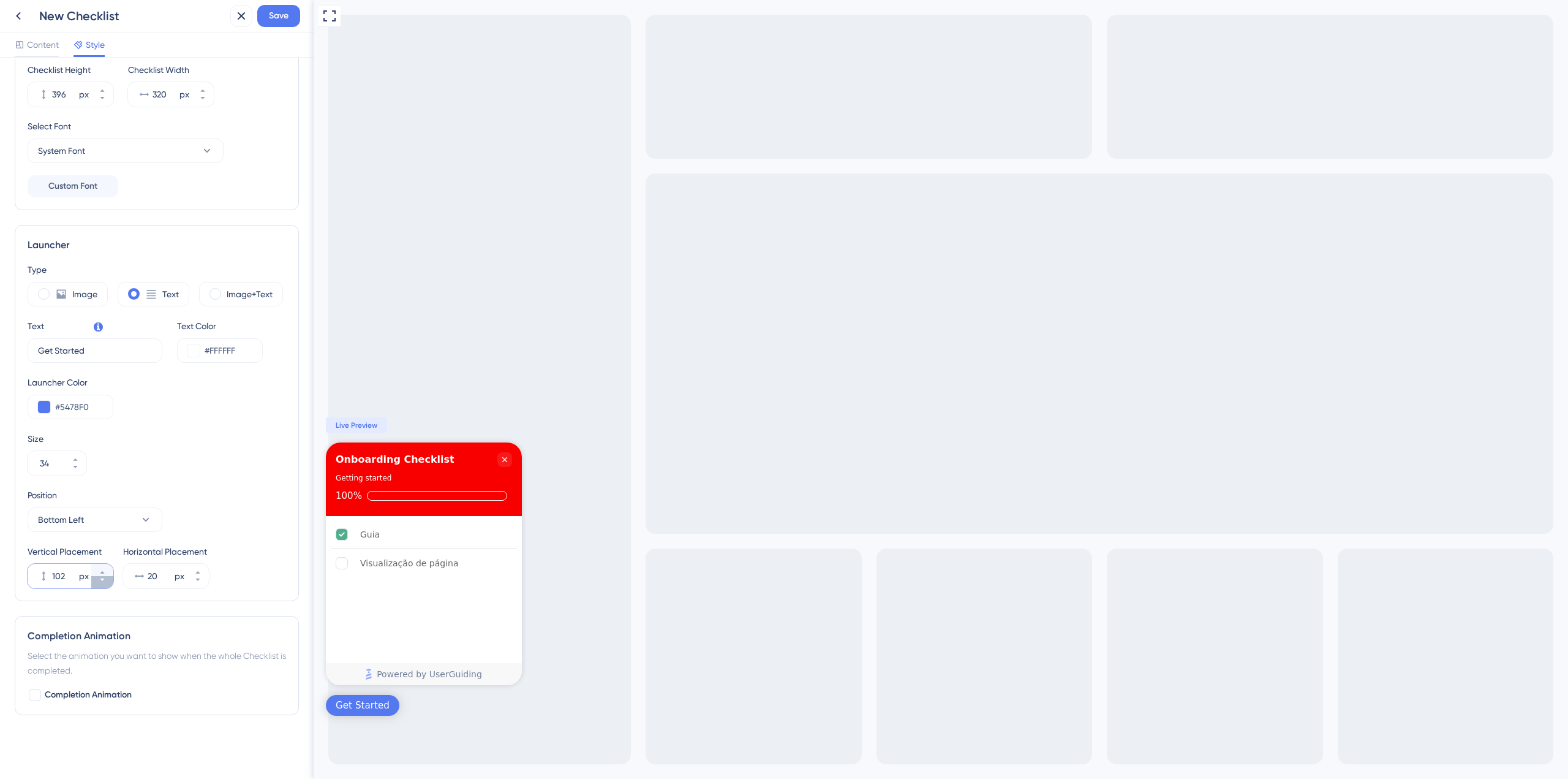
click at [105, 583] on icon at bounding box center [102, 579] width 7 height 7
click at [103, 565] on button "99 px" at bounding box center [102, 569] width 22 height 12
type input "100"
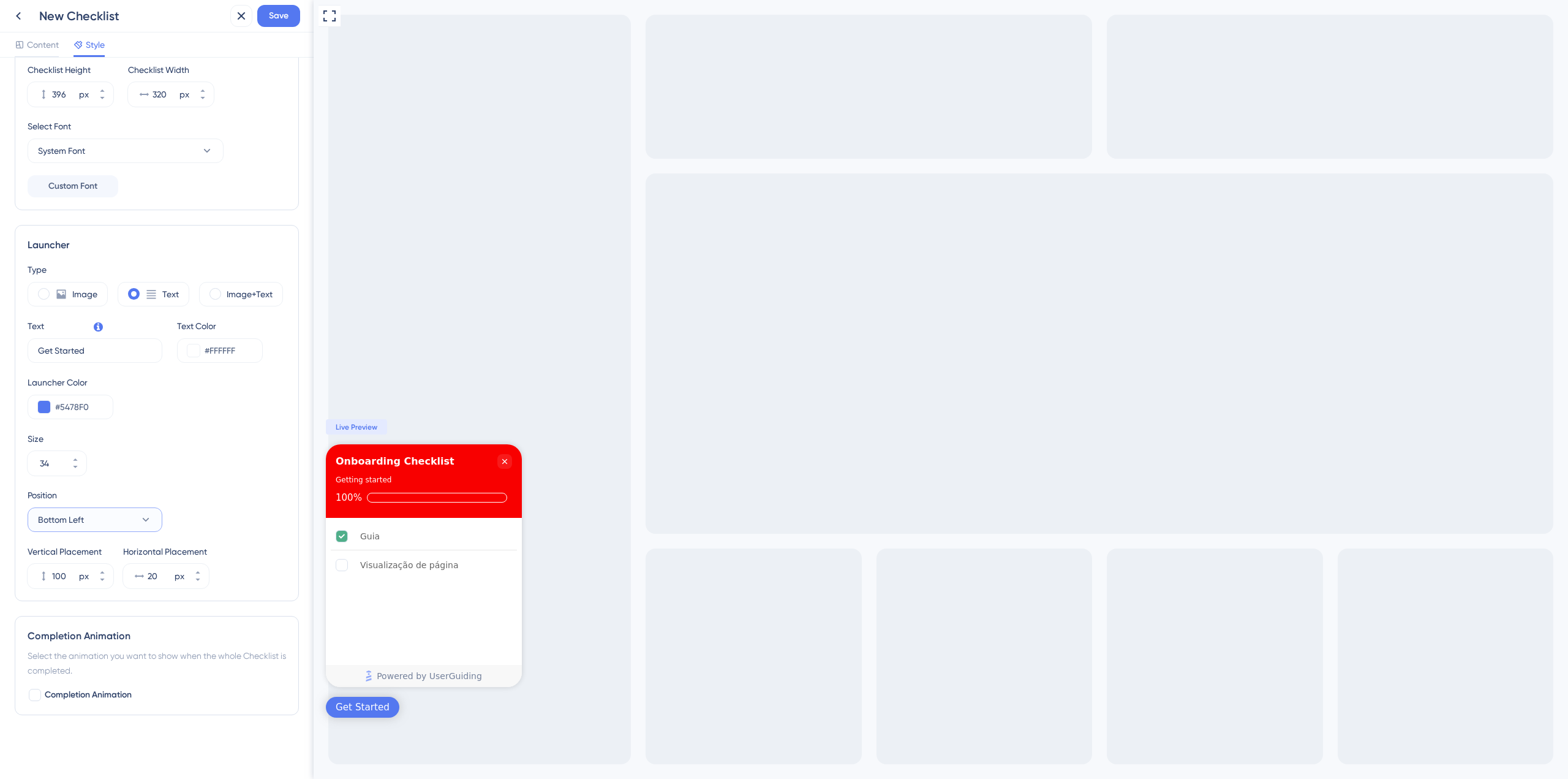
click at [96, 524] on button "Bottom Left" at bounding box center [95, 519] width 134 height 25
